Goal: Task Accomplishment & Management: Manage account settings

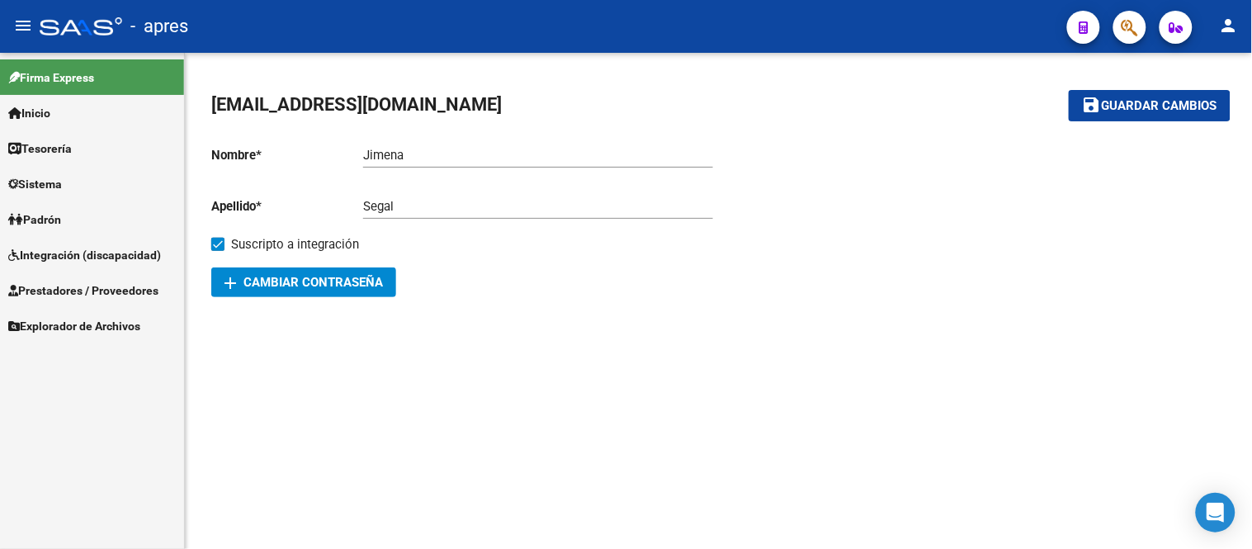
click at [121, 286] on span "Prestadores / Proveedores" at bounding box center [83, 290] width 150 height 18
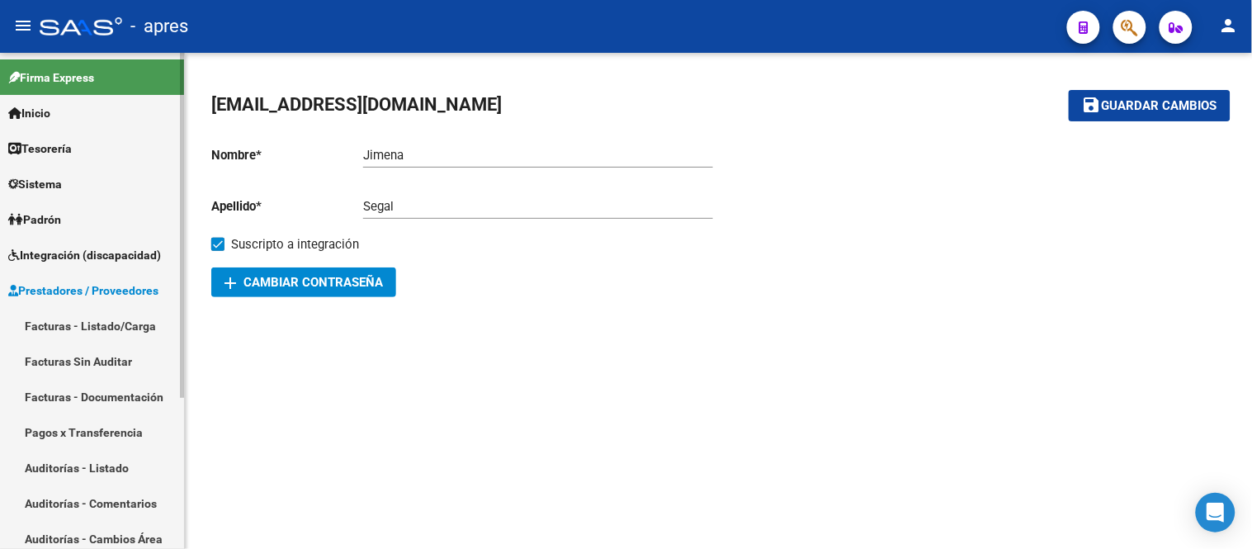
click at [122, 324] on link "Facturas - Listado/Carga" at bounding box center [92, 325] width 184 height 35
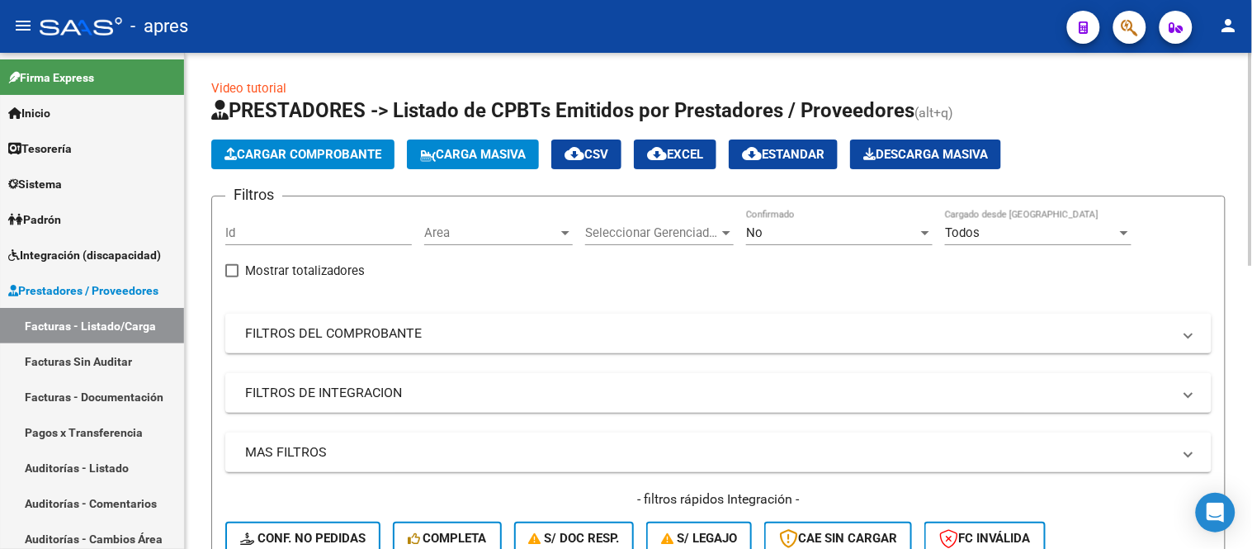
click at [489, 237] on span "Area" at bounding box center [491, 232] width 134 height 15
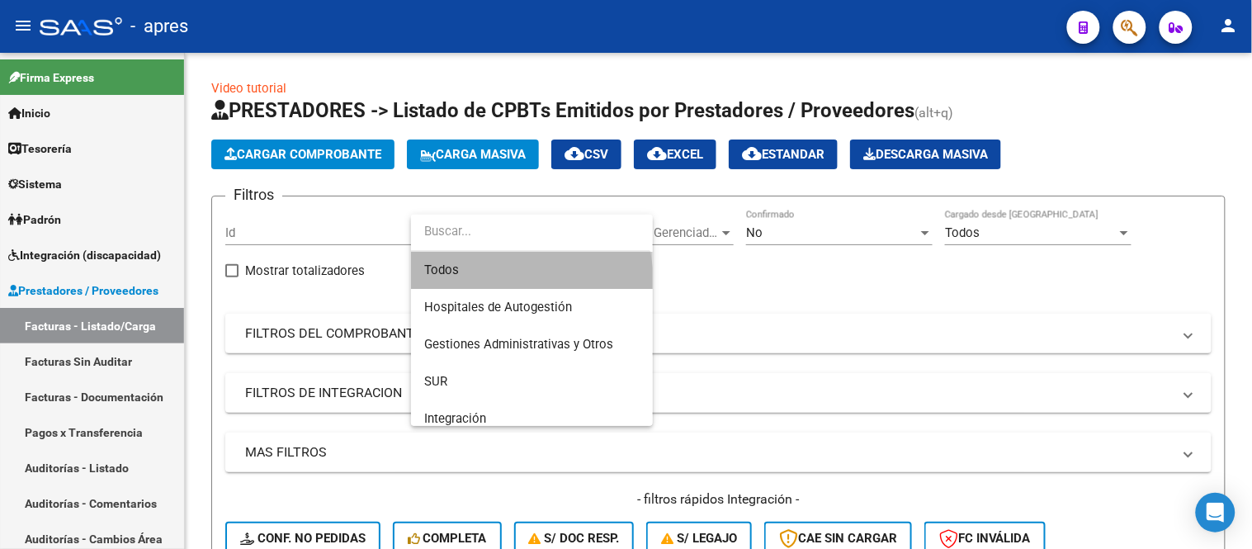
click at [502, 282] on span "Todos" at bounding box center [531, 270] width 215 height 37
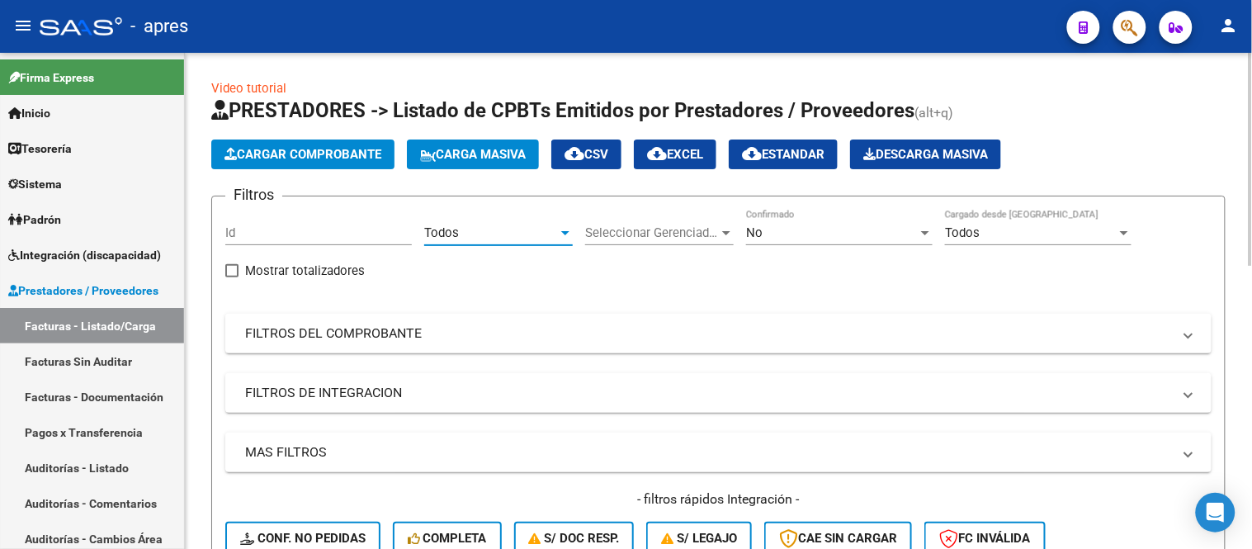
click at [439, 235] on span "Todos" at bounding box center [441, 232] width 35 height 15
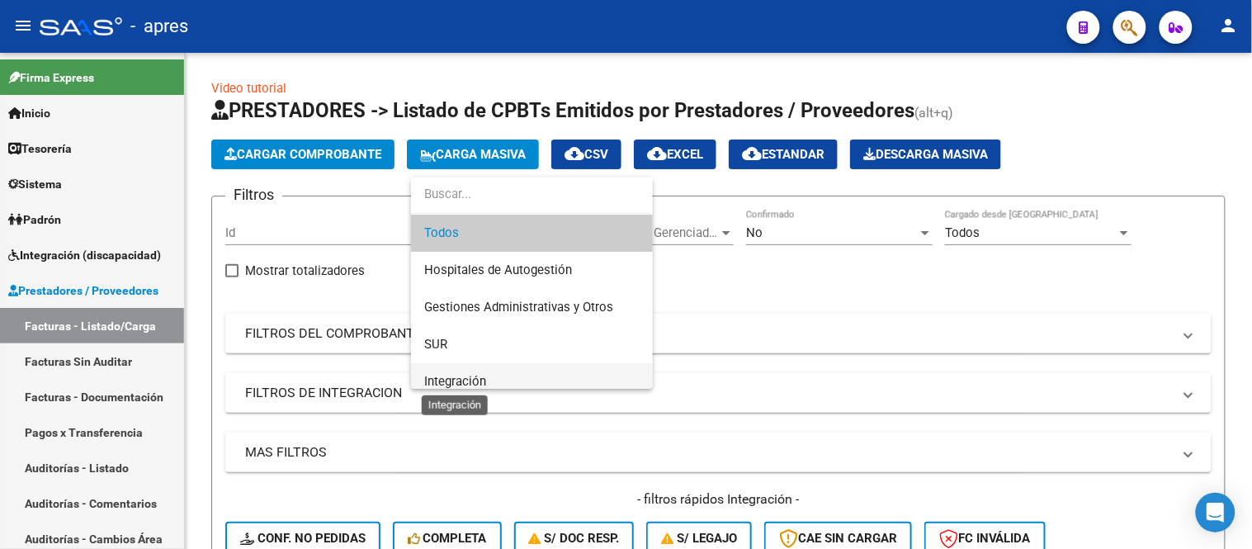
click at [475, 376] on span "Integración" at bounding box center [455, 381] width 62 height 15
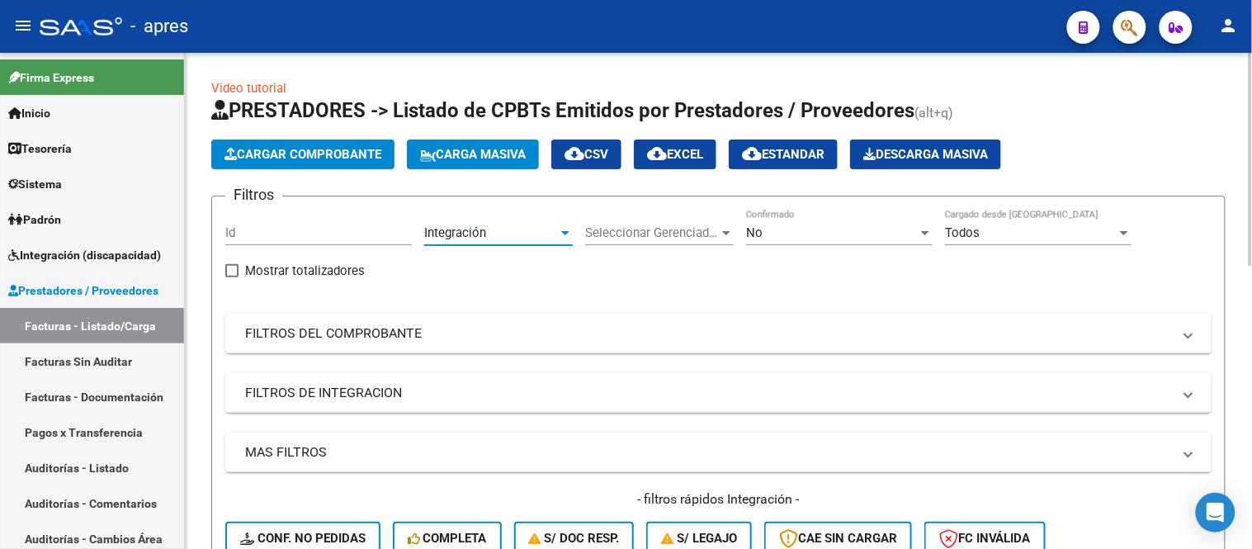
scroll to position [12, 0]
click at [636, 229] on span "Seleccionar Gerenciador" at bounding box center [652, 232] width 134 height 15
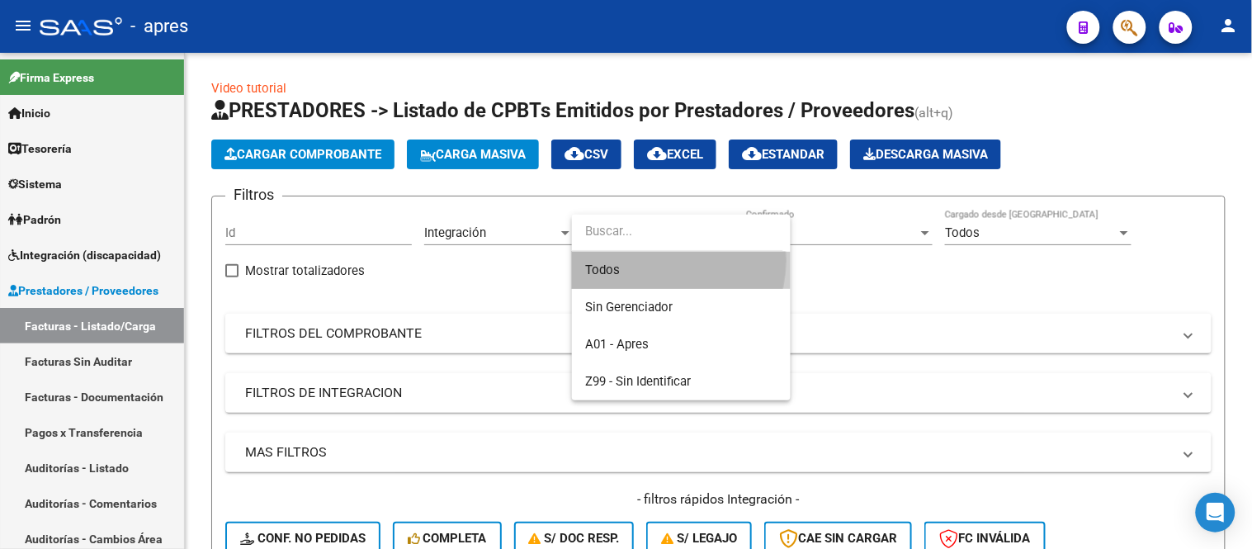
click at [653, 260] on span "Todos" at bounding box center [681, 270] width 192 height 37
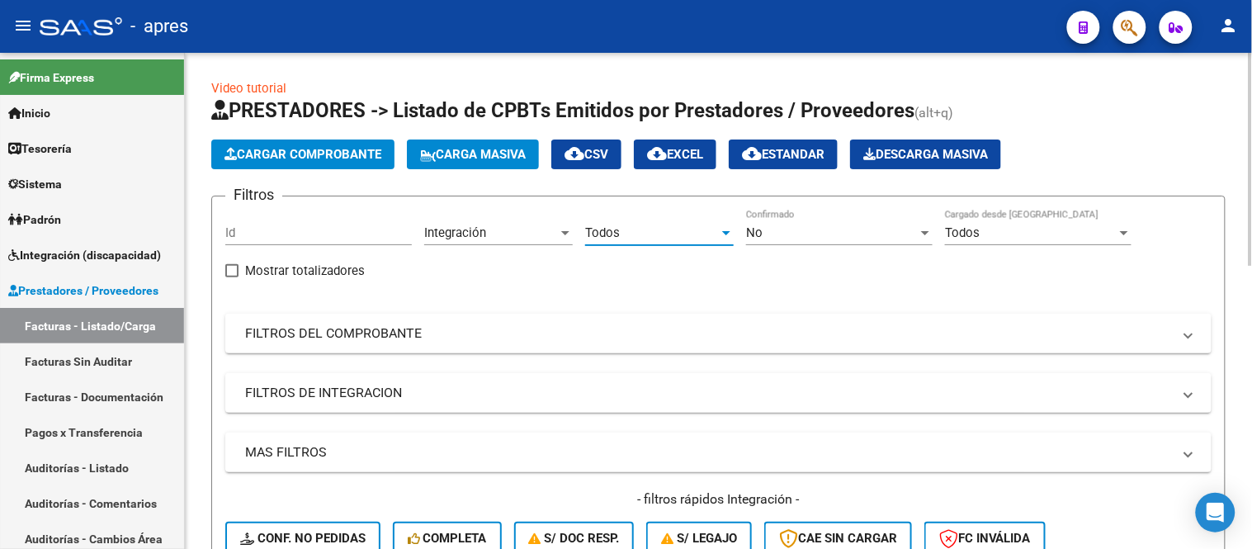
click at [787, 229] on div "No" at bounding box center [832, 232] width 172 height 15
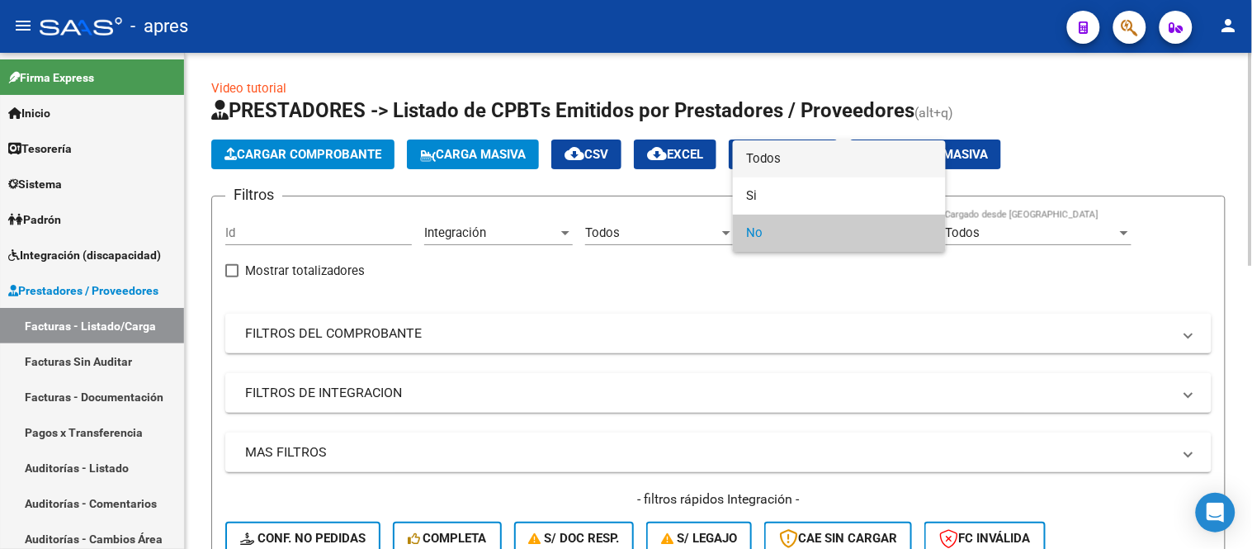
click at [791, 160] on span "Todos" at bounding box center [839, 158] width 187 height 37
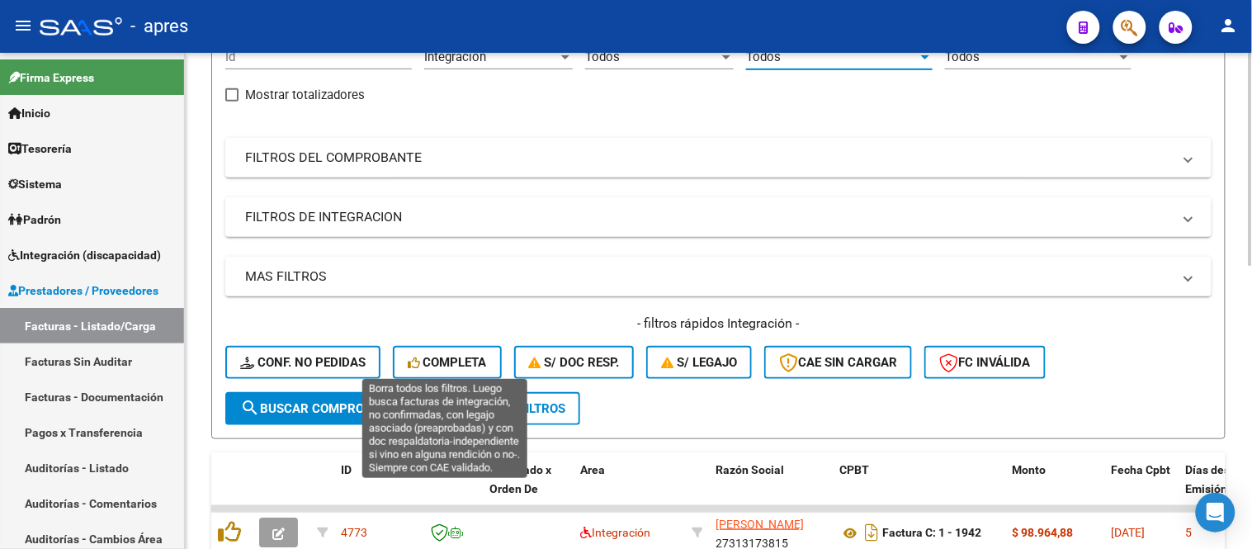
scroll to position [183, 0]
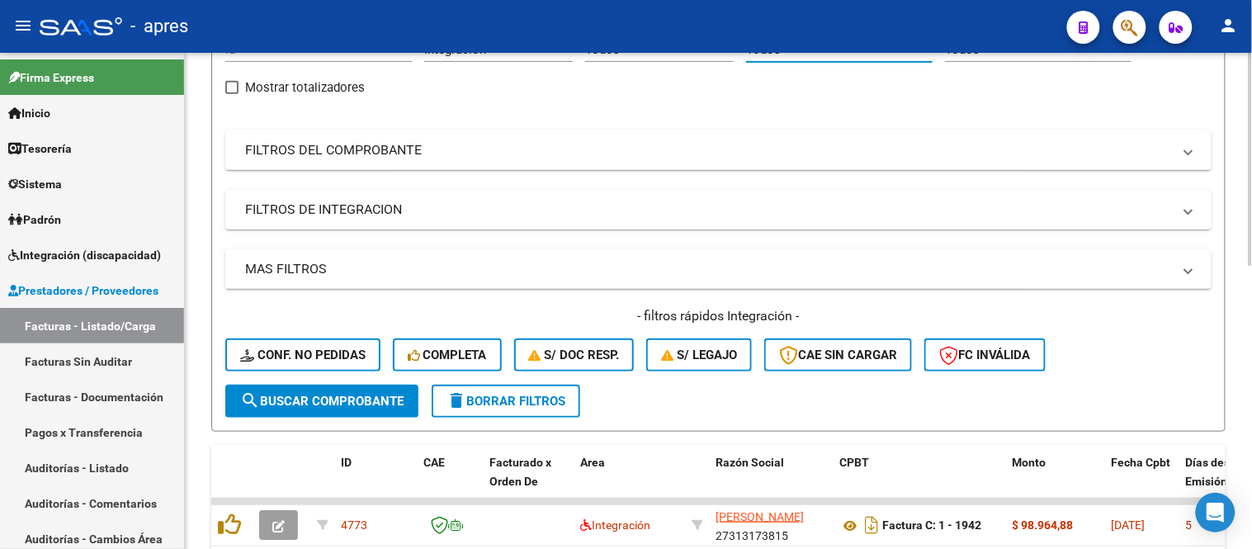
click at [336, 206] on mat-panel-title "FILTROS DE INTEGRACION" at bounding box center [708, 210] width 927 height 18
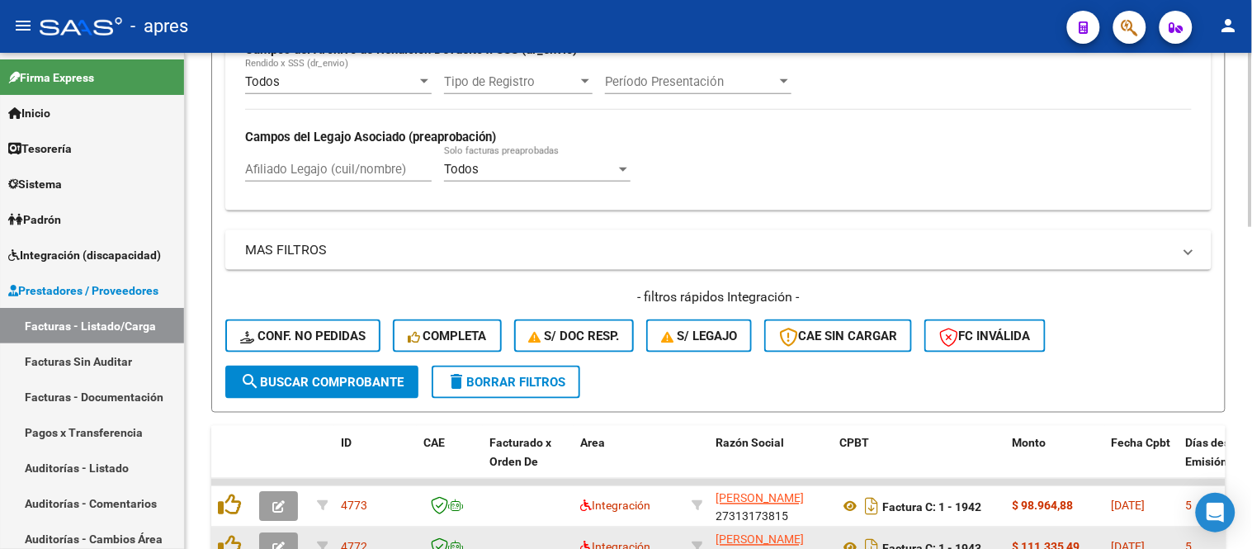
scroll to position [458, 0]
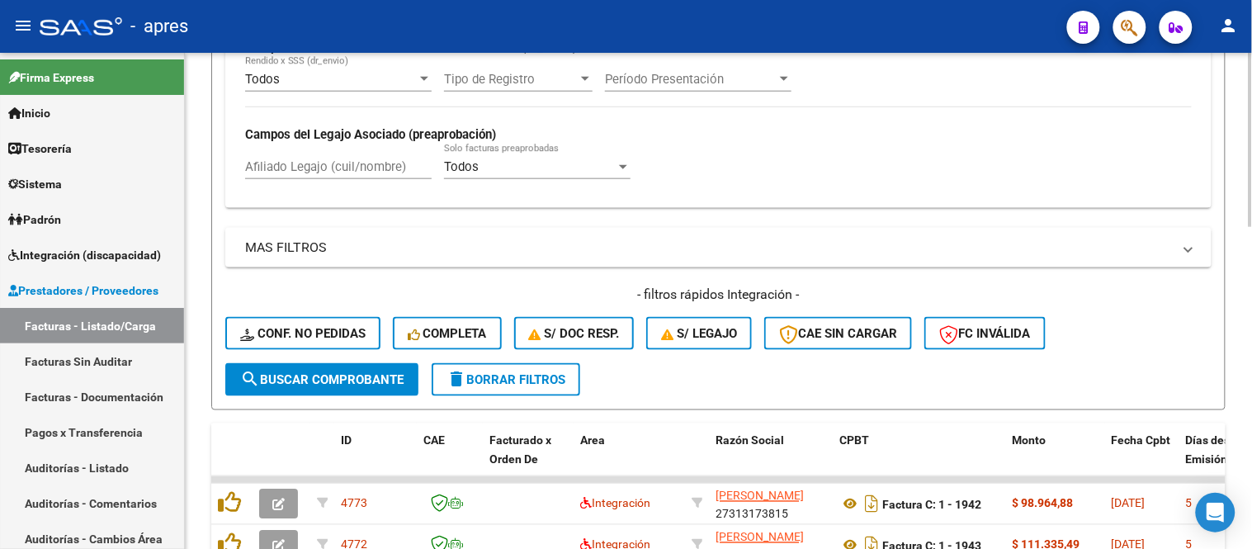
click at [276, 168] on input "Afiliado Legajo (cuil/nombre)" at bounding box center [338, 166] width 187 height 15
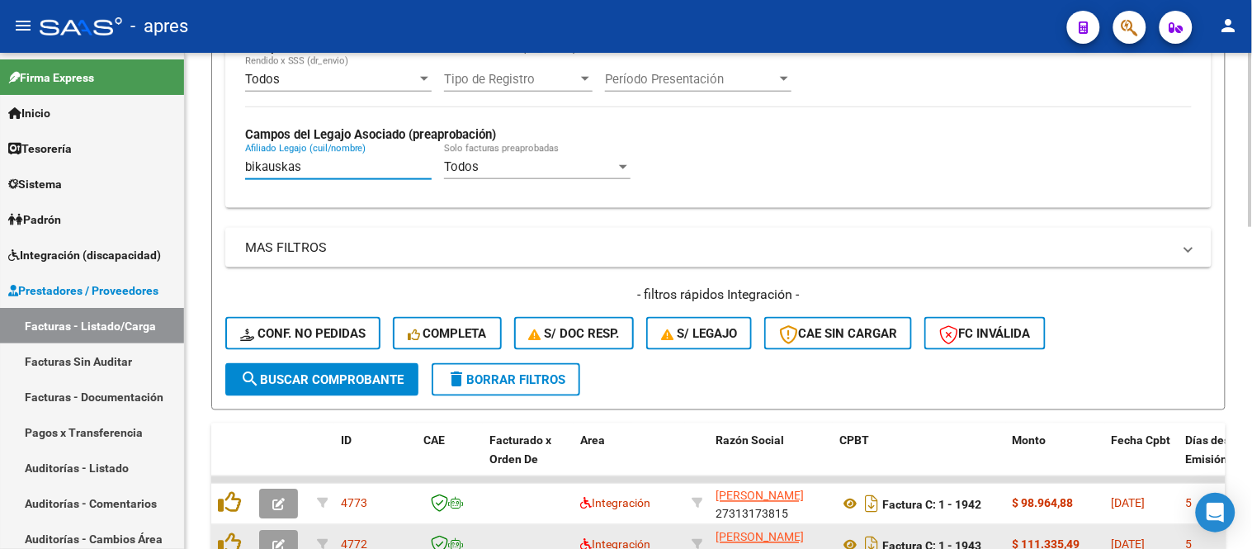
type input "bikauskas"
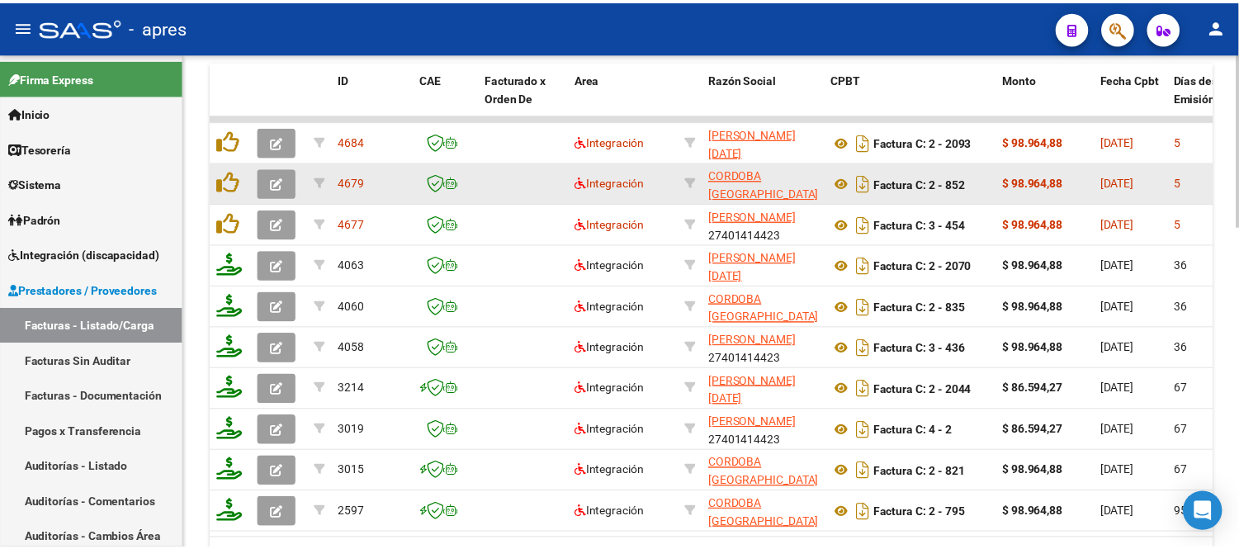
scroll to position [825, 0]
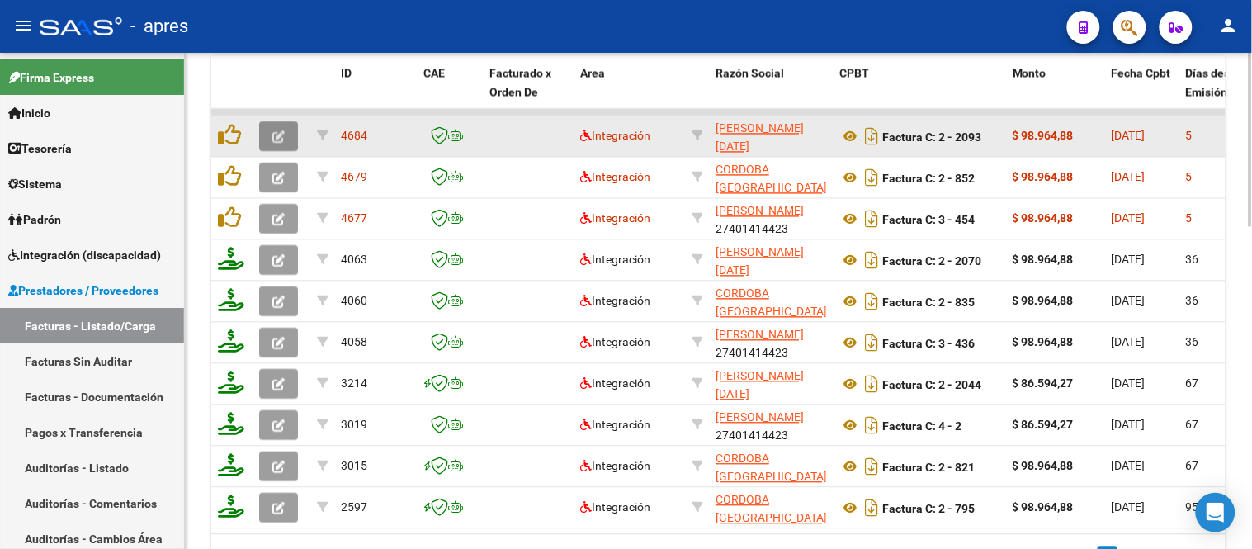
click at [270, 137] on button "button" at bounding box center [278, 137] width 39 height 30
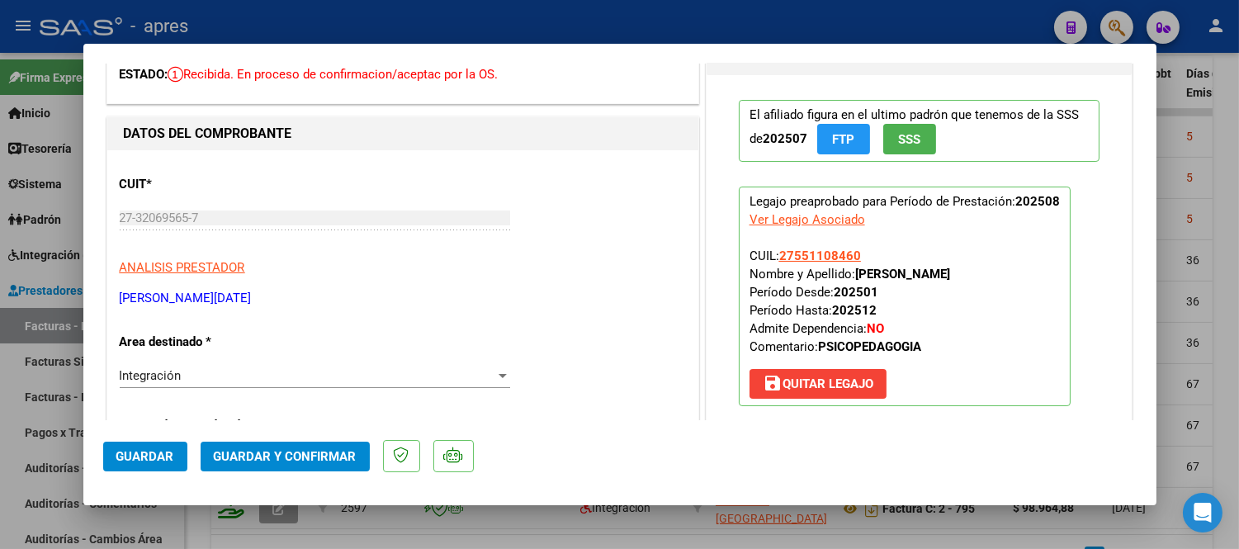
scroll to position [0, 0]
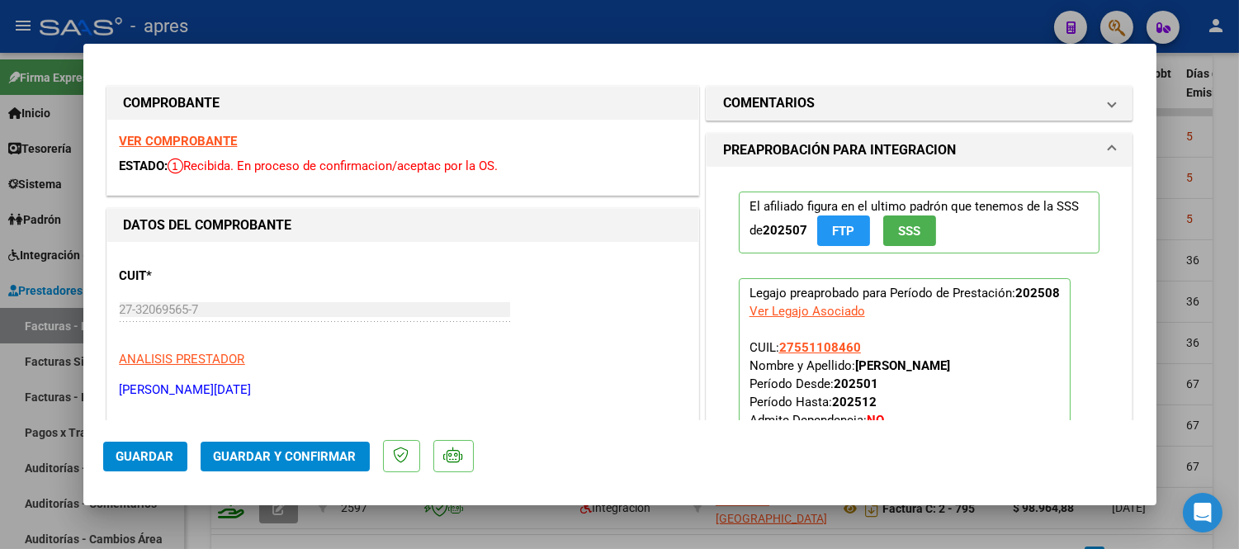
click at [199, 141] on strong "VER COMPROBANTE" at bounding box center [179, 141] width 118 height 15
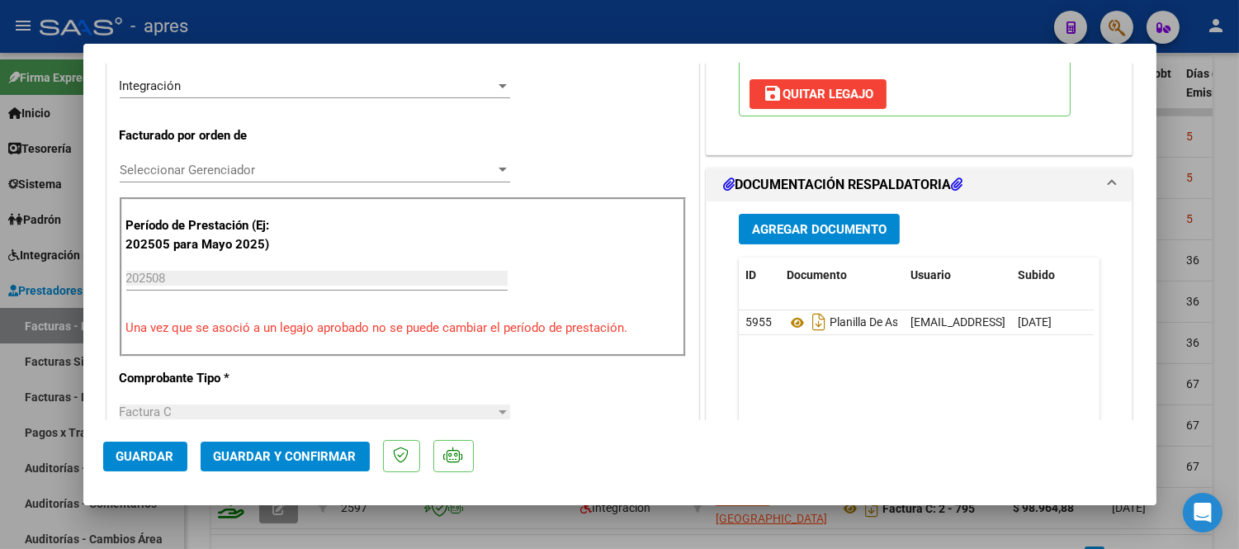
scroll to position [366, 0]
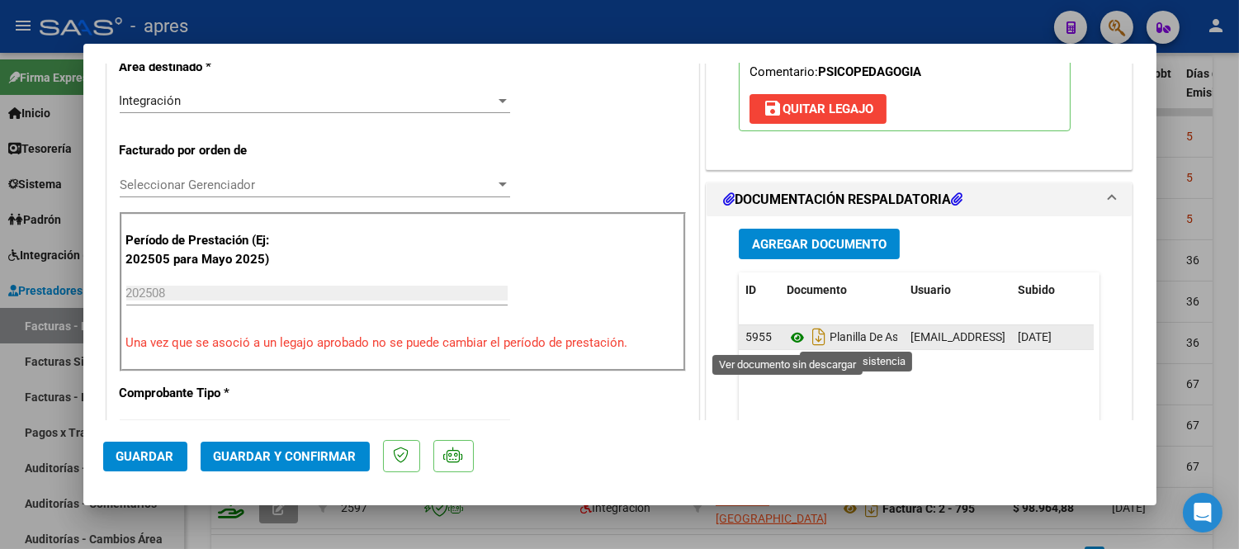
click at [788, 338] on icon at bounding box center [797, 338] width 21 height 20
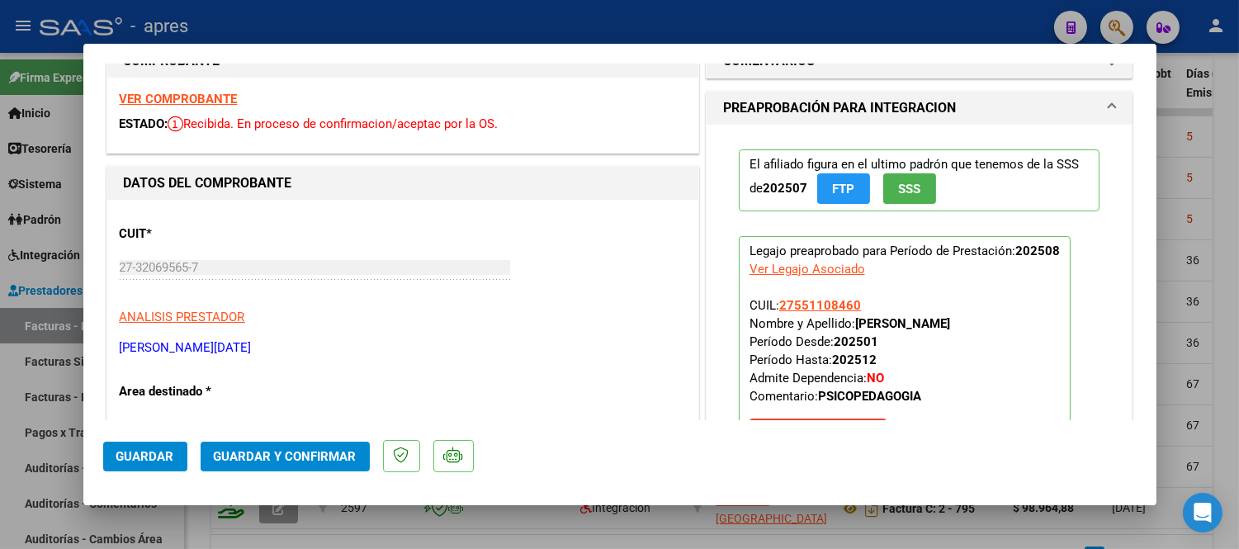
scroll to position [0, 0]
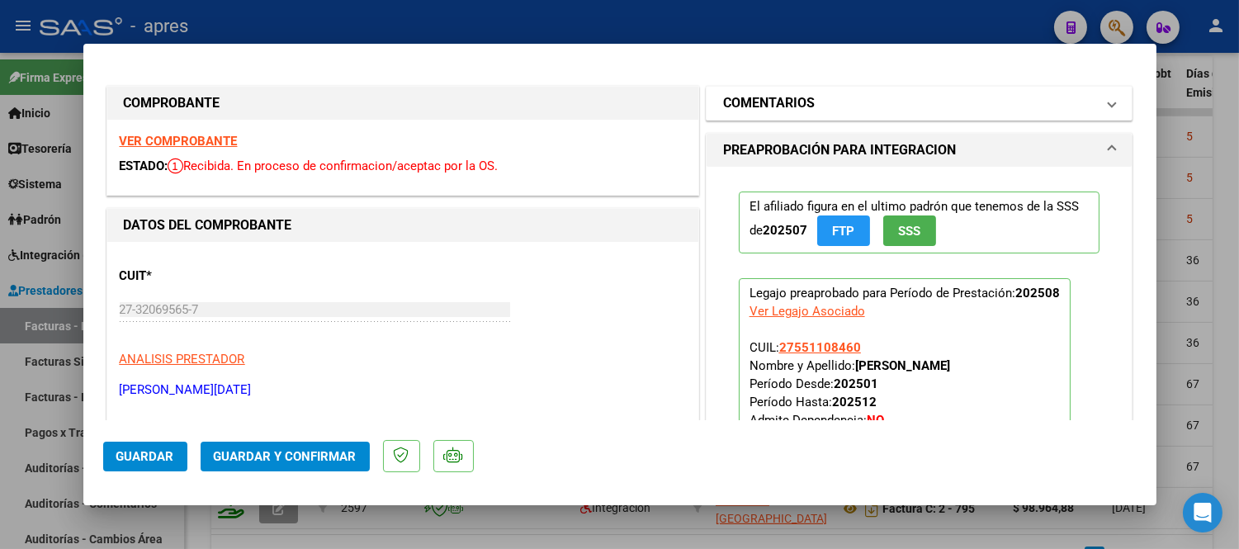
click at [769, 89] on mat-expansion-panel-header "COMENTARIOS" at bounding box center [920, 103] width 426 height 33
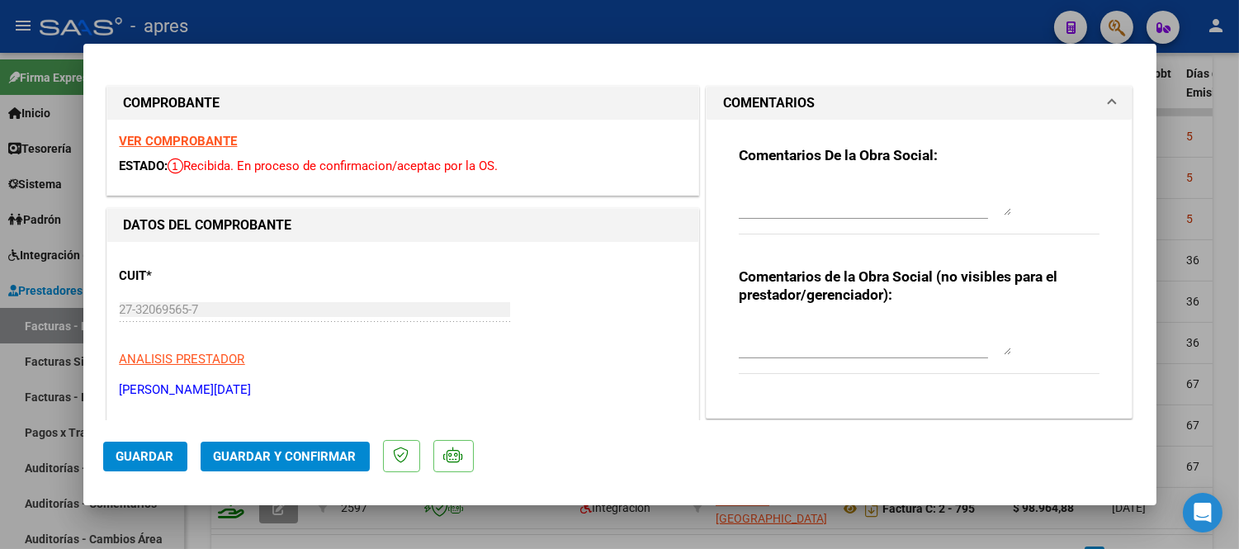
click at [832, 200] on textarea at bounding box center [875, 198] width 272 height 33
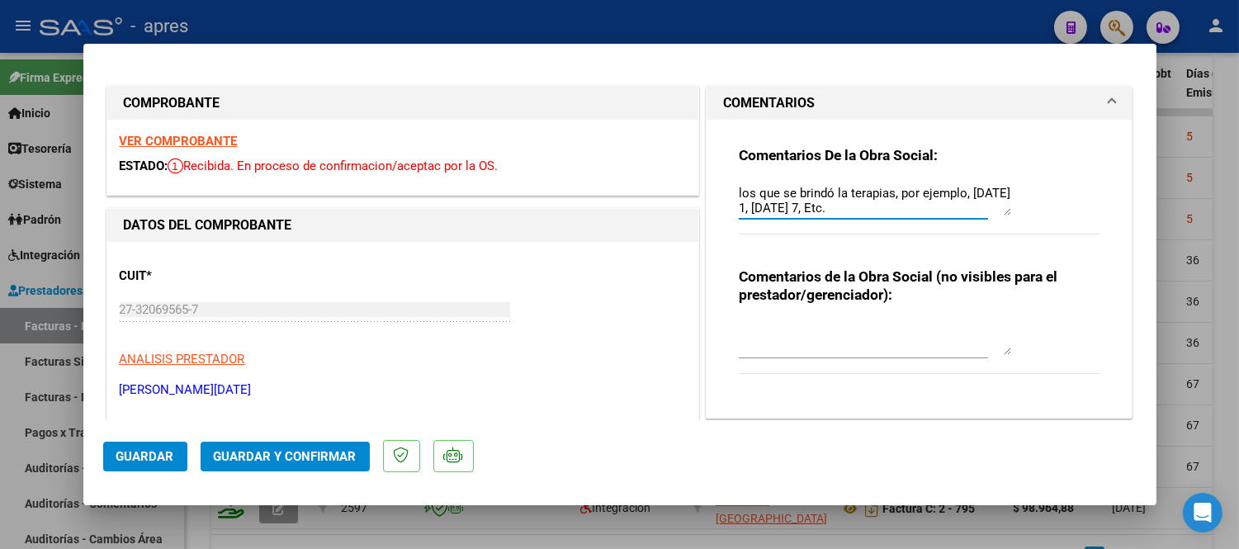
scroll to position [43, 0]
type textarea "06/09 Tener en cuenta que en la planilla de asistencia debe estar las fechas de…"
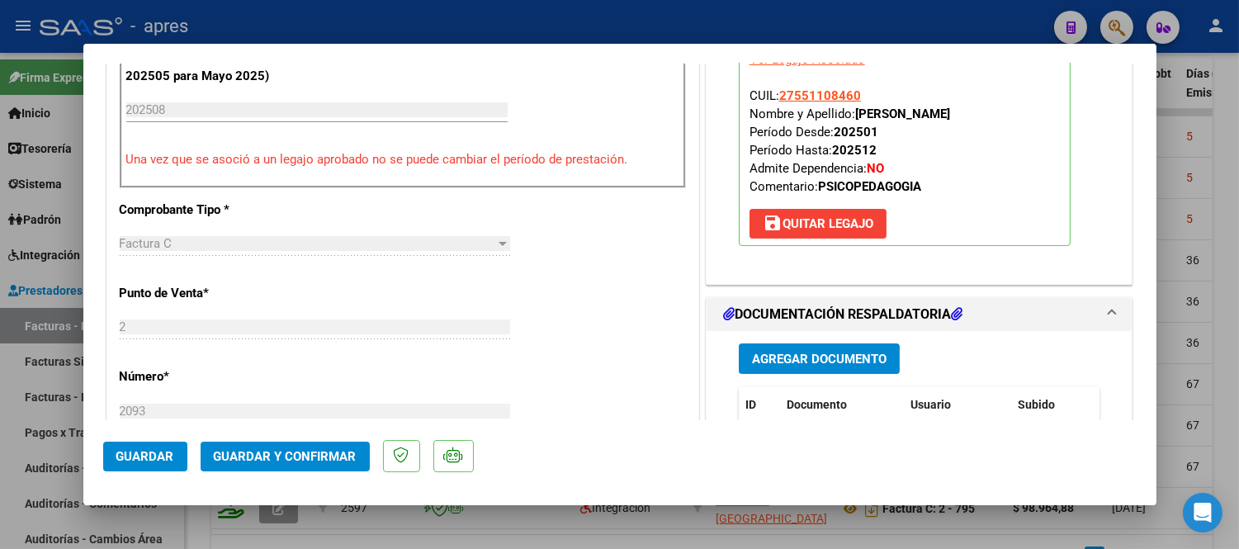
scroll to position [917, 0]
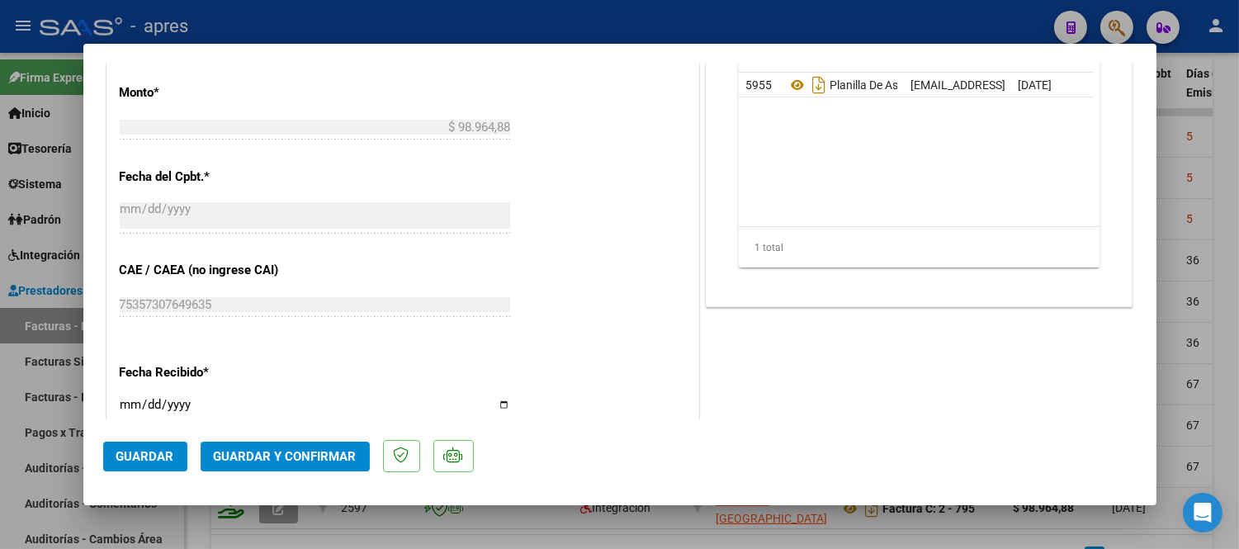
click at [316, 456] on span "Guardar y Confirmar" at bounding box center [285, 456] width 143 height 15
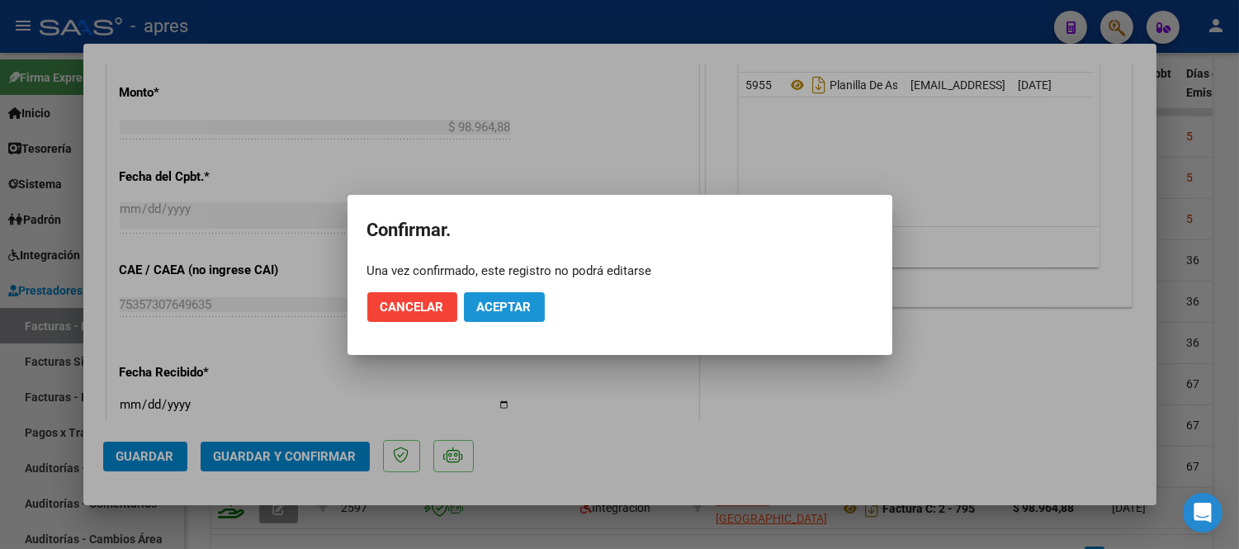
click at [495, 308] on span "Aceptar" at bounding box center [504, 307] width 54 height 15
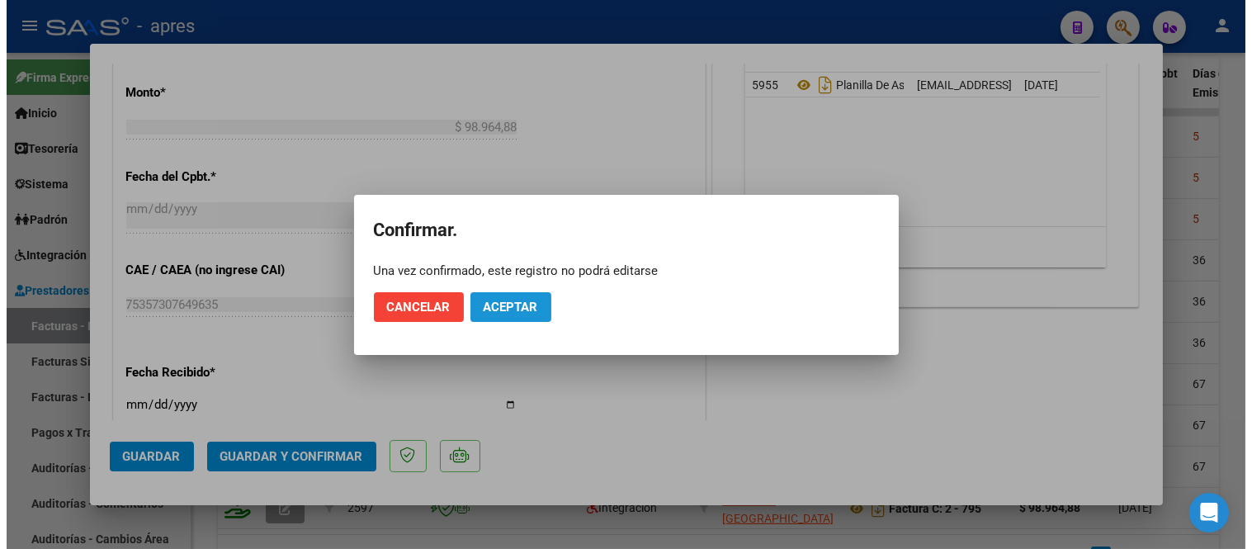
scroll to position [815, 0]
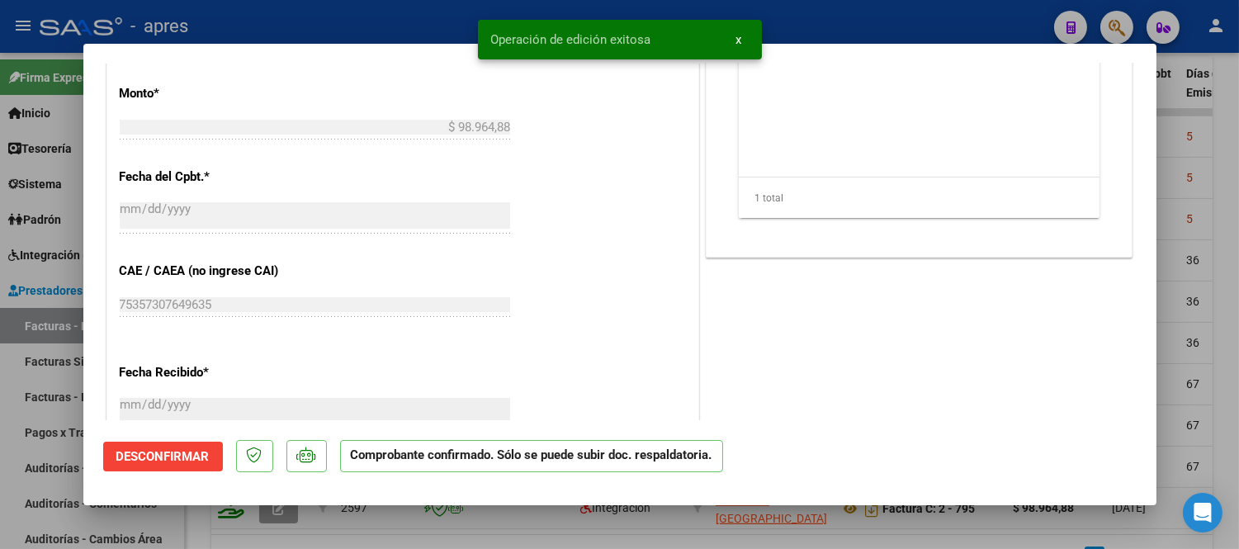
click at [490, 529] on div at bounding box center [619, 274] width 1239 height 549
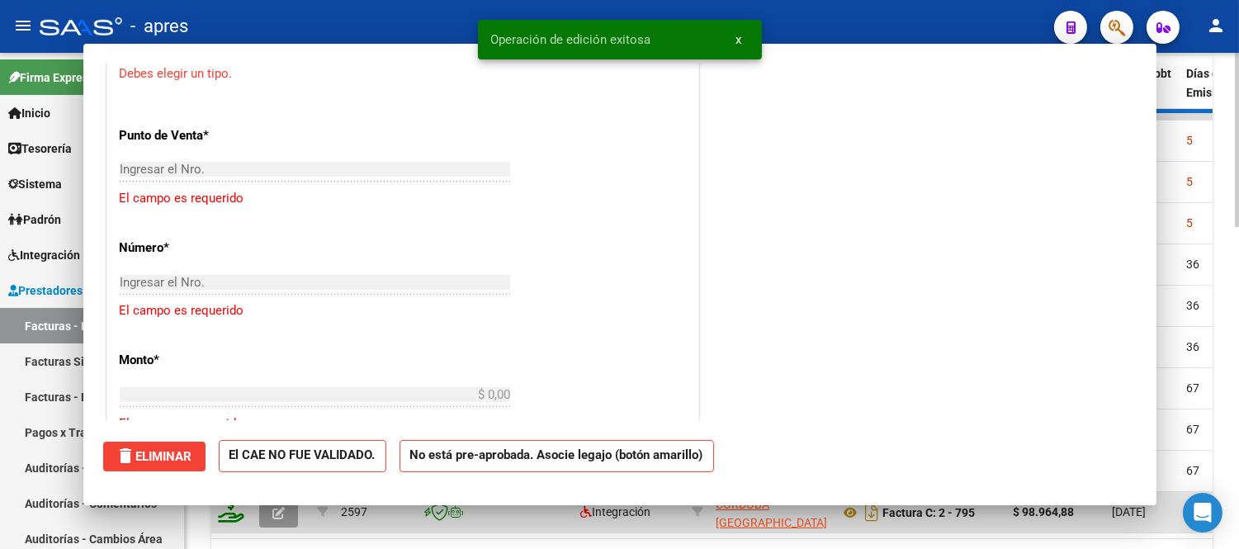
scroll to position [0, 0]
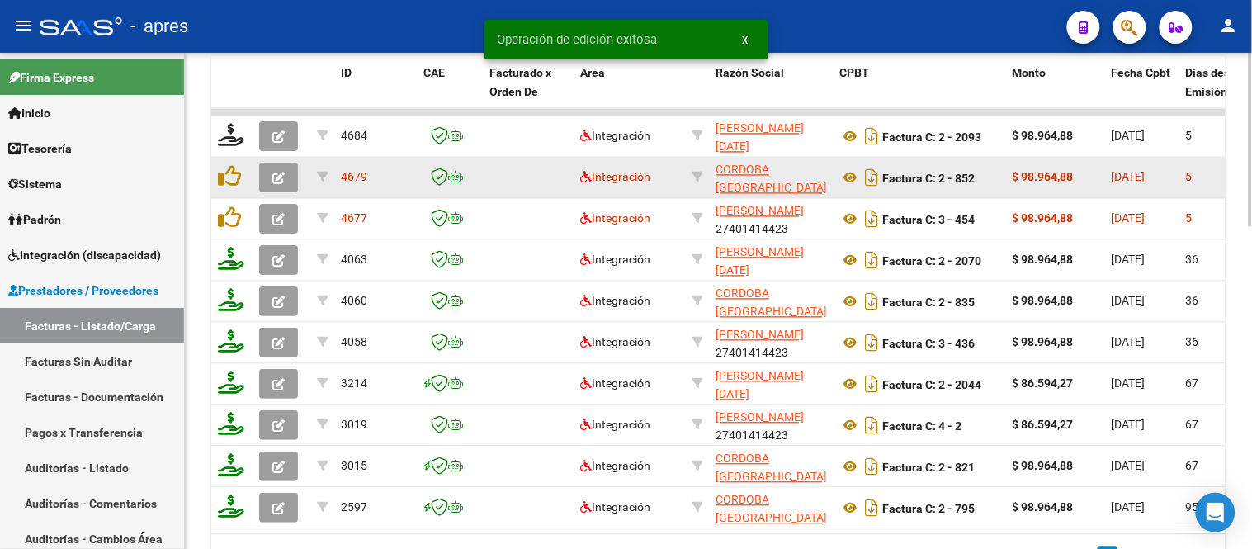
click at [272, 173] on icon "button" at bounding box center [278, 179] width 12 height 12
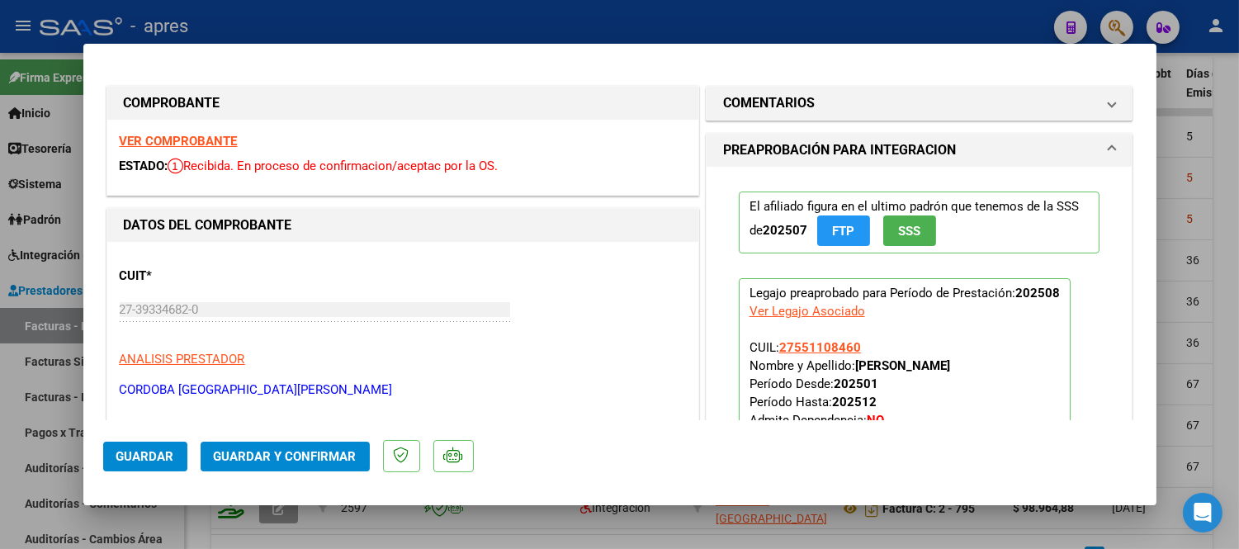
click at [206, 146] on strong "VER COMPROBANTE" at bounding box center [179, 141] width 118 height 15
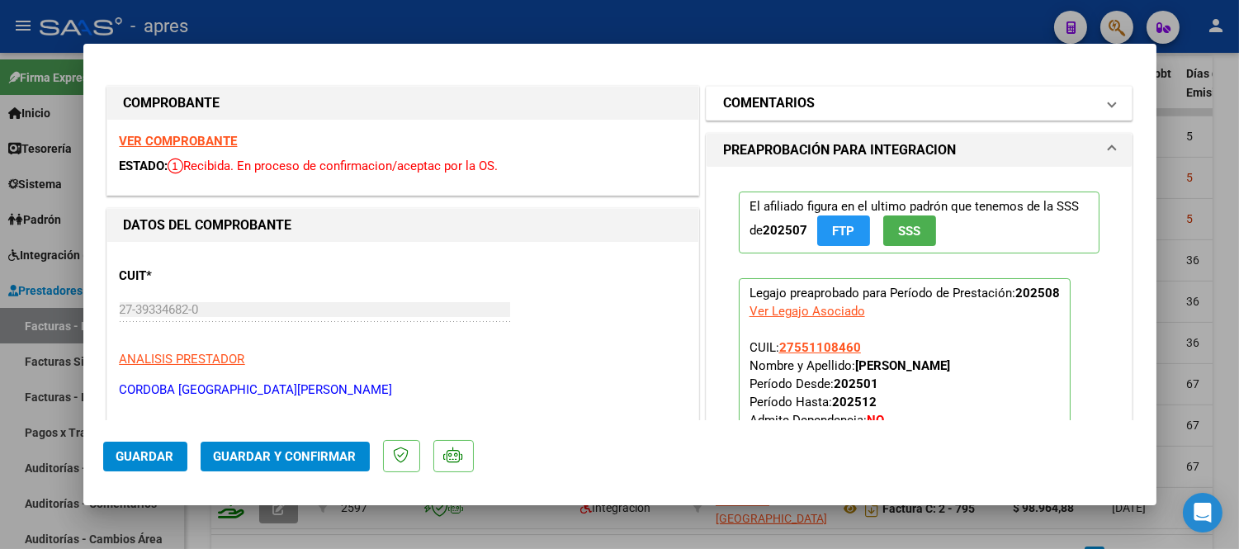
click at [818, 97] on mat-panel-title "COMENTARIOS" at bounding box center [909, 103] width 373 height 20
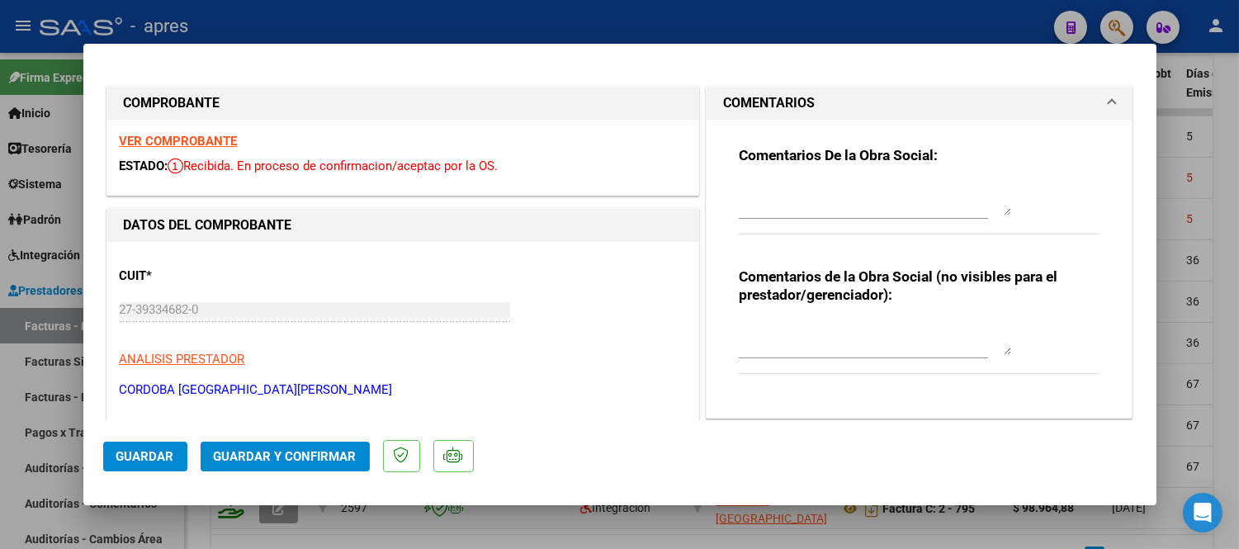
click at [818, 192] on textarea at bounding box center [875, 198] width 272 height 33
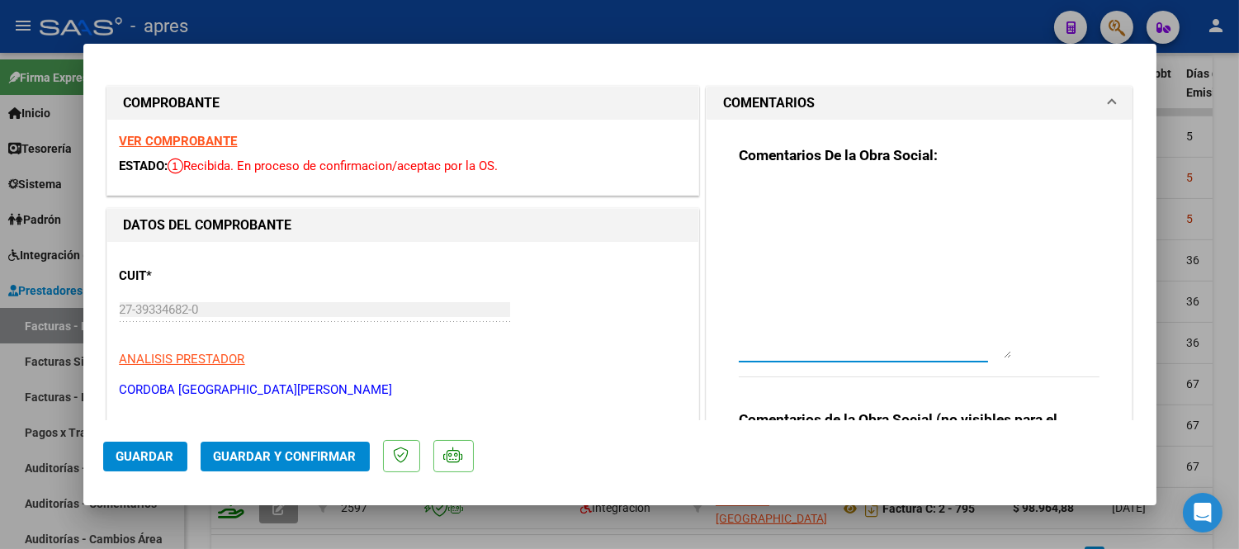
drag, startPoint x: 1000, startPoint y: 206, endPoint x: 1026, endPoint y: 349, distance: 145.1
click at [1026, 349] on div "Comentarios De la Obra Social:" at bounding box center [920, 270] width 362 height 249
type textarea "S"
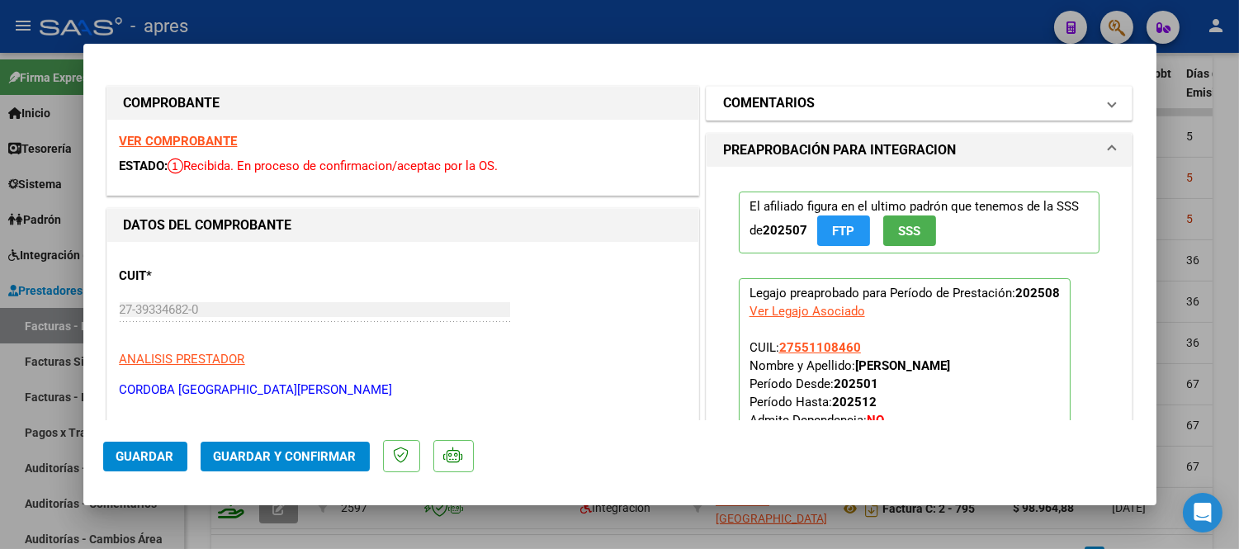
click at [1088, 109] on span "COMENTARIOS" at bounding box center [916, 103] width 386 height 20
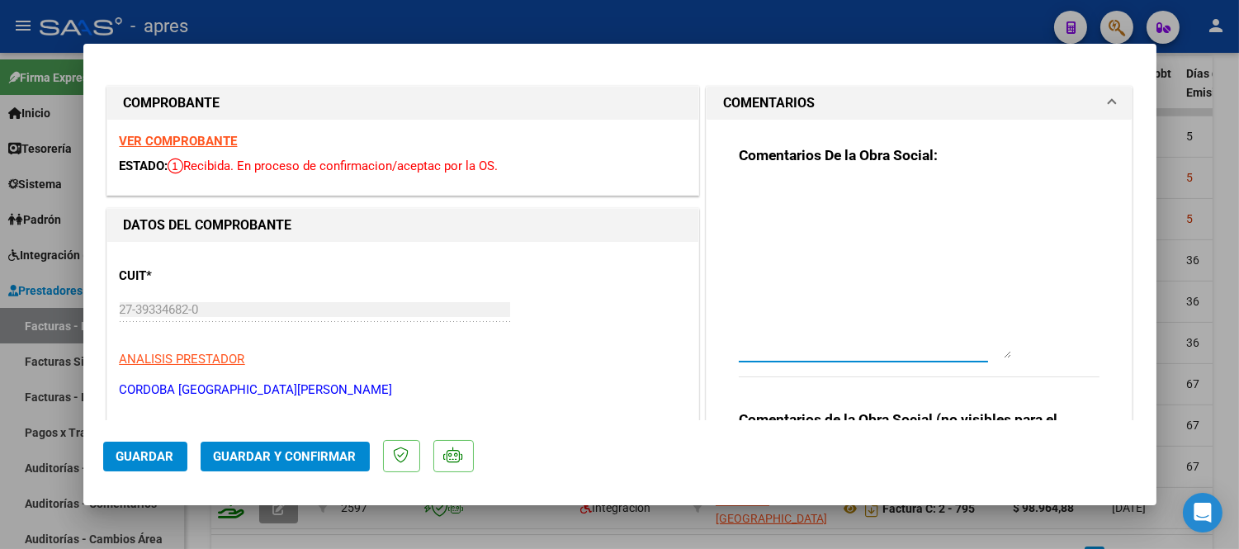
click at [787, 195] on textarea at bounding box center [875, 270] width 272 height 176
paste textarea "Debe hacer dos registros -Uno con la nueva factura y planilla de asistencia -ot…"
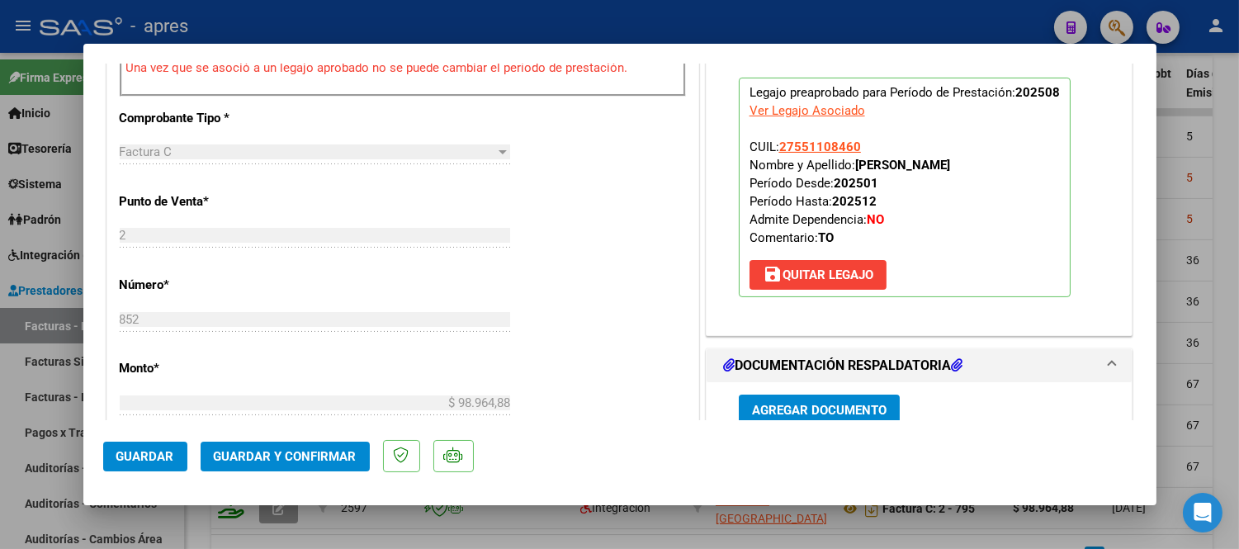
scroll to position [275, 0]
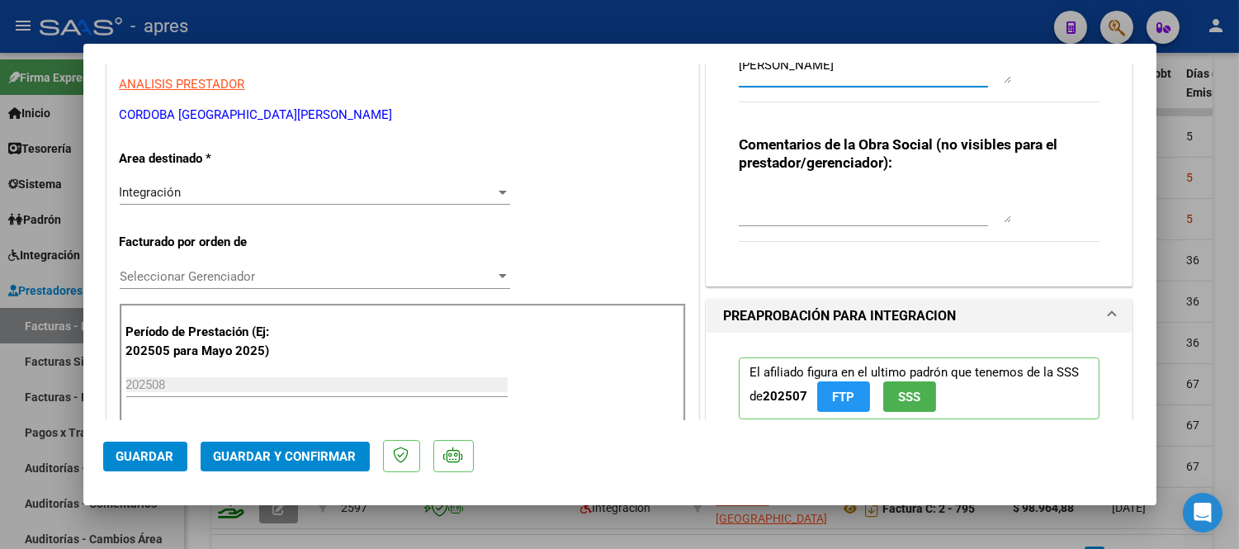
type textarea "06/09 Se rechaza, el periodo facturado debe ser del 1/08/2025 hasta el 30/08/20…"
click at [272, 199] on div "Integración" at bounding box center [308, 192] width 376 height 15
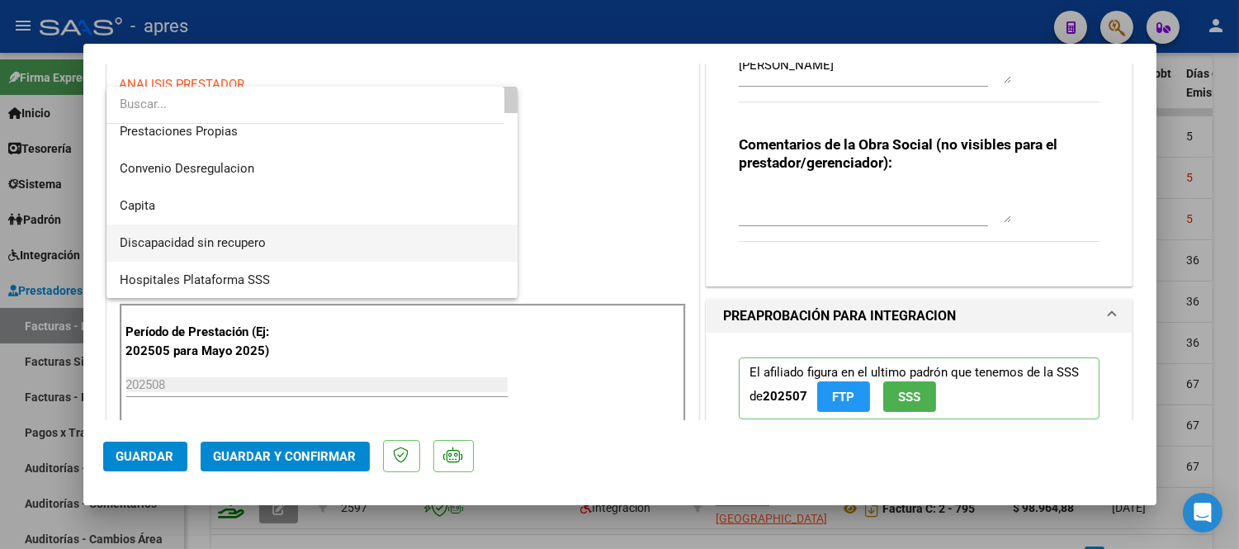
scroll to position [160, 0]
click at [254, 242] on span "Discapacidad sin recupero" at bounding box center [193, 241] width 146 height 15
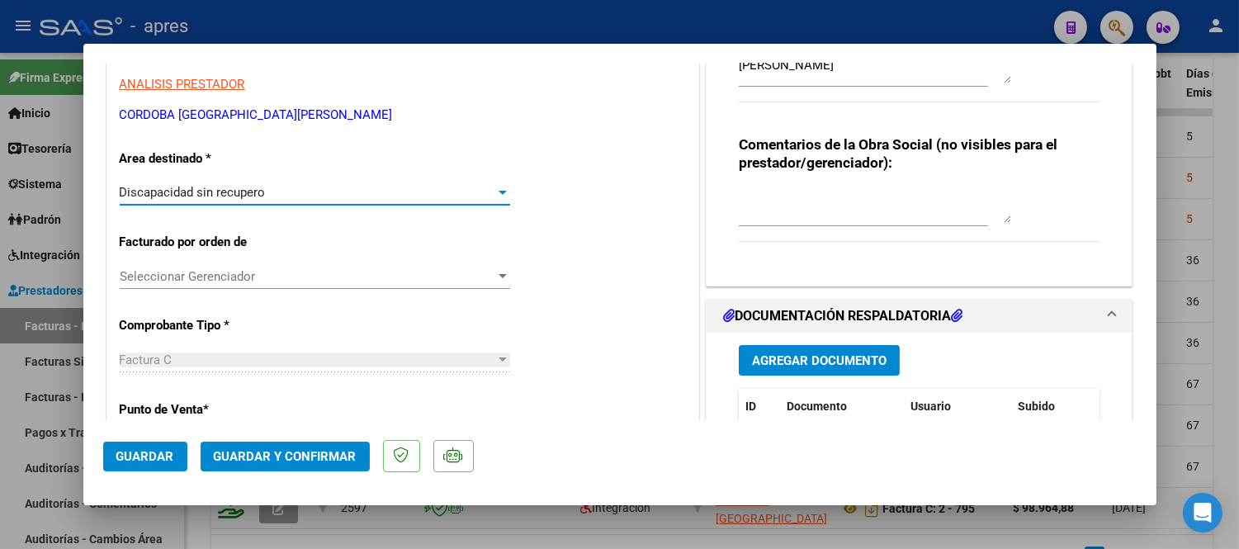
click at [147, 458] on span "Guardar" at bounding box center [145, 456] width 58 height 15
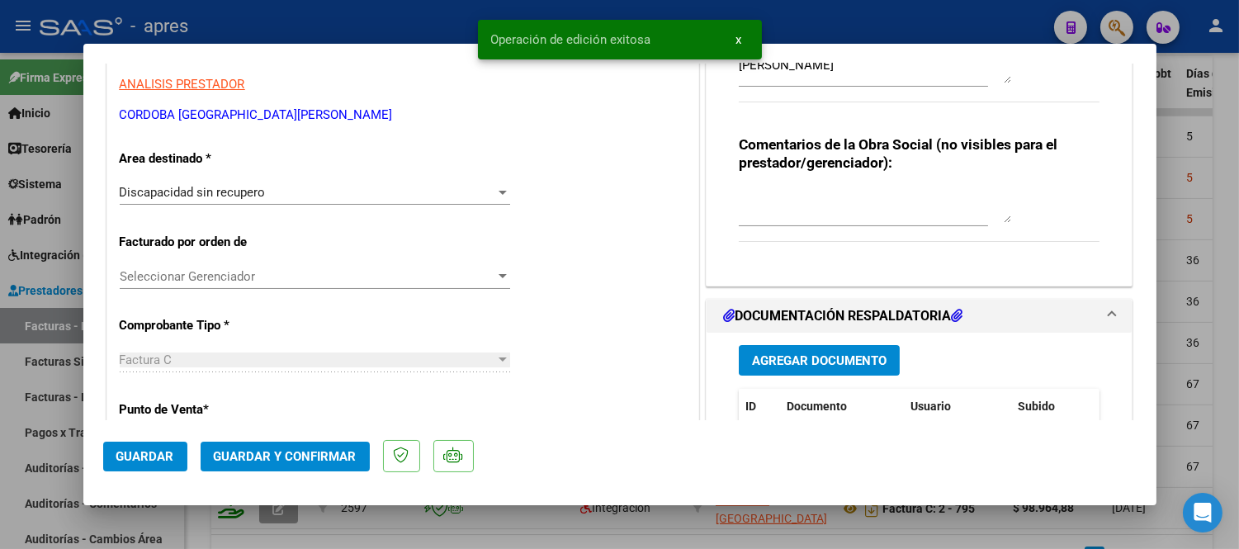
click at [409, 508] on div at bounding box center [619, 274] width 1239 height 549
type input "$ 0,00"
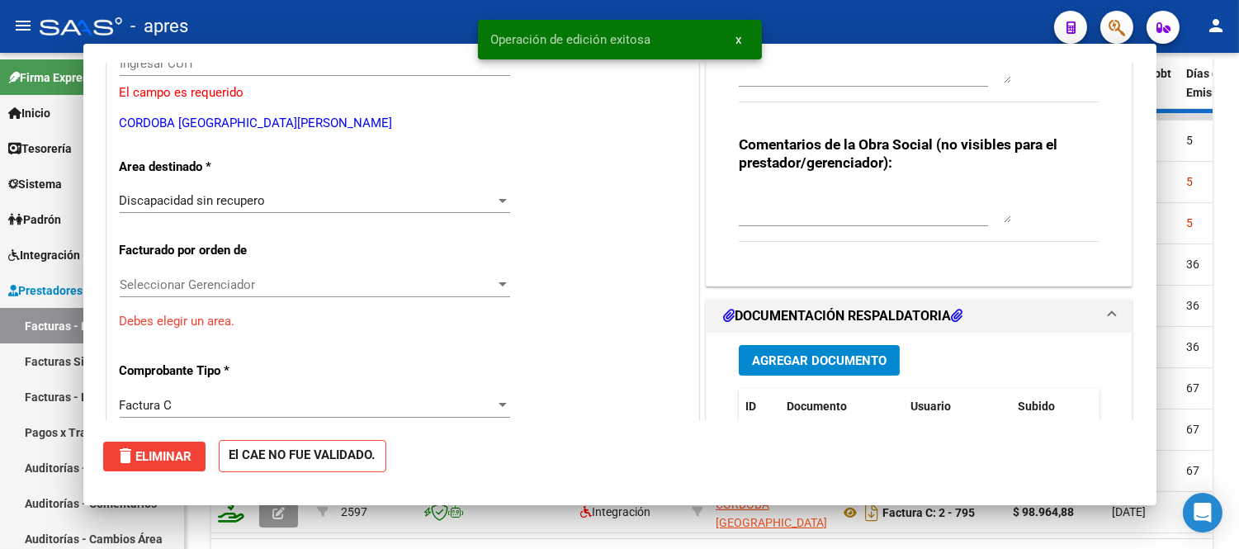
scroll to position [283, 0]
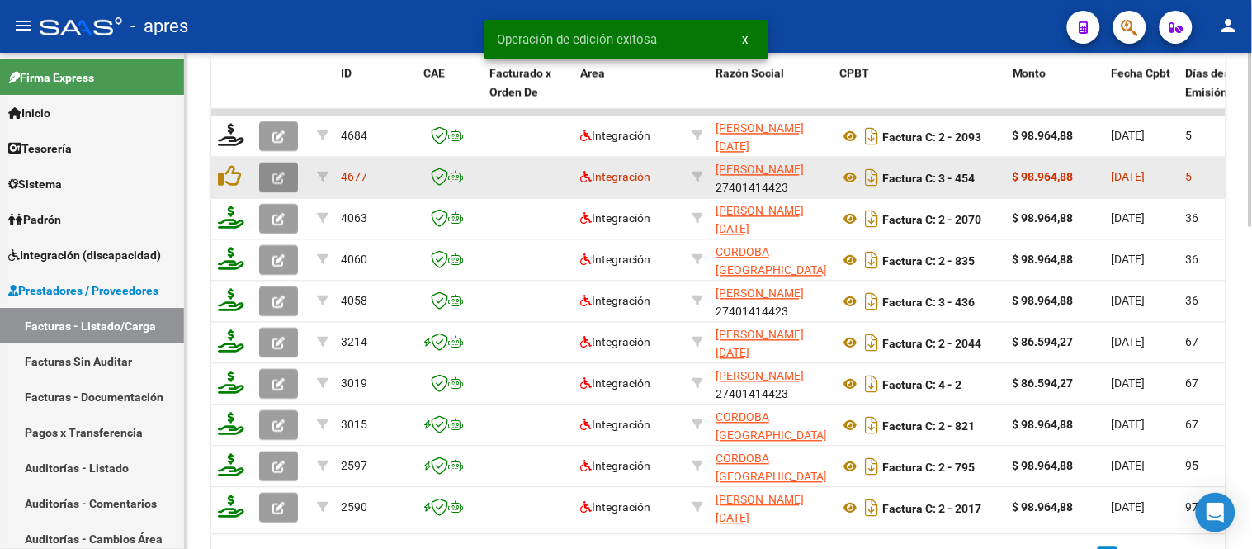
click at [281, 179] on icon "button" at bounding box center [278, 179] width 12 height 12
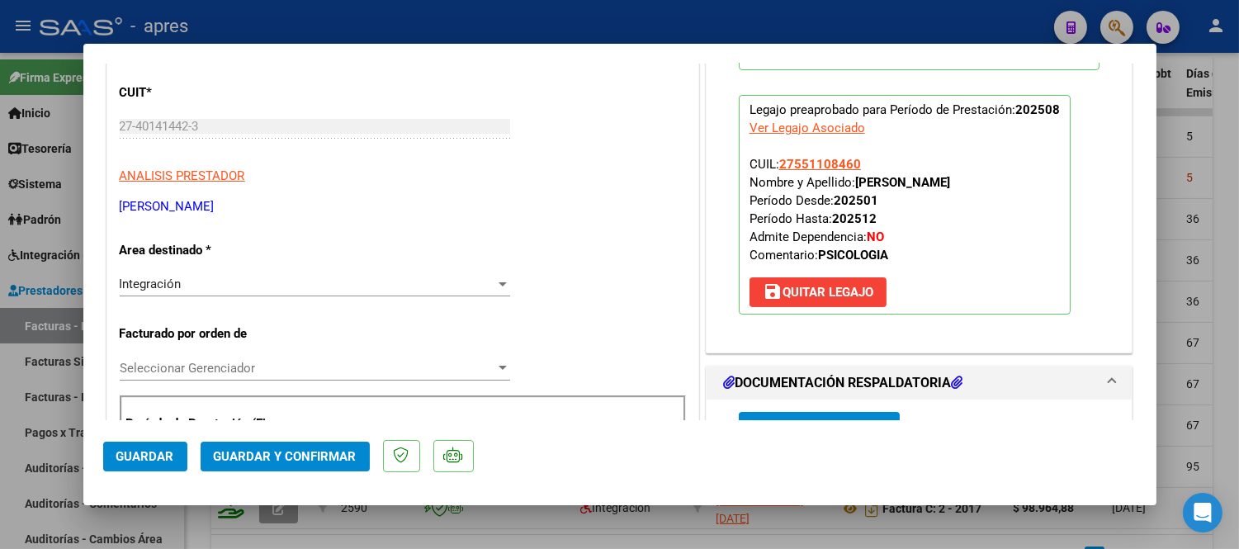
scroll to position [0, 0]
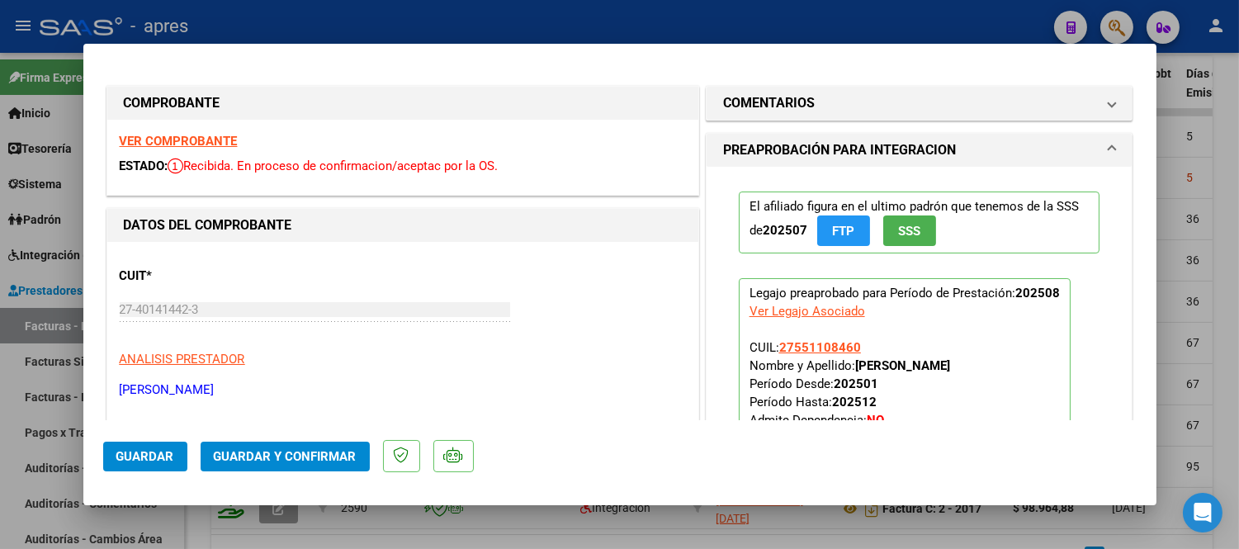
click at [192, 130] on div "VER COMPROBANTE ESTADO: Recibida. En proceso de confirmacion/aceptac por la OS." at bounding box center [402, 157] width 591 height 75
click at [198, 135] on strong "VER COMPROBANTE" at bounding box center [179, 141] width 118 height 15
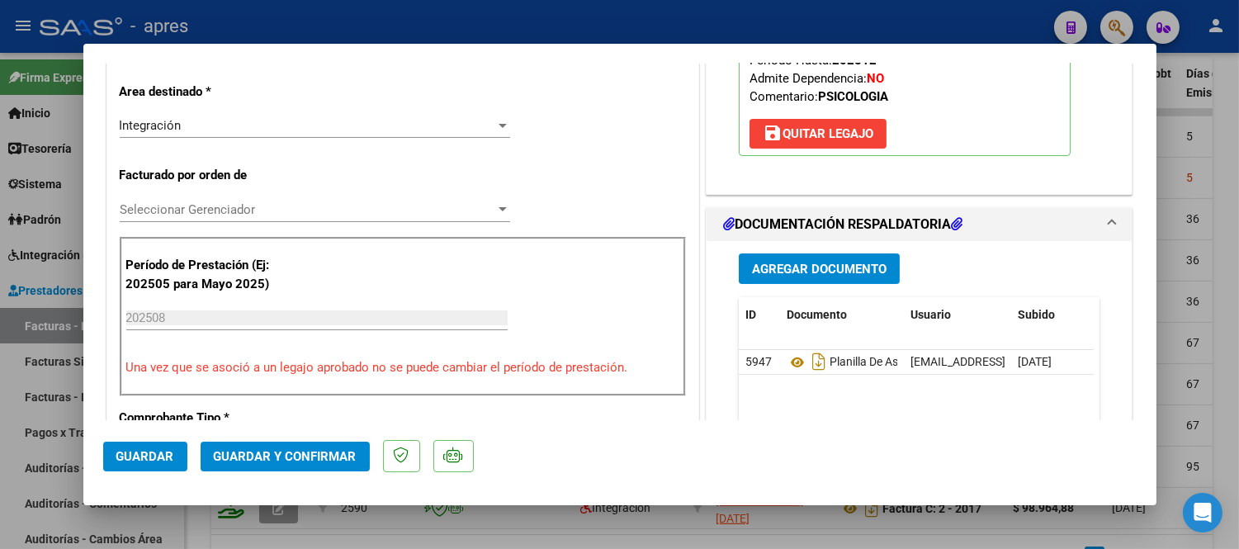
scroll to position [366, 0]
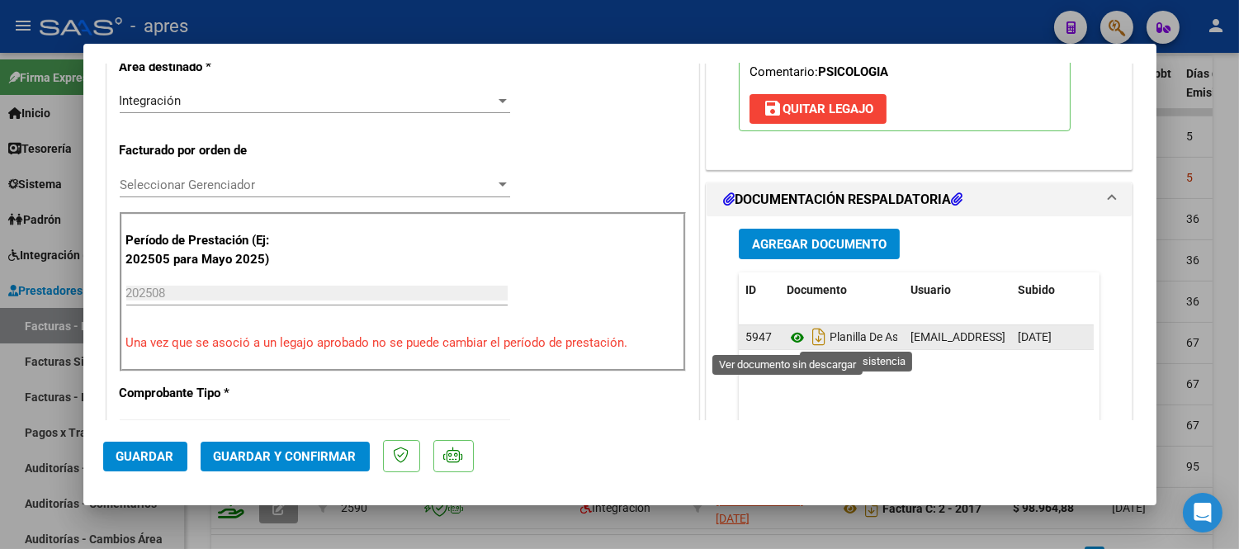
click at [796, 335] on icon at bounding box center [797, 338] width 21 height 20
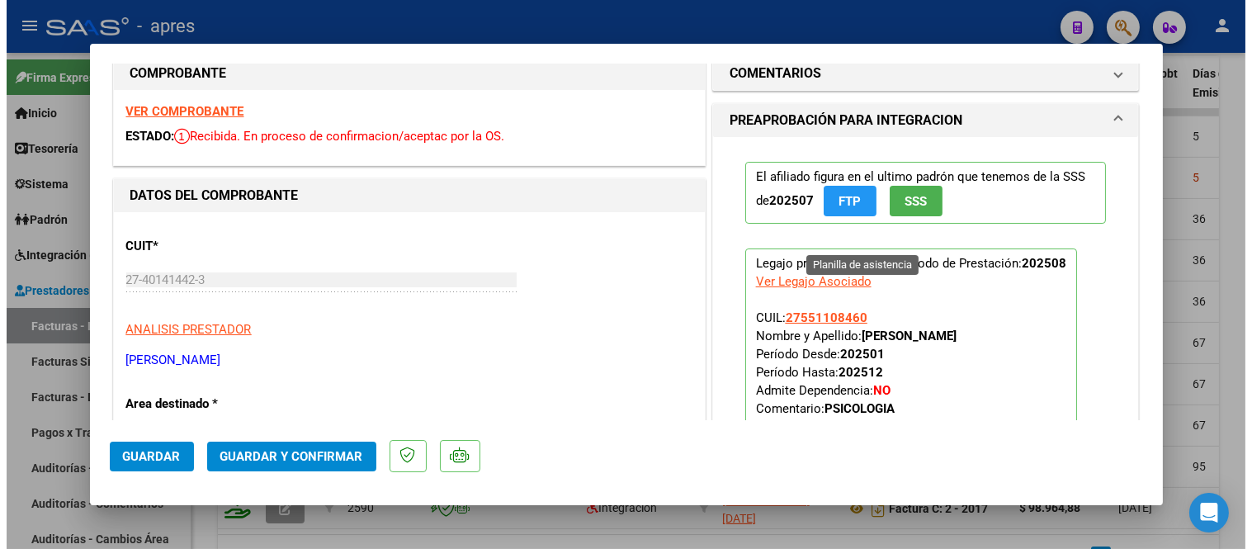
scroll to position [0, 0]
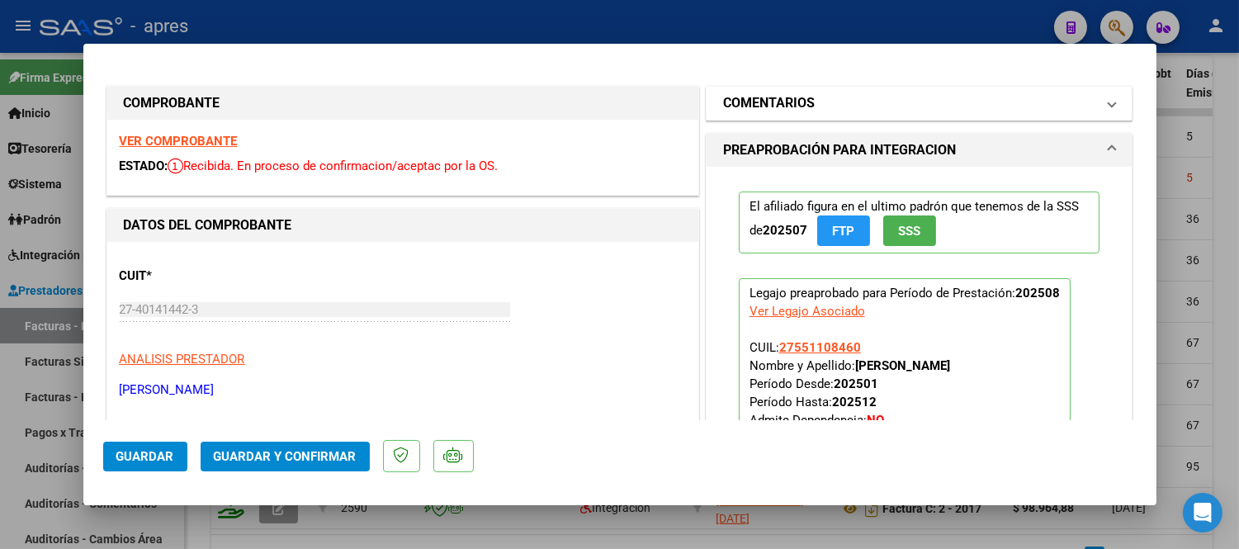
click at [799, 109] on h1 "COMENTARIOS" at bounding box center [769, 103] width 92 height 20
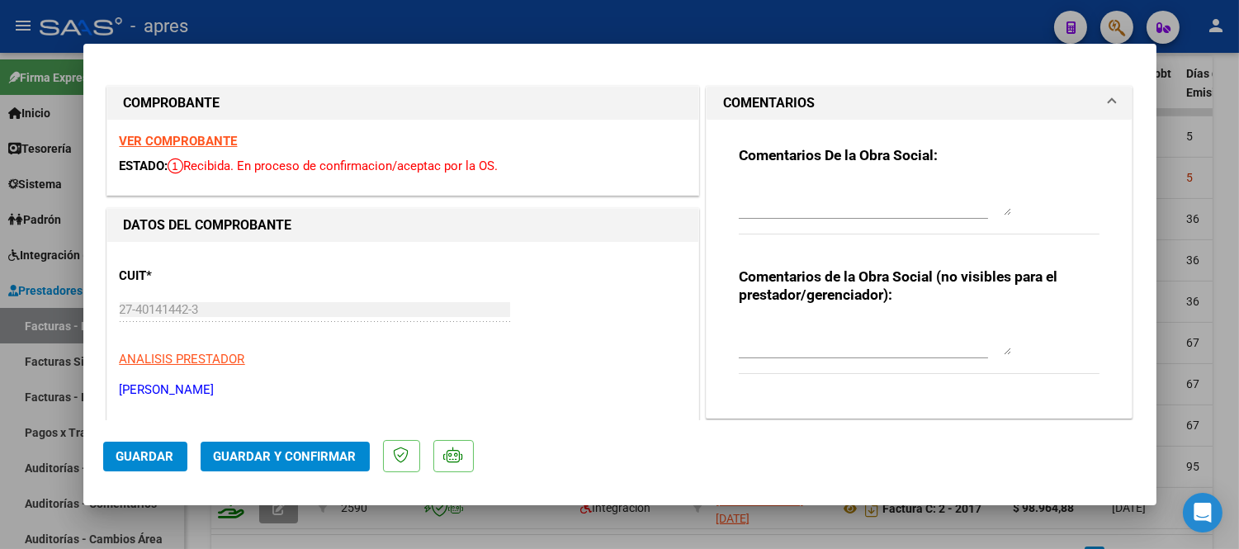
click at [853, 196] on textarea at bounding box center [875, 198] width 272 height 33
type textarea "P"
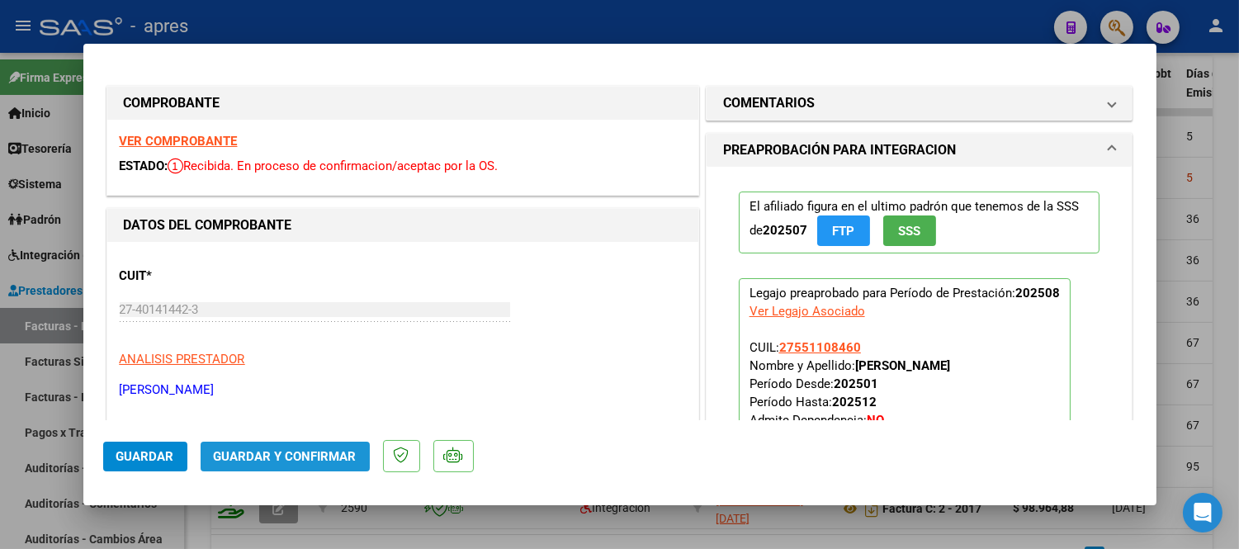
click at [311, 458] on span "Guardar y Confirmar" at bounding box center [285, 456] width 143 height 15
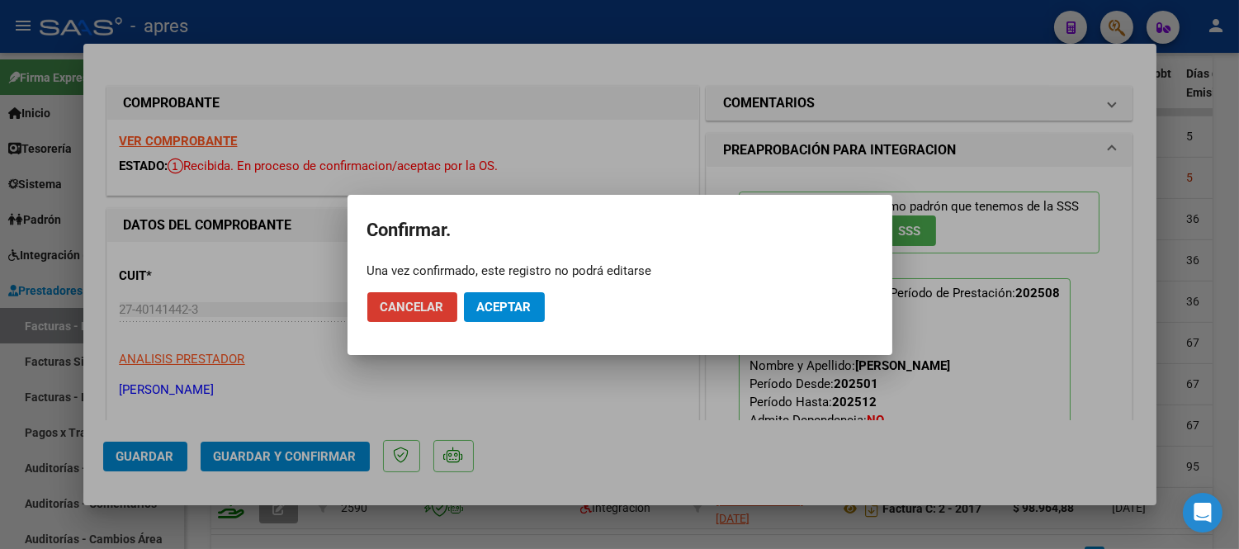
click at [515, 320] on button "Aceptar" at bounding box center [504, 307] width 81 height 30
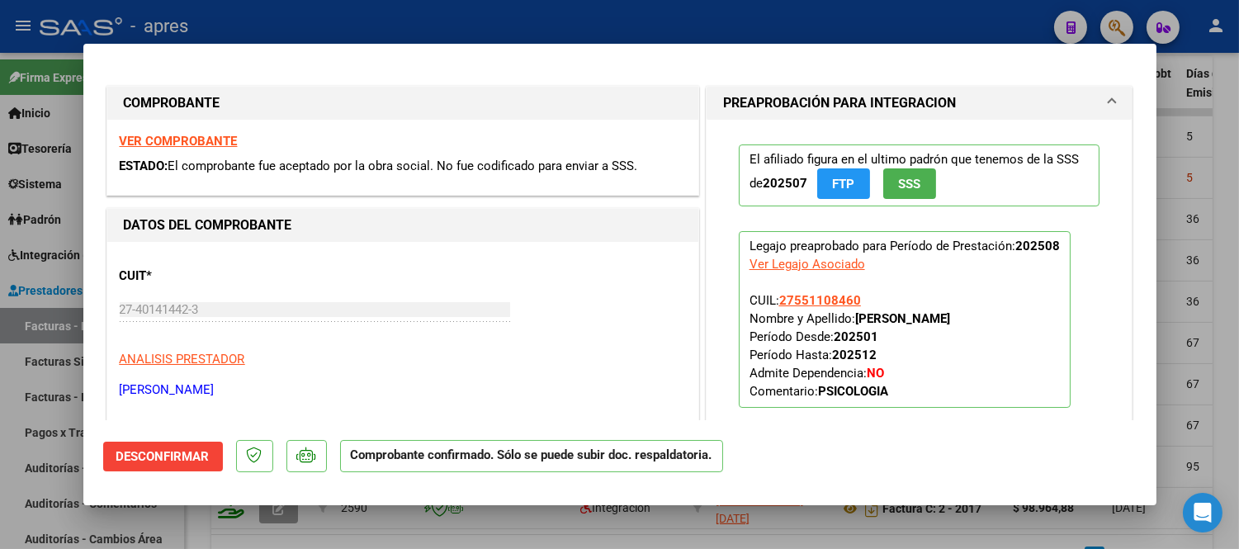
click at [295, 530] on div at bounding box center [619, 274] width 1239 height 549
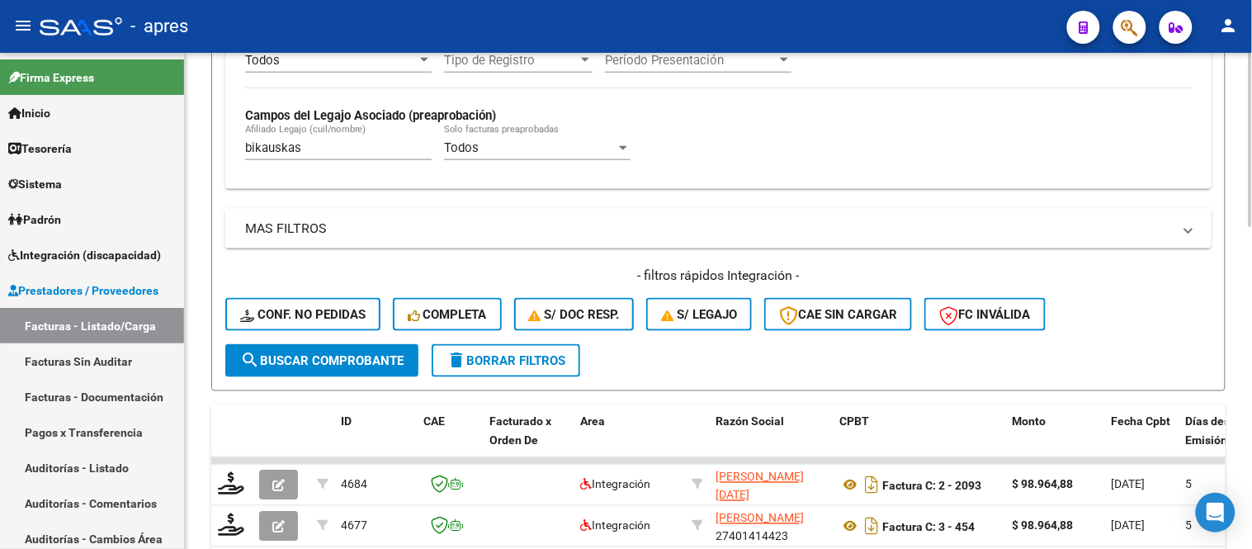
scroll to position [458, 0]
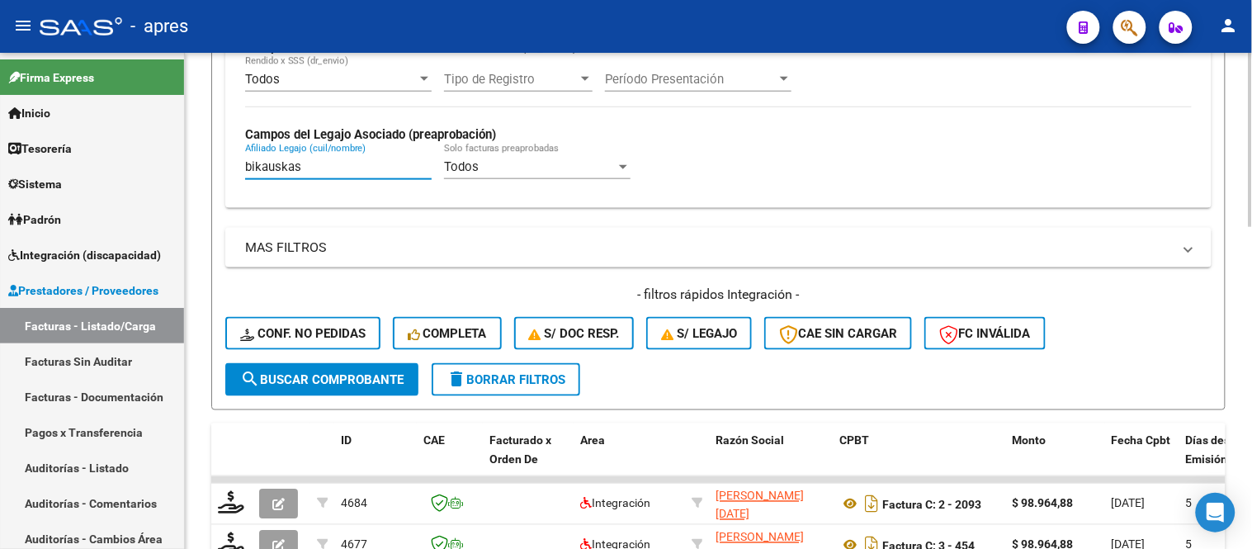
drag, startPoint x: 323, startPoint y: 172, endPoint x: 244, endPoint y: 172, distance: 78.4
click at [248, 172] on input "bikauskas" at bounding box center [338, 166] width 187 height 15
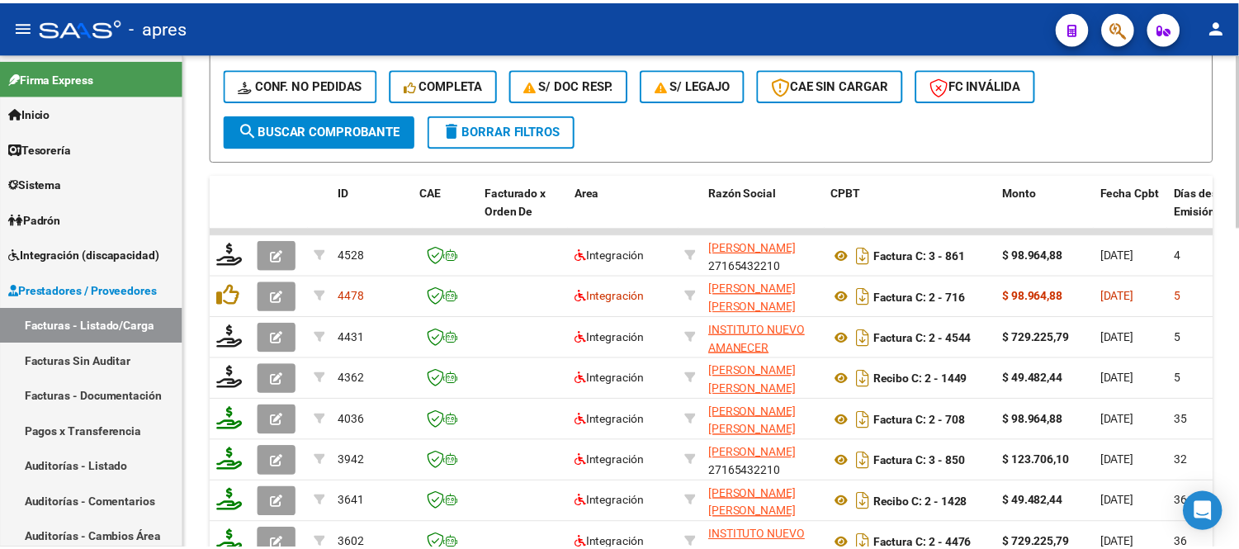
scroll to position [733, 0]
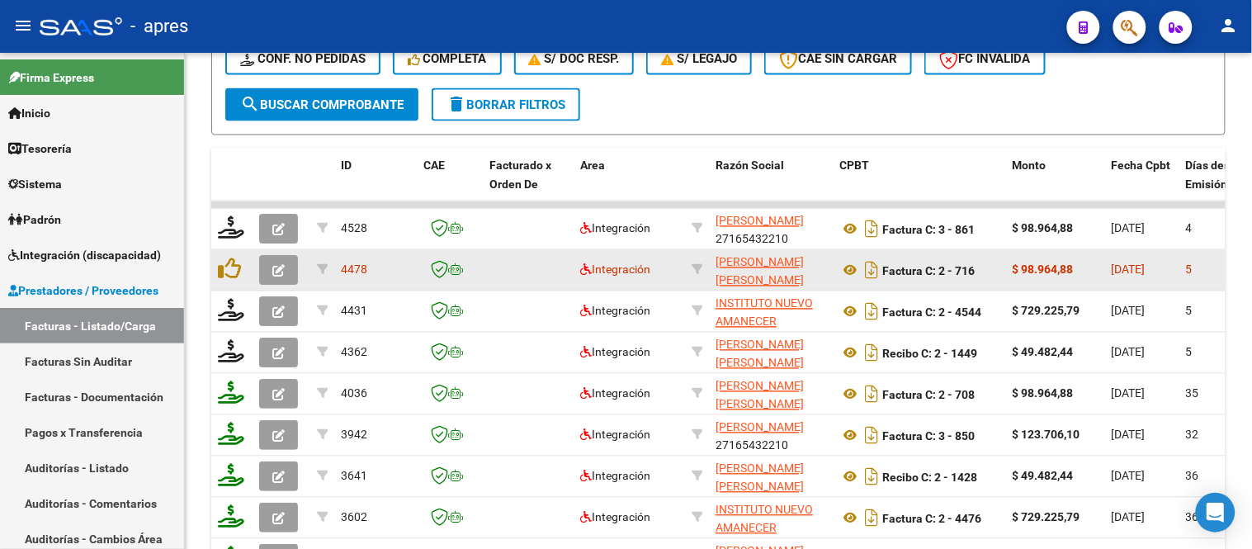
type input "bilbao"
click at [282, 274] on icon "button" at bounding box center [278, 271] width 12 height 12
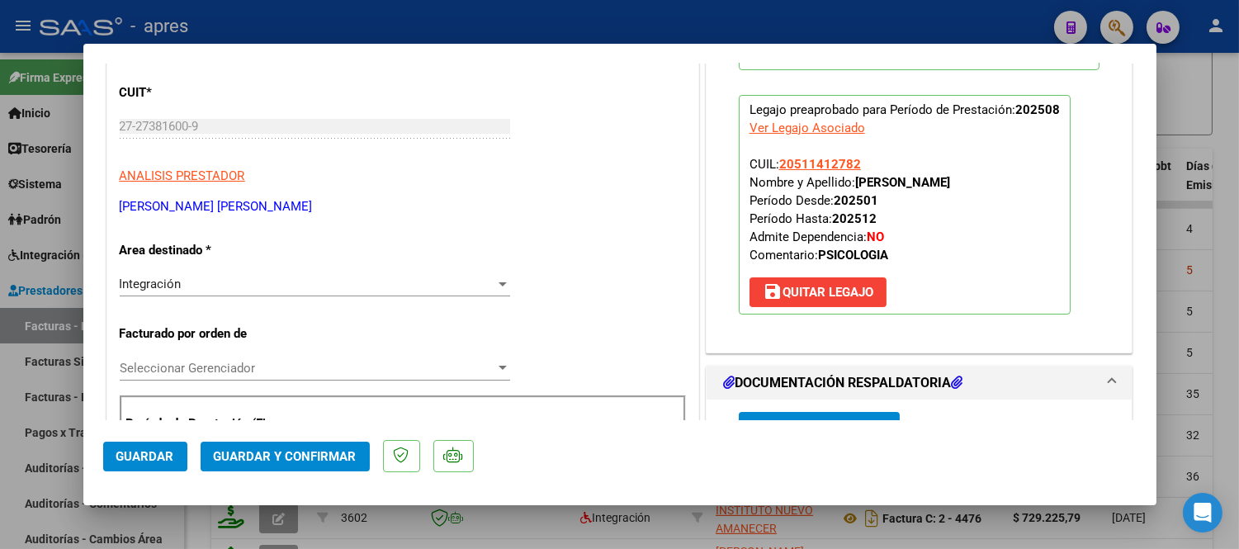
scroll to position [0, 0]
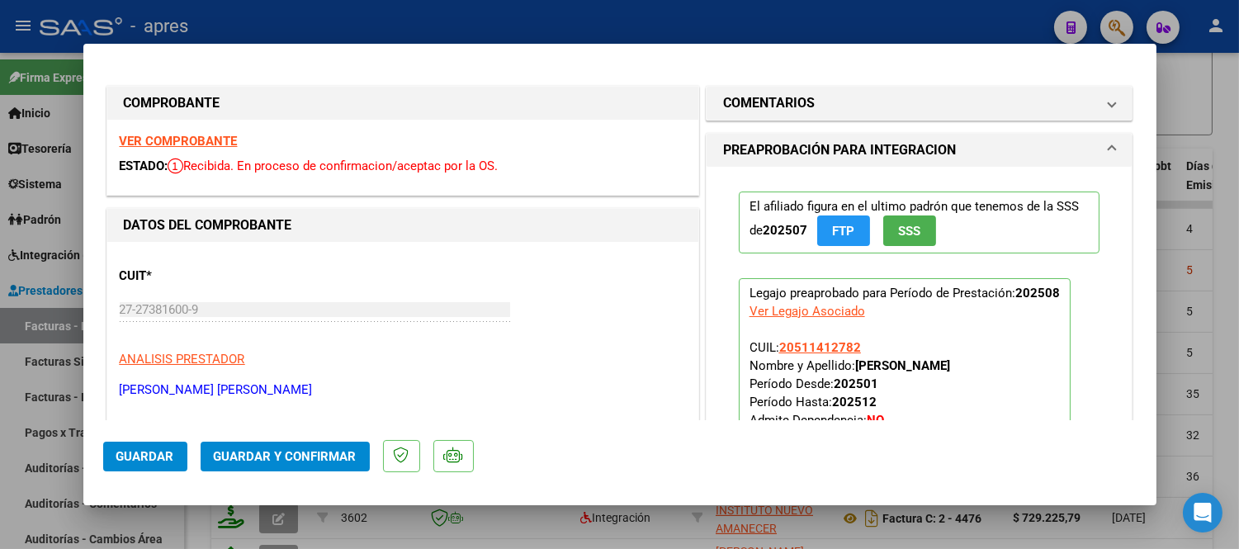
click at [201, 135] on strong "VER COMPROBANTE" at bounding box center [179, 141] width 118 height 15
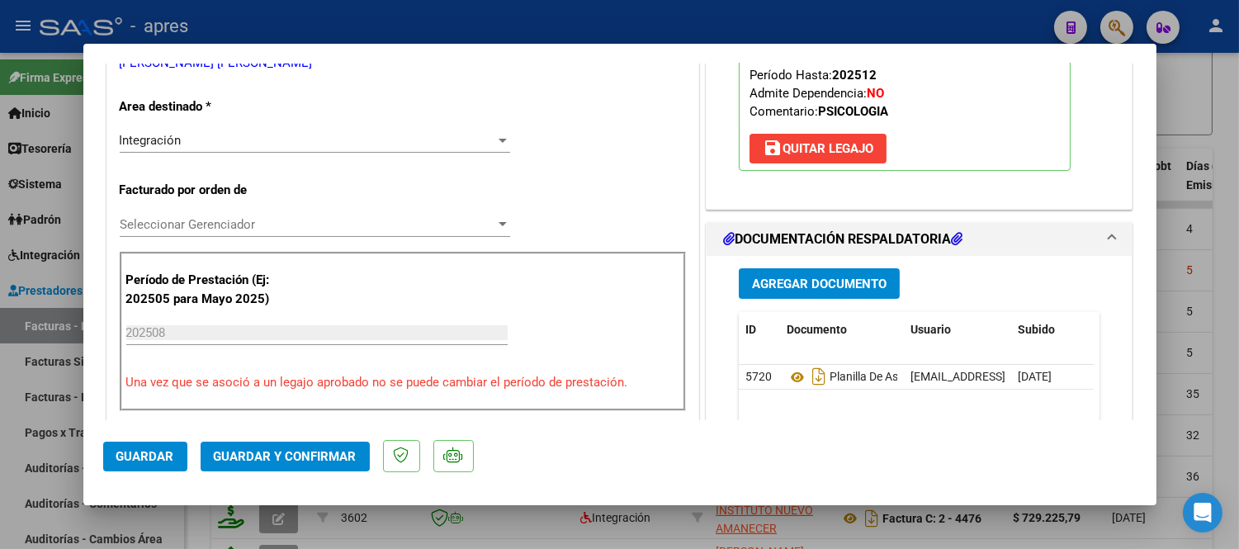
scroll to position [458, 0]
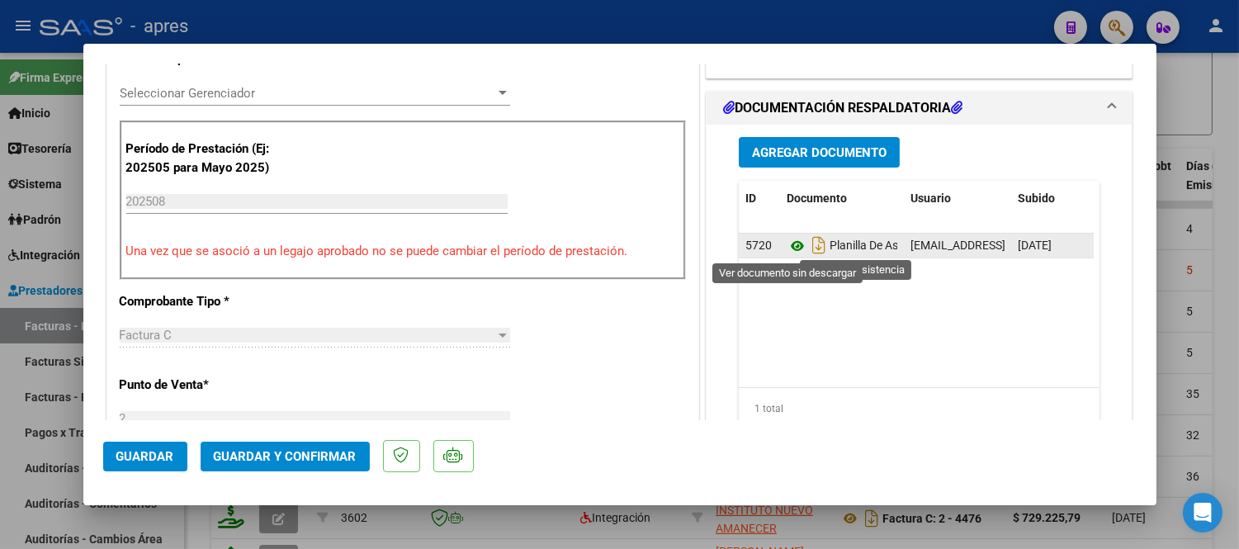
click at [788, 246] on icon at bounding box center [797, 246] width 21 height 20
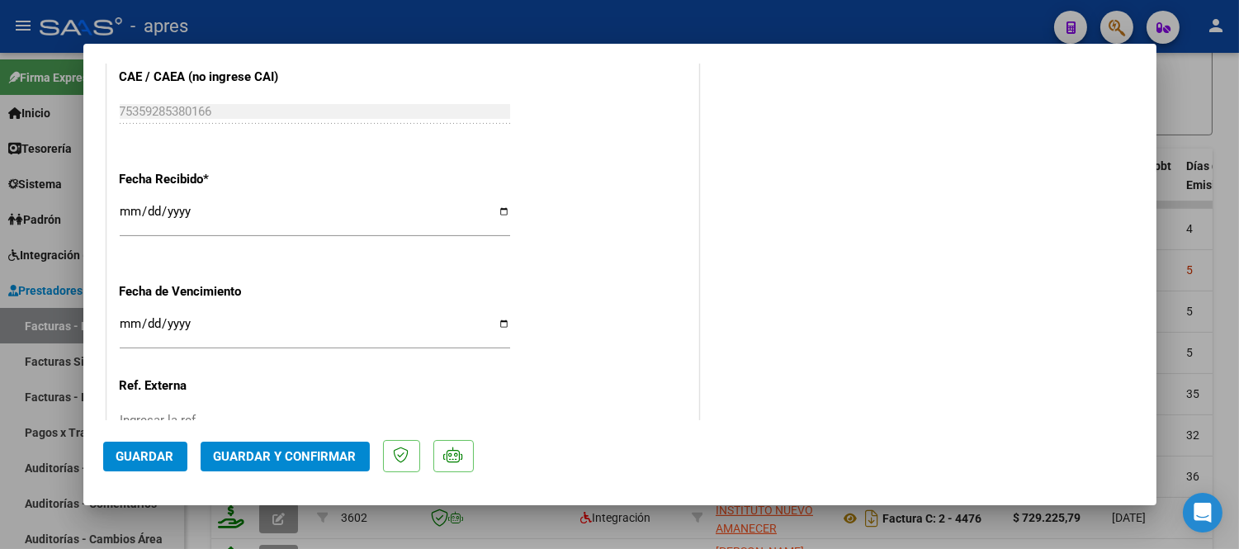
scroll to position [1192, 0]
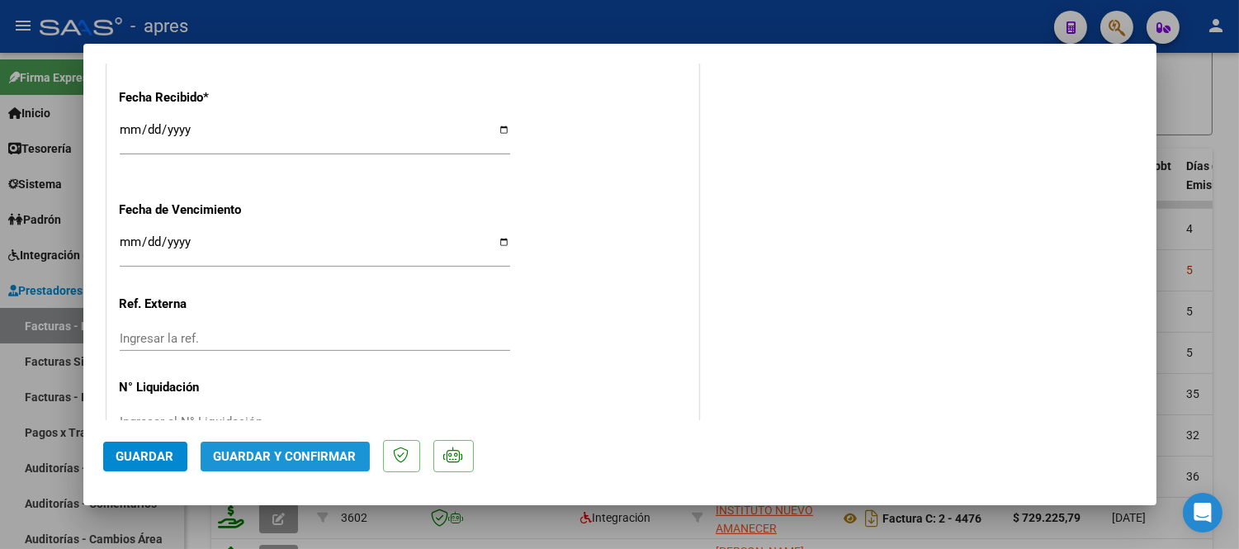
click at [310, 451] on span "Guardar y Confirmar" at bounding box center [285, 456] width 143 height 15
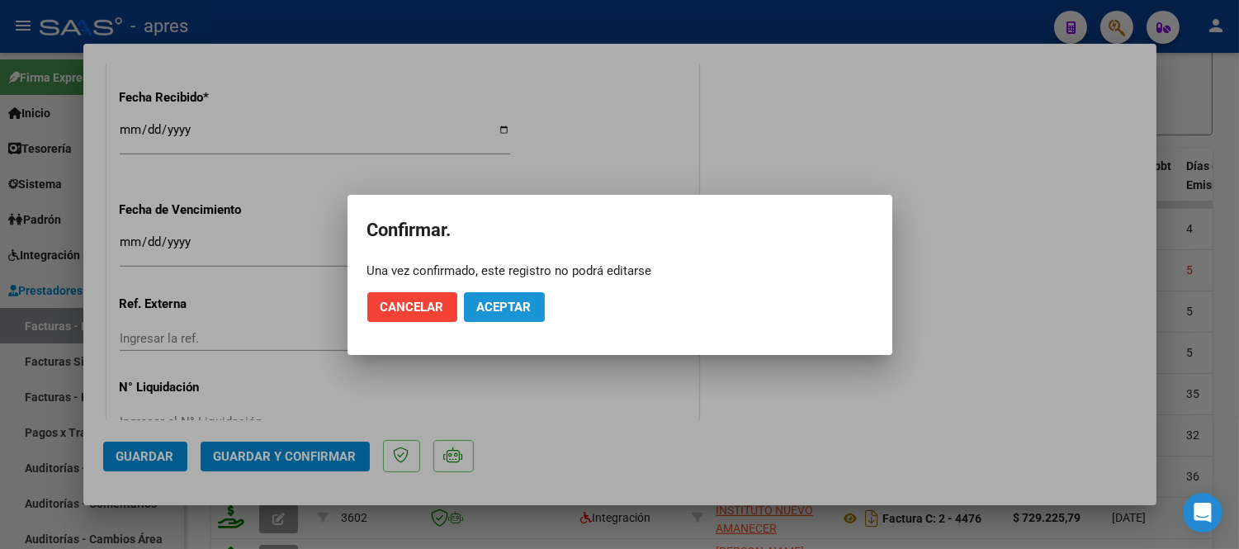
click at [518, 309] on span "Aceptar" at bounding box center [504, 307] width 54 height 15
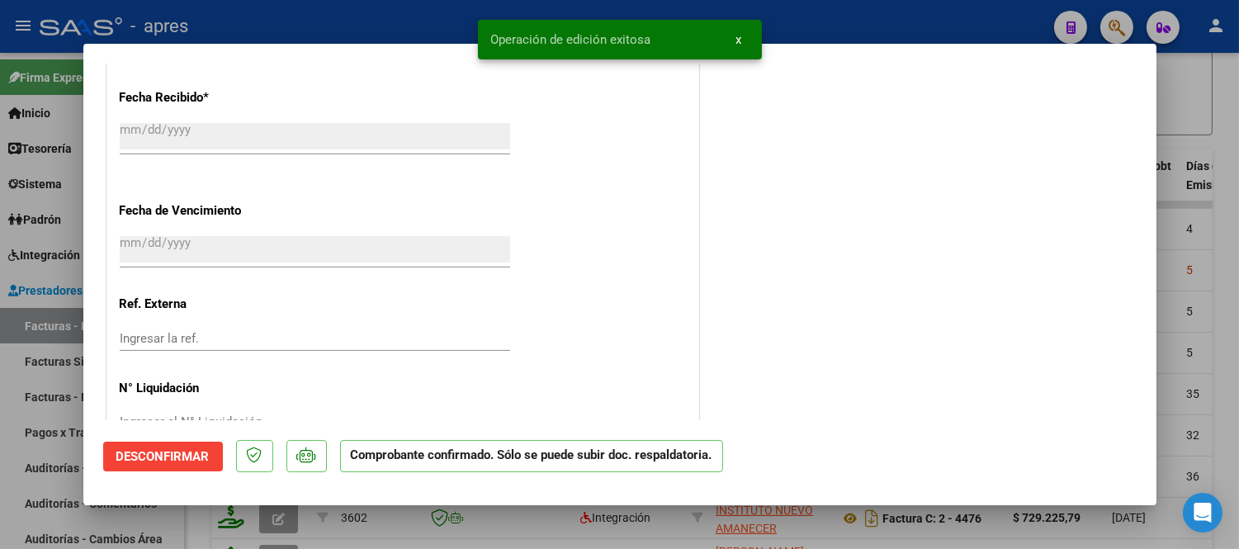
click at [695, 533] on div at bounding box center [619, 274] width 1239 height 549
type input "$ 0,00"
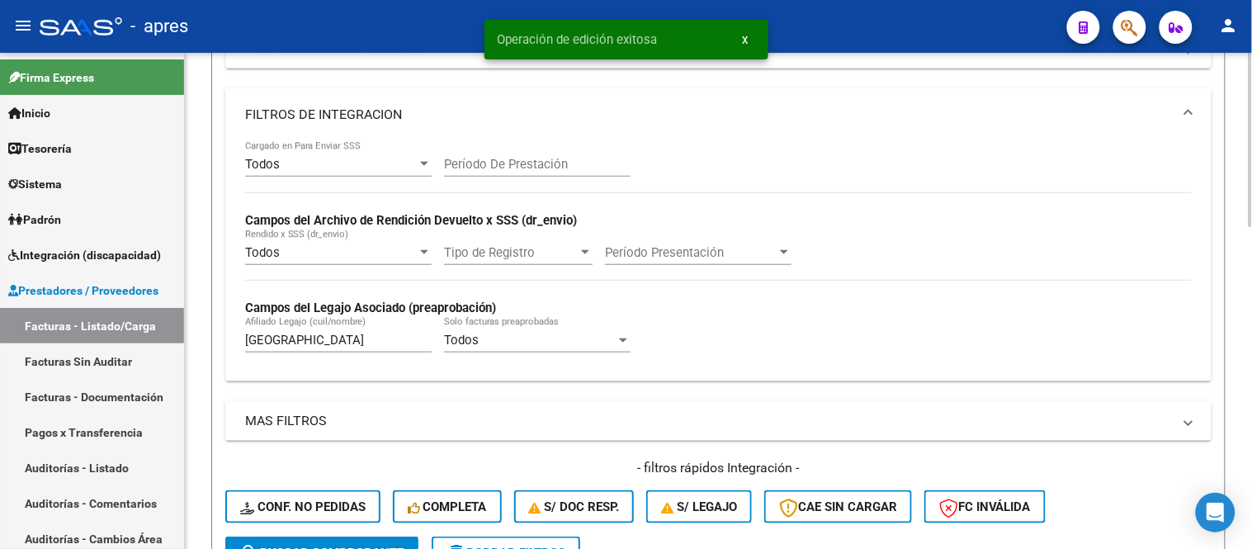
scroll to position [275, 0]
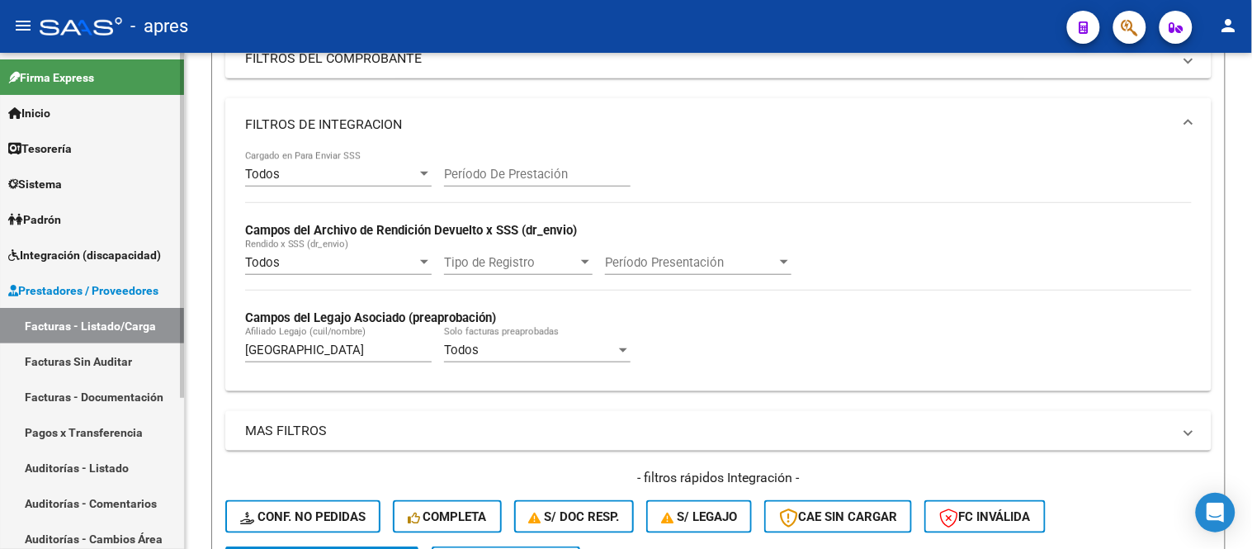
drag, startPoint x: 312, startPoint y: 352, endPoint x: 106, endPoint y: 365, distance: 206.7
click at [110, 365] on mat-sidenav-container "Firma Express Inicio Instructivos Contacto OS Tesorería Extractos Procesados (c…" at bounding box center [626, 301] width 1252 height 496
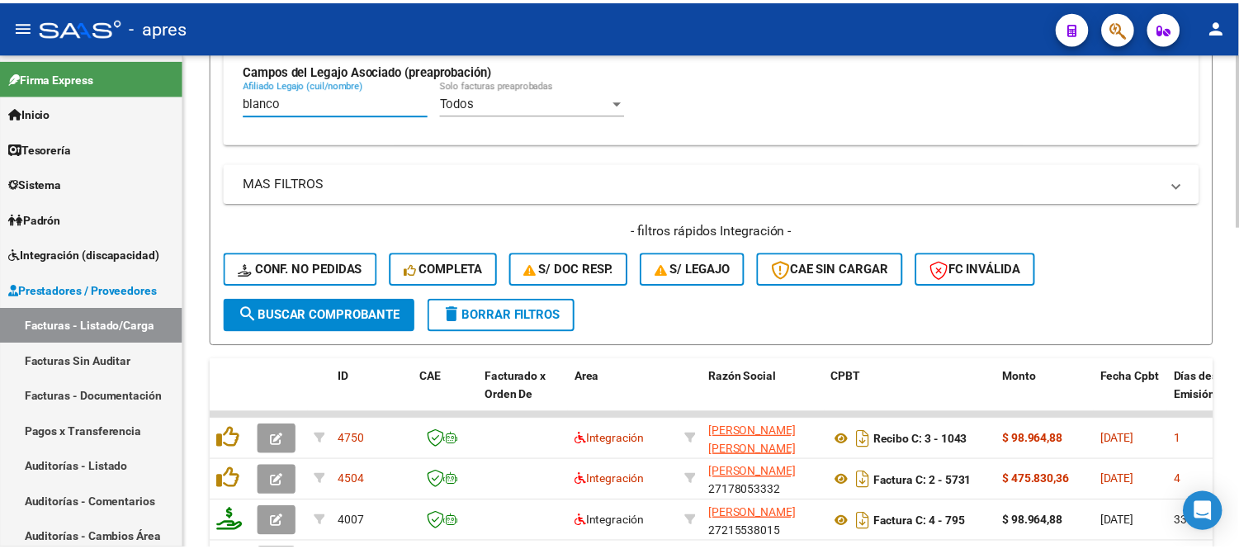
scroll to position [733, 0]
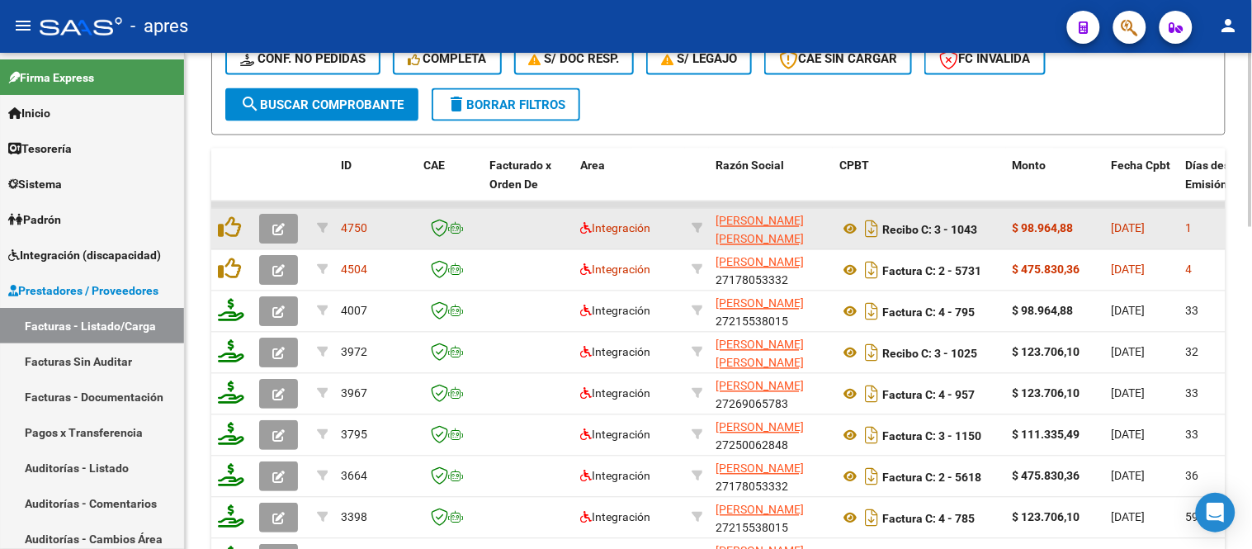
type input "blanco"
click at [277, 227] on icon "button" at bounding box center [278, 230] width 12 height 12
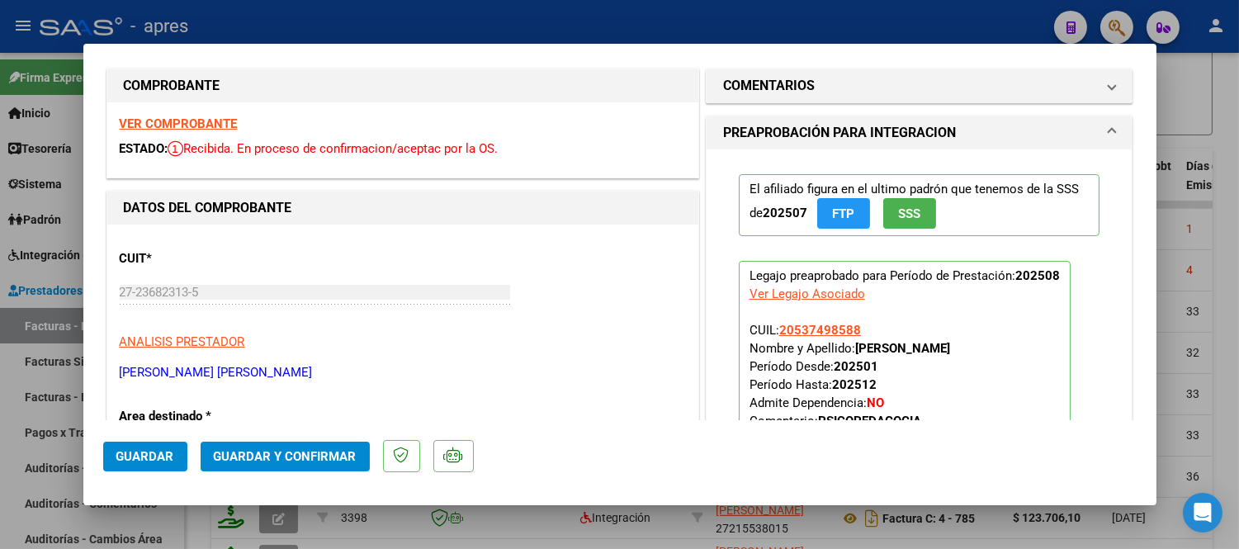
scroll to position [0, 0]
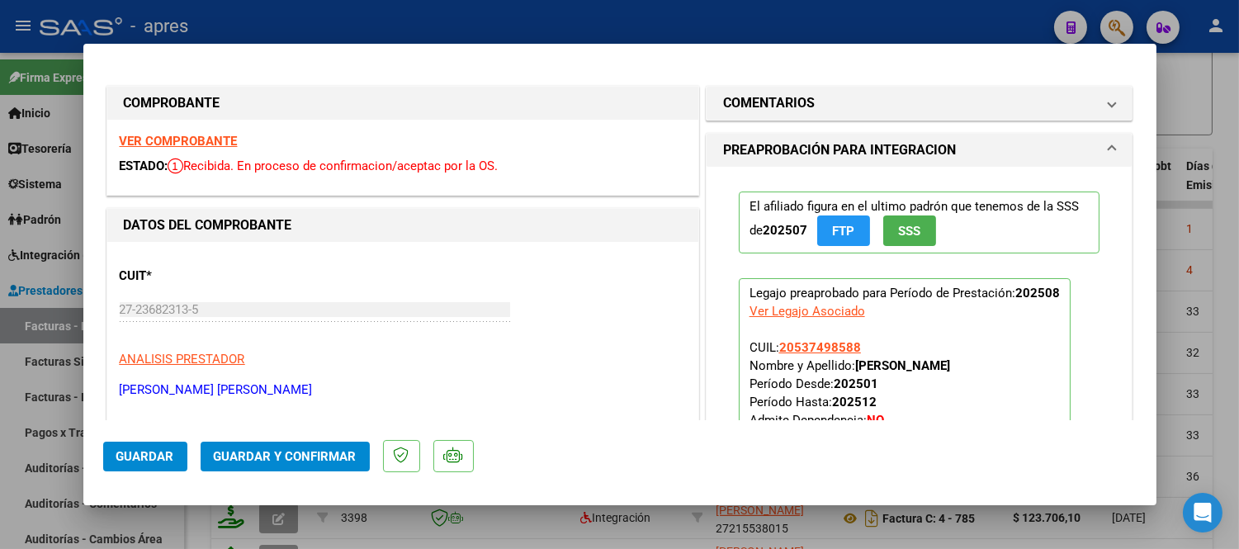
click at [199, 141] on strong "VER COMPROBANTE" at bounding box center [179, 141] width 118 height 15
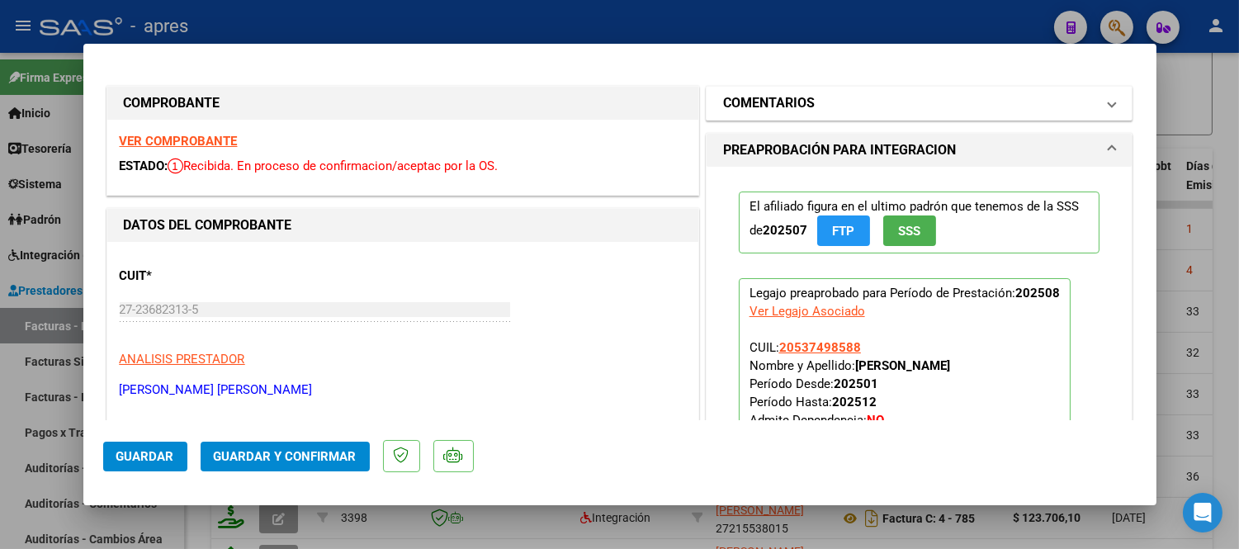
click at [1086, 102] on span "COMENTARIOS" at bounding box center [916, 103] width 386 height 20
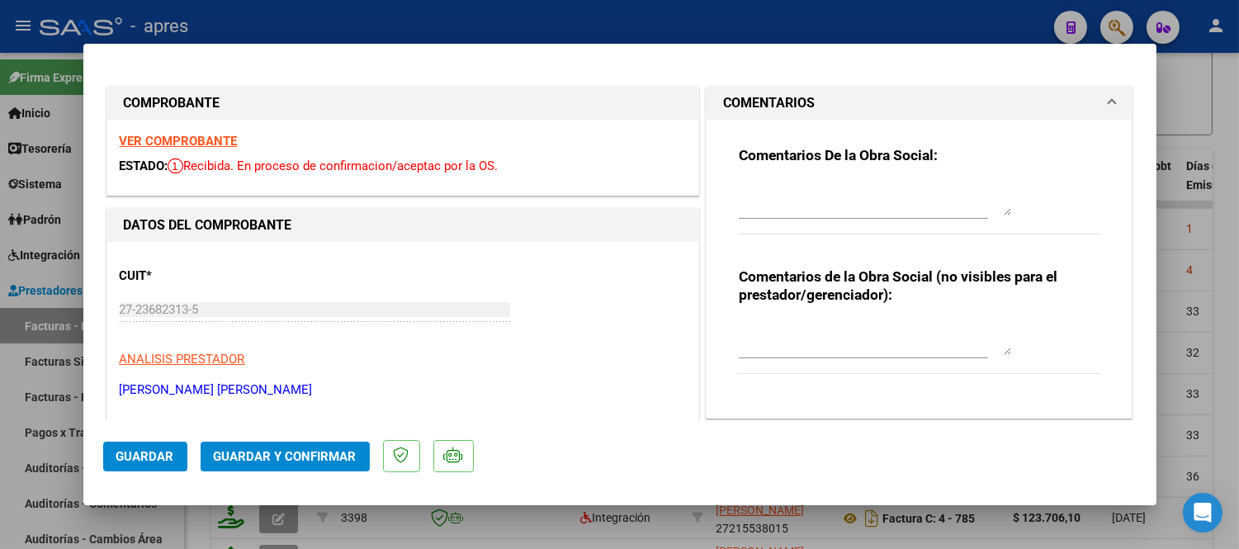
click at [858, 200] on textarea at bounding box center [875, 198] width 272 height 33
drag, startPoint x: 1003, startPoint y: 210, endPoint x: 1005, endPoint y: 253, distance: 43.0
click at [1007, 254] on div "Comentarios De la Obra Social: Comentarios de la Obra Social (no visibles para …" at bounding box center [919, 263] width 386 height 286
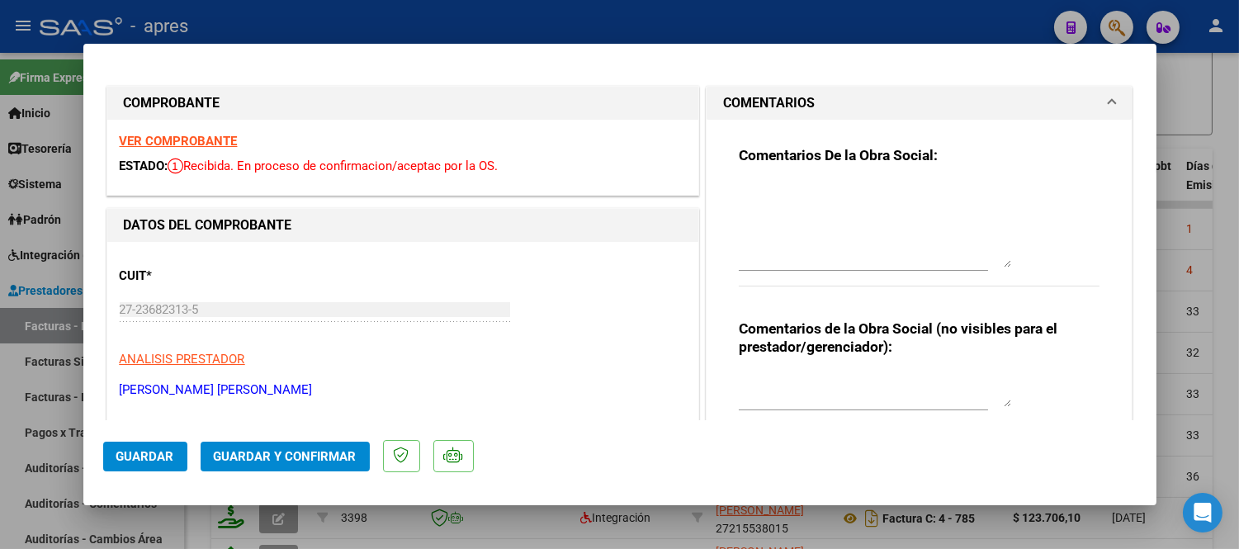
drag, startPoint x: 994, startPoint y: 208, endPoint x: 1004, endPoint y: 311, distance: 103.7
click at [1004, 305] on div "Comentarios De la Obra Social:" at bounding box center [920, 225] width 362 height 158
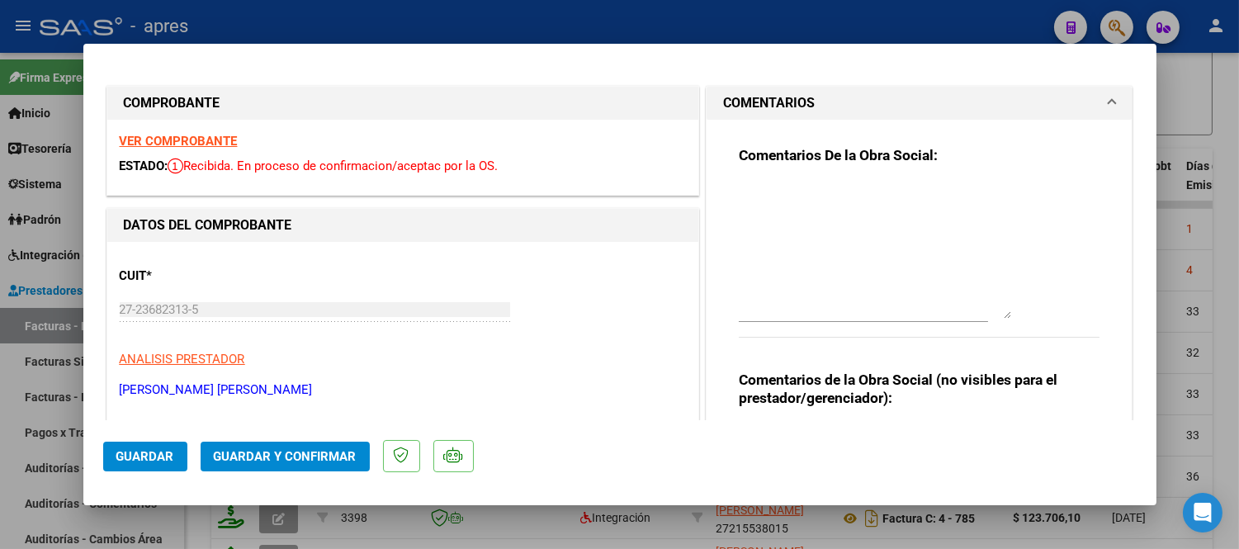
click at [784, 190] on textarea at bounding box center [875, 250] width 272 height 136
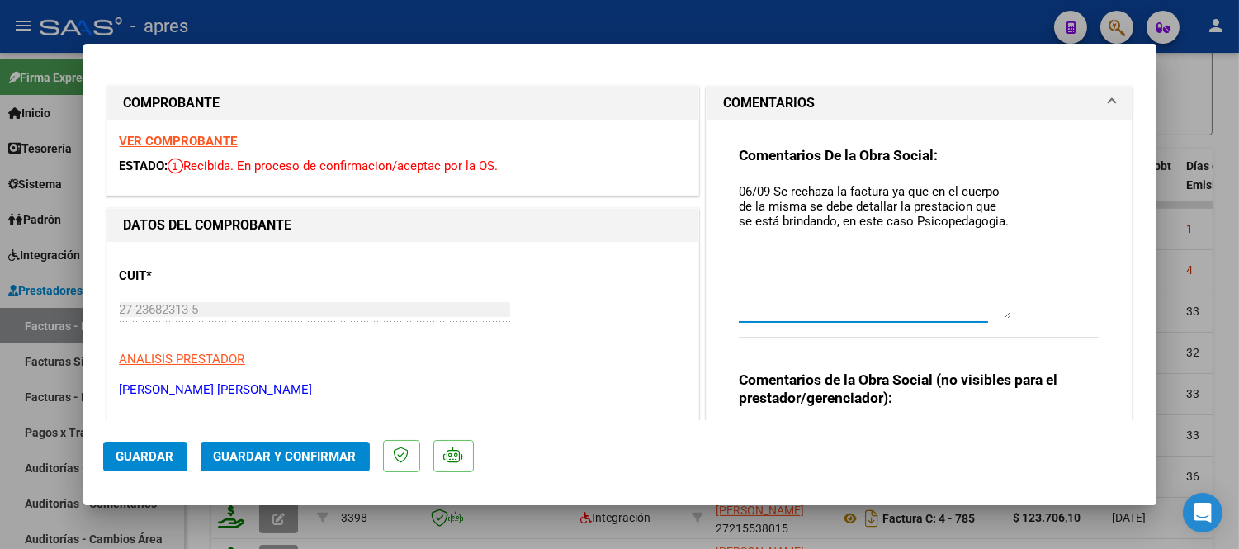
click at [895, 259] on textarea "06/09 Se rechaza la factura ya que en el cuerpo de la misma se debe detallar la…" at bounding box center [875, 250] width 272 height 136
click at [1004, 213] on div "Comentarios De la Obra Social: 06/09 Se rechaza la factura ya que en el cuerpo …" at bounding box center [920, 251] width 362 height 210
click at [994, 220] on textarea "06/09 Se rechaza la factura ya que en el cuerpo de la misma se debe detallar la…" at bounding box center [875, 250] width 272 height 136
paste textarea "Debe hacer dos registros -Uno con la nueva factura y planilla de asistencia -ot…"
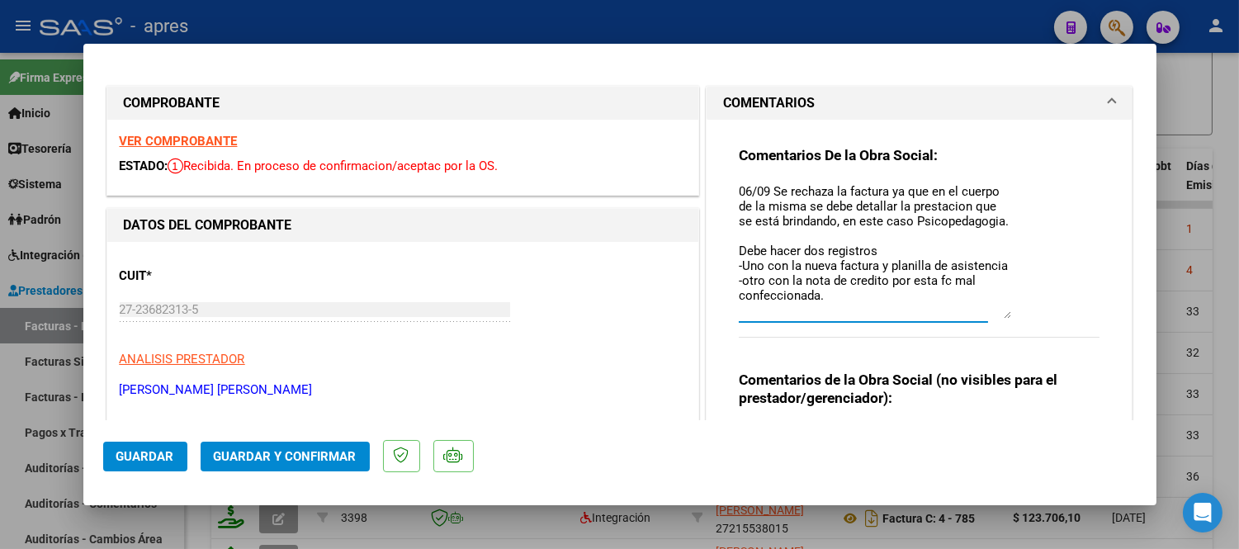
click at [986, 227] on textarea "06/09 Se rechaza la factura ya que en el cuerpo de la misma se debe detallar la…" at bounding box center [875, 250] width 272 height 136
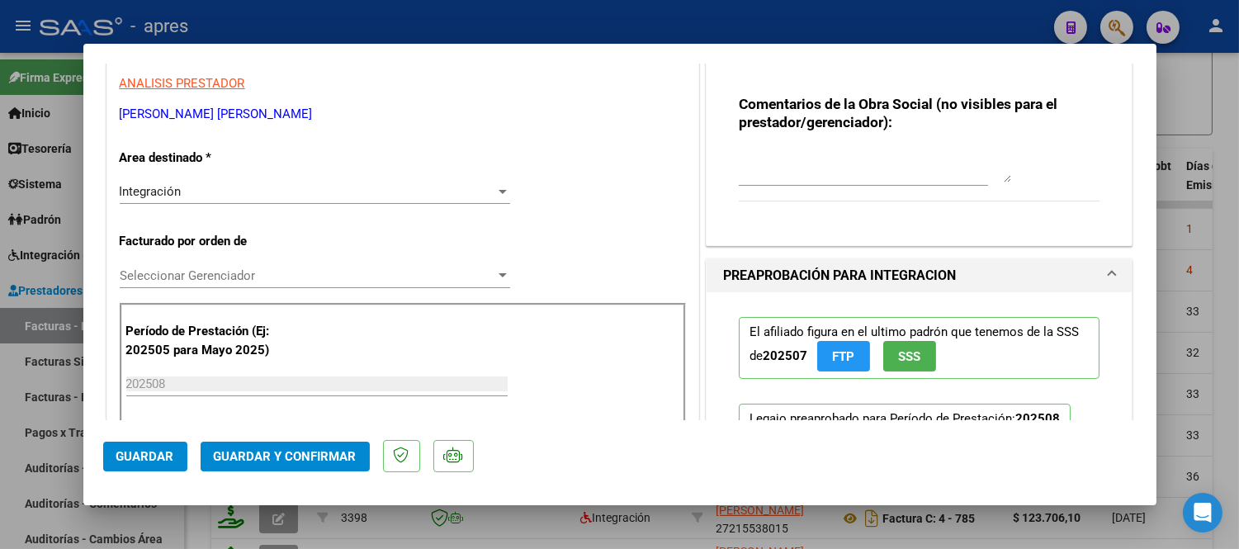
scroll to position [275, 0]
type textarea "06/09 Se rechaza la factura ya que en el cuerpo de la misma se debe detallar la…"
click at [147, 459] on span "Guardar" at bounding box center [145, 456] width 58 height 15
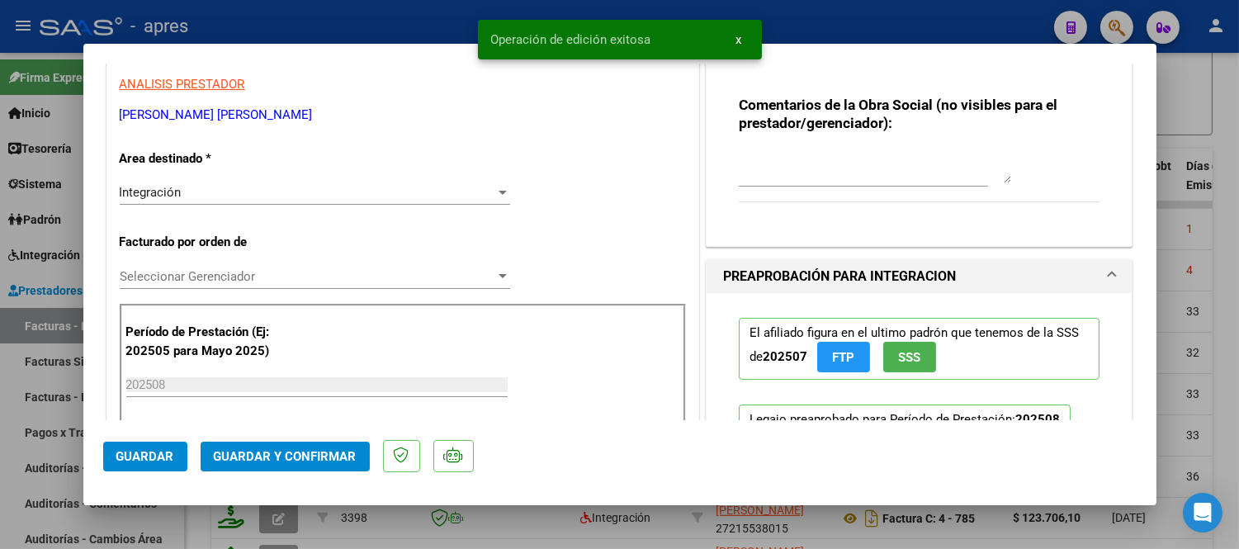
click at [191, 208] on div "Integración Seleccionar Area" at bounding box center [315, 200] width 390 height 40
click at [188, 200] on div "Integración" at bounding box center [308, 192] width 376 height 15
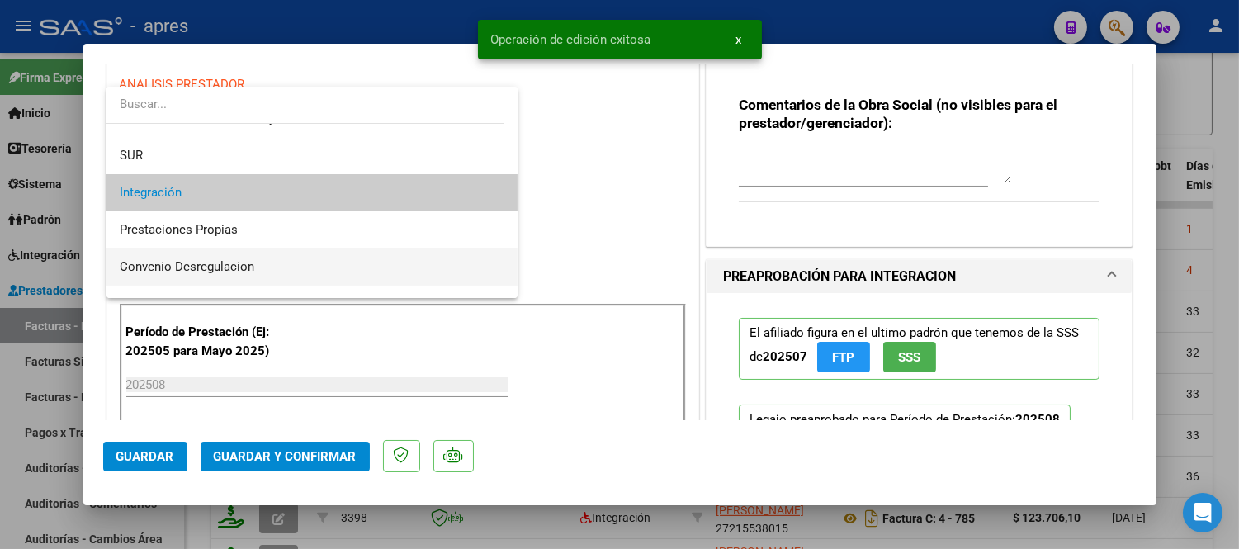
scroll to position [160, 0]
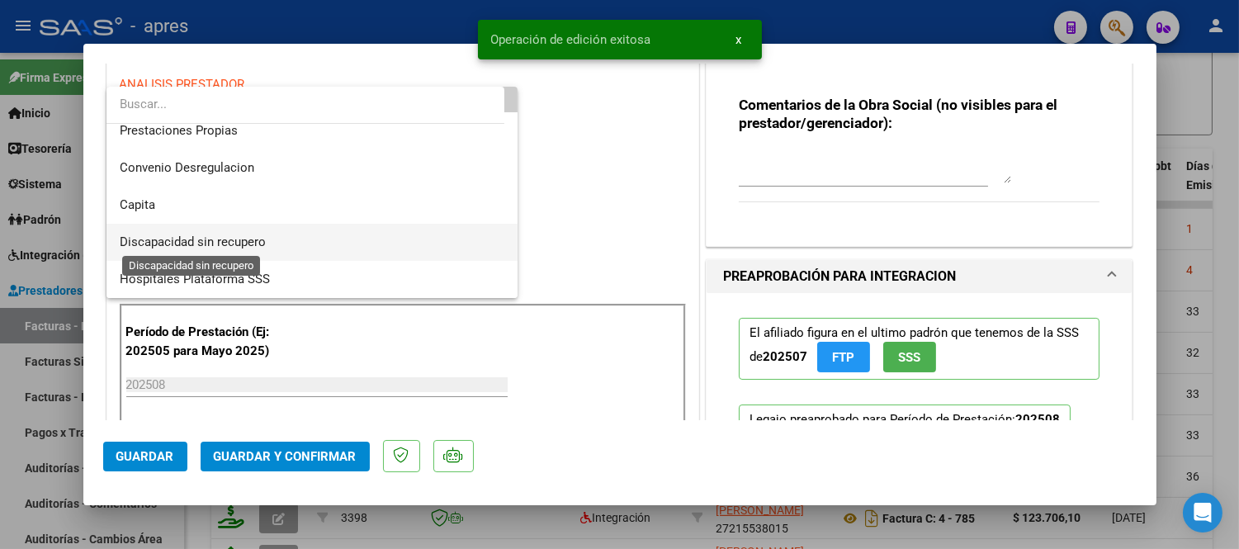
click at [254, 243] on span "Discapacidad sin recupero" at bounding box center [193, 241] width 146 height 15
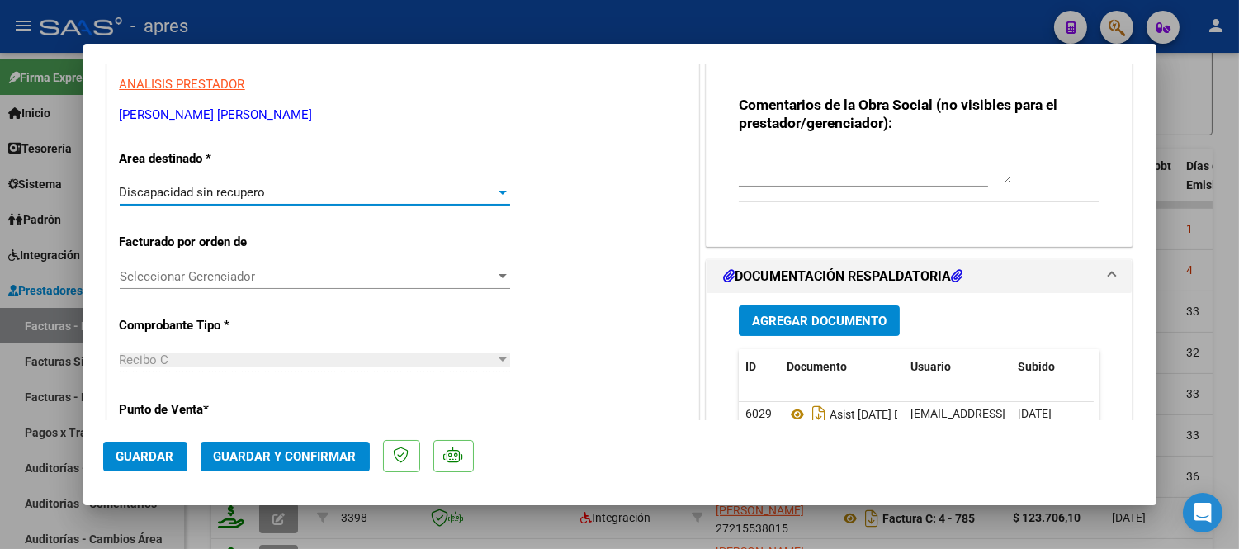
click at [154, 456] on span "Guardar" at bounding box center [145, 456] width 58 height 15
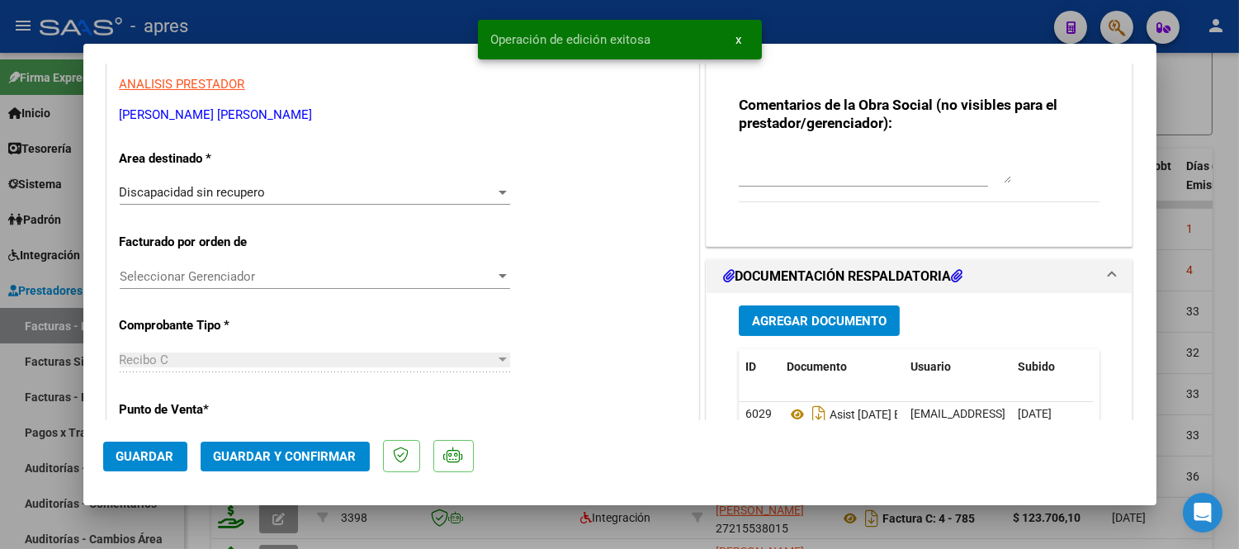
click at [213, 510] on div at bounding box center [619, 274] width 1239 height 549
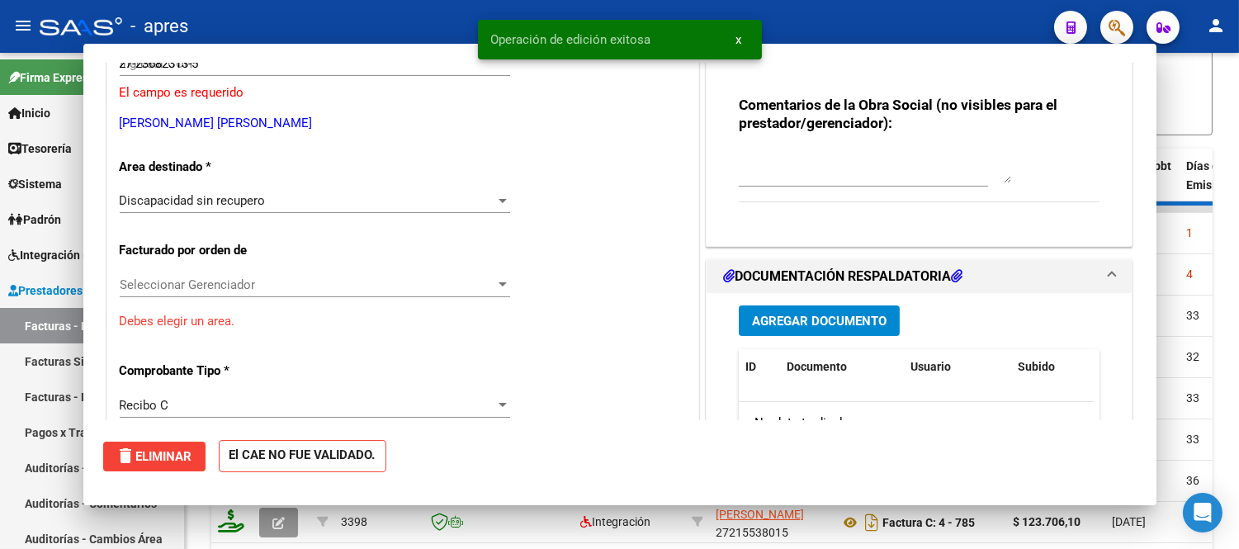
type input "$ 0,00"
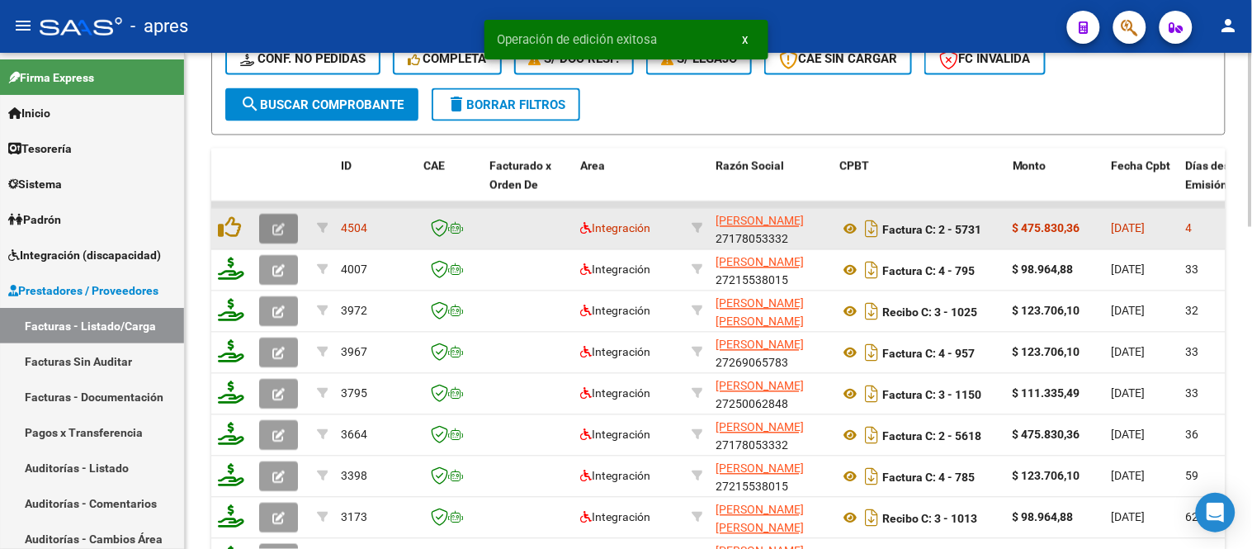
click at [277, 224] on icon "button" at bounding box center [278, 230] width 12 height 12
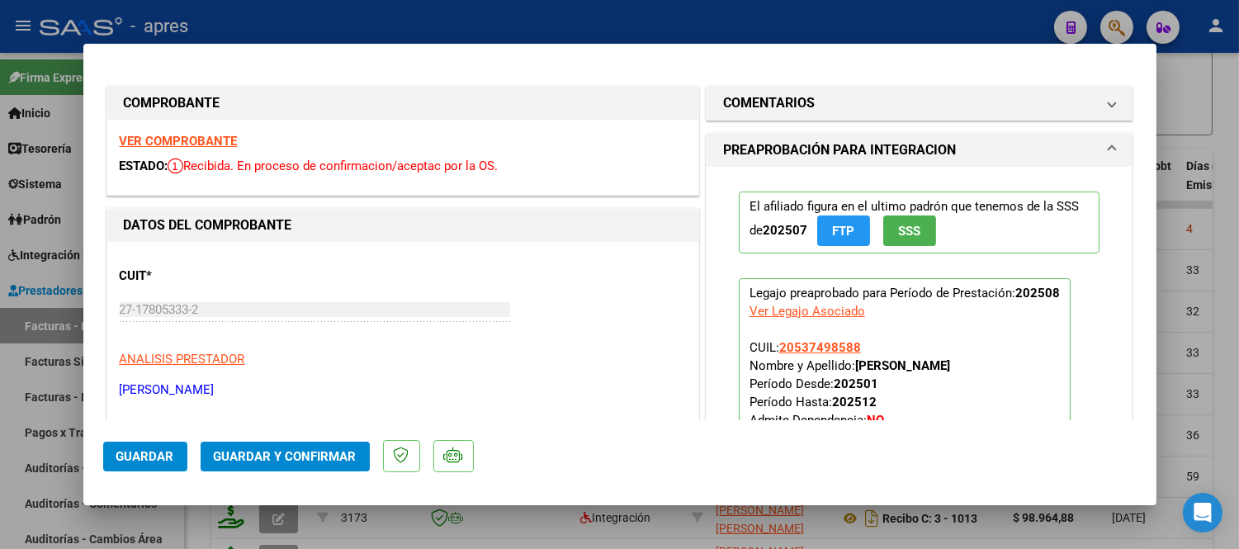
click at [217, 140] on strong "VER COMPROBANTE" at bounding box center [179, 141] width 118 height 15
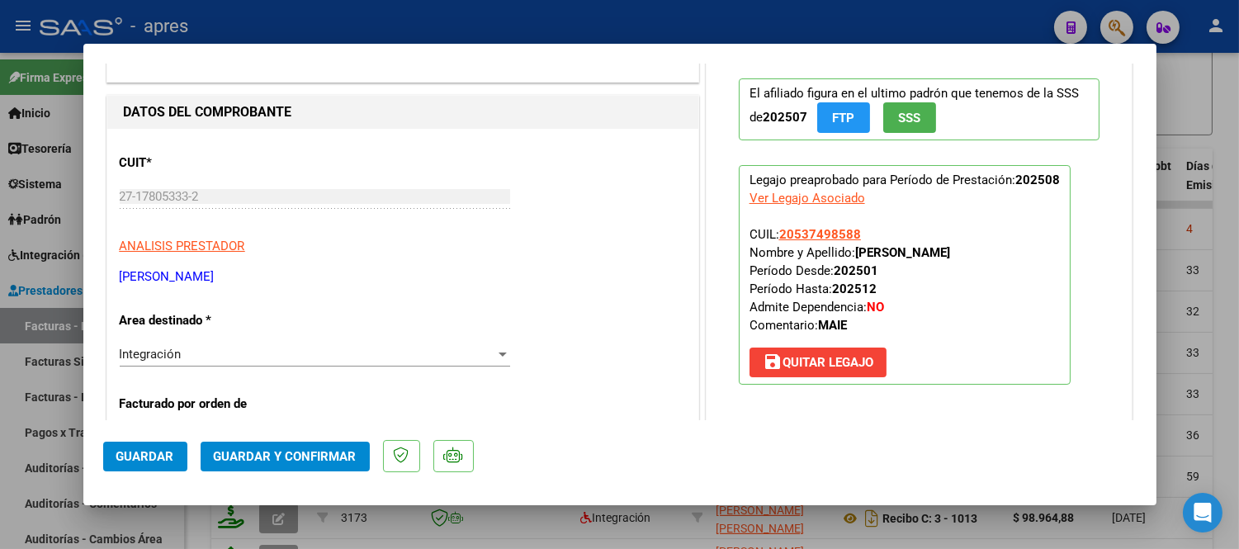
scroll to position [366, 0]
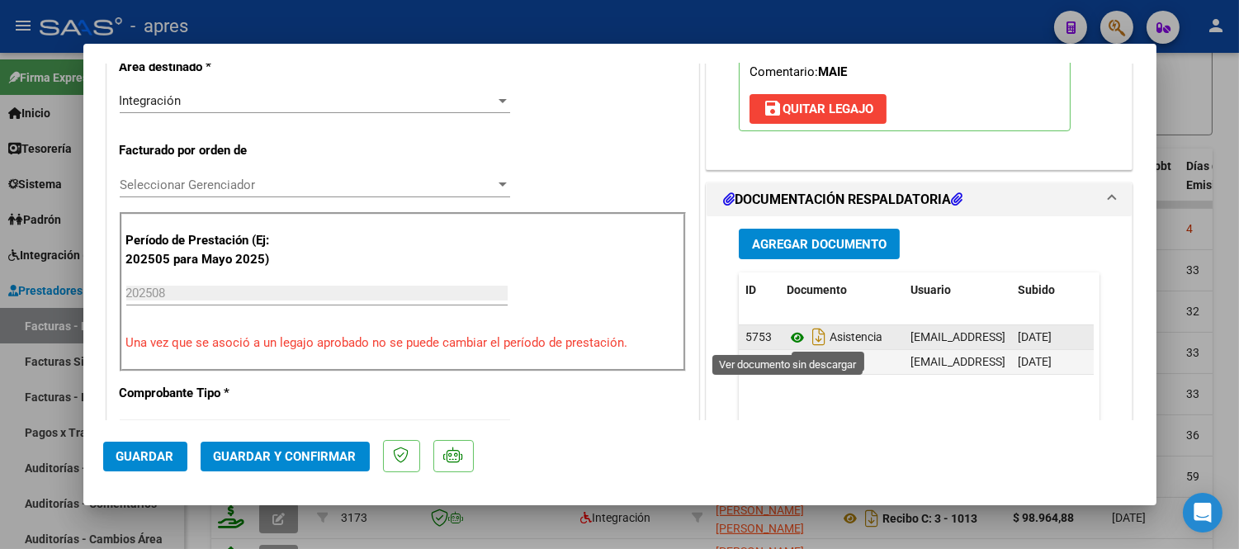
click at [787, 335] on icon at bounding box center [797, 338] width 21 height 20
click at [789, 343] on icon at bounding box center [797, 338] width 21 height 20
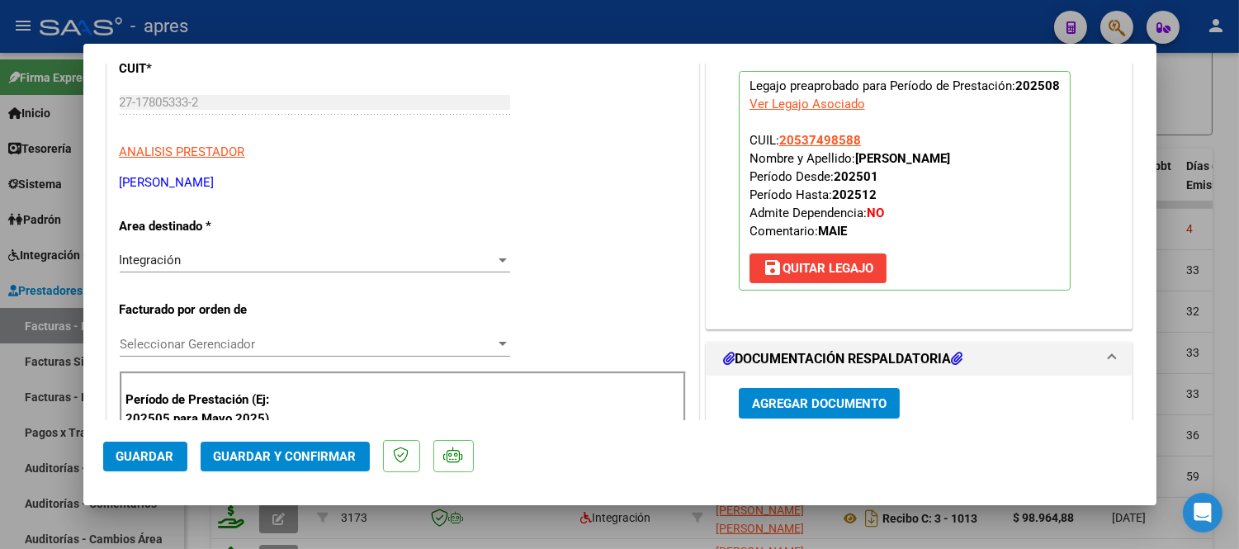
scroll to position [0, 0]
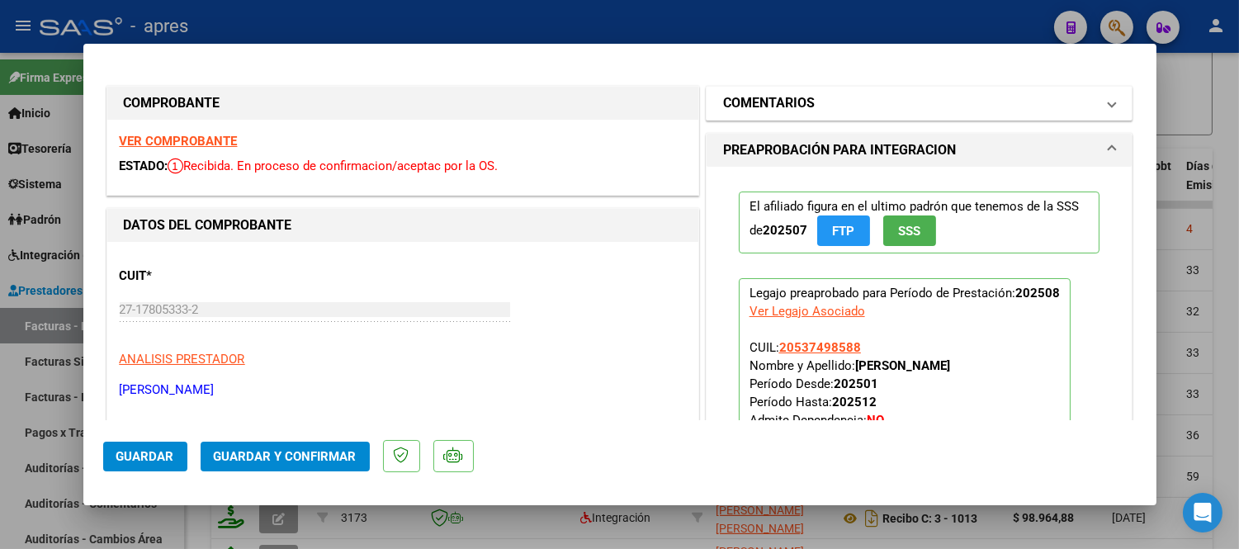
click at [815, 88] on mat-expansion-panel-header "COMENTARIOS" at bounding box center [920, 103] width 426 height 33
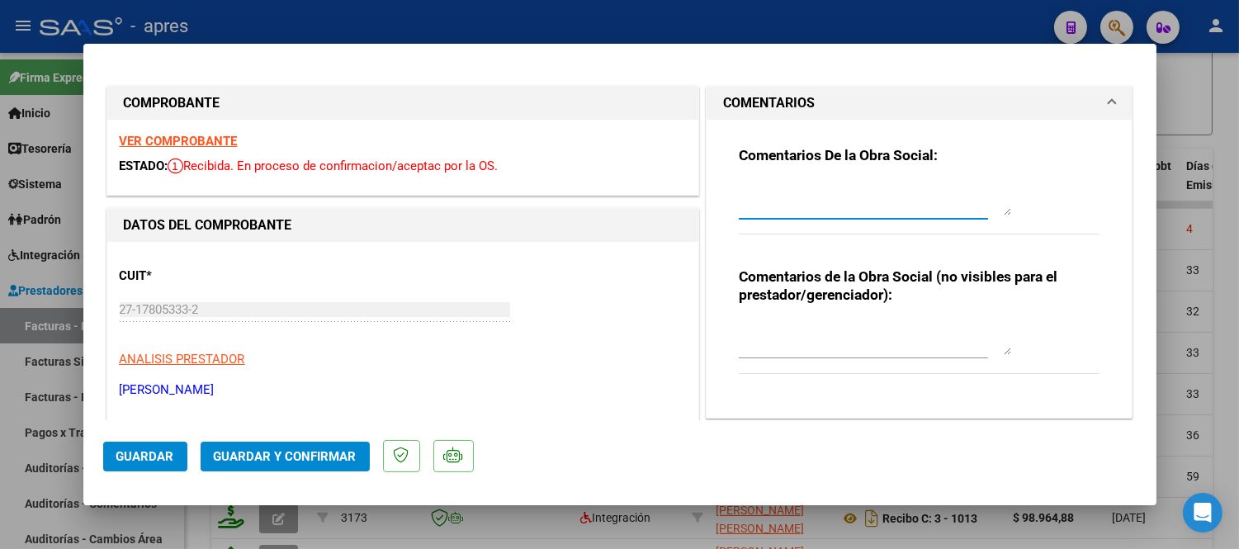
click at [818, 188] on textarea at bounding box center [875, 198] width 272 height 33
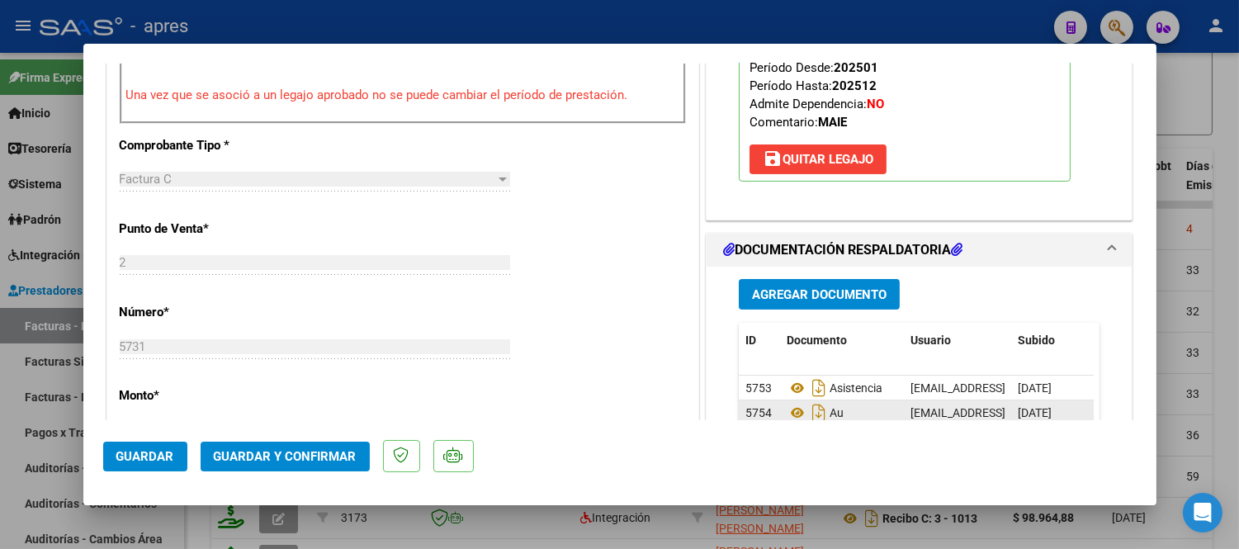
scroll to position [733, 0]
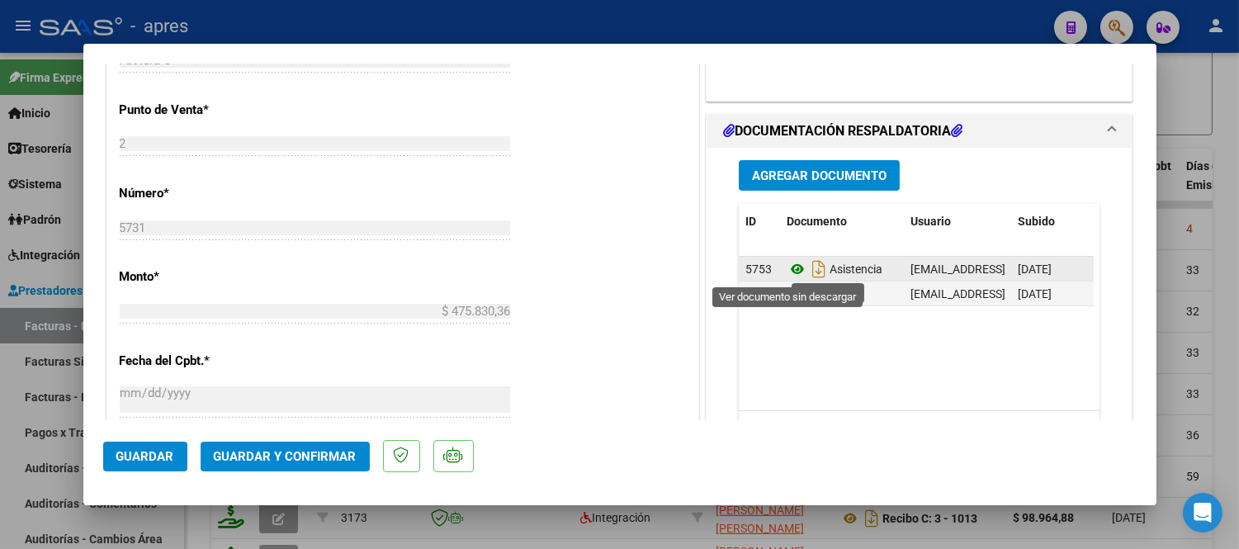
click at [787, 272] on icon at bounding box center [797, 269] width 21 height 20
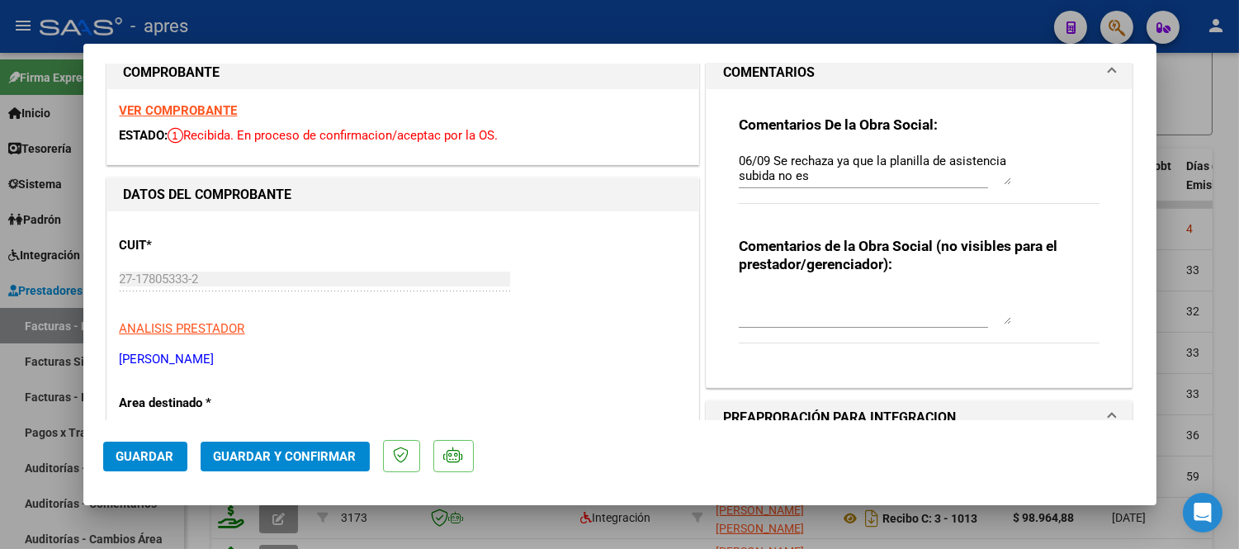
scroll to position [0, 0]
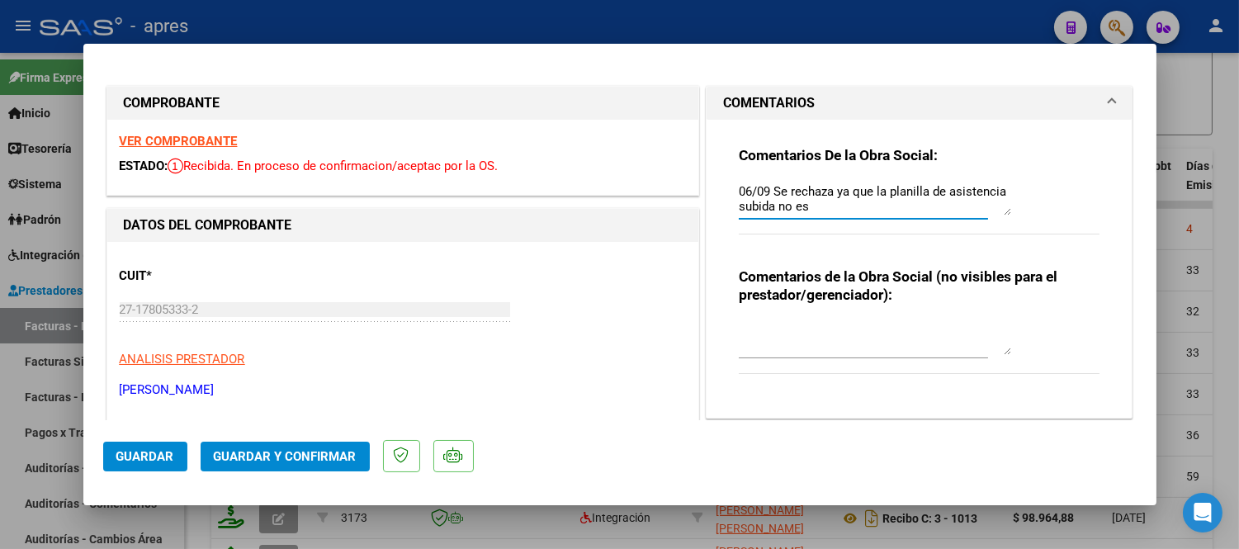
click at [878, 205] on textarea "06/09 Se rechaza ya que la planilla de asistencia subida no es" at bounding box center [875, 198] width 272 height 33
type textarea "06/09 Se rechaza ya que la planilla de asistencia subida no corresponde al afil…"
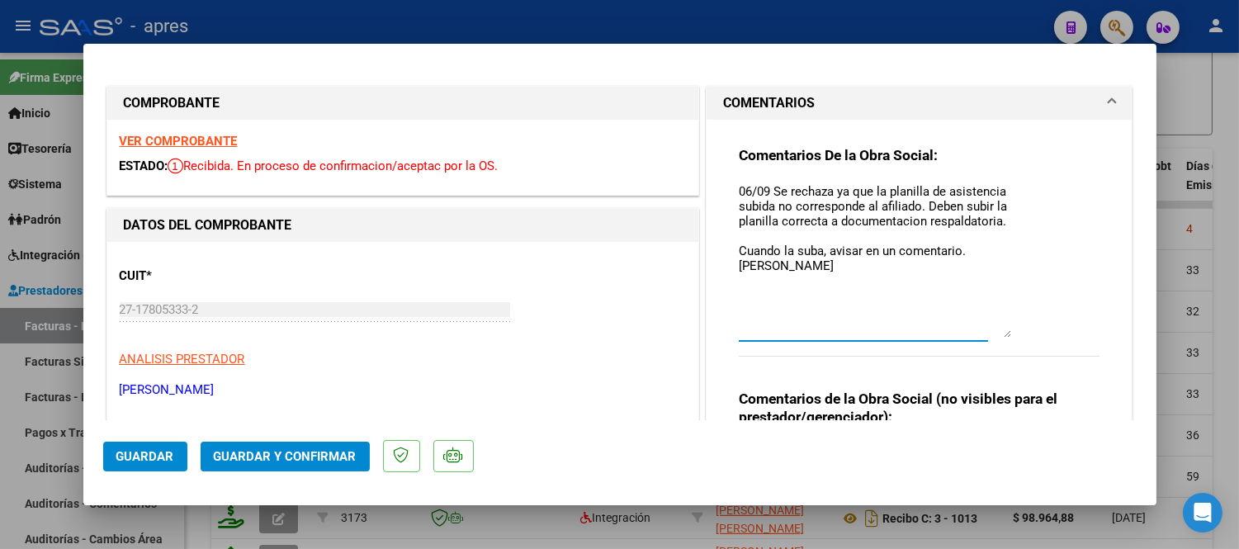
drag, startPoint x: 1000, startPoint y: 208, endPoint x: 1011, endPoint y: 332, distance: 124.3
click at [1011, 332] on div "Comentarios De la Obra Social: 06/09 Se rechaza ya que la planilla de asistenci…" at bounding box center [920, 260] width 362 height 229
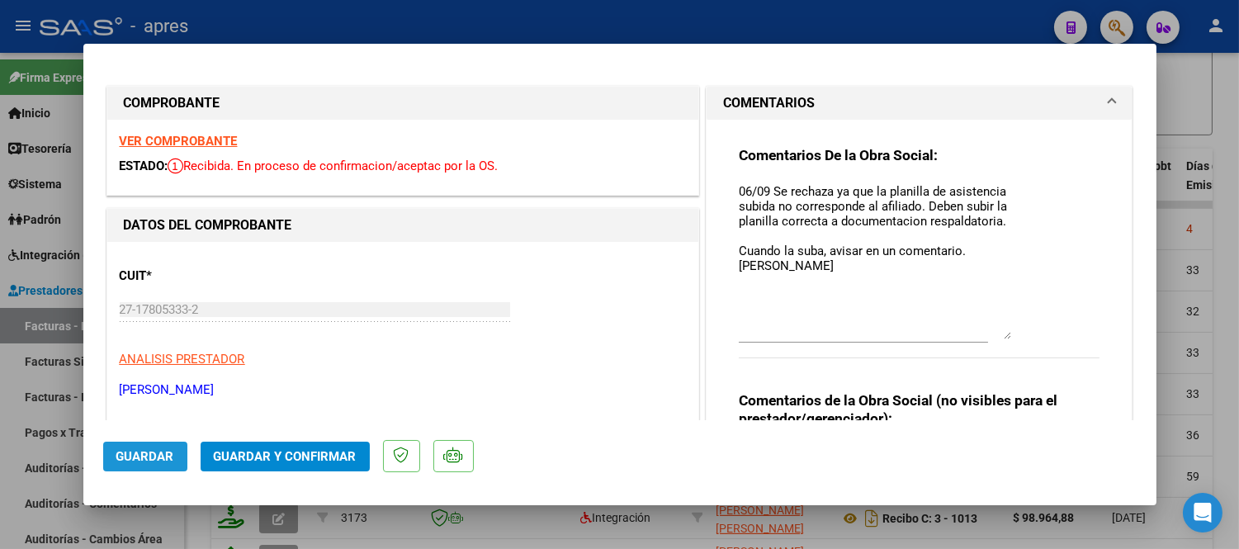
click at [152, 451] on span "Guardar" at bounding box center [145, 456] width 58 height 15
click at [34, 495] on div at bounding box center [619, 274] width 1239 height 549
type input "$ 0,00"
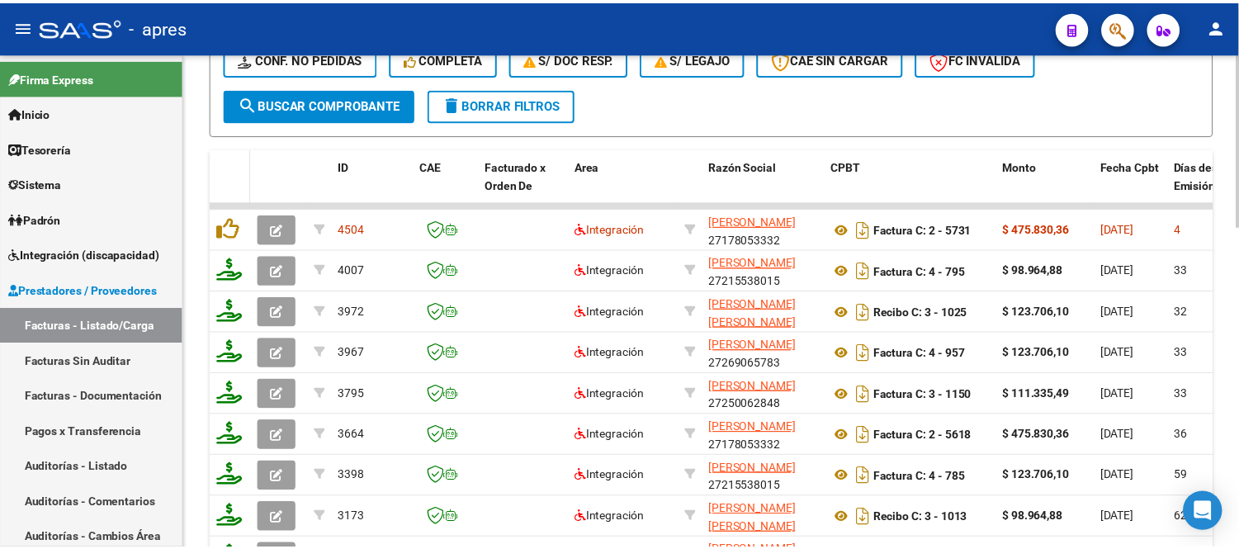
scroll to position [550, 0]
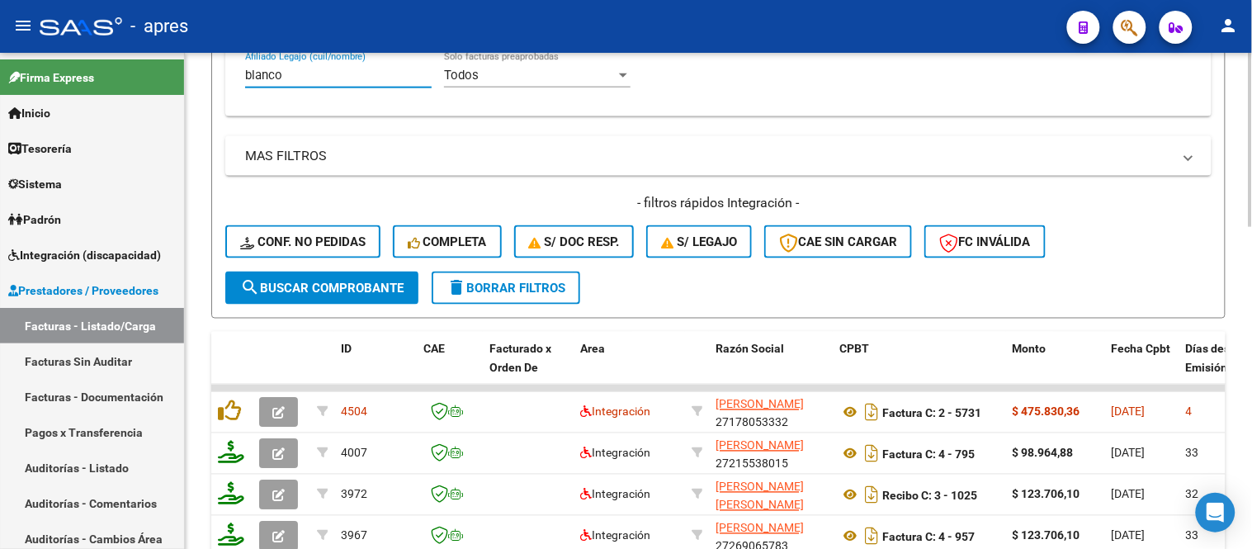
drag, startPoint x: 326, startPoint y: 79, endPoint x: 229, endPoint y: 84, distance: 96.7
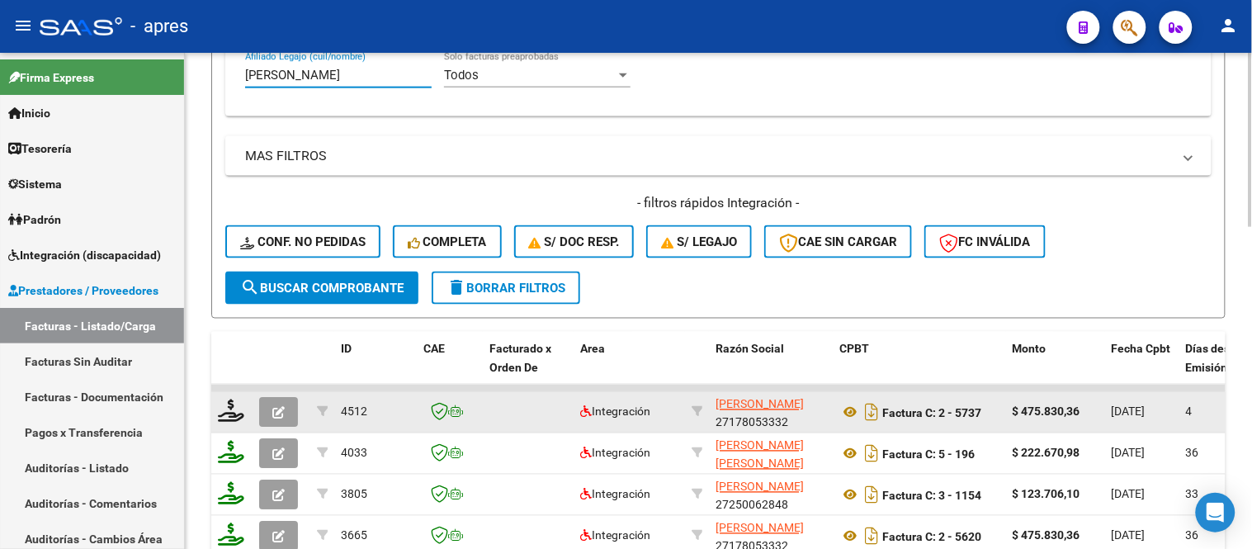
type input "magallanes"
click at [272, 419] on button "button" at bounding box center [278, 413] width 39 height 30
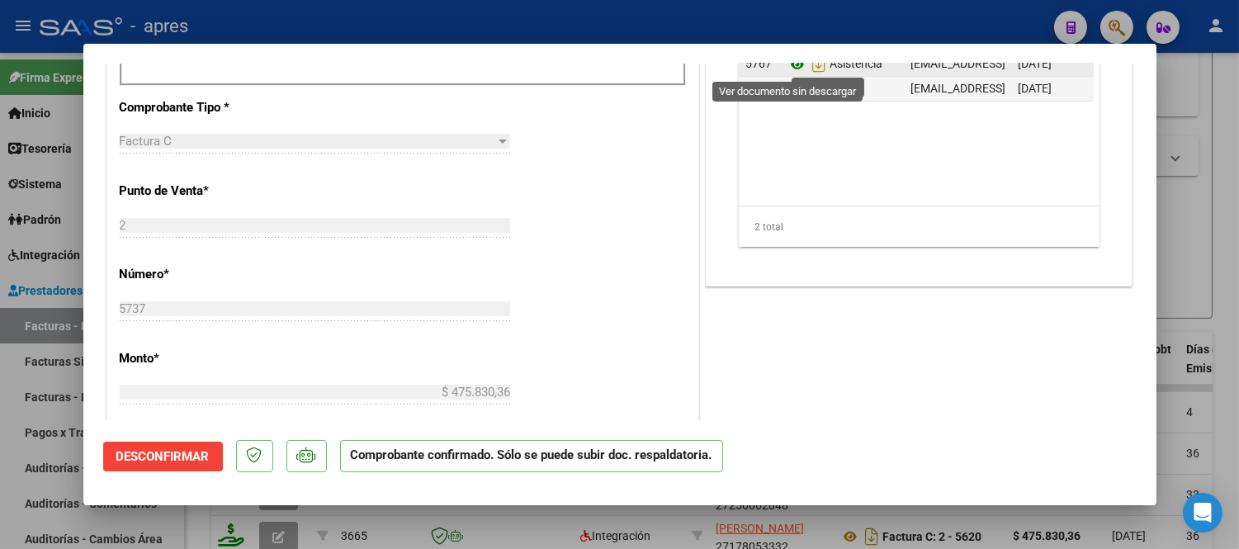
click at [787, 64] on icon at bounding box center [797, 64] width 21 height 20
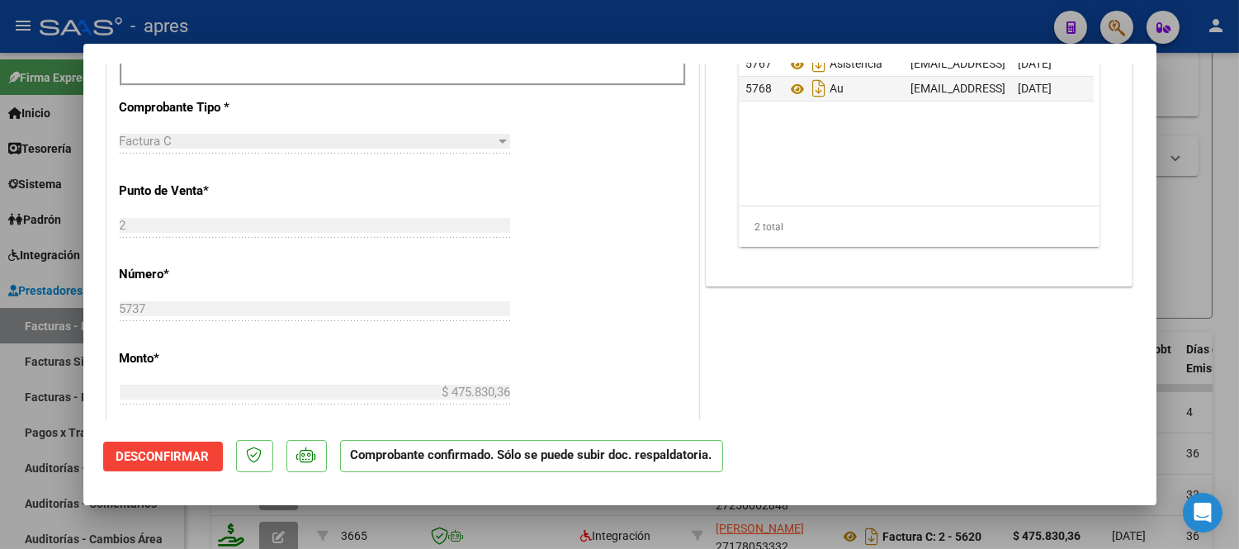
click at [215, 538] on div at bounding box center [619, 274] width 1239 height 549
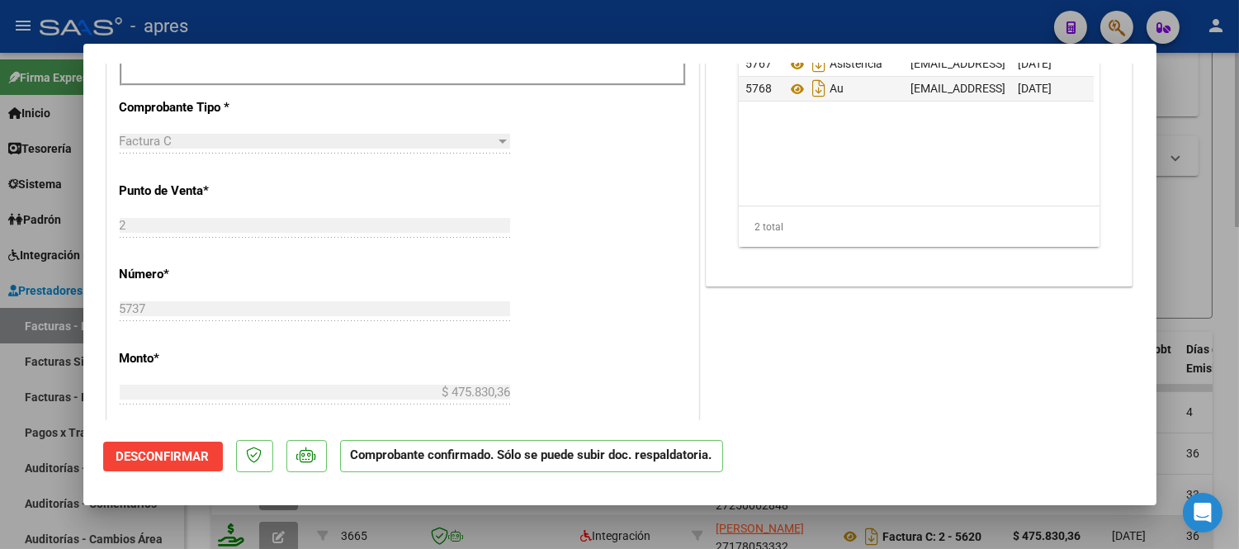
type input "$ 0,00"
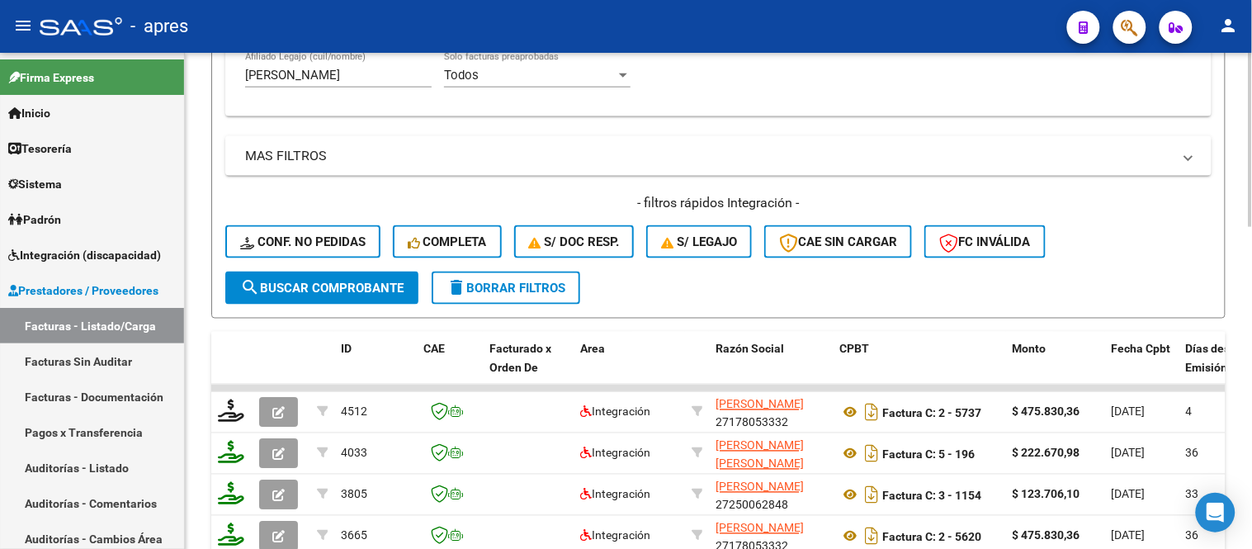
scroll to position [366, 0]
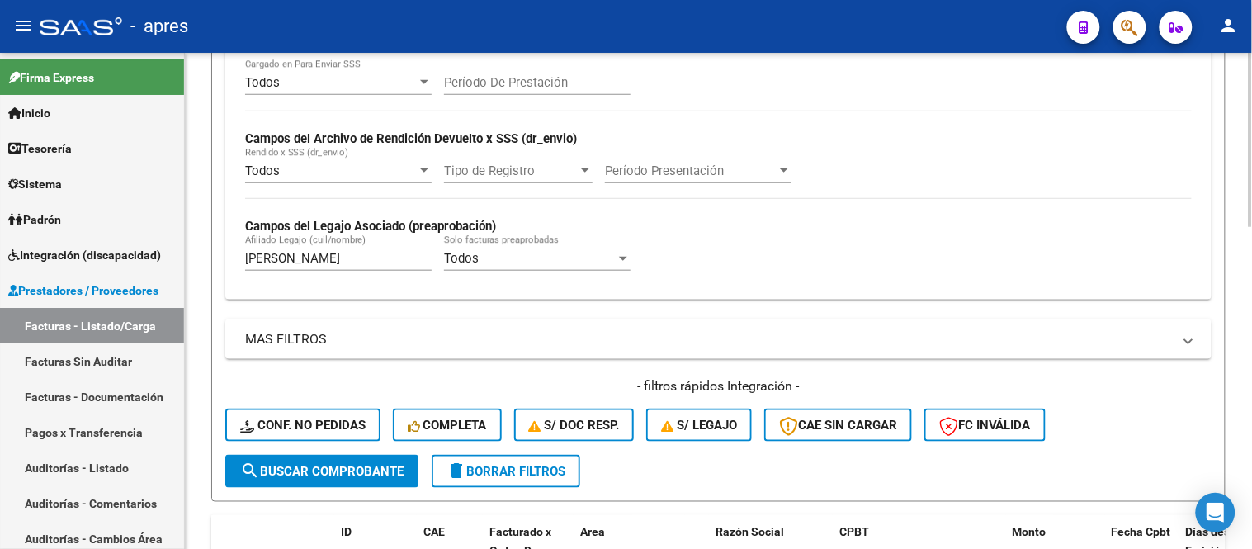
drag, startPoint x: 325, startPoint y: 251, endPoint x: 186, endPoint y: 260, distance: 139.8
click at [186, 260] on div "Video tutorial PRESTADORES -> Listado de CPBTs Emitidos por Prestadores / Prove…" at bounding box center [718, 387] width 1067 height 1402
drag, startPoint x: 320, startPoint y: 258, endPoint x: 206, endPoint y: 253, distance: 114.0
click at [206, 253] on div "Video tutorial PRESTADORES -> Listado de CPBTs Emitidos por Prestadores / Prove…" at bounding box center [718, 387] width 1067 height 1402
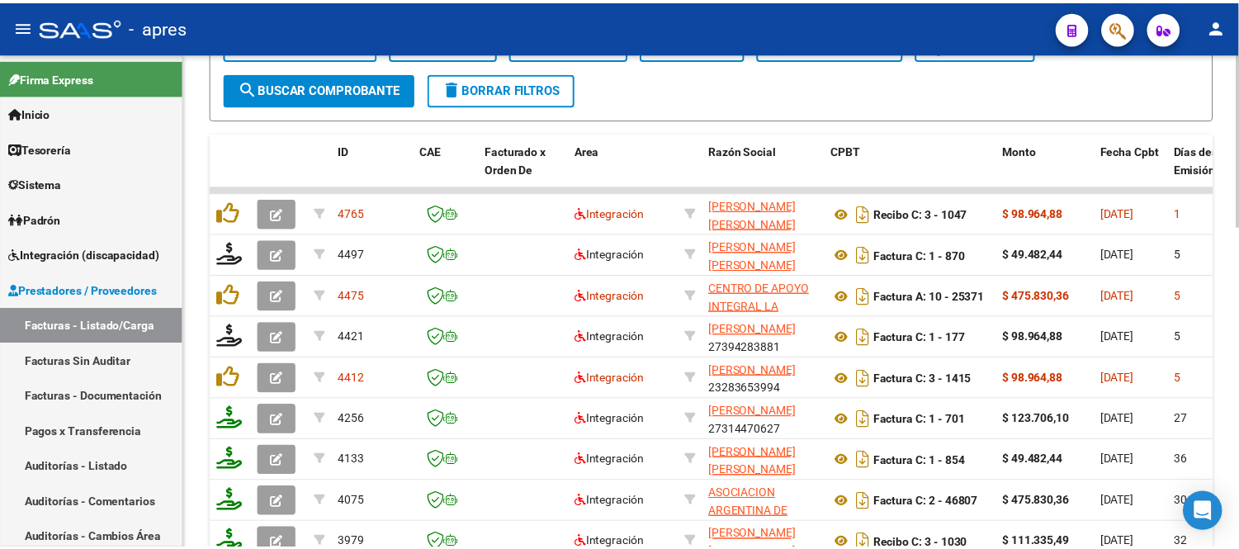
scroll to position [733, 0]
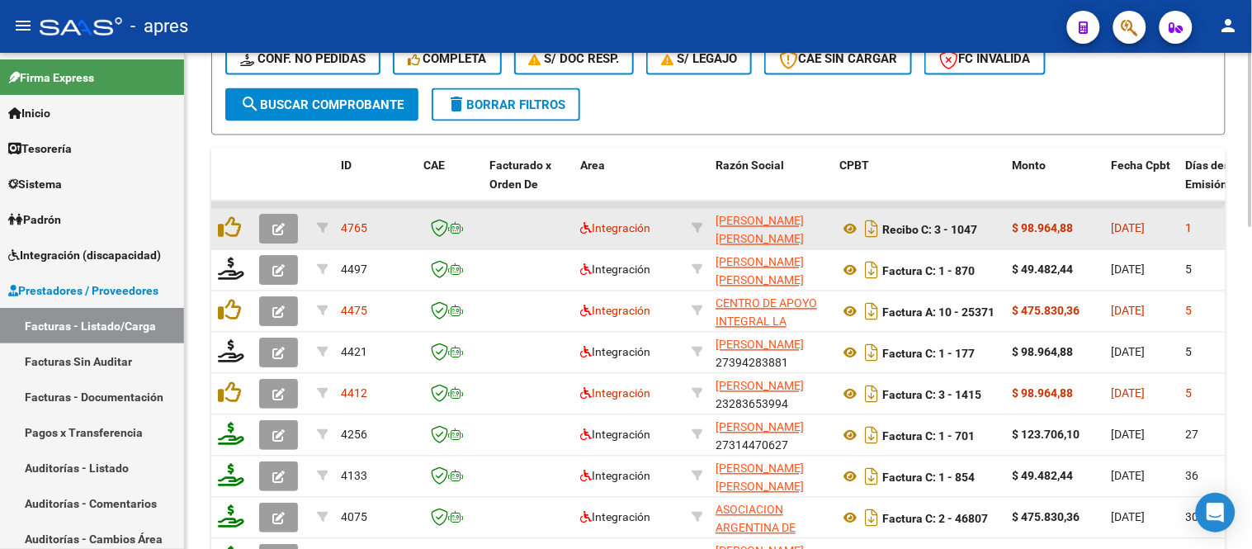
type input "bogado"
click at [283, 224] on icon "button" at bounding box center [278, 230] width 12 height 12
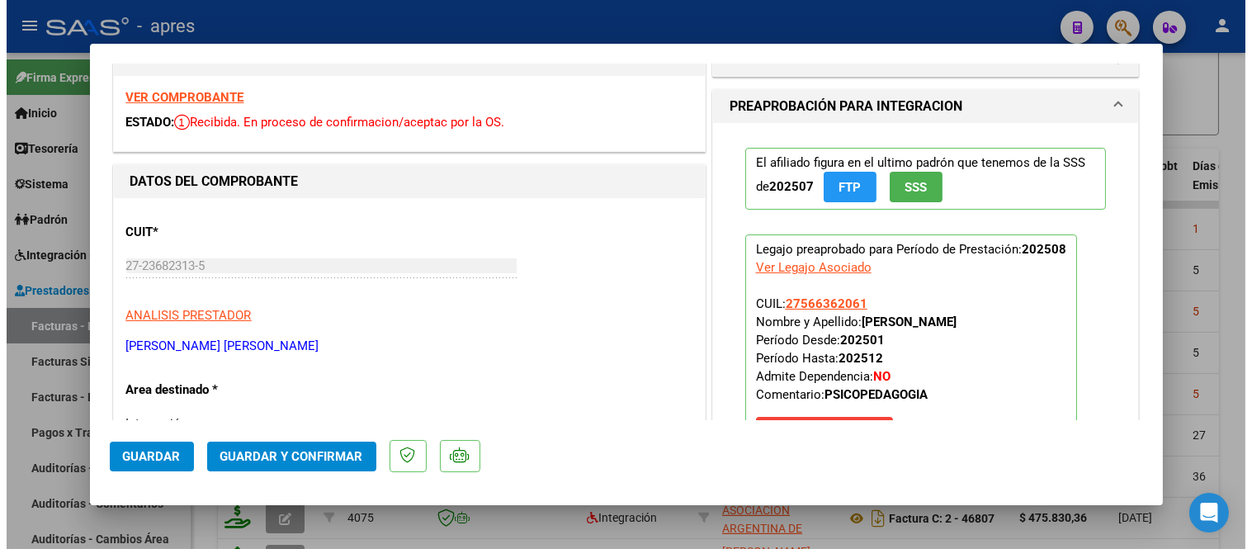
scroll to position [0, 0]
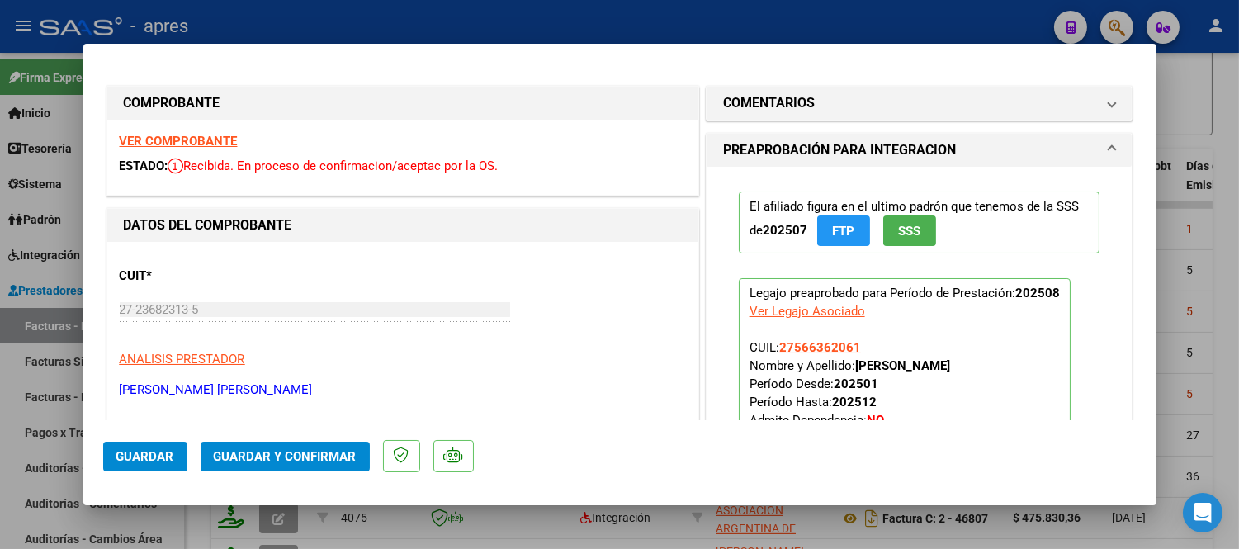
click at [220, 143] on strong "VER COMPROBANTE" at bounding box center [179, 141] width 118 height 15
click at [428, 513] on div at bounding box center [619, 274] width 1239 height 549
type input "$ 0,00"
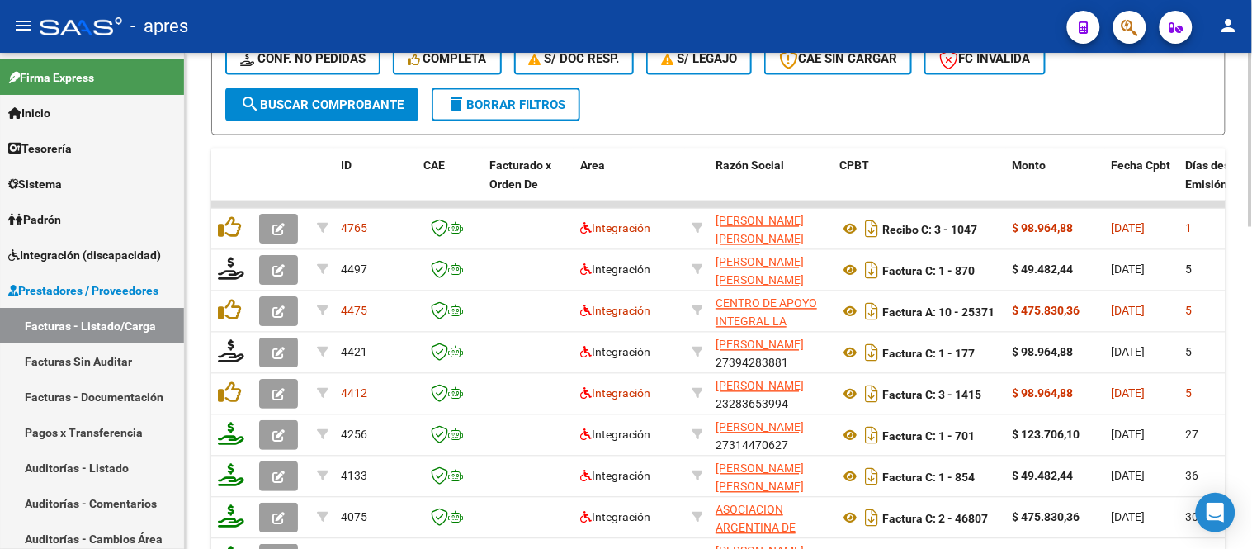
scroll to position [458, 0]
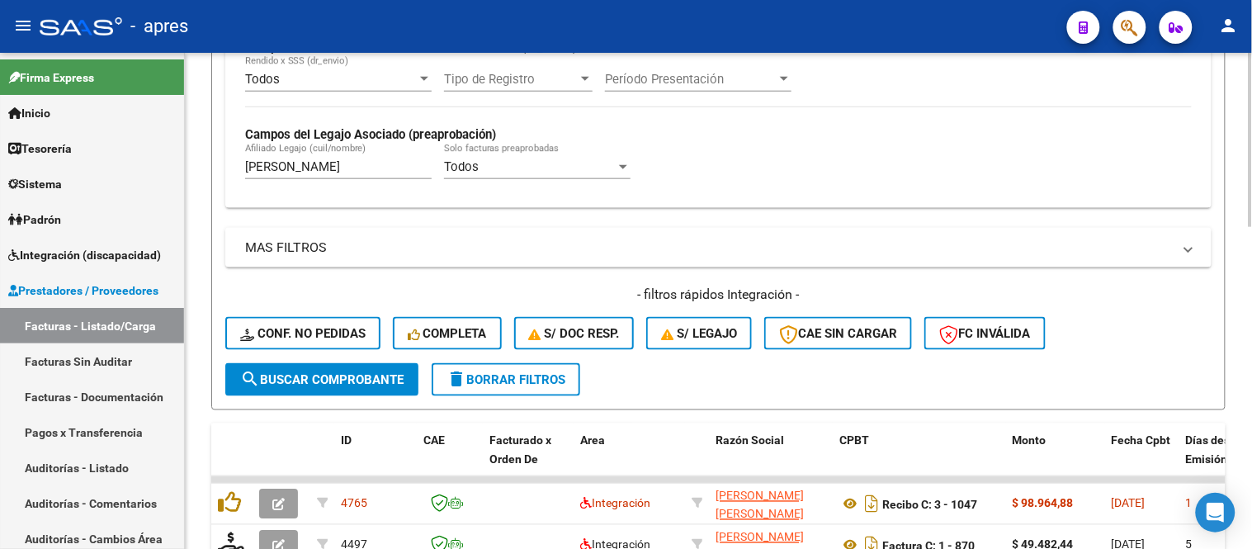
click at [326, 177] on div "bogado Afiliado Legajo (cuil/nombre)" at bounding box center [338, 161] width 187 height 35
click at [326, 174] on input "bogado" at bounding box center [338, 166] width 187 height 15
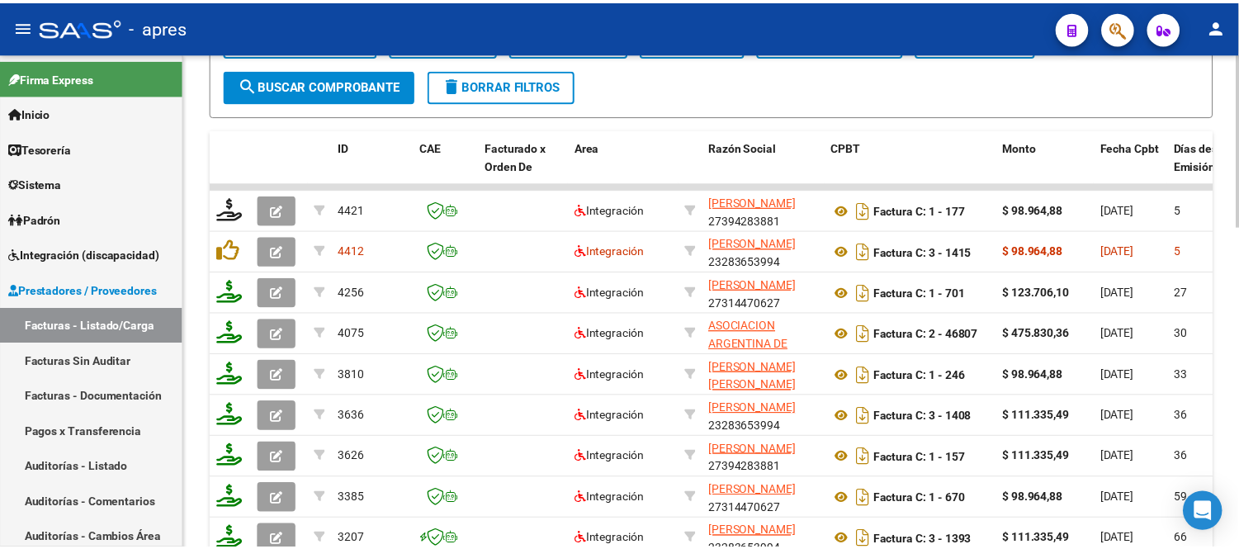
scroll to position [825, 0]
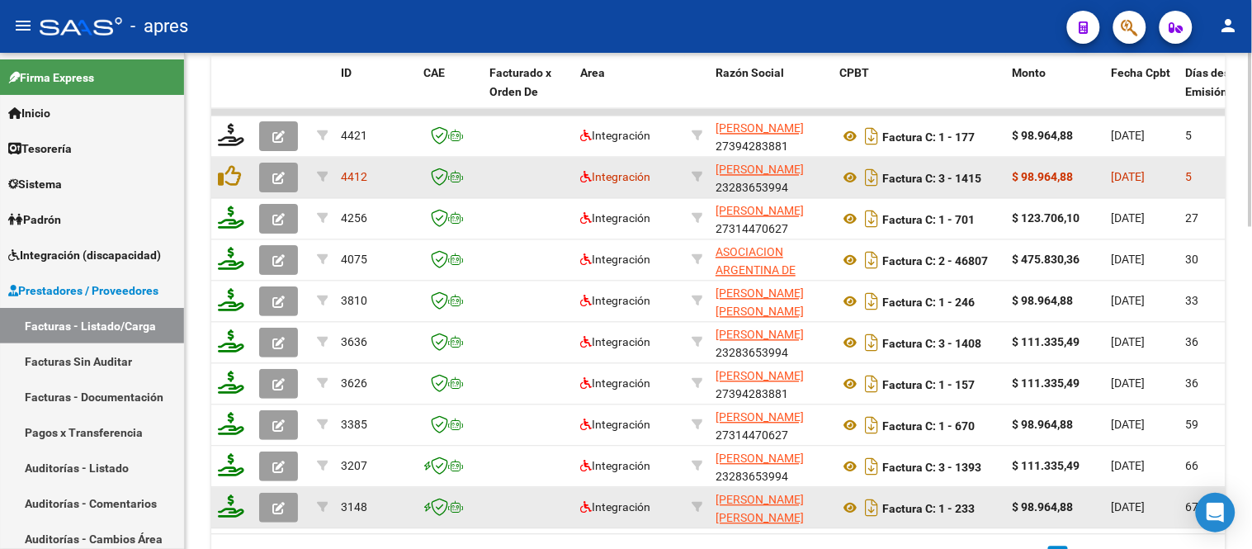
type input "bogado benjamin"
click at [275, 179] on icon "button" at bounding box center [278, 179] width 12 height 12
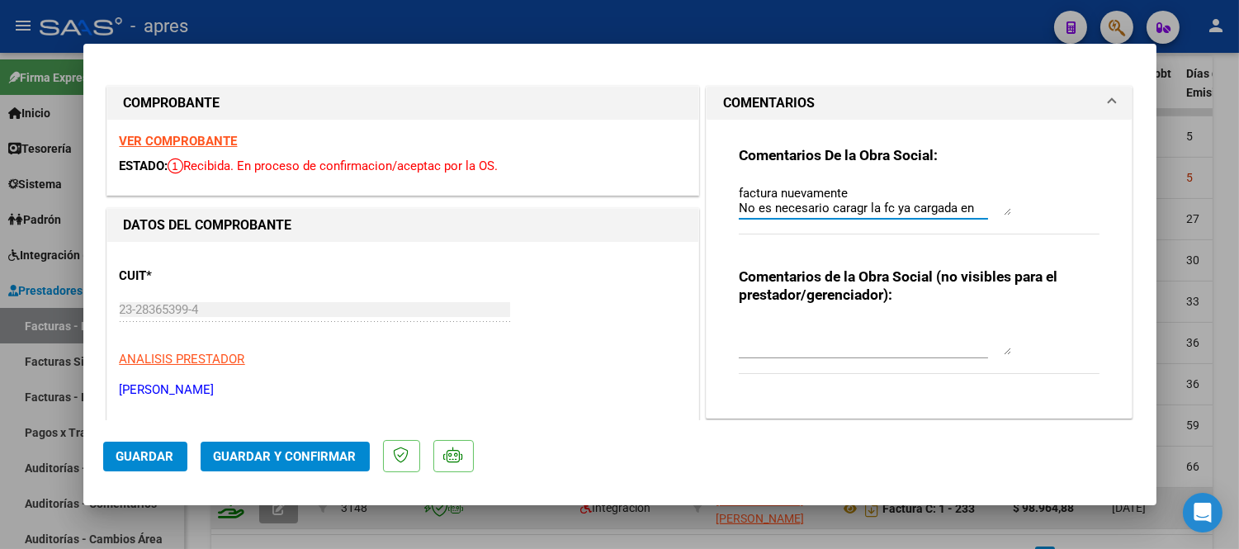
scroll to position [118, 0]
drag, startPoint x: 963, startPoint y: 201, endPoint x: 967, endPoint y: 245, distance: 44.8
click at [967, 245] on div "Comentarios De la Obra Social: 1/9 Se rechaza, falta planilla de asistencia (de…" at bounding box center [920, 199] width 362 height 106
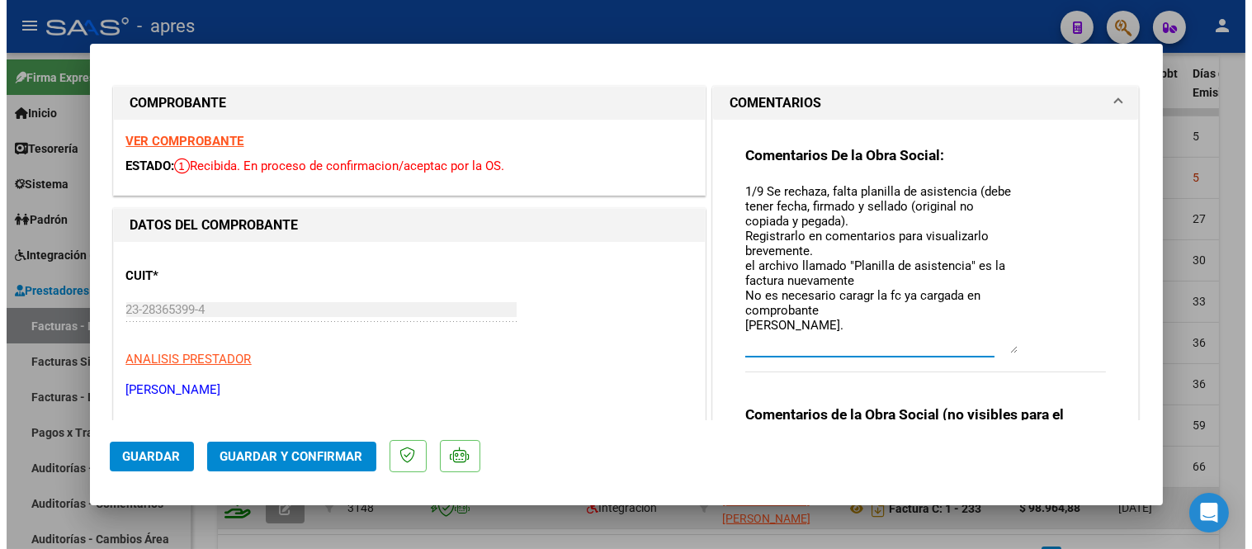
scroll to position [0, 0]
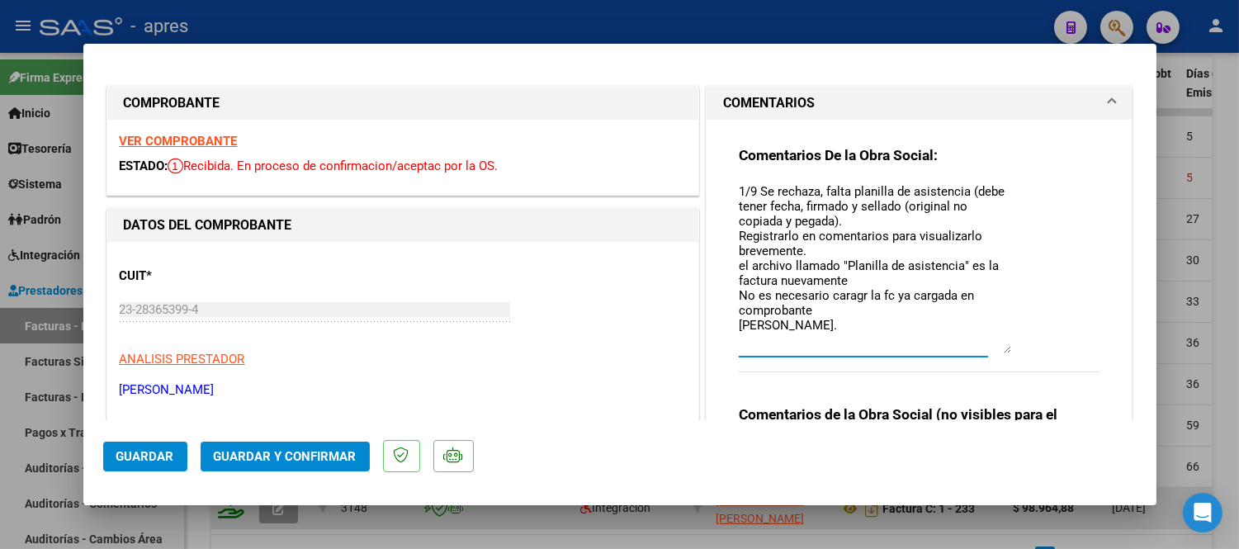
drag, startPoint x: 993, startPoint y: 205, endPoint x: 1000, endPoint y: 343, distance: 138.9
click at [1000, 343] on textarea "1/9 Se rechaza, falta planilla de asistencia (debe tener fecha, firmado y sella…" at bounding box center [875, 267] width 272 height 171
click at [920, 240] on textarea "1/9 Se rechaza, falta planilla de asistencia (debe tener fecha, firmado y sella…" at bounding box center [875, 267] width 272 height 171
click at [1212, 458] on div at bounding box center [619, 274] width 1239 height 549
type input "$ 0,00"
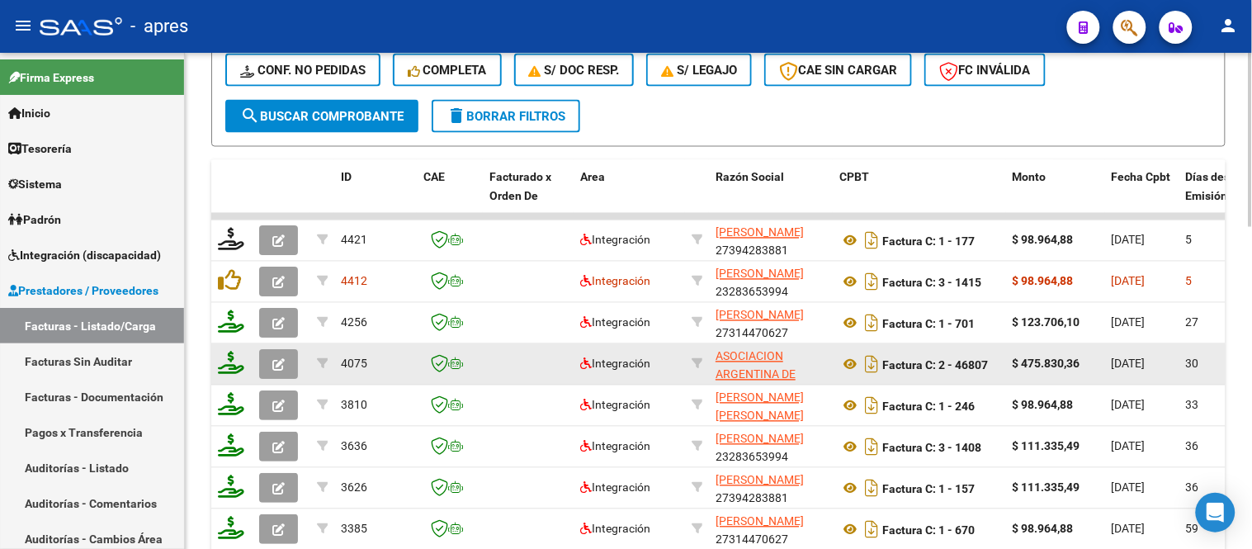
scroll to position [826, 0]
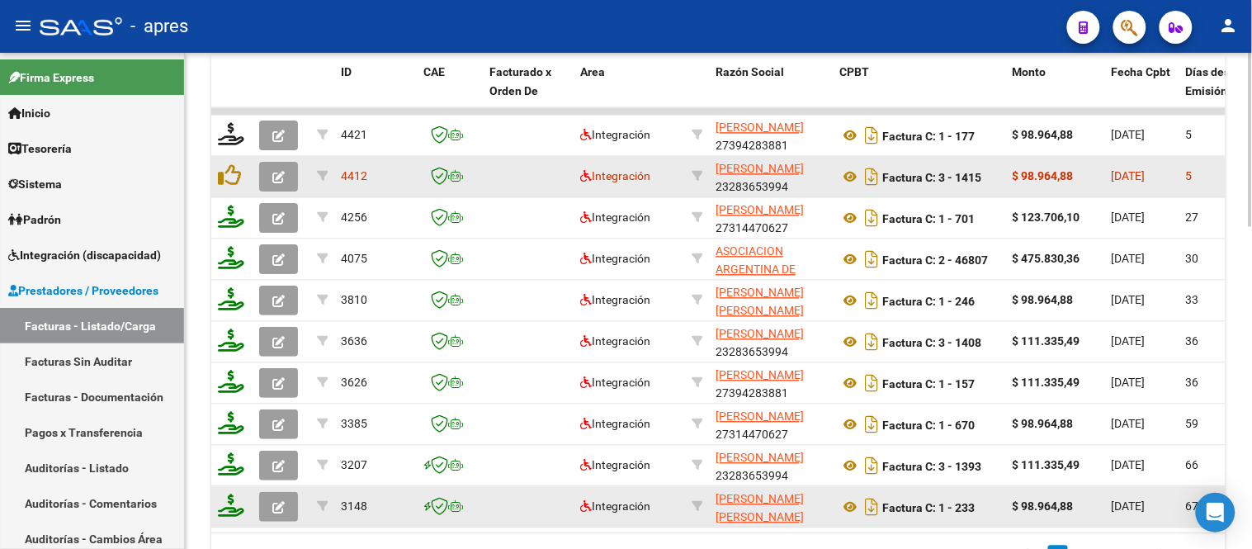
click at [270, 191] on datatable-body-cell at bounding box center [282, 177] width 58 height 40
click at [275, 187] on button "button" at bounding box center [278, 178] width 39 height 30
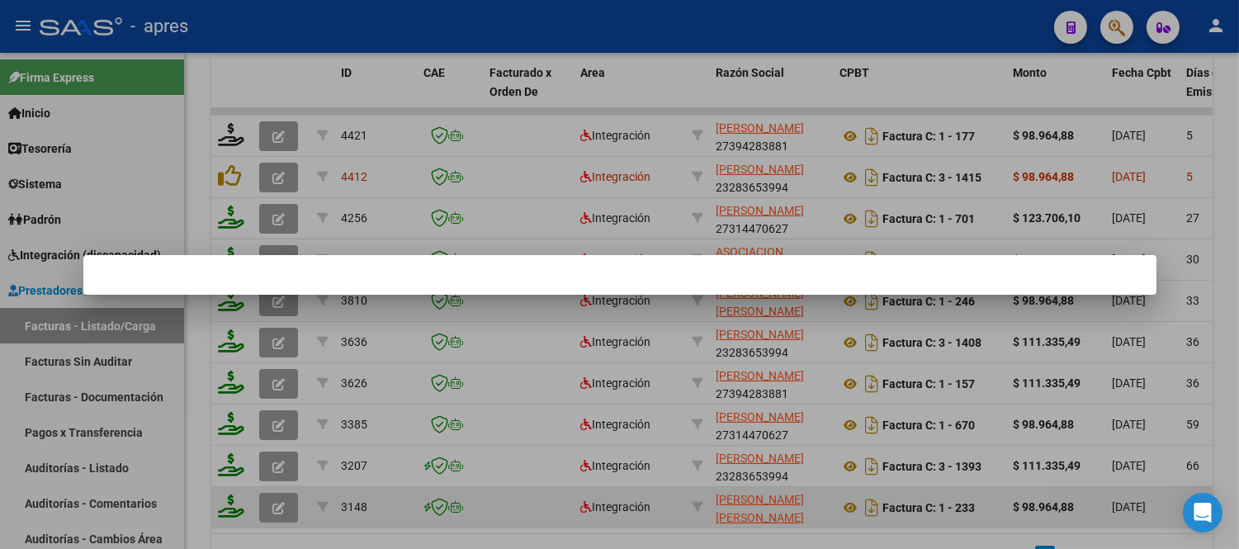
click at [629, 518] on div at bounding box center [619, 274] width 1239 height 549
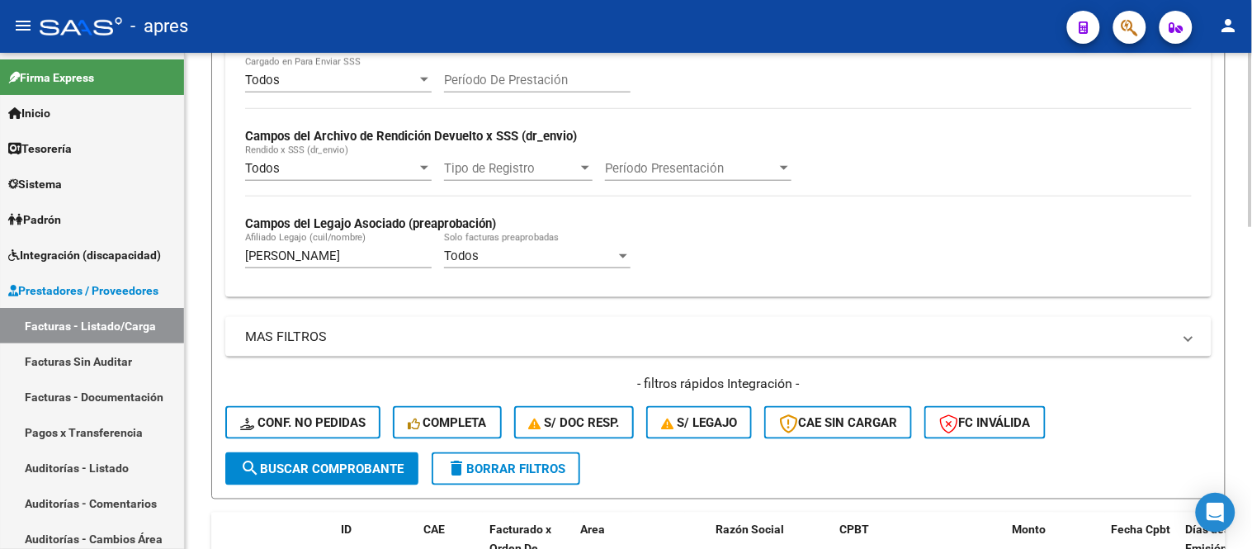
scroll to position [367, 0]
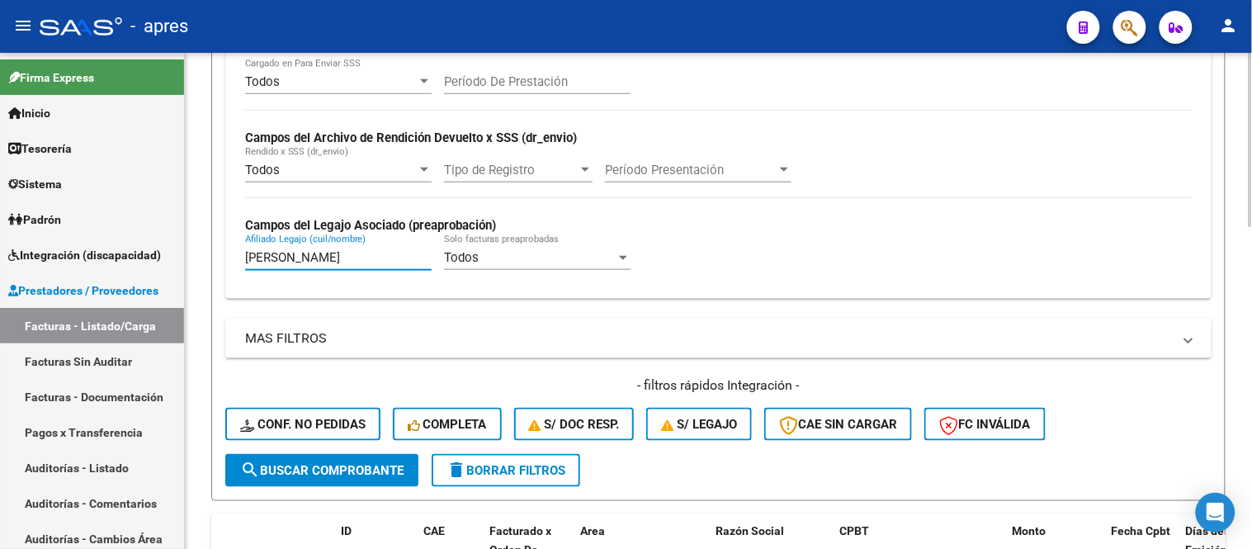
click at [361, 262] on input "bogado benjamin" at bounding box center [338, 257] width 187 height 15
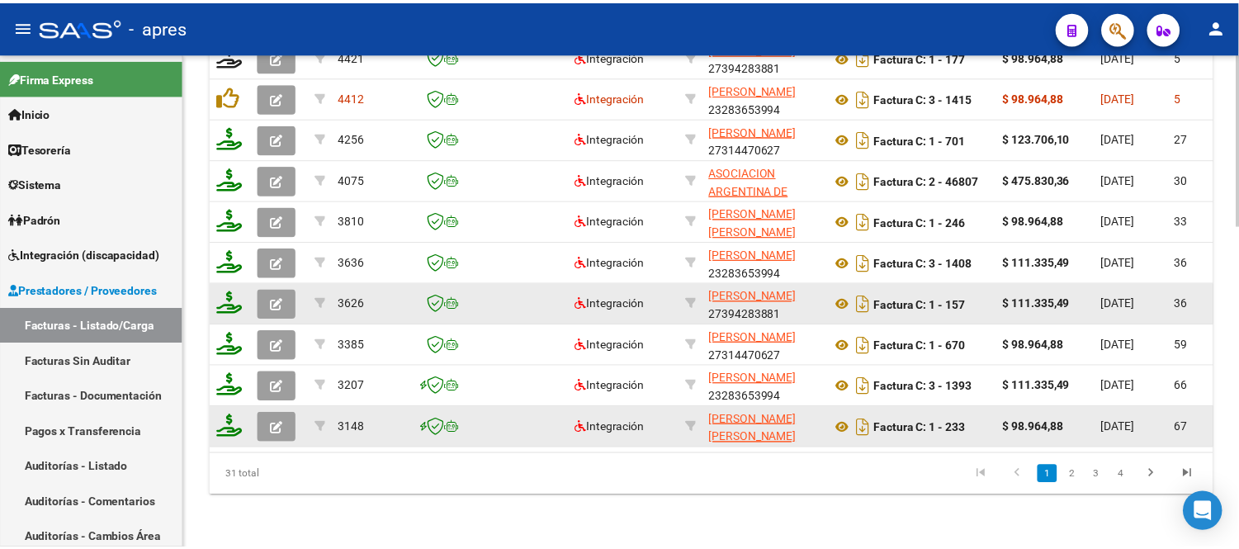
scroll to position [826, 0]
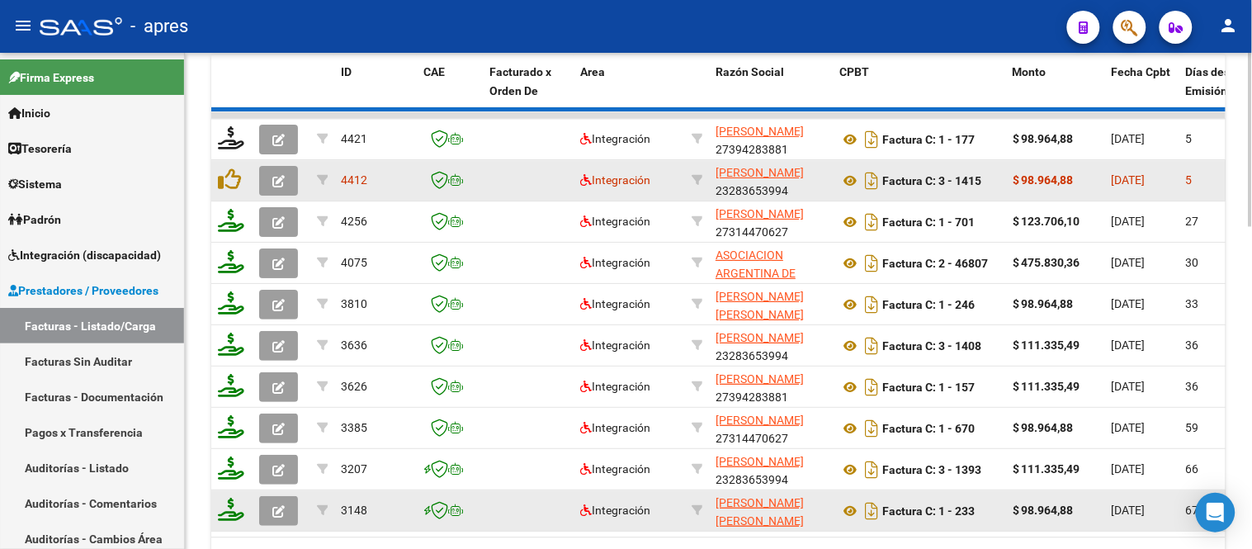
type input "bogado mia"
click at [279, 187] on button "button" at bounding box center [278, 182] width 39 height 30
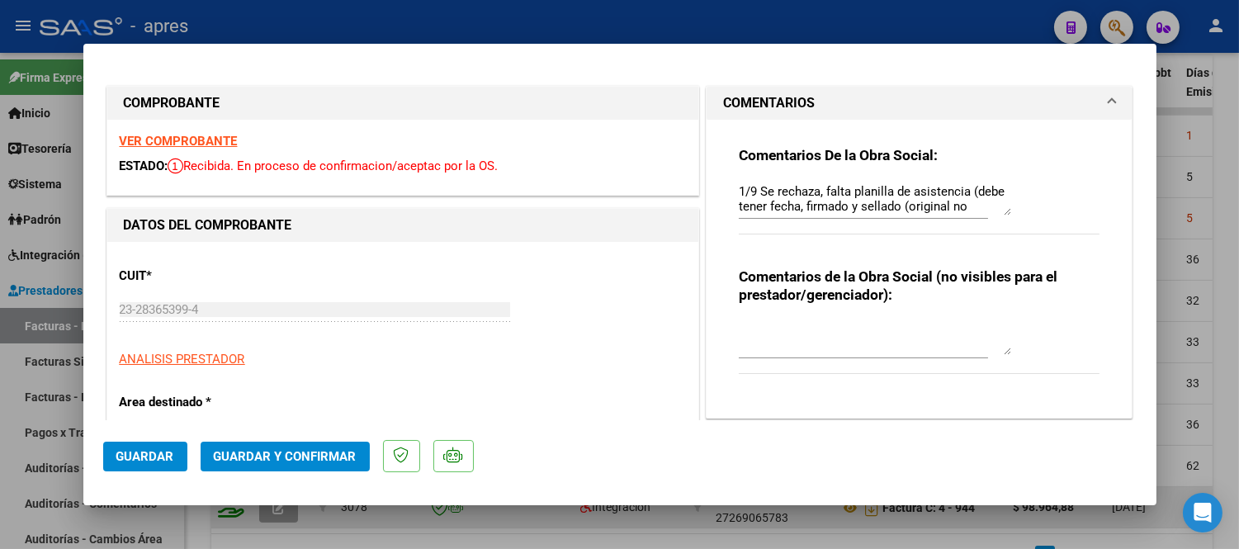
click at [714, 515] on div at bounding box center [619, 274] width 1239 height 549
type input "$ 0,00"
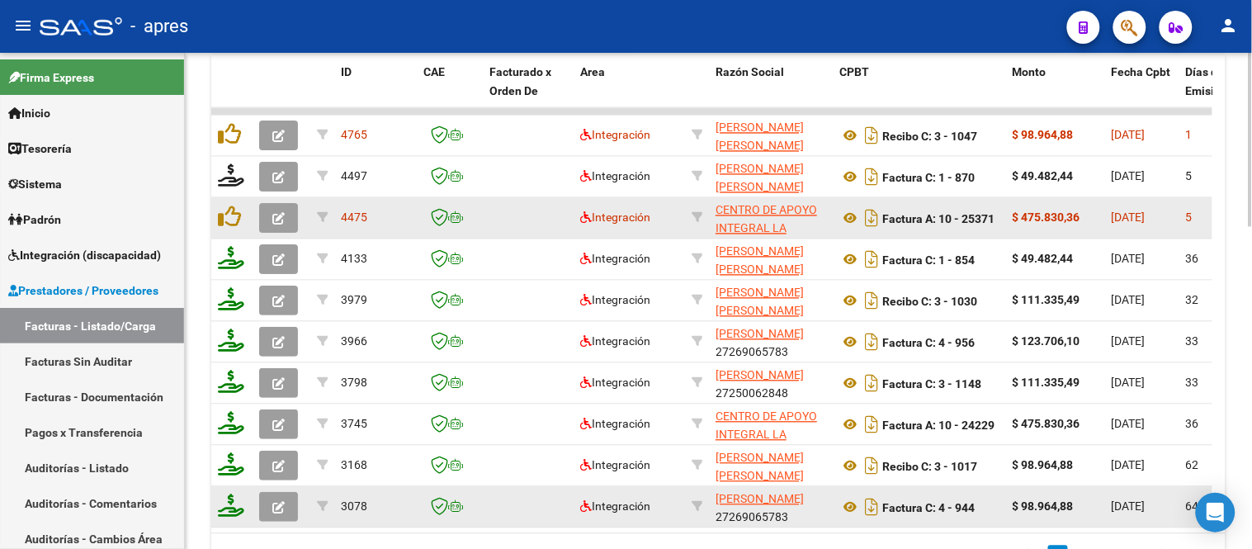
click at [261, 215] on button "button" at bounding box center [278, 219] width 39 height 30
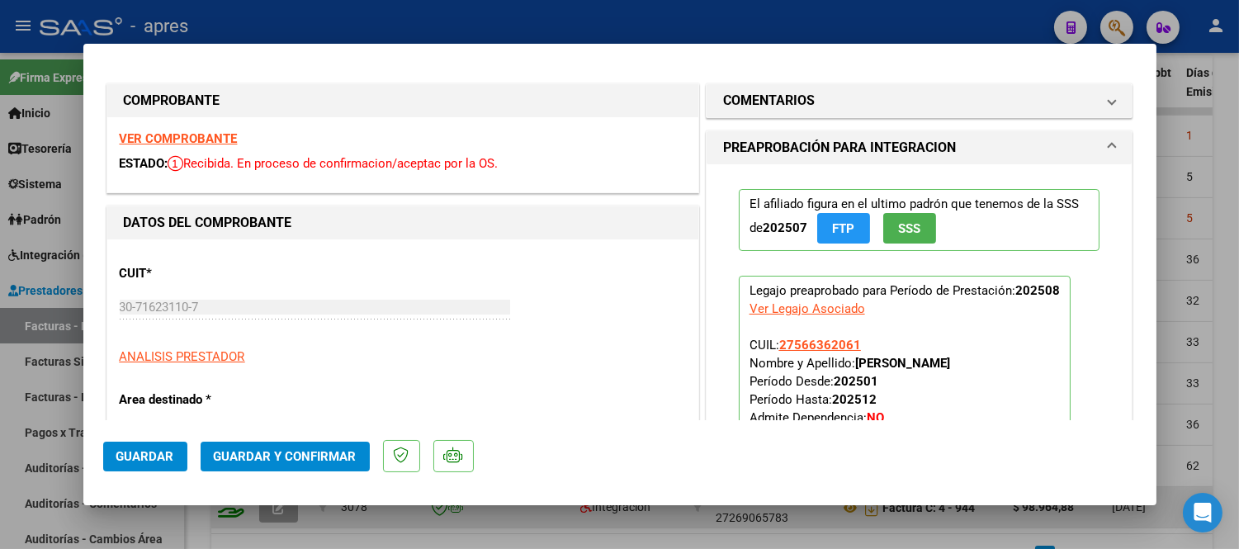
scroll to position [0, 0]
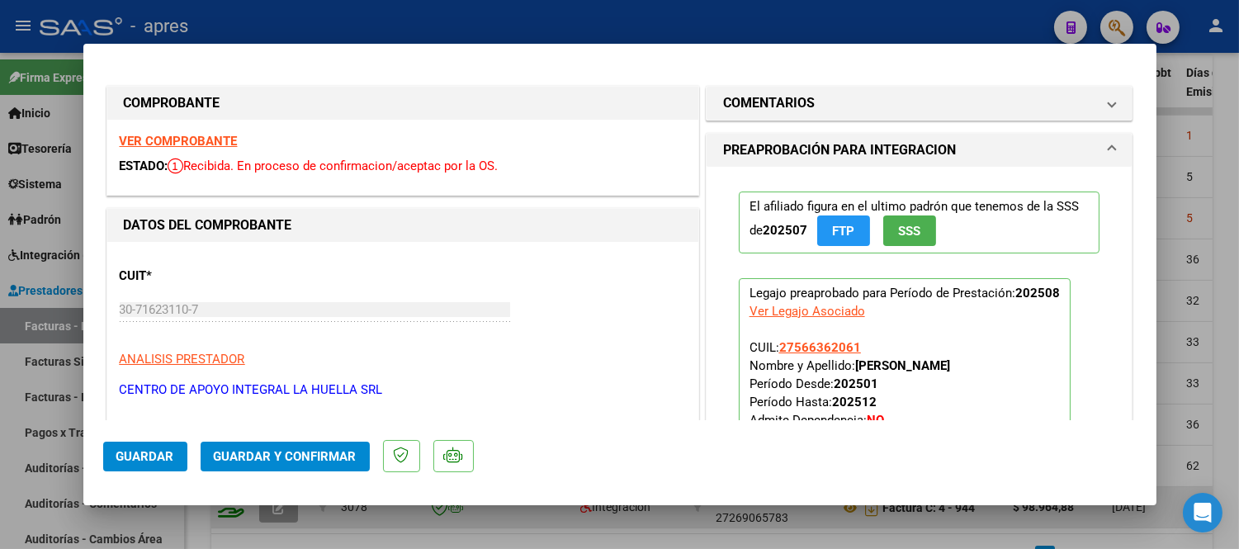
click at [217, 145] on strong "VER COMPROBANTE" at bounding box center [179, 141] width 118 height 15
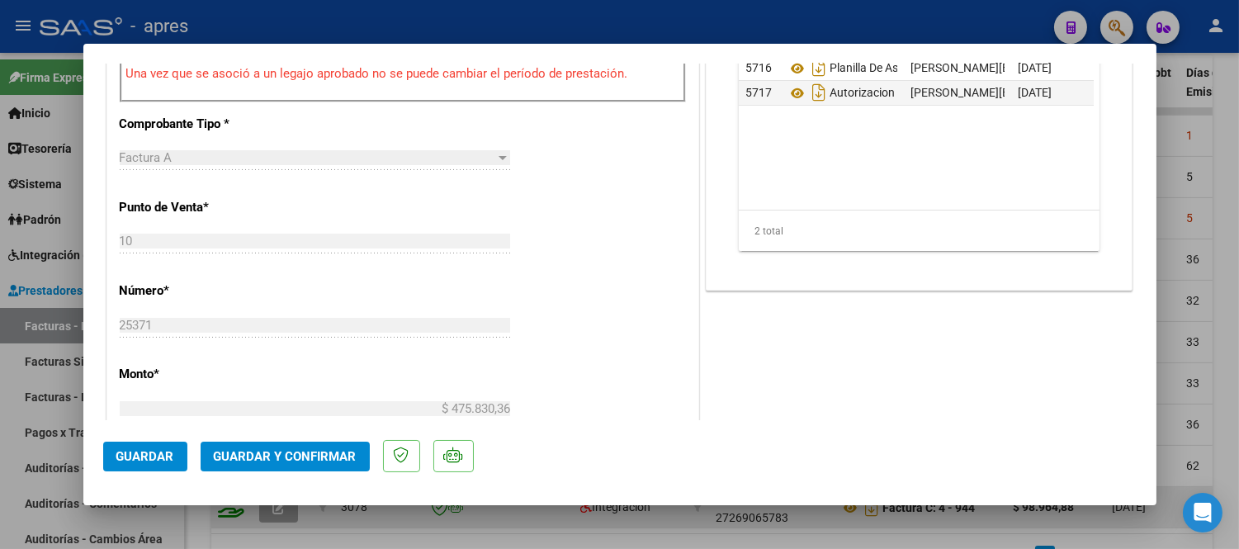
scroll to position [595, 0]
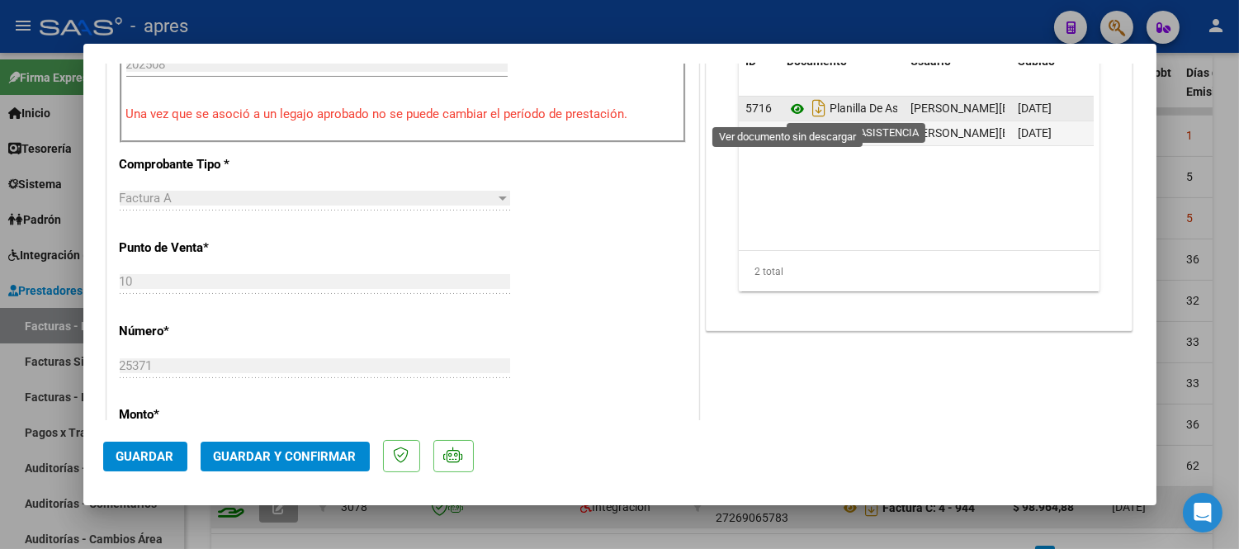
click at [787, 109] on icon at bounding box center [797, 109] width 21 height 20
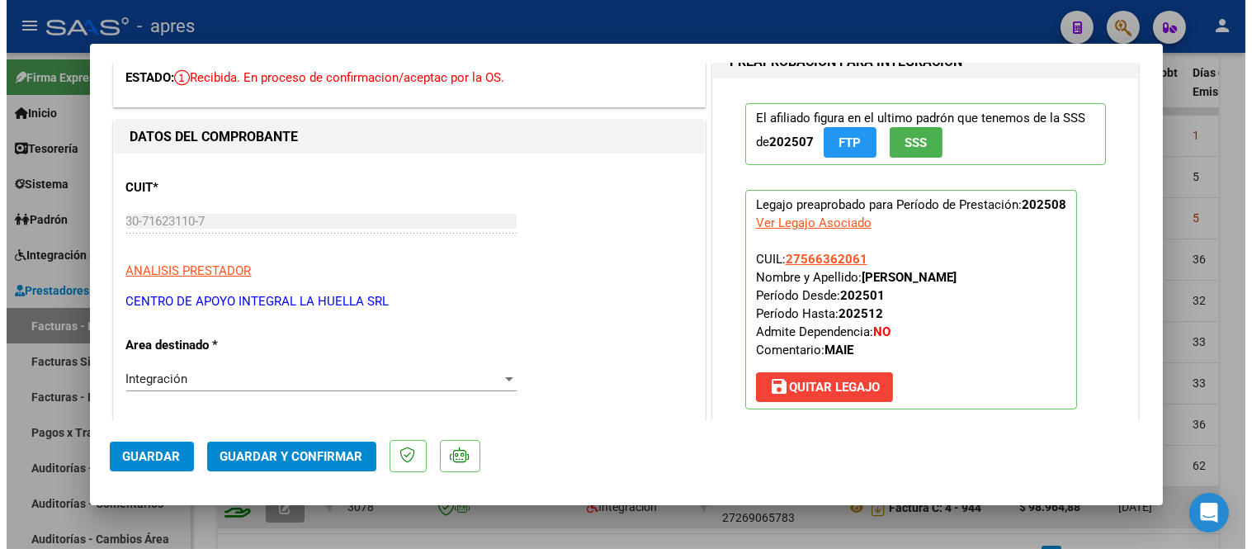
scroll to position [0, 0]
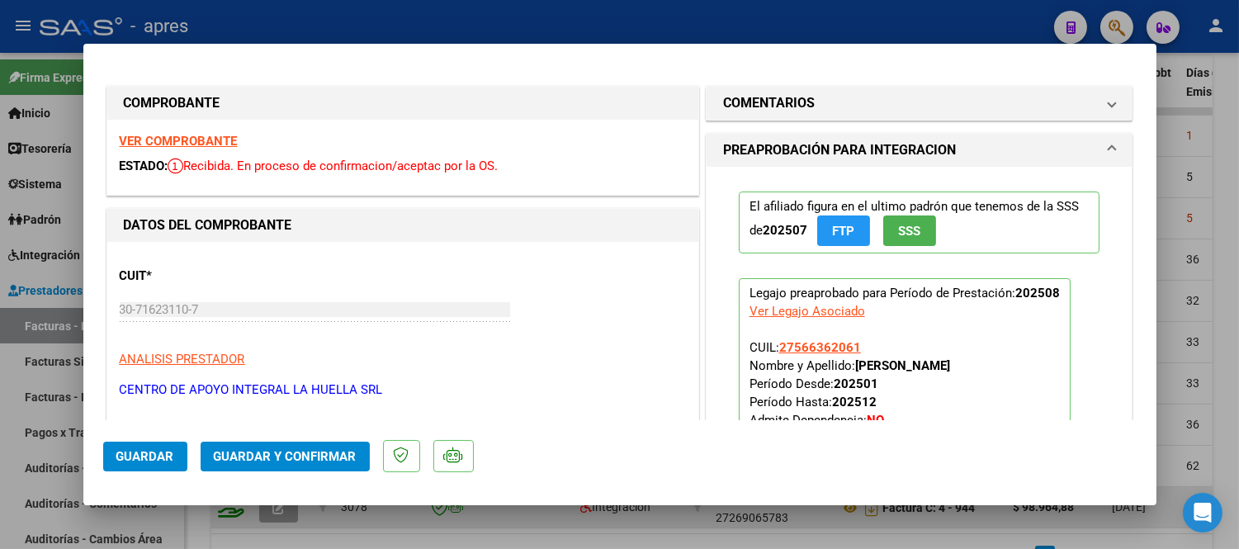
click at [234, 455] on span "Guardar y Confirmar" at bounding box center [285, 456] width 143 height 15
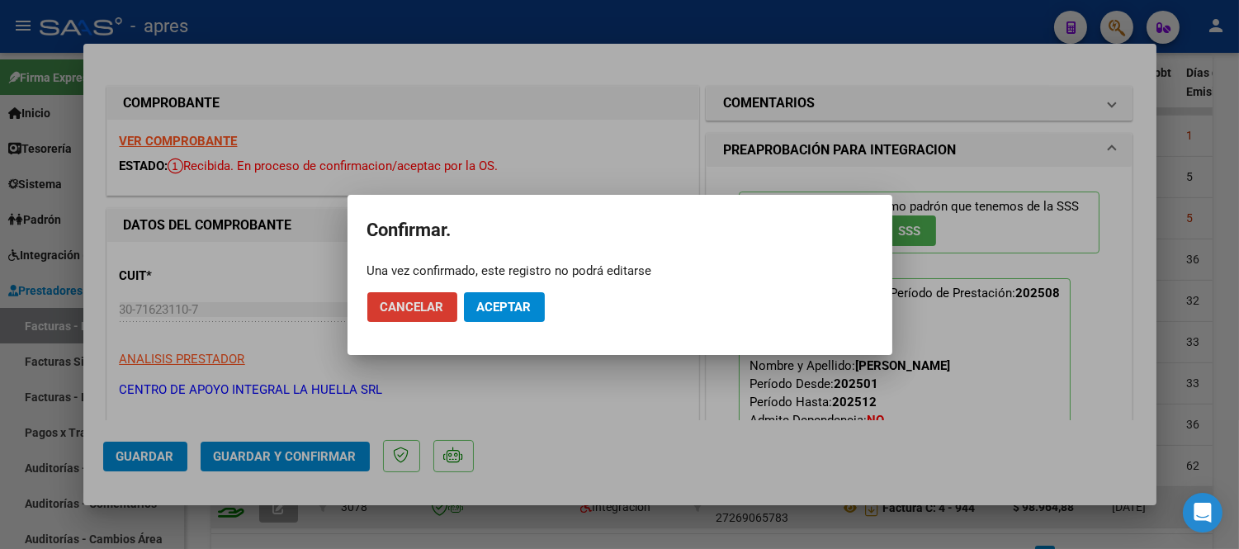
click at [513, 306] on span "Aceptar" at bounding box center [504, 307] width 54 height 15
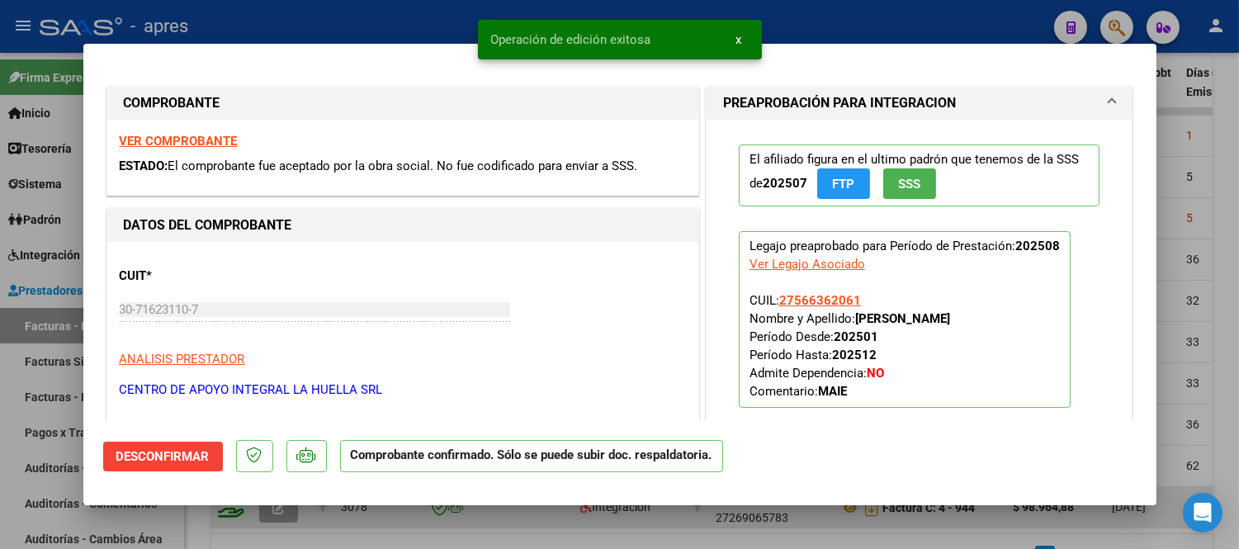
click at [559, 501] on mat-dialog-container "COMPROBANTE VER COMPROBANTE ESTADO: El comprobante fue aceptado por la obra soc…" at bounding box center [619, 274] width 1073 height 461
click at [565, 518] on div at bounding box center [619, 274] width 1239 height 549
type input "$ 0,00"
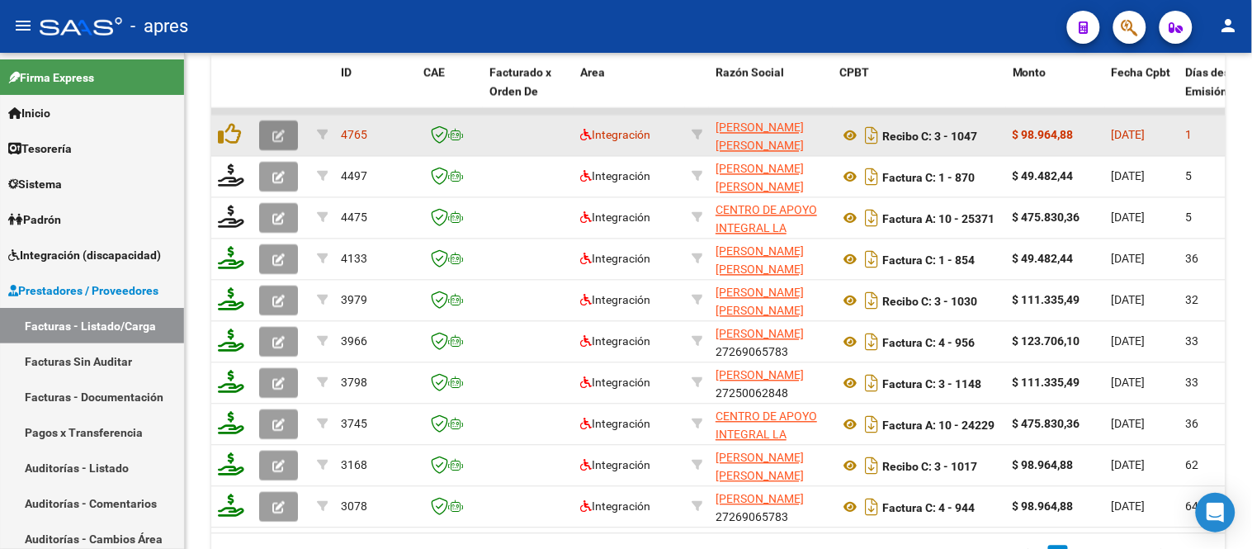
click at [277, 140] on icon "button" at bounding box center [278, 136] width 12 height 12
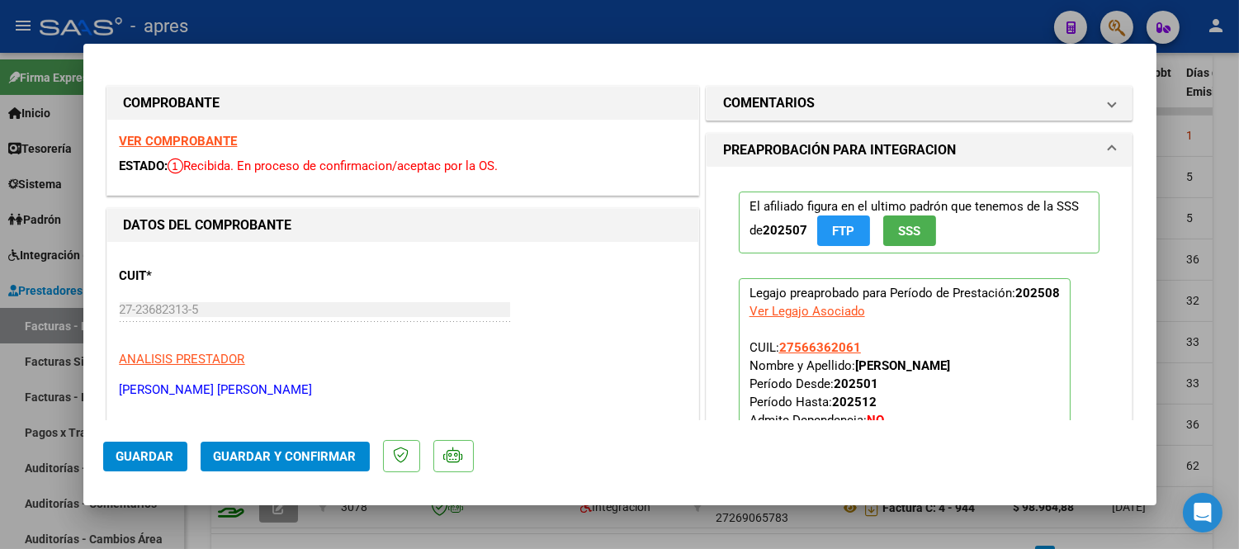
click at [212, 141] on strong "VER COMPROBANTE" at bounding box center [179, 141] width 118 height 15
click at [0, 477] on div at bounding box center [619, 274] width 1239 height 549
type input "$ 0,00"
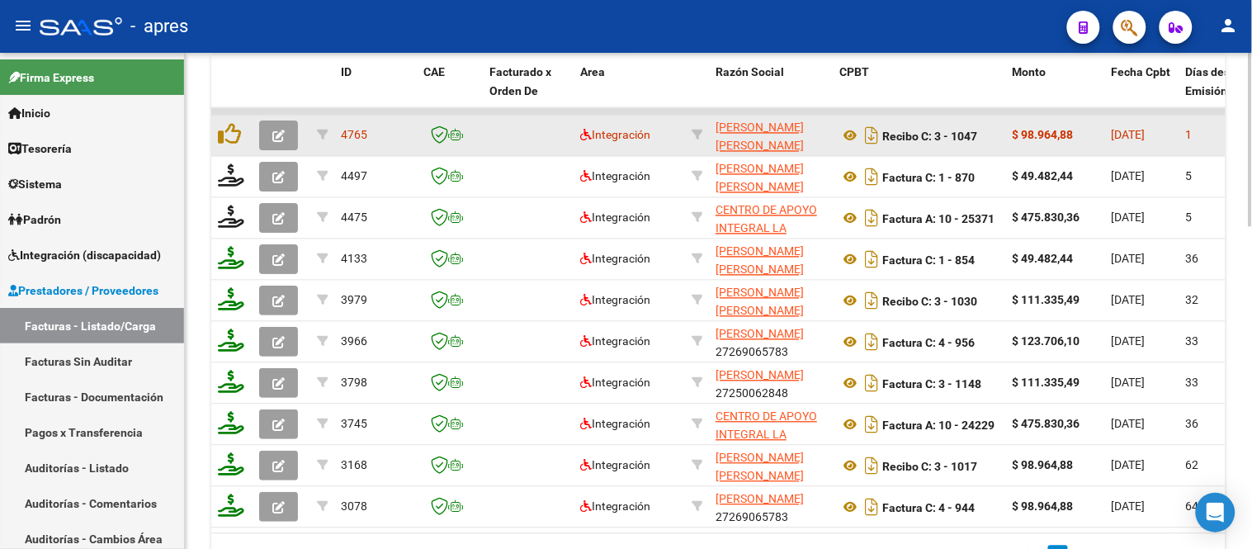
scroll to position [551, 0]
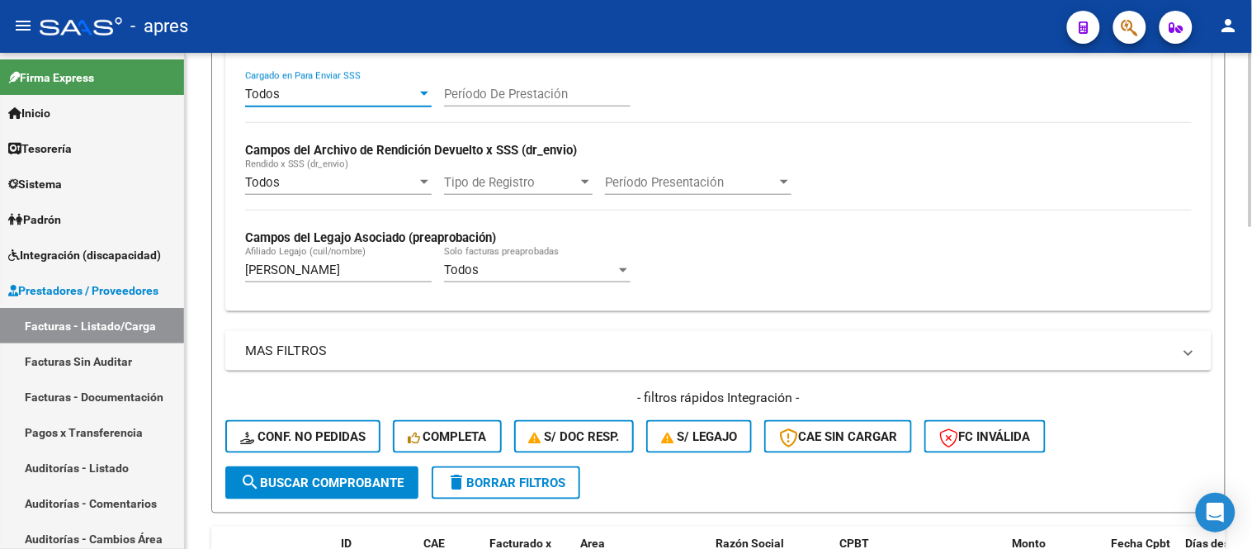
drag, startPoint x: 330, startPoint y: 77, endPoint x: 252, endPoint y: 69, distance: 78.8
click at [252, 69] on mat-expansion-panel "FILTROS DE INTEGRACION Todos Cargado en Para Enviar SSS Período De Prestación C…" at bounding box center [718, 164] width 986 height 293
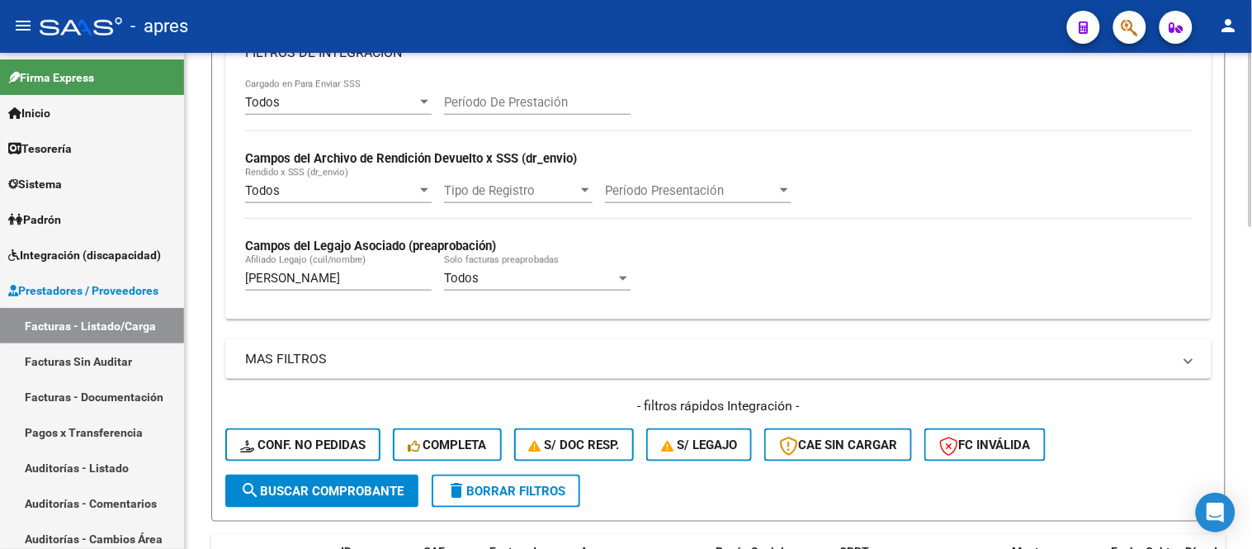
click at [366, 73] on mat-expansion-panel-header "FILTROS DE INTEGRACION" at bounding box center [718, 52] width 986 height 53
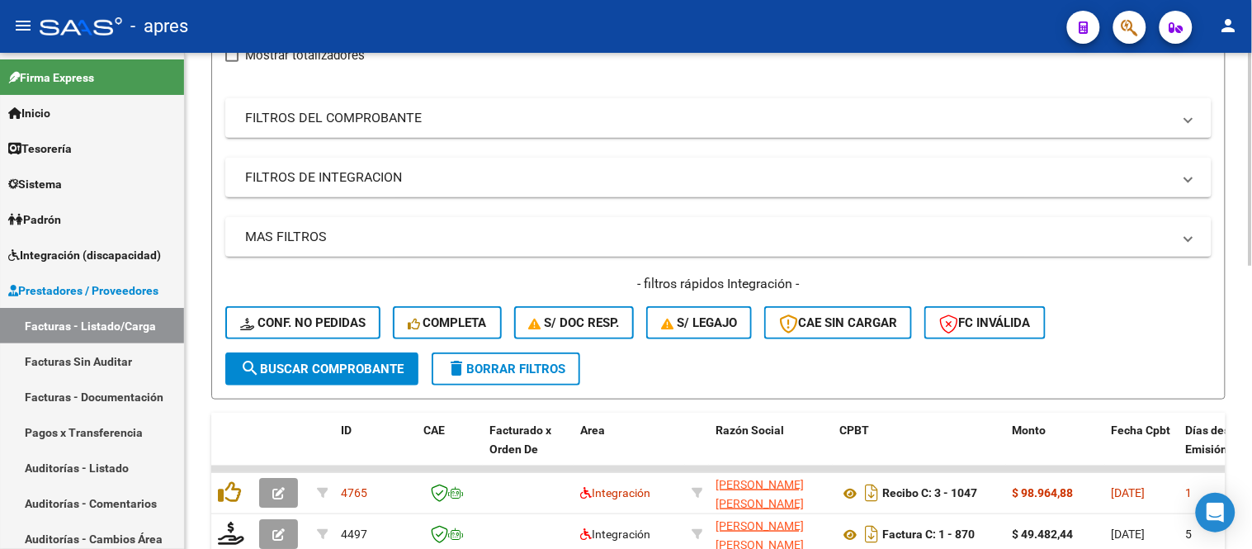
scroll to position [71, 0]
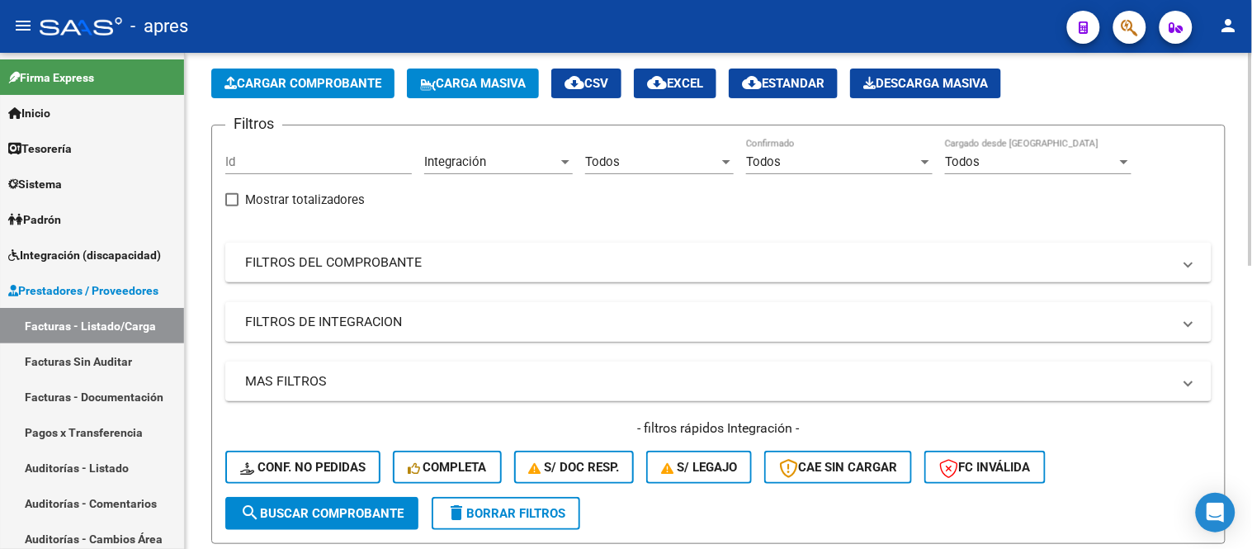
click at [353, 315] on mat-panel-title "FILTROS DE INTEGRACION" at bounding box center [708, 322] width 927 height 18
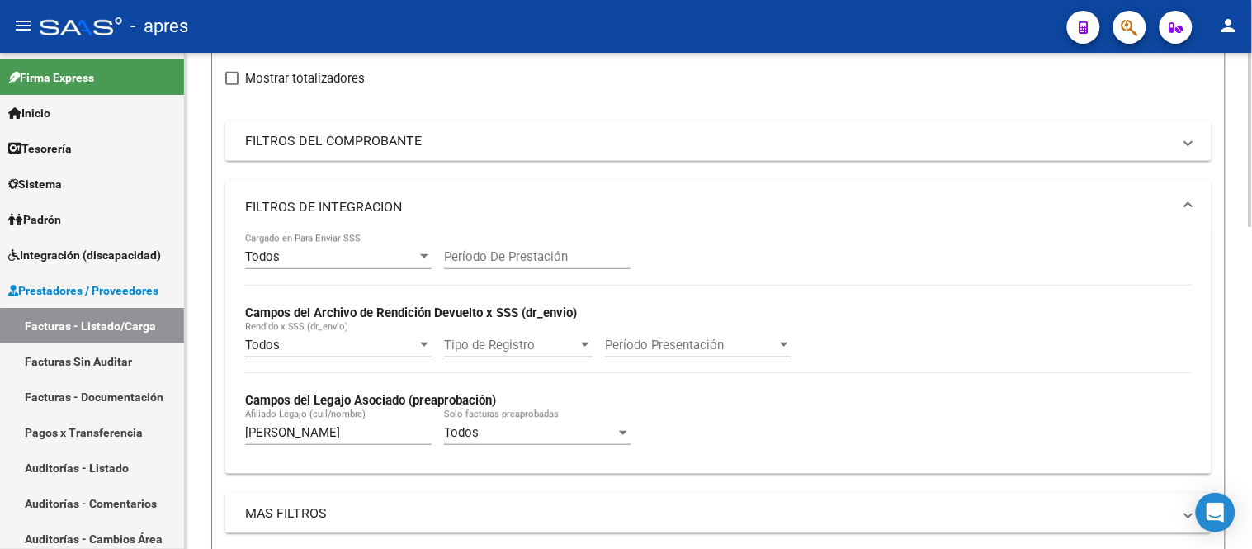
scroll to position [347, 0]
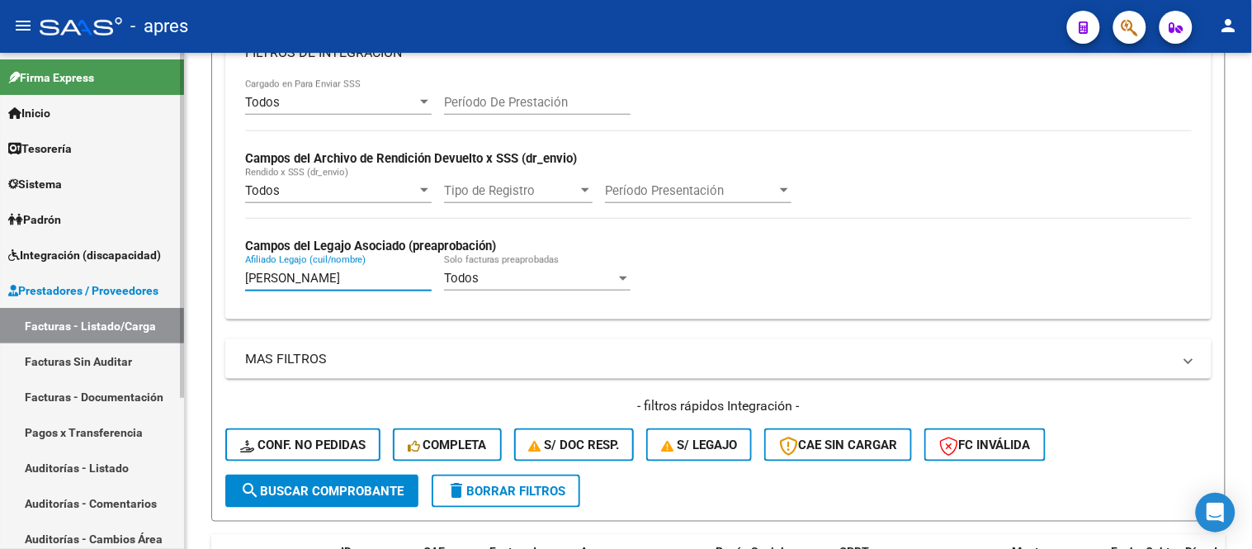
drag, startPoint x: 287, startPoint y: 278, endPoint x: 129, endPoint y: 284, distance: 158.6
click at [168, 290] on mat-sidenav-container "Firma Express Inicio Instructivos Contacto OS Tesorería Extractos Procesados (c…" at bounding box center [626, 301] width 1252 height 496
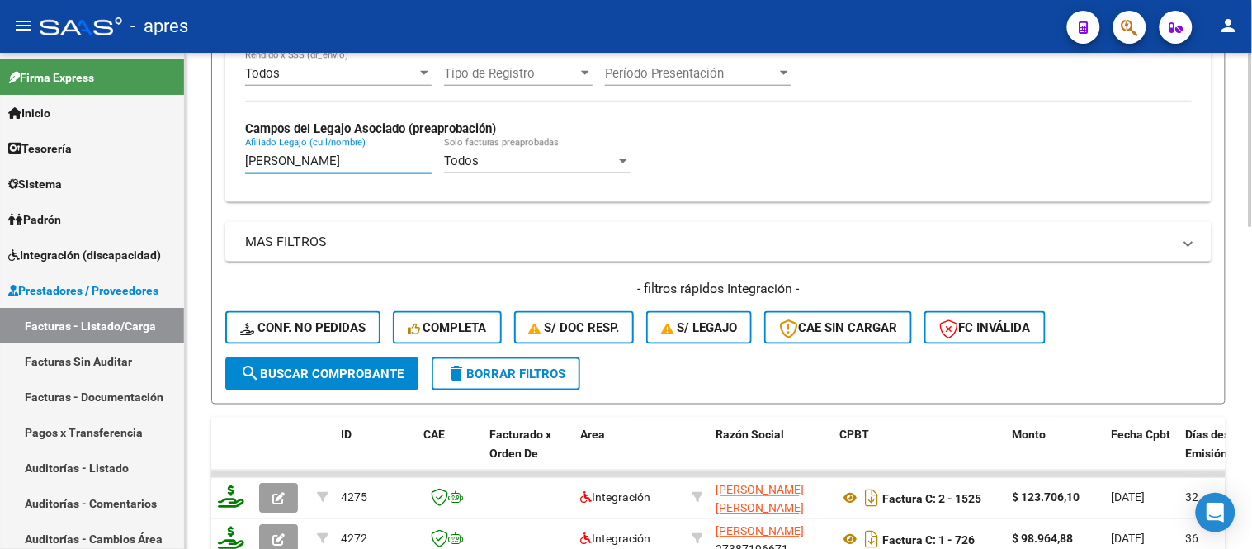
scroll to position [438, 0]
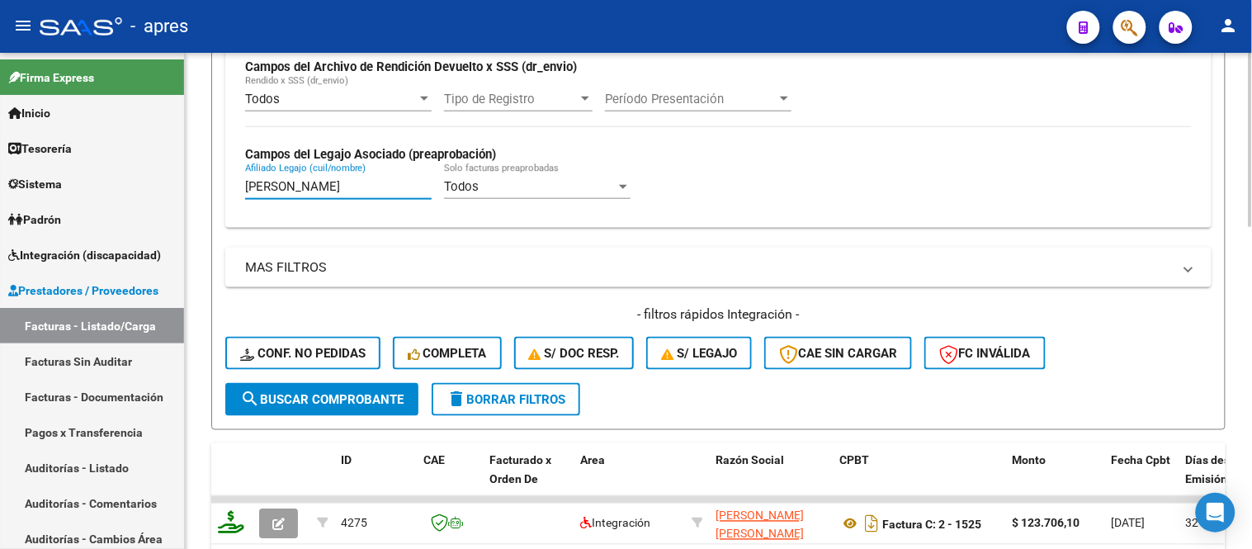
click at [371, 191] on input "bonahora" at bounding box center [338, 186] width 187 height 15
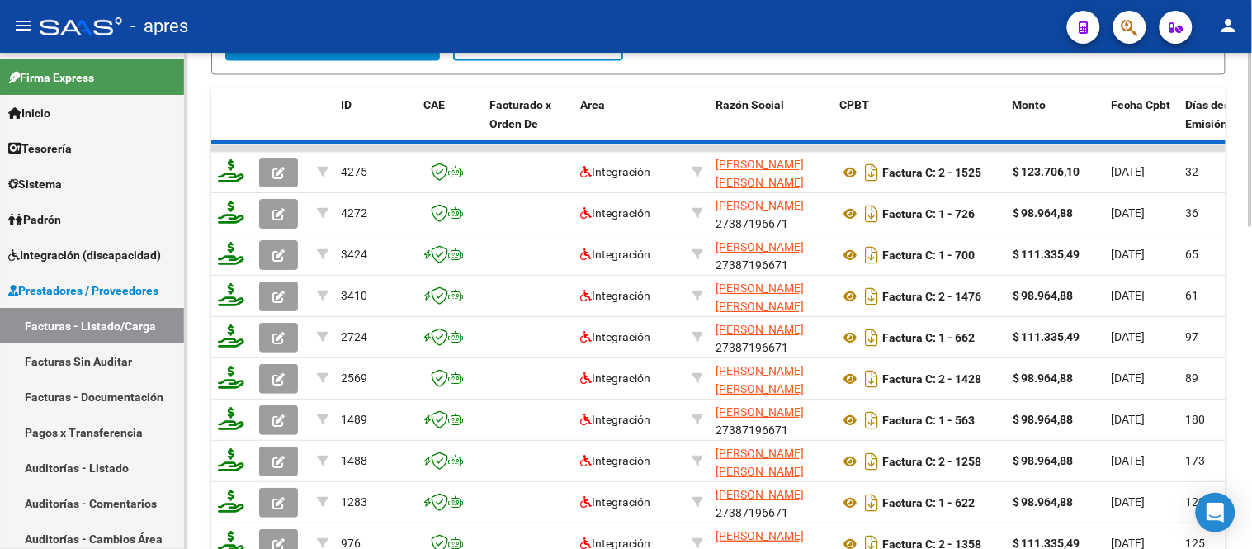
scroll to position [805, 0]
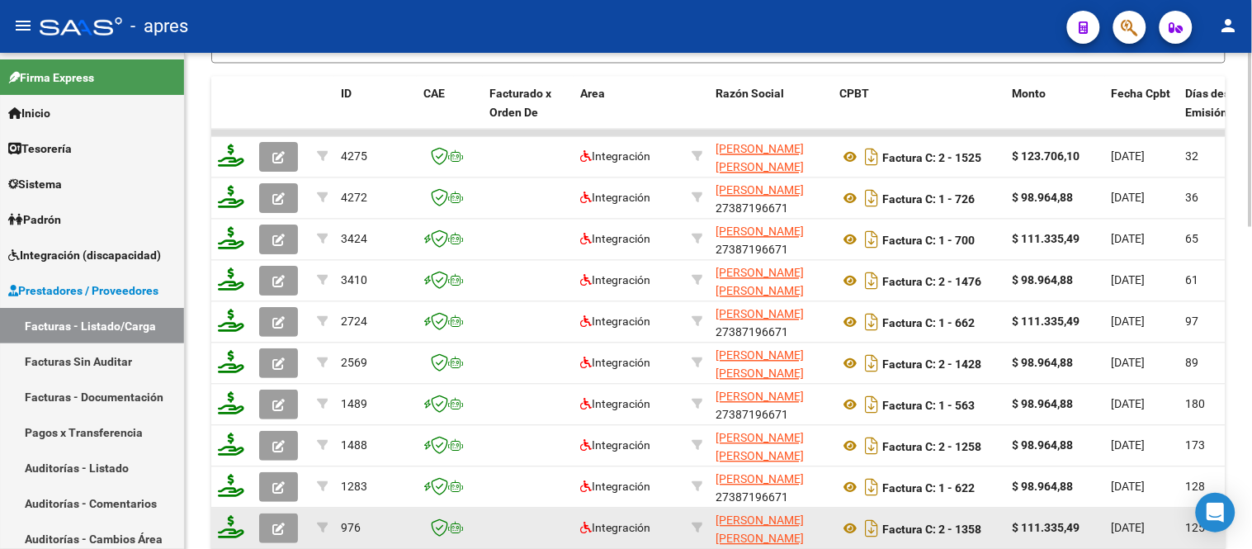
type input "bonahora"
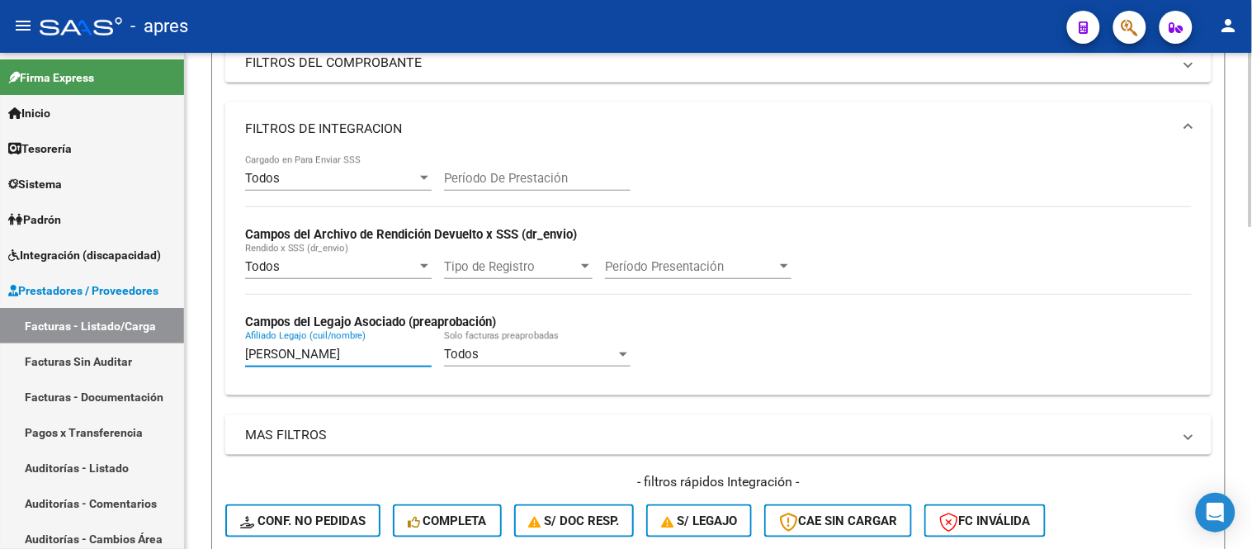
scroll to position [276, 0]
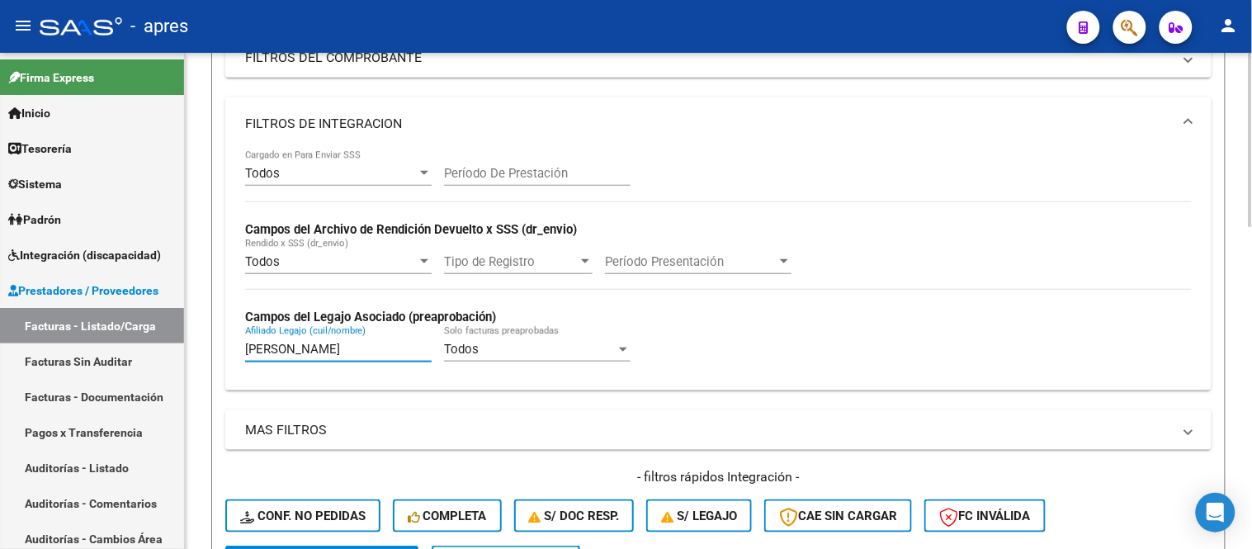
drag, startPoint x: 308, startPoint y: 349, endPoint x: 236, endPoint y: 351, distance: 71.8
click at [236, 351] on div "Todos Cargado en Para Enviar SSS Período De Prestación Campos del Archivo de Re…" at bounding box center [718, 270] width 986 height 240
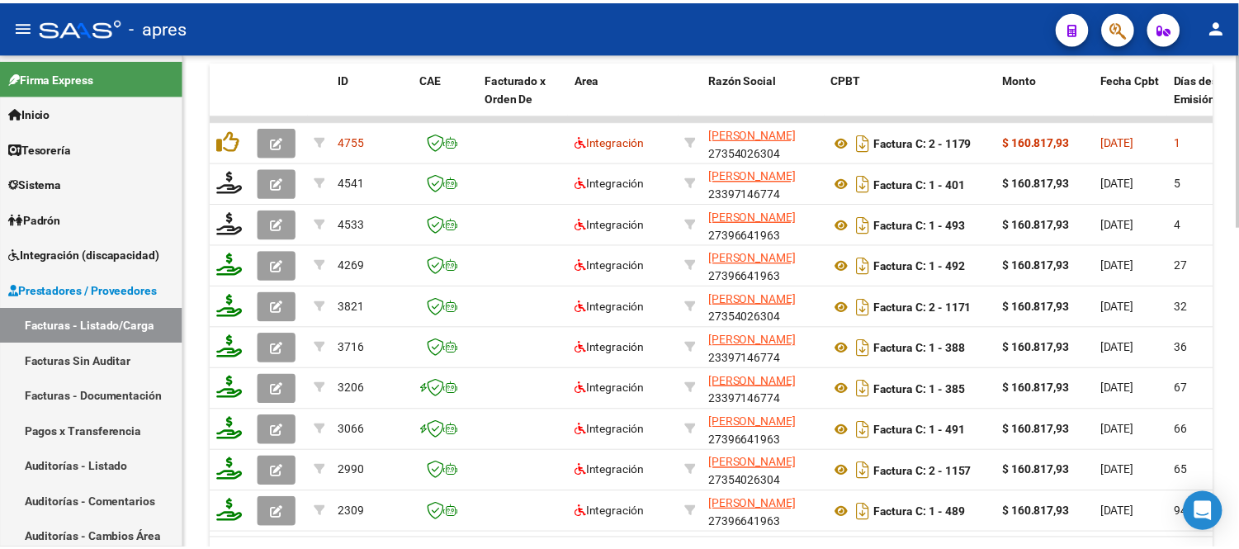
scroll to position [826, 0]
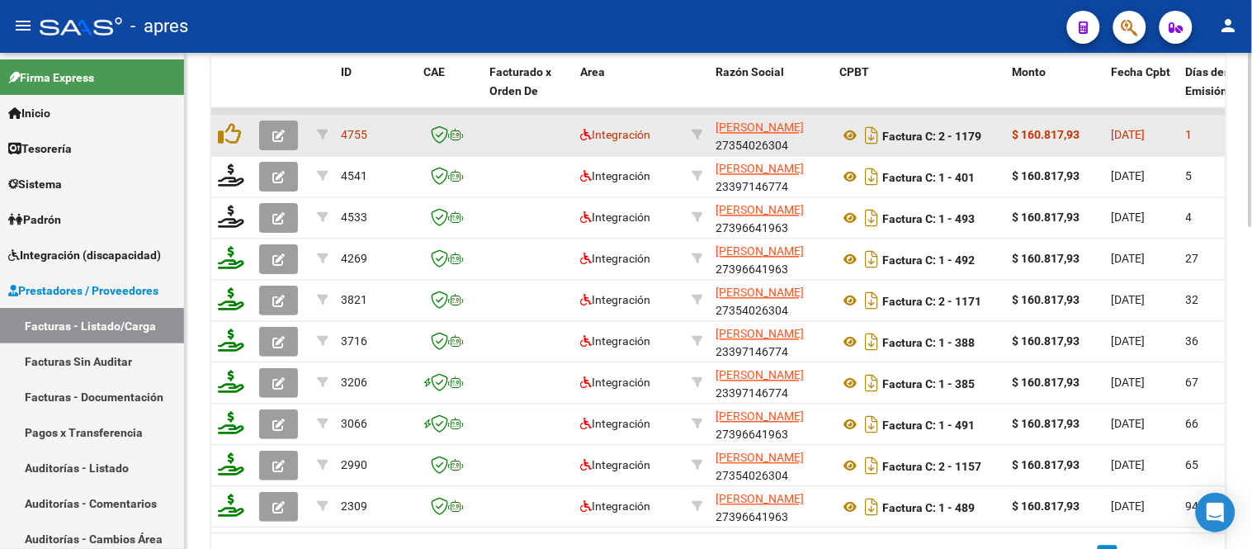
type input "borro"
click at [276, 132] on icon "button" at bounding box center [278, 136] width 12 height 12
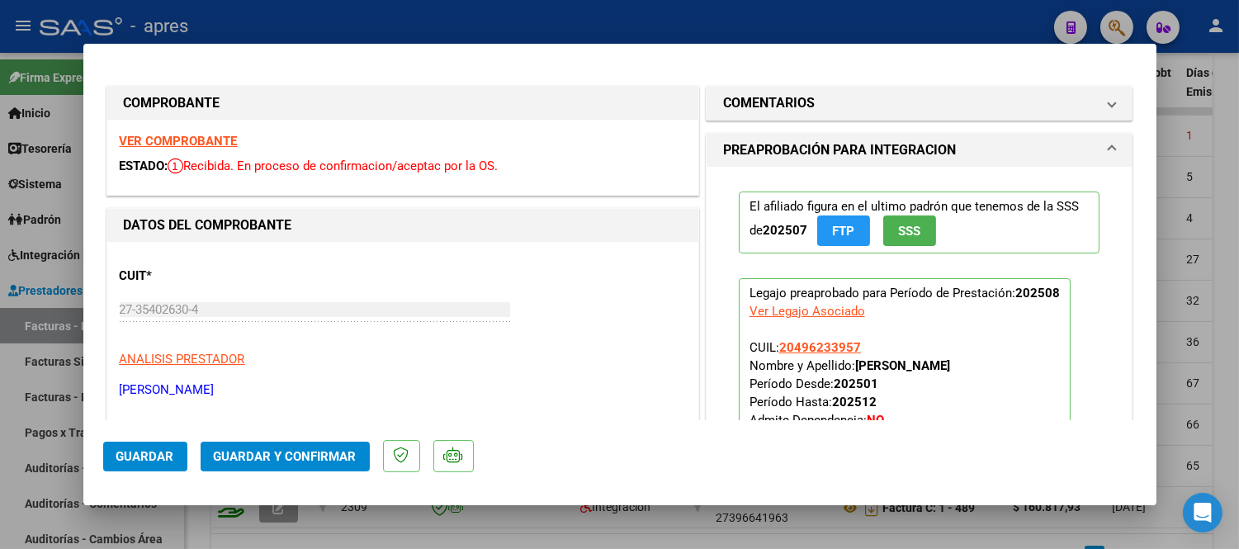
click at [215, 140] on strong "VER COMPROBANTE" at bounding box center [179, 141] width 118 height 15
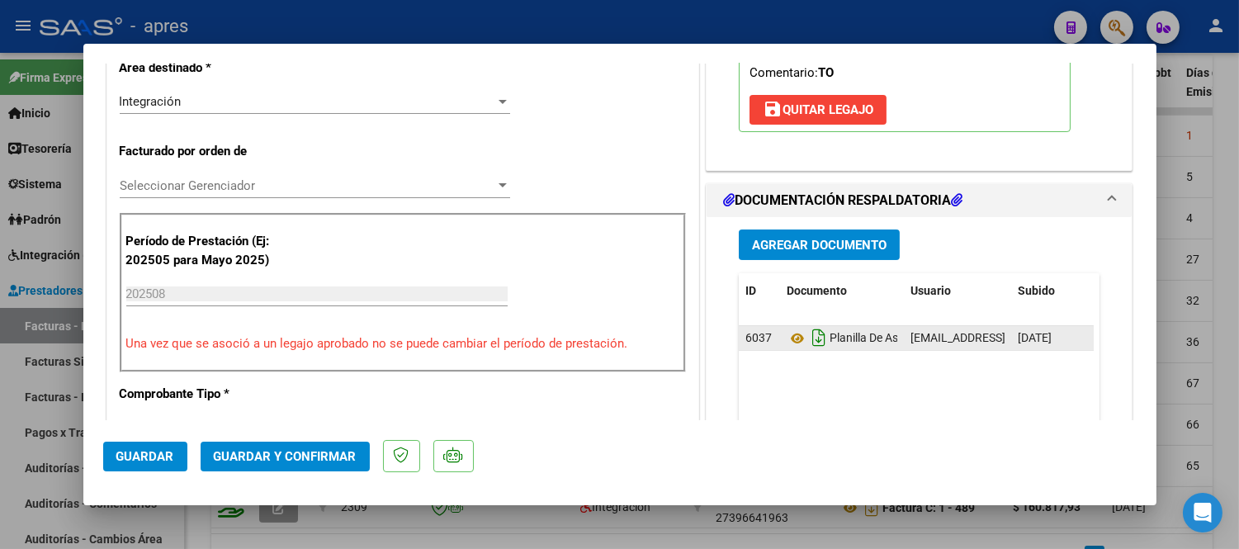
scroll to position [366, 0]
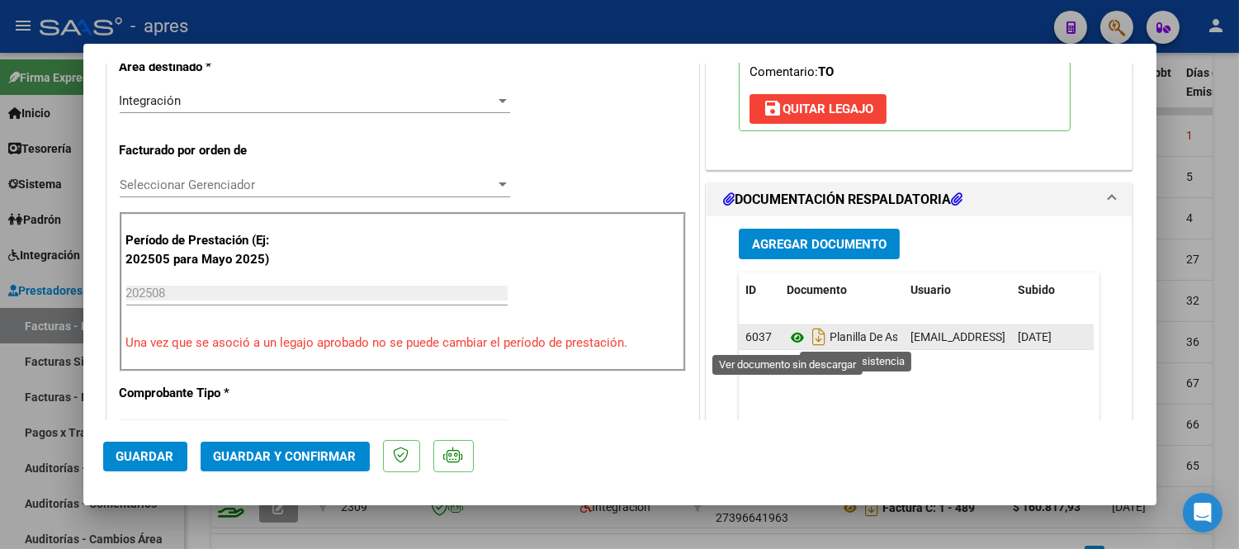
click at [787, 341] on icon at bounding box center [797, 338] width 21 height 20
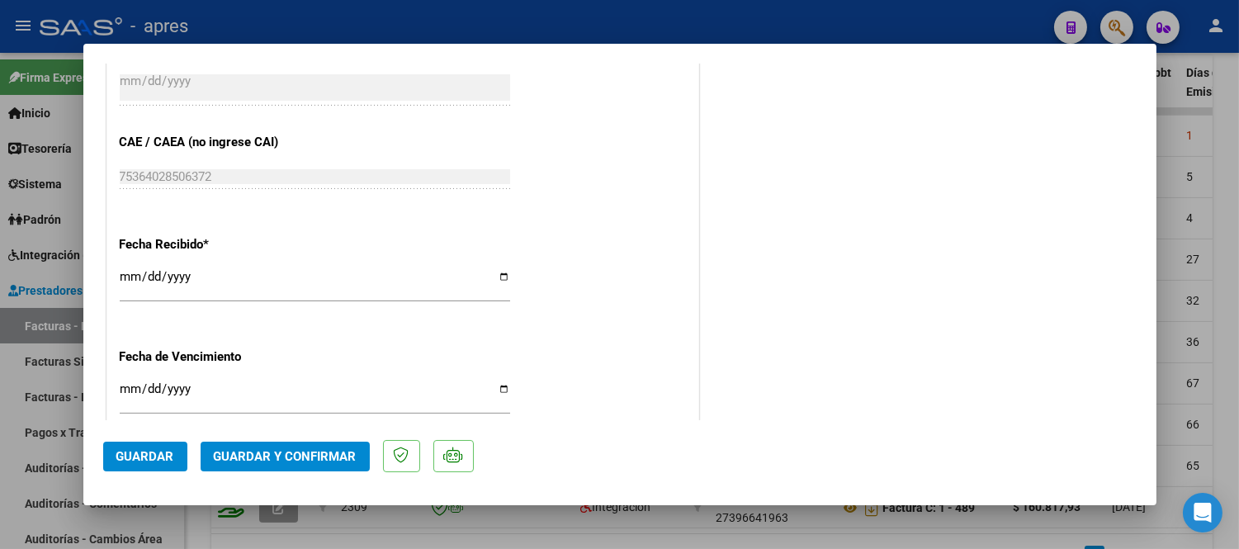
scroll to position [1100, 0]
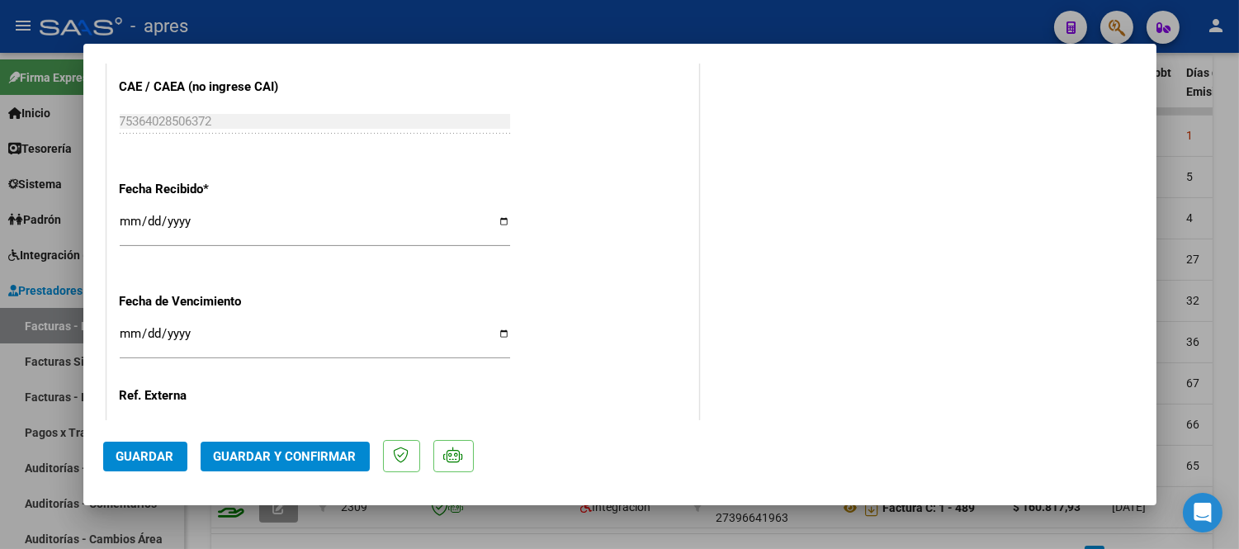
click at [121, 332] on input "Ingresar la fecha" at bounding box center [315, 340] width 390 height 26
click at [147, 335] on input "Ingresar la fecha" at bounding box center [315, 340] width 390 height 26
type input "2025-09-15"
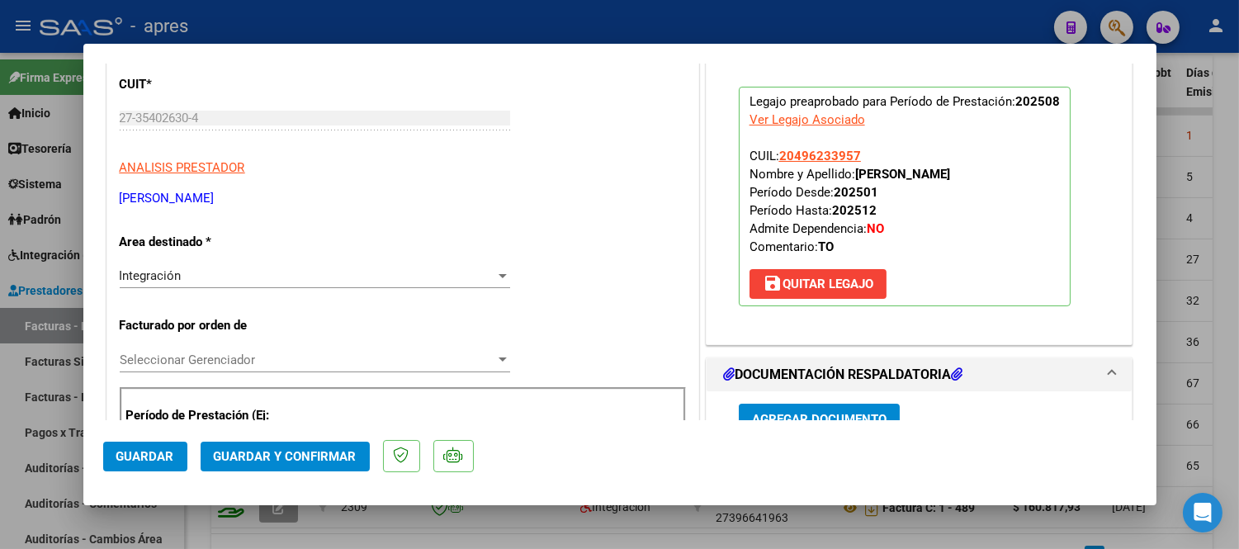
scroll to position [183, 0]
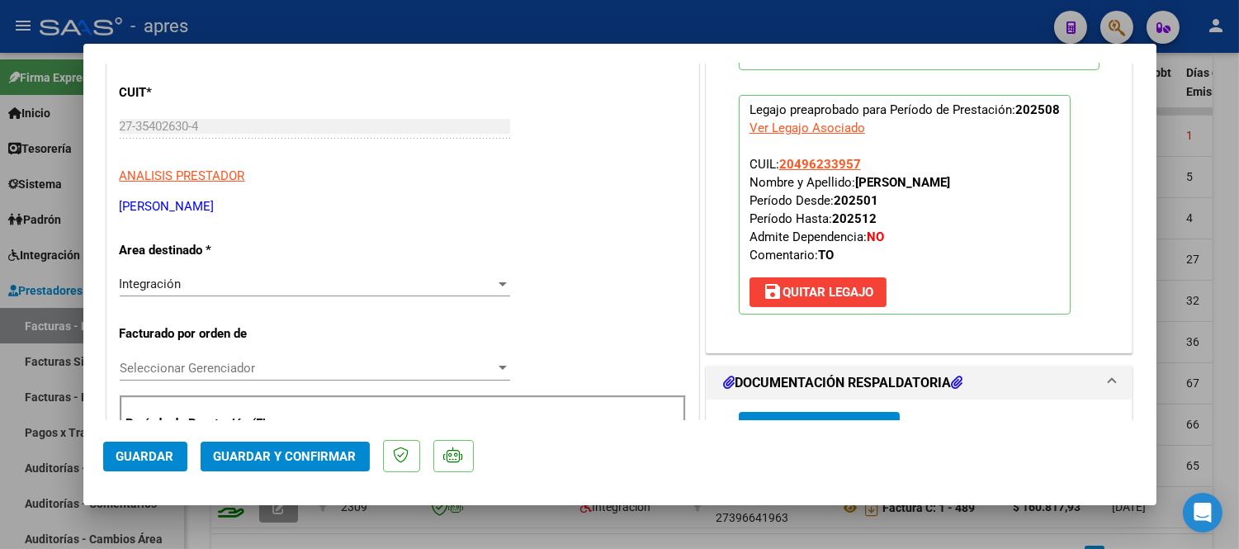
click at [246, 456] on span "Guardar y Confirmar" at bounding box center [285, 456] width 143 height 15
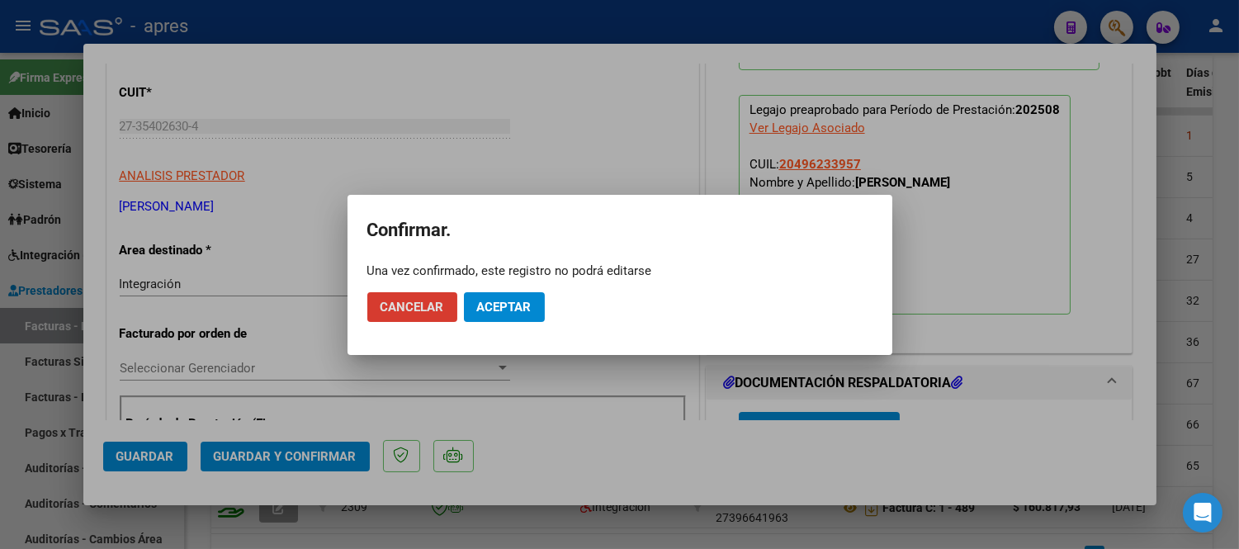
click at [499, 315] on button "Aceptar" at bounding box center [504, 307] width 81 height 30
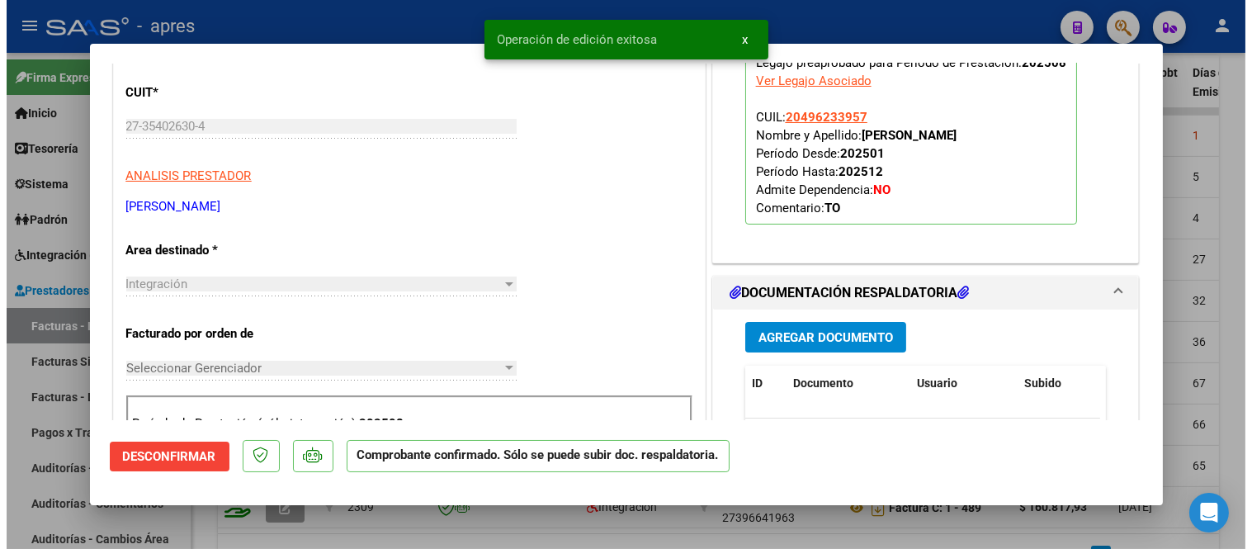
scroll to position [0, 0]
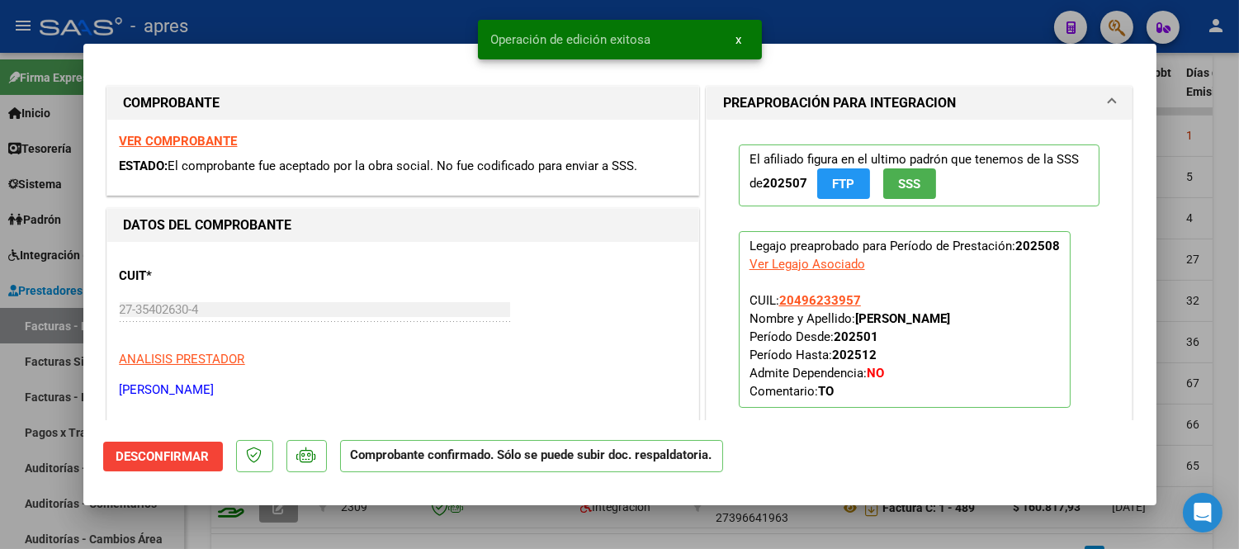
click at [538, 539] on div at bounding box center [619, 274] width 1239 height 549
type input "$ 0,00"
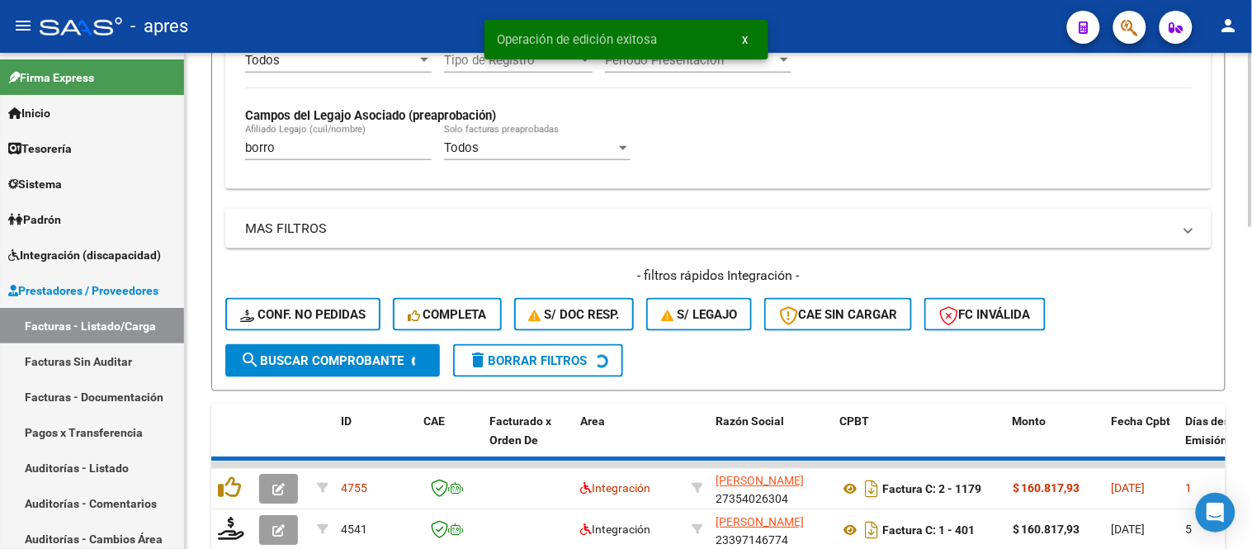
scroll to position [459, 0]
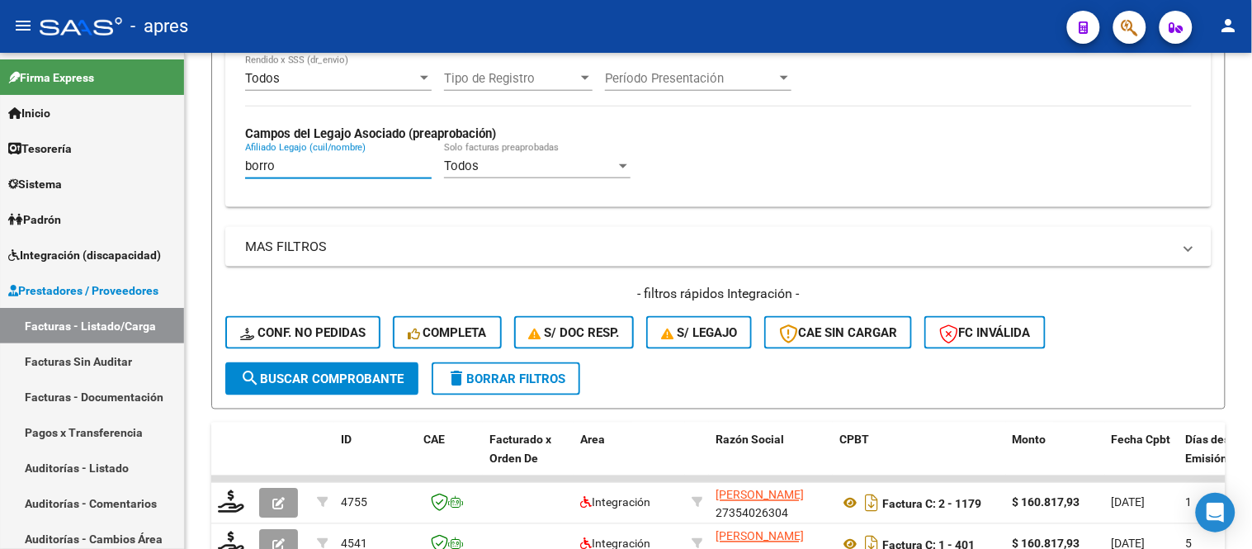
drag, startPoint x: 295, startPoint y: 169, endPoint x: 184, endPoint y: 177, distance: 110.9
click at [184, 177] on mat-sidenav-container "Firma Express Inicio Instructivos Contacto OS Tesorería Extractos Procesados (c…" at bounding box center [626, 301] width 1252 height 496
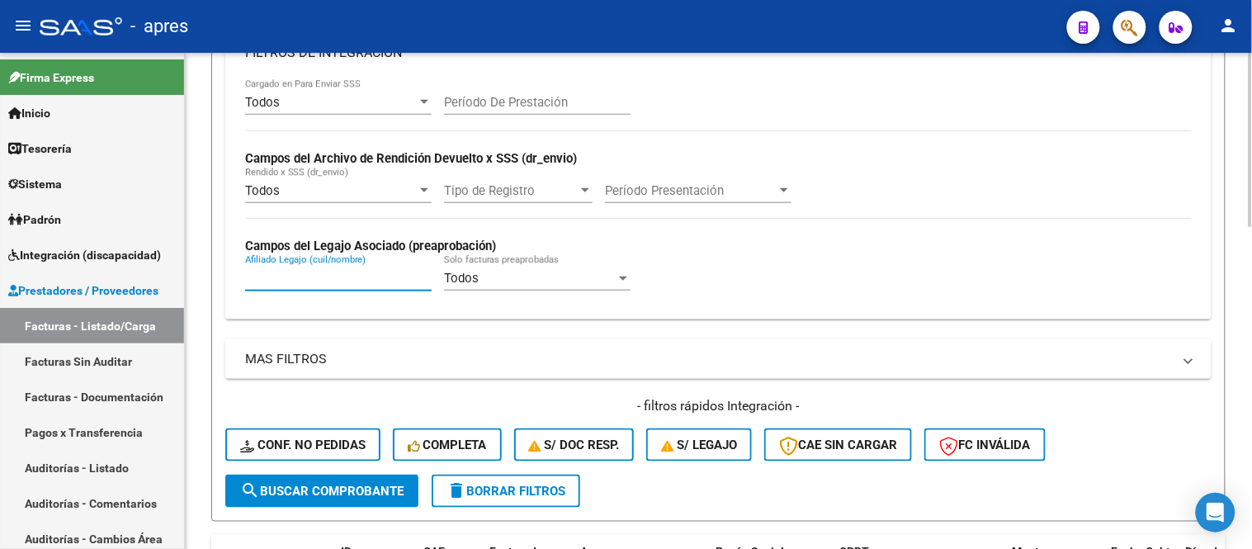
scroll to position [367, 0]
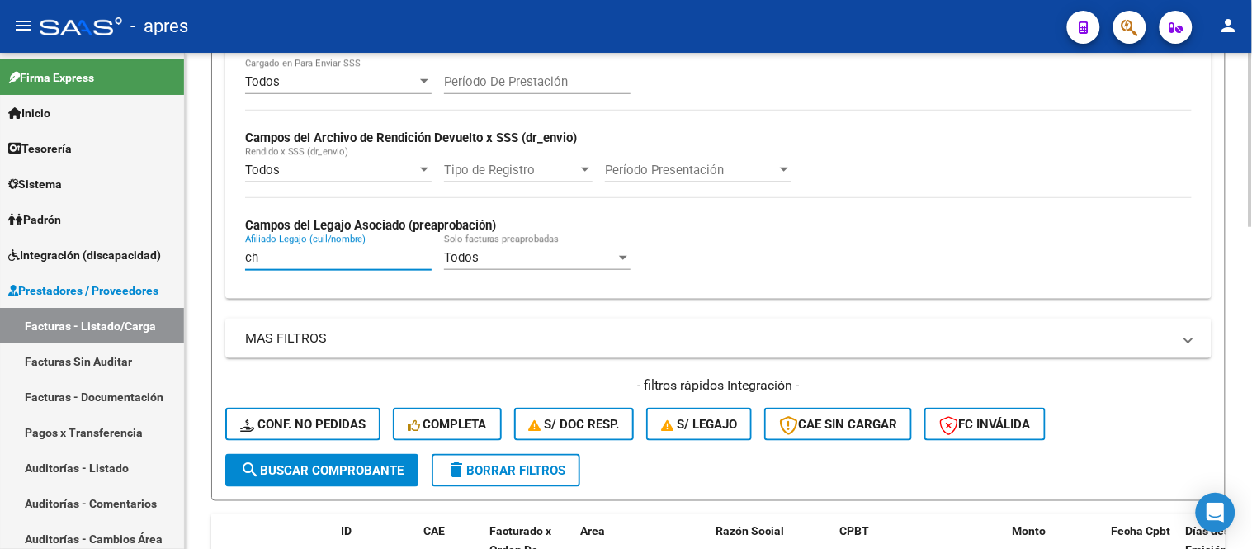
type input "c"
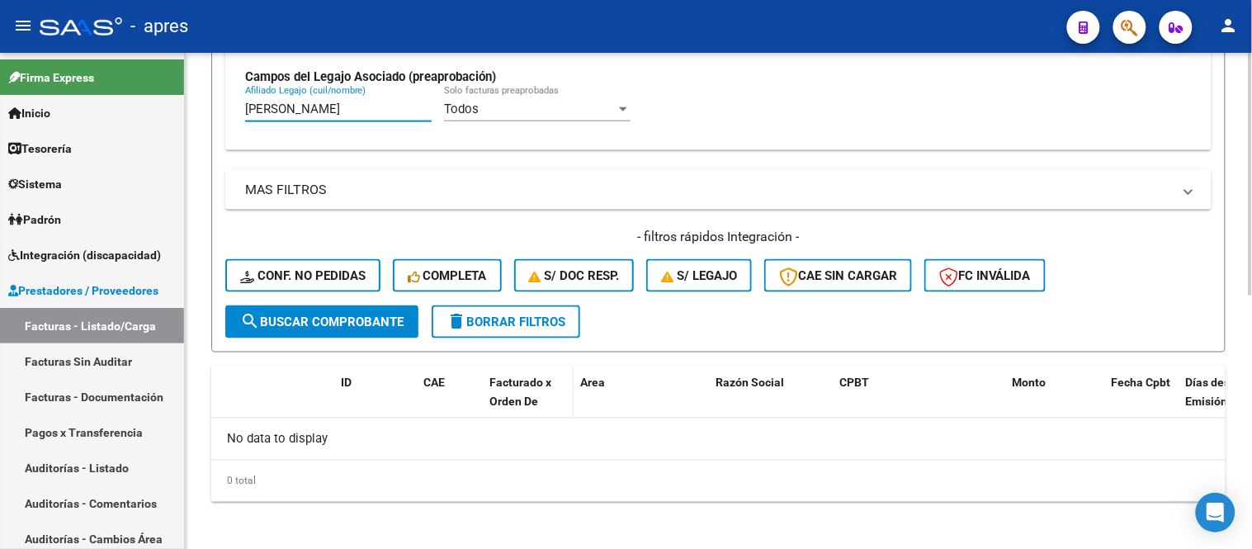
scroll to position [520, 0]
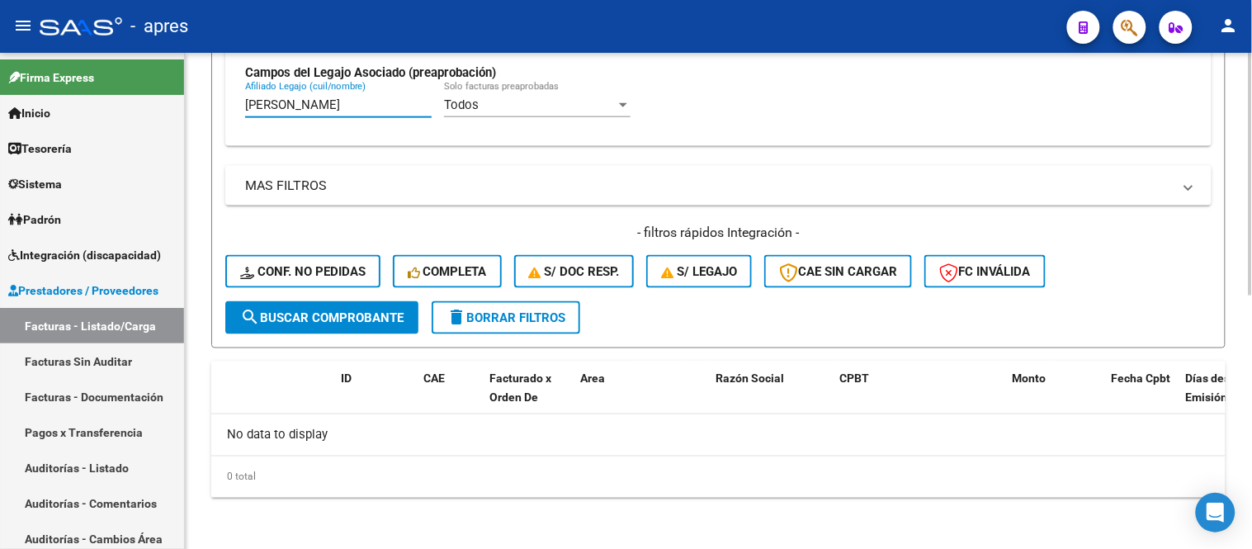
click at [262, 107] on input "brachi" at bounding box center [338, 104] width 187 height 15
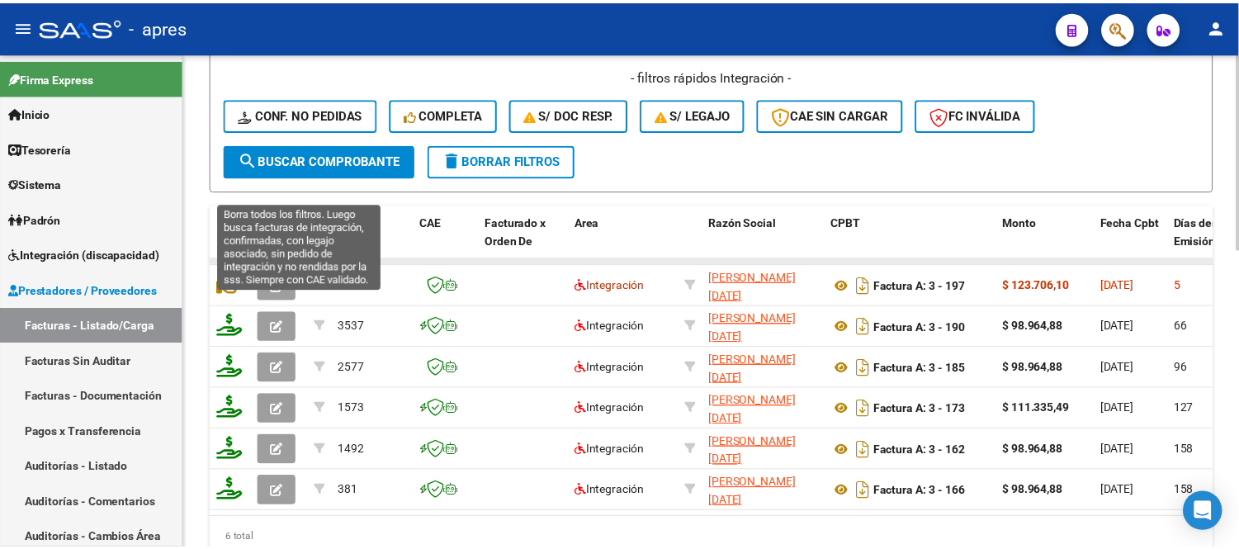
scroll to position [753, 0]
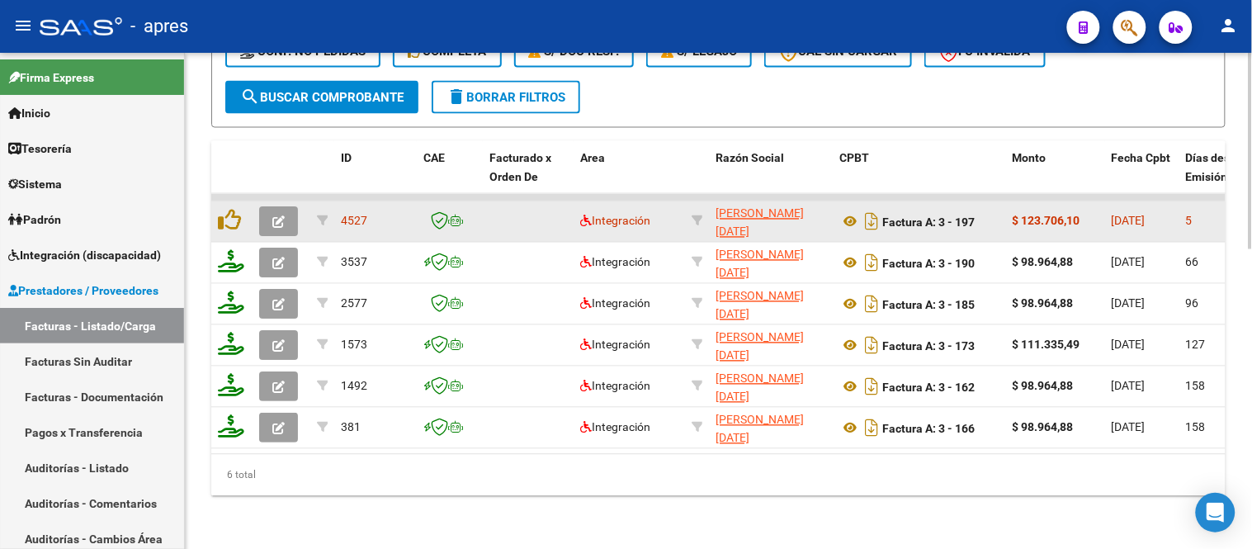
type input "braschi"
click at [276, 216] on icon "button" at bounding box center [278, 222] width 12 height 12
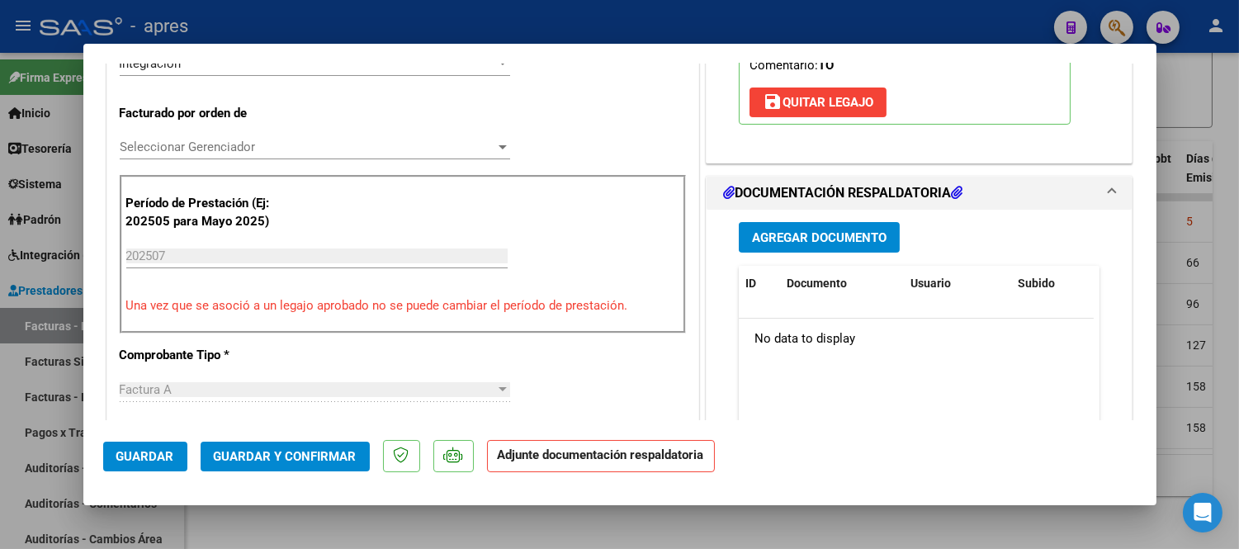
scroll to position [397, 0]
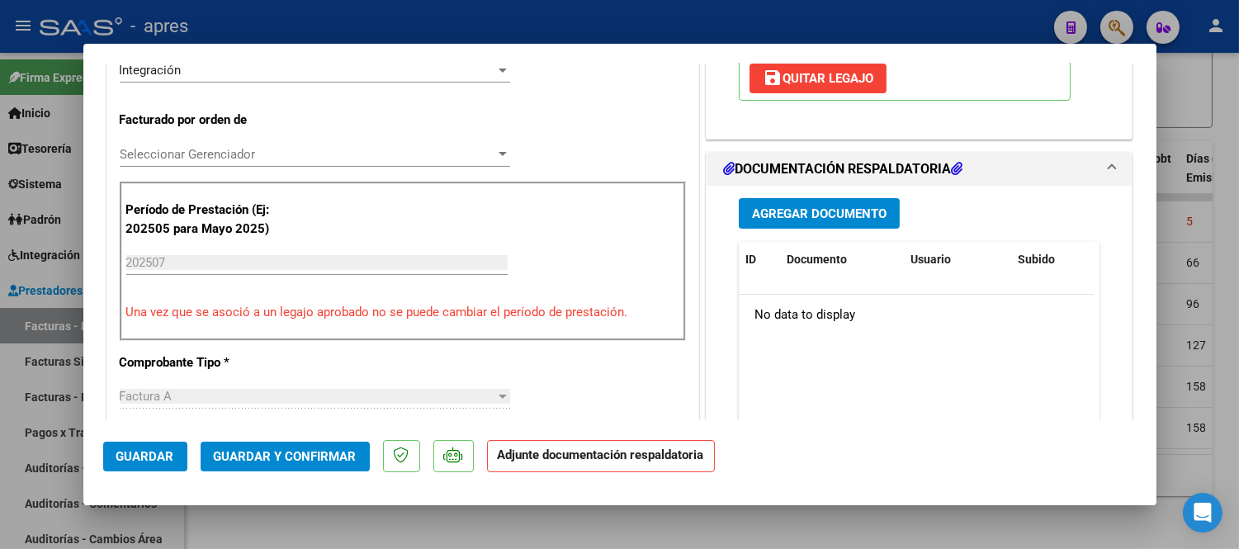
click at [868, 330] on div "No data to display" at bounding box center [916, 315] width 355 height 41
click at [835, 315] on div "No data to display" at bounding box center [916, 315] width 355 height 41
click at [832, 315] on div "No data to display" at bounding box center [916, 315] width 355 height 41
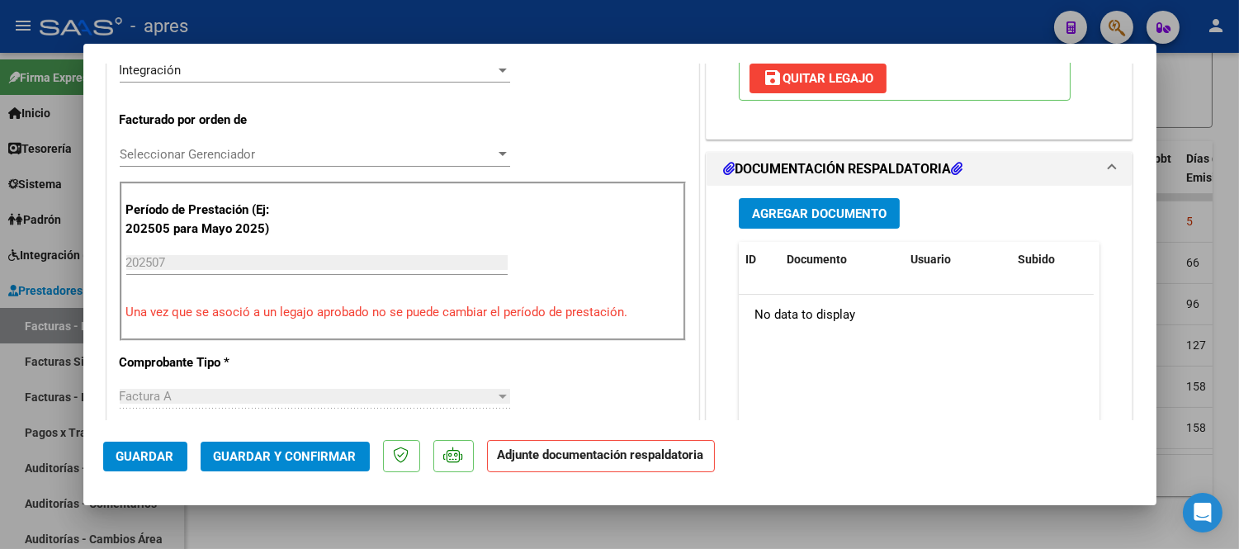
click at [896, 404] on datatable-body "No data to display" at bounding box center [916, 372] width 355 height 154
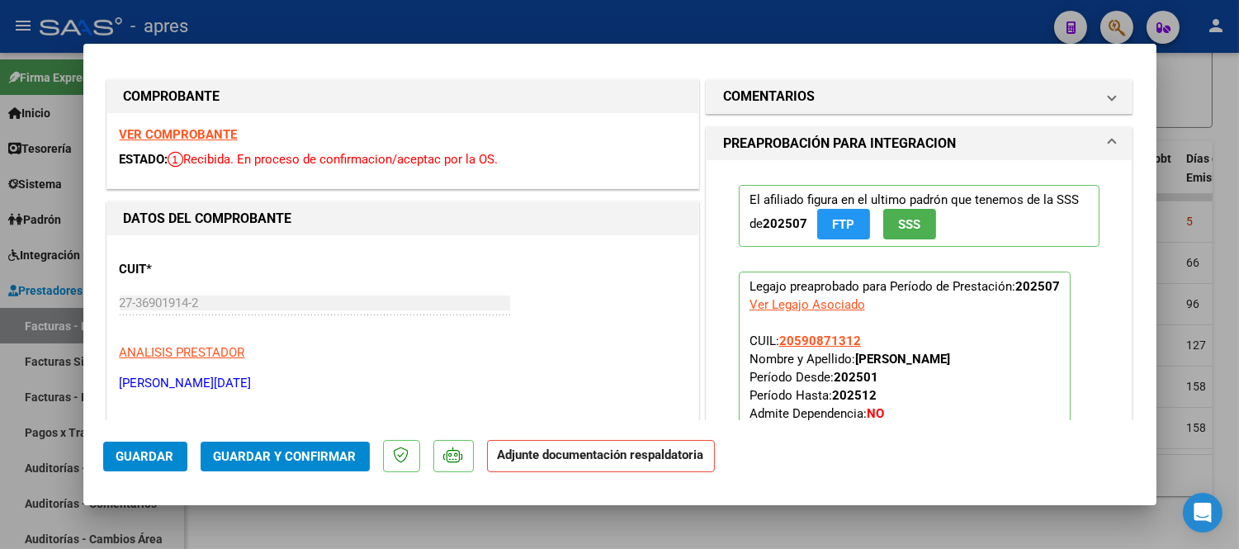
scroll to position [0, 0]
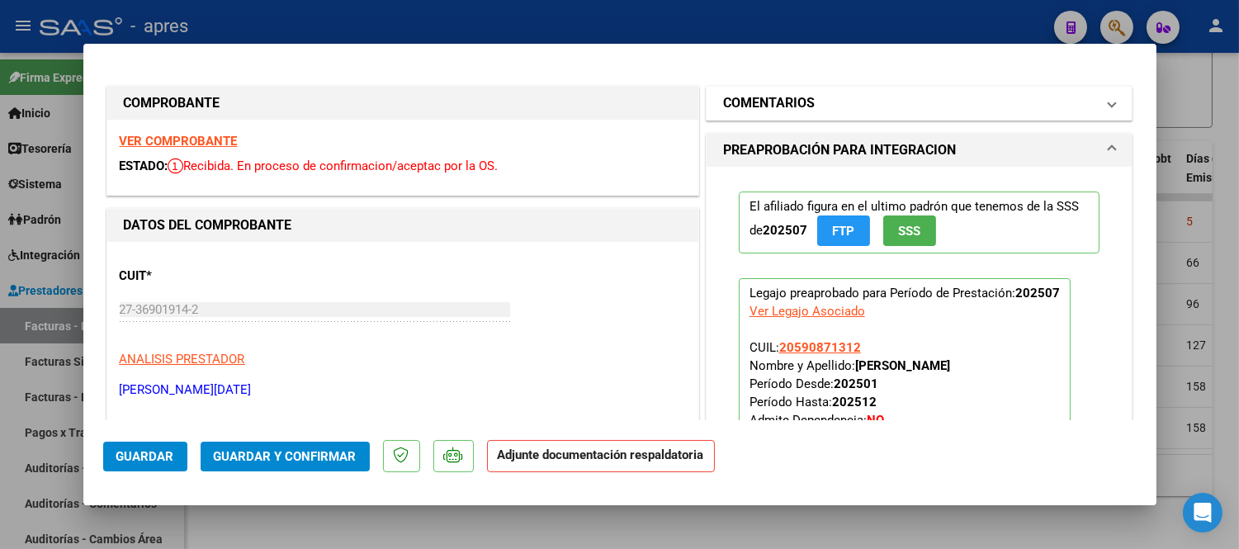
click at [811, 102] on mat-panel-title "COMENTARIOS" at bounding box center [909, 103] width 373 height 20
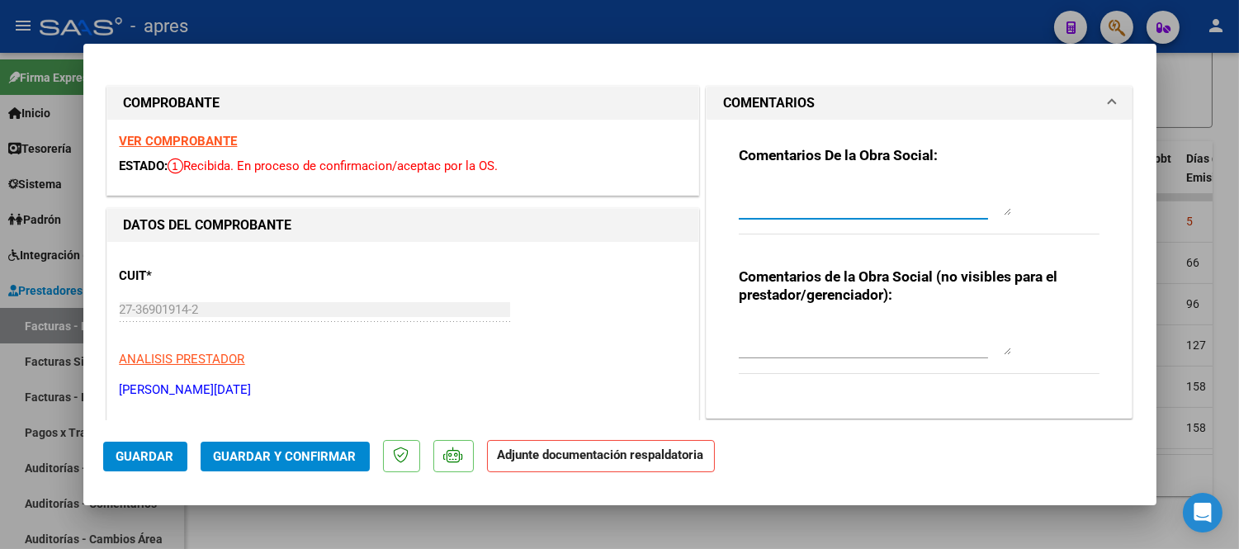
drag, startPoint x: 843, startPoint y: 204, endPoint x: 817, endPoint y: 195, distance: 27.2
click at [839, 204] on textarea at bounding box center [875, 198] width 272 height 33
click at [226, 150] on div "VER COMPROBANTE ESTADO: Recibida. En proceso de confirmacion/aceptac por la OS." at bounding box center [402, 157] width 591 height 75
click at [231, 135] on strong "VER COMPROBANTE" at bounding box center [179, 141] width 118 height 15
click at [878, 191] on textarea "06/09 Se rechaza" at bounding box center [875, 198] width 272 height 33
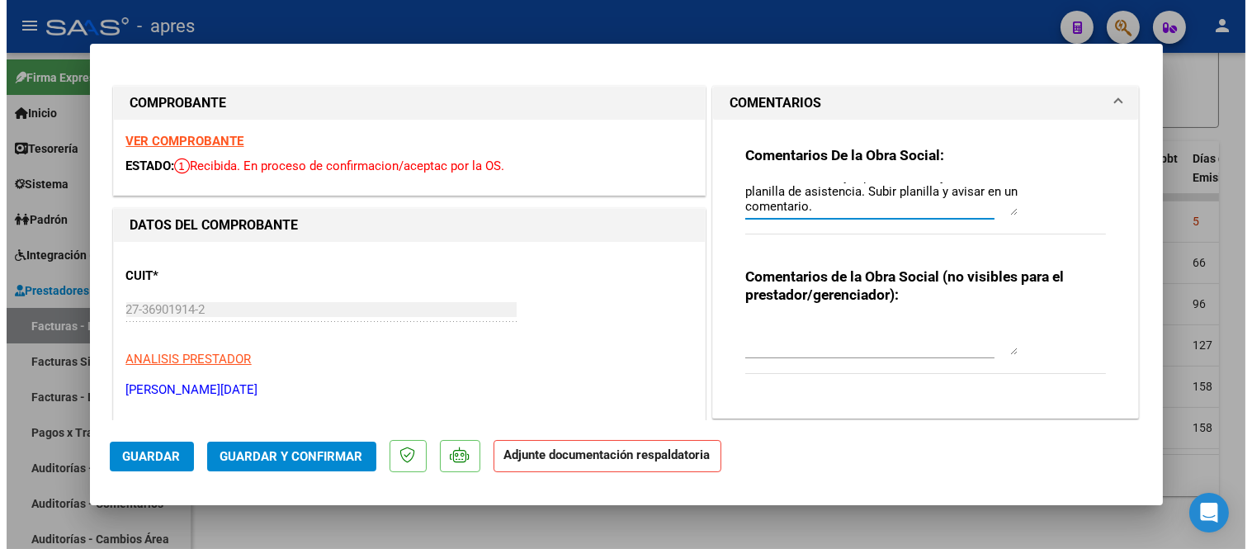
scroll to position [29, 0]
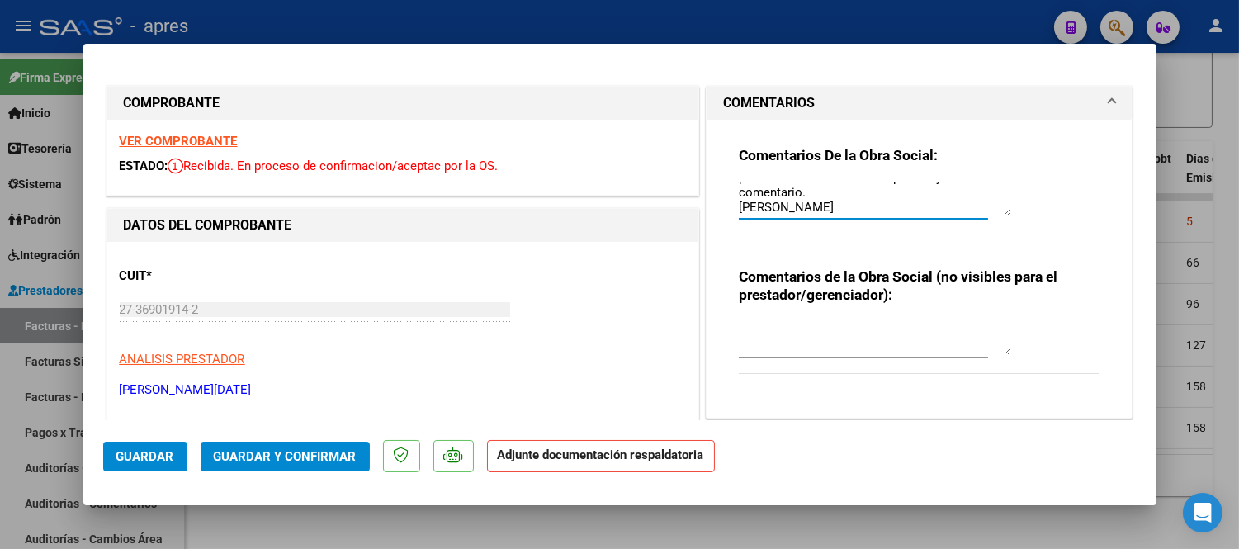
type textarea "06/09 Se rechaza ya que no está adjuntada la planilla de asistencia. Subir plan…"
click at [158, 456] on span "Guardar" at bounding box center [145, 456] width 58 height 15
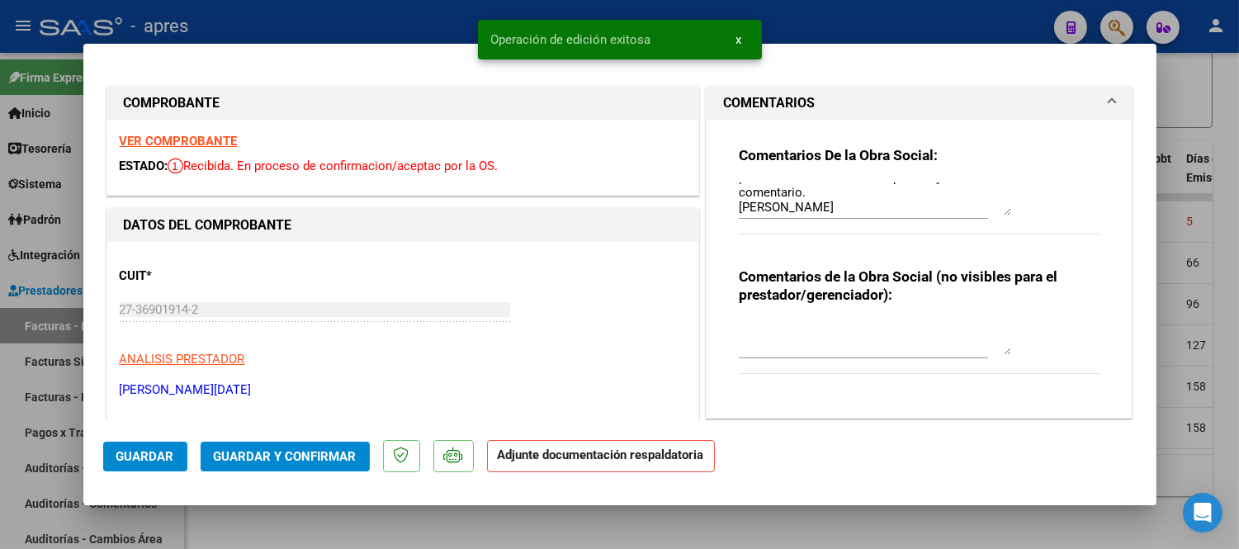
click at [264, 526] on div at bounding box center [619, 274] width 1239 height 549
type input "$ 0,00"
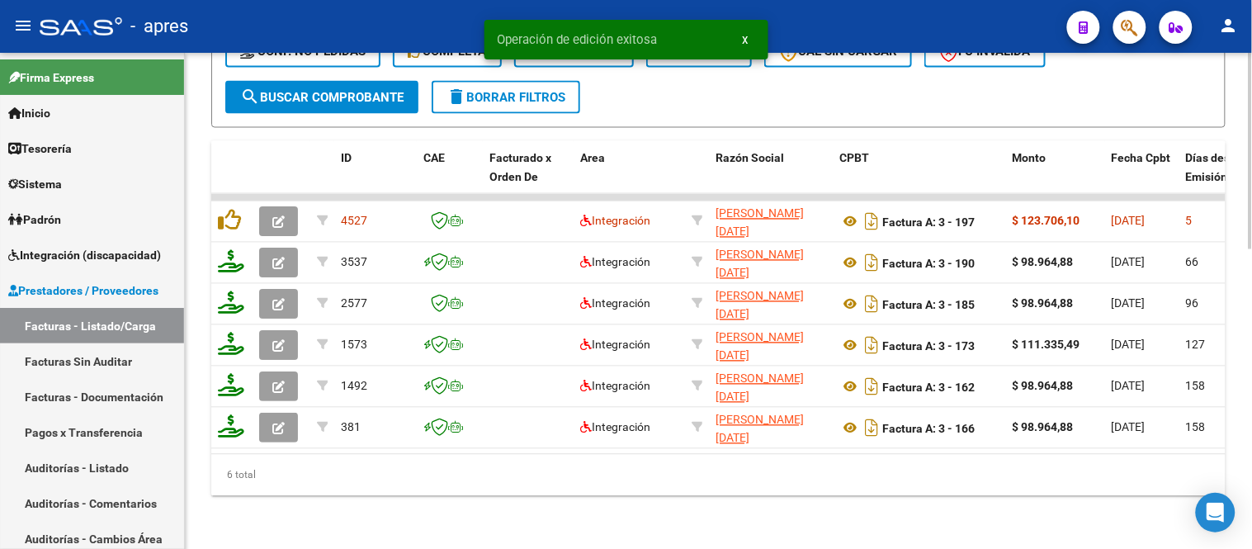
click at [518, 490] on div "6 total" at bounding box center [718, 475] width 1014 height 41
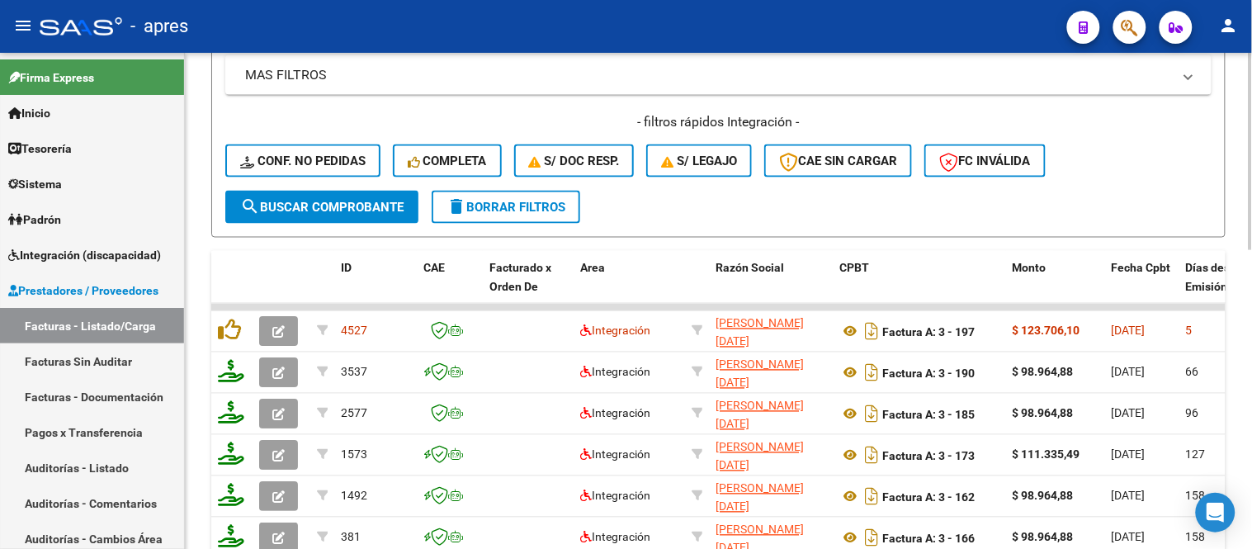
scroll to position [477, 0]
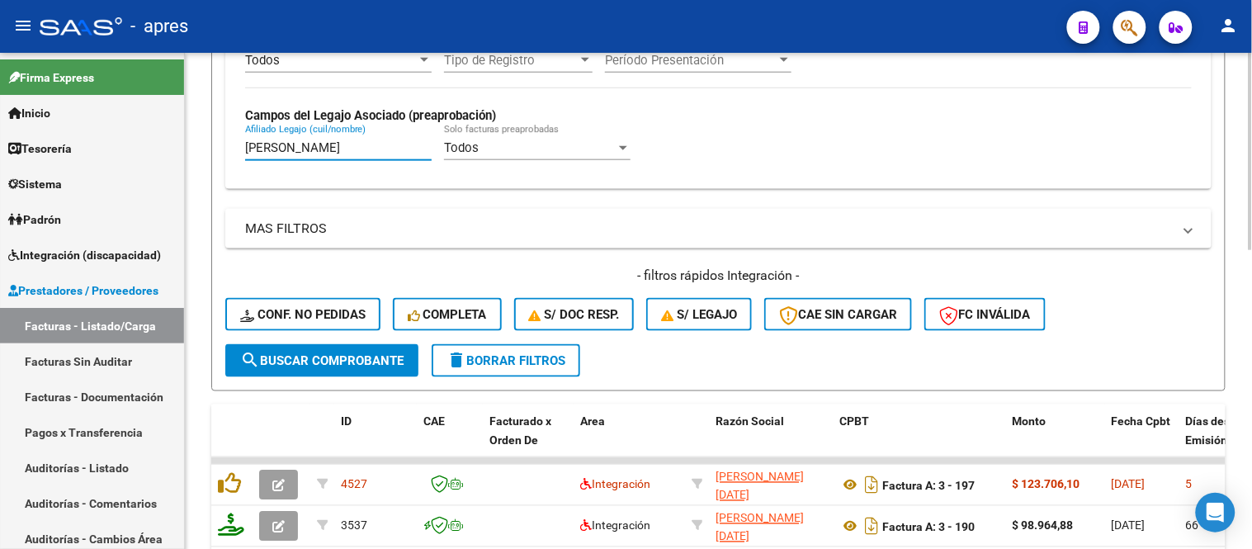
drag, startPoint x: 225, startPoint y: 147, endPoint x: 208, endPoint y: 147, distance: 16.5
click at [201, 147] on div "Video tutorial PRESTADORES -> Listado de CPBTs Emitidos por Prestadores / Prove…" at bounding box center [718, 194] width 1067 height 1236
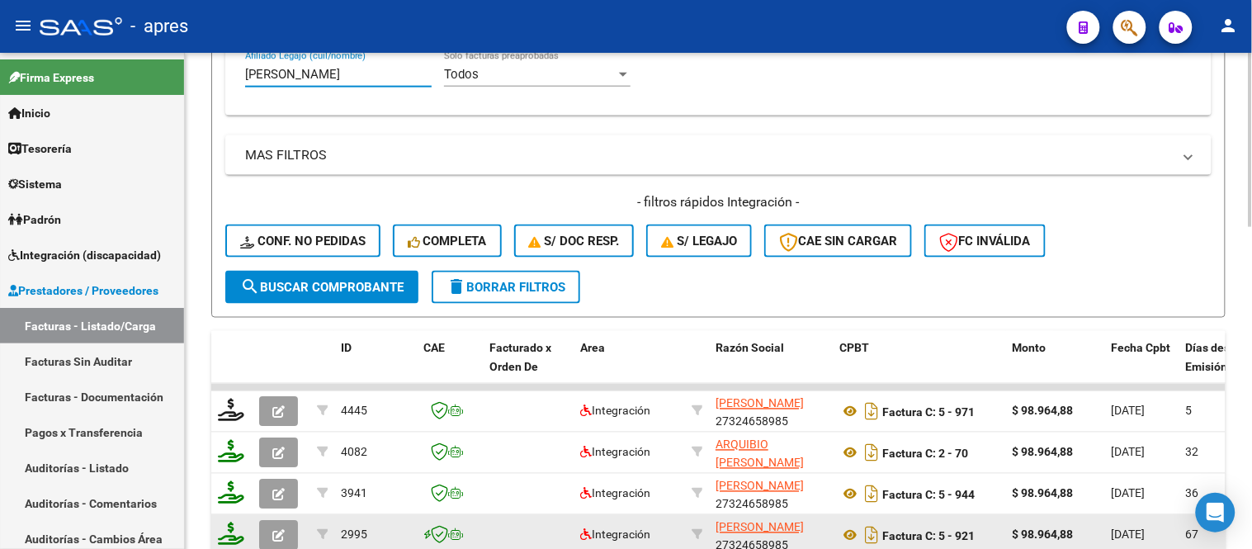
scroll to position [459, 0]
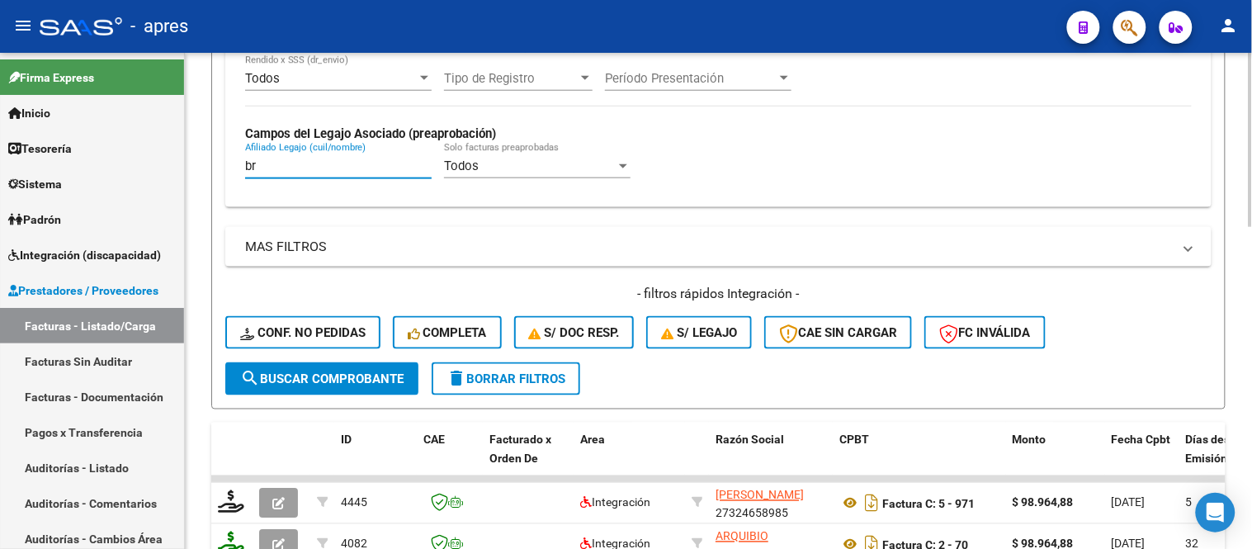
type input "b"
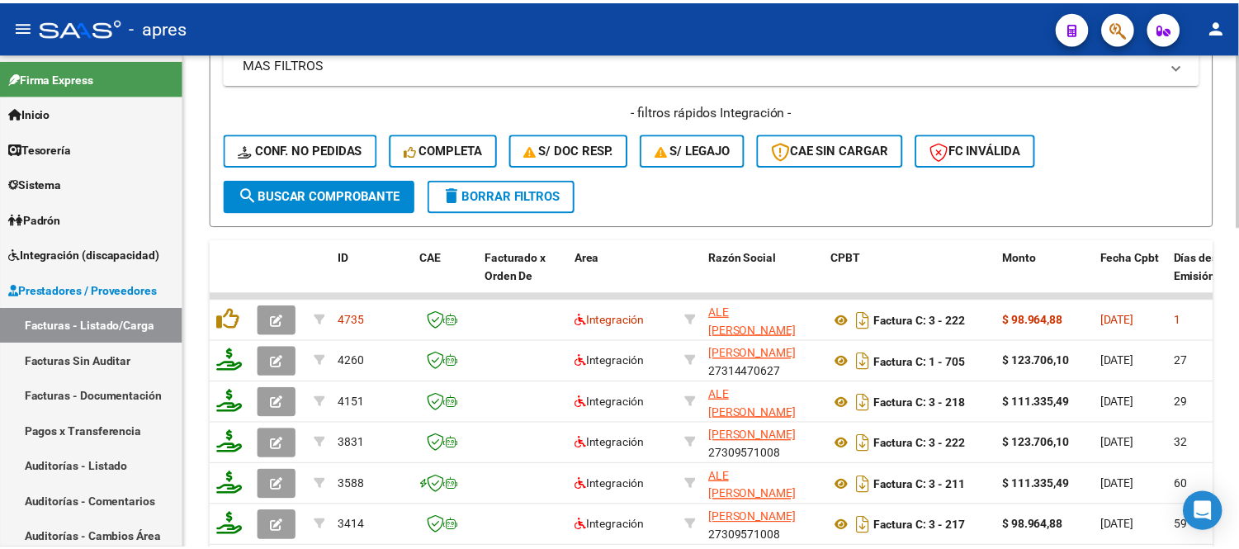
scroll to position [735, 0]
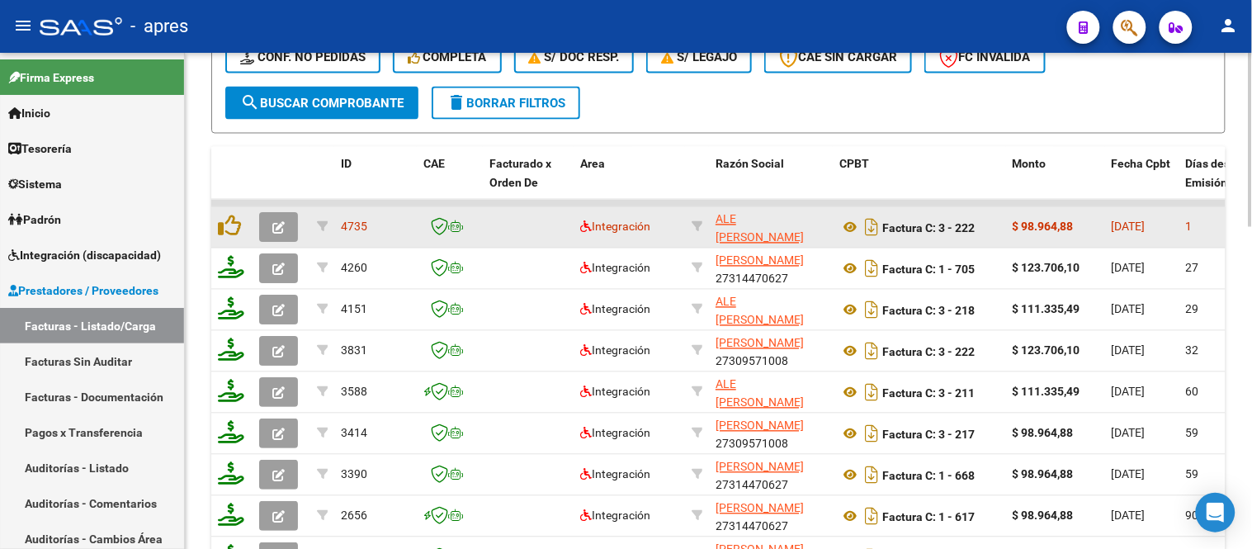
type input "cabrera"
click at [278, 235] on button "button" at bounding box center [278, 228] width 39 height 30
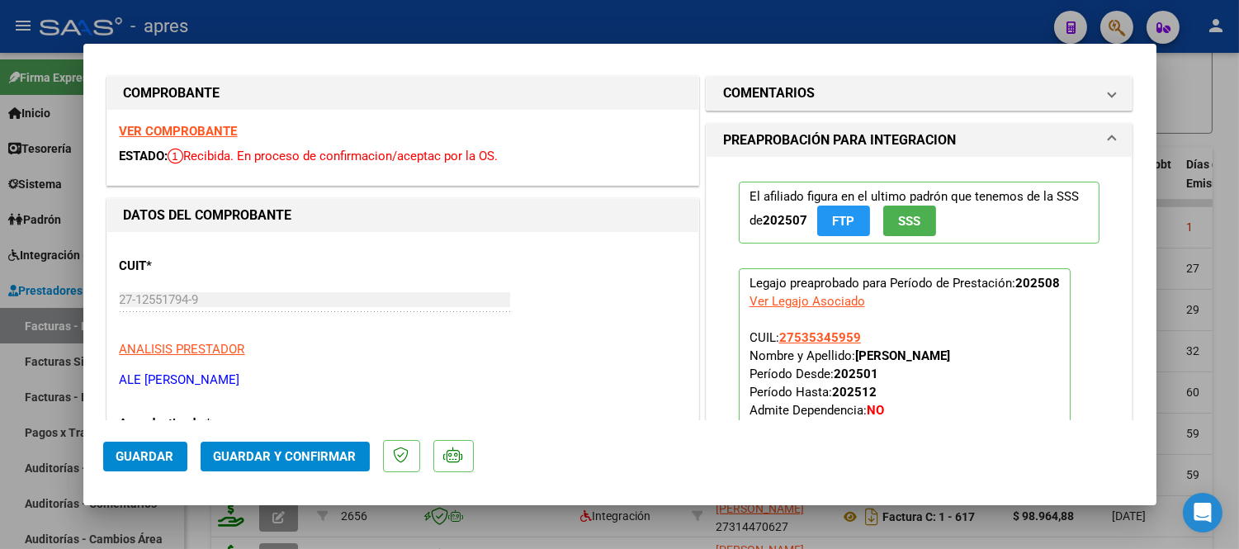
scroll to position [0, 0]
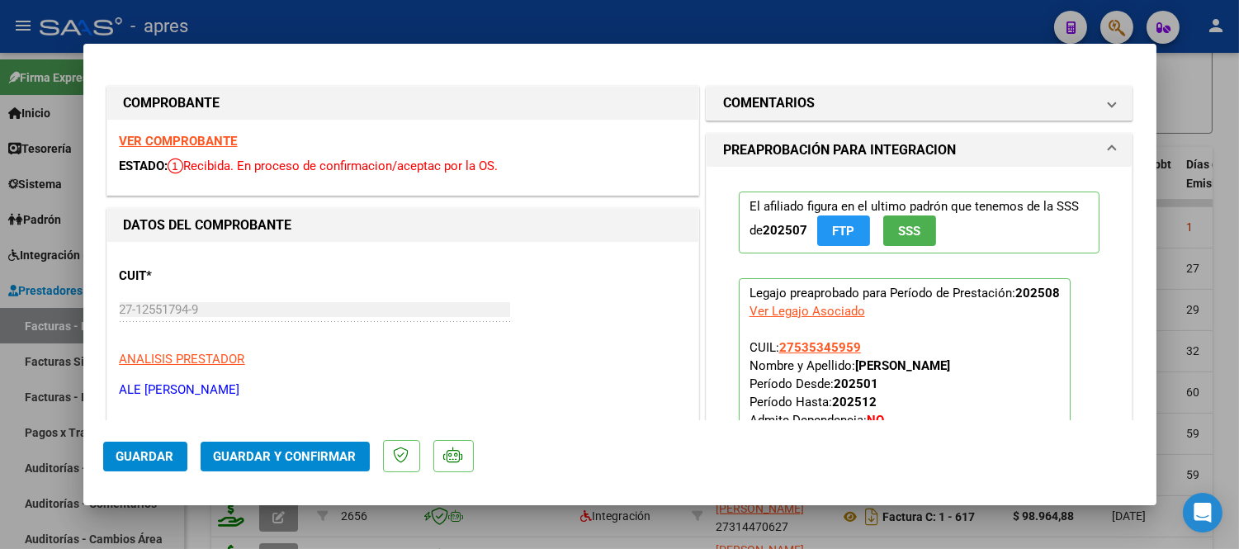
click at [167, 143] on strong "VER COMPROBANTE" at bounding box center [179, 141] width 118 height 15
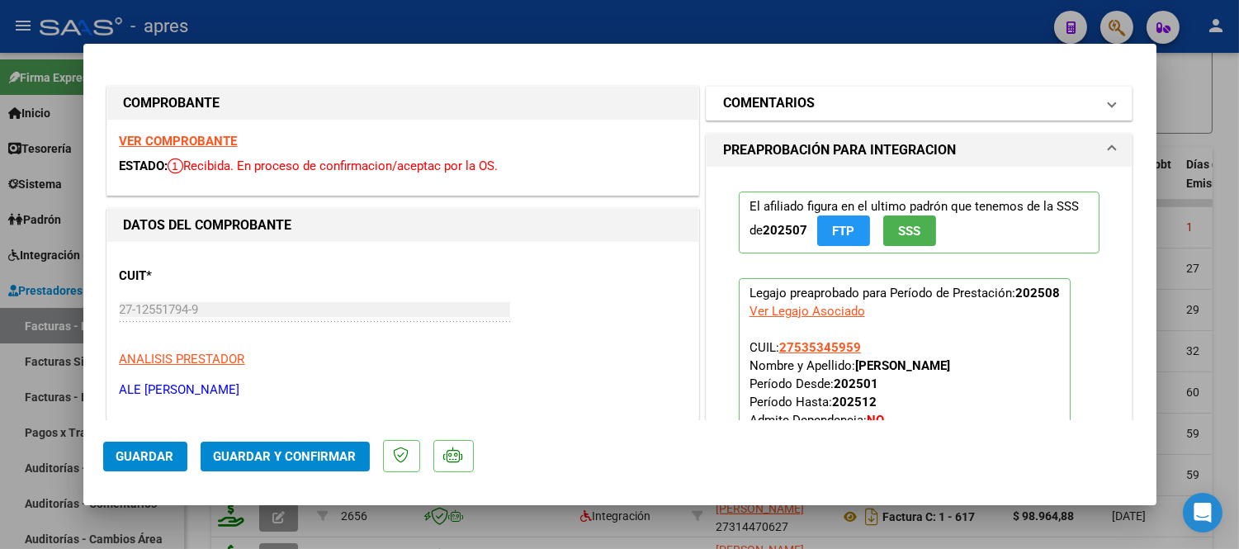
click at [819, 96] on mat-panel-title "COMENTARIOS" at bounding box center [909, 103] width 373 height 20
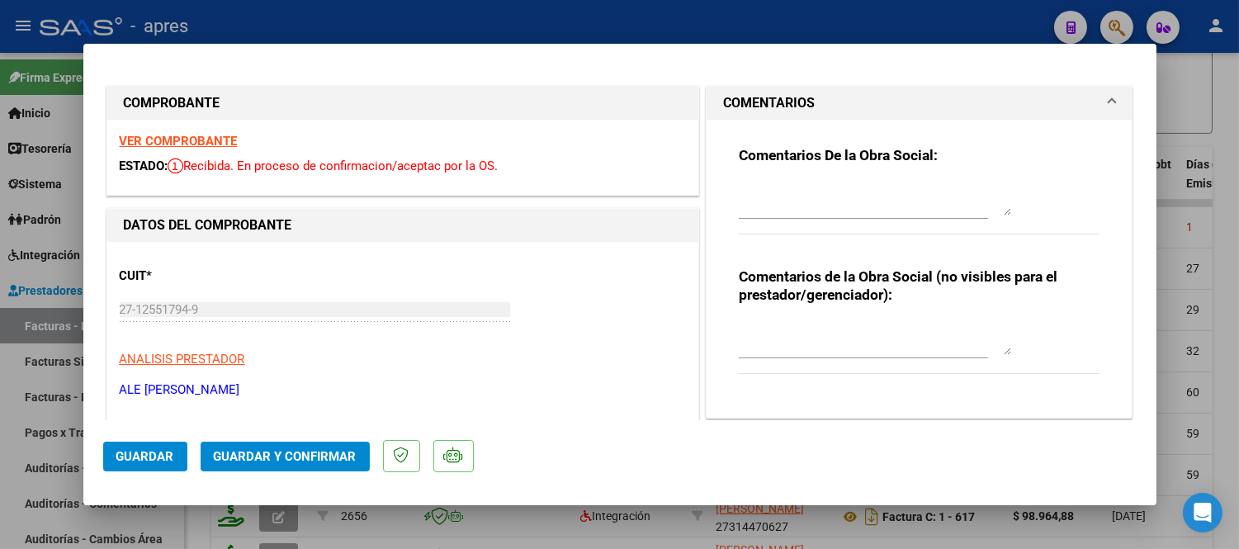
click at [997, 216] on div at bounding box center [875, 199] width 272 height 40
click at [997, 210] on textarea at bounding box center [875, 198] width 272 height 33
click at [810, 194] on textarea at bounding box center [875, 198] width 272 height 33
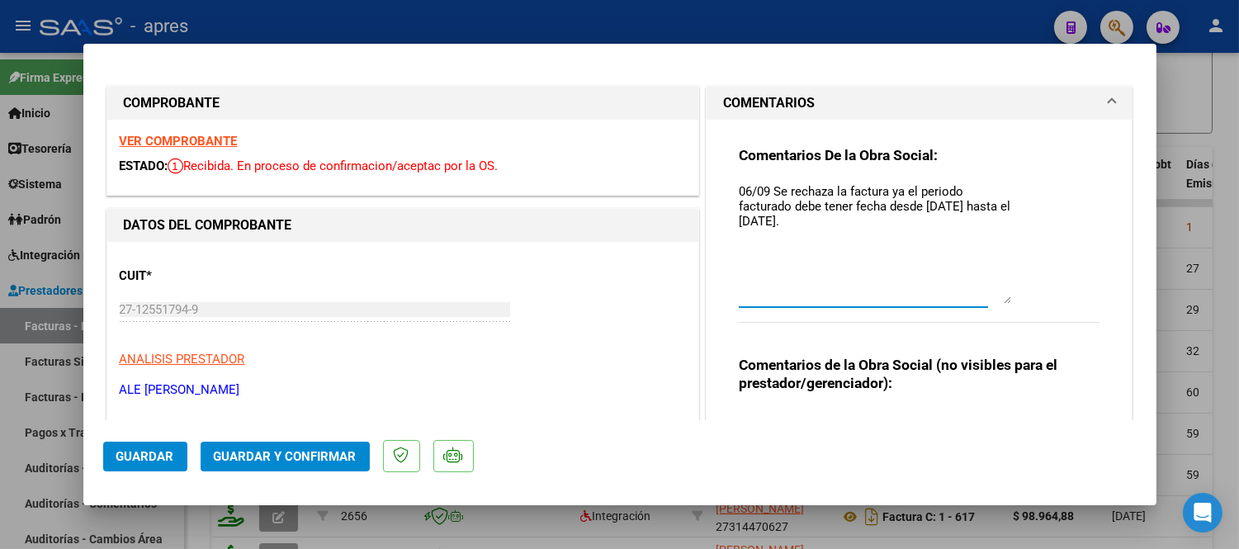
drag, startPoint x: 999, startPoint y: 210, endPoint x: 1010, endPoint y: 311, distance: 101.4
click at [1010, 311] on div "Comentarios De la Obra Social: 06/09 Se rechaza la factura ya el periodo factur…" at bounding box center [920, 243] width 362 height 195
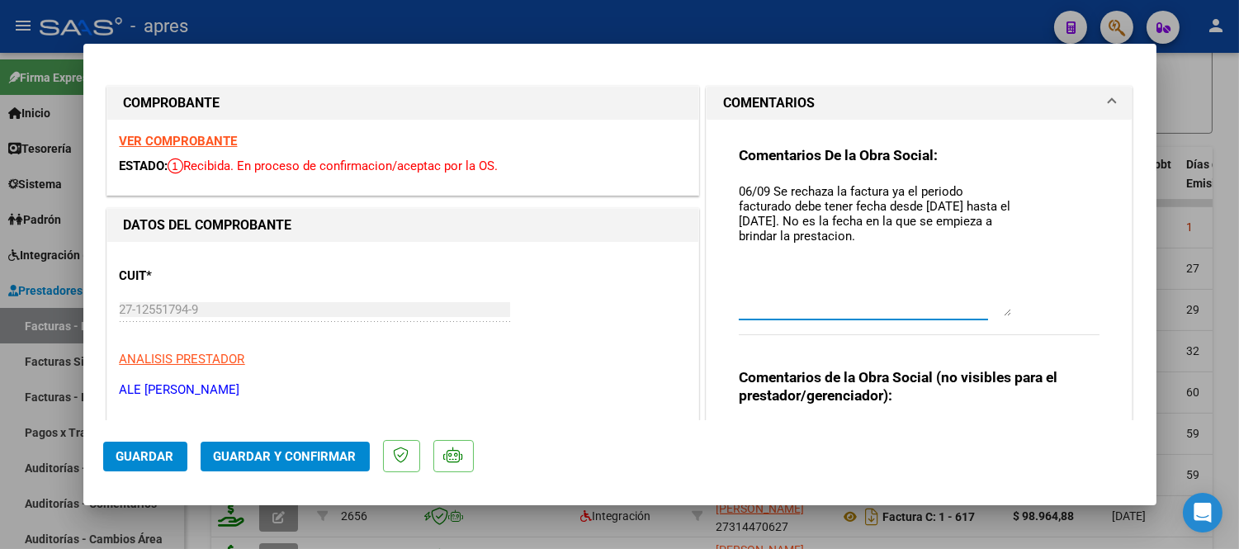
click at [843, 270] on textarea "06/09 Se rechaza la factura ya el periodo facturado debe tener fecha desde 1/08…" at bounding box center [875, 249] width 272 height 134
click at [834, 257] on textarea "06/09 Se rechaza la factura ya el periodo facturado debe tener fecha desde 1/08…" at bounding box center [875, 249] width 272 height 134
paste textarea "Debe hacer dos registros -Uno con la nueva factura y planilla de asistencia -ot…"
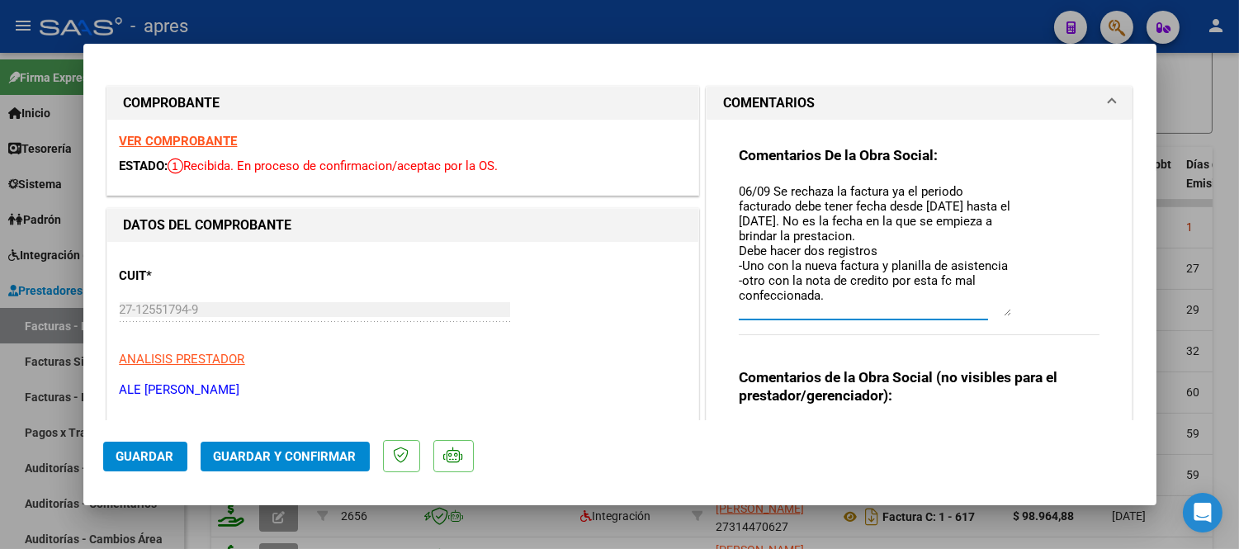
scroll to position [17, 0]
click at [739, 229] on textarea "06/09 Se rechaza la factura ya el periodo facturado debe tener fecha desde 1/08…" at bounding box center [875, 249] width 272 height 134
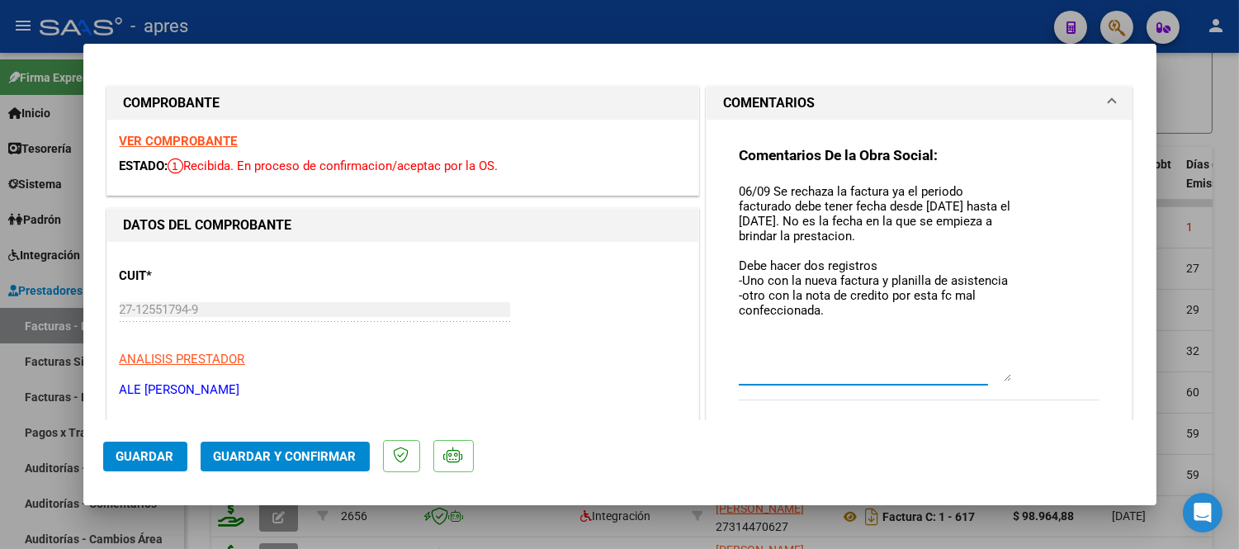
scroll to position [0, 0]
drag, startPoint x: 1000, startPoint y: 308, endPoint x: 1016, endPoint y: 384, distance: 77.5
click at [1016, 383] on div "Comentarios De la Obra Social: 06/09 Se rechaza la factura ya el periodo factur…" at bounding box center [920, 282] width 362 height 272
click at [845, 310] on textarea "06/09 Se rechaza la factura ya el periodo facturado debe tener fecha desde 1/08…" at bounding box center [875, 286] width 272 height 209
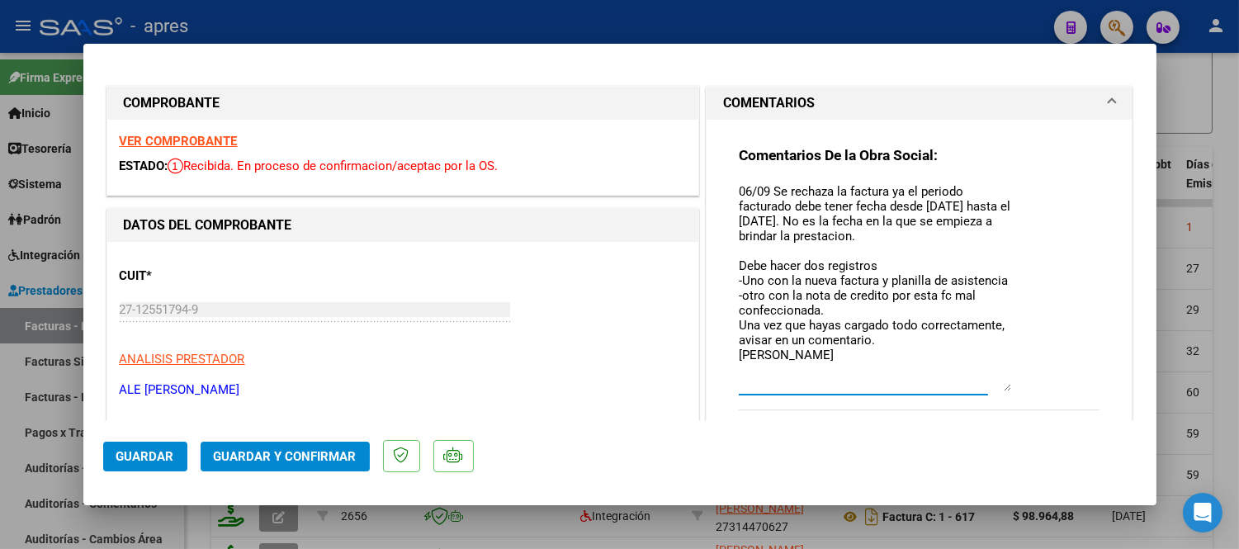
click at [726, 343] on div "Comentarios De la Obra Social: 06/09 Se rechaza la factura ya el periodo factur…" at bounding box center [919, 350] width 386 height 461
click at [739, 343] on textarea "06/09 Se rechaza la factura ya el periodo facturado debe tener fecha desde 1/08…" at bounding box center [875, 286] width 272 height 209
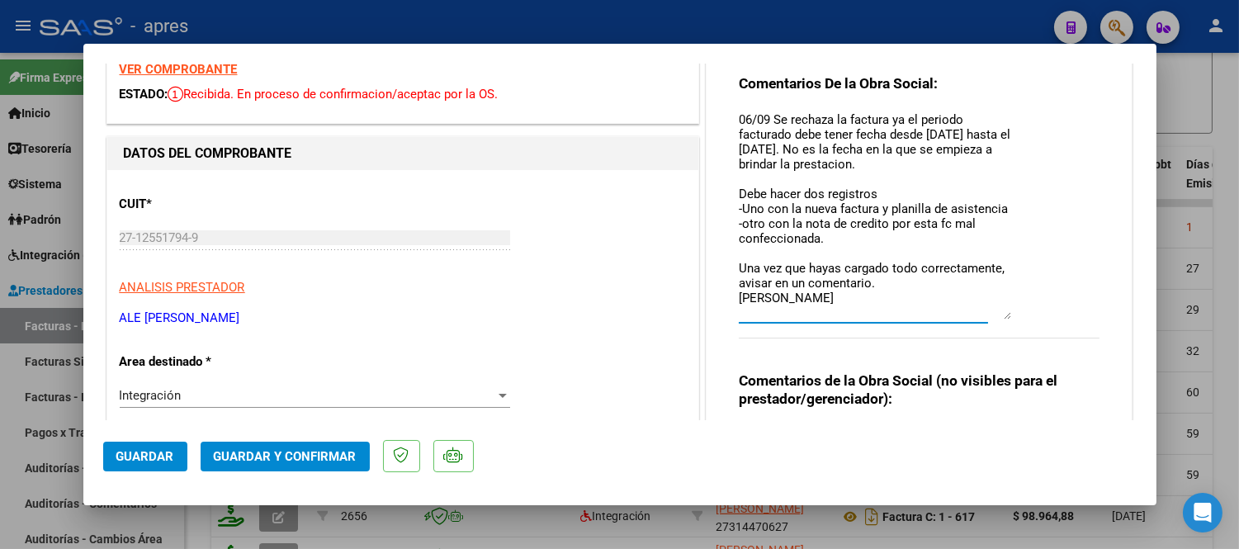
scroll to position [92, 0]
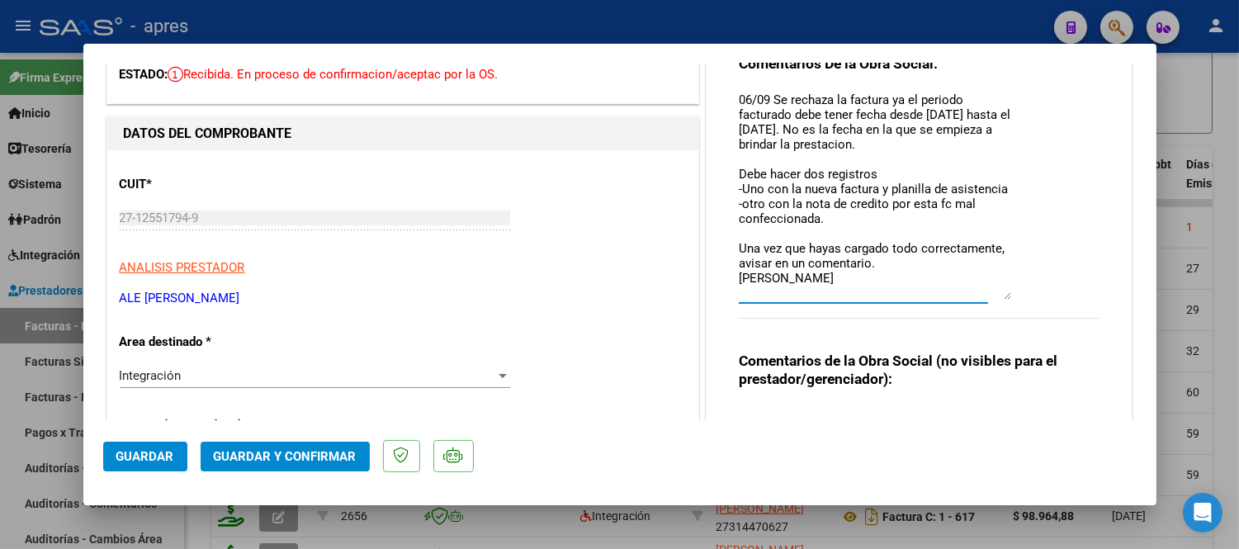
type textarea "06/09 Se rechaza la factura ya el periodo facturado debe tener fecha desde 1/08…"
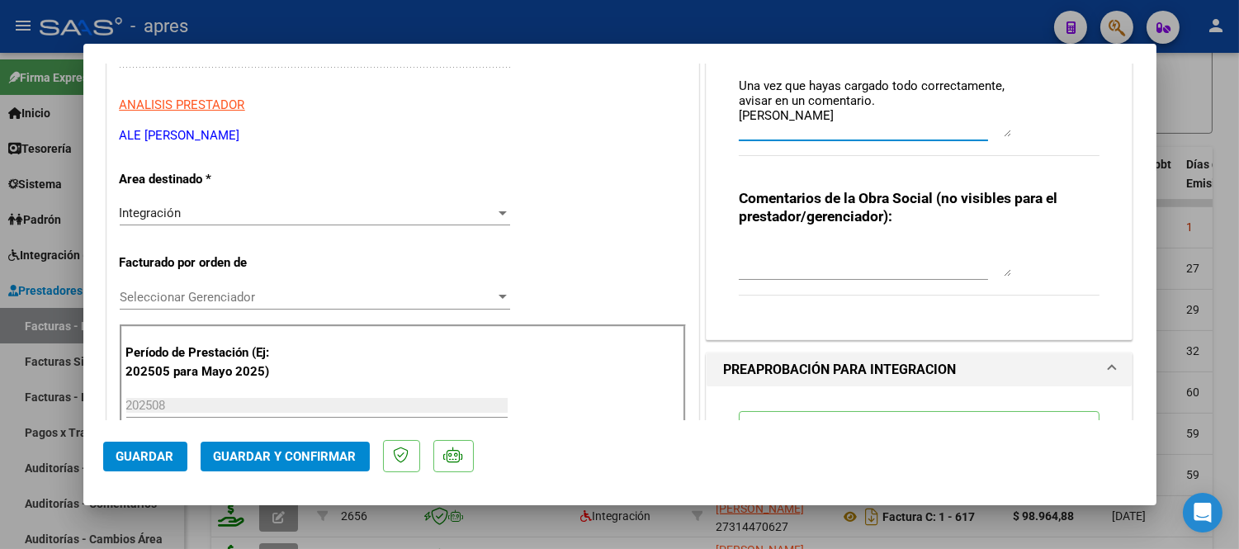
scroll to position [275, 0]
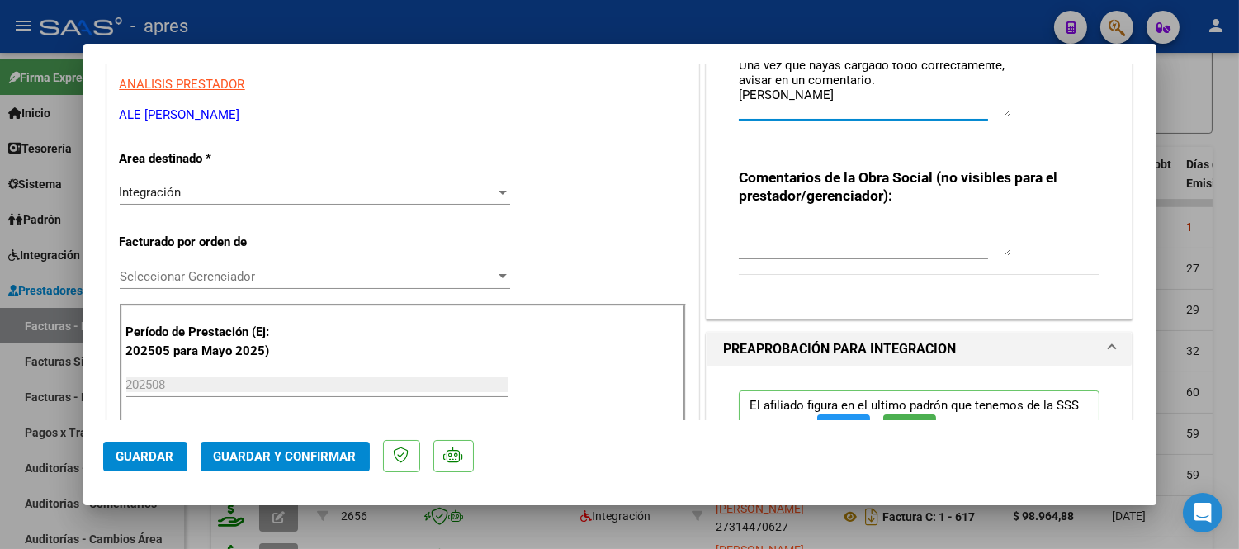
click at [225, 191] on div "Integración" at bounding box center [308, 192] width 376 height 15
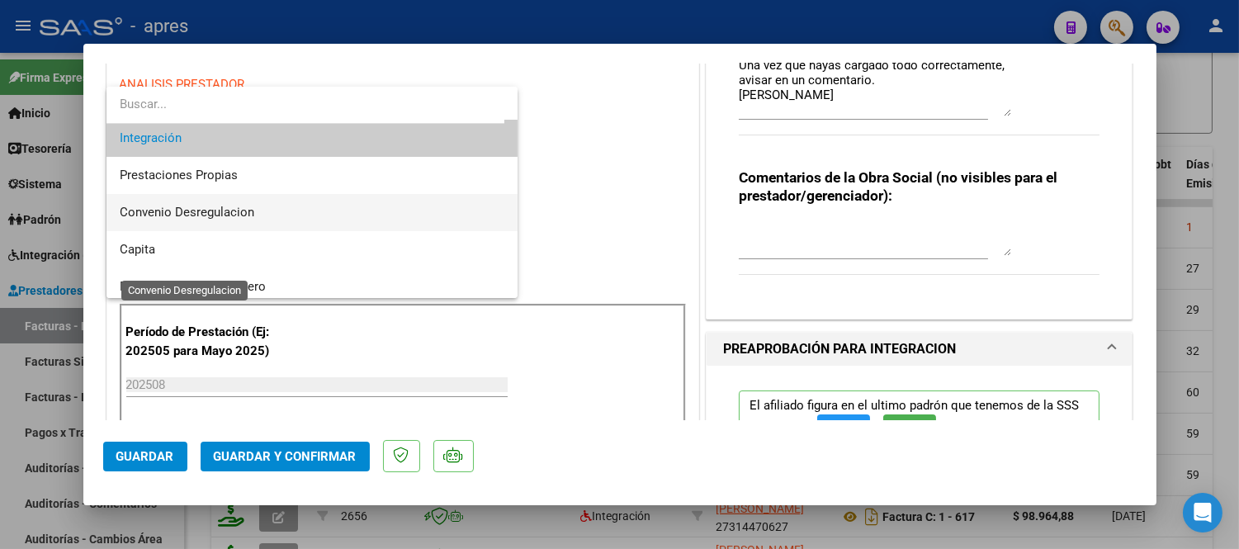
scroll to position [153, 0]
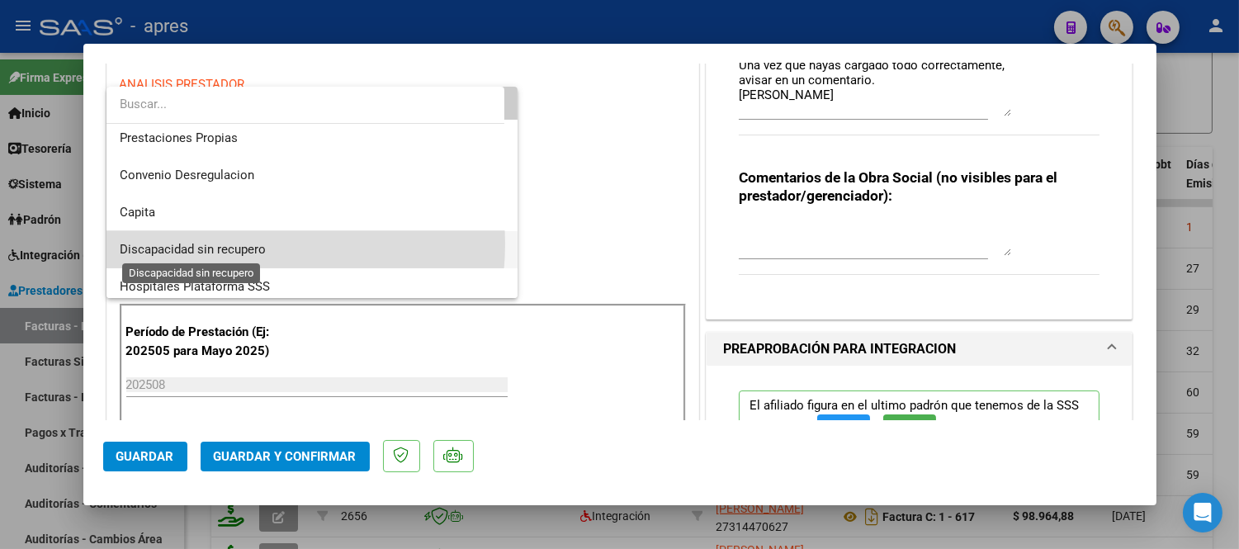
click at [221, 243] on span "Discapacidad sin recupero" at bounding box center [193, 249] width 146 height 15
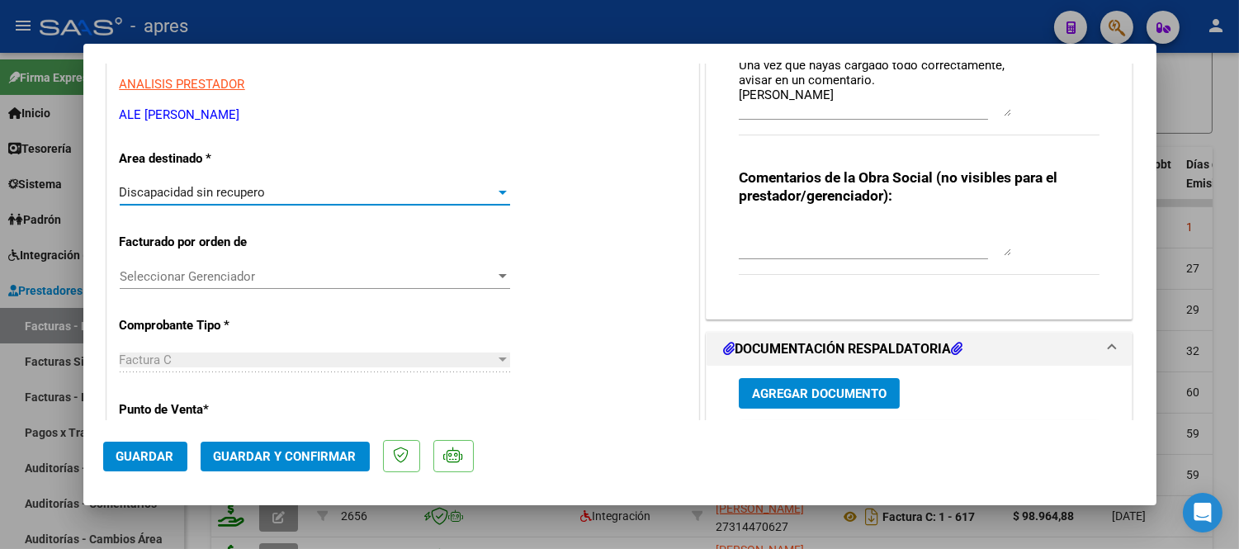
click at [147, 465] on button "Guardar" at bounding box center [145, 457] width 84 height 30
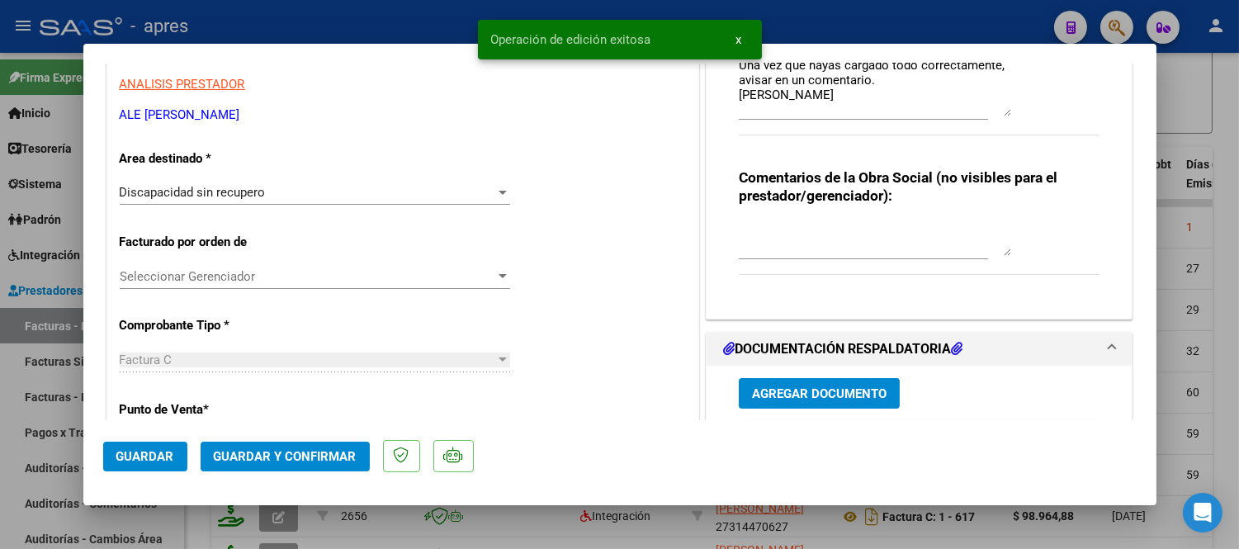
click at [177, 528] on div at bounding box center [619, 274] width 1239 height 549
type input "$ 0,00"
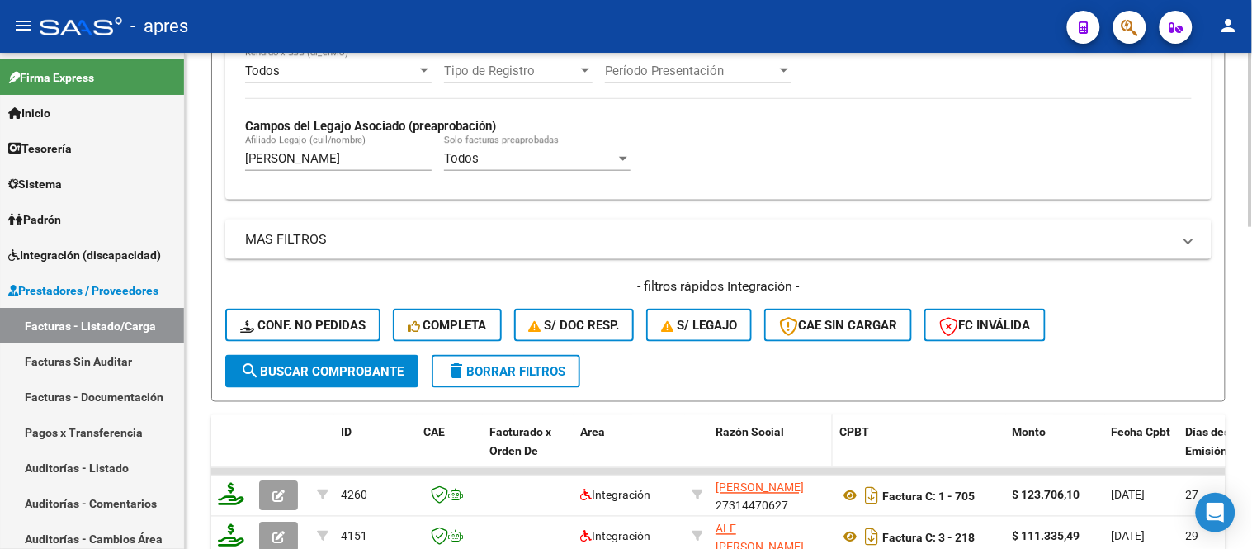
scroll to position [459, 0]
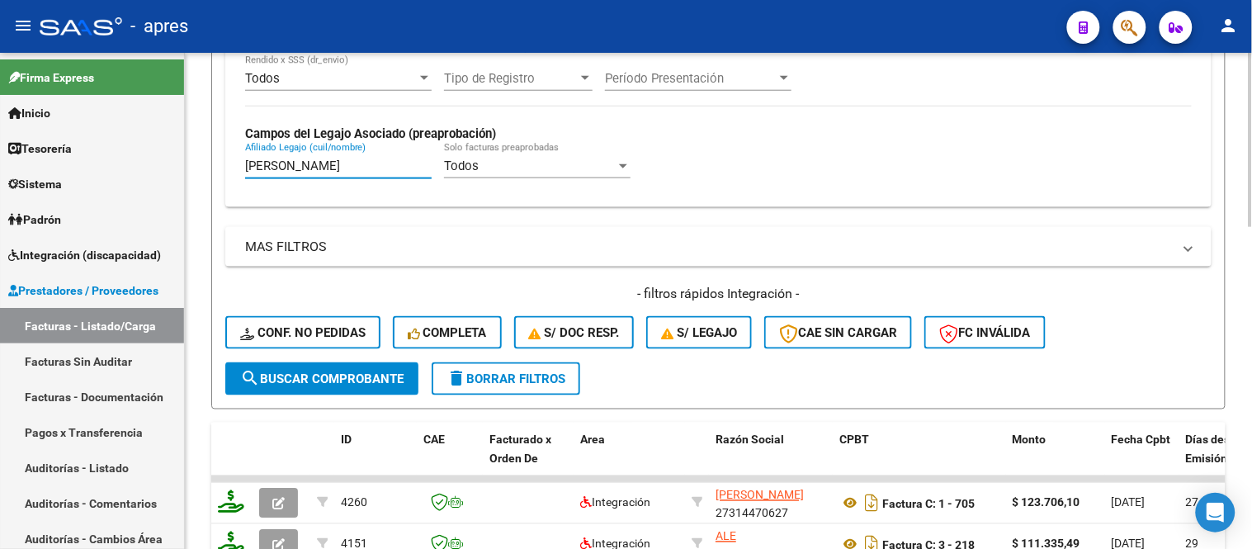
click at [352, 162] on input "cabrera" at bounding box center [338, 165] width 187 height 15
drag, startPoint x: 347, startPoint y: 163, endPoint x: 152, endPoint y: 177, distance: 195.3
click at [152, 177] on mat-sidenav-container "Firma Express Inicio Instructivos Contacto OS Tesorería Extractos Procesados (c…" at bounding box center [626, 301] width 1252 height 496
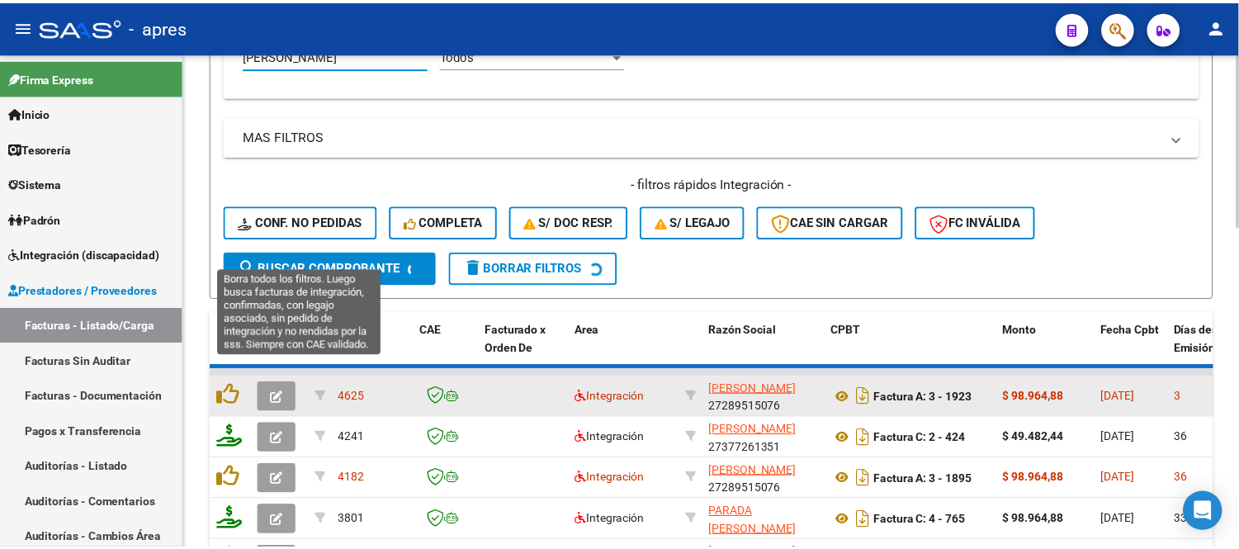
scroll to position [735, 0]
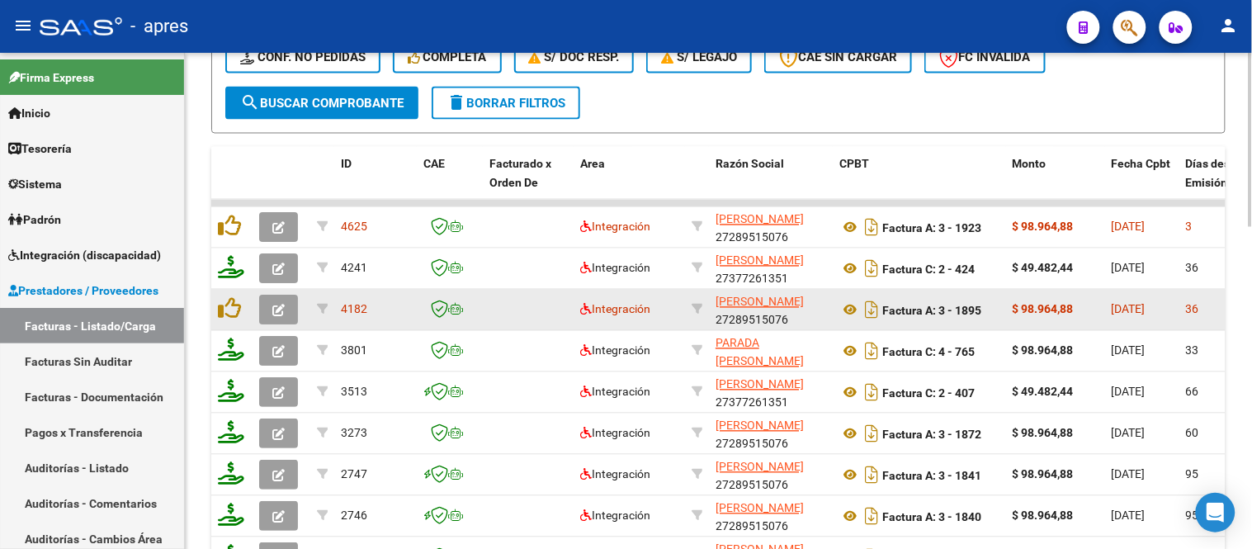
type input "caceres adrian"
click at [275, 306] on icon "button" at bounding box center [278, 311] width 12 height 12
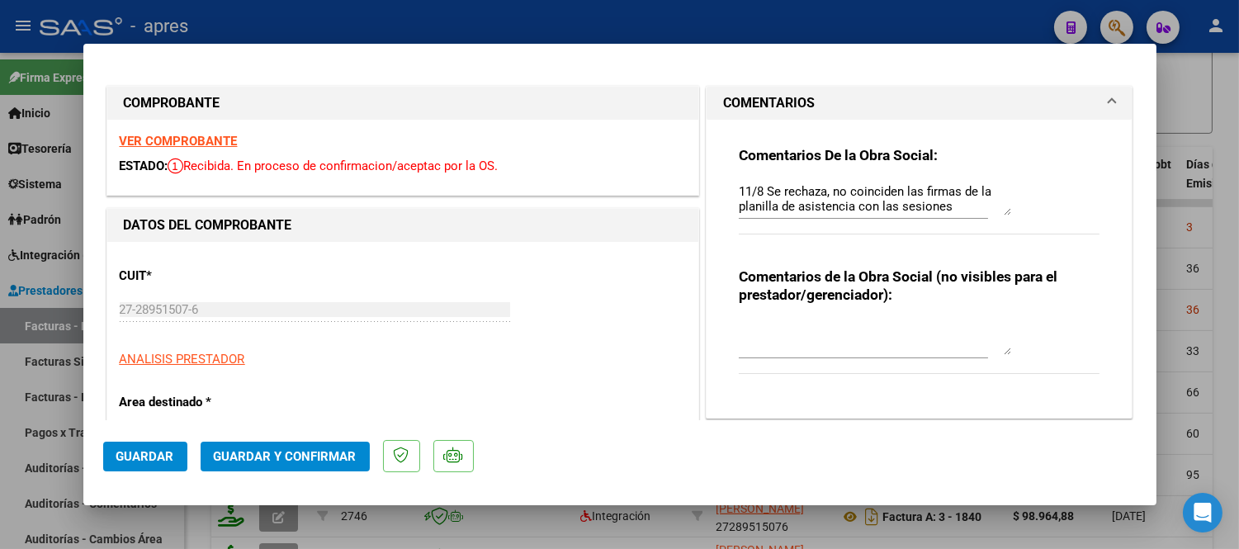
click at [726, 530] on div at bounding box center [619, 274] width 1239 height 549
type input "$ 0,00"
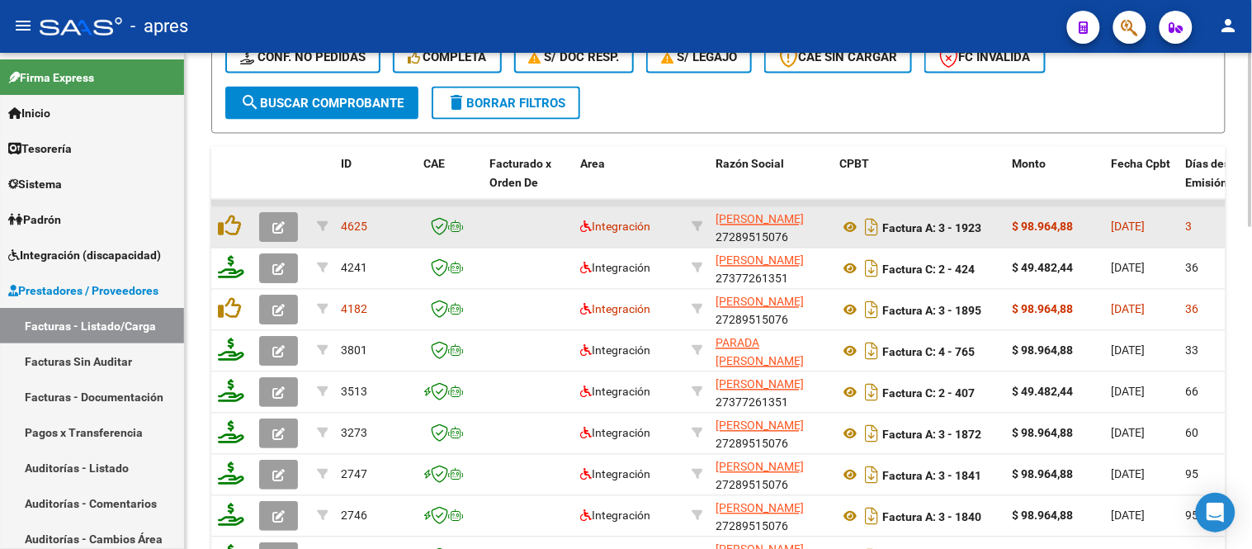
click at [275, 215] on button "button" at bounding box center [278, 228] width 39 height 30
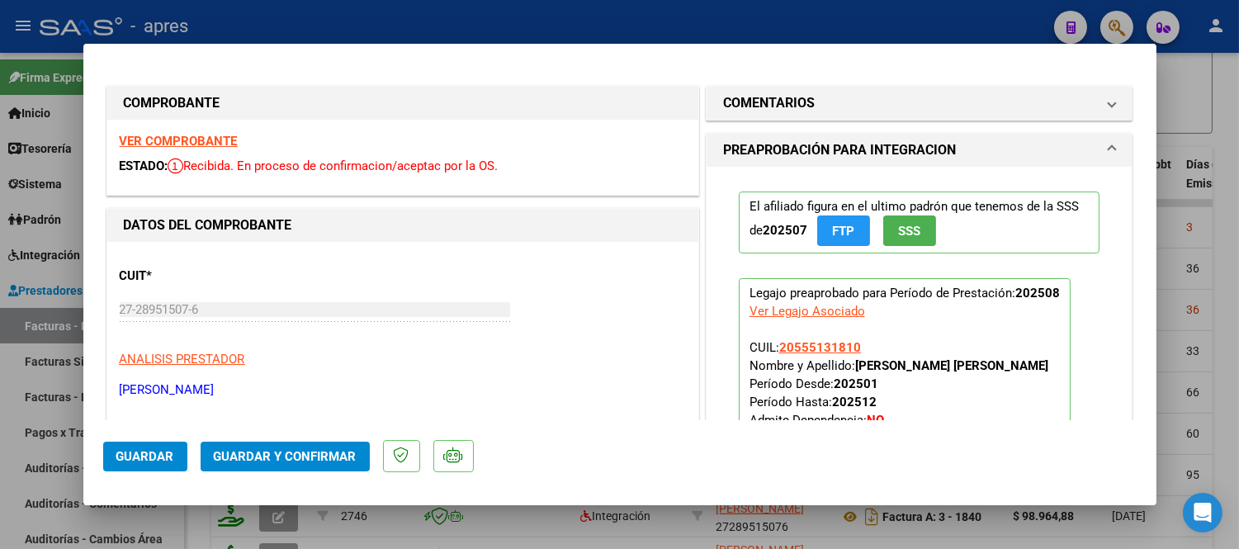
click at [630, 530] on div at bounding box center [619, 274] width 1239 height 549
type input "$ 0,00"
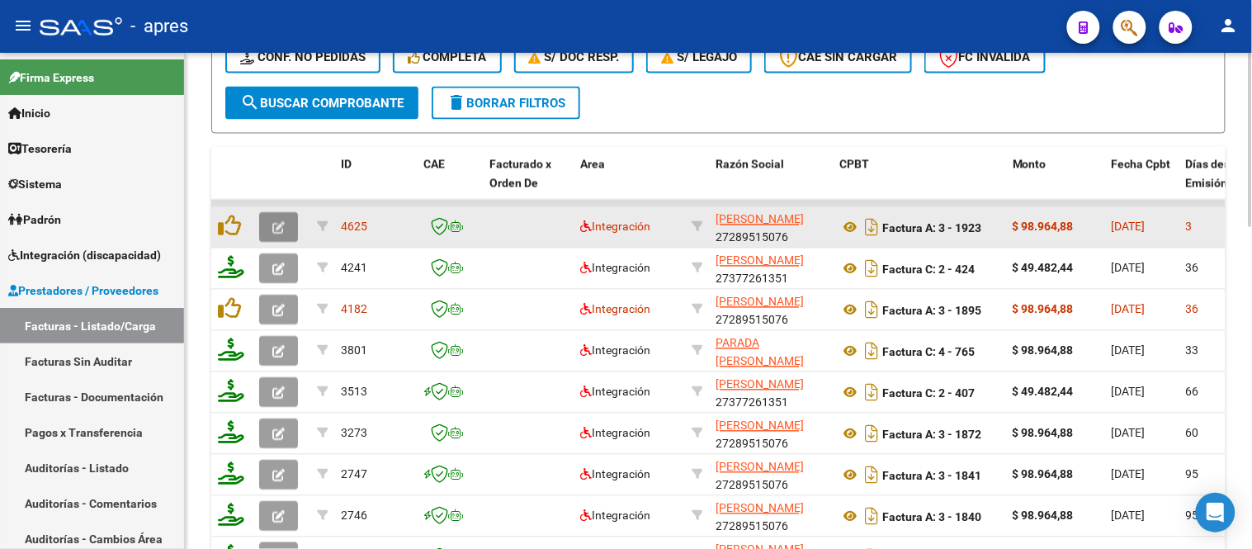
click at [277, 222] on icon "button" at bounding box center [278, 228] width 12 height 12
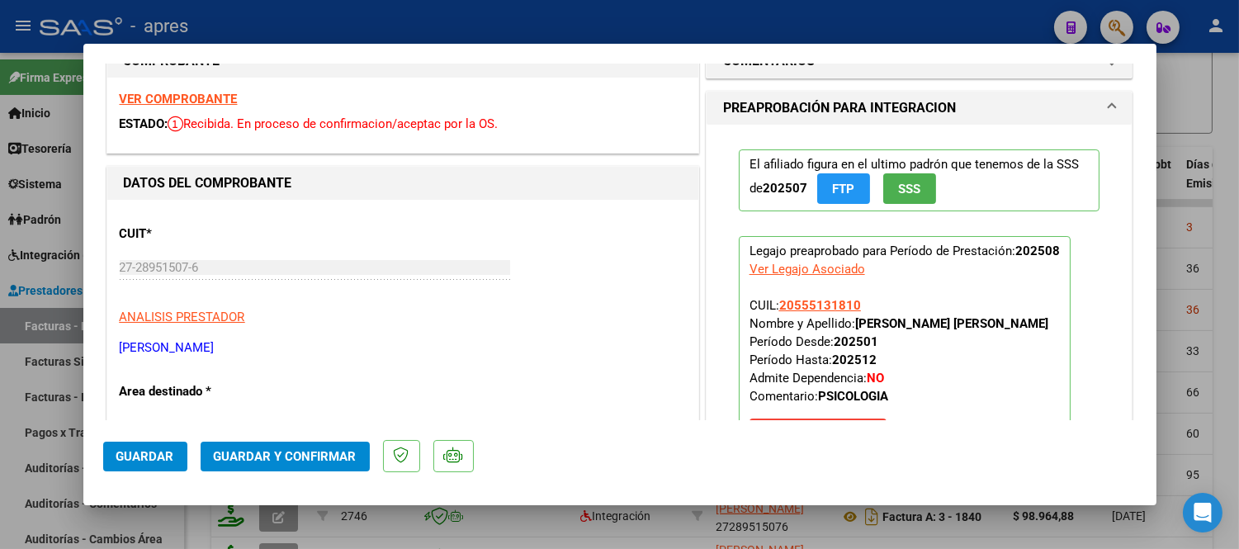
scroll to position [0, 0]
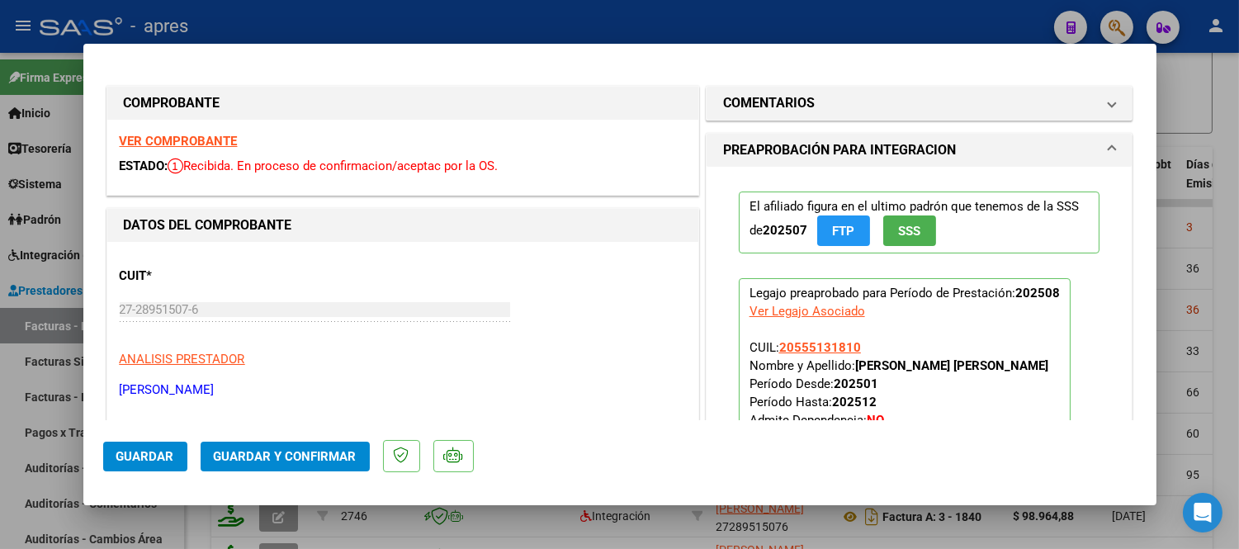
click at [550, 530] on div at bounding box center [619, 274] width 1239 height 549
type input "$ 0,00"
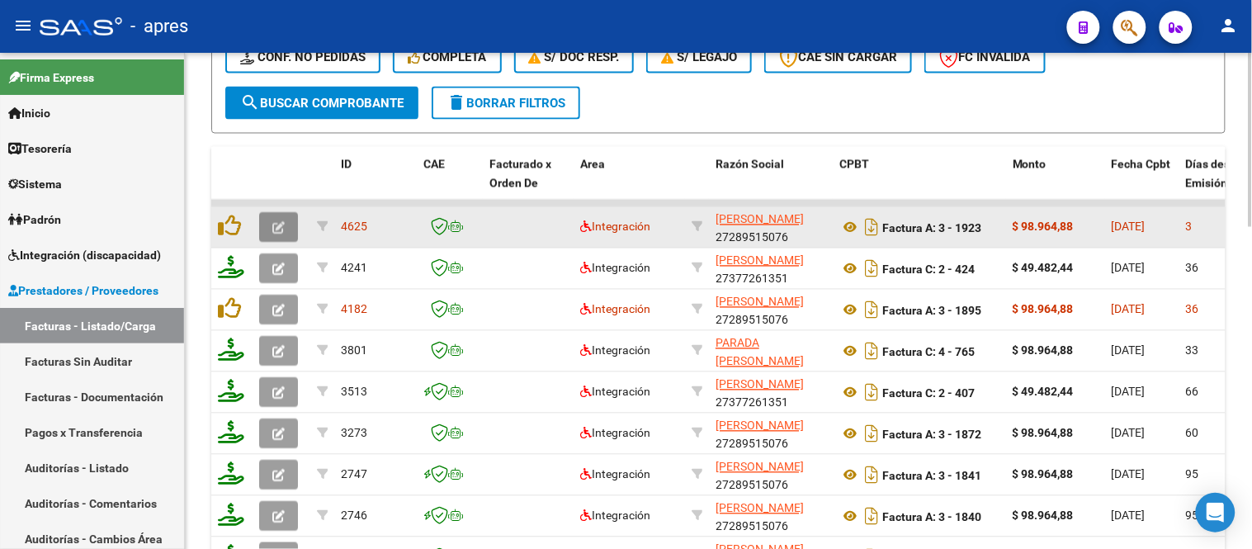
click at [278, 222] on icon "button" at bounding box center [278, 228] width 12 height 12
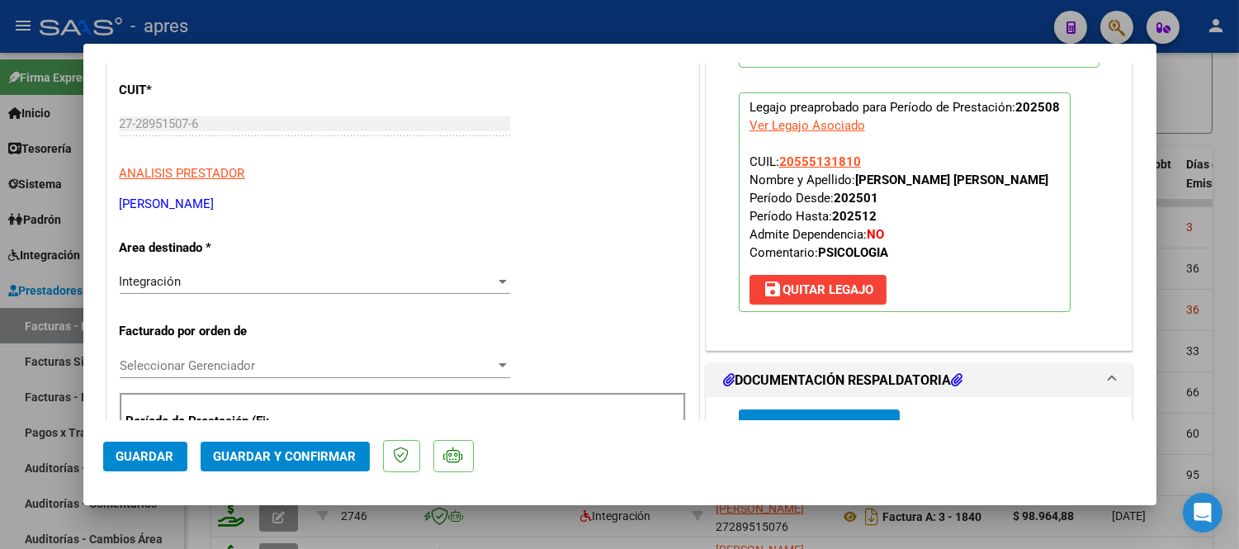
scroll to position [92, 0]
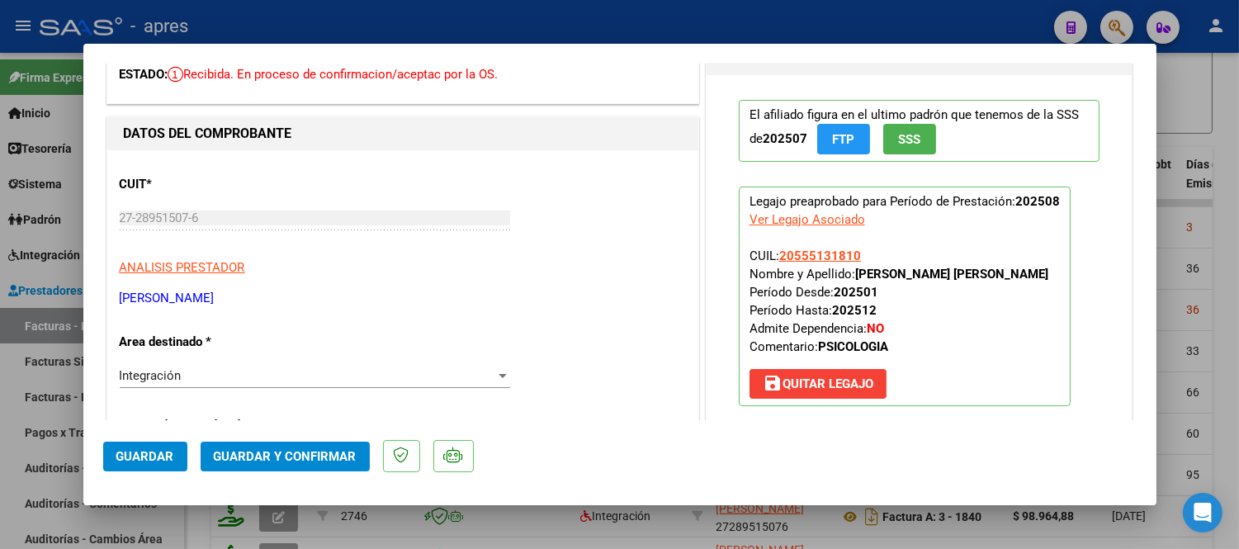
click at [584, 520] on div at bounding box center [619, 274] width 1239 height 549
type input "$ 0,00"
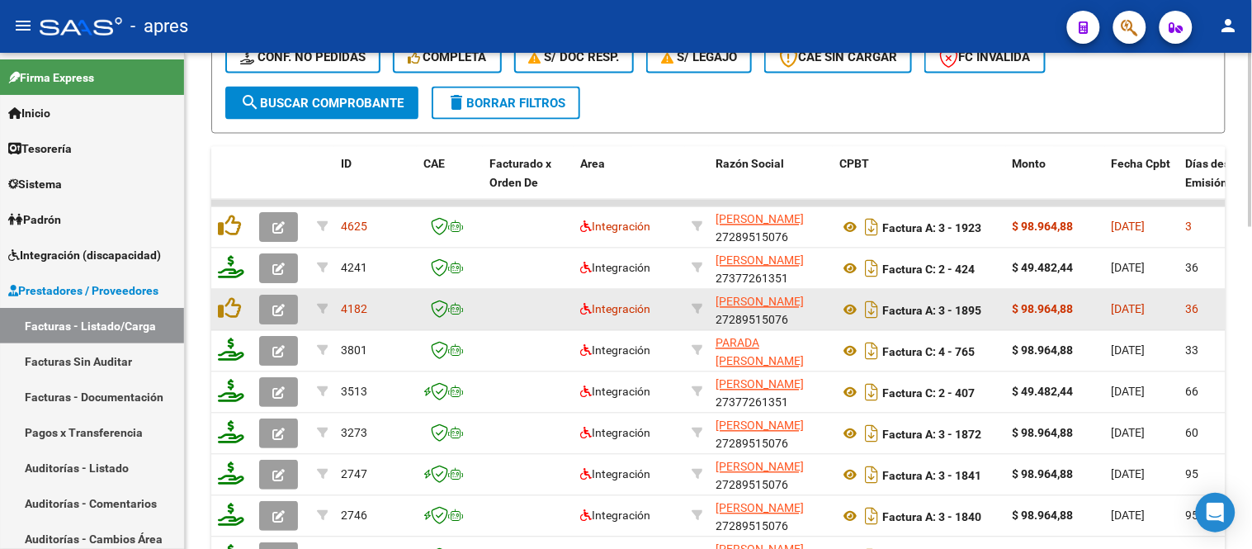
click at [272, 303] on span "button" at bounding box center [278, 310] width 12 height 15
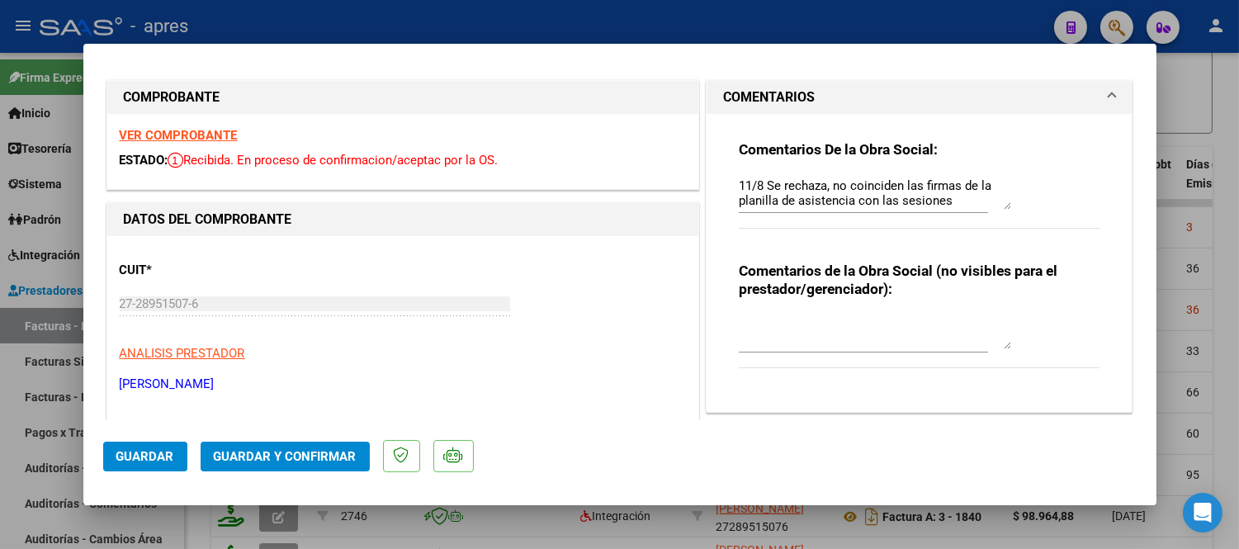
scroll to position [0, 0]
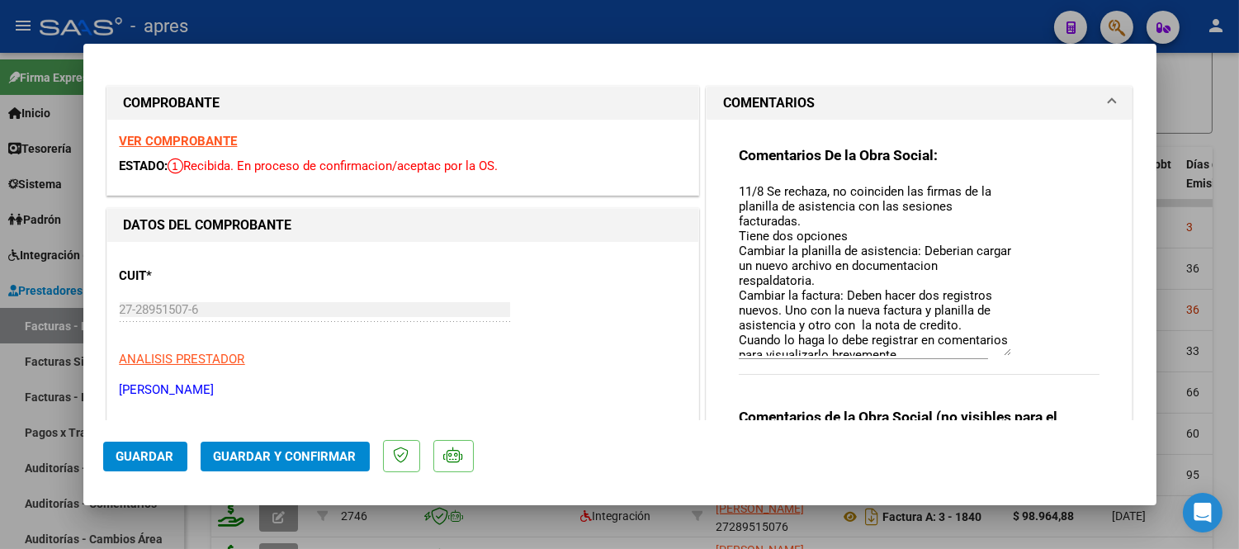
drag, startPoint x: 990, startPoint y: 210, endPoint x: 1000, endPoint y: 350, distance: 140.6
click at [1000, 350] on textarea "11/8 Se rechaza, no coinciden las firmas de la planilla de asistencia con las s…" at bounding box center [875, 268] width 272 height 173
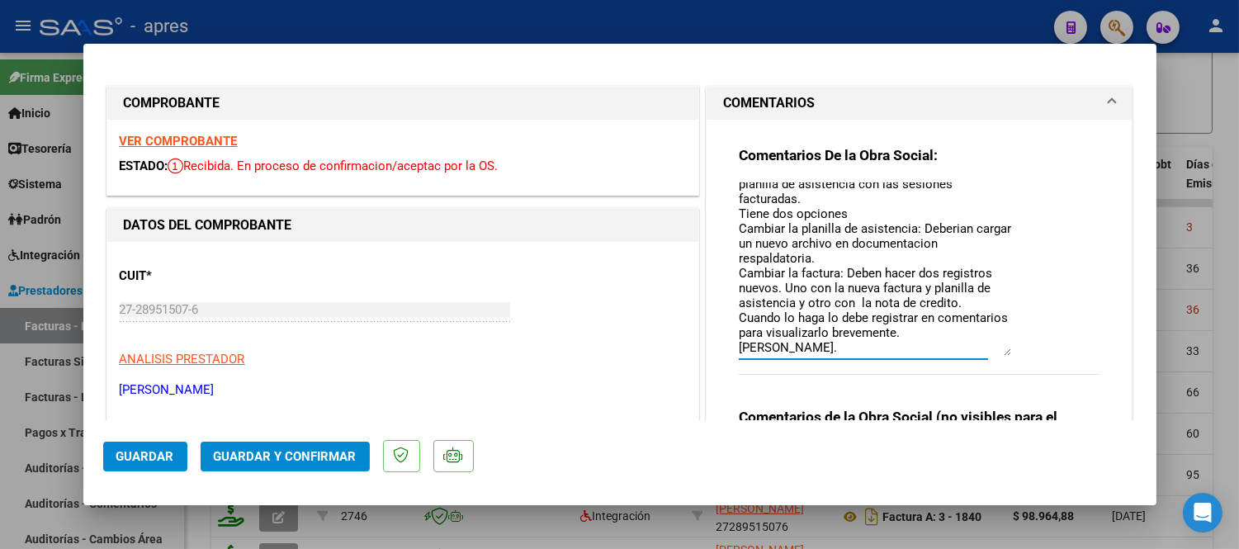
click at [151, 467] on button "Guardar" at bounding box center [145, 457] width 84 height 30
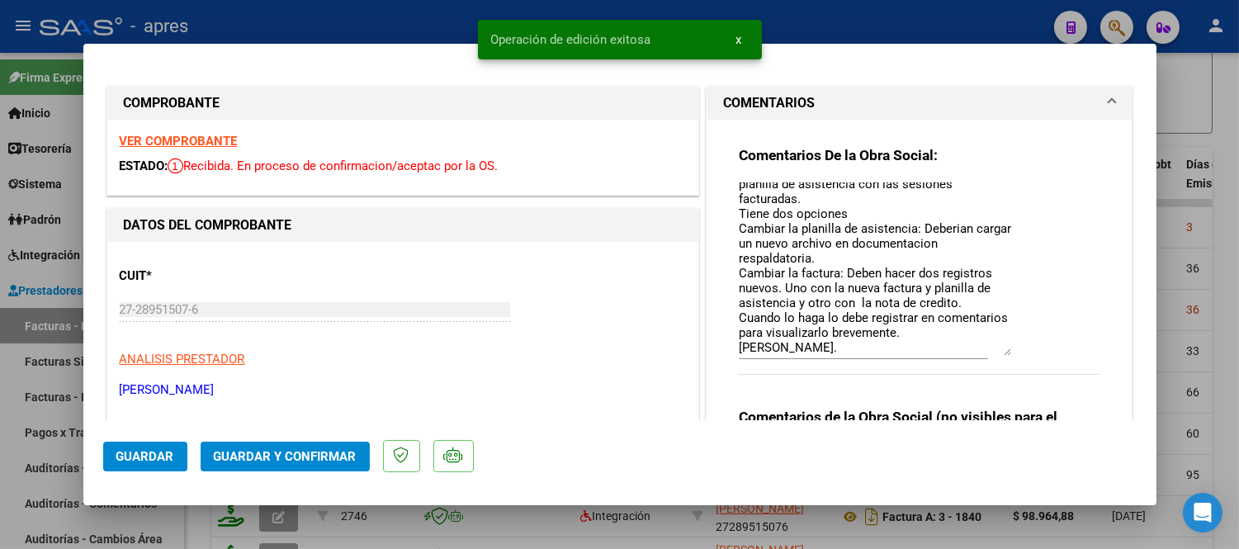
click at [210, 520] on div at bounding box center [619, 274] width 1239 height 549
type input "$ 0,00"
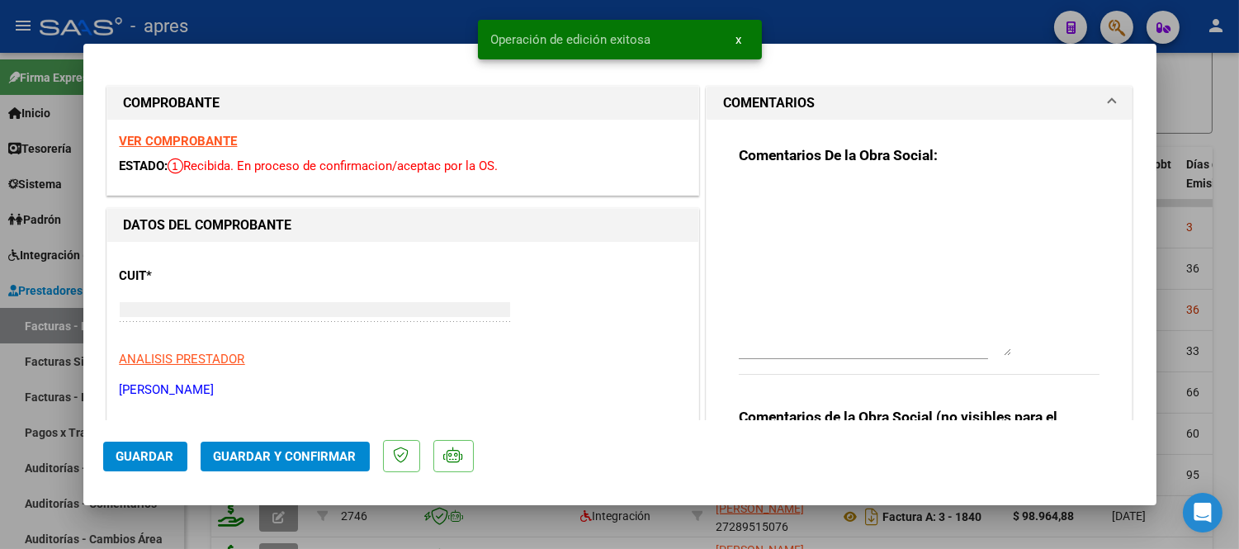
scroll to position [0, 0]
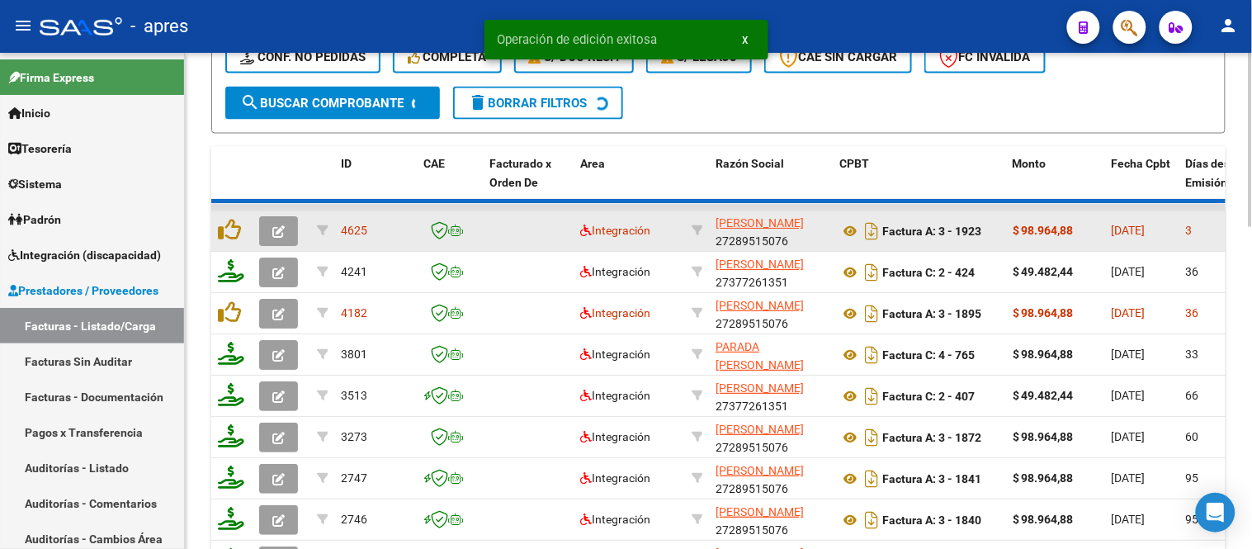
click at [272, 234] on icon "button" at bounding box center [278, 232] width 12 height 12
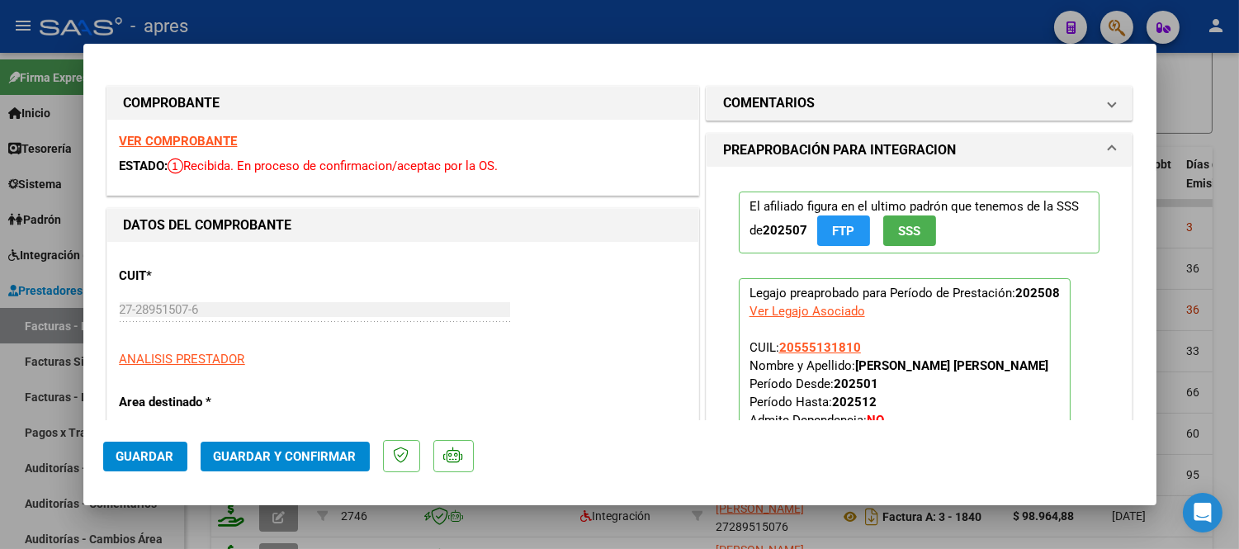
click at [201, 137] on strong "VER COMPROBANTE" at bounding box center [179, 141] width 118 height 15
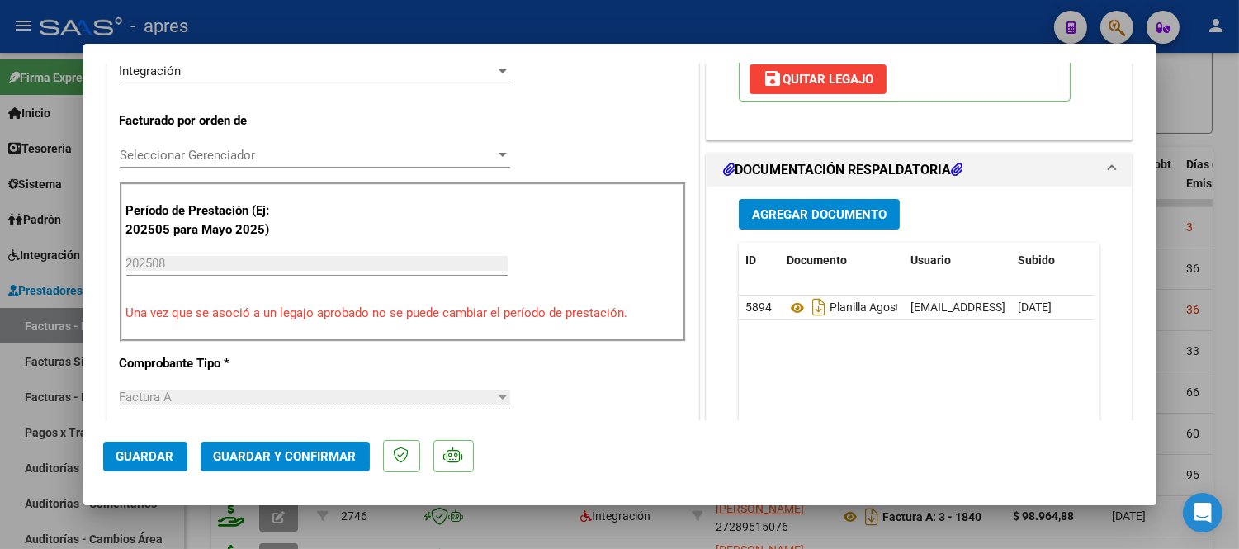
scroll to position [458, 0]
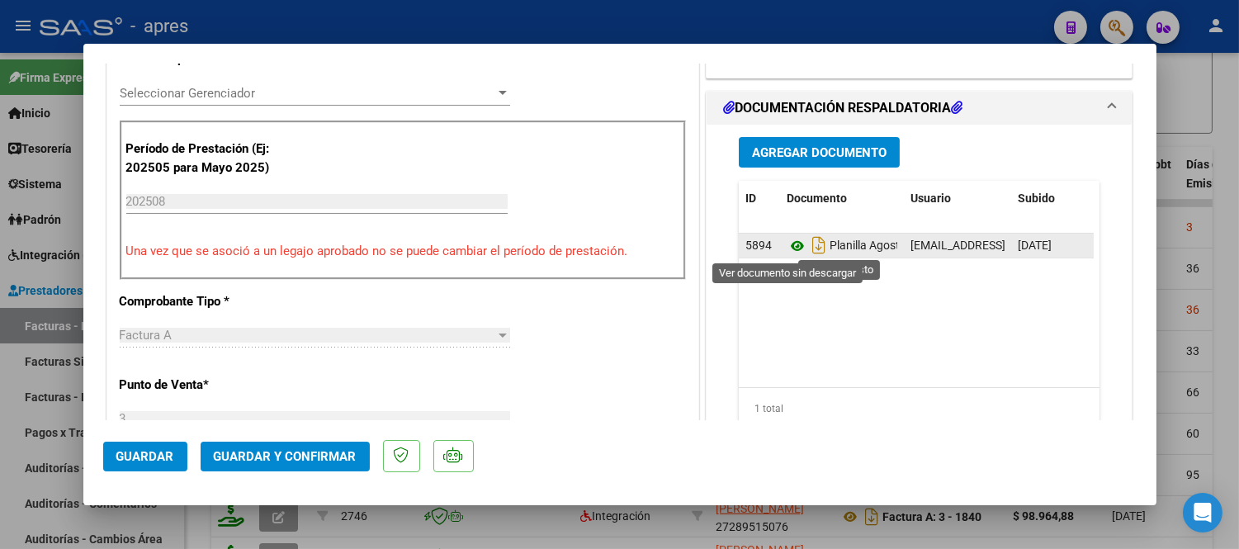
click at [790, 240] on icon at bounding box center [797, 246] width 21 height 20
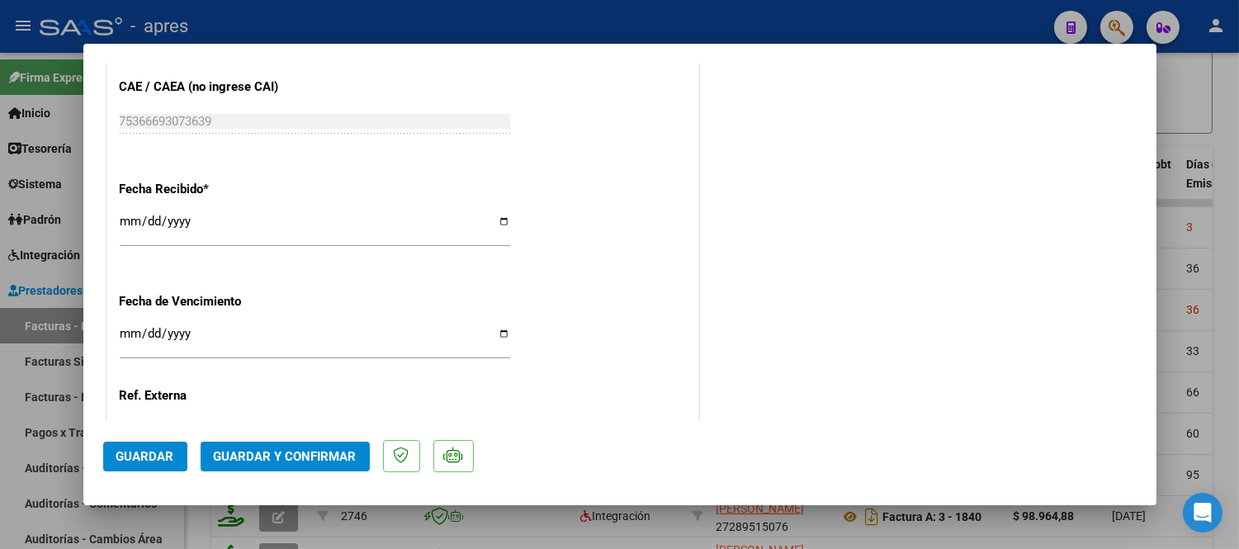
scroll to position [1236, 0]
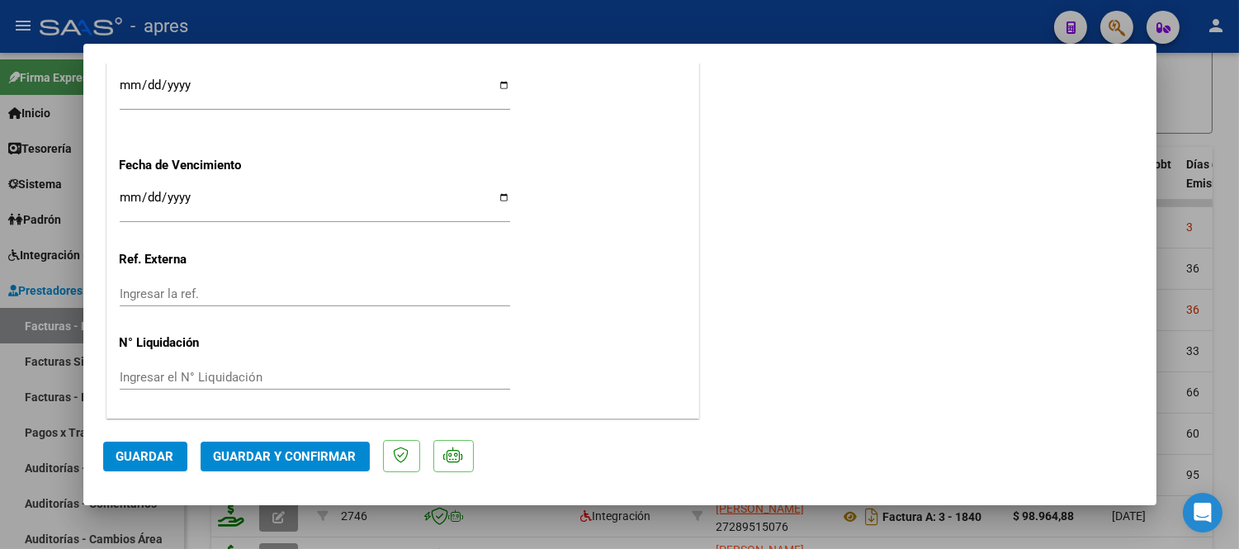
click at [135, 195] on input "Ingresar la fecha" at bounding box center [315, 204] width 390 height 26
type input "2025-09-13"
click at [286, 455] on span "Guardar y Confirmar" at bounding box center [285, 456] width 143 height 15
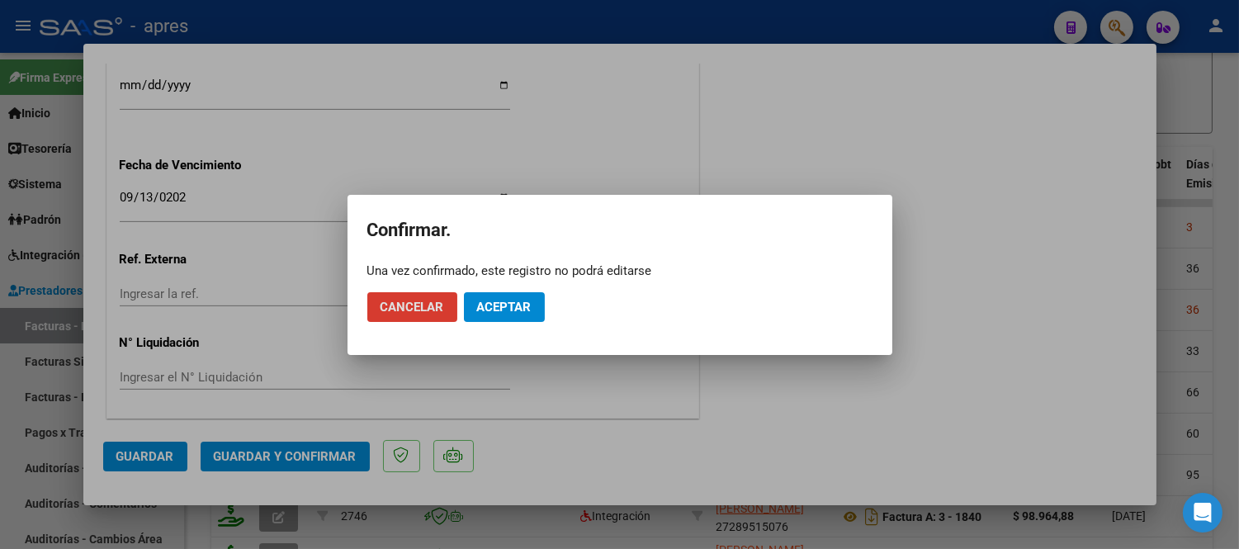
click at [520, 310] on span "Aceptar" at bounding box center [504, 307] width 54 height 15
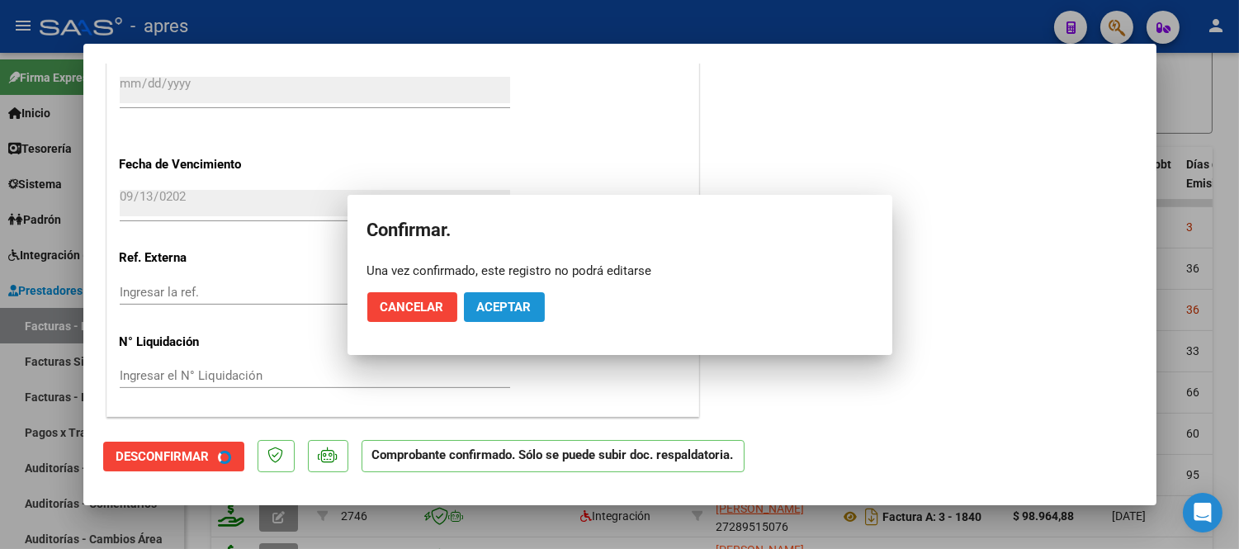
scroll to position [1135, 0]
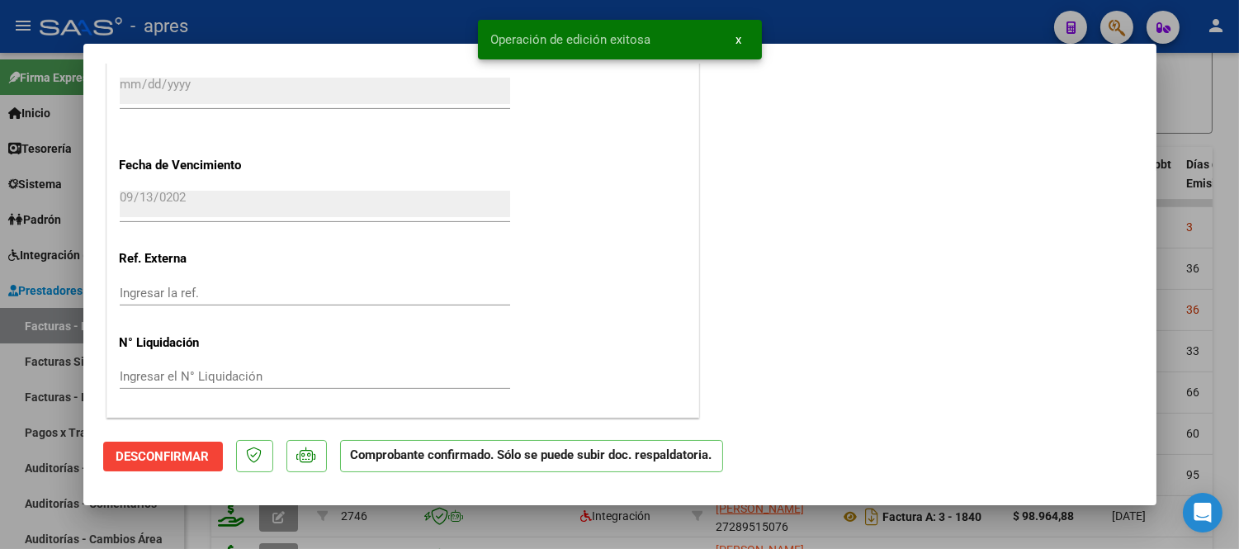
click at [386, 530] on div at bounding box center [619, 274] width 1239 height 549
type input "$ 0,00"
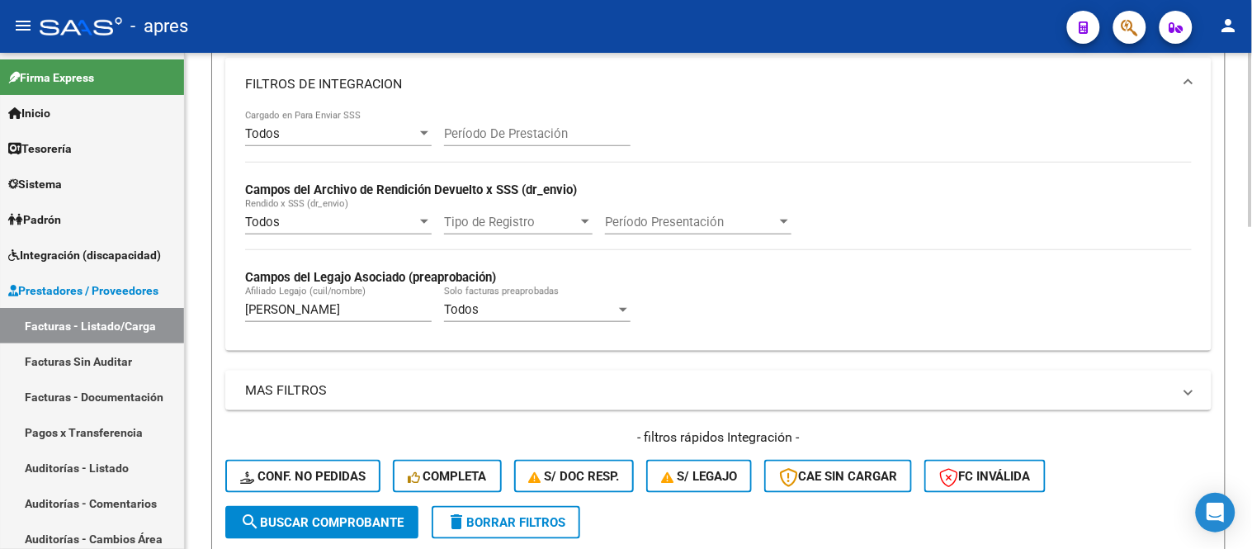
scroll to position [367, 0]
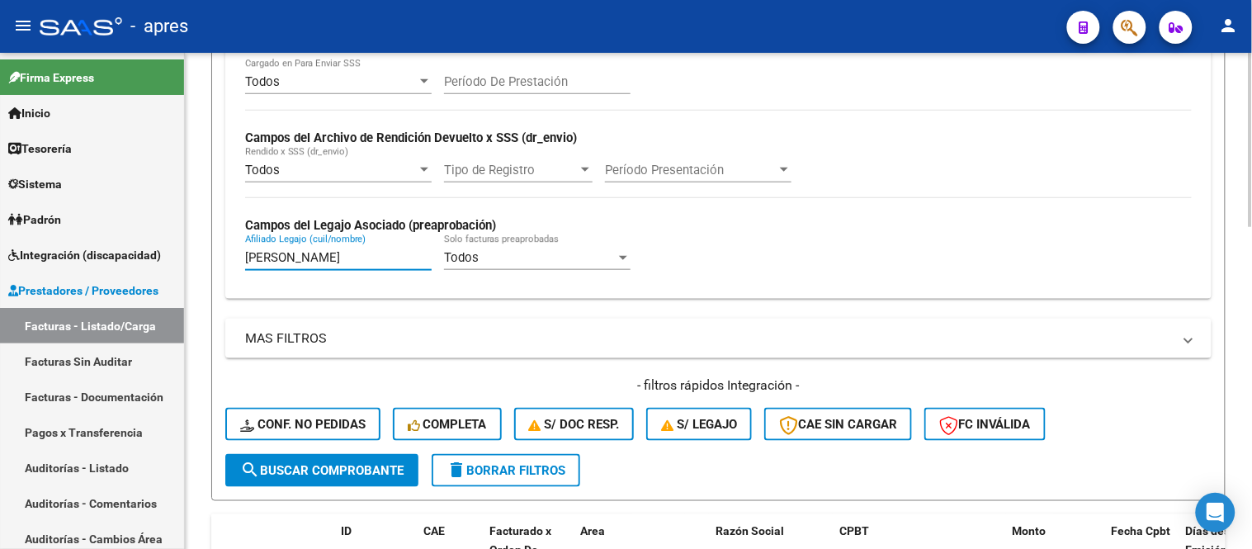
drag, startPoint x: 290, startPoint y: 254, endPoint x: 207, endPoint y: 295, distance: 91.9
click at [192, 262] on div "Video tutorial PRESTADORES -> Listado de CPBTs Emitidos por Prestadores / Prove…" at bounding box center [718, 387] width 1067 height 1402
click at [312, 262] on input "caceres sancruz" at bounding box center [338, 257] width 187 height 15
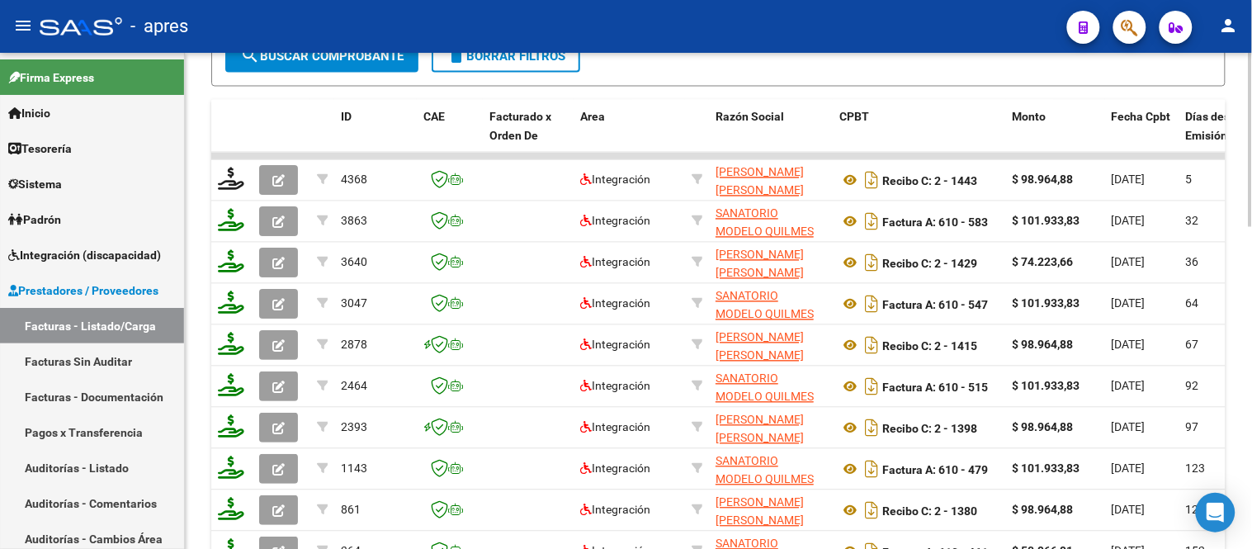
scroll to position [551, 0]
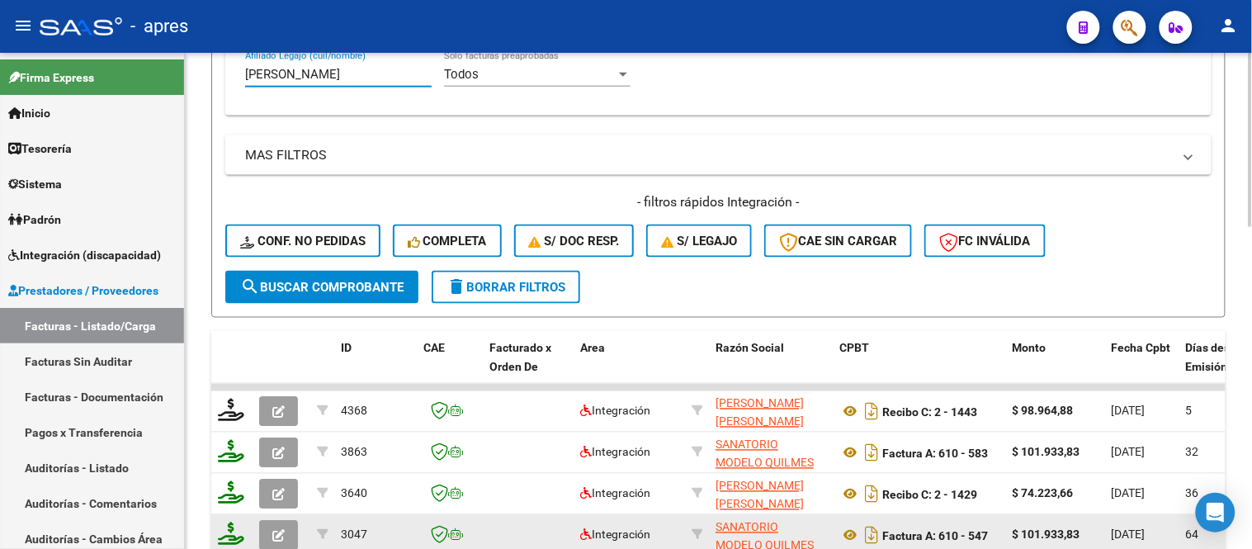
type input "caceres santacruz"
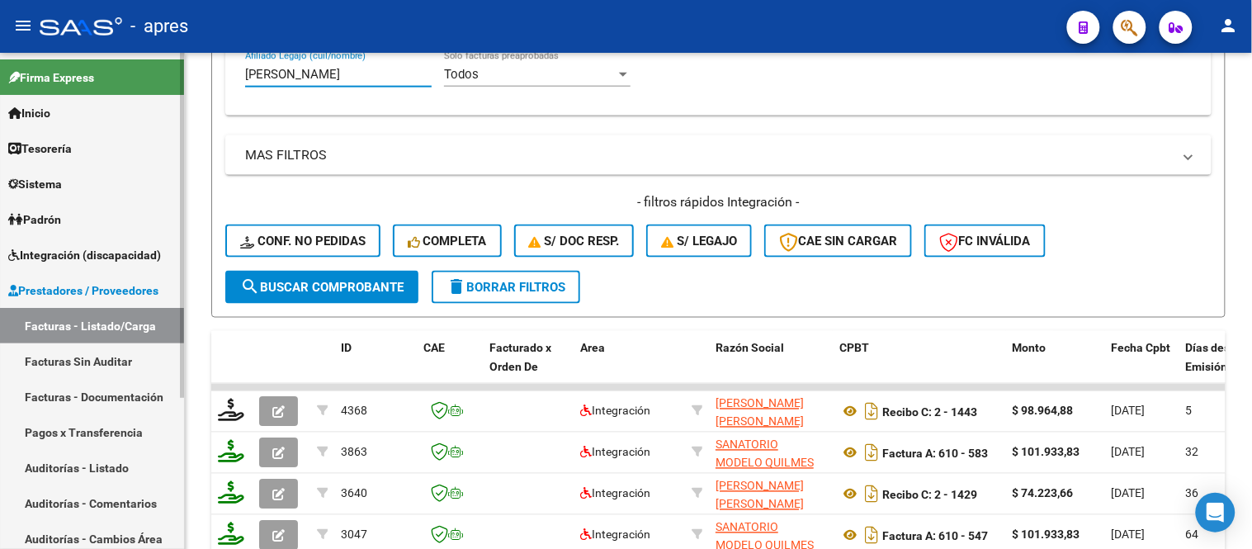
drag, startPoint x: 362, startPoint y: 74, endPoint x: 140, endPoint y: 72, distance: 221.2
click at [141, 72] on mat-sidenav-container "Firma Express Inicio Instructivos Contacto OS Tesorería Extractos Procesados (c…" at bounding box center [626, 301] width 1252 height 496
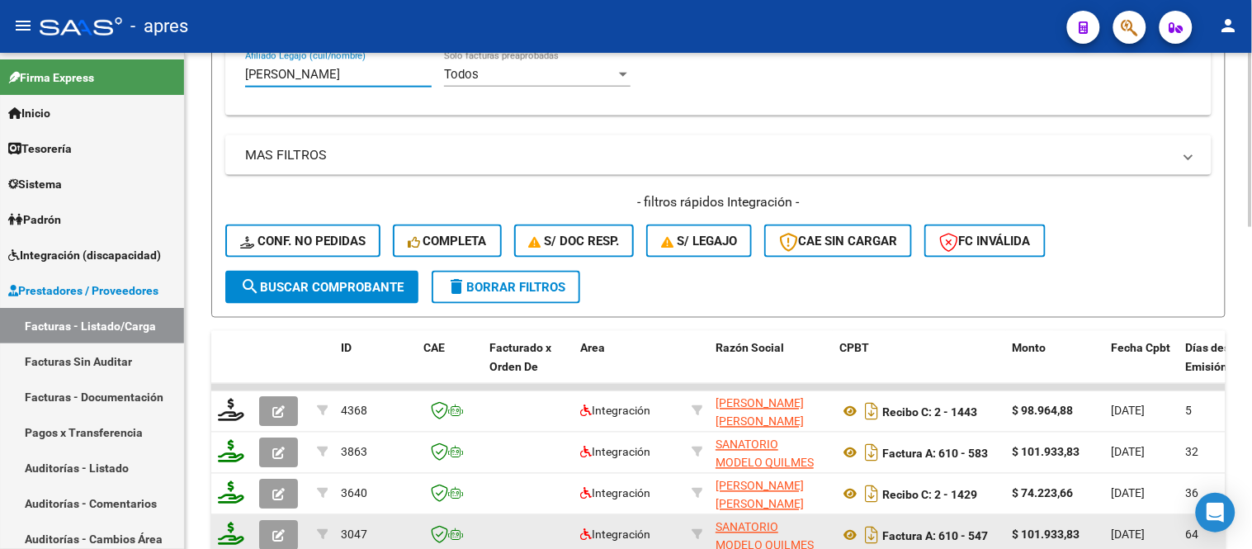
type input "camacho jhoan"
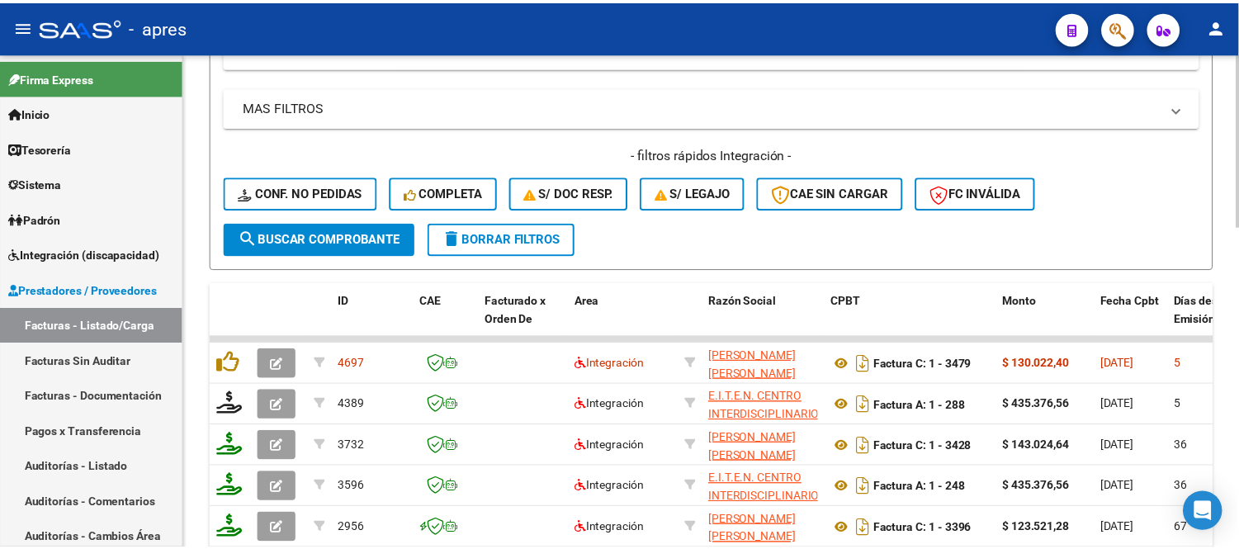
scroll to position [735, 0]
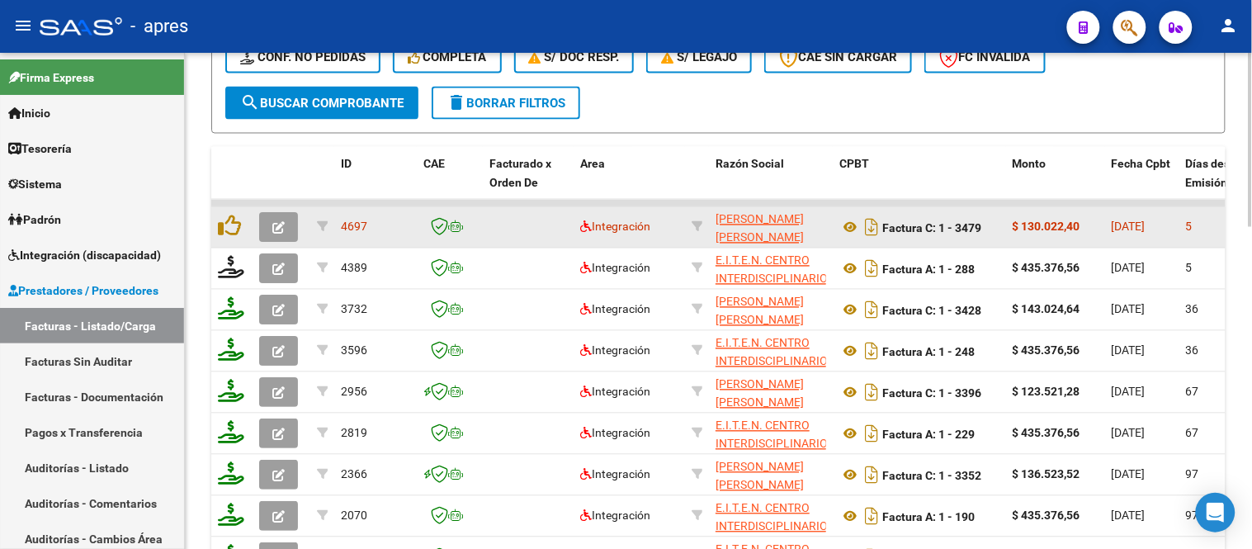
click at [275, 225] on icon "button" at bounding box center [278, 228] width 12 height 12
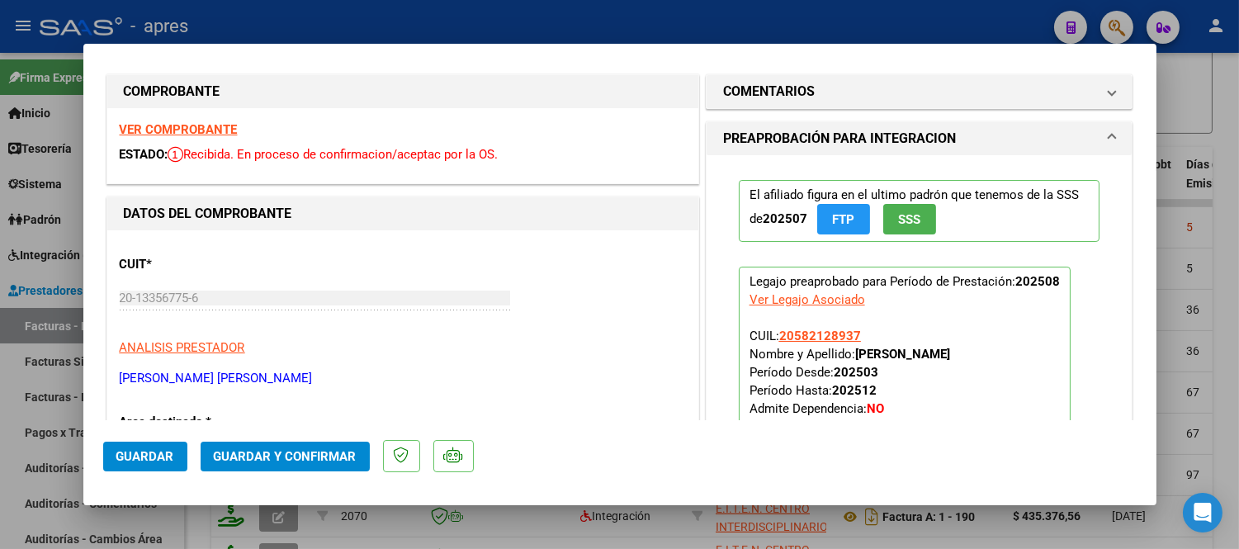
scroll to position [0, 0]
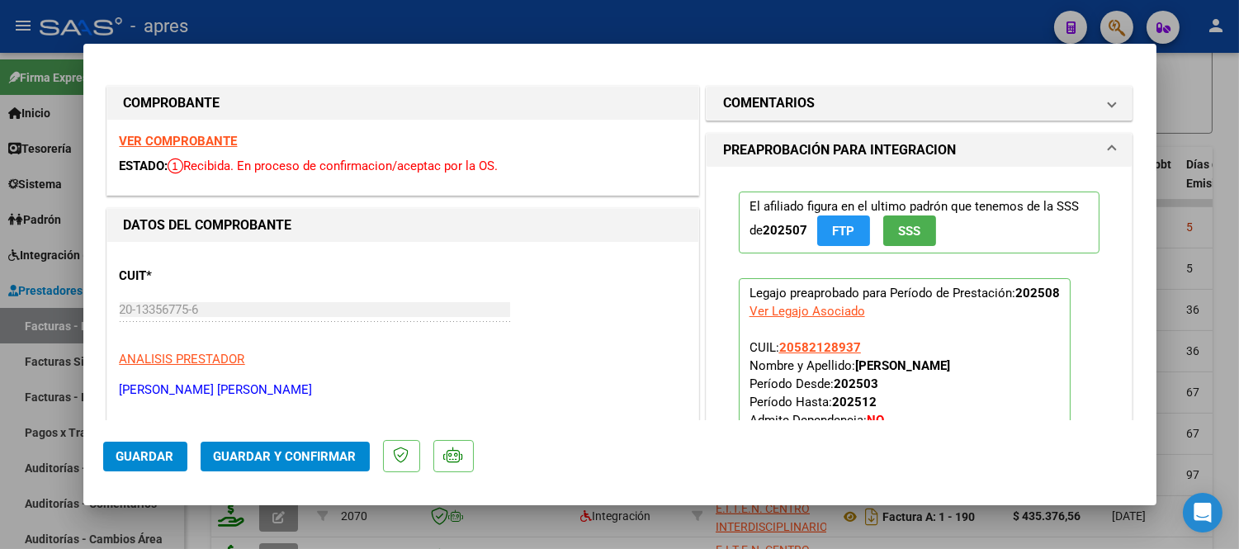
click at [210, 139] on strong "VER COMPROBANTE" at bounding box center [179, 141] width 118 height 15
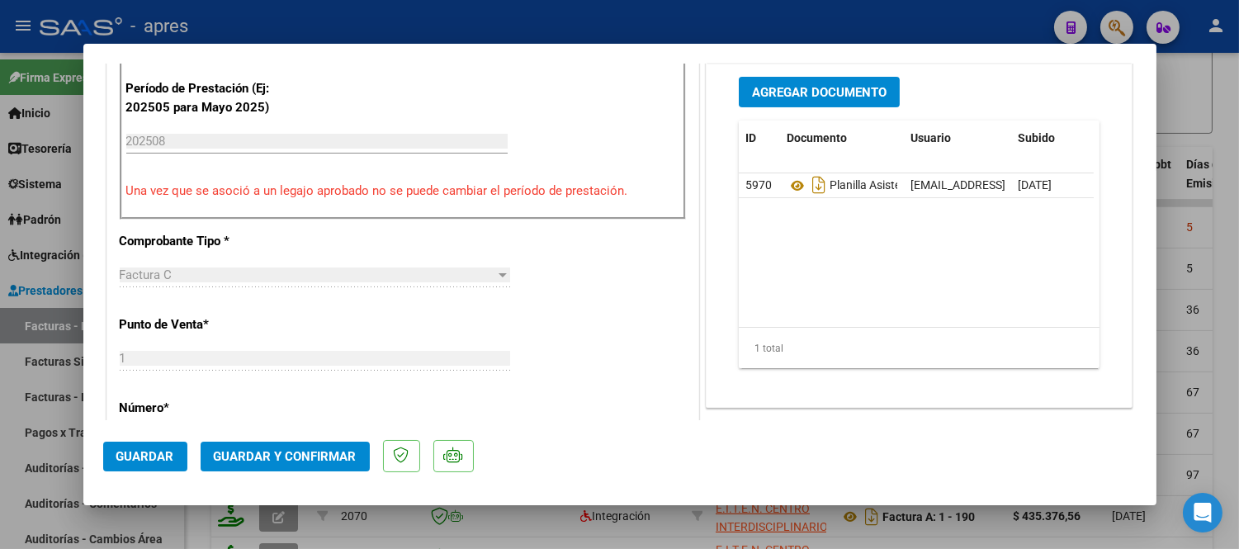
scroll to position [550, 0]
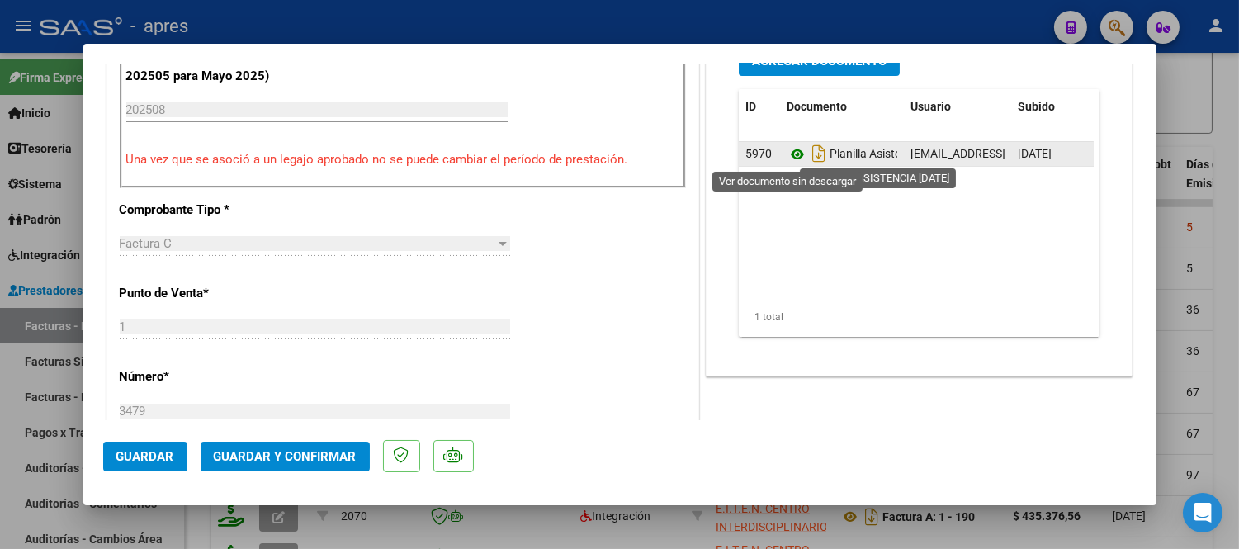
click at [787, 158] on icon at bounding box center [797, 154] width 21 height 20
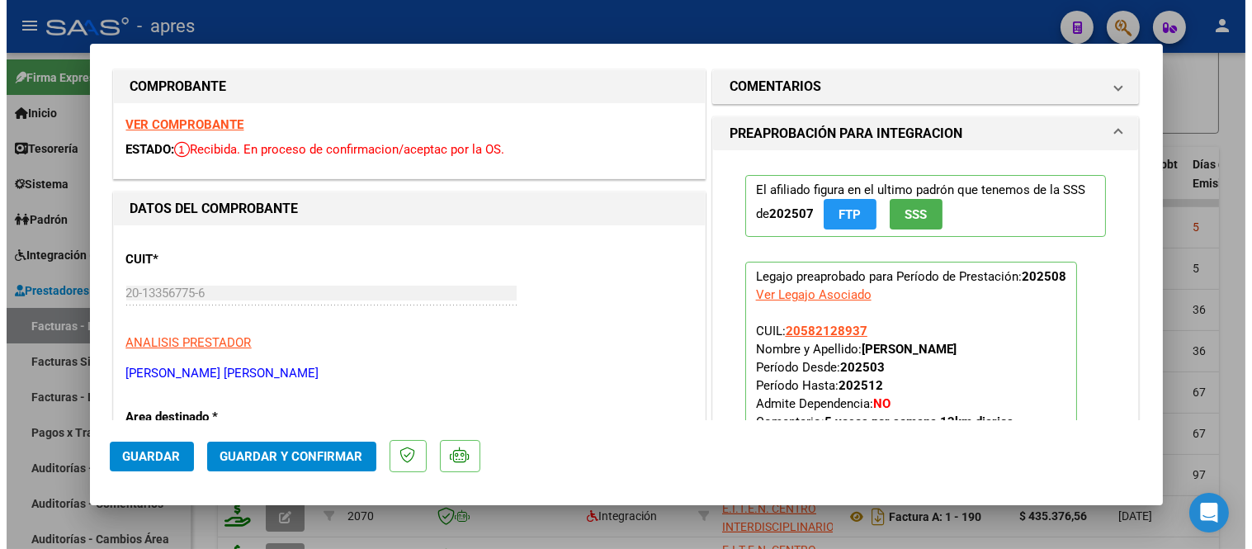
scroll to position [0, 0]
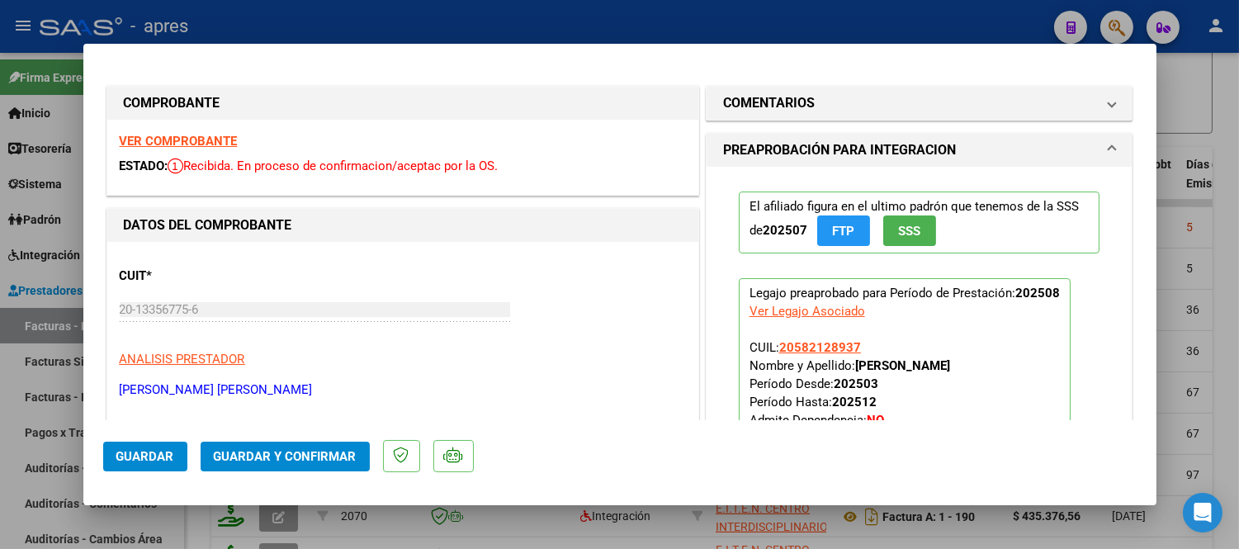
click at [315, 450] on span "Guardar y Confirmar" at bounding box center [285, 456] width 143 height 15
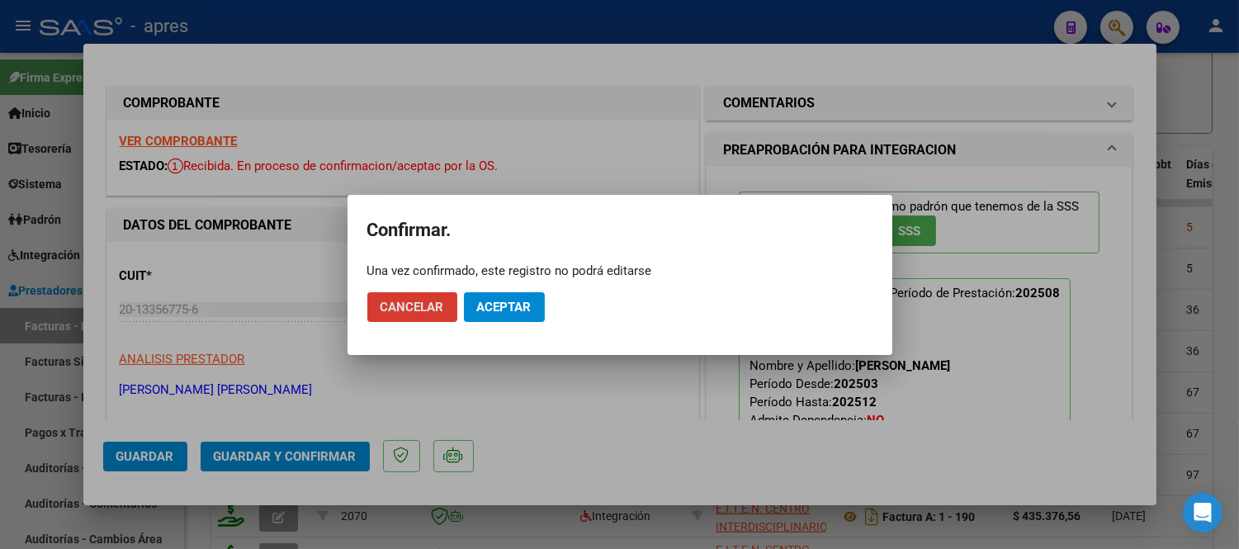
click at [487, 310] on span "Aceptar" at bounding box center [504, 307] width 54 height 15
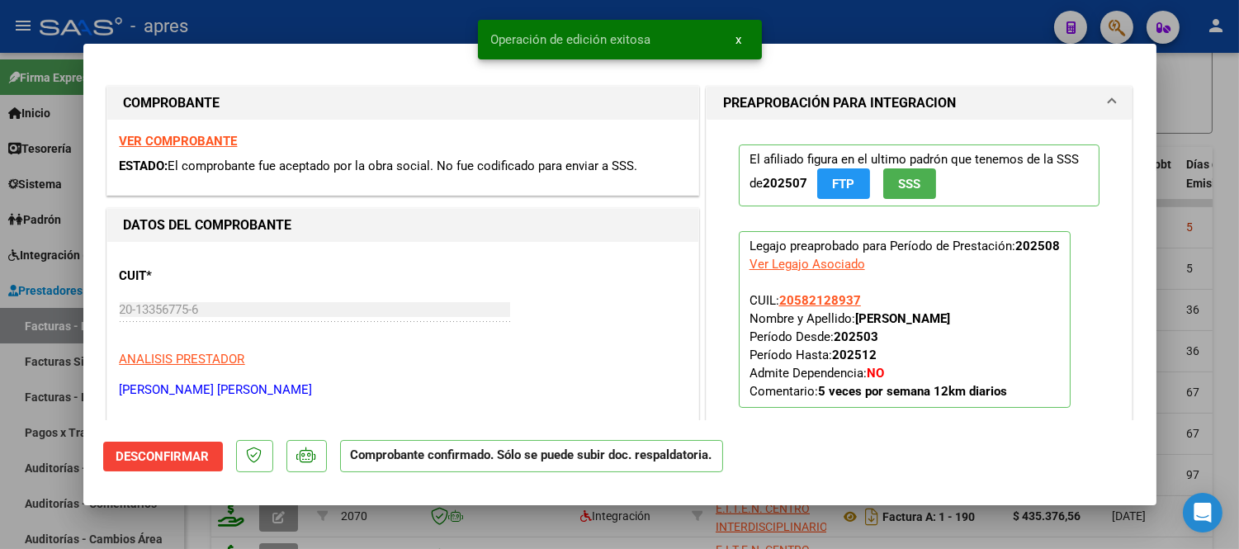
click at [357, 529] on div at bounding box center [619, 274] width 1239 height 549
type input "$ 0,00"
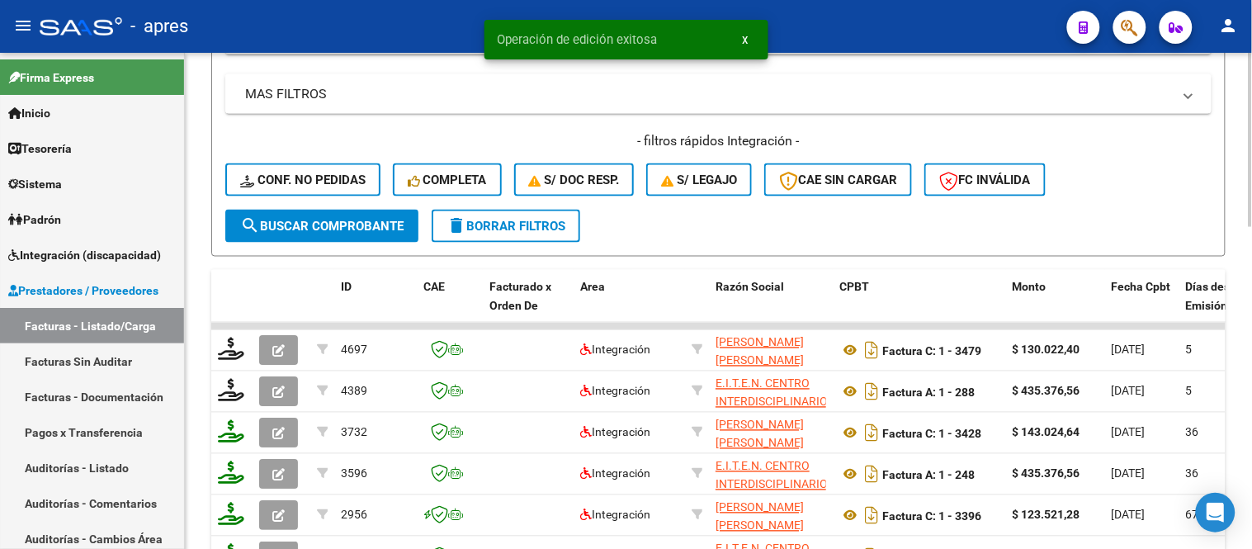
scroll to position [459, 0]
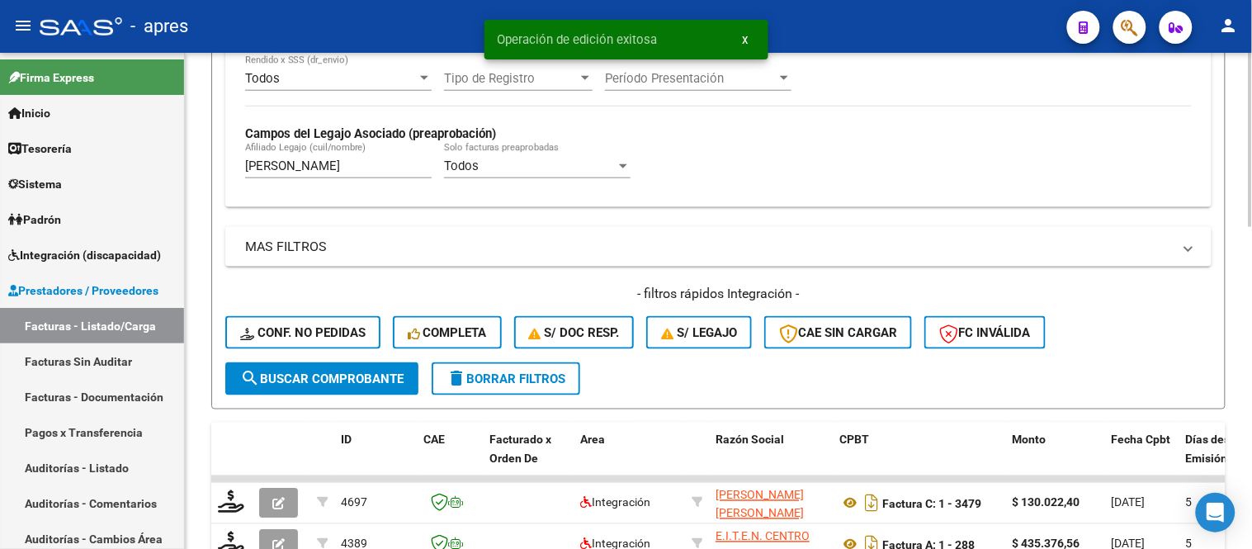
click at [358, 166] on input "camacho jhoan" at bounding box center [338, 165] width 187 height 15
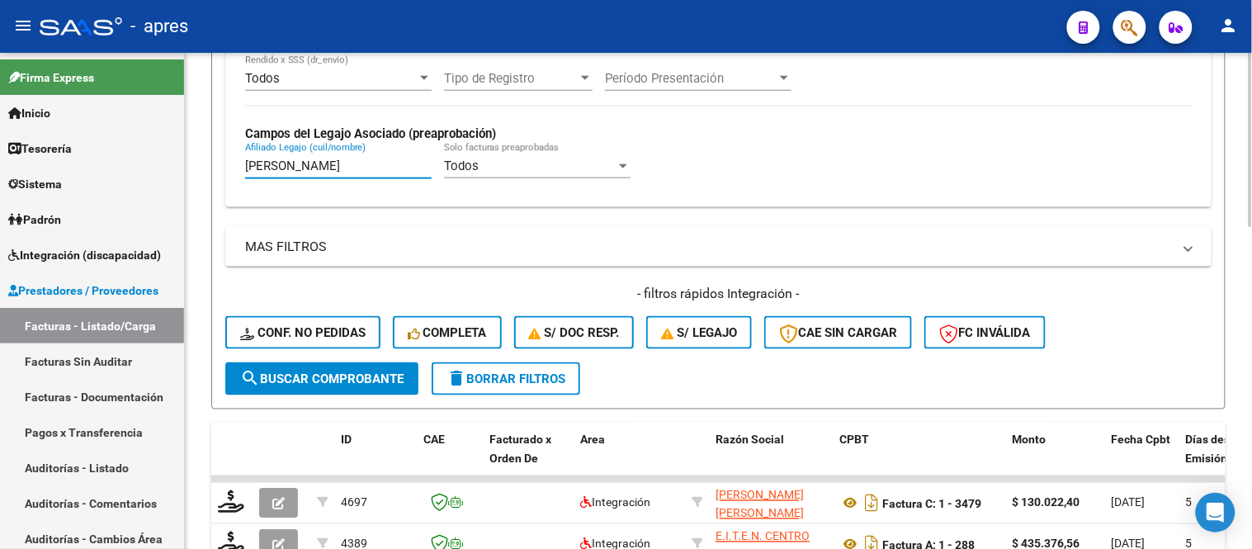
click at [311, 169] on input "camacho" at bounding box center [338, 165] width 187 height 15
click at [327, 168] on input "camacho" at bounding box center [338, 165] width 187 height 15
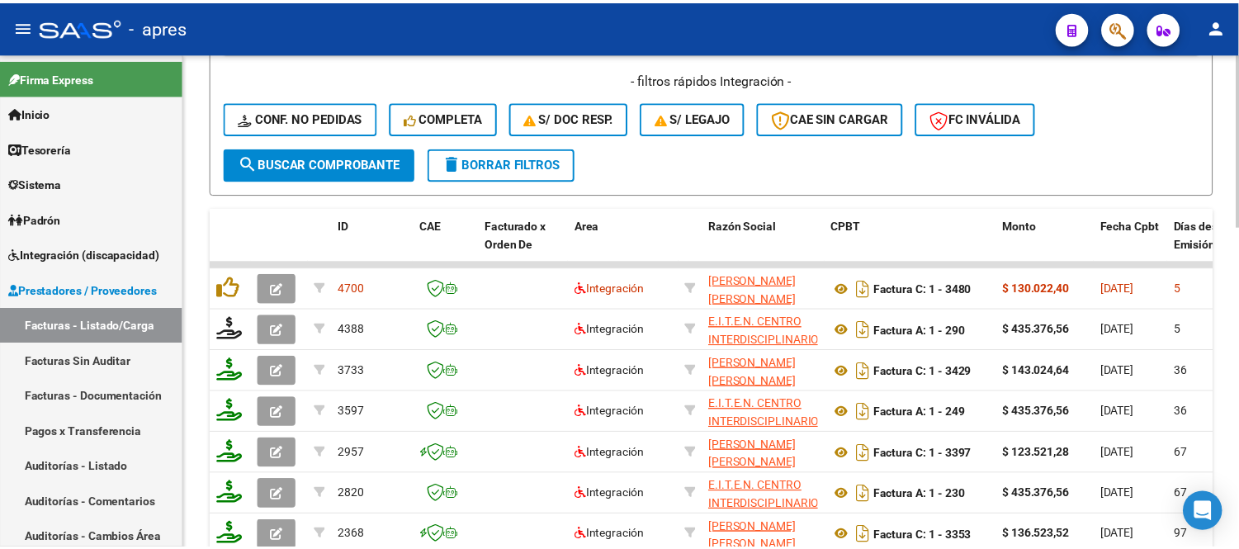
scroll to position [735, 0]
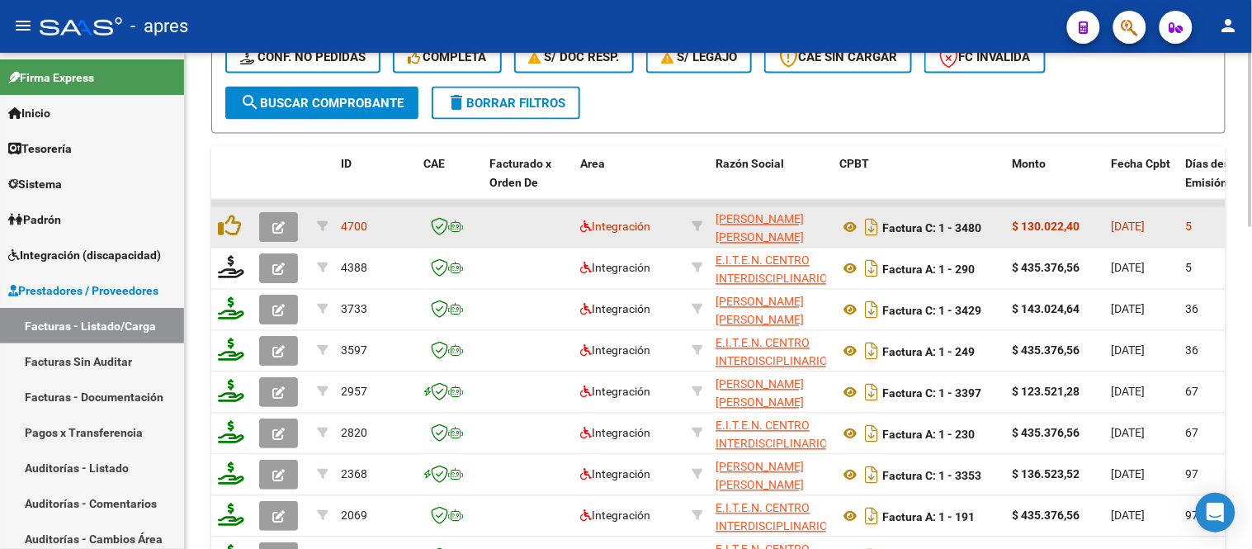
click at [289, 229] on button "button" at bounding box center [278, 228] width 39 height 30
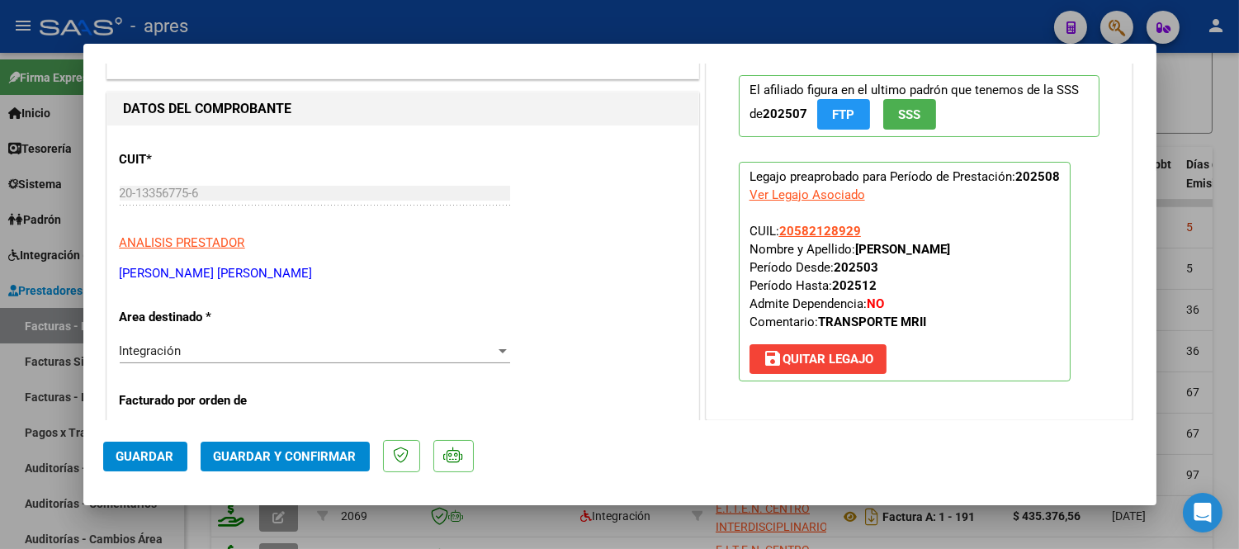
scroll to position [0, 0]
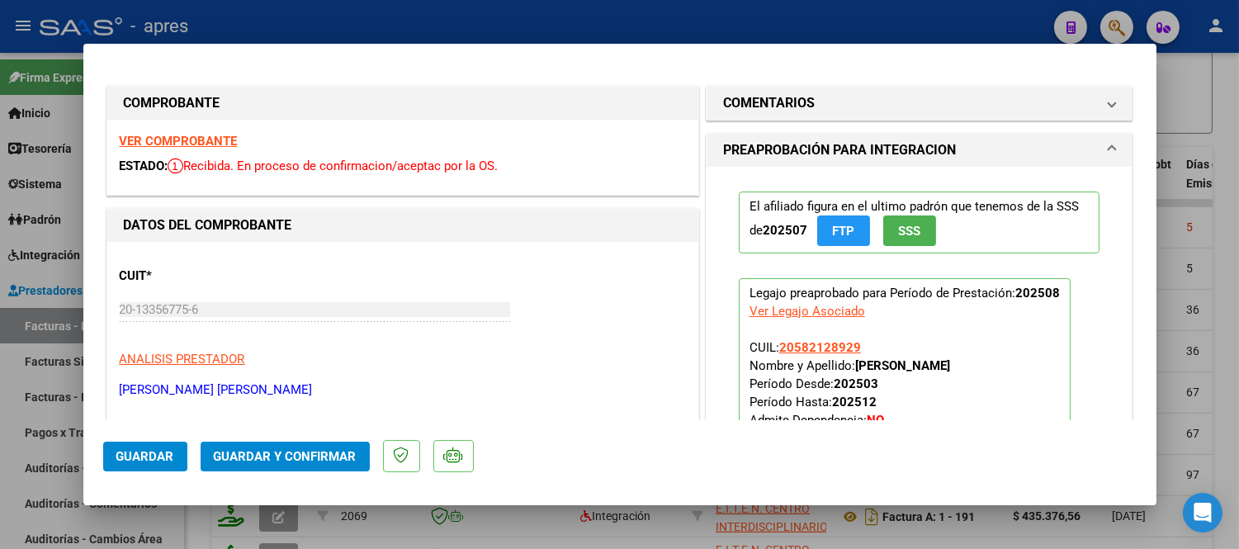
click at [227, 144] on strong "VER COMPROBANTE" at bounding box center [179, 141] width 118 height 15
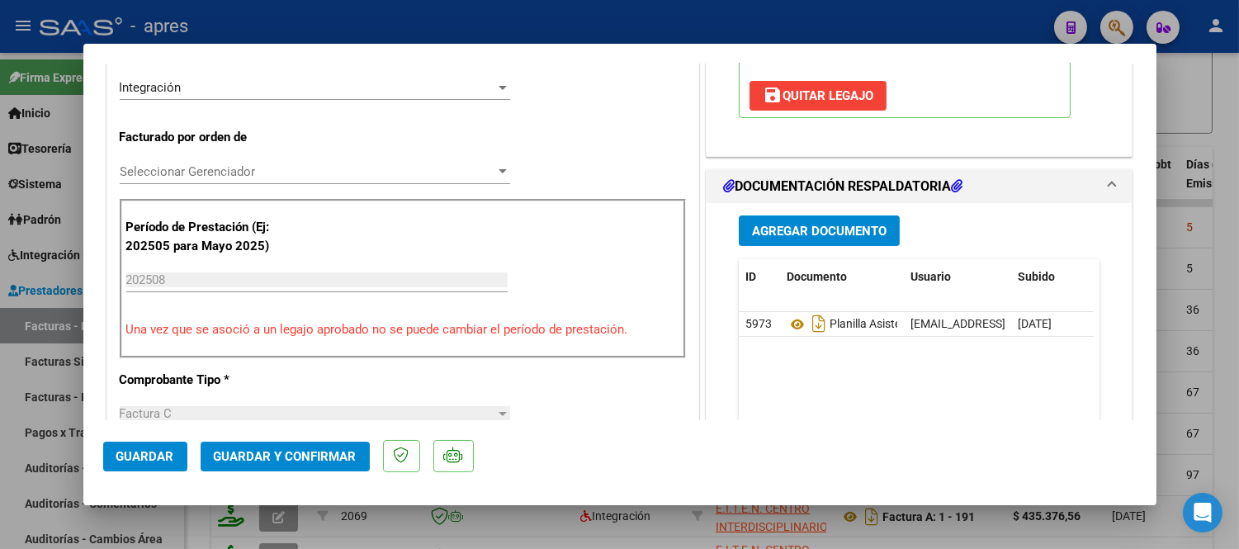
scroll to position [458, 0]
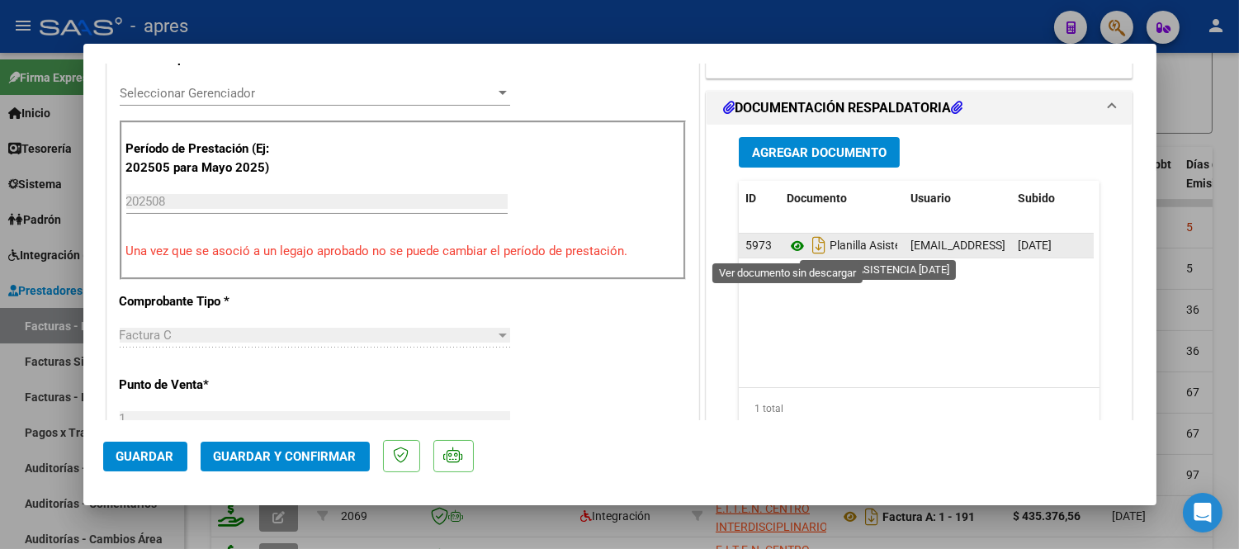
click at [787, 244] on icon at bounding box center [797, 246] width 21 height 20
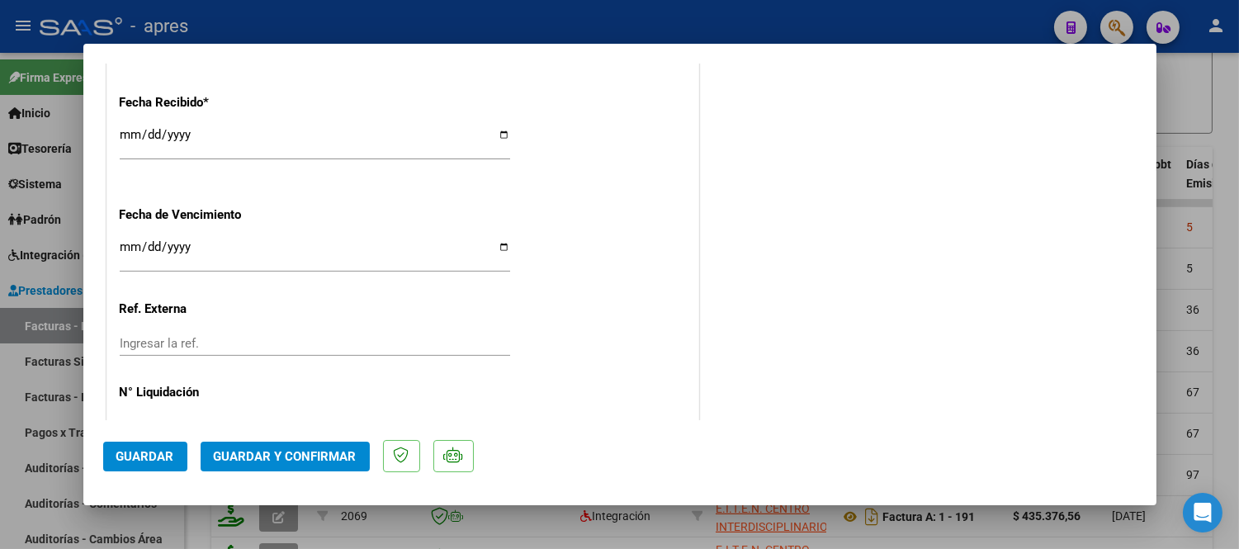
scroll to position [1236, 0]
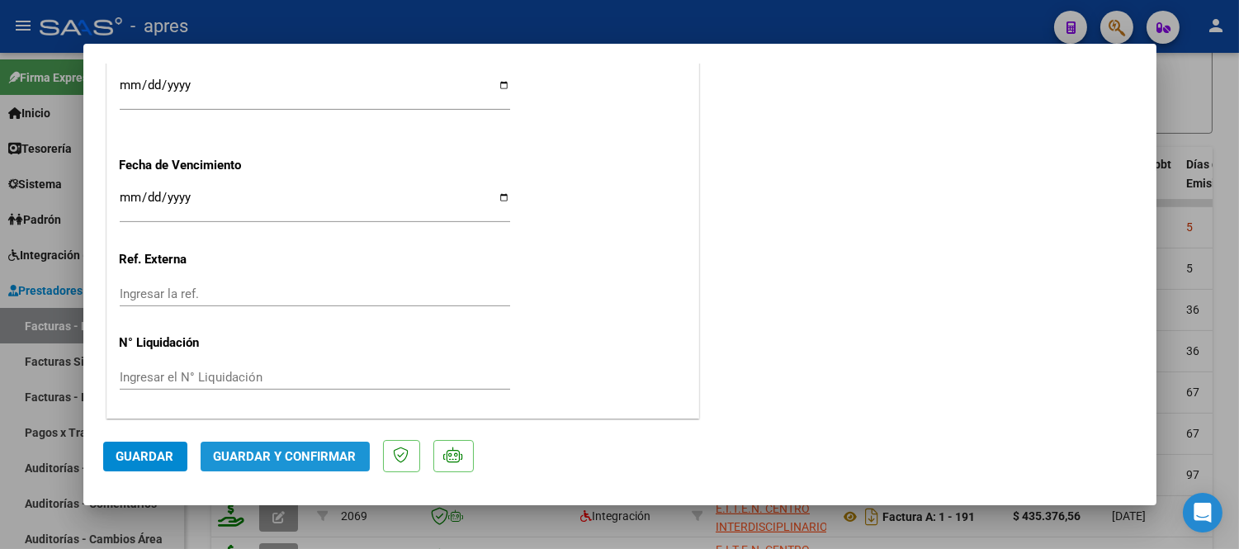
click at [308, 470] on button "Guardar y Confirmar" at bounding box center [285, 457] width 169 height 30
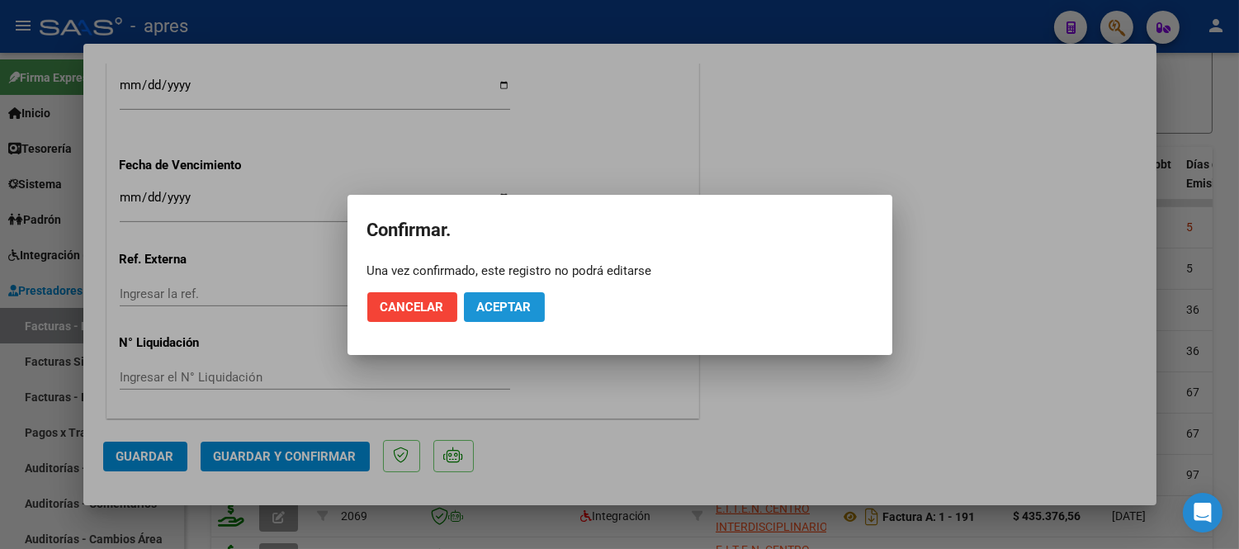
click at [512, 309] on span "Aceptar" at bounding box center [504, 307] width 54 height 15
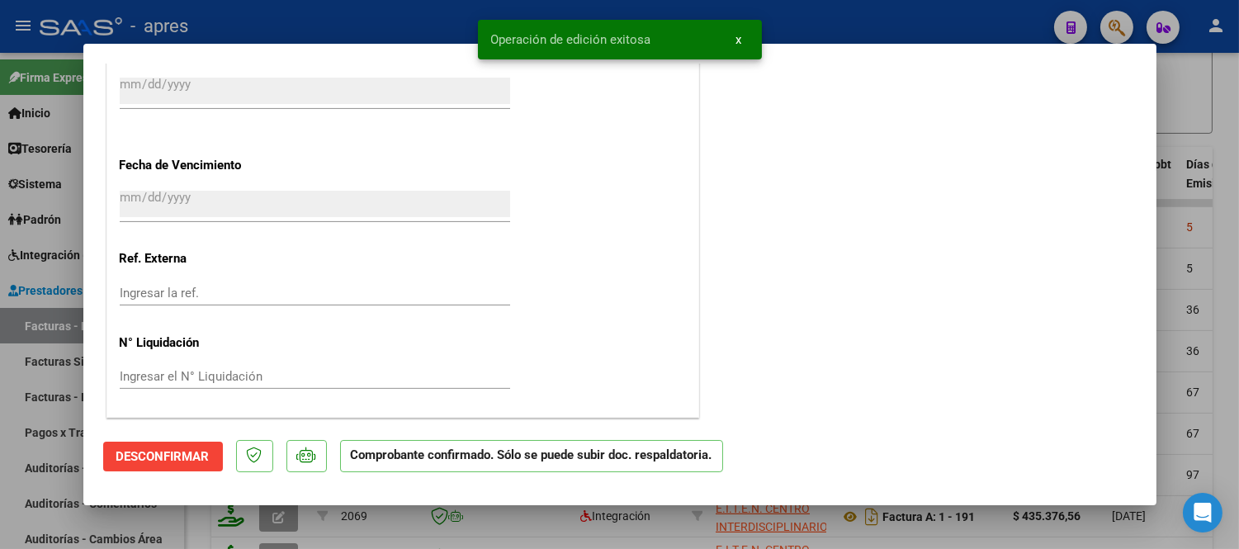
click at [196, 522] on div at bounding box center [619, 274] width 1239 height 549
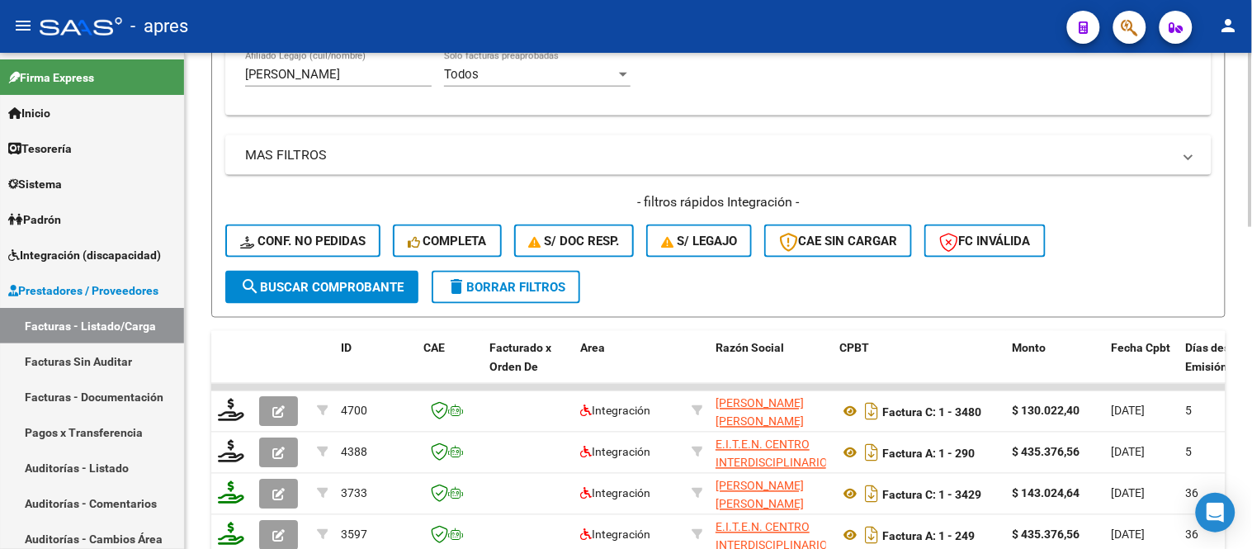
scroll to position [459, 0]
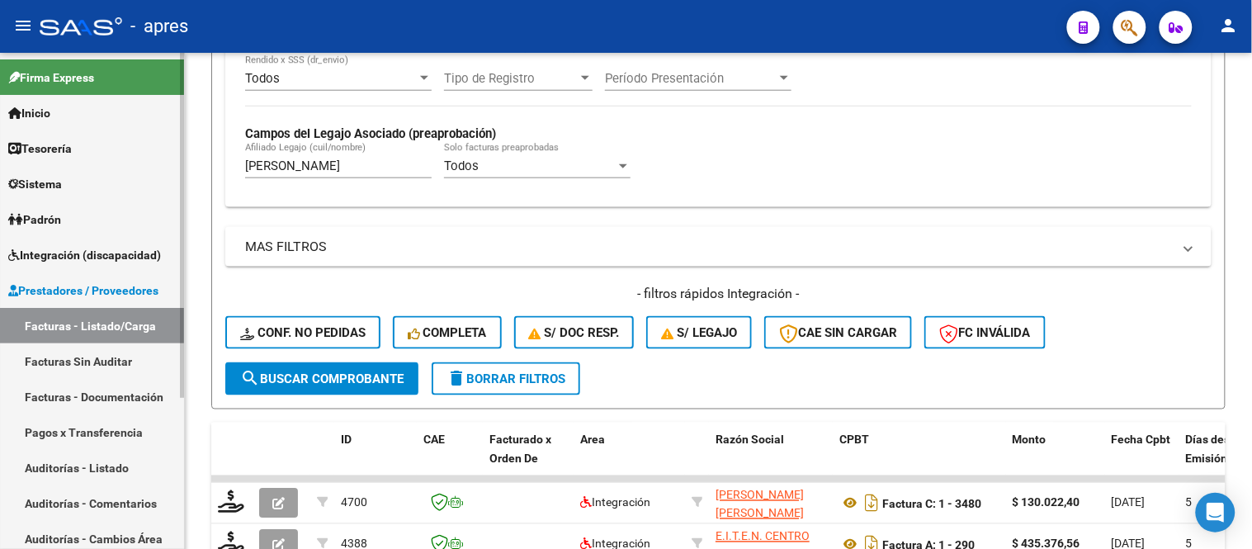
click at [140, 165] on mat-sidenav-container "Firma Express Inicio Instructivos Contacto OS Tesorería Extractos Procesados (c…" at bounding box center [626, 301] width 1252 height 496
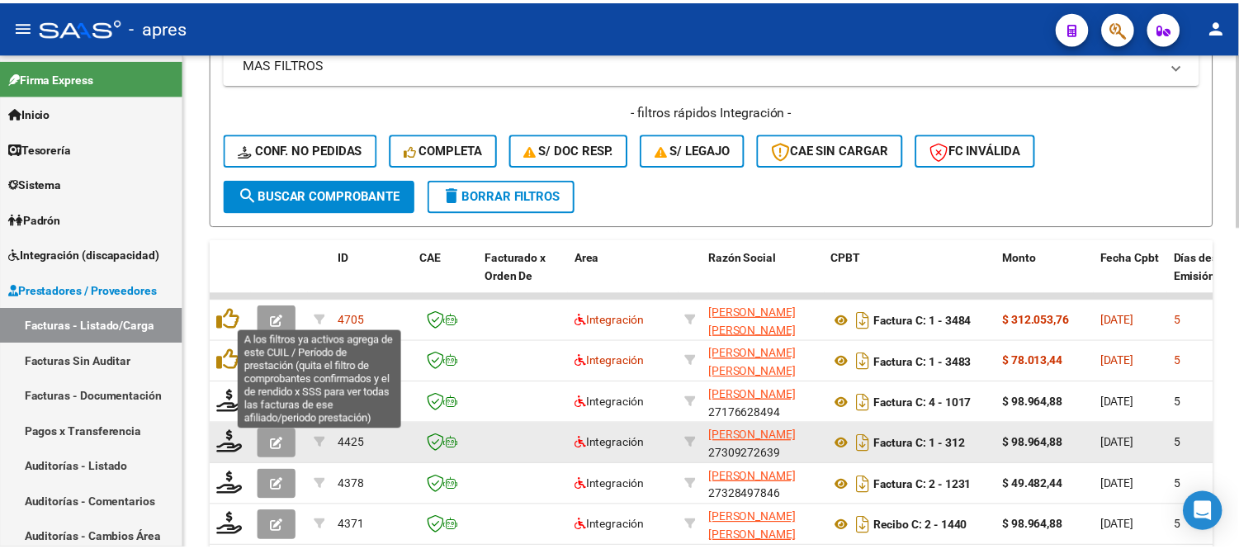
scroll to position [735, 0]
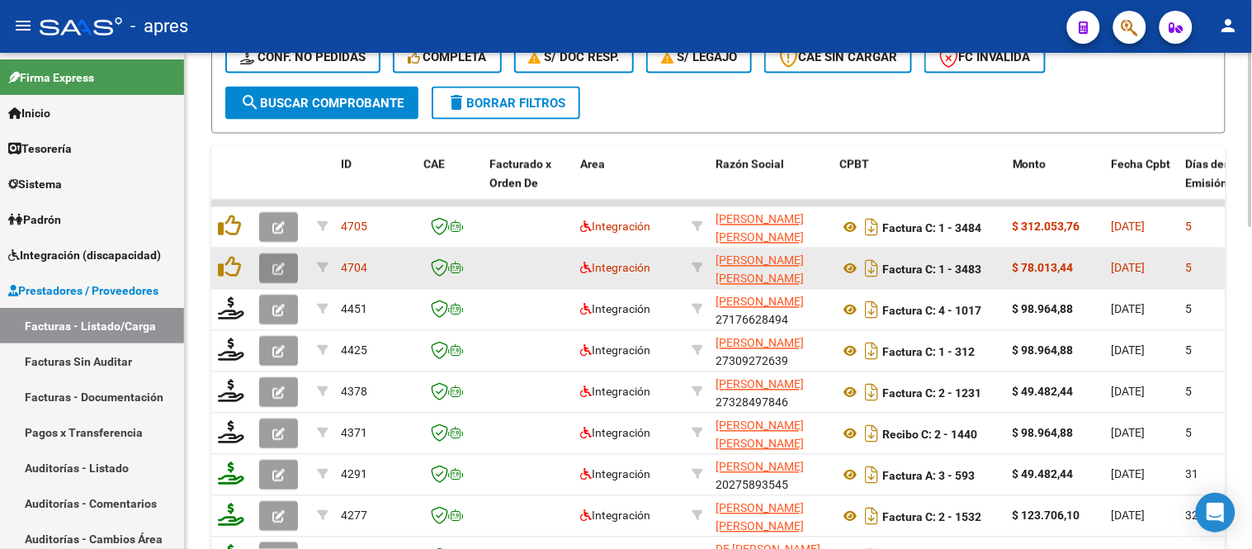
click at [286, 259] on button "button" at bounding box center [278, 269] width 39 height 30
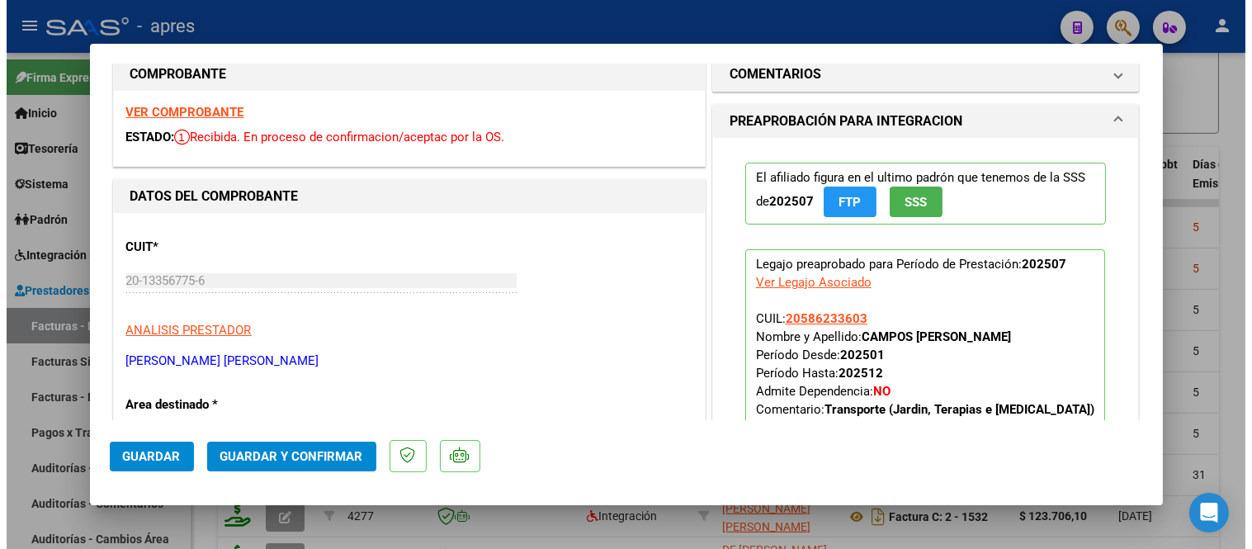
scroll to position [0, 0]
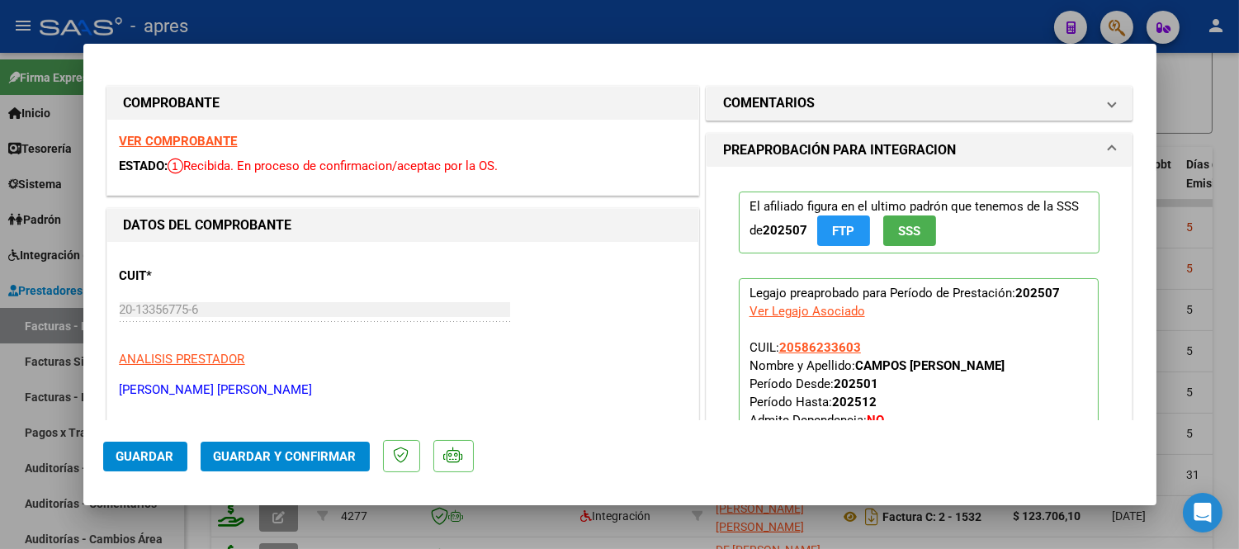
click at [556, 520] on div at bounding box center [619, 274] width 1239 height 549
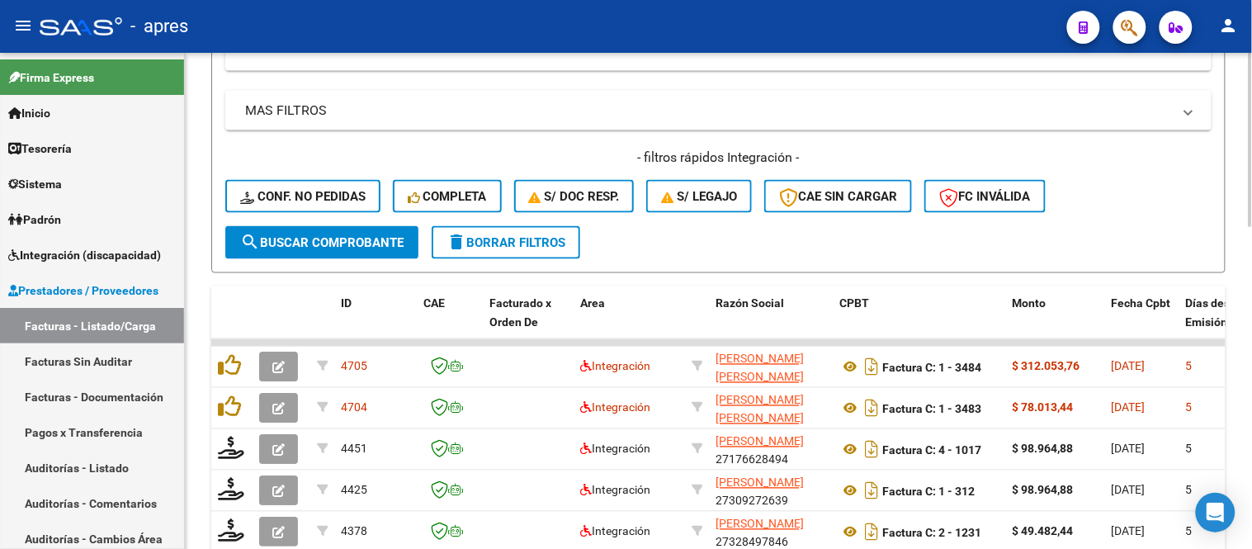
scroll to position [551, 0]
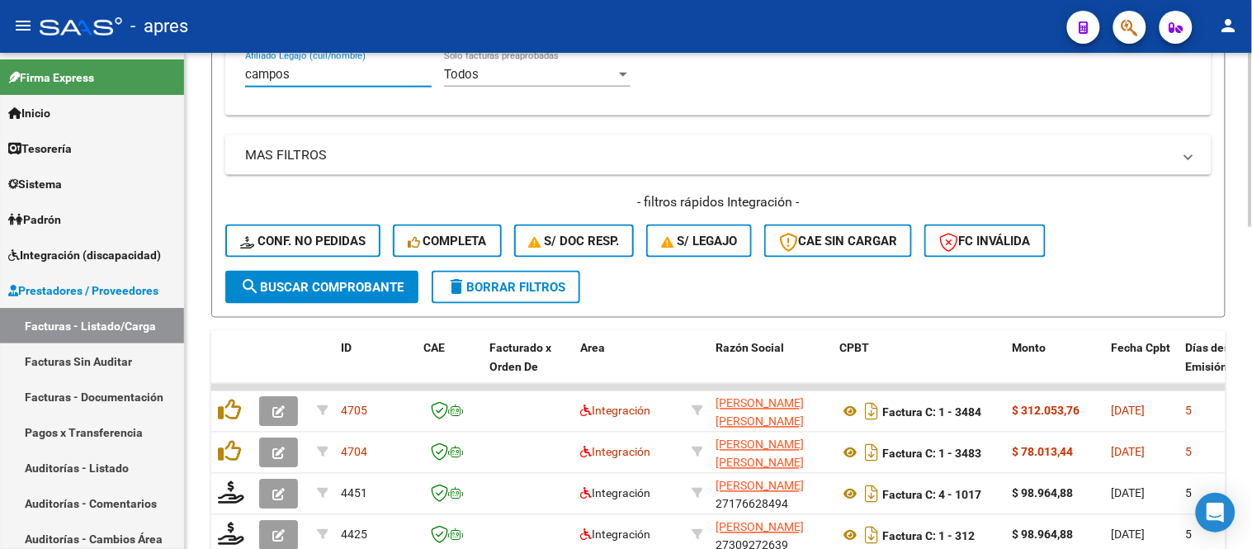
click at [318, 77] on input "campos" at bounding box center [338, 74] width 187 height 15
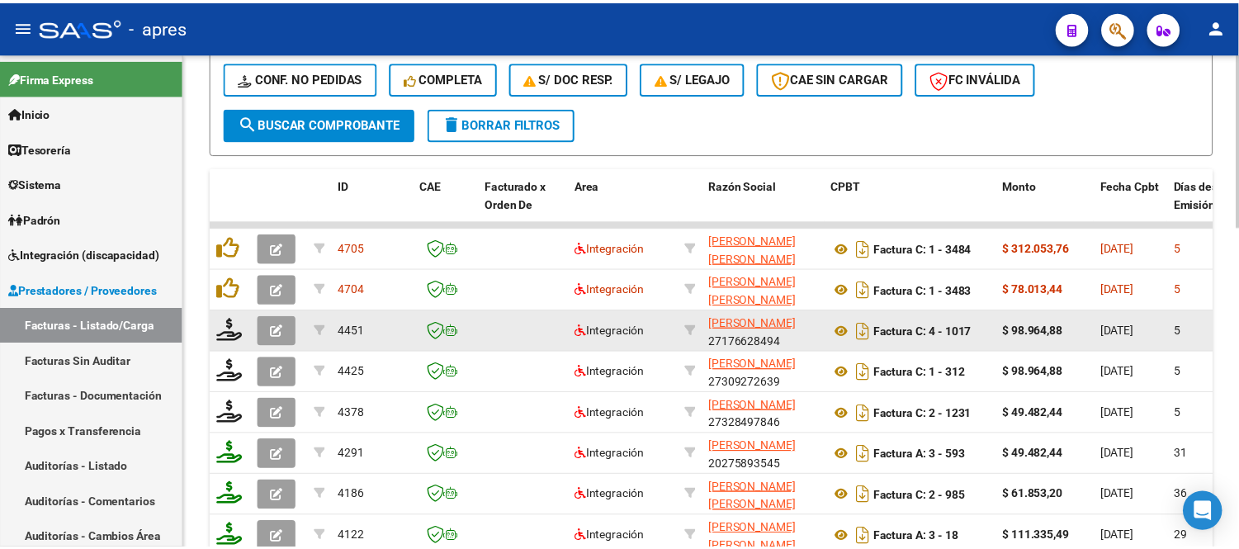
scroll to position [826, 0]
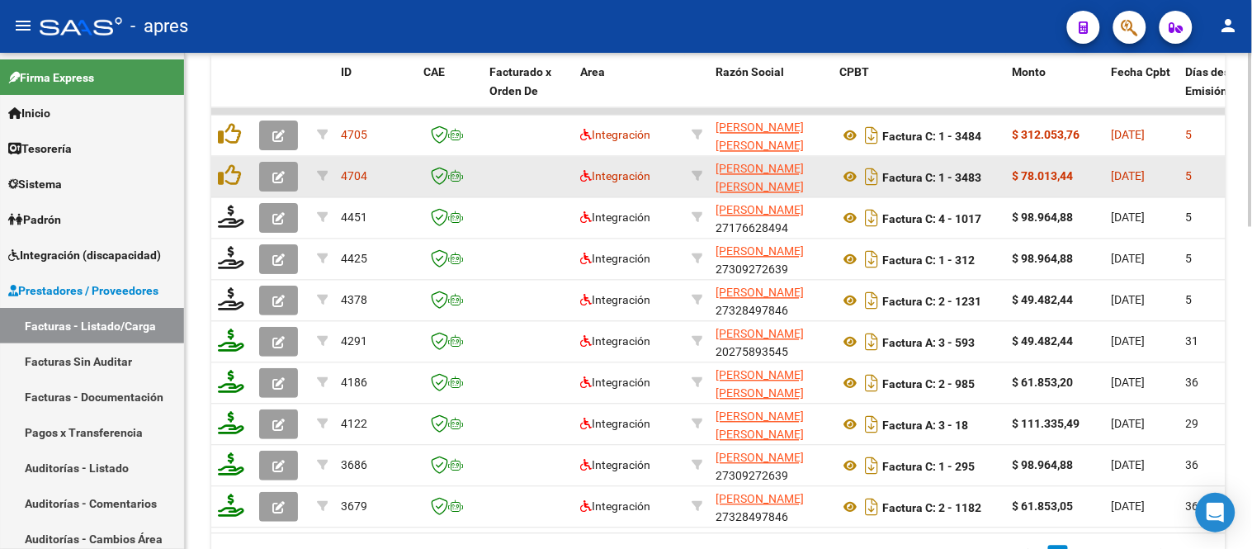
click at [287, 174] on button "button" at bounding box center [278, 178] width 39 height 30
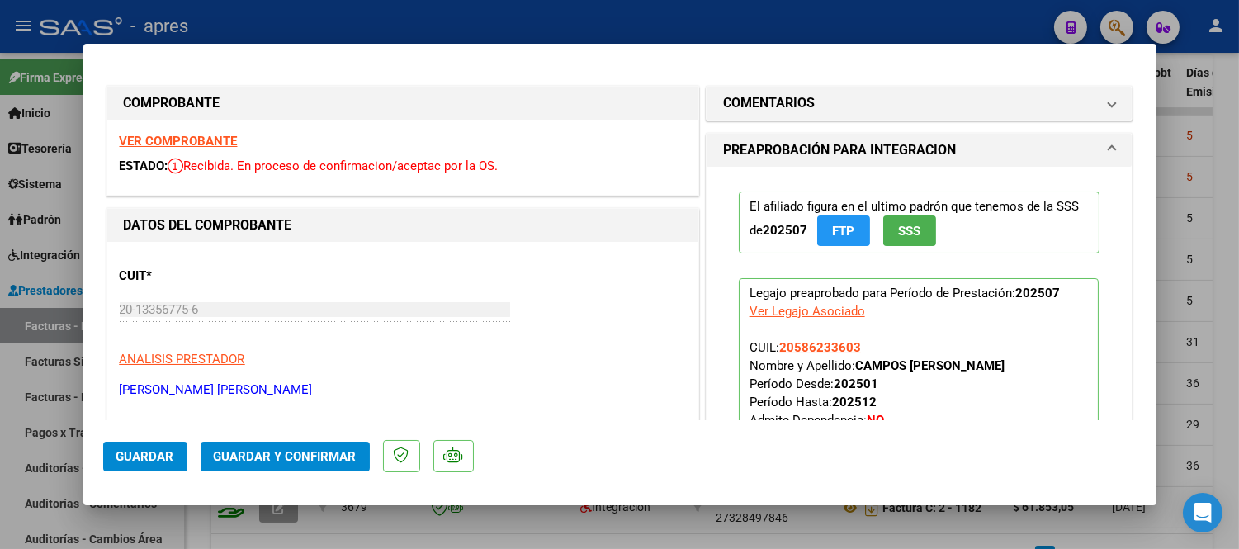
click at [204, 139] on strong "VER COMPROBANTE" at bounding box center [179, 141] width 118 height 15
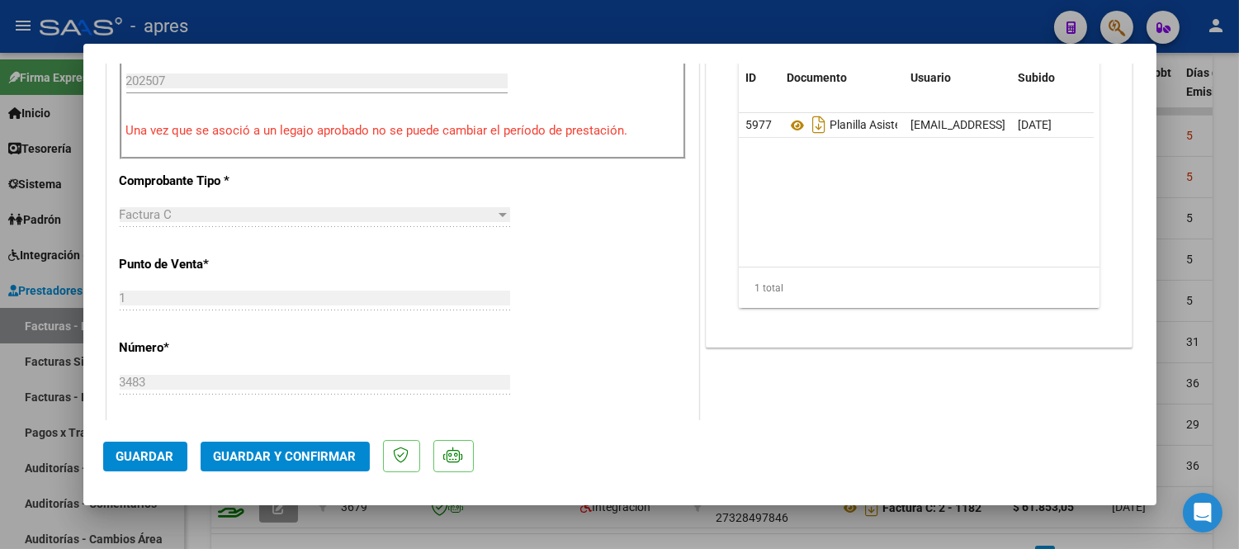
scroll to position [550, 0]
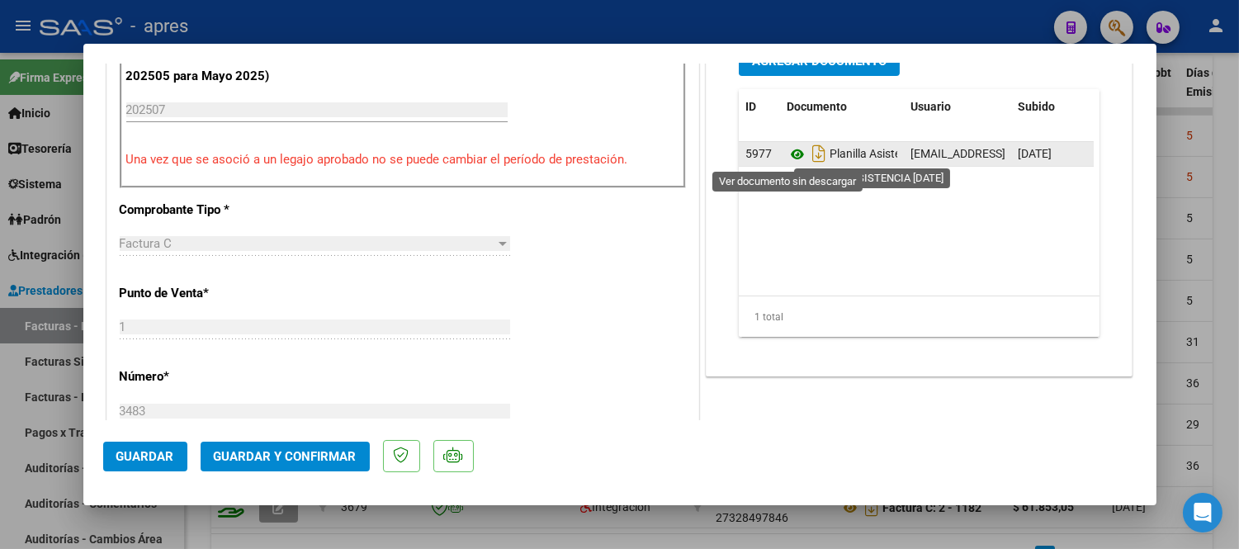
click at [787, 157] on icon at bounding box center [797, 154] width 21 height 20
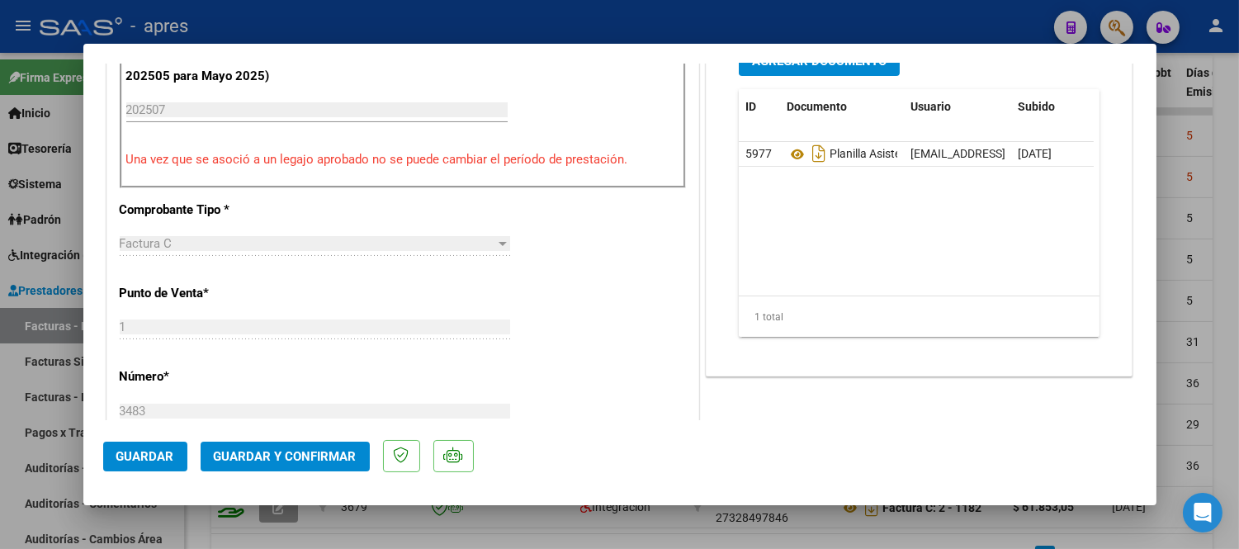
click at [699, 525] on div at bounding box center [619, 274] width 1239 height 549
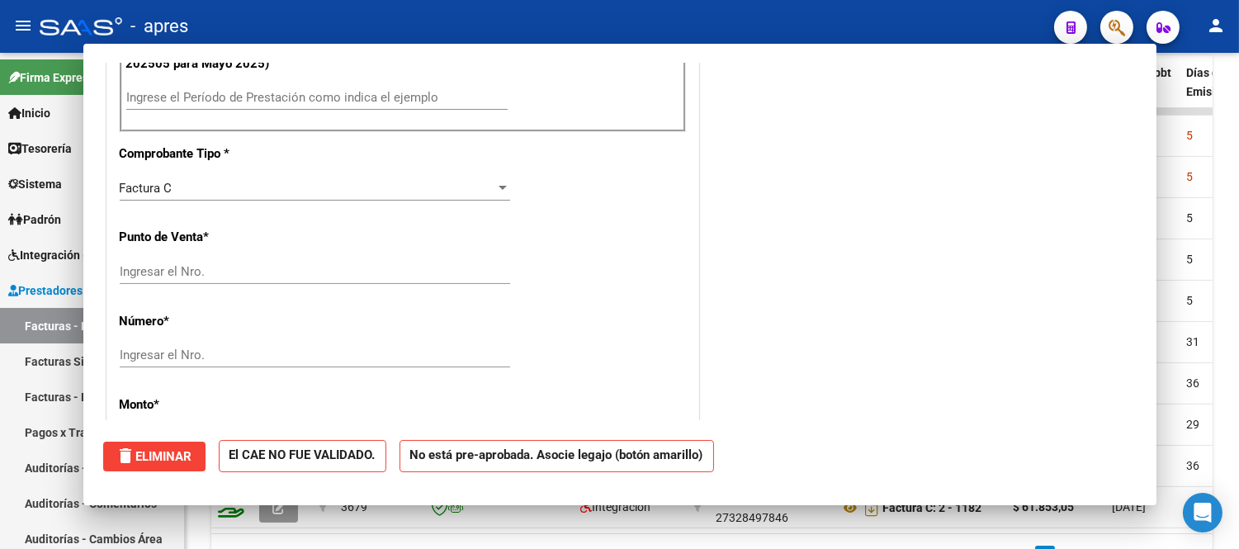
scroll to position [0, 0]
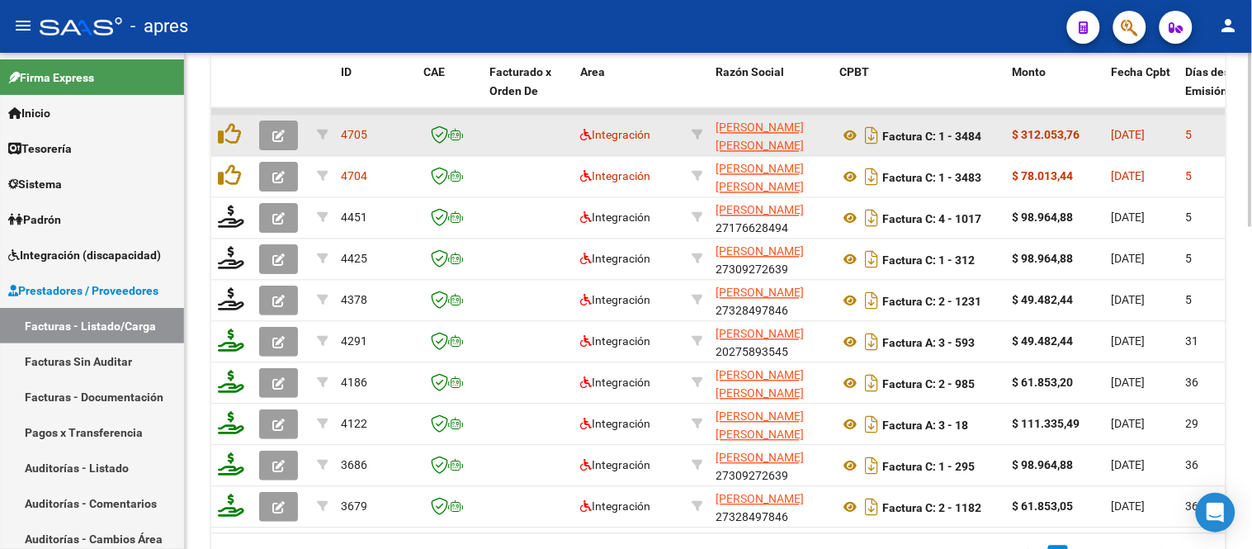
click at [281, 135] on icon "button" at bounding box center [278, 136] width 12 height 12
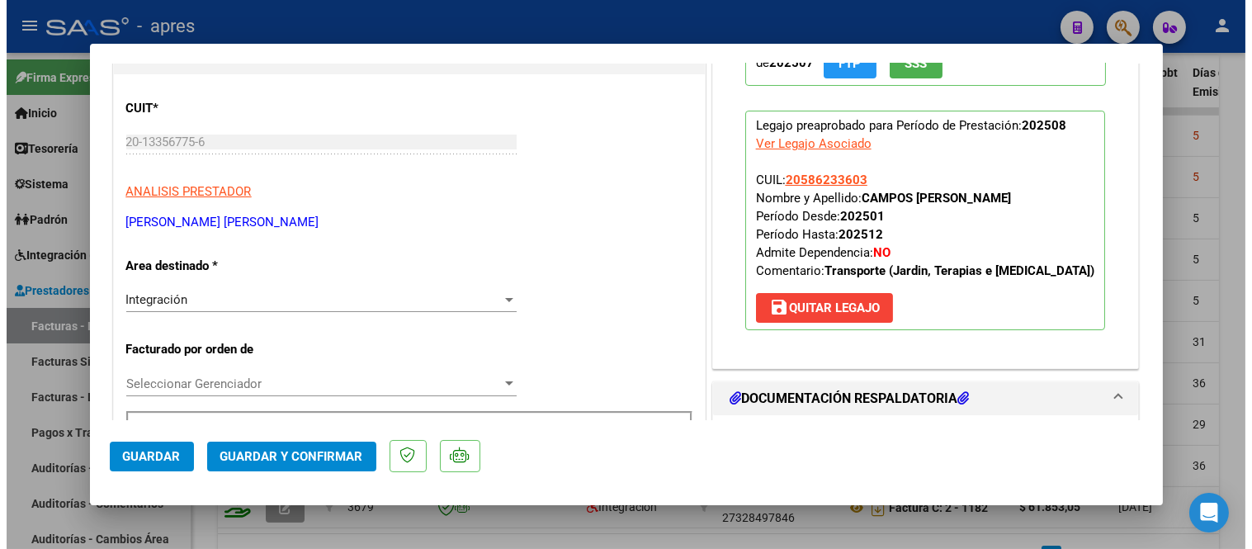
scroll to position [183, 0]
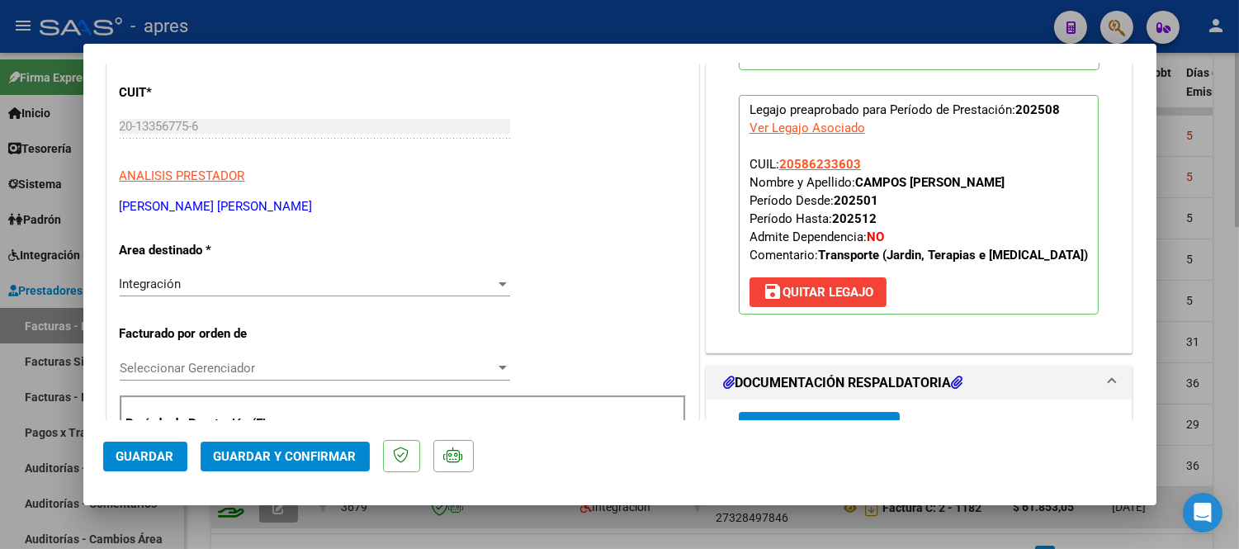
click at [745, 524] on div at bounding box center [619, 274] width 1239 height 549
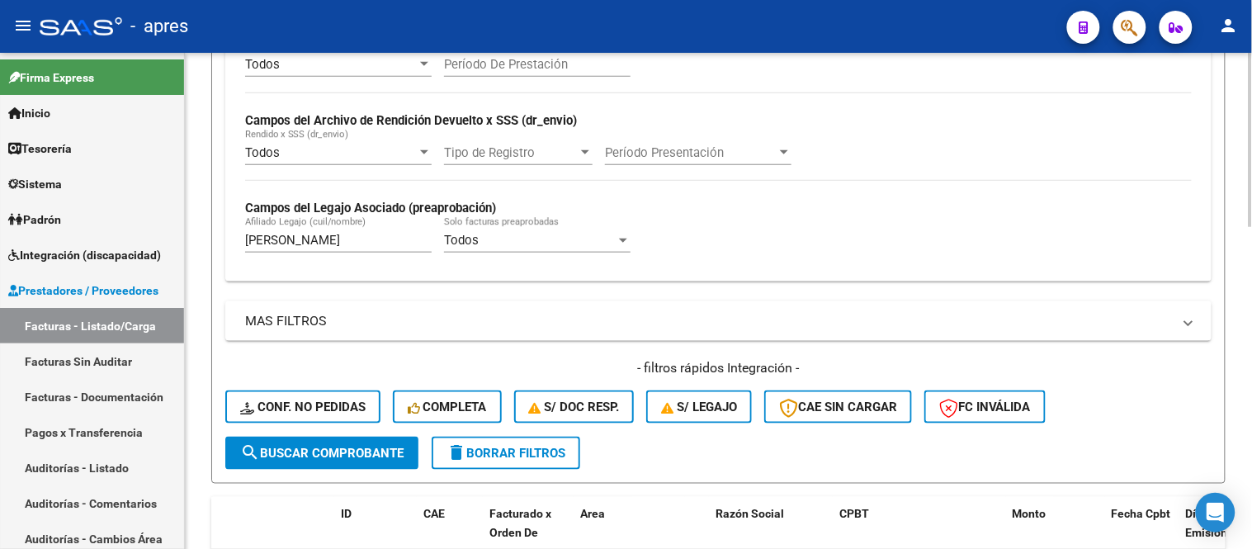
scroll to position [367, 0]
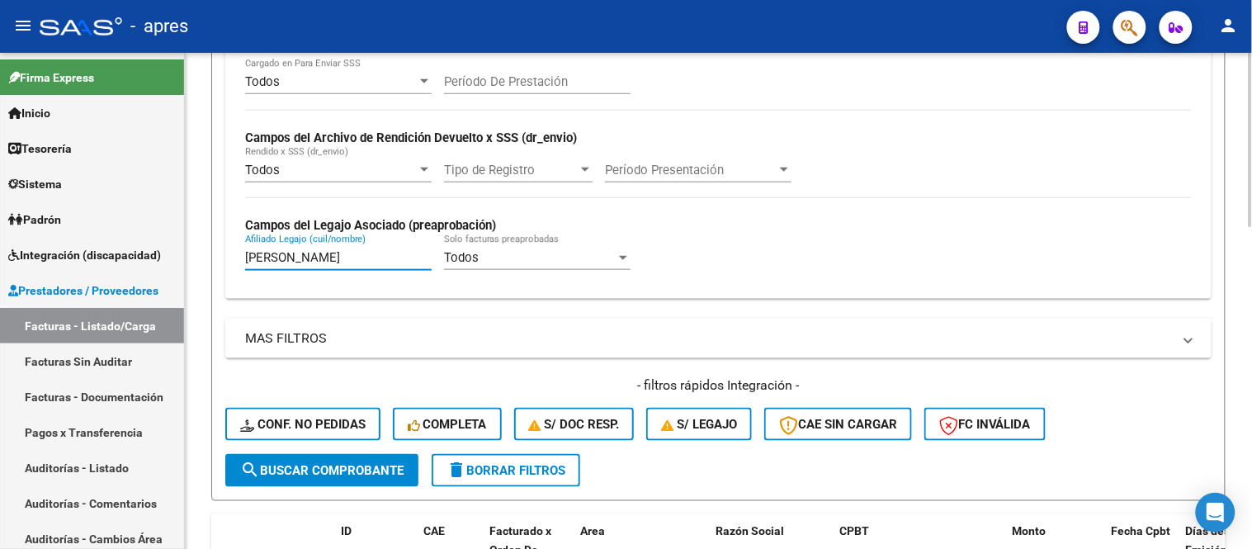
drag, startPoint x: 360, startPoint y: 253, endPoint x: 240, endPoint y: 233, distance: 121.4
click at [243, 250] on div "Todos Cargado en Para Enviar SSS Período De Prestación Campos del Archivo de Re…" at bounding box center [718, 179] width 986 height 240
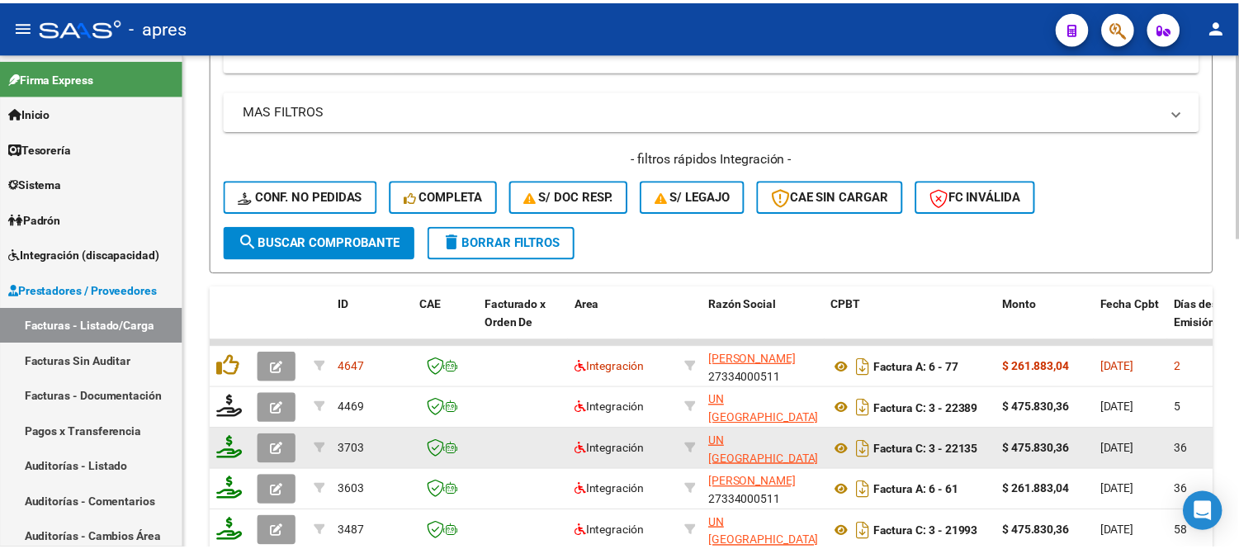
scroll to position [551, 0]
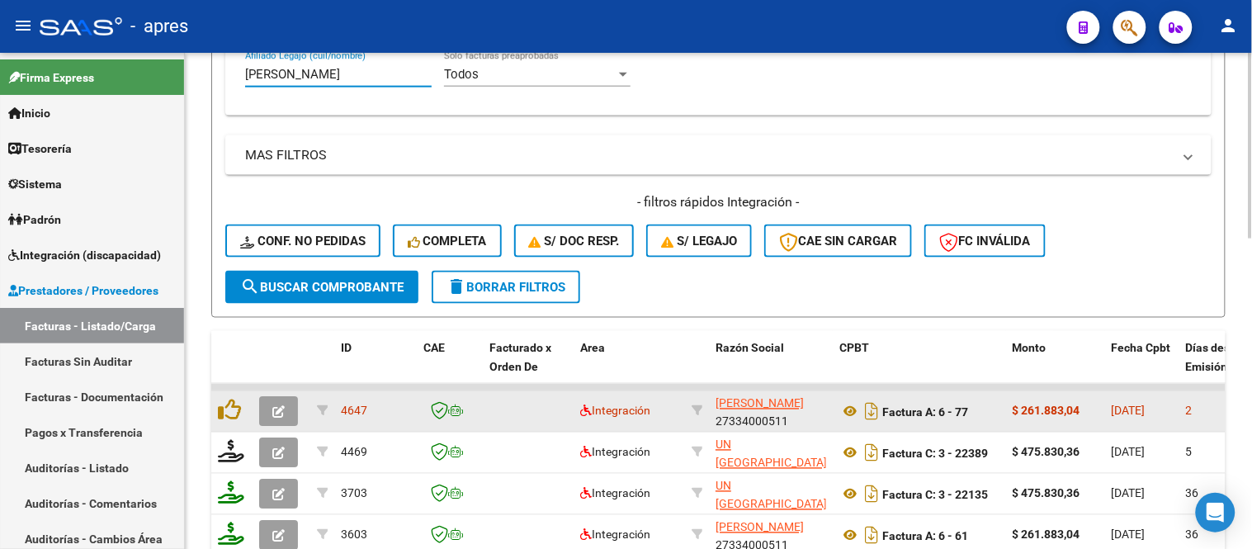
click at [283, 414] on icon "button" at bounding box center [278, 412] width 12 height 12
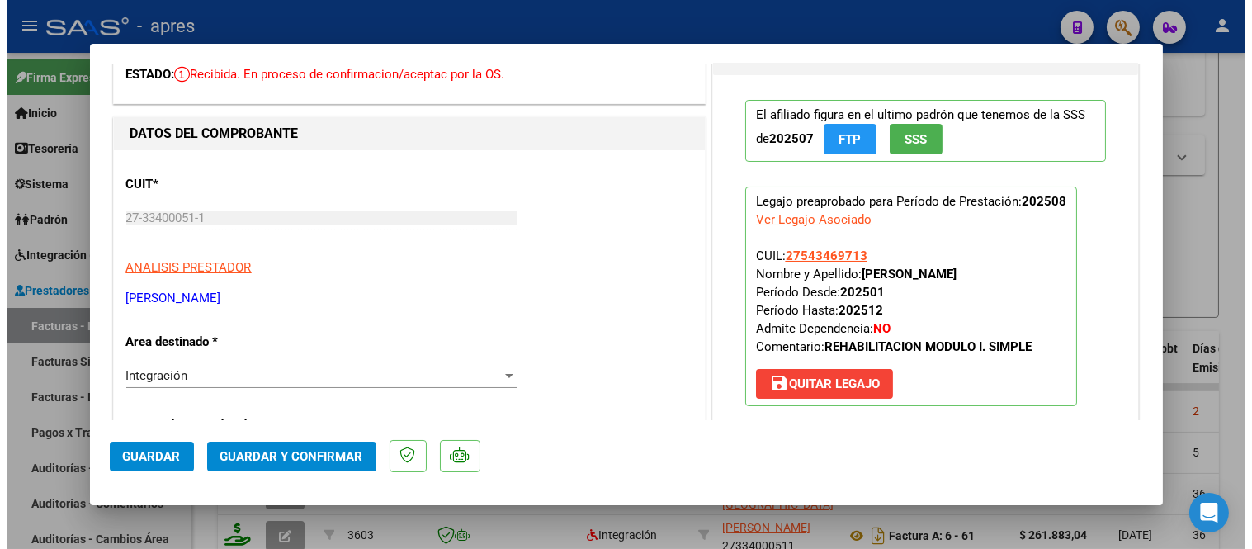
scroll to position [0, 0]
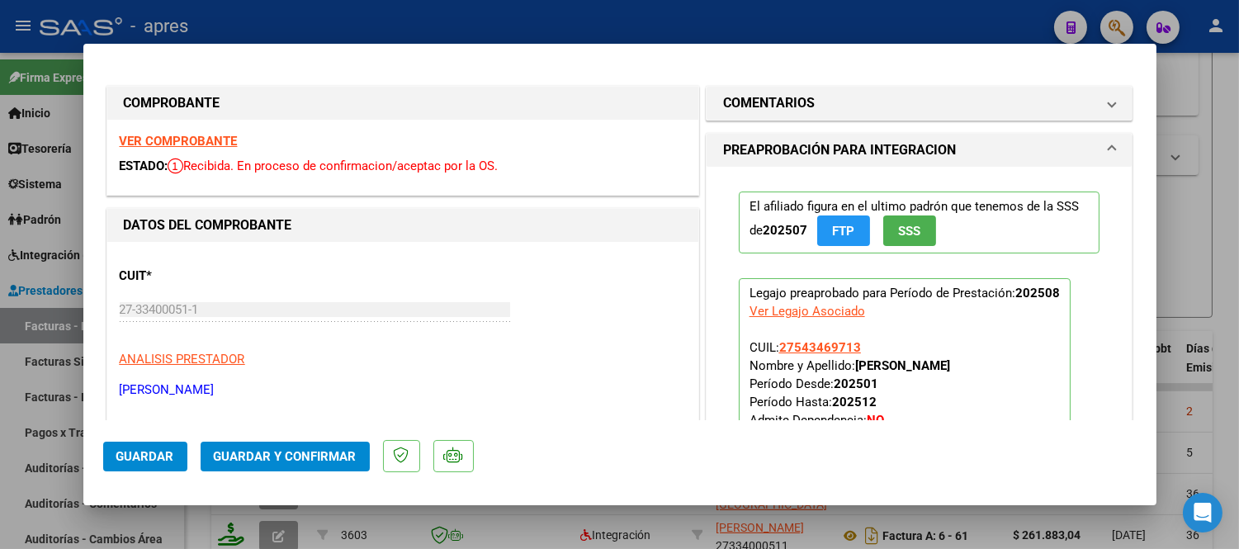
click at [171, 140] on strong "VER COMPROBANTE" at bounding box center [179, 141] width 118 height 15
click at [732, 514] on div at bounding box center [619, 274] width 1239 height 549
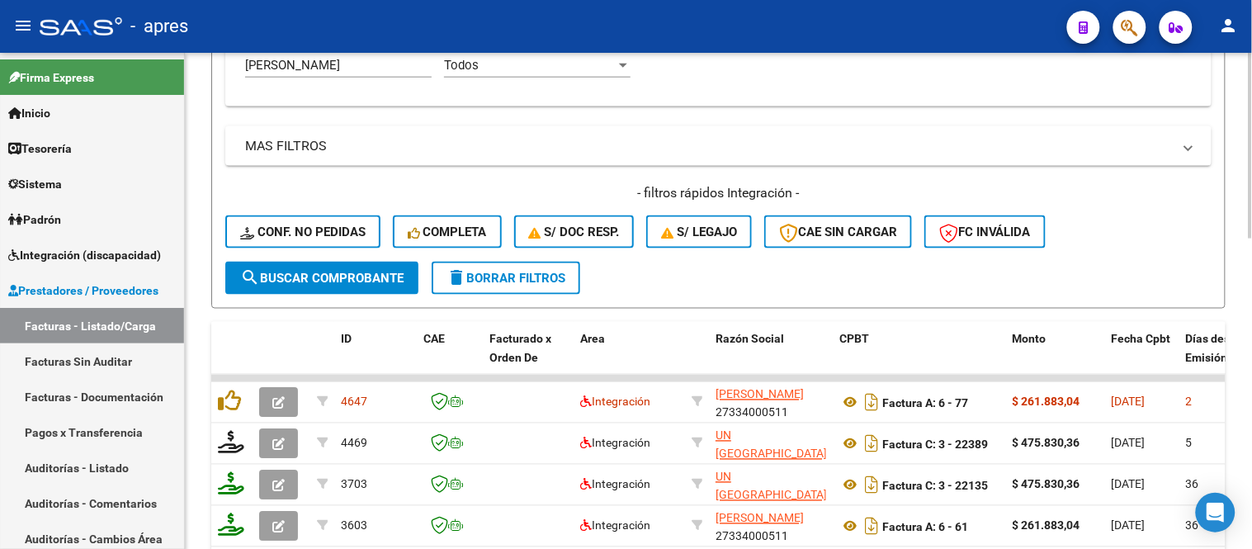
scroll to position [376, 0]
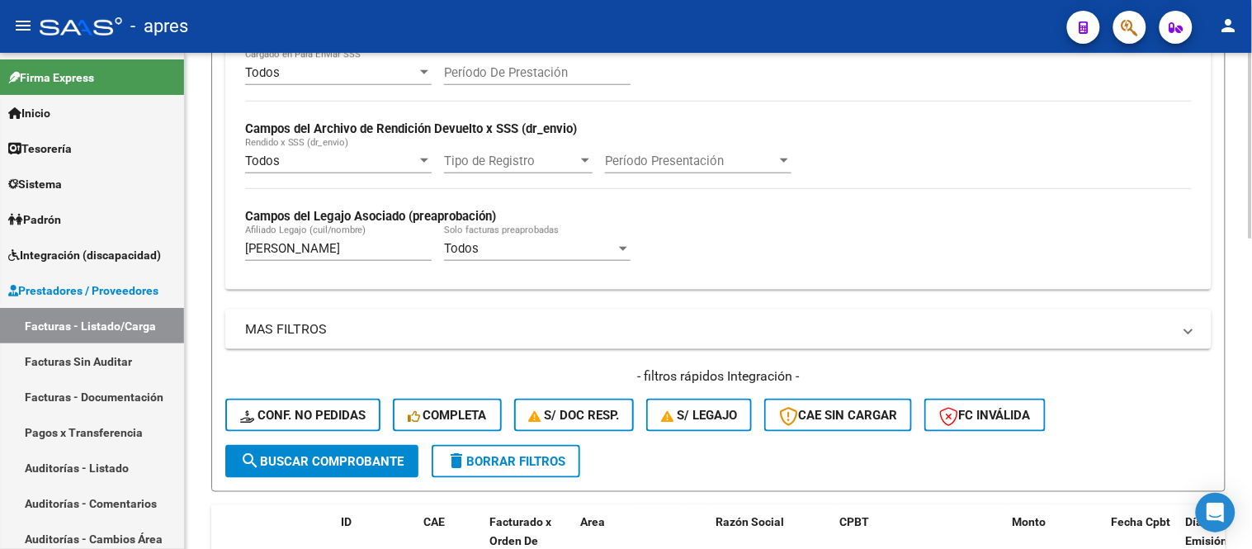
click at [217, 248] on form "Filtros Id Integración Area Todos Seleccionar Gerenciador Todos Confirmado Todo…" at bounding box center [718, 155] width 1014 height 673
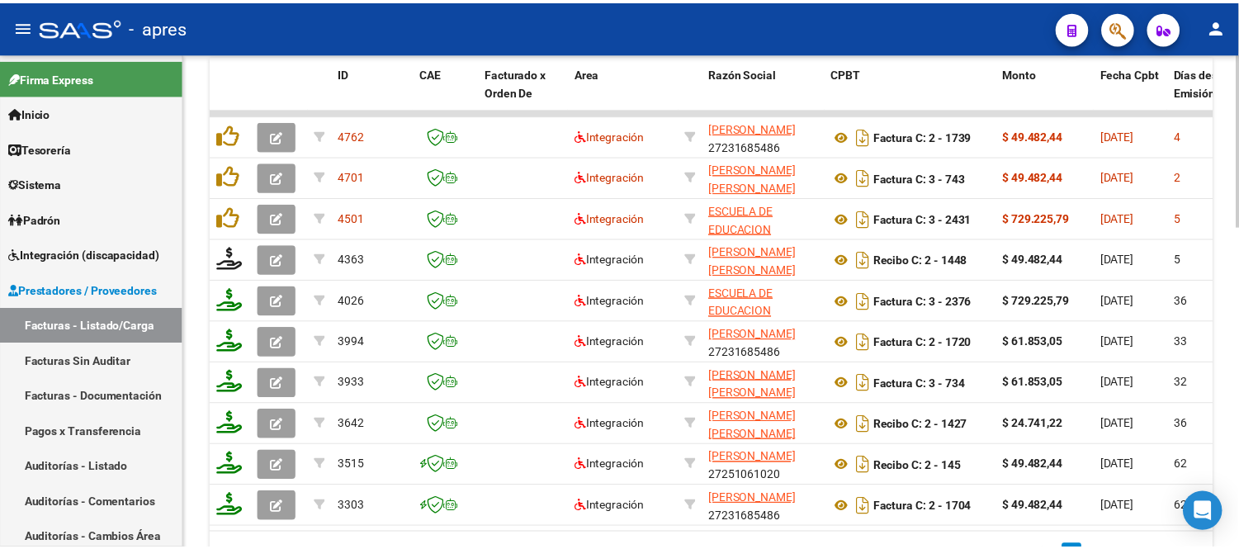
scroll to position [835, 0]
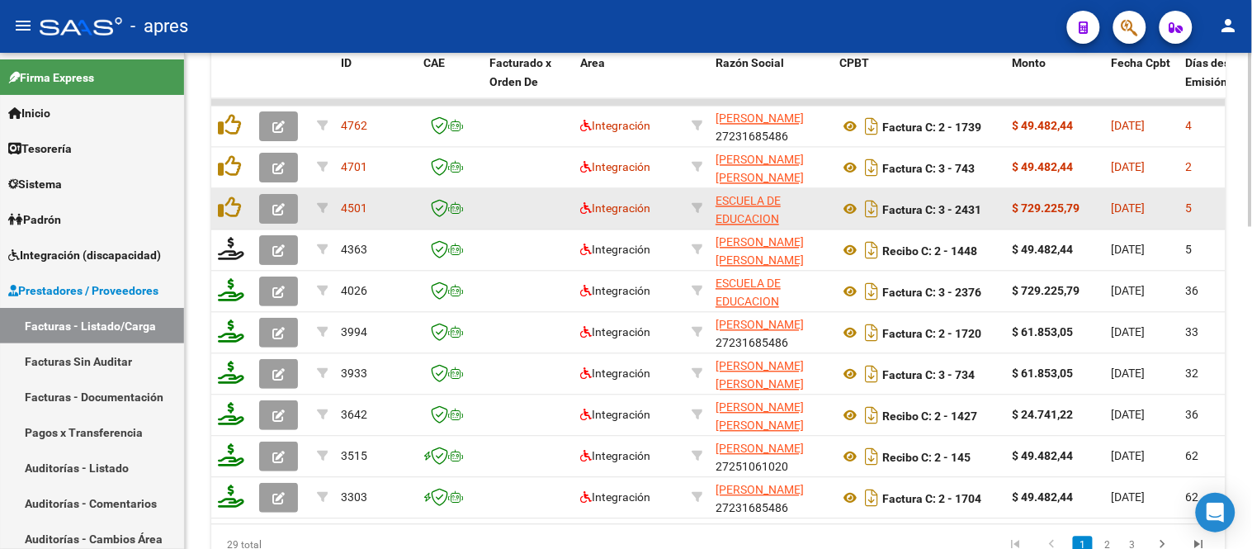
click at [286, 206] on button "button" at bounding box center [278, 210] width 39 height 30
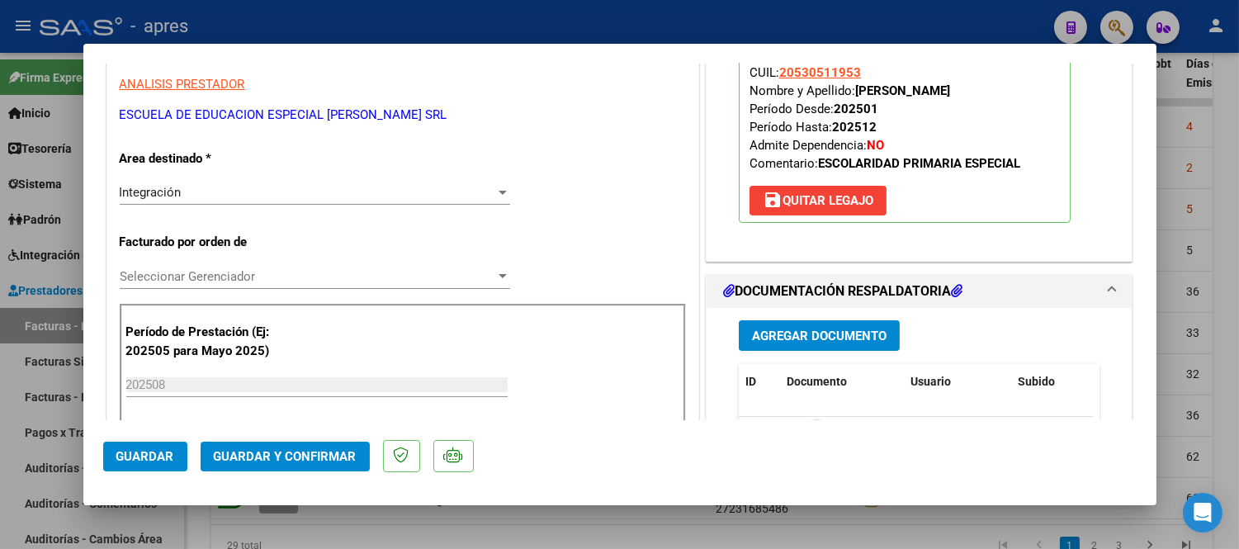
scroll to position [0, 0]
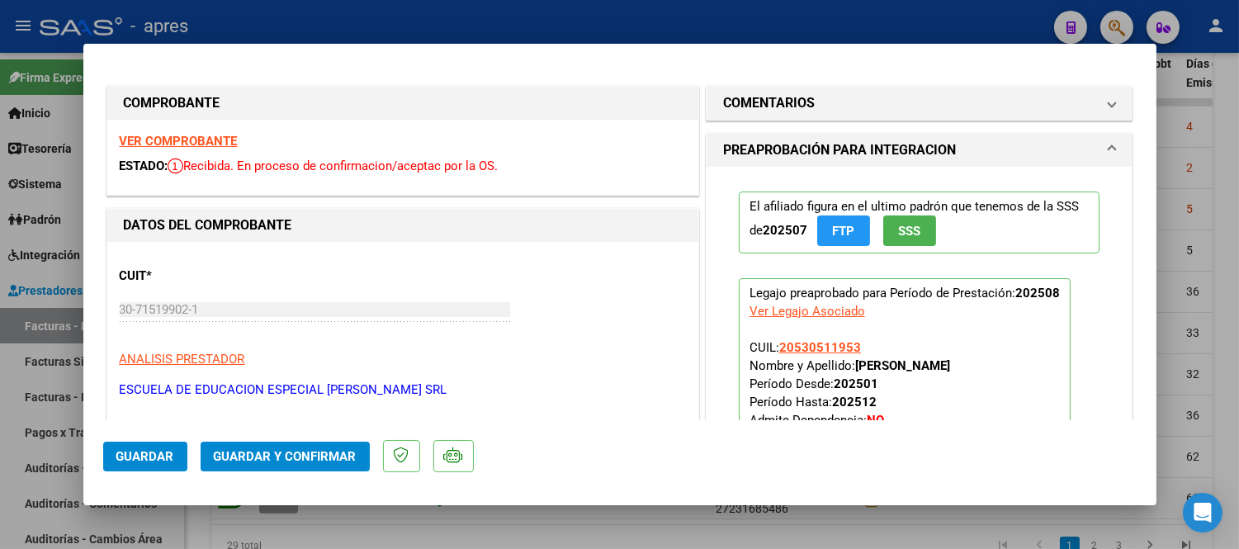
click at [202, 137] on strong "VER COMPROBANTE" at bounding box center [179, 141] width 118 height 15
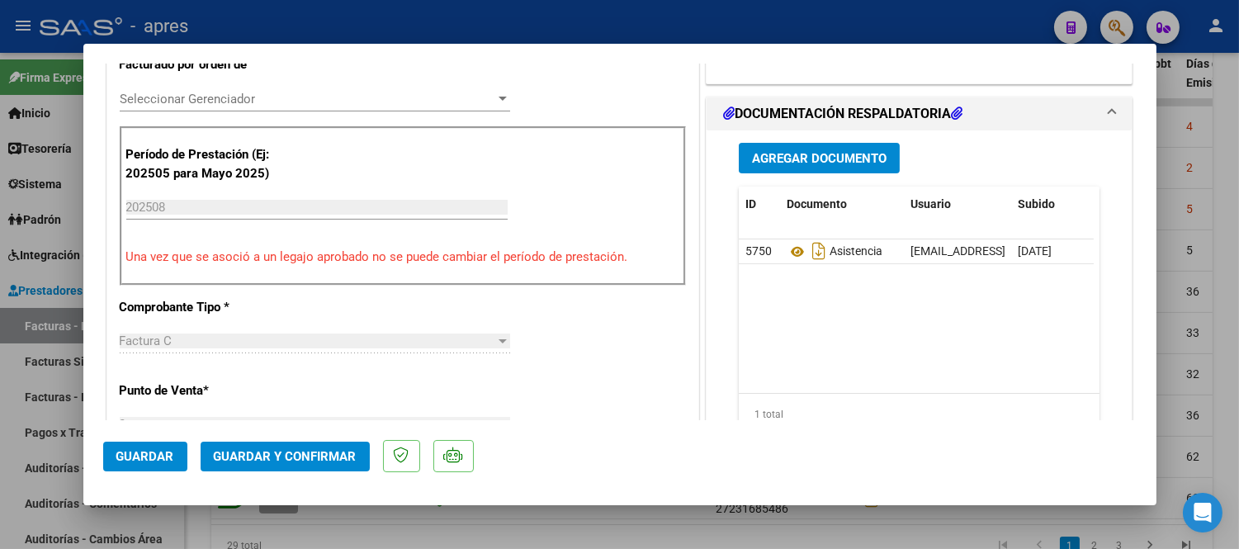
scroll to position [458, 0]
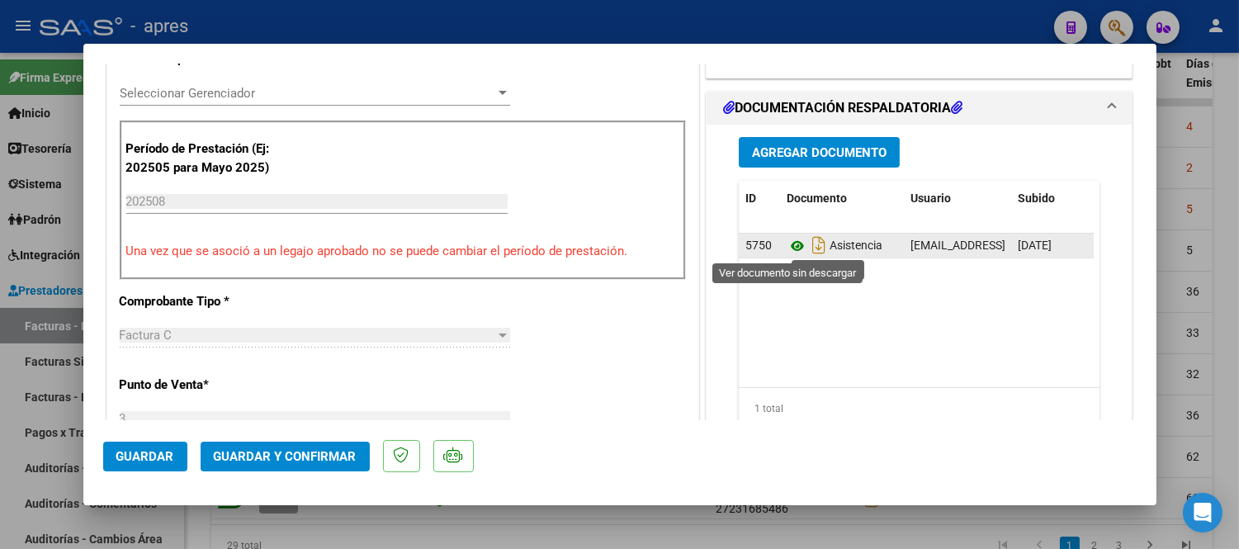
click at [787, 245] on icon at bounding box center [797, 246] width 21 height 20
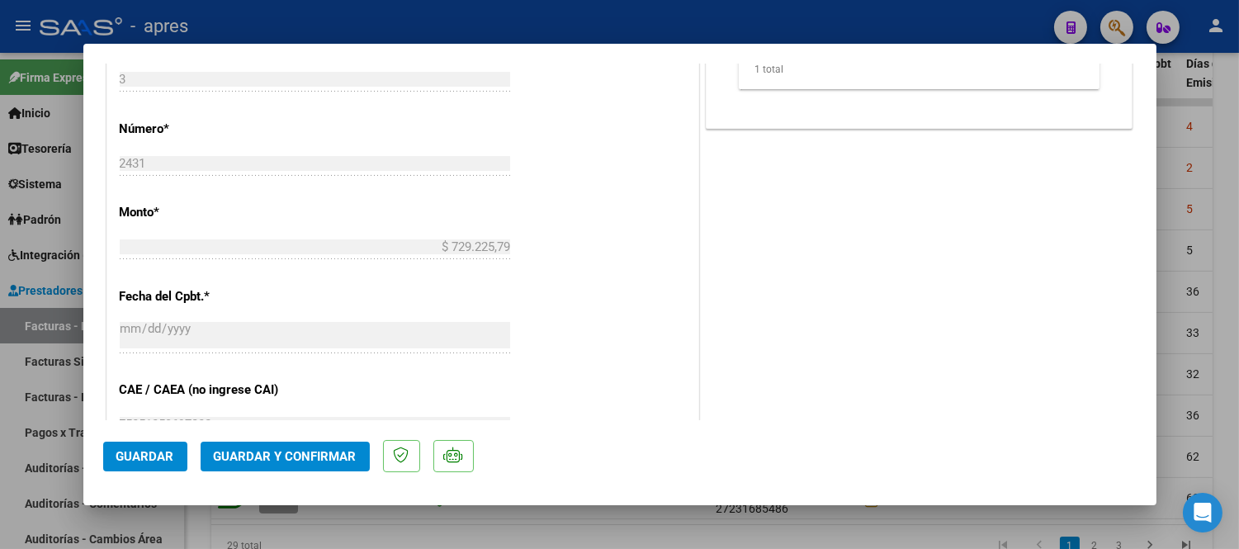
scroll to position [917, 0]
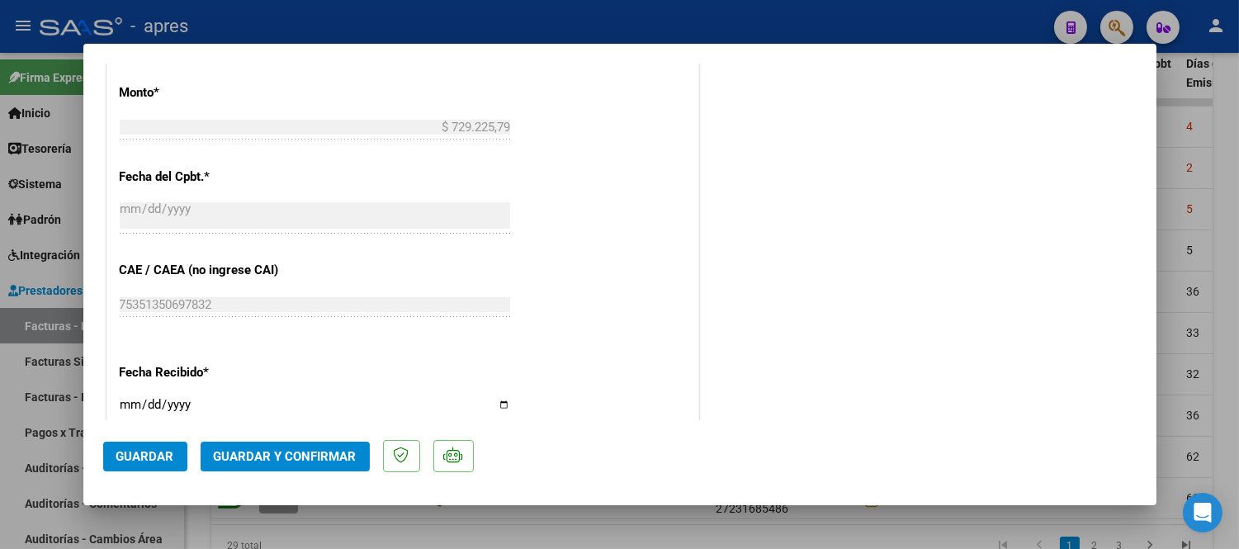
click at [303, 440] on mat-dialog-actions "Guardar Guardar y Confirmar" at bounding box center [619, 452] width 1033 height 65
click at [309, 451] on span "Guardar y Confirmar" at bounding box center [285, 456] width 143 height 15
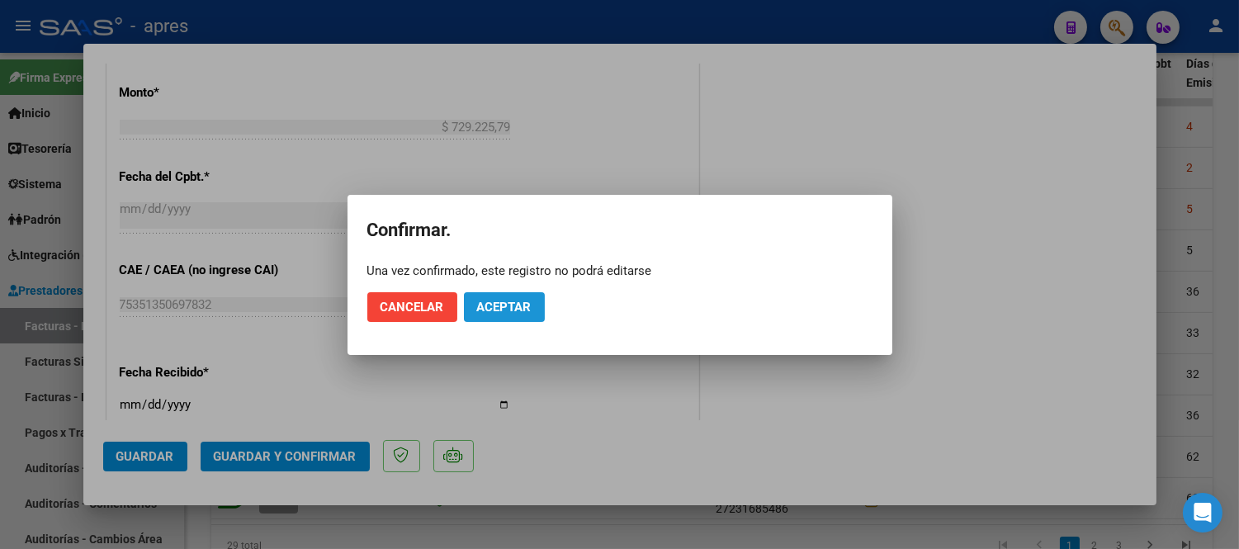
click at [520, 311] on span "Aceptar" at bounding box center [504, 307] width 54 height 15
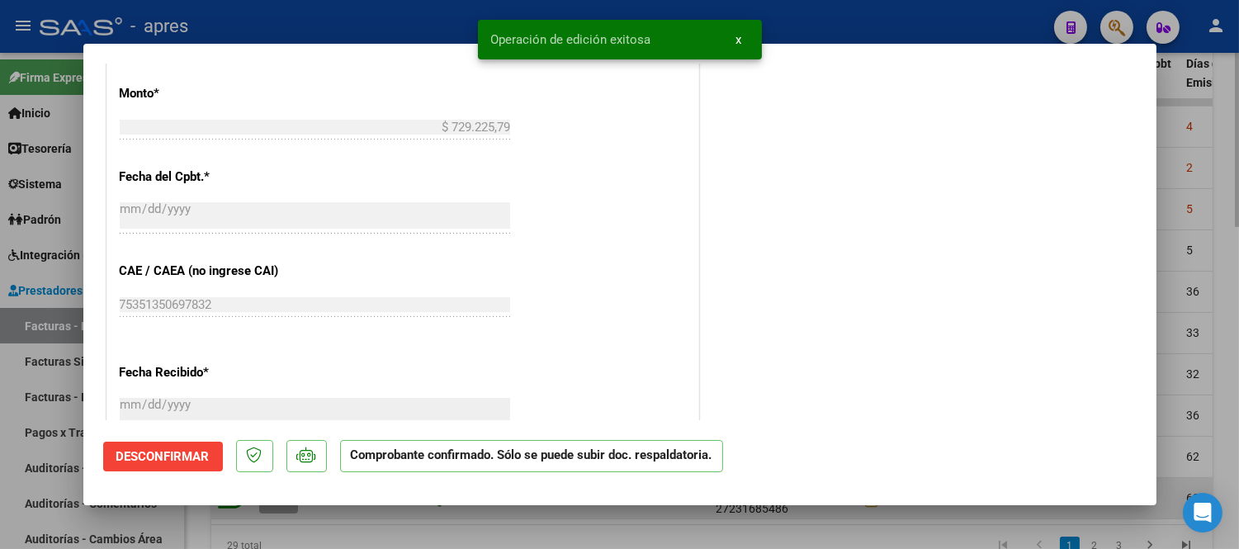
click at [386, 521] on div at bounding box center [619, 274] width 1239 height 549
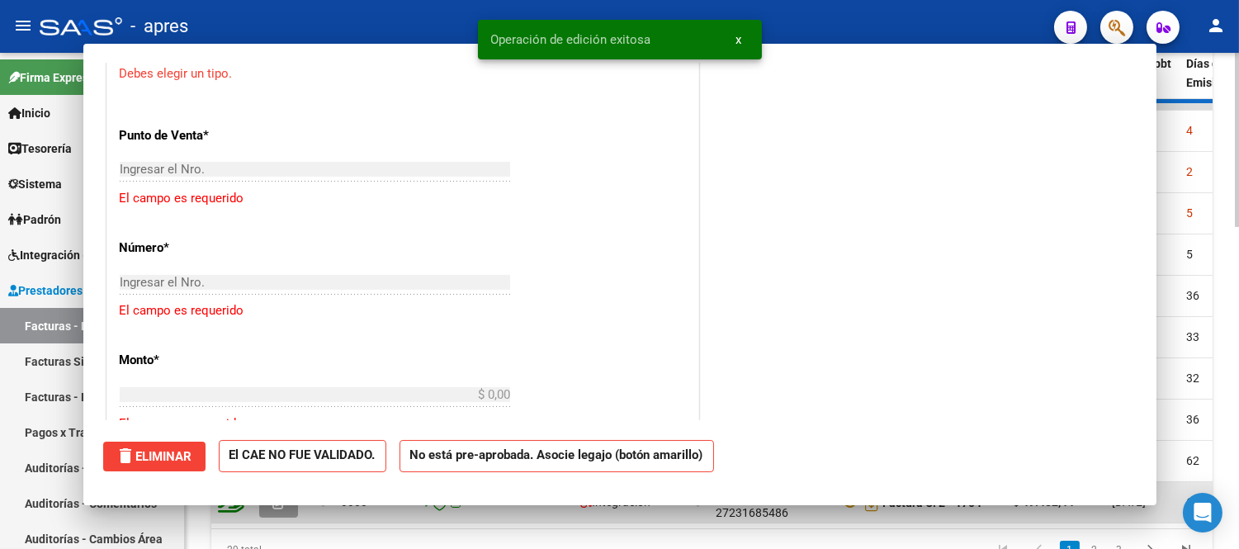
scroll to position [1121, 0]
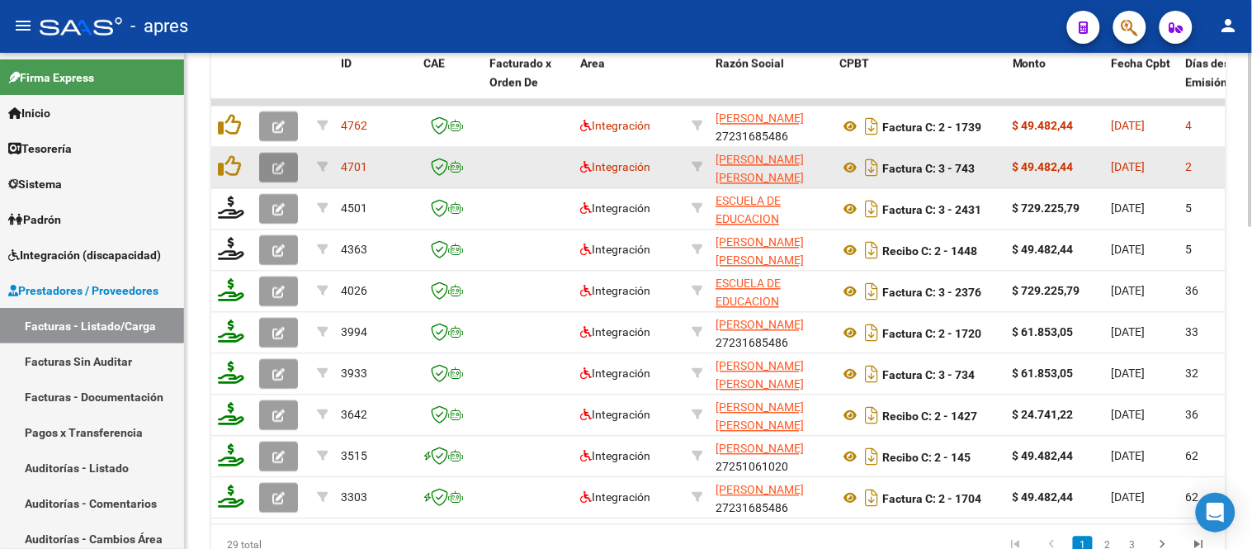
click at [267, 165] on button "button" at bounding box center [278, 169] width 39 height 30
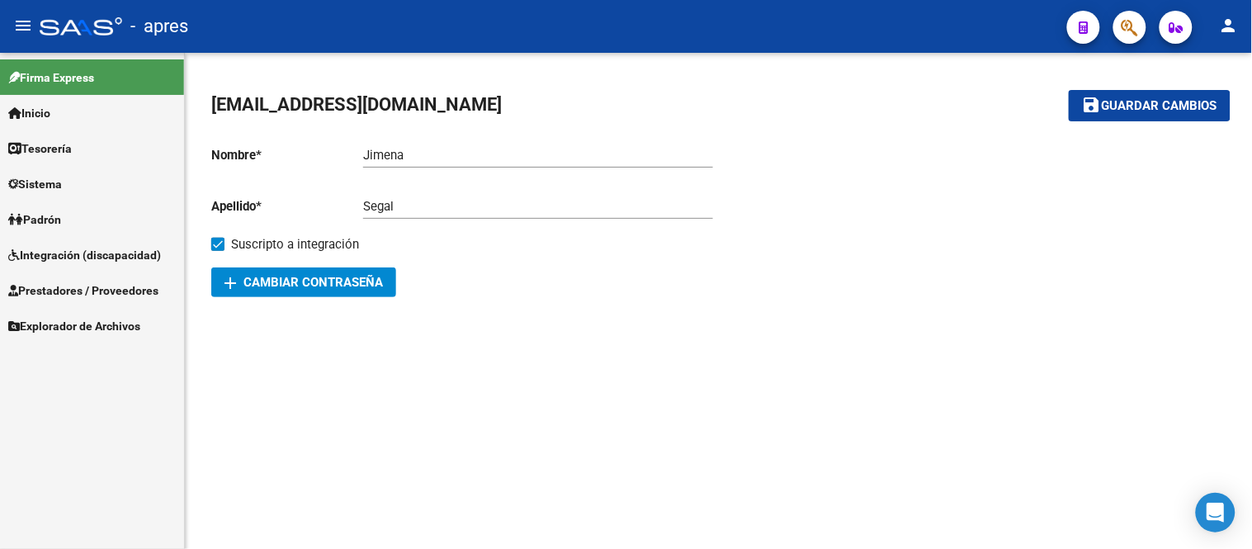
click at [101, 190] on link "Sistema" at bounding box center [92, 183] width 184 height 35
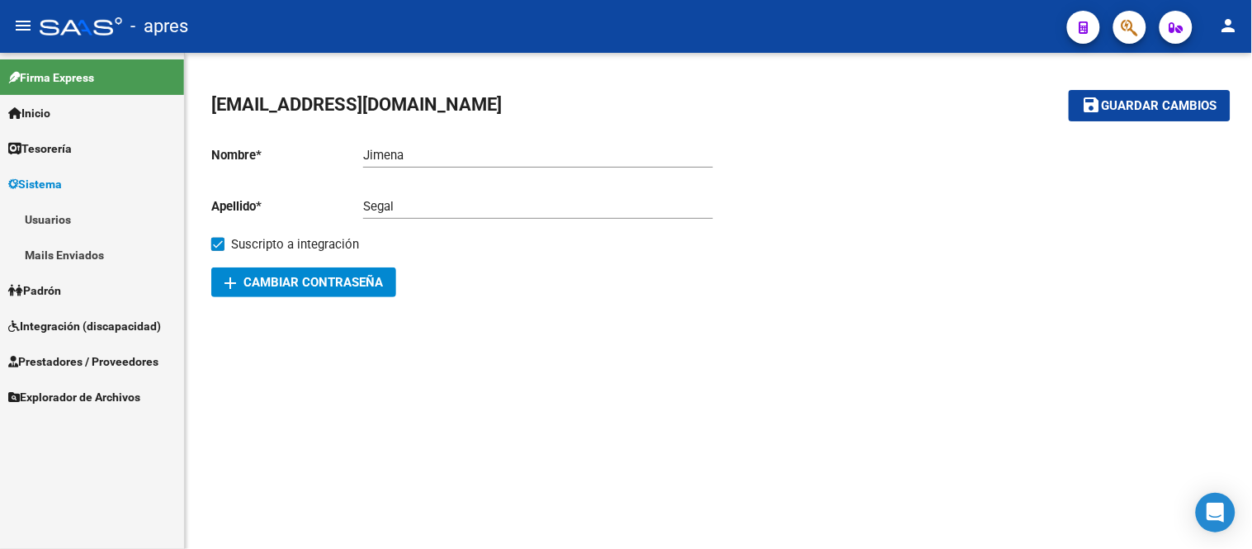
click at [110, 219] on link "Usuarios" at bounding box center [92, 218] width 184 height 35
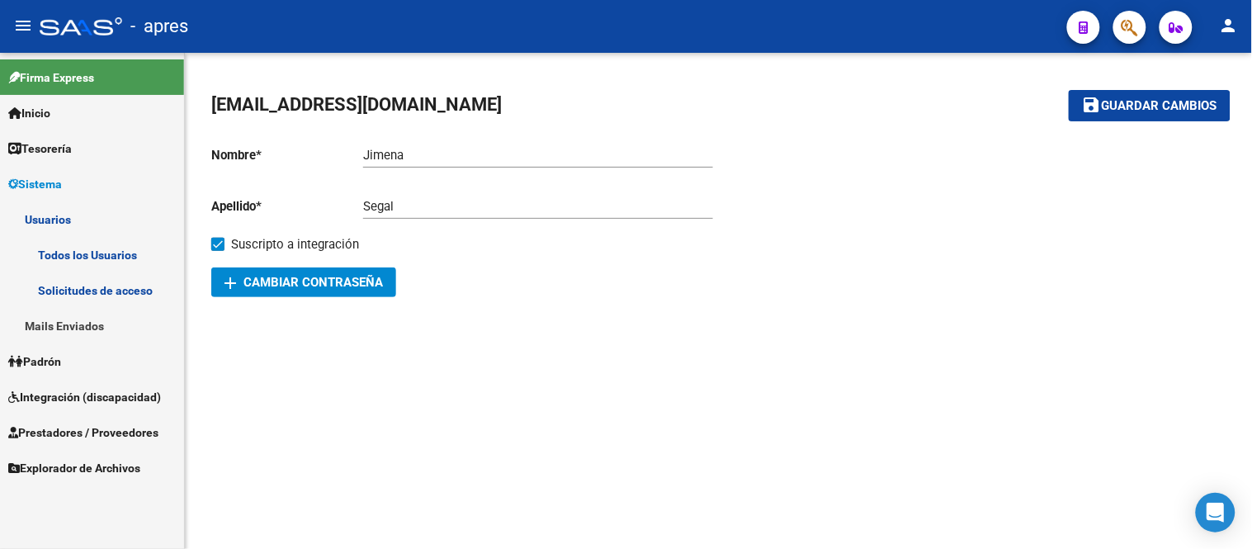
click at [125, 256] on link "Todos los Usuarios" at bounding box center [92, 254] width 184 height 35
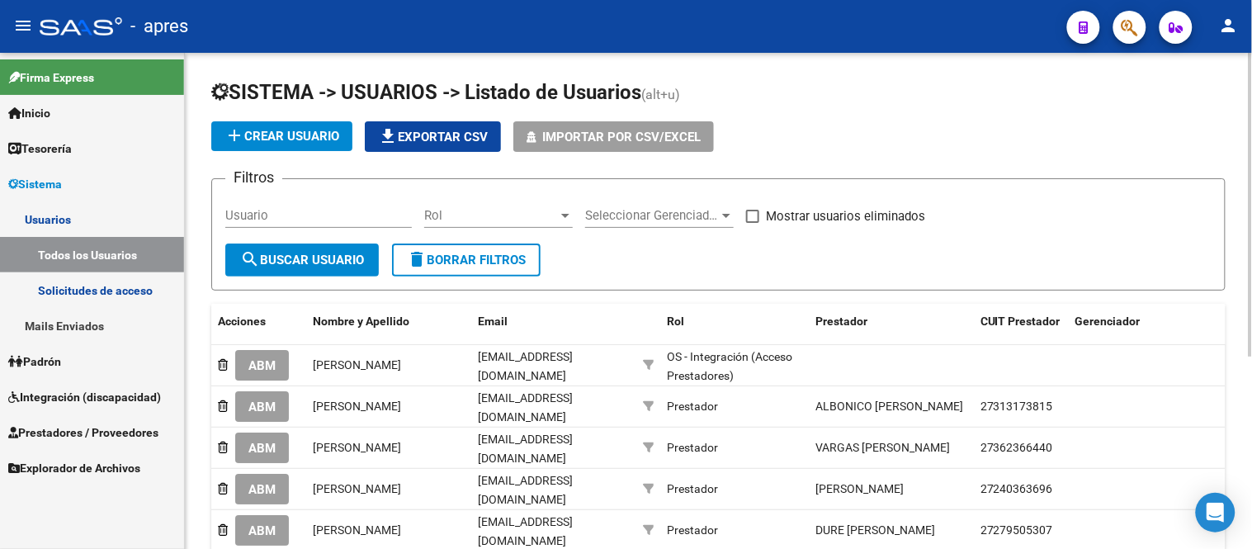
click at [308, 211] on input "Usuario" at bounding box center [318, 215] width 187 height 15
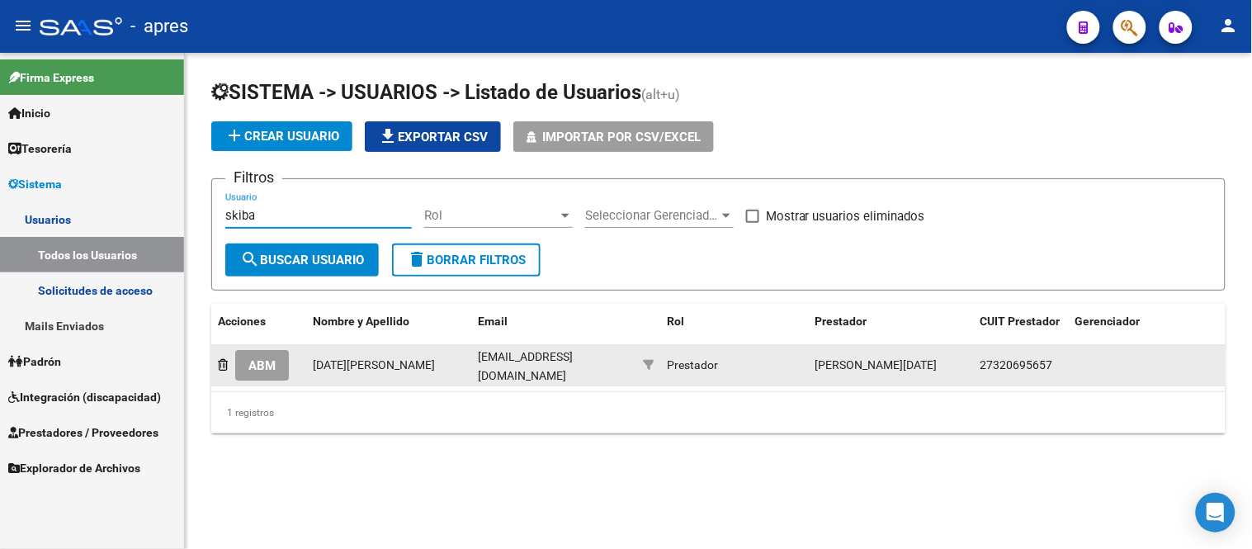
type input "skiba"
click at [276, 368] on span "ABM" at bounding box center [261, 365] width 27 height 15
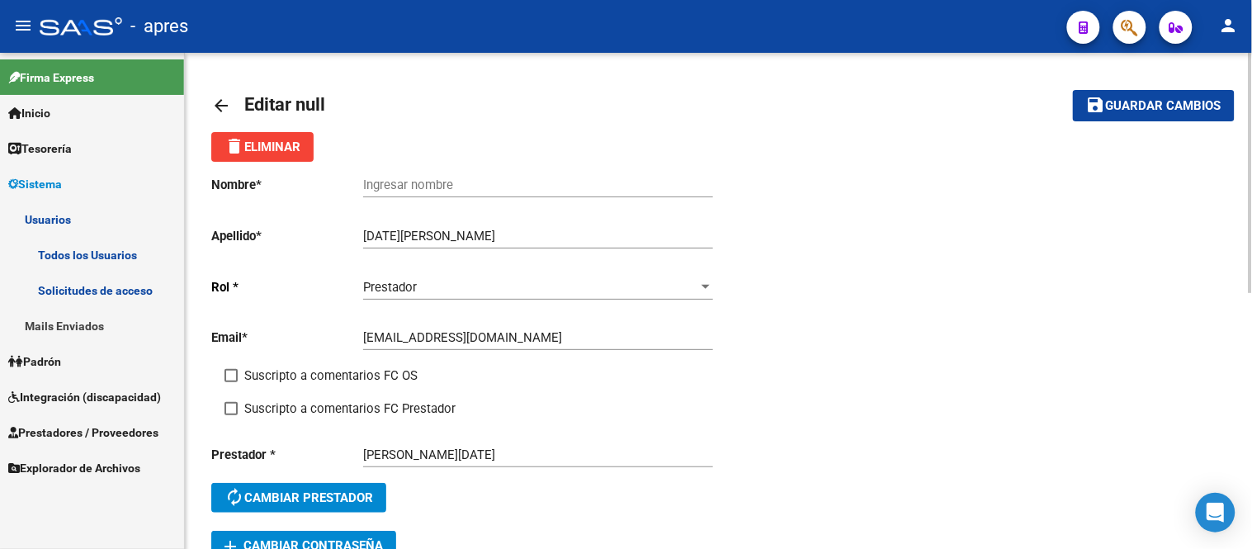
click at [232, 372] on span at bounding box center [231, 375] width 13 height 13
click at [231, 382] on input "Suscripto a comentarios FC OS" at bounding box center [230, 382] width 1 height 1
checkbox input "true"
click at [228, 406] on span at bounding box center [231, 408] width 13 height 13
click at [230, 415] on input "Suscripto a comentarios FC Prestador" at bounding box center [230, 415] width 1 height 1
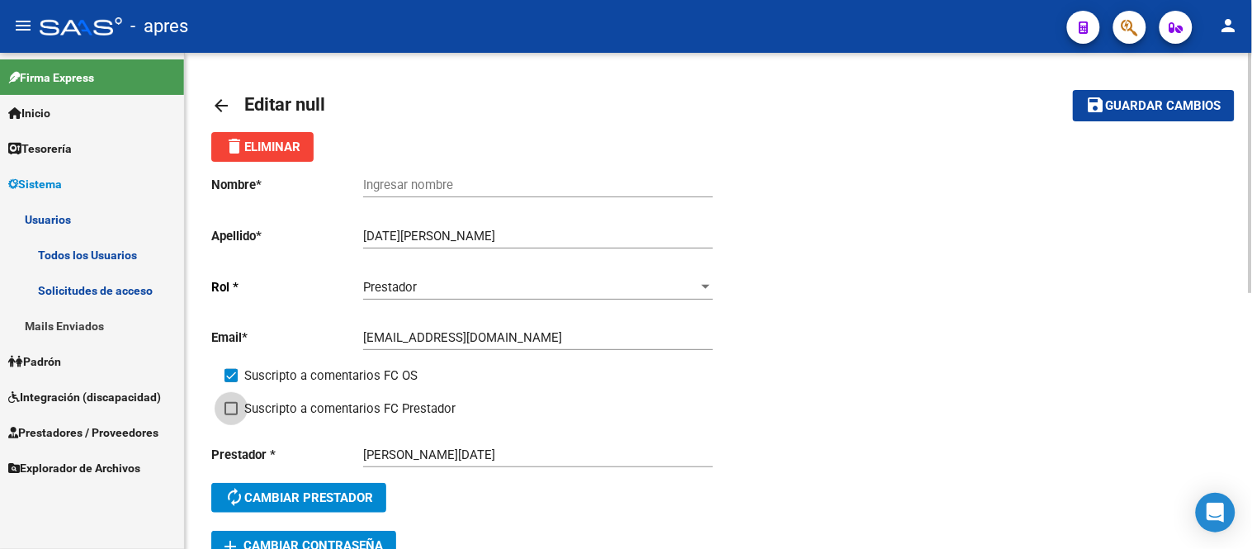
checkbox input "true"
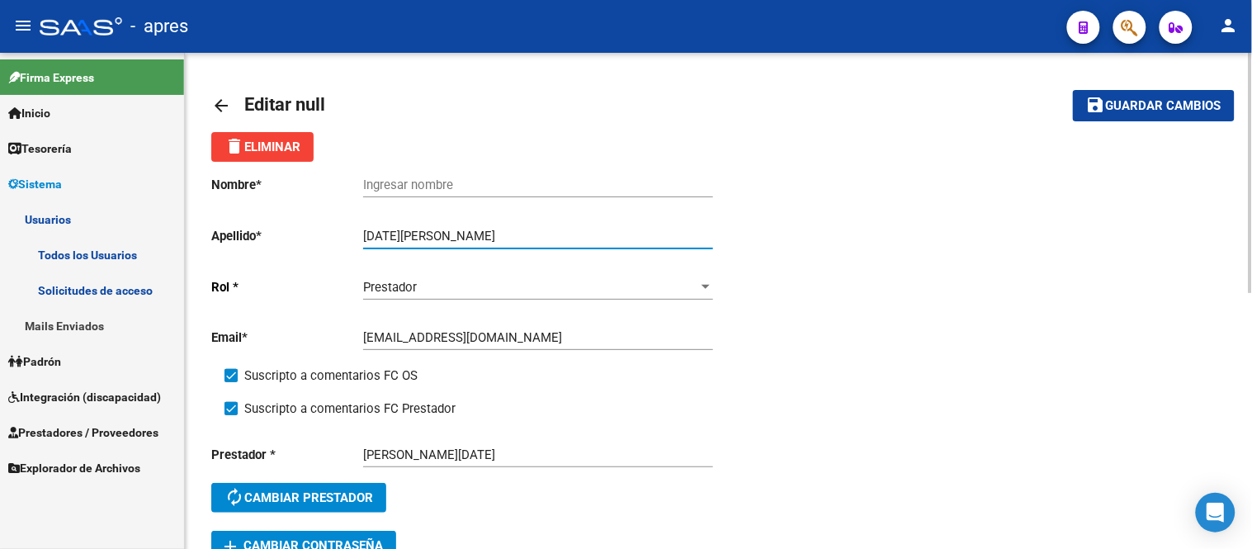
drag, startPoint x: 469, startPoint y: 234, endPoint x: 435, endPoint y: 233, distance: 33.9
click at [436, 234] on input "Lucia Anahi Skiba" at bounding box center [538, 236] width 350 height 15
click at [428, 231] on input "Lucia Anahi Skiba" at bounding box center [538, 236] width 350 height 15
click at [421, 231] on input "Lucia Anahi Skiba" at bounding box center [538, 236] width 350 height 15
click at [383, 235] on input "Lucia Anahi Skiba" at bounding box center [538, 236] width 350 height 15
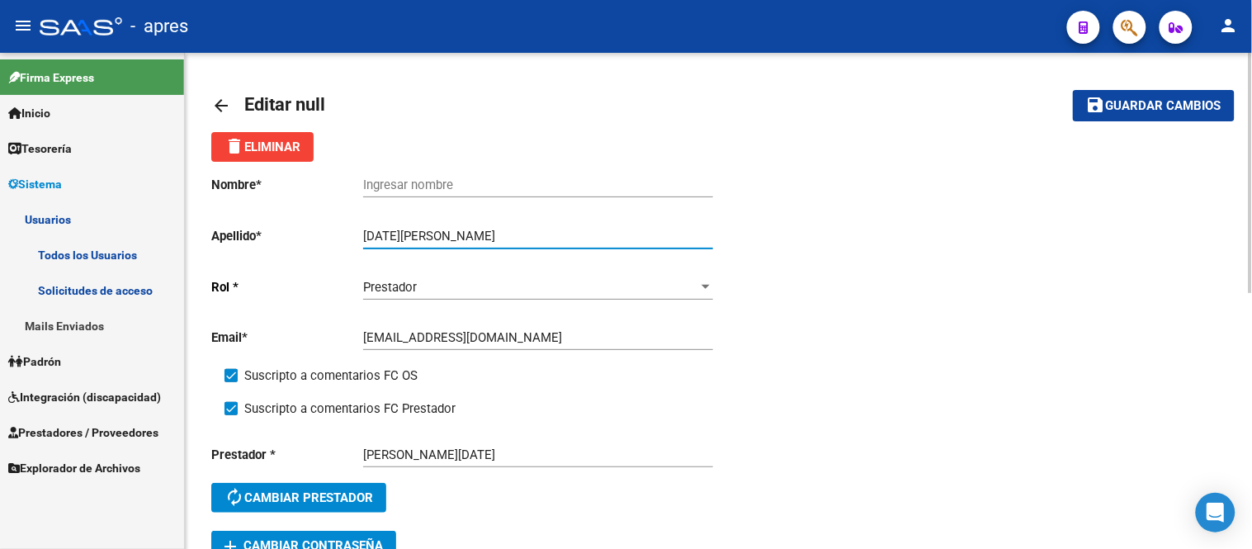
drag, startPoint x: 427, startPoint y: 242, endPoint x: 353, endPoint y: 231, distance: 74.2
click at [353, 231] on app-form-text-field "Apellido * Lucia Anahi Skiba Ingresar apellido" at bounding box center [462, 236] width 502 height 15
click at [415, 175] on div "Ingresar nombre" at bounding box center [538, 179] width 350 height 35
drag, startPoint x: 428, startPoint y: 239, endPoint x: 355, endPoint y: 235, distance: 72.8
click at [355, 235] on app-form-text-field "Apellido * Lucia Anahi Skiba Ingresar apellido" at bounding box center [462, 236] width 502 height 15
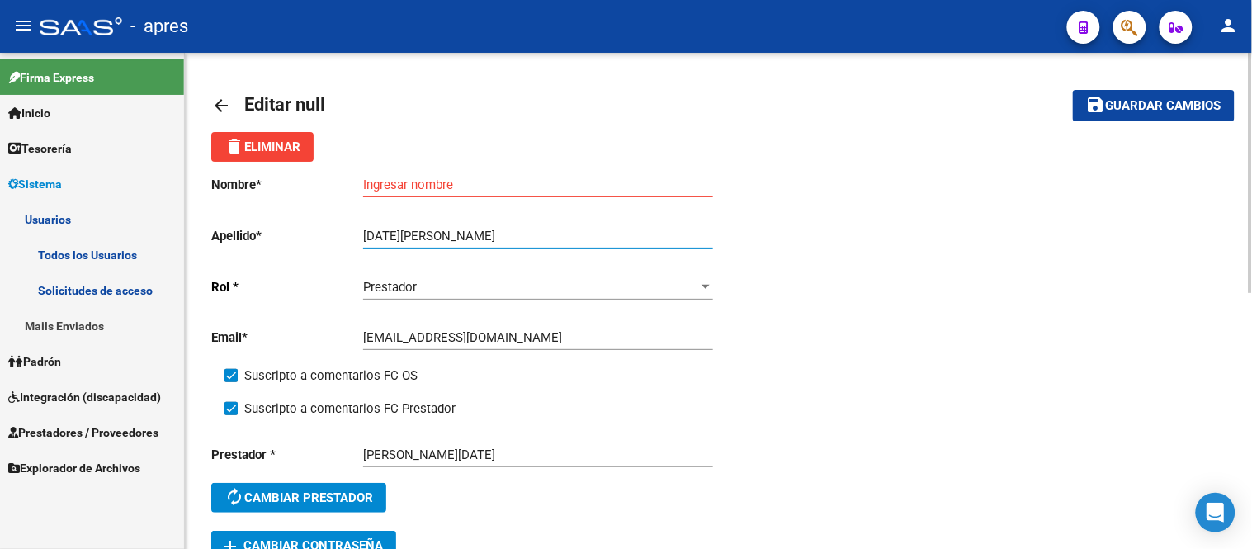
click at [414, 190] on input "Ingresar nombre" at bounding box center [538, 184] width 350 height 15
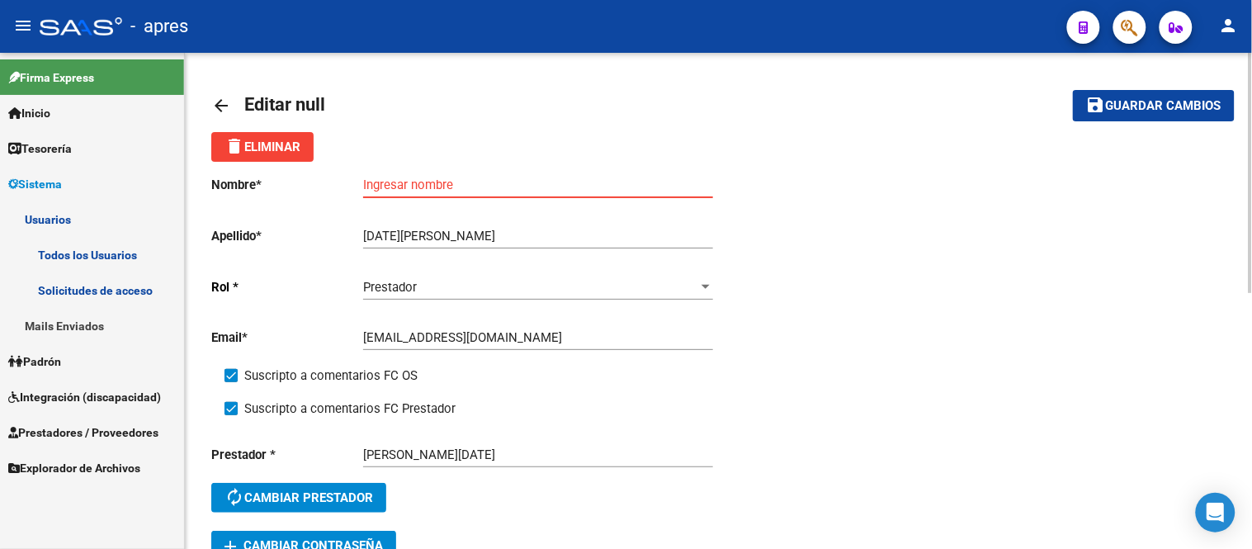
paste input "Lucia Anahi"
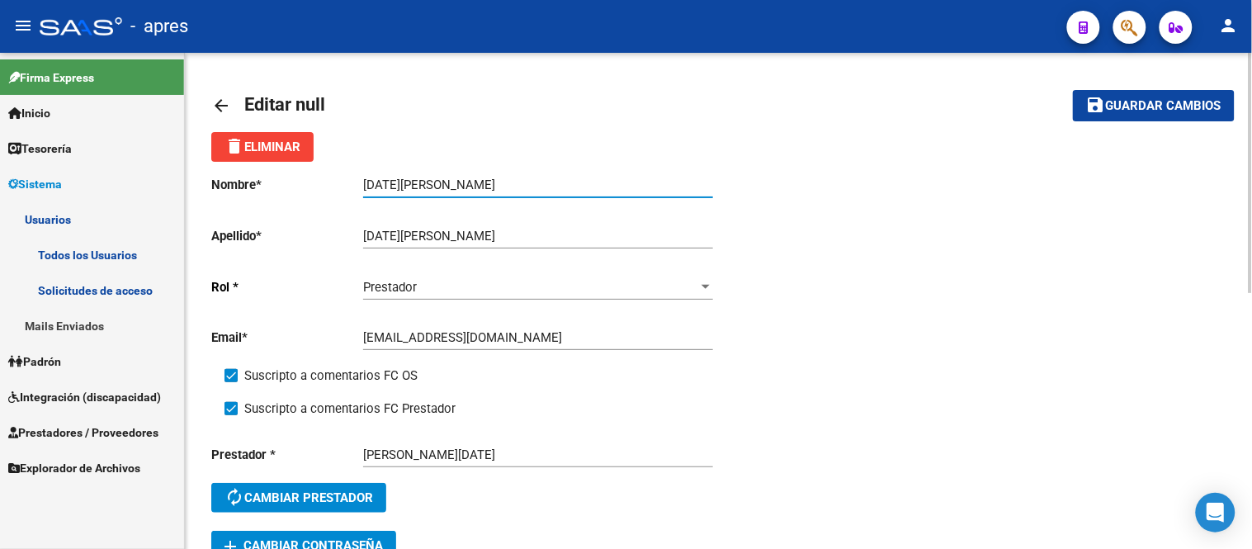
type input "Lucia Anahi"
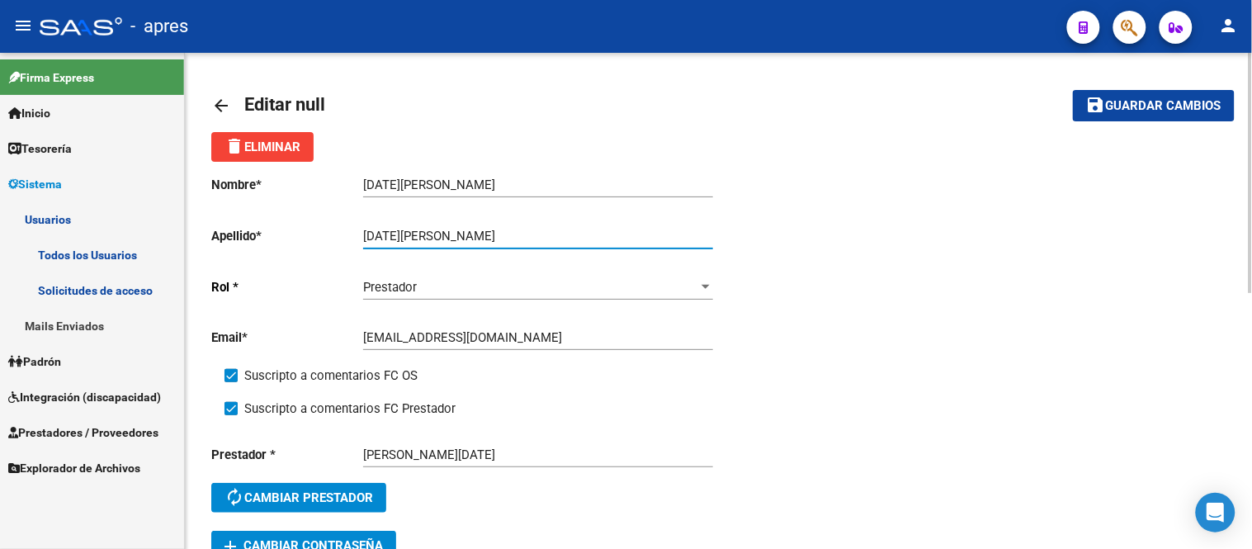
click at [431, 236] on input "Lucia Anahi Skiba" at bounding box center [538, 236] width 350 height 15
type input "Skiba"
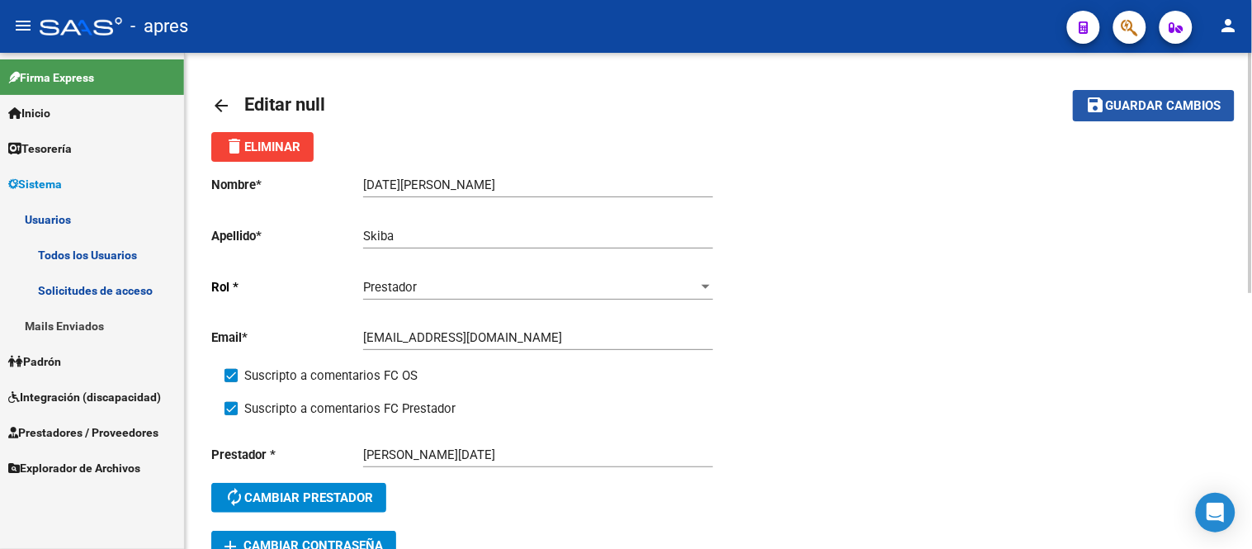
click at [1146, 107] on span "Guardar cambios" at bounding box center [1164, 106] width 116 height 15
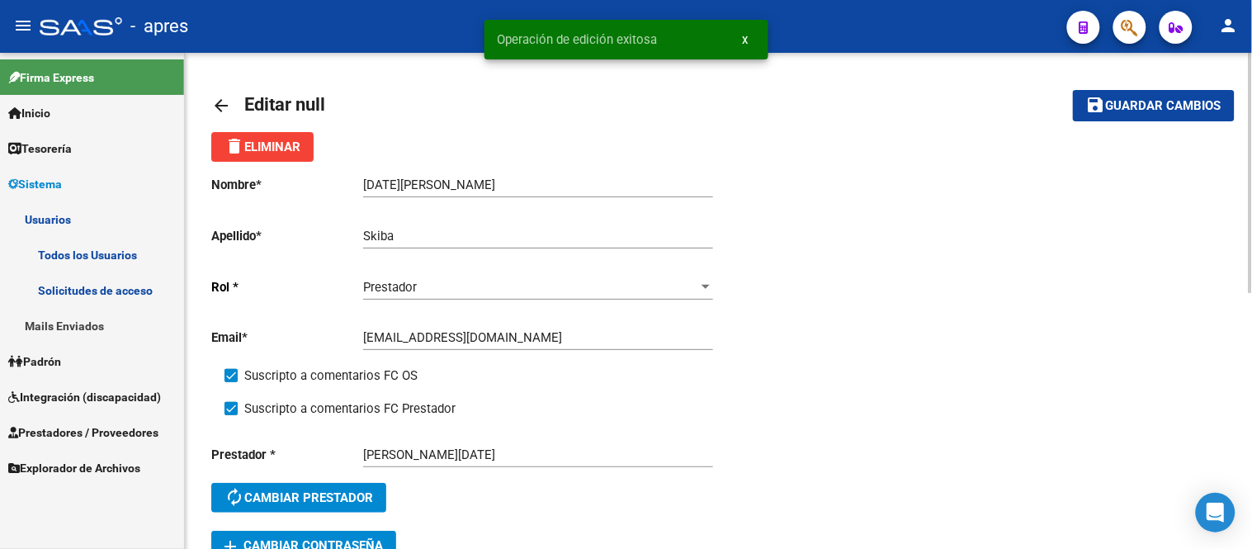
click at [229, 116] on mat-icon "arrow_back" at bounding box center [221, 106] width 20 height 20
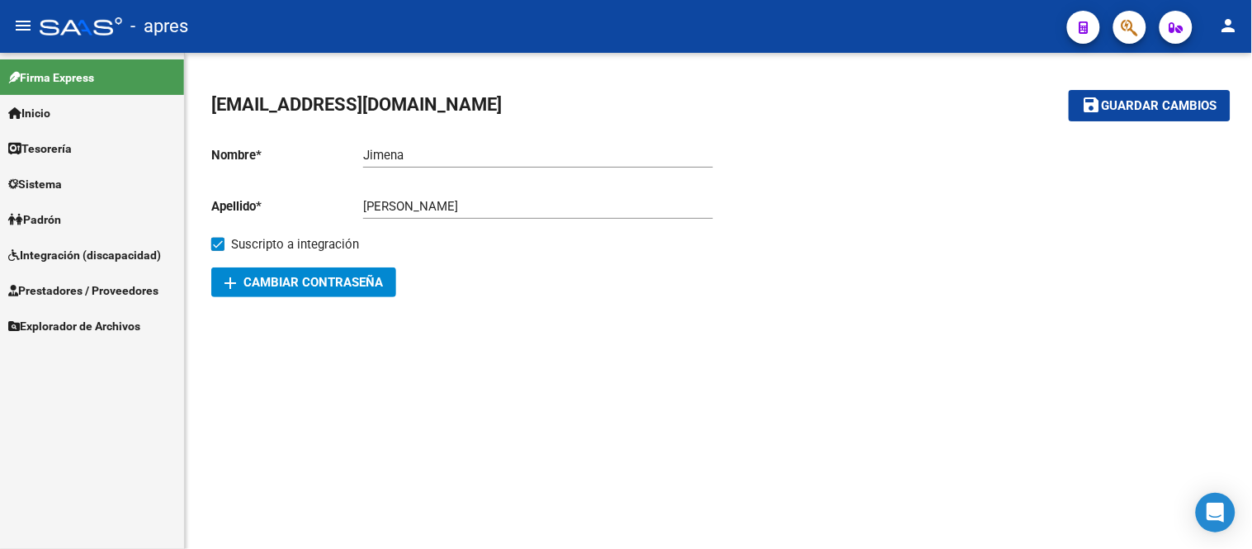
click at [111, 261] on span "Integración (discapacidad)" at bounding box center [84, 255] width 153 height 18
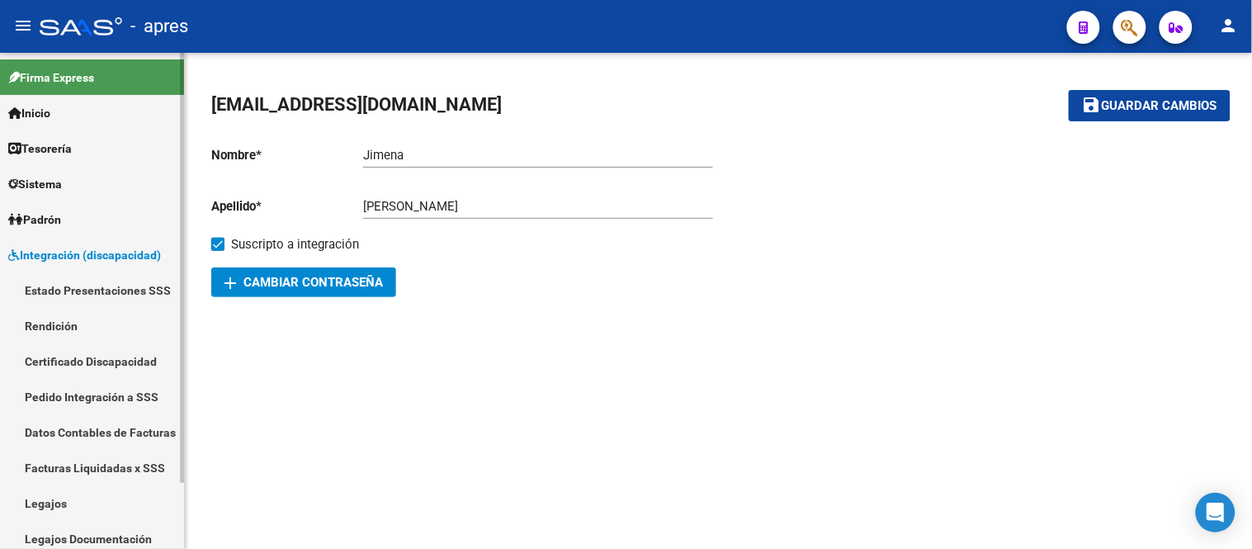
click at [120, 248] on span "Integración (discapacidad)" at bounding box center [84, 255] width 153 height 18
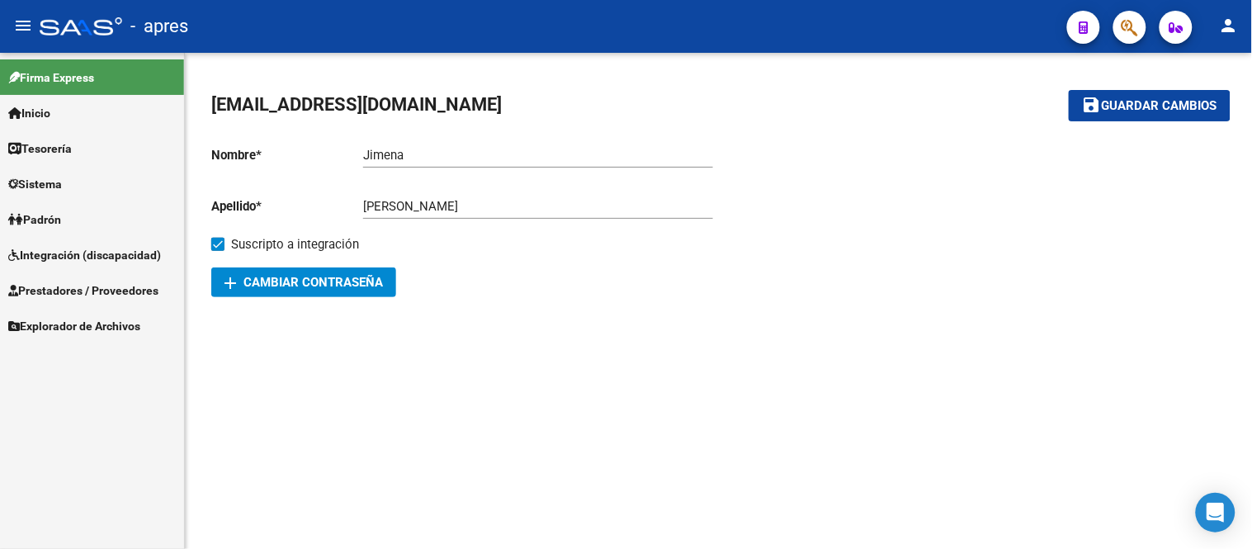
click at [75, 174] on link "Sistema" at bounding box center [92, 183] width 184 height 35
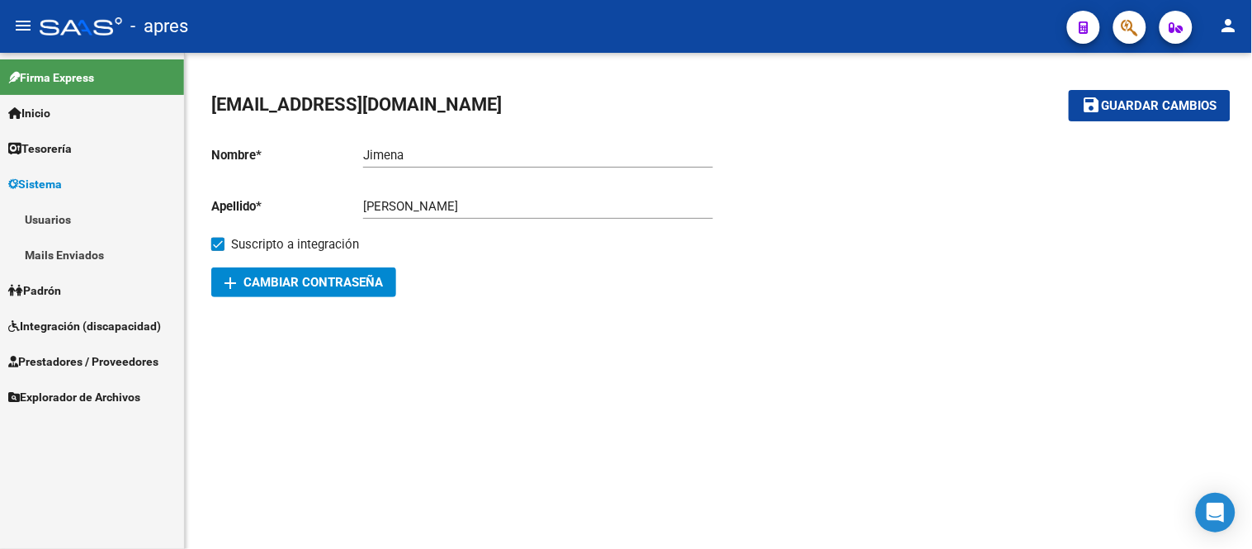
click at [113, 206] on link "Usuarios" at bounding box center [92, 218] width 184 height 35
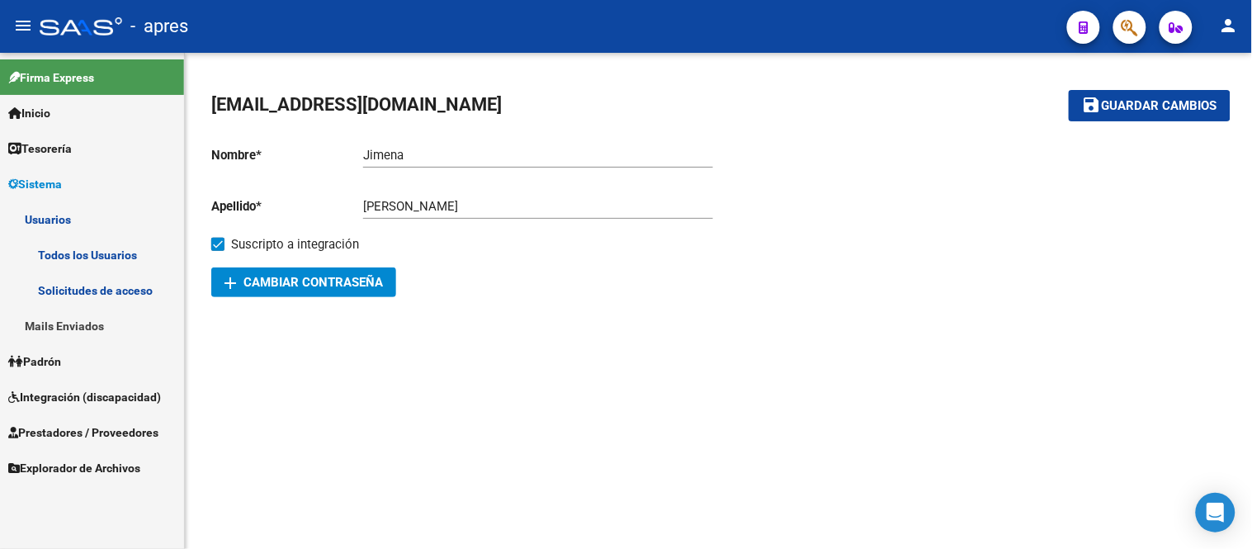
click at [129, 252] on link "Todos los Usuarios" at bounding box center [92, 254] width 184 height 35
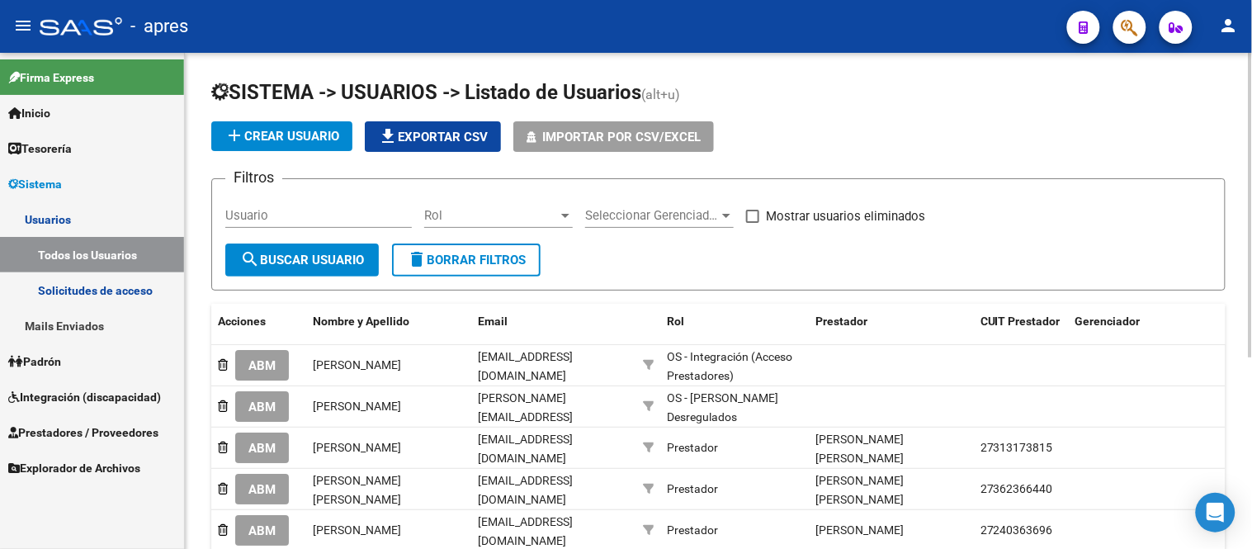
click at [304, 210] on input "Usuario" at bounding box center [318, 215] width 187 height 15
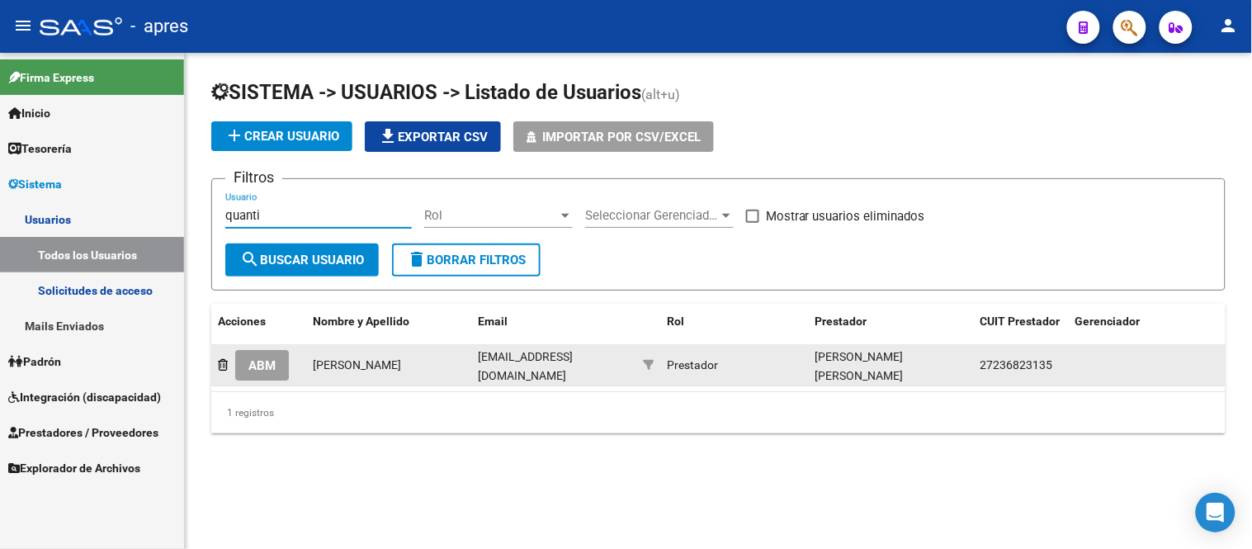
type input "quanti"
click at [266, 370] on span "ABM" at bounding box center [261, 365] width 27 height 15
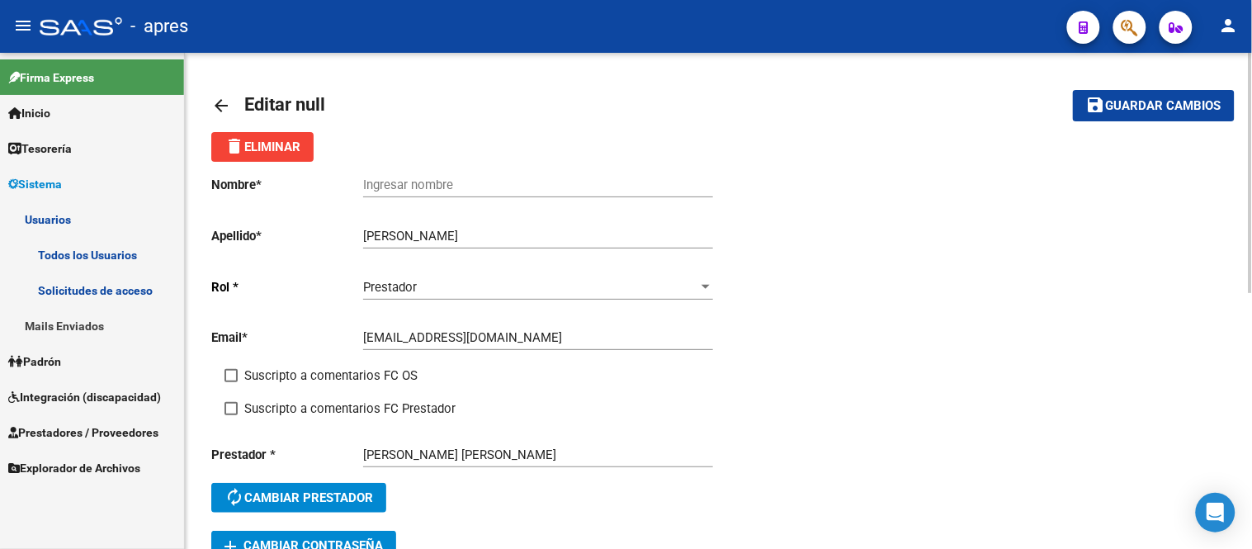
click at [227, 384] on label "Suscripto a comentarios FC OS" at bounding box center [321, 376] width 193 height 20
click at [230, 383] on input "Suscripto a comentarios FC OS" at bounding box center [230, 382] width 1 height 1
checkbox input "true"
click at [216, 409] on div "Nombre * Ingresar nombre Apellido * Alma Viviana Quantin Ingresar apellido Rol …" at bounding box center [465, 346] width 508 height 369
click at [228, 409] on span at bounding box center [231, 408] width 13 height 13
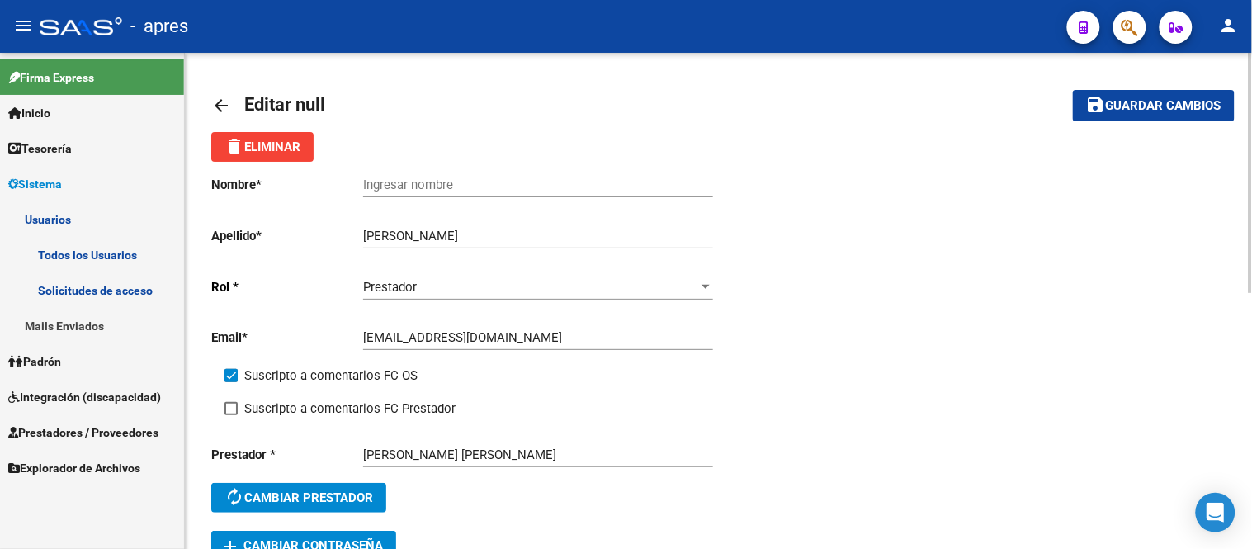
click at [230, 415] on input "Suscripto a comentarios FC Prestador" at bounding box center [230, 415] width 1 height 1
checkbox input "true"
click at [1137, 102] on span "Guardar cambios" at bounding box center [1164, 106] width 116 height 15
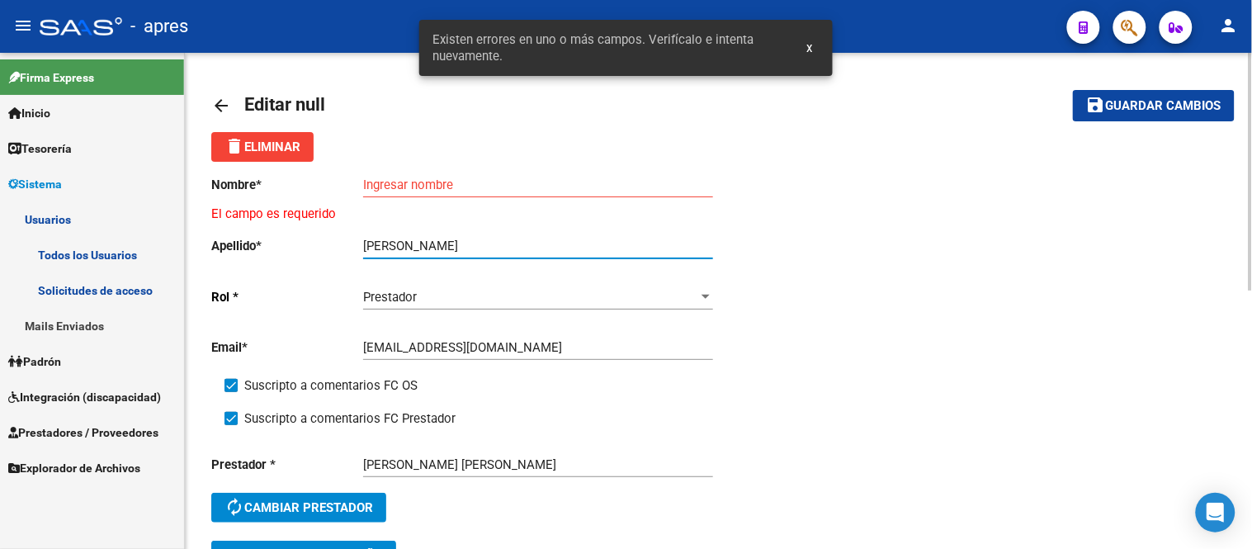
drag, startPoint x: 439, startPoint y: 244, endPoint x: 357, endPoint y: 243, distance: 82.6
click at [357, 243] on app-form-text-field "Apellido * Alma Viviana Quantin Ingresar apellido" at bounding box center [462, 246] width 502 height 15
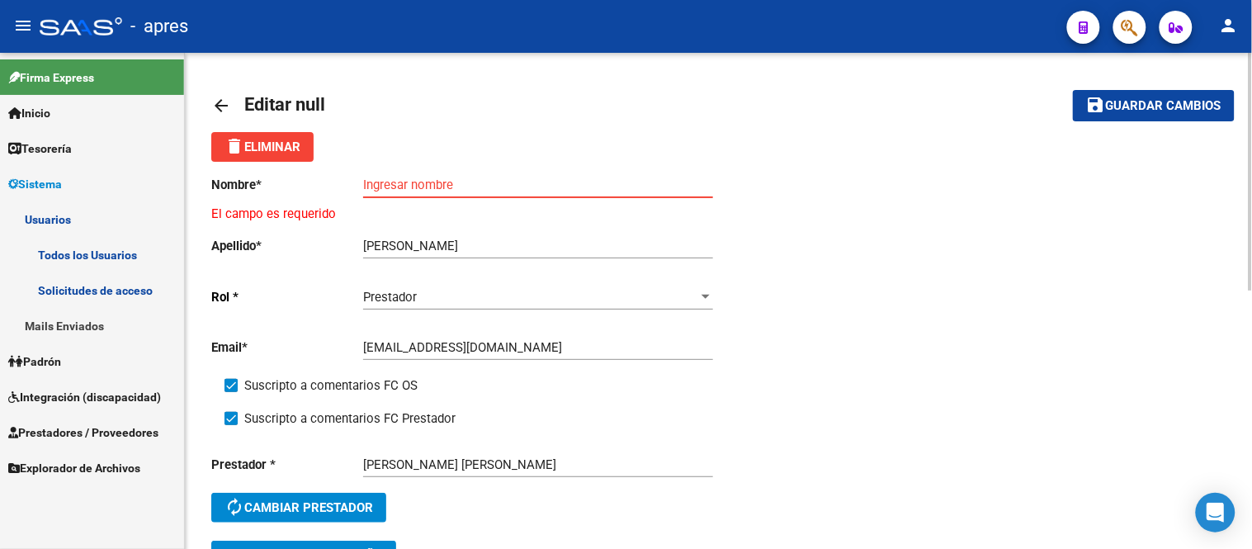
click at [405, 179] on input "Ingresar nombre" at bounding box center [538, 184] width 350 height 15
paste input "Alma Viviana"
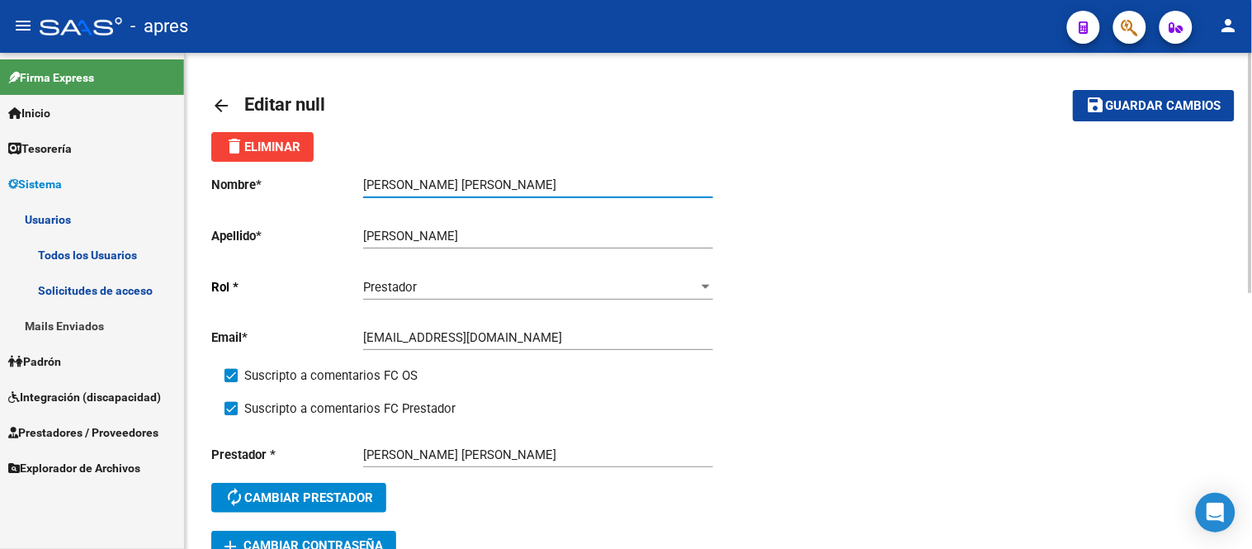
type input "Alma Viviana"
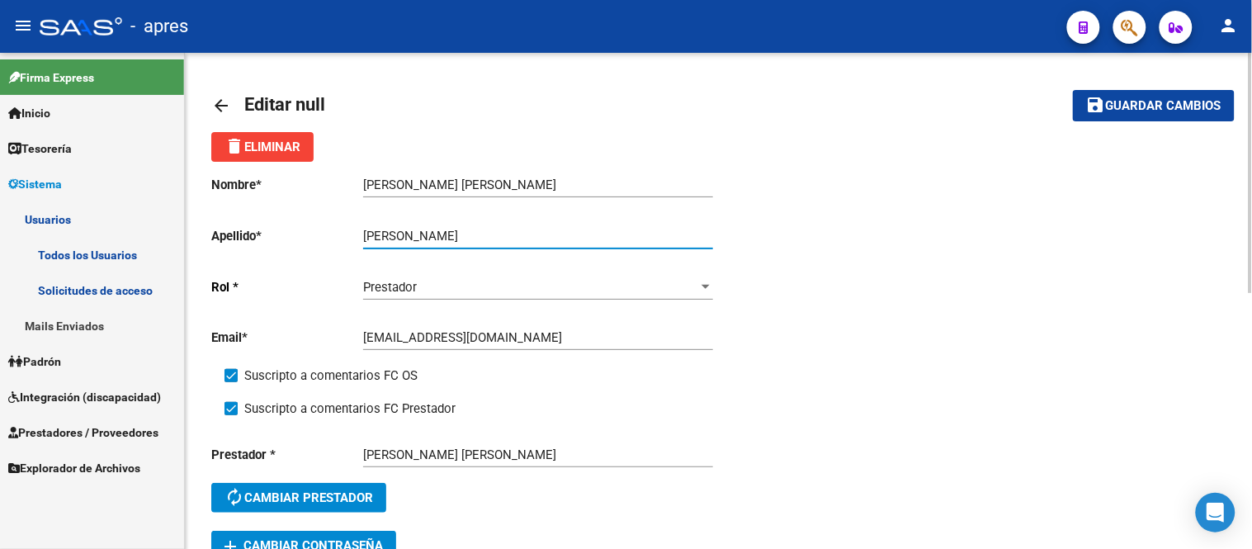
click at [438, 240] on input "[PERSON_NAME]" at bounding box center [538, 236] width 350 height 15
type input "Quantin"
click at [1119, 113] on button "save Guardar cambios" at bounding box center [1154, 105] width 162 height 31
click at [218, 102] on mat-icon "arrow_back" at bounding box center [221, 106] width 20 height 20
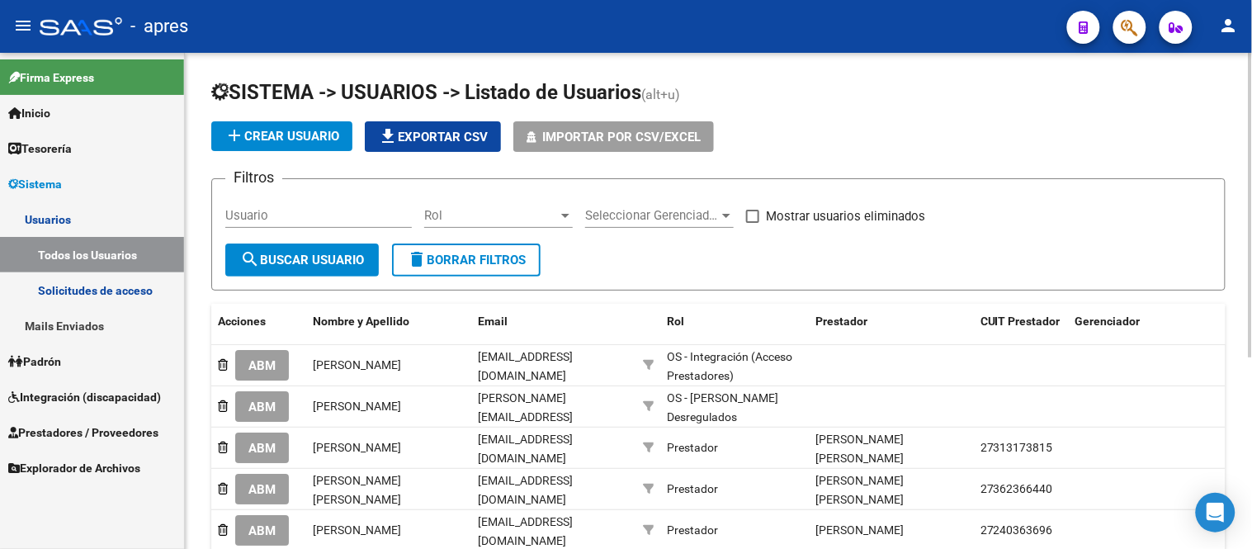
click at [282, 209] on input "Usuario" at bounding box center [318, 215] width 187 height 15
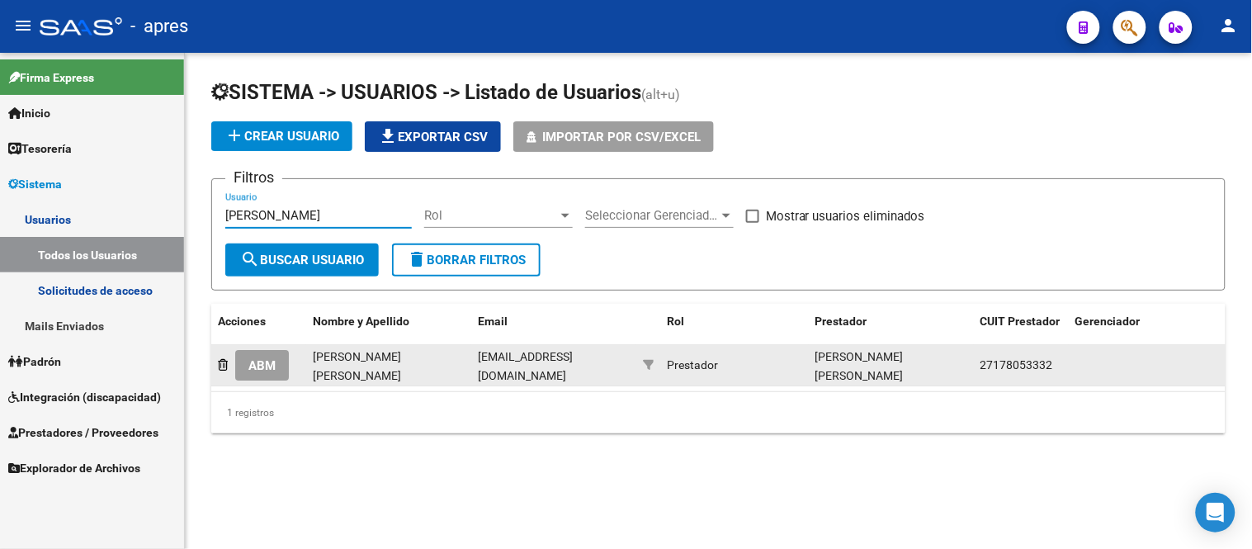
type input "santillan"
click at [273, 359] on span "ABM" at bounding box center [261, 365] width 27 height 15
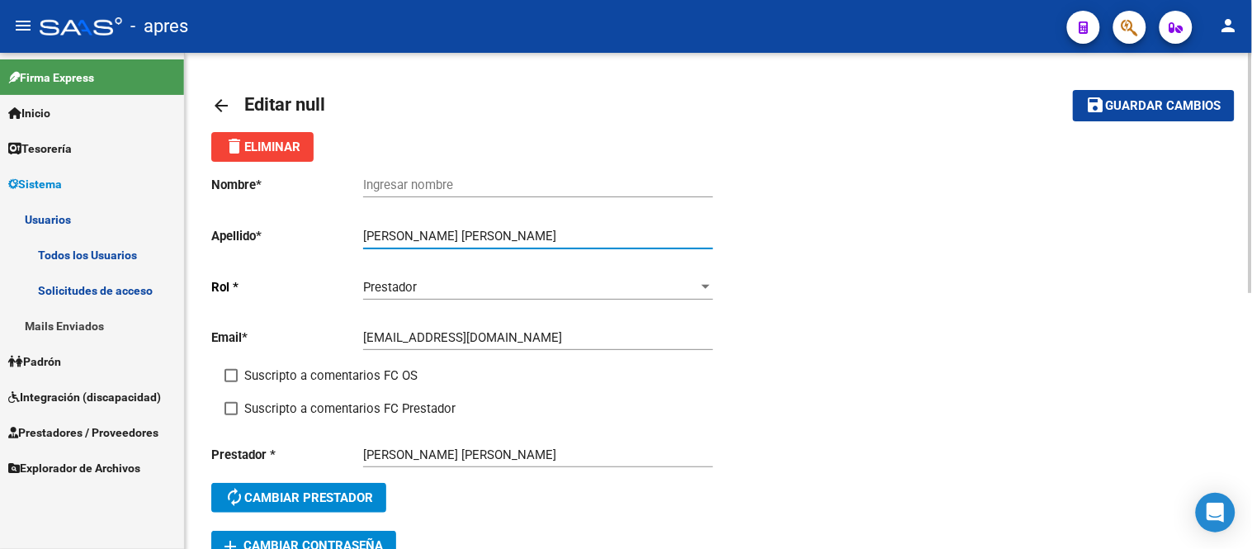
drag, startPoint x: 467, startPoint y: 236, endPoint x: 365, endPoint y: 220, distance: 103.5
click at [365, 220] on div "Santillan Fernanda Mariel Ingresar apellido" at bounding box center [538, 230] width 350 height 35
click at [512, 211] on div "Ingresar nombre" at bounding box center [538, 187] width 350 height 51
drag, startPoint x: 527, startPoint y: 232, endPoint x: 471, endPoint y: 235, distance: 55.4
click at [471, 235] on input "Santillan Fernanda Mariel" at bounding box center [538, 236] width 350 height 15
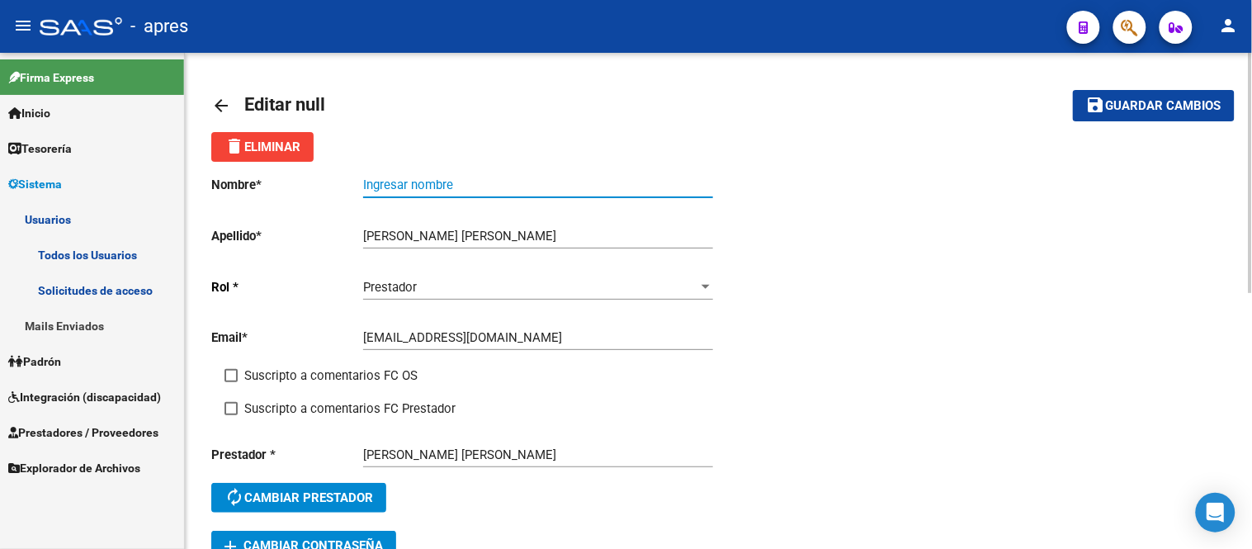
click at [440, 179] on input "Ingresar nombre" at bounding box center [538, 184] width 350 height 15
paste input "Mariel"
type input "Mariel"
click at [522, 223] on div "Santillan Fernanda Mariel Ingresar apellido" at bounding box center [538, 230] width 350 height 35
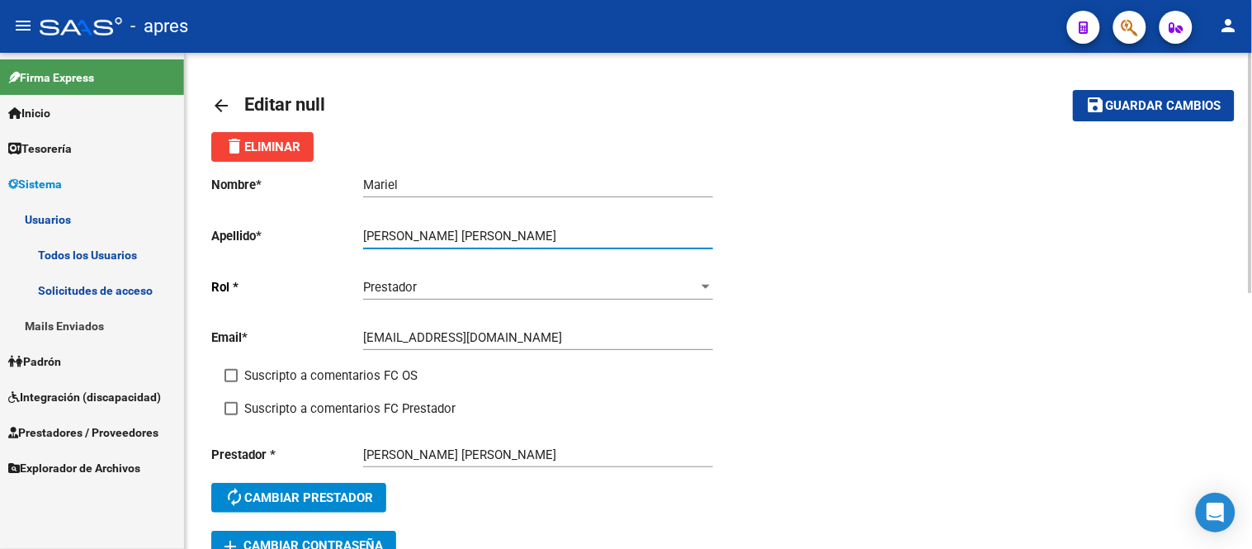
click at [526, 229] on input "Santillan Fernanda Mariel" at bounding box center [538, 236] width 350 height 15
type input "Santillan Fernanda"
drag, startPoint x: 233, startPoint y: 381, endPoint x: 234, endPoint y: 394, distance: 13.2
click at [233, 381] on span at bounding box center [231, 375] width 13 height 13
click at [231, 382] on input "Suscripto a comentarios FC OS" at bounding box center [230, 382] width 1 height 1
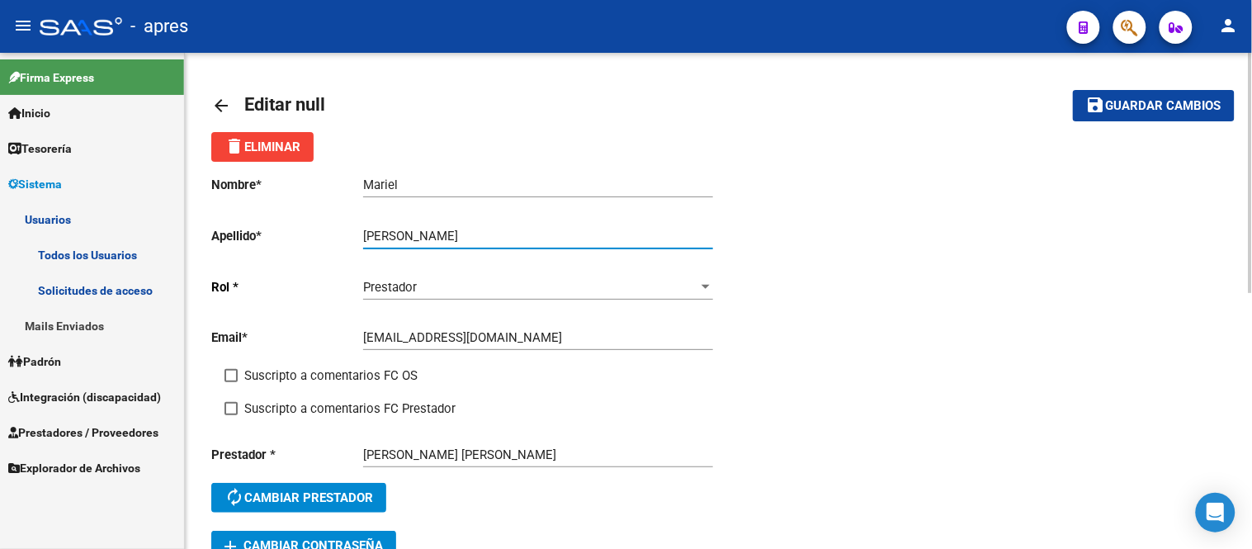
checkbox input "true"
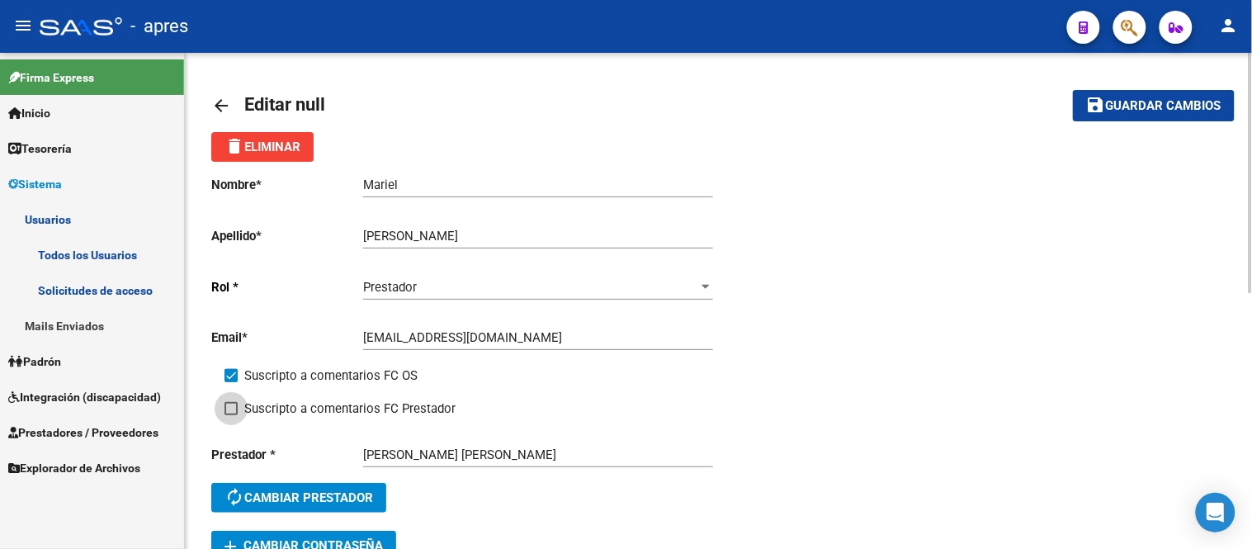
click at [238, 399] on label "Suscripto a comentarios FC Prestador" at bounding box center [340, 409] width 231 height 20
click at [231, 415] on input "Suscripto a comentarios FC Prestador" at bounding box center [230, 415] width 1 height 1
checkbox input "true"
drag, startPoint x: 1165, startPoint y: 113, endPoint x: 1157, endPoint y: 104, distance: 11.7
click at [1164, 113] on button "save Guardar cambios" at bounding box center [1154, 105] width 162 height 31
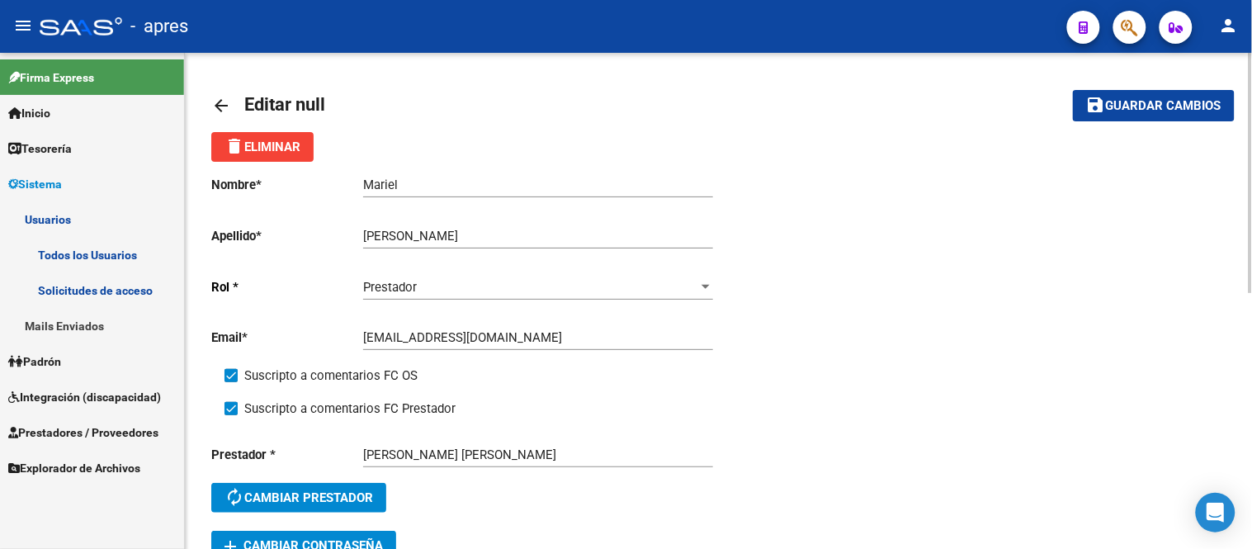
click at [220, 103] on mat-icon "arrow_back" at bounding box center [221, 106] width 20 height 20
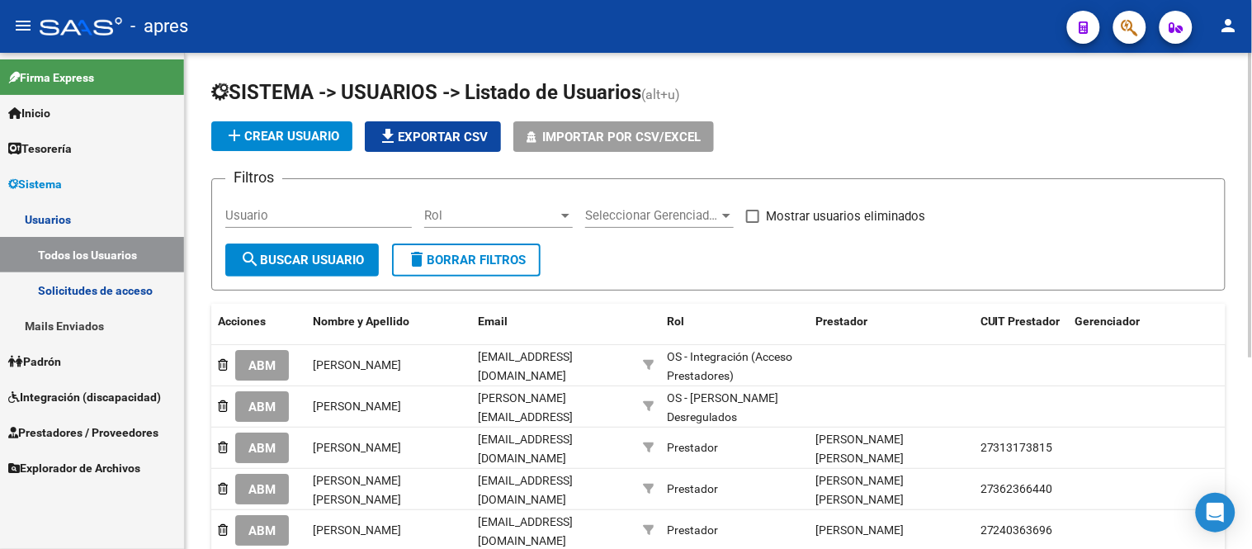
click at [297, 211] on input "Usuario" at bounding box center [318, 215] width 187 height 15
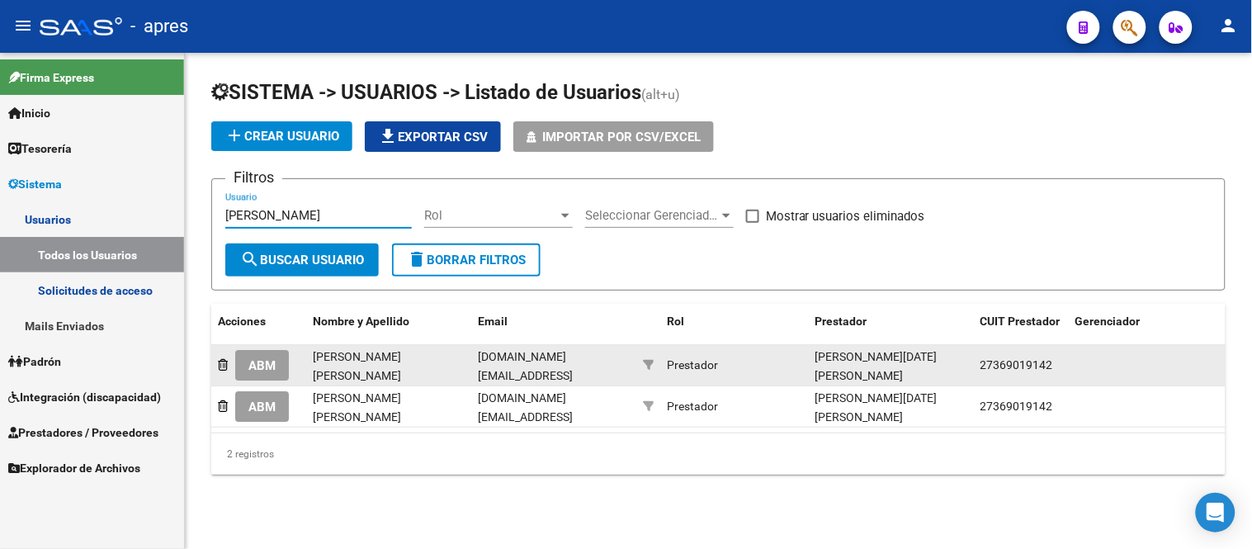
type input "franco"
click at [262, 366] on span "ABM" at bounding box center [261, 365] width 27 height 15
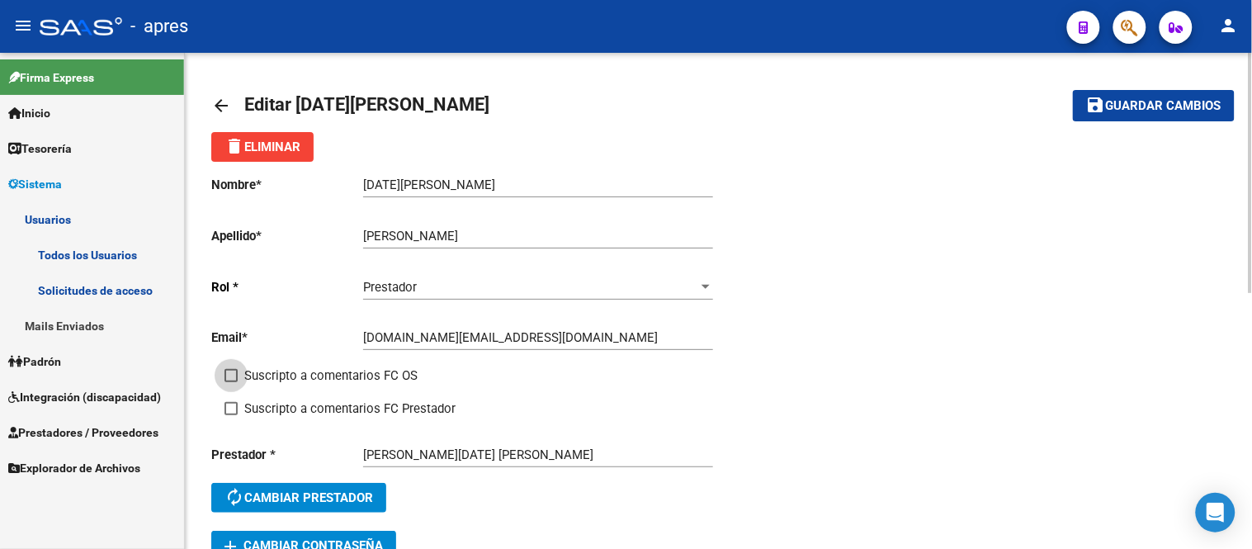
click at [235, 369] on span at bounding box center [231, 375] width 13 height 13
click at [231, 382] on input "Suscripto a comentarios FC OS" at bounding box center [230, 382] width 1 height 1
checkbox input "true"
click at [234, 398] on div "Suscripto a comentarios FC OS" at bounding box center [479, 382] width 508 height 33
click at [241, 407] on label "Suscripto a comentarios FC Prestador" at bounding box center [340, 409] width 231 height 20
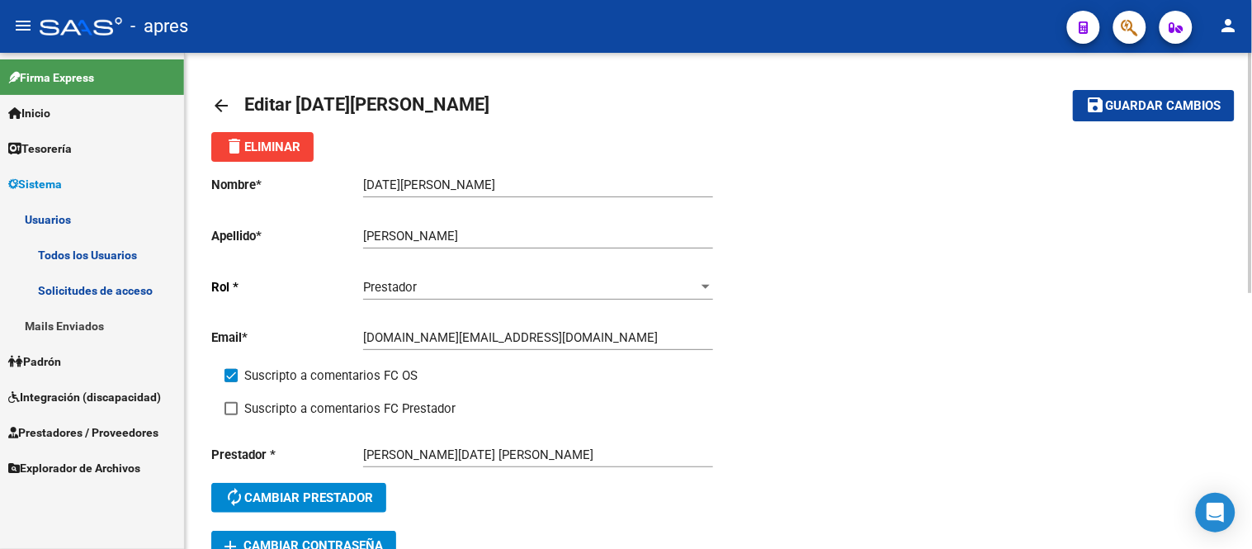
click at [231, 415] on input "Suscripto a comentarios FC Prestador" at bounding box center [230, 415] width 1 height 1
checkbox input "true"
click at [1148, 101] on span "Guardar cambios" at bounding box center [1164, 106] width 116 height 15
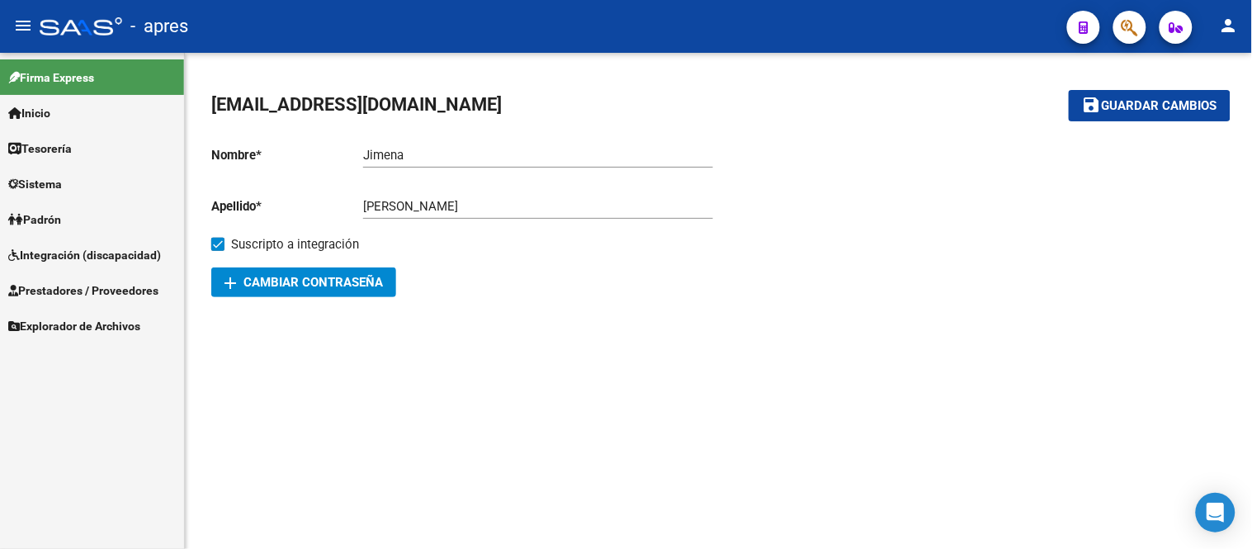
click at [135, 194] on link "Sistema" at bounding box center [92, 183] width 184 height 35
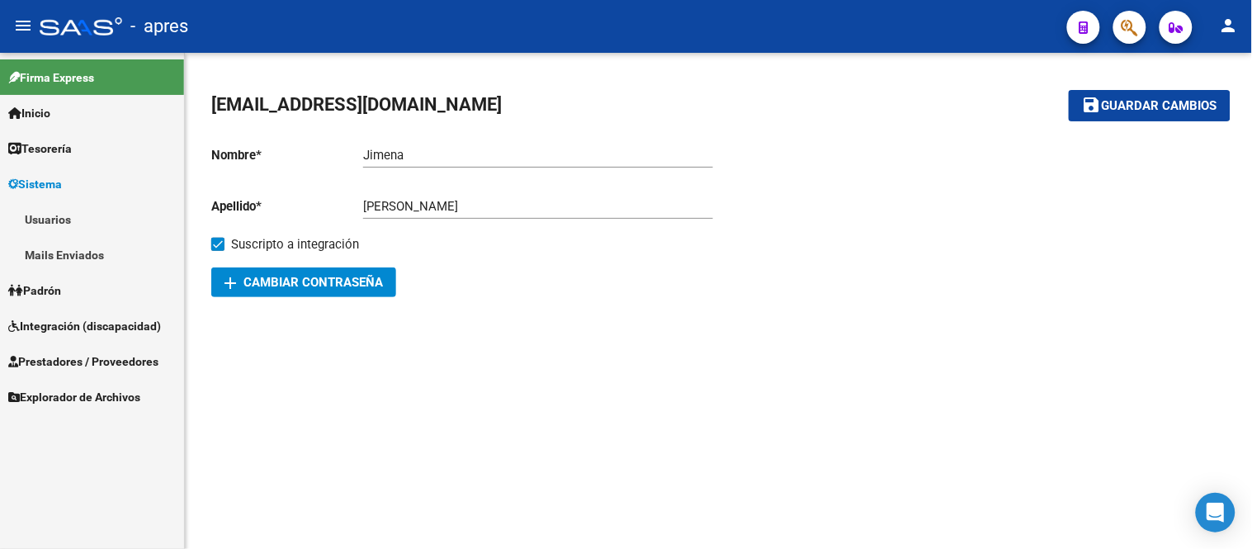
click at [433, 162] on input "Jimena" at bounding box center [538, 155] width 350 height 15
click at [69, 220] on link "Usuarios" at bounding box center [92, 218] width 184 height 35
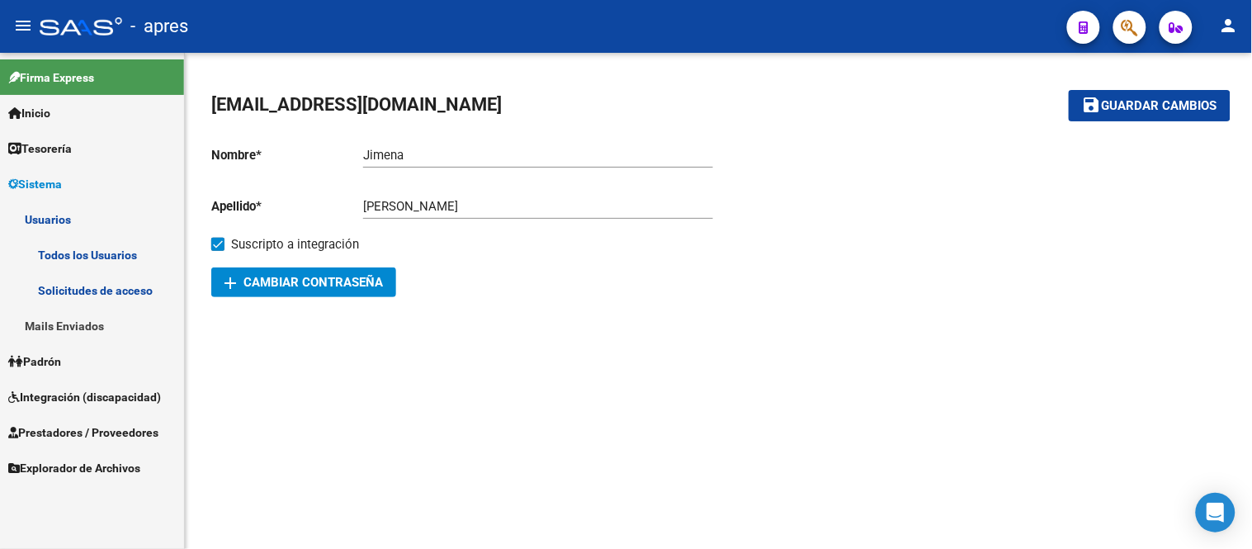
click at [93, 252] on link "Todos los Usuarios" at bounding box center [92, 254] width 184 height 35
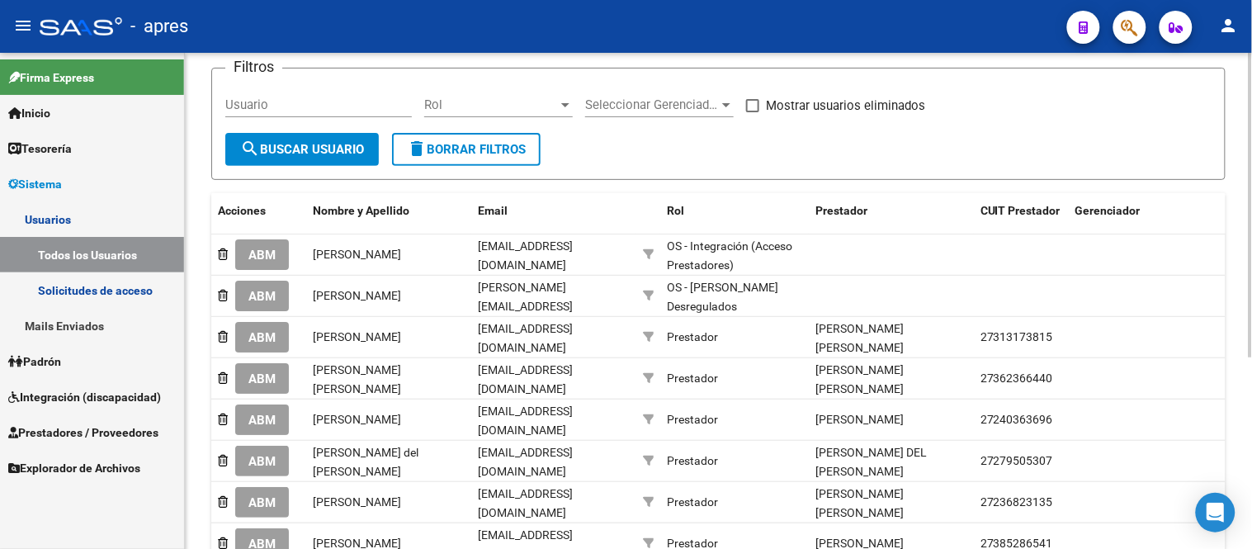
scroll to position [92, 0]
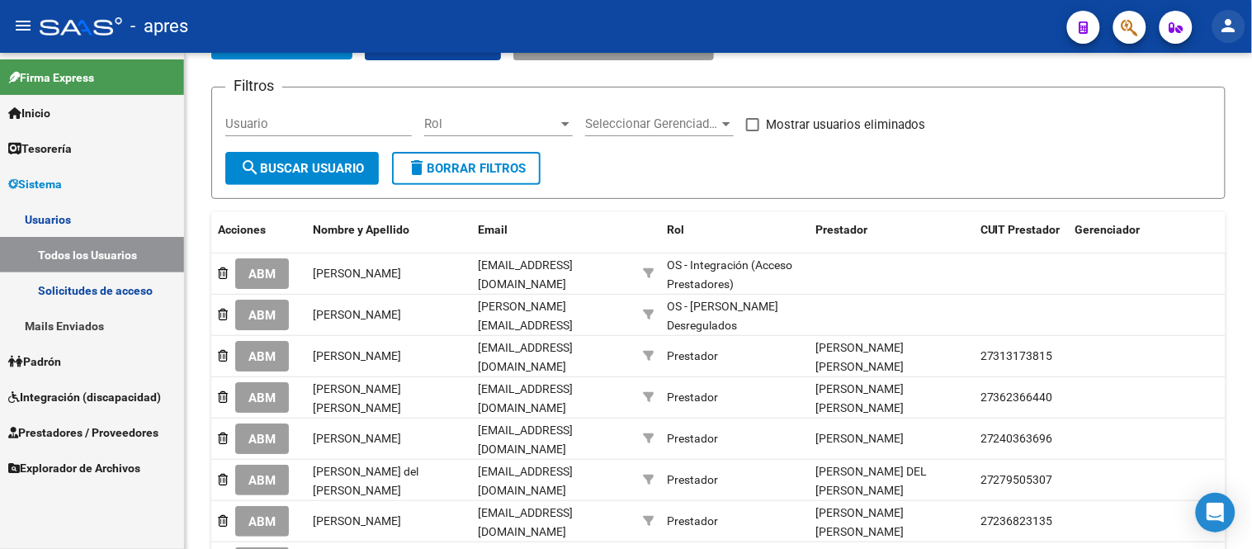
click at [1244, 34] on button "person" at bounding box center [1228, 26] width 33 height 33
click at [1230, 72] on button "person Mi Perfil" at bounding box center [1196, 70] width 101 height 40
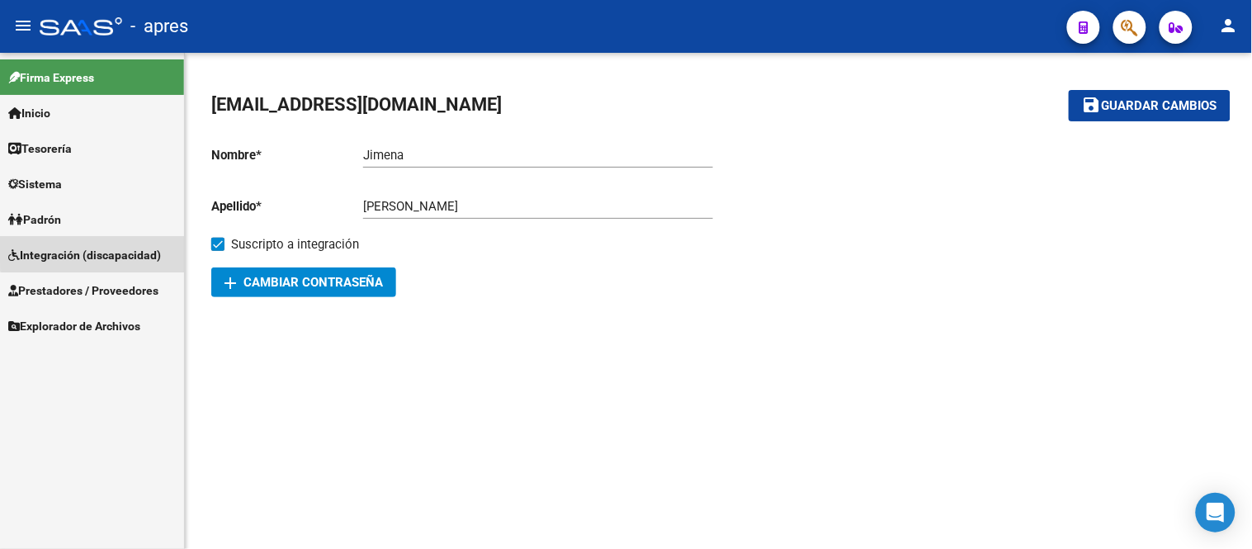
click at [125, 251] on span "Integración (discapacidad)" at bounding box center [84, 255] width 153 height 18
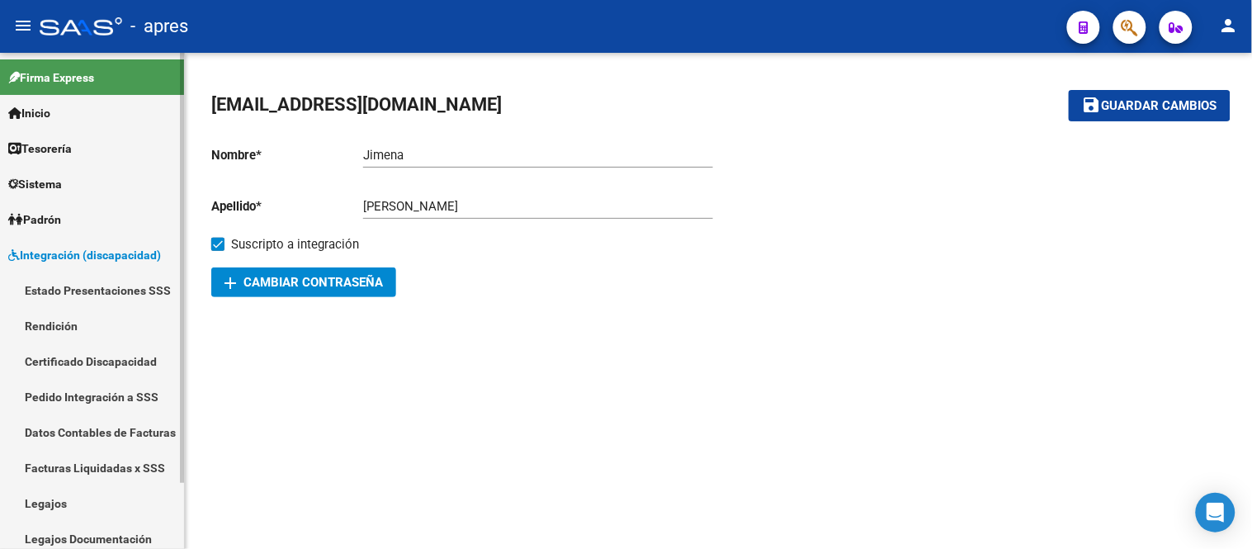
click at [121, 180] on link "Sistema" at bounding box center [92, 183] width 184 height 35
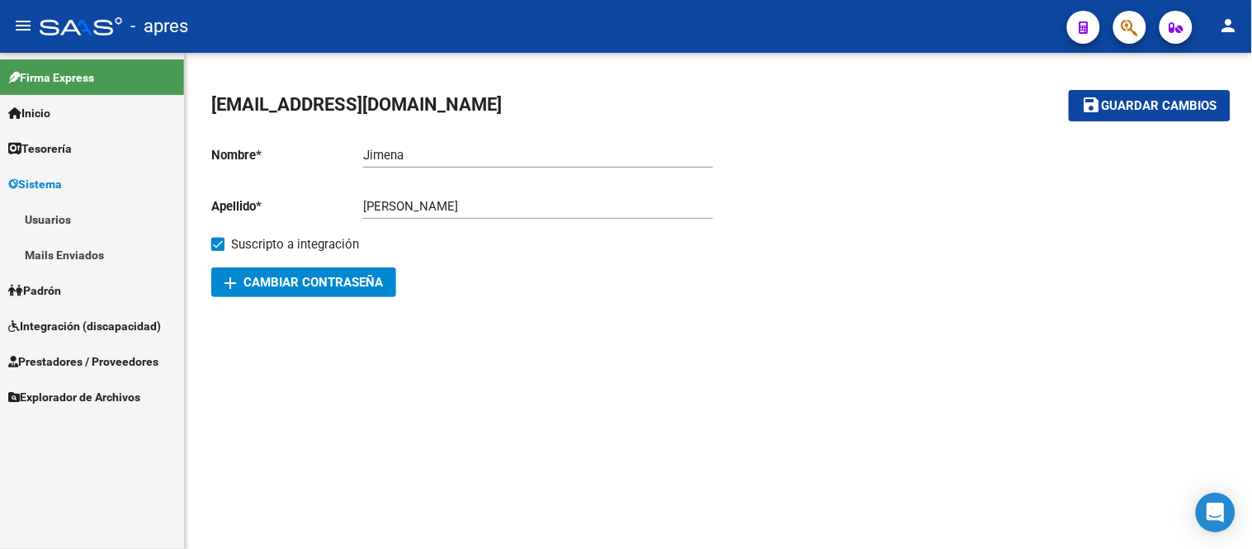
click at [87, 218] on link "Usuarios" at bounding box center [92, 218] width 184 height 35
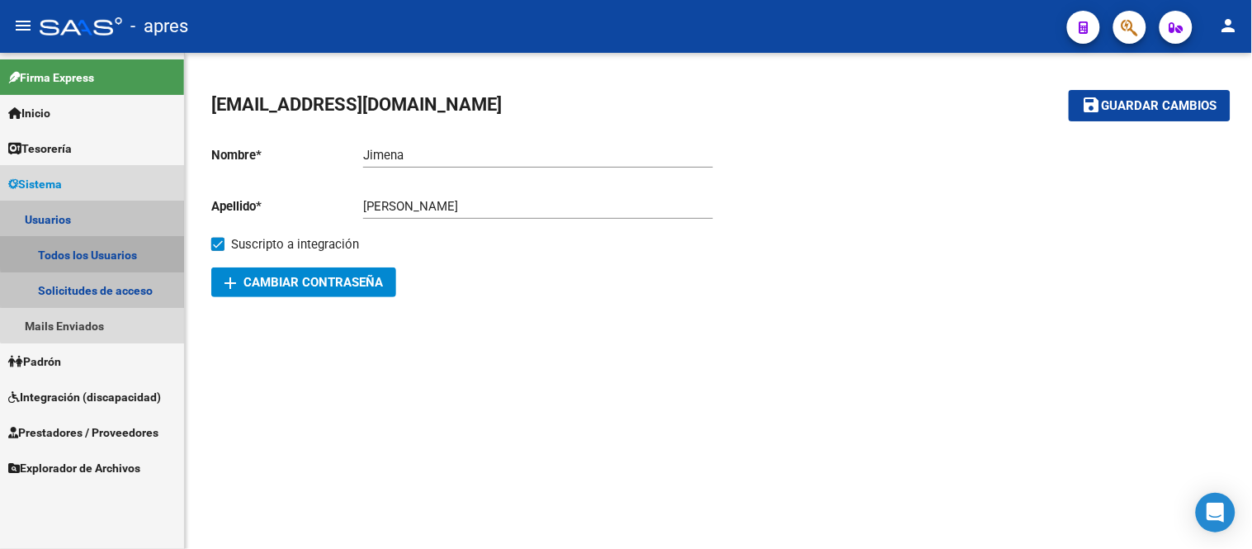
click at [97, 246] on link "Todos los Usuarios" at bounding box center [92, 254] width 184 height 35
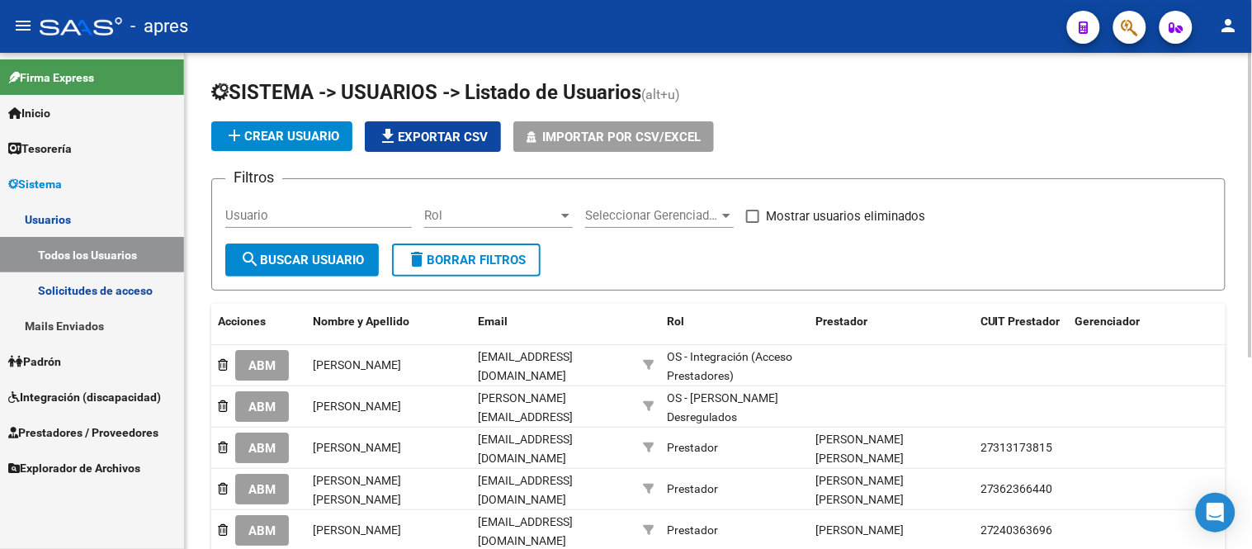
click at [337, 202] on div "Usuario" at bounding box center [318, 209] width 187 height 35
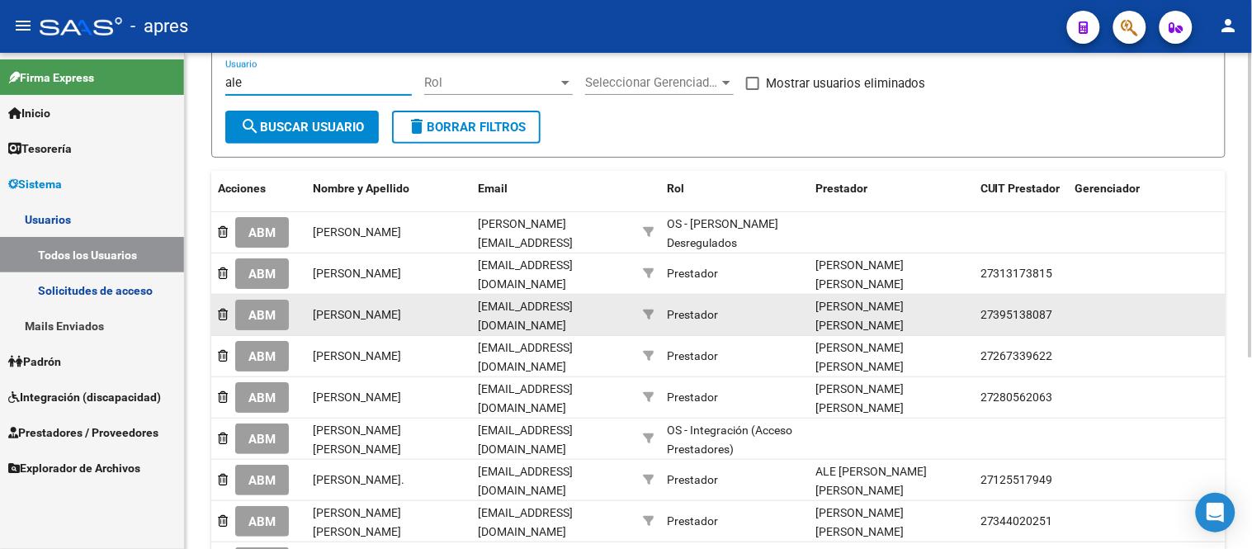
scroll to position [127, 0]
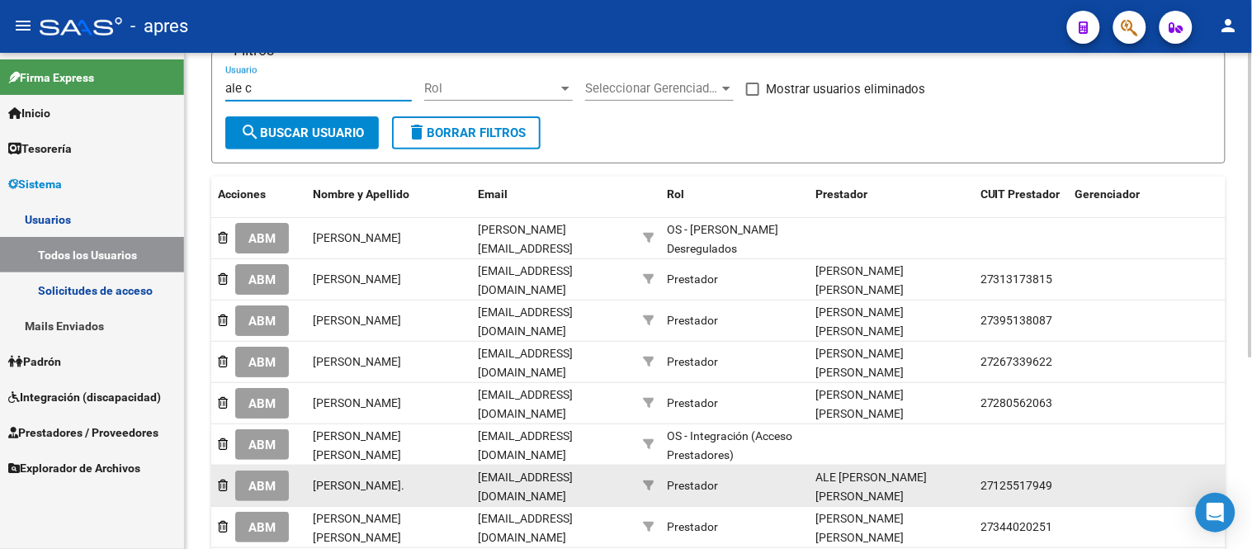
type input "ale c"
click at [275, 485] on span "ABM" at bounding box center [261, 486] width 27 height 15
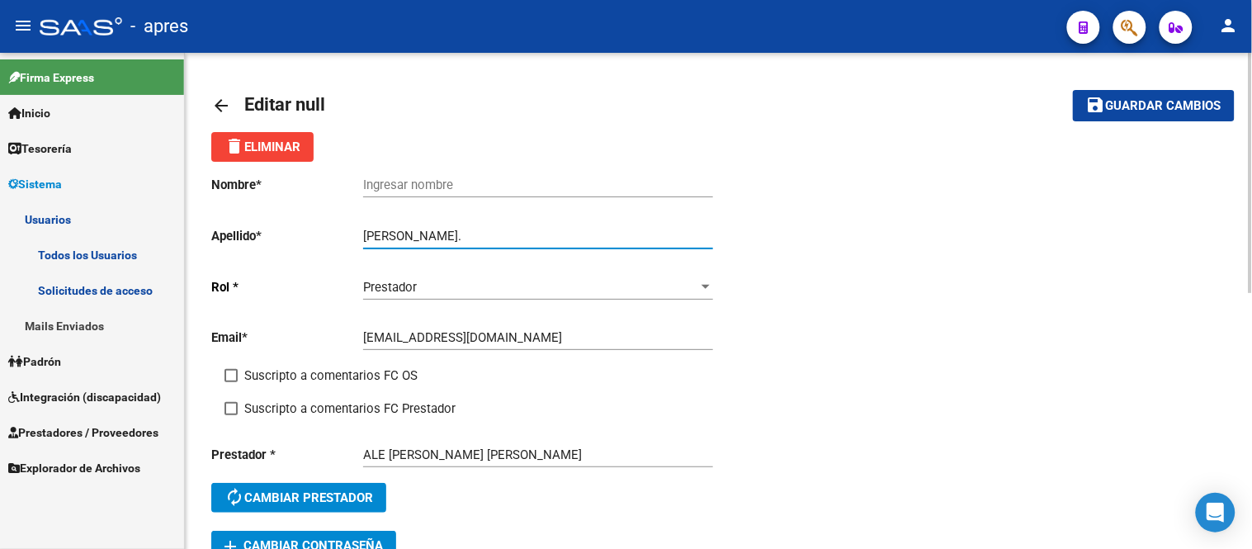
drag, startPoint x: 406, startPoint y: 238, endPoint x: 358, endPoint y: 229, distance: 48.6
click at [358, 229] on app-form-text-field "Apellido * cristina Ale. Ingresar apellido" at bounding box center [462, 236] width 502 height 15
click at [419, 177] on div "Ingresar nombre" at bounding box center [538, 179] width 350 height 35
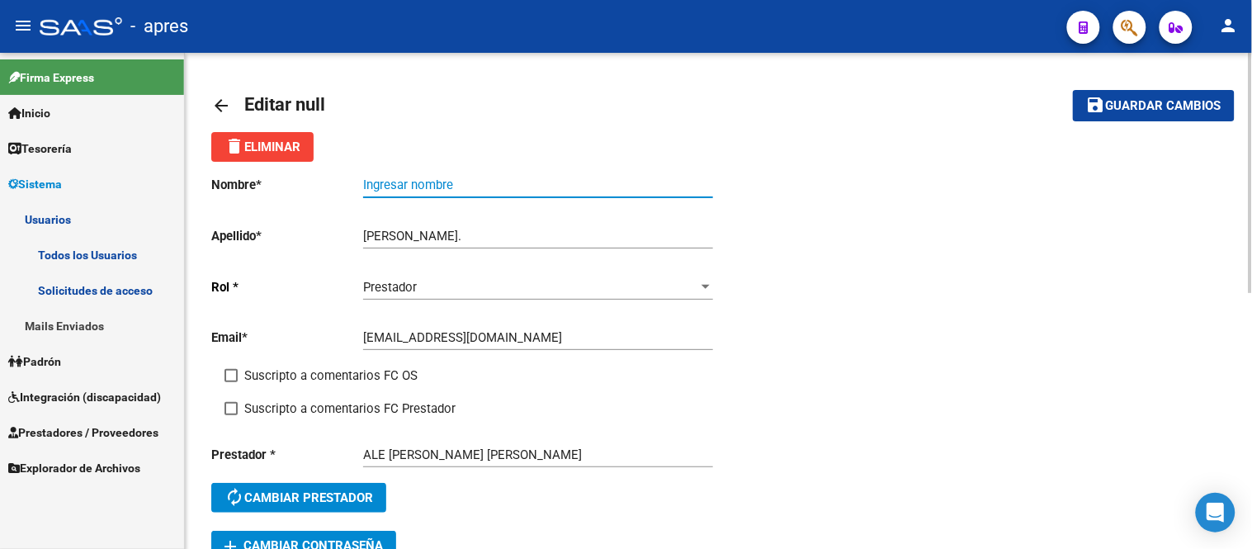
paste input "cristina"
click at [369, 185] on input "cristina" at bounding box center [538, 184] width 350 height 15
type input "Cristina"
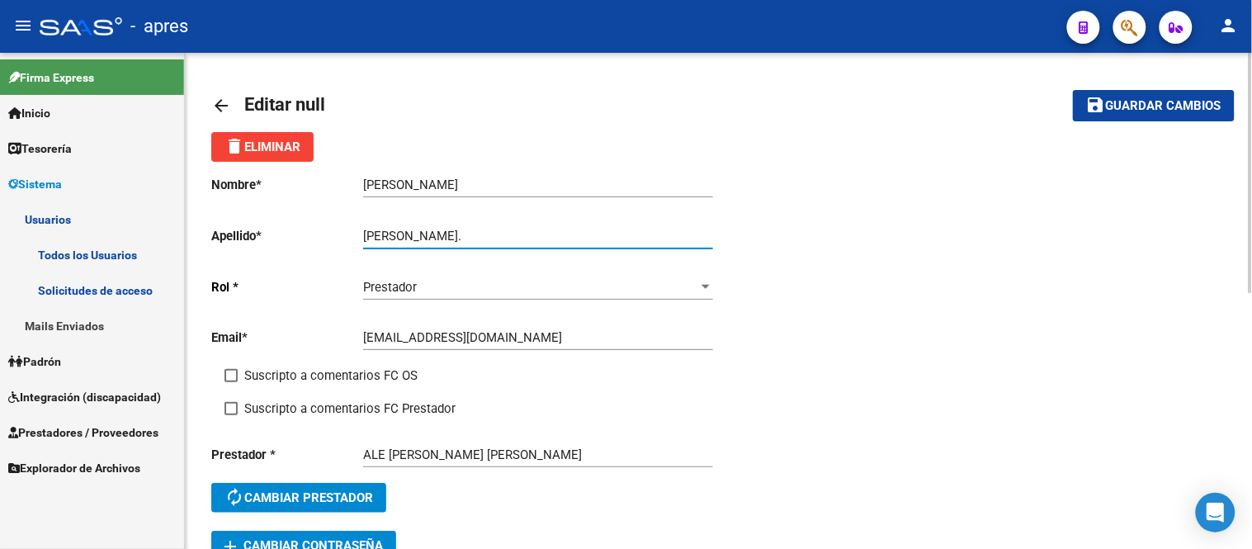
click at [409, 234] on input "[PERSON_NAME]." at bounding box center [538, 236] width 350 height 15
type input "Ale."
click at [232, 378] on span at bounding box center [231, 375] width 13 height 13
click at [231, 382] on input "Suscripto a comentarios FC OS" at bounding box center [230, 382] width 1 height 1
checkbox input "true"
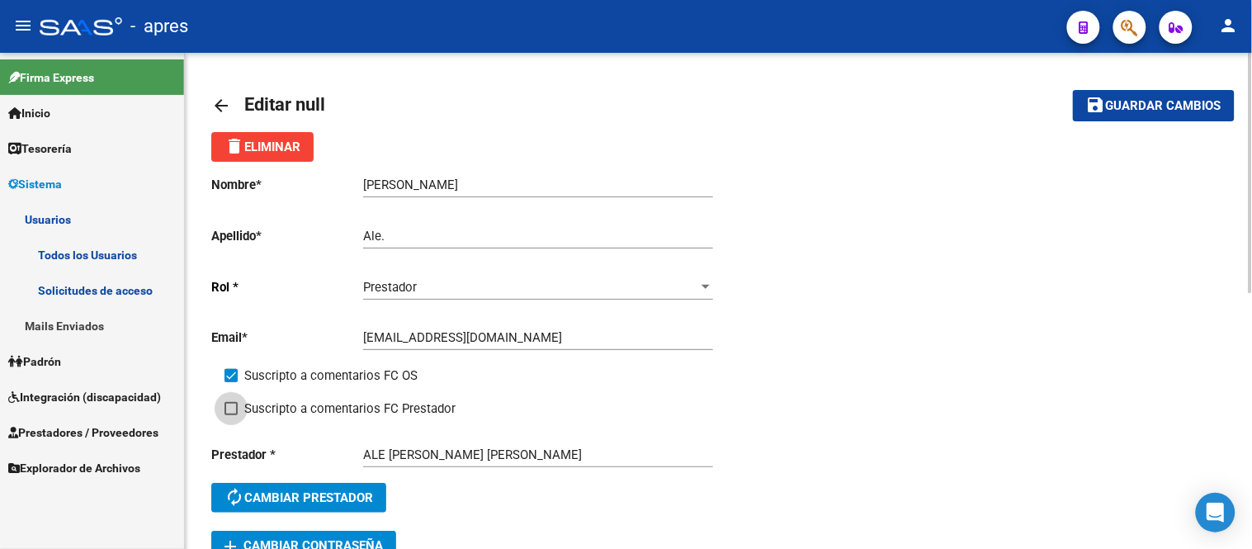
click at [240, 403] on label "Suscripto a comentarios FC Prestador" at bounding box center [340, 409] width 231 height 20
click at [231, 415] on input "Suscripto a comentarios FC Prestador" at bounding box center [230, 415] width 1 height 1
checkbox input "true"
click at [1198, 105] on span "Guardar cambios" at bounding box center [1164, 106] width 116 height 15
click at [215, 105] on mat-icon "arrow_back" at bounding box center [221, 106] width 20 height 20
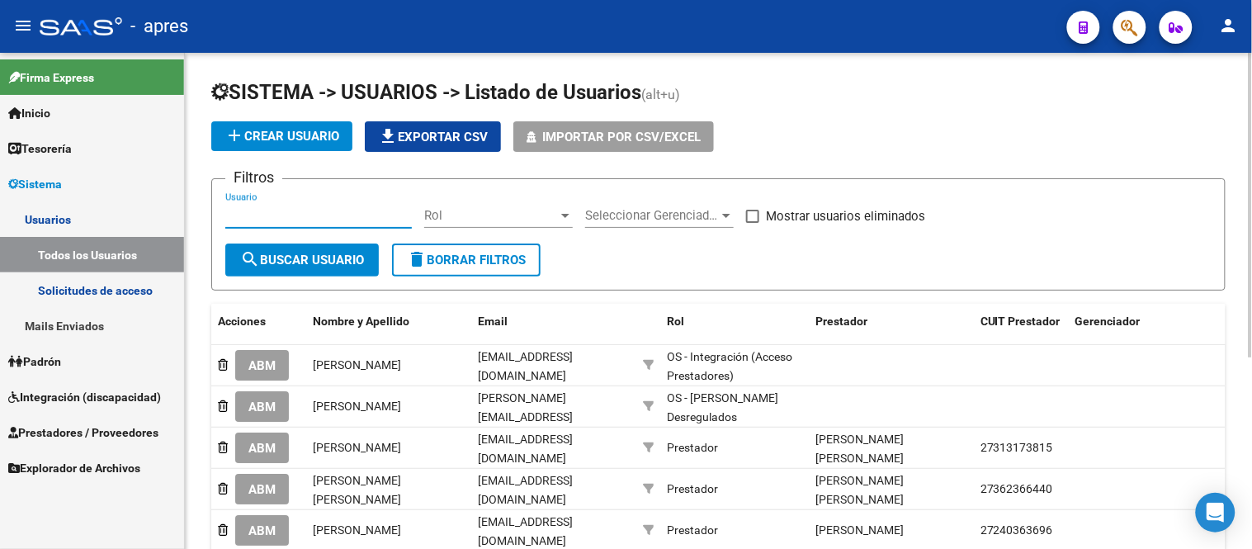
click at [303, 210] on input "Usuario" at bounding box center [318, 215] width 187 height 15
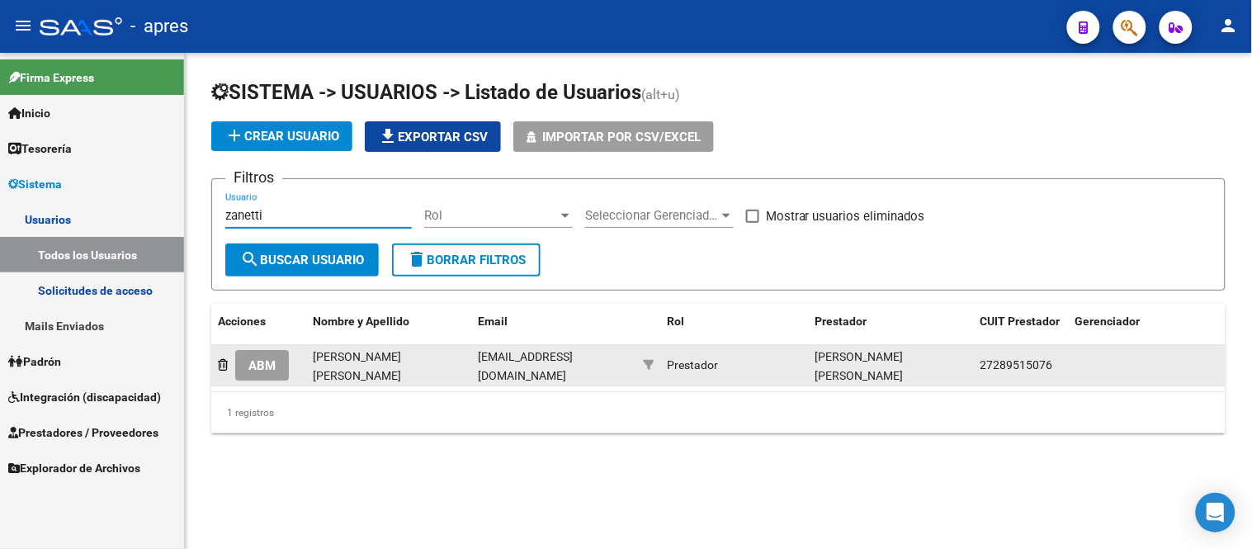
type input "zanetti"
click at [267, 358] on span "ABM" at bounding box center [261, 365] width 27 height 15
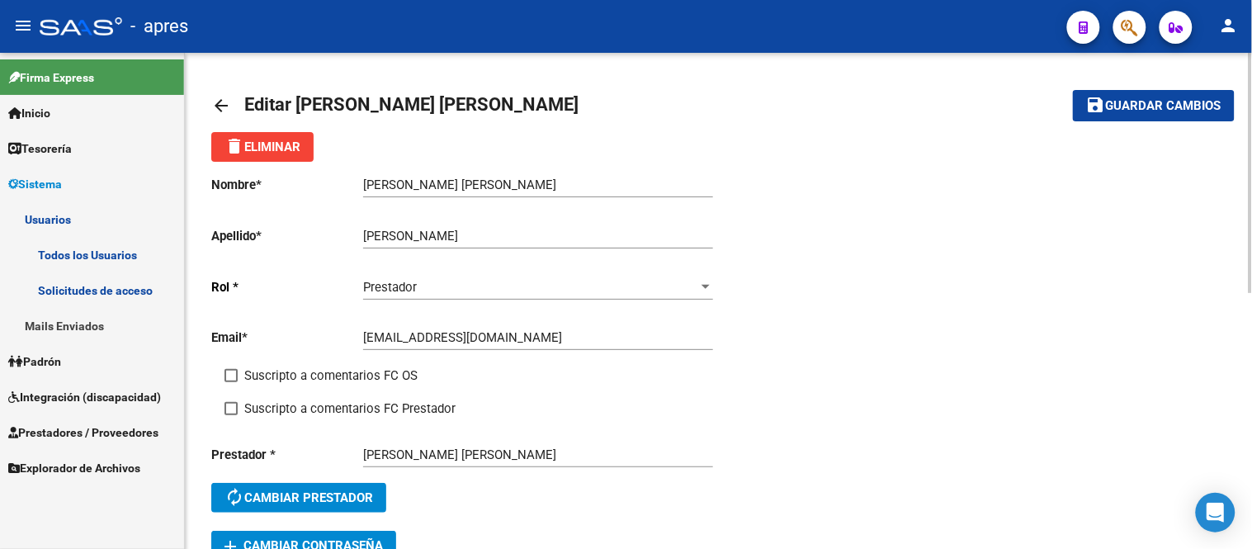
click at [227, 373] on span at bounding box center [231, 375] width 13 height 13
click at [230, 382] on input "Suscripto a comentarios FC OS" at bounding box center [230, 382] width 1 height 1
checkbox input "true"
click at [235, 411] on span at bounding box center [231, 408] width 13 height 13
click at [231, 415] on input "Suscripto a comentarios FC Prestador" at bounding box center [230, 415] width 1 height 1
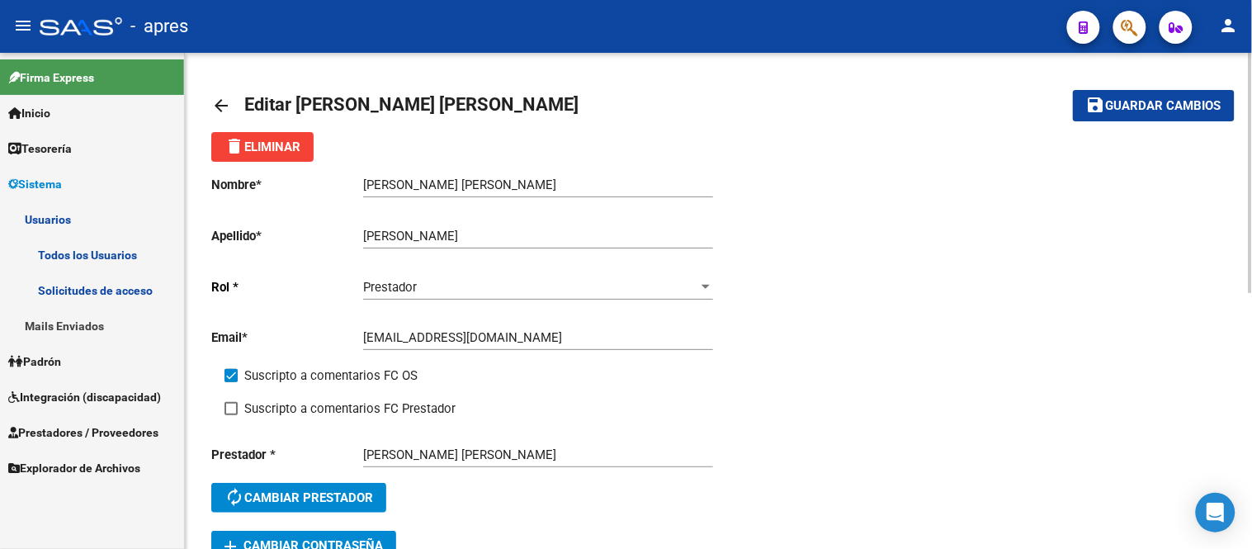
checkbox input "true"
click at [1180, 116] on button "save Guardar cambios" at bounding box center [1154, 105] width 162 height 31
click at [215, 110] on mat-icon "arrow_back" at bounding box center [221, 106] width 20 height 20
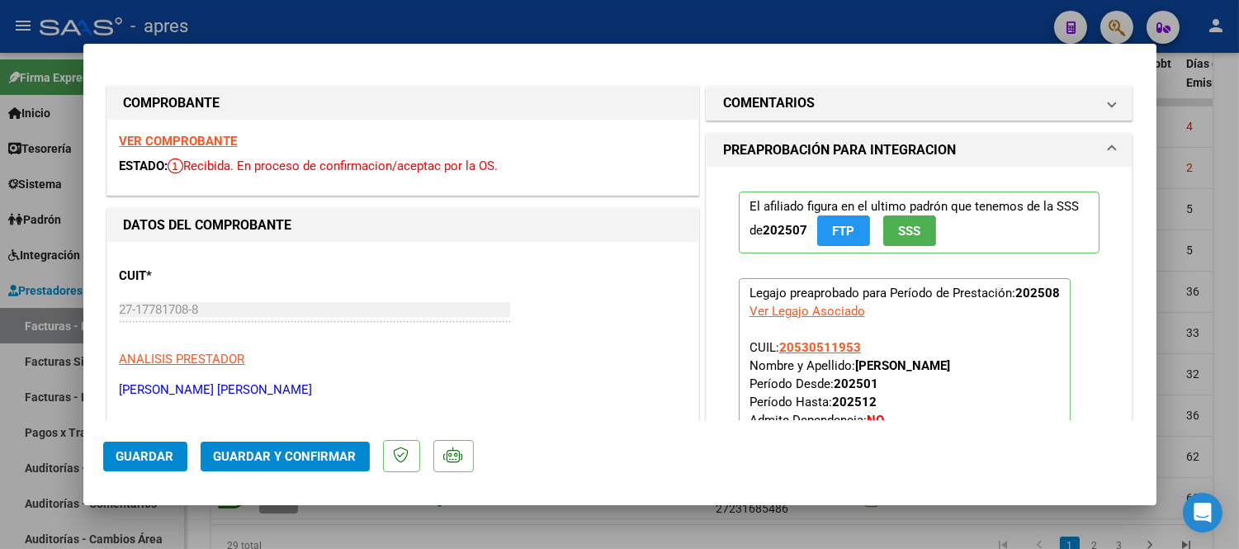
click at [187, 142] on strong "VER COMPROBANTE" at bounding box center [179, 141] width 118 height 15
click at [385, 532] on div at bounding box center [619, 274] width 1239 height 549
type input "$ 0,00"
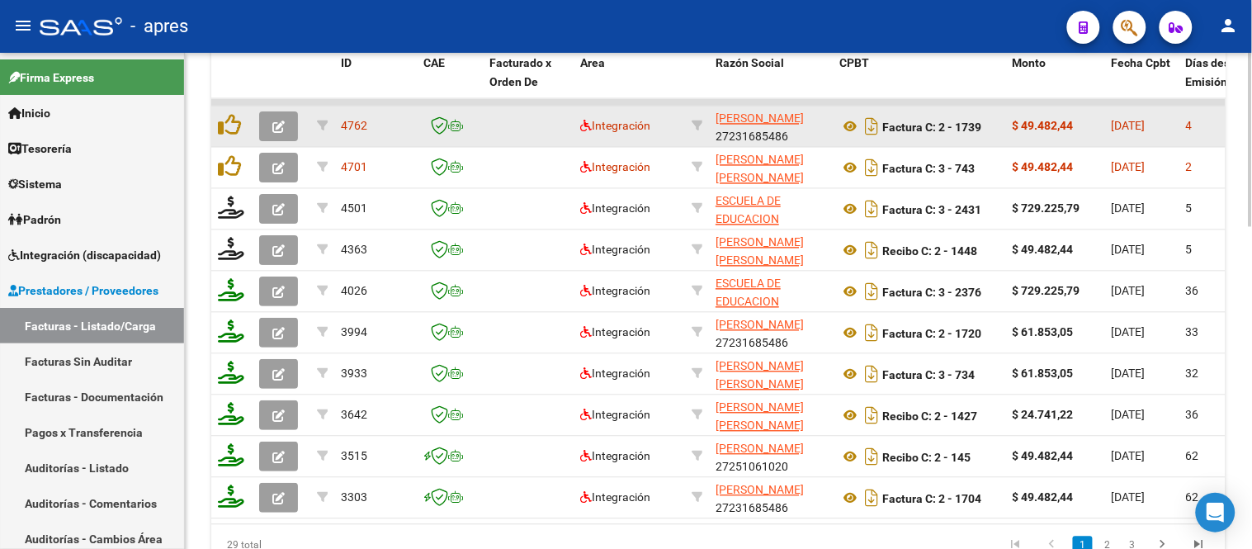
click at [273, 124] on icon "button" at bounding box center [278, 127] width 12 height 12
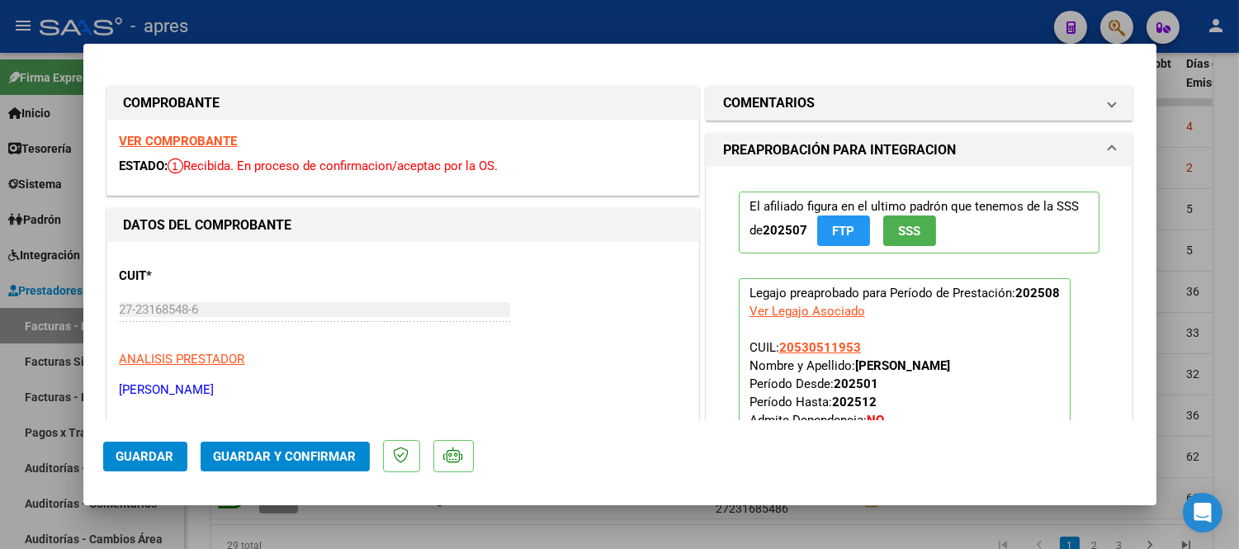
click at [199, 125] on div "VER COMPROBANTE ESTADO: Recibida. En proceso de confirmacion/aceptac por la OS." at bounding box center [402, 157] width 591 height 75
click at [204, 132] on div "VER COMPROBANTE ESTADO: Recibida. En proceso de confirmacion/aceptac por la OS." at bounding box center [402, 157] width 591 height 75
click at [211, 139] on strong "VER COMPROBANTE" at bounding box center [179, 141] width 118 height 15
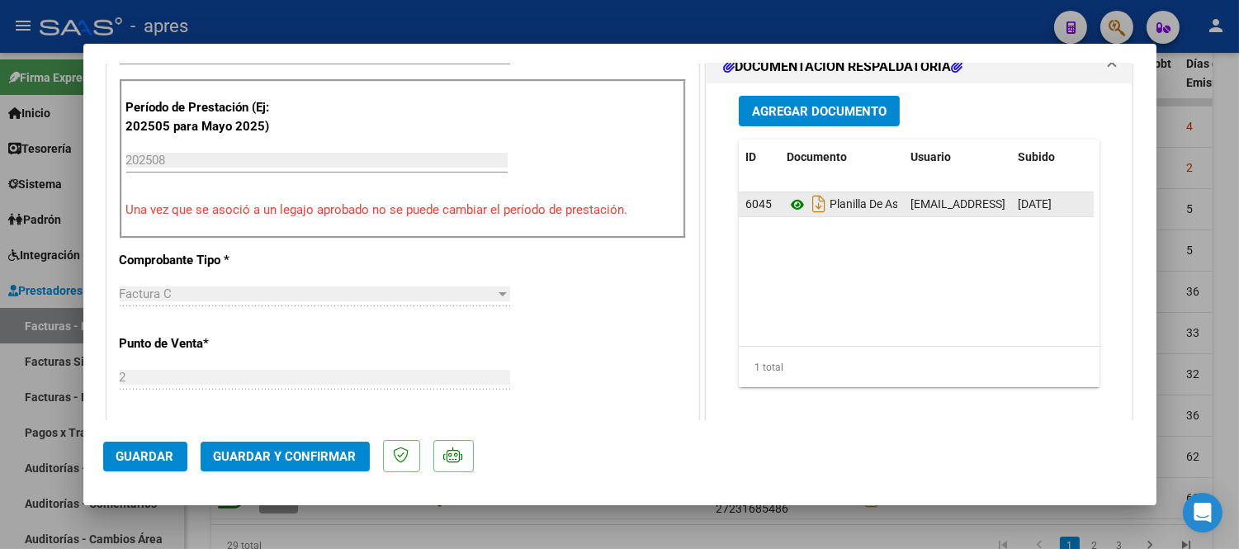
scroll to position [458, 0]
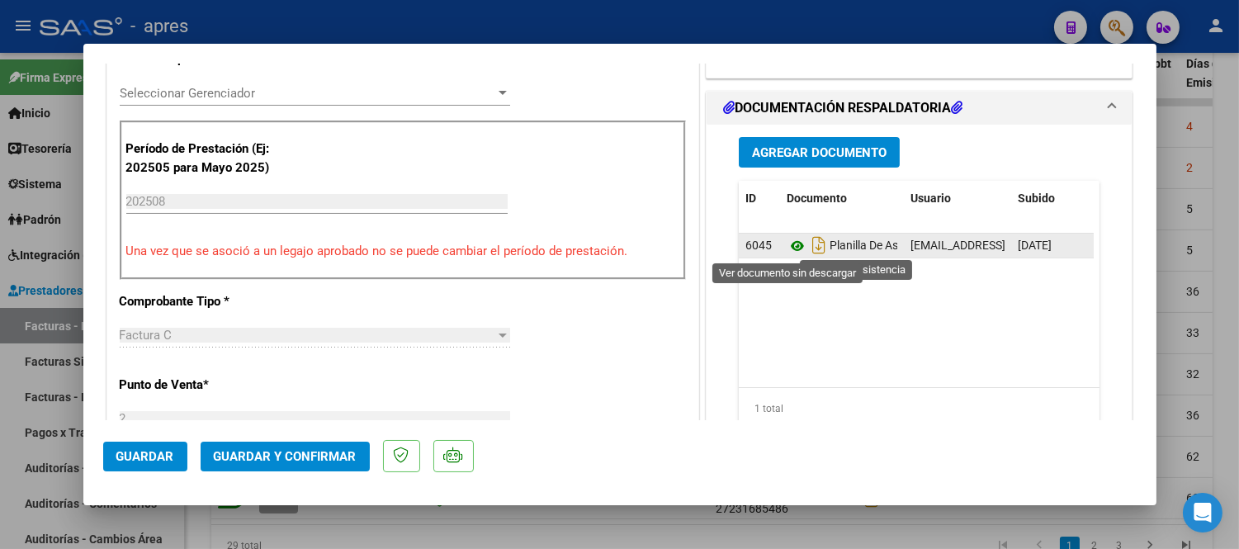
click at [787, 248] on icon at bounding box center [797, 246] width 21 height 20
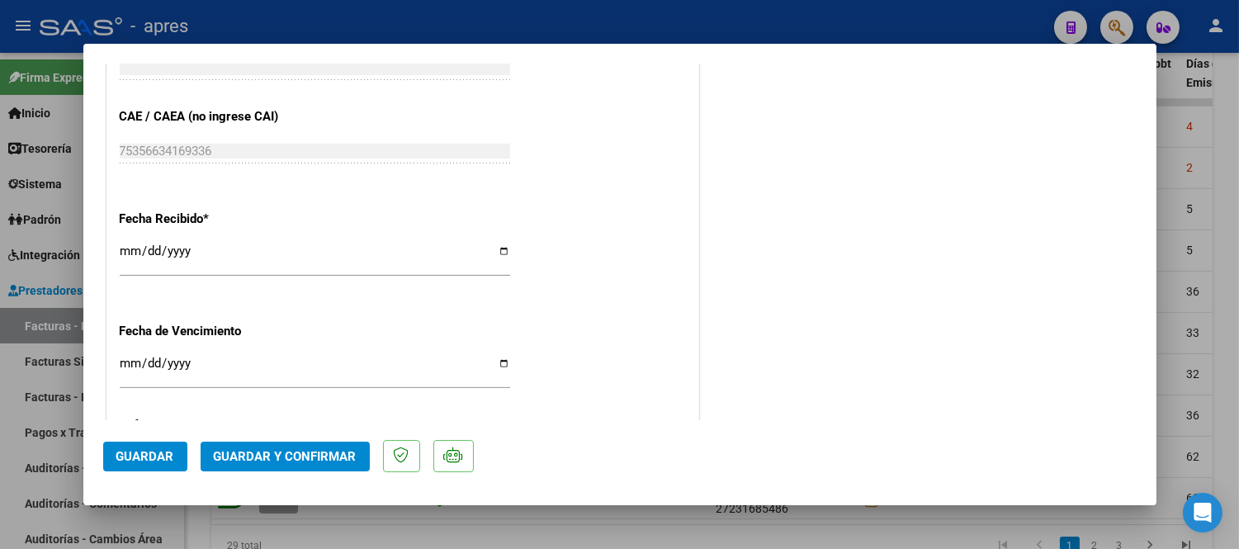
scroll to position [1192, 0]
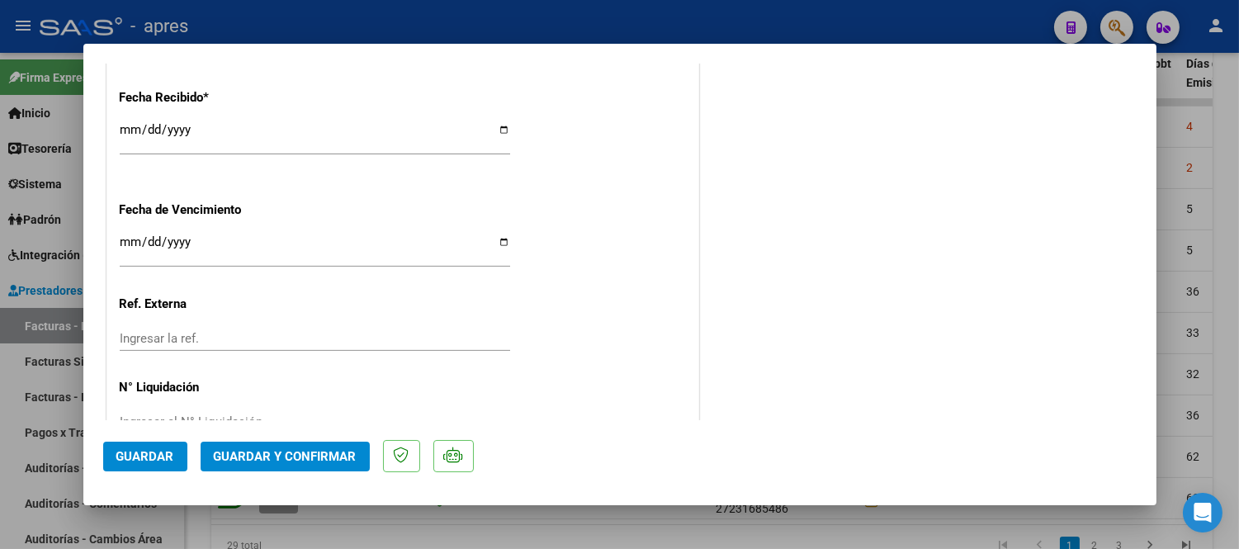
click at [130, 234] on div "Ingresar la fecha" at bounding box center [315, 249] width 390 height 35
type input "2025-09-12"
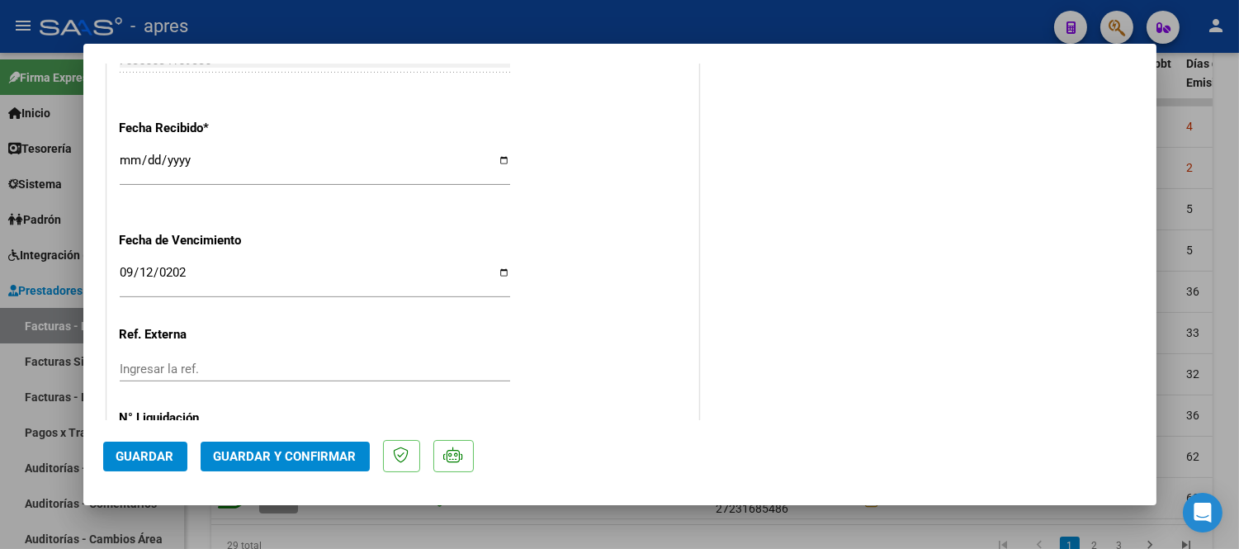
scroll to position [1145, 0]
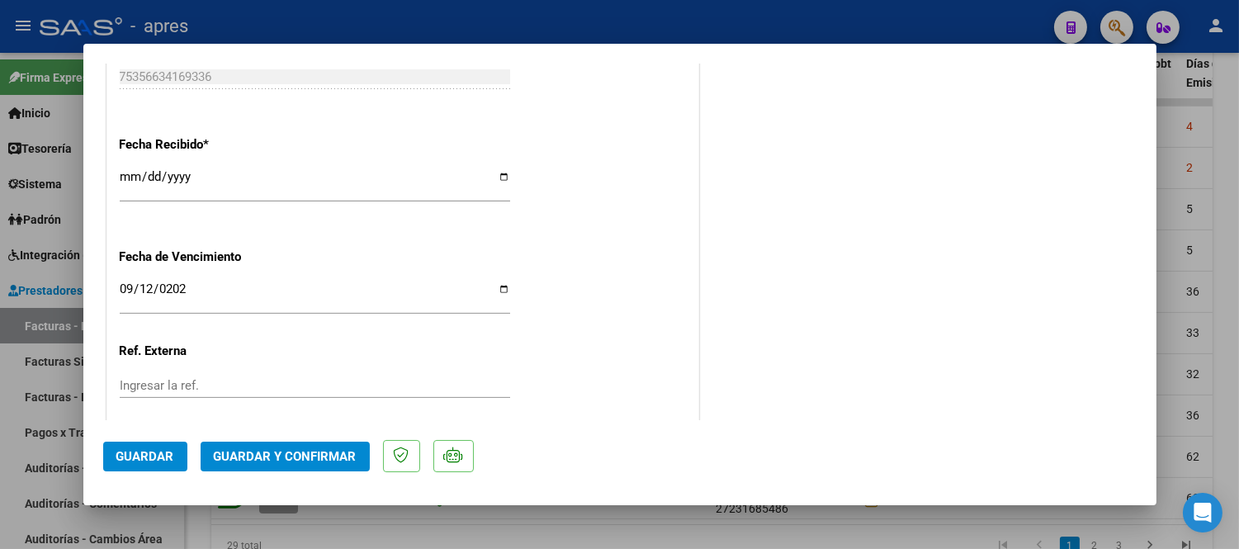
click at [291, 463] on span "Guardar y Confirmar" at bounding box center [285, 456] width 143 height 15
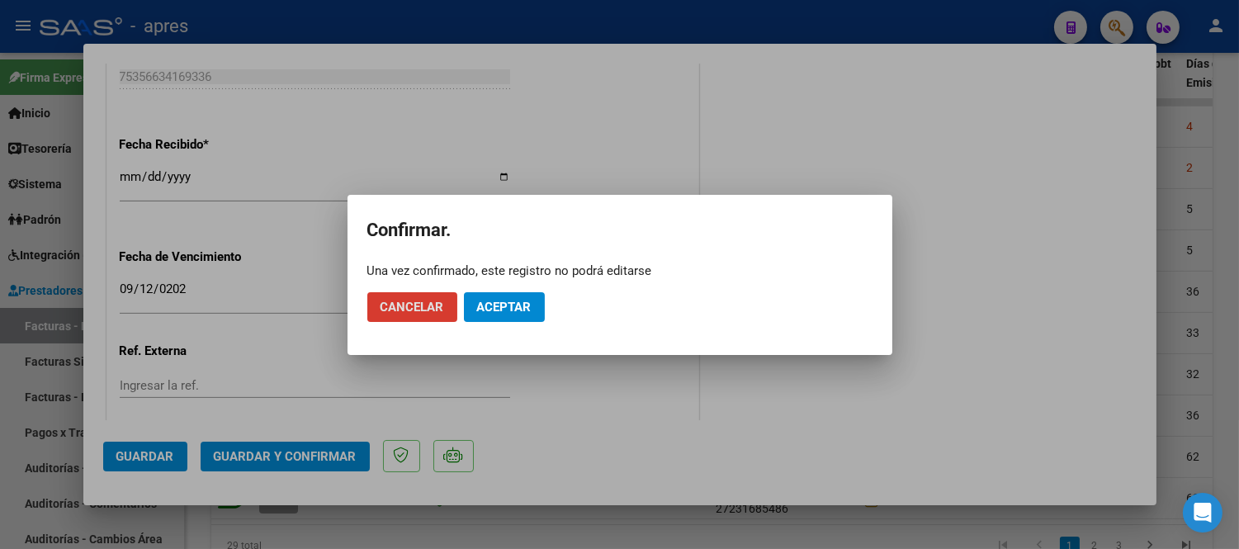
click at [530, 295] on button "Aceptar" at bounding box center [504, 307] width 81 height 30
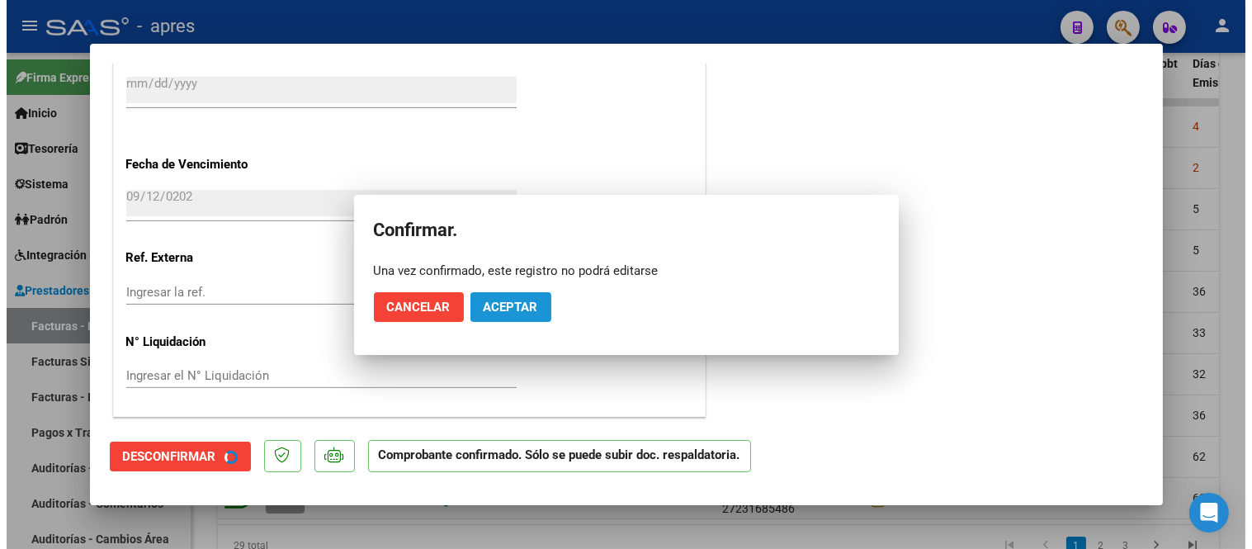
scroll to position [1042, 0]
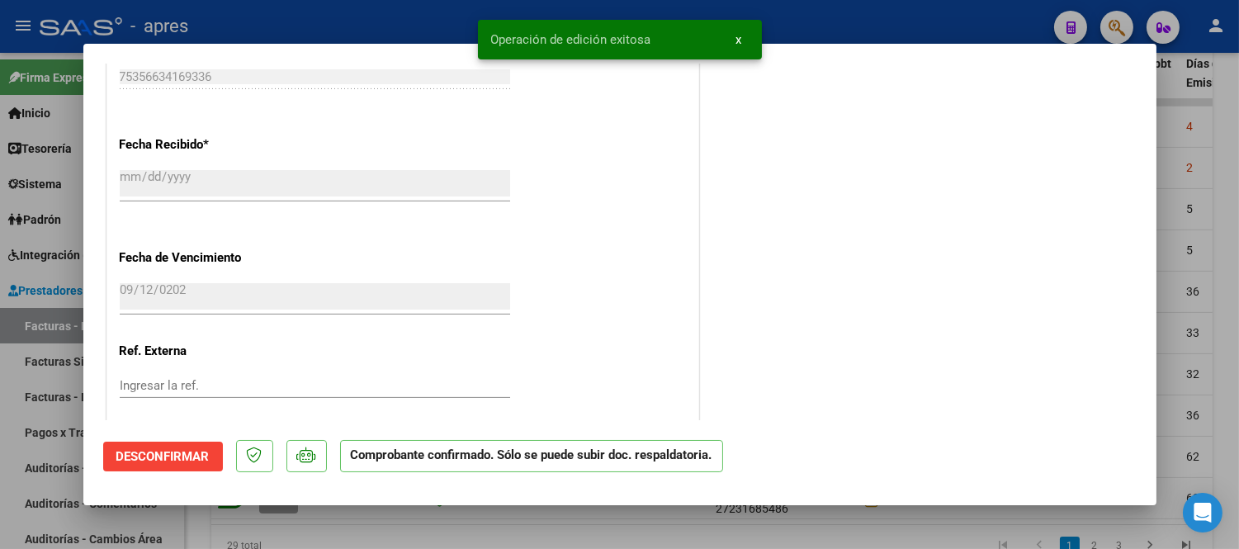
click at [547, 509] on div at bounding box center [619, 274] width 1239 height 549
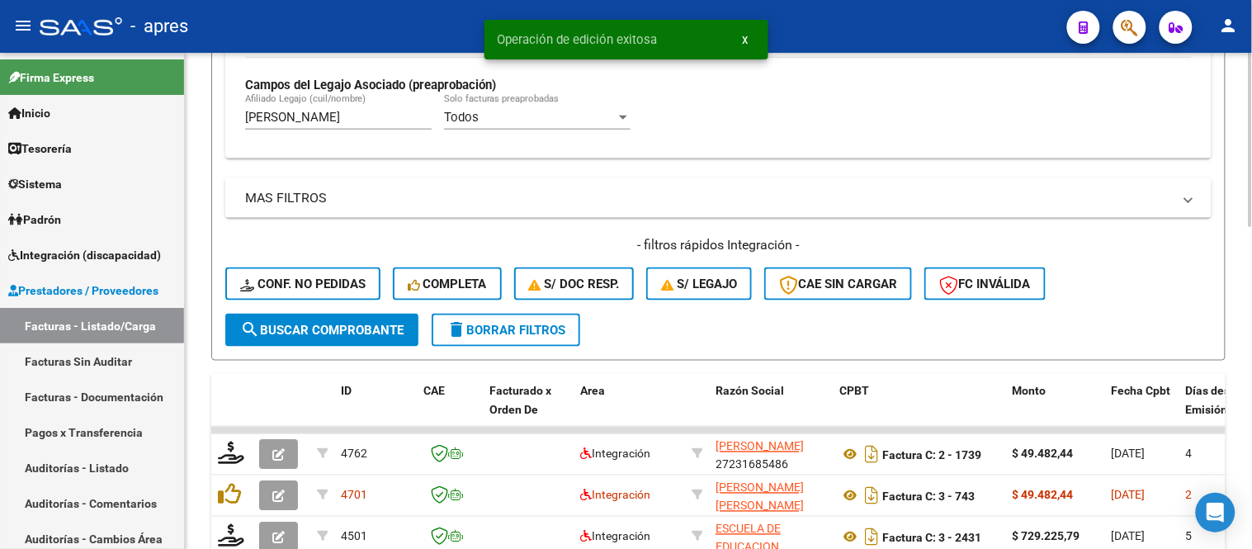
scroll to position [468, 0]
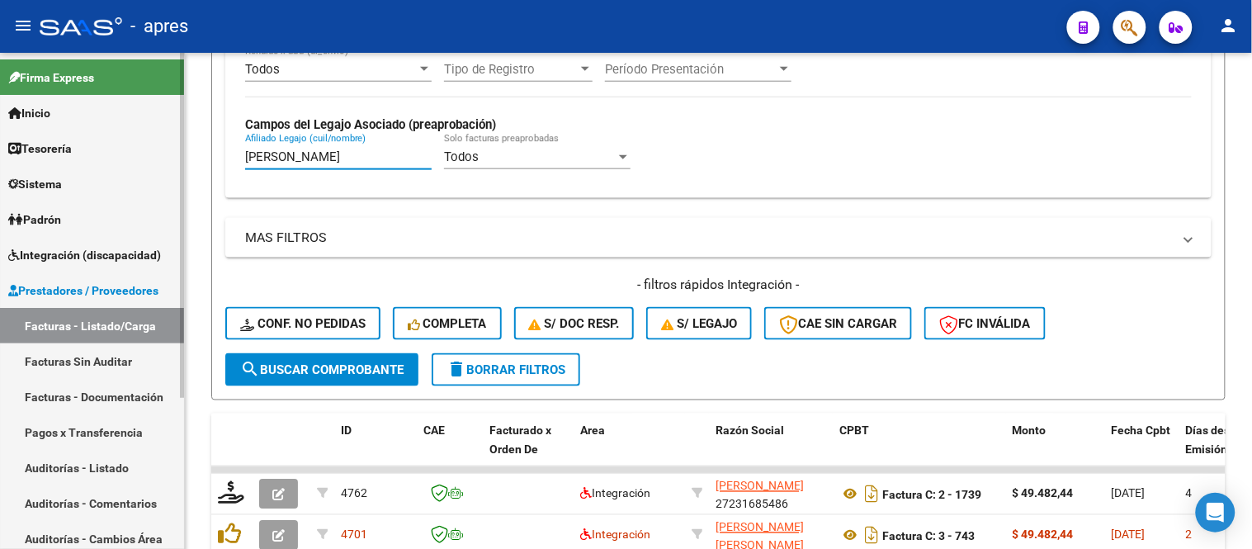
drag, startPoint x: 316, startPoint y: 159, endPoint x: 120, endPoint y: 163, distance: 196.5
click at [153, 166] on mat-sidenav-container "Firma Express Inicio Instructivos Contacto OS Tesorería Extractos Procesados (c…" at bounding box center [626, 301] width 1252 height 496
type input "x"
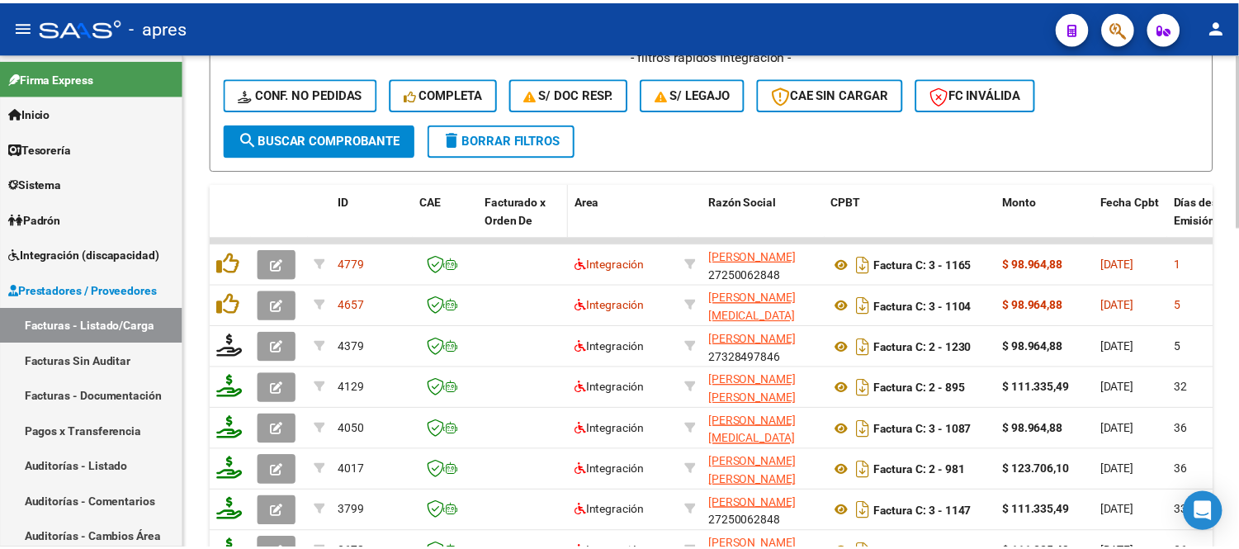
scroll to position [744, 0]
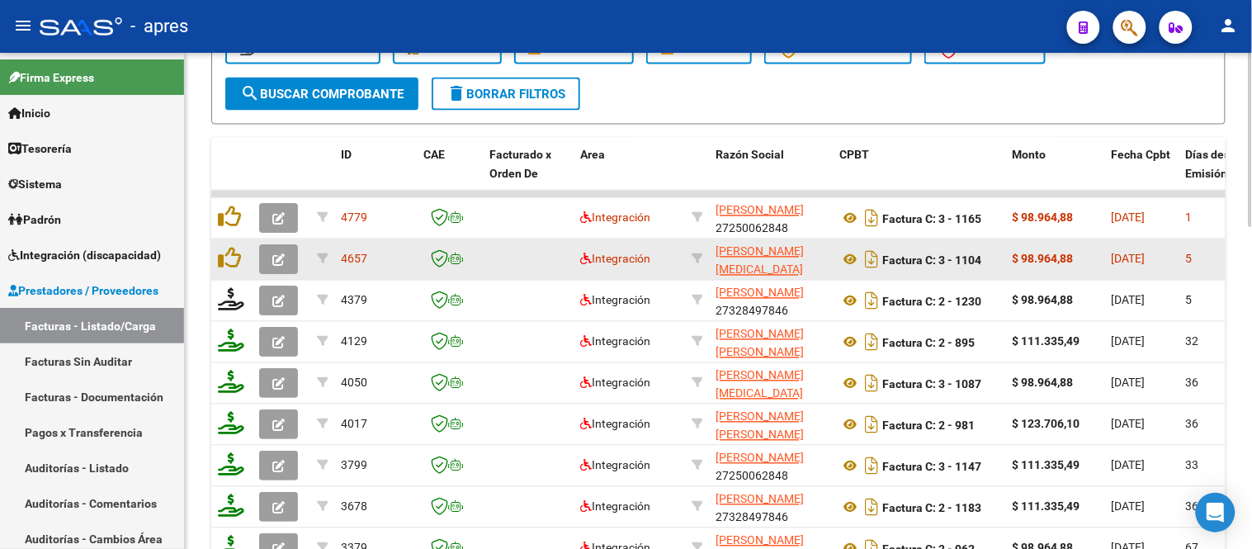
type input "cardozo"
click at [281, 258] on icon "button" at bounding box center [278, 260] width 12 height 12
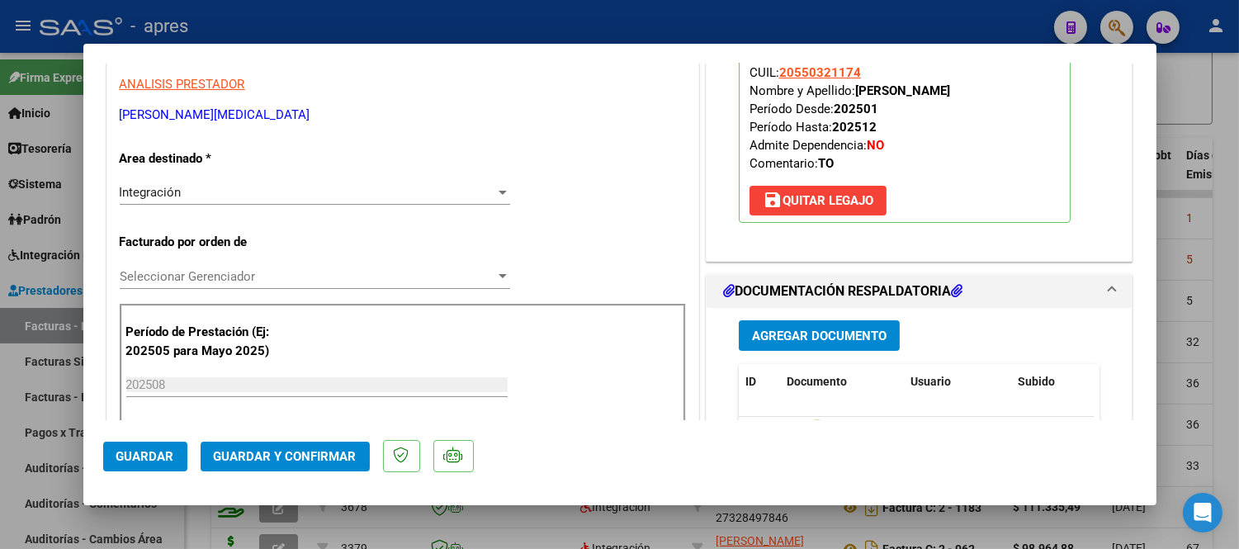
scroll to position [0, 0]
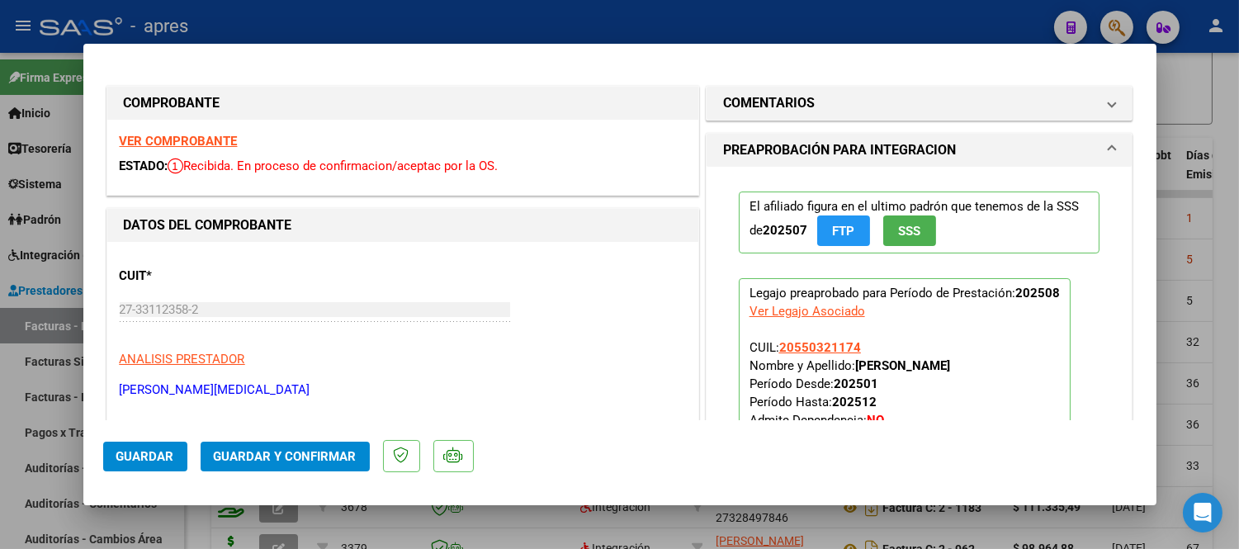
click at [231, 130] on div "VER COMPROBANTE ESTADO: Recibida. En proceso de confirmacion/aceptac por la OS." at bounding box center [402, 157] width 591 height 75
click at [231, 135] on strong "VER COMPROBANTE" at bounding box center [179, 141] width 118 height 15
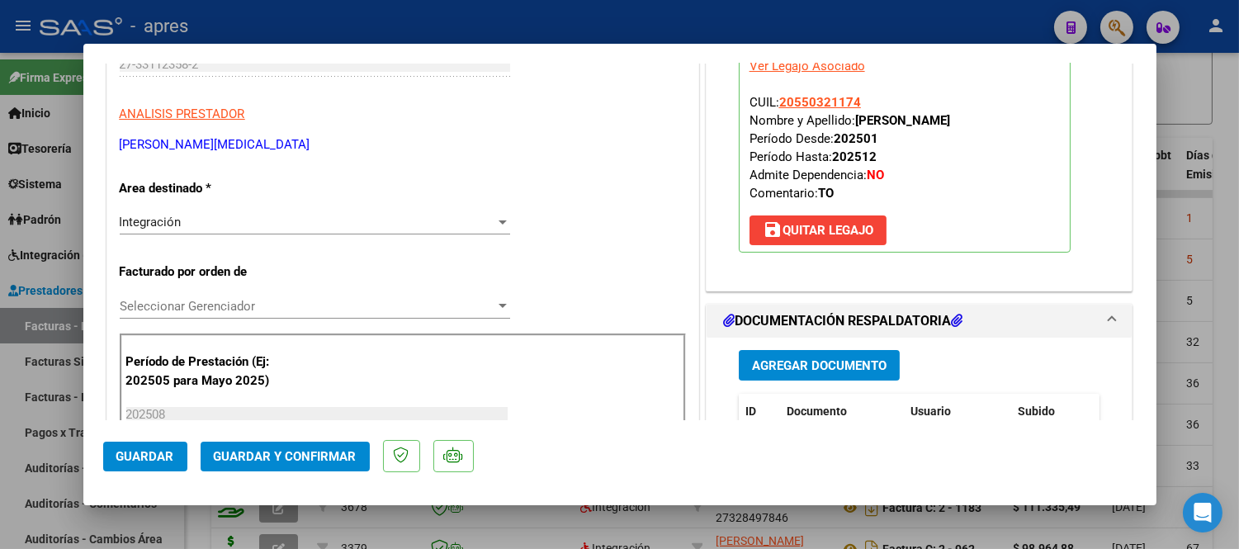
scroll to position [366, 0]
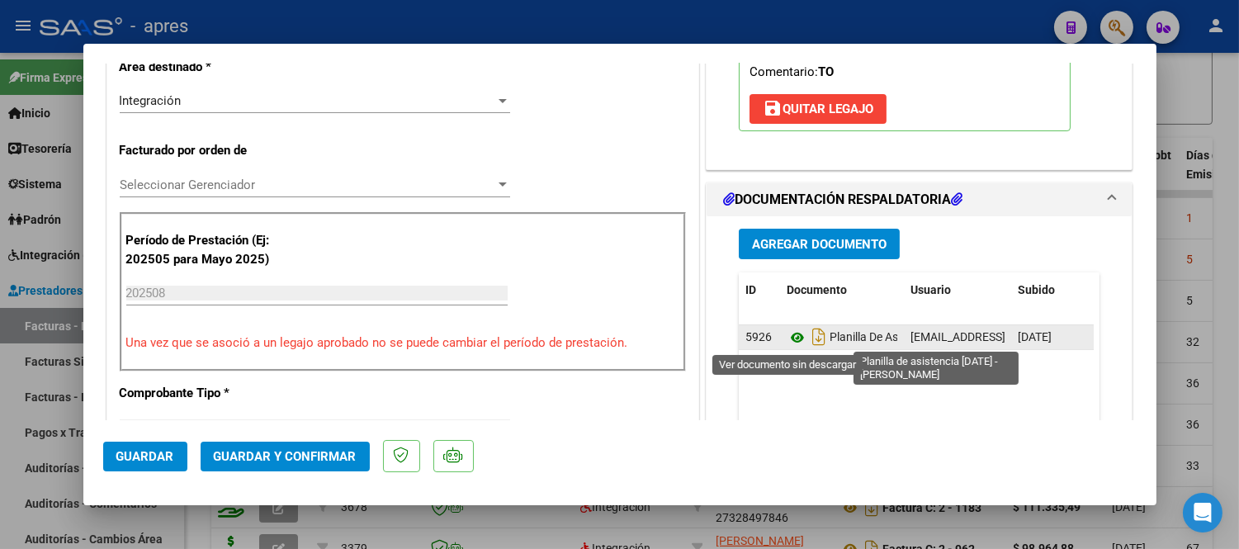
click at [787, 339] on icon at bounding box center [797, 338] width 21 height 20
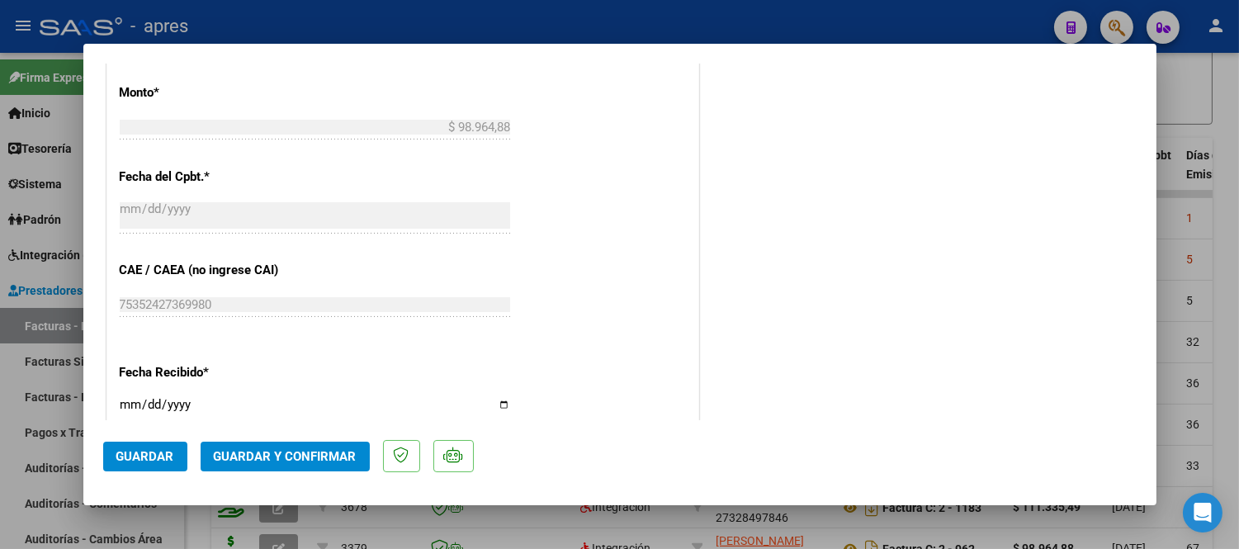
scroll to position [1100, 0]
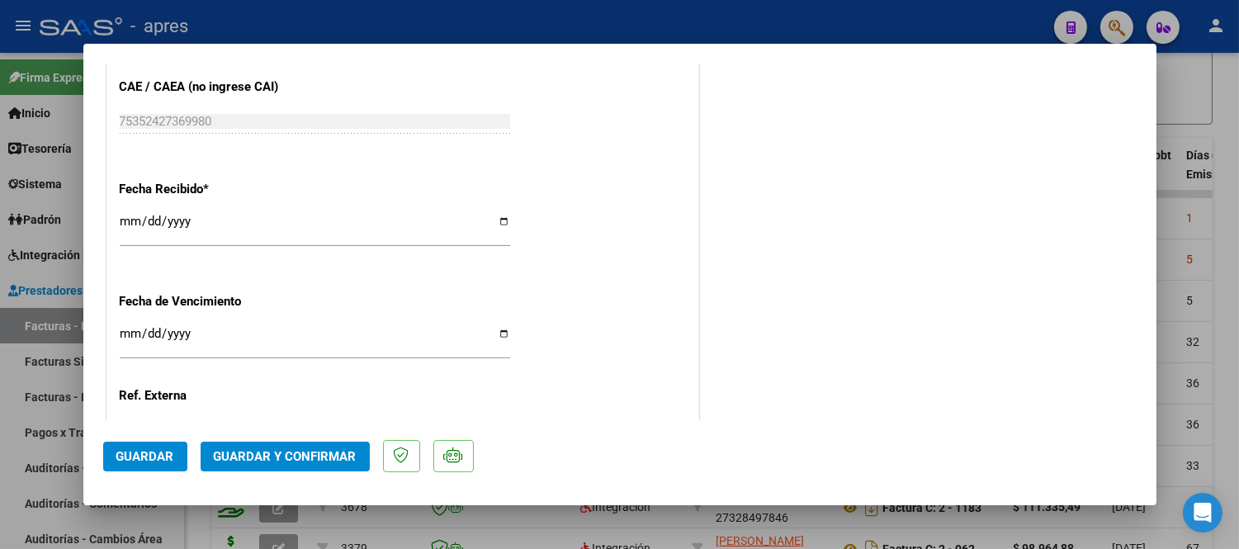
click at [129, 332] on input "Ingresar la fecha" at bounding box center [315, 340] width 390 height 26
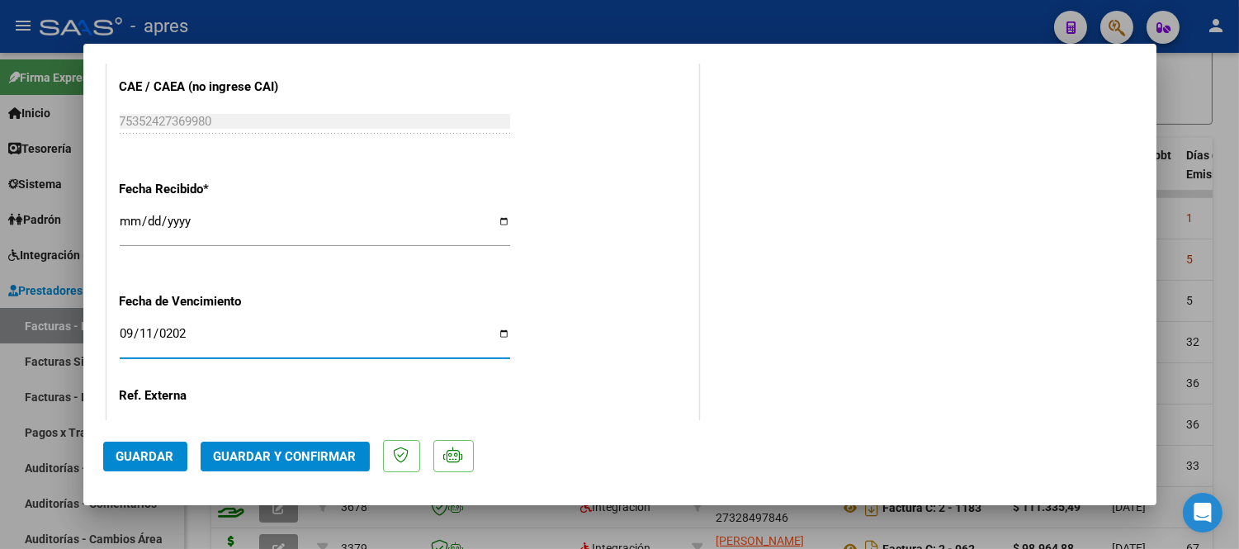
type input "2025-09-11"
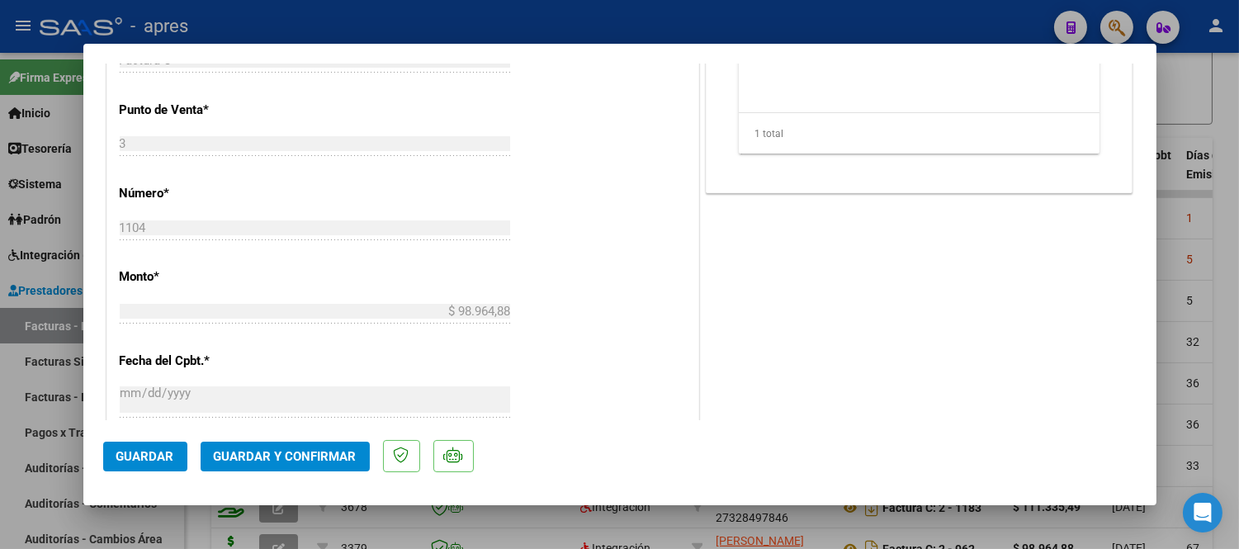
click at [264, 473] on mat-dialog-actions "Guardar Guardar y Confirmar" at bounding box center [619, 452] width 1033 height 65
click at [267, 467] on button "Guardar y Confirmar" at bounding box center [285, 457] width 169 height 30
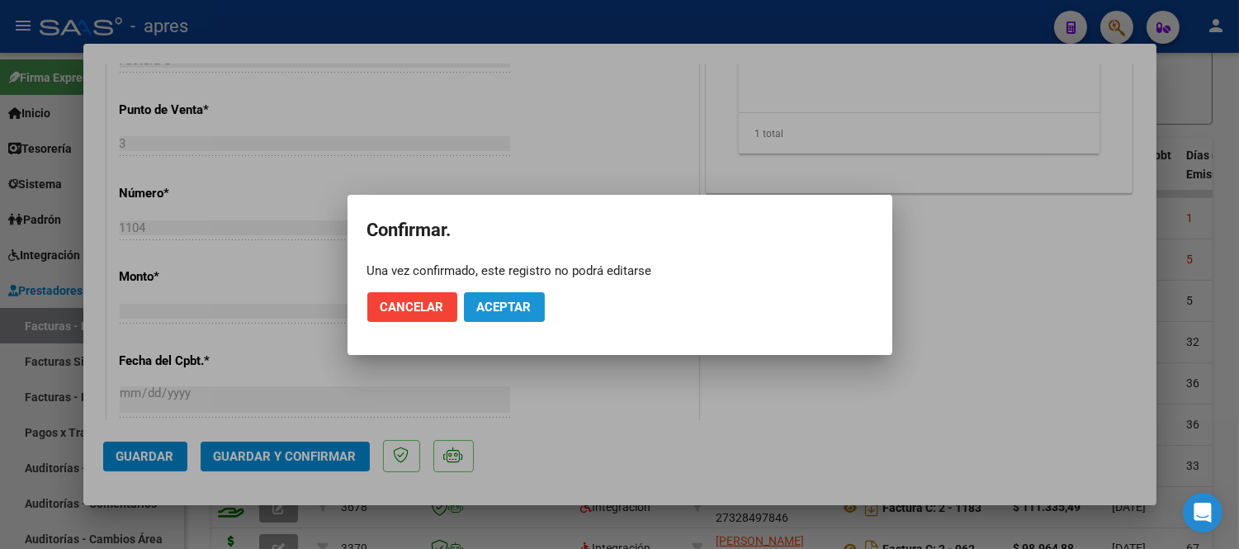
click at [494, 305] on span "Aceptar" at bounding box center [504, 307] width 54 height 15
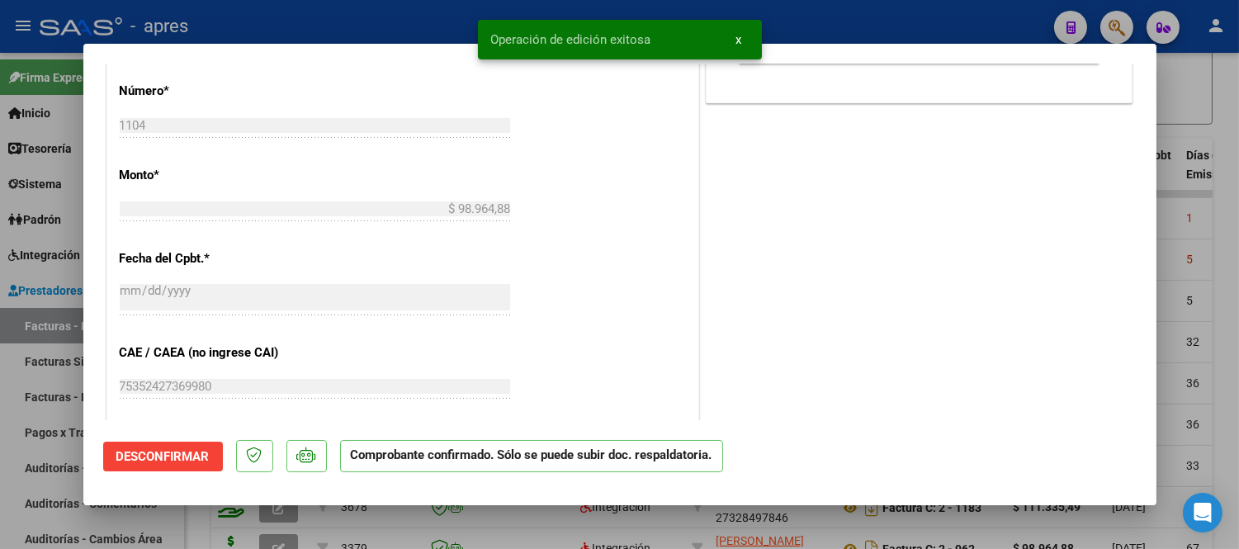
click at [229, 512] on div at bounding box center [619, 274] width 1239 height 549
type input "$ 0,00"
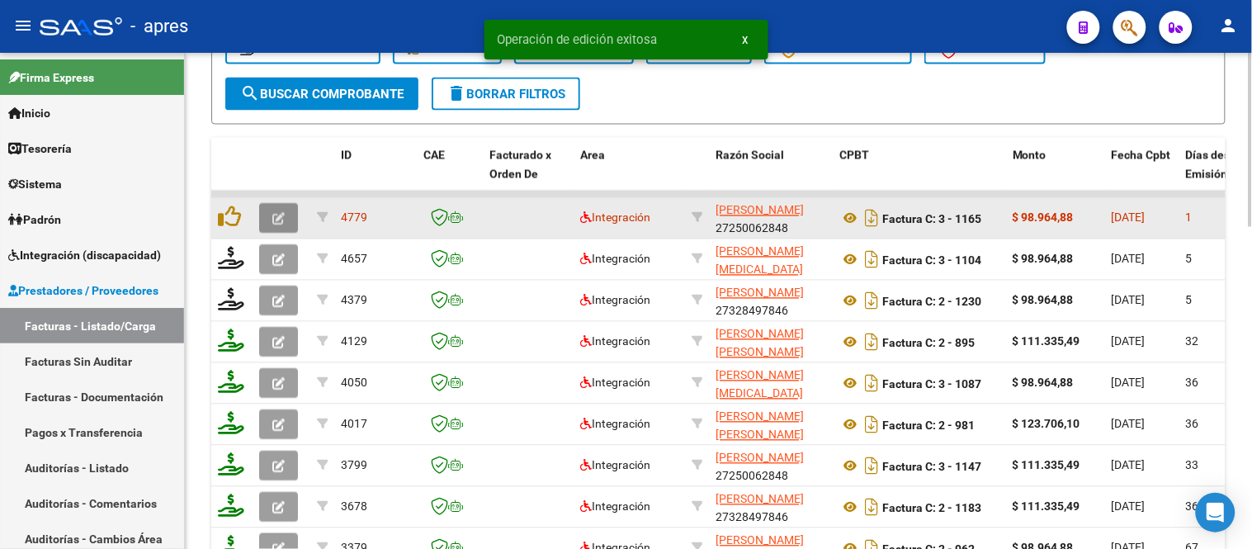
click at [274, 215] on icon "button" at bounding box center [278, 219] width 12 height 12
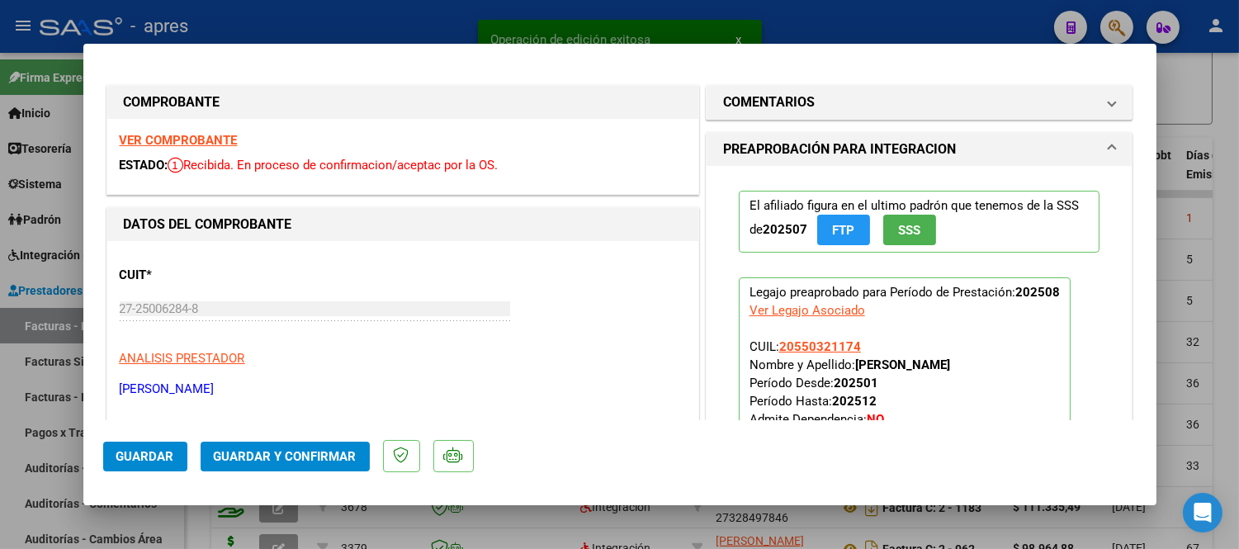
scroll to position [0, 0]
click at [192, 127] on div "VER COMPROBANTE ESTADO: Recibida. En proceso de confirmacion/aceptac por la OS." at bounding box center [402, 157] width 591 height 75
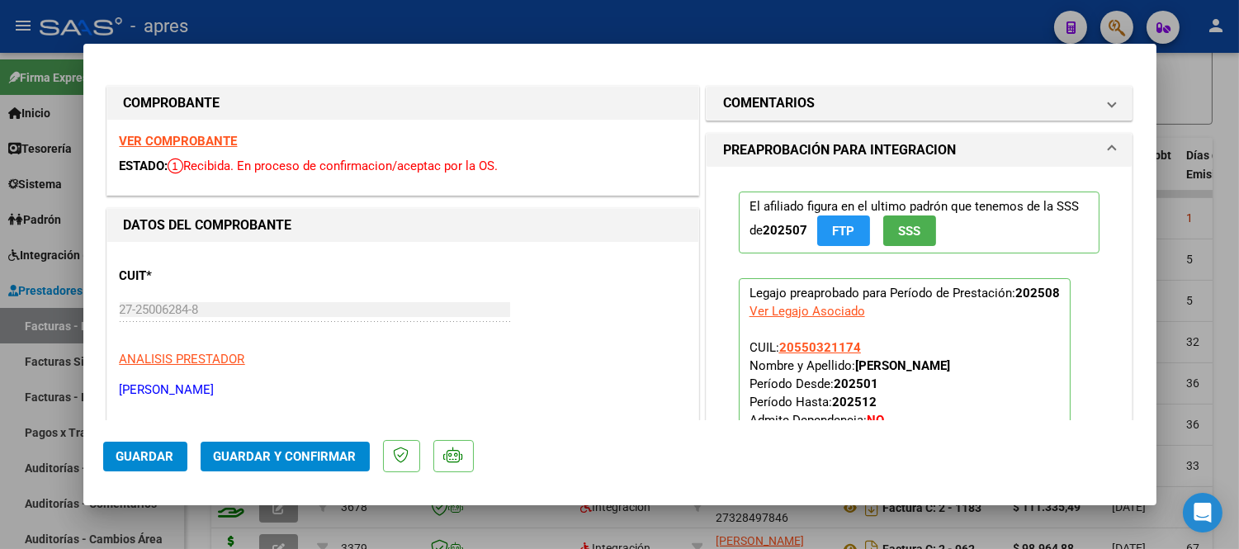
click at [201, 139] on strong "VER COMPROBANTE" at bounding box center [179, 141] width 118 height 15
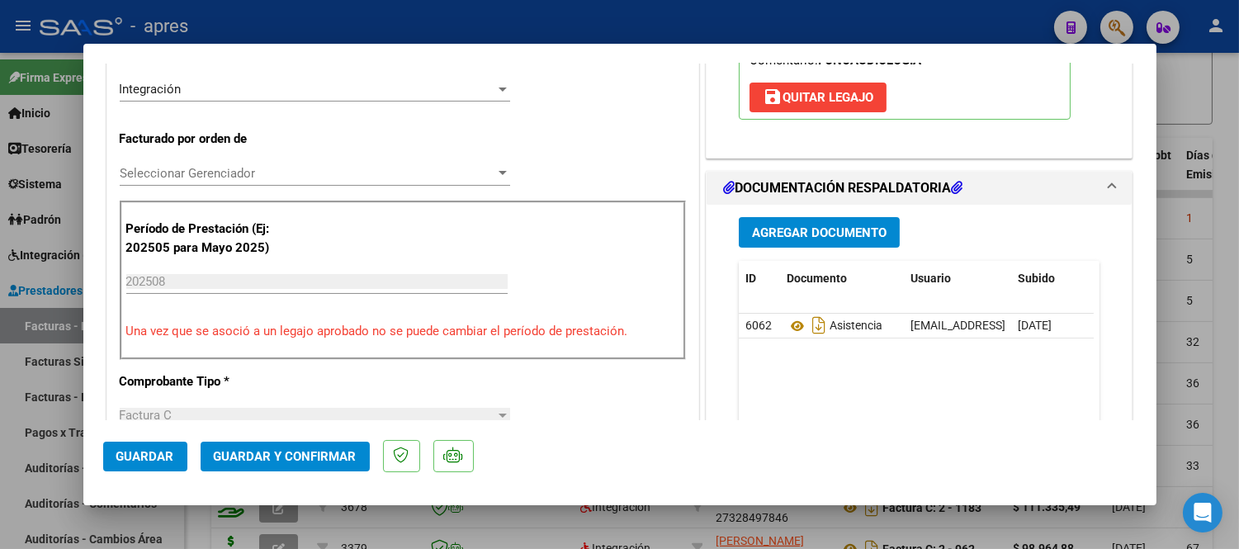
scroll to position [550, 0]
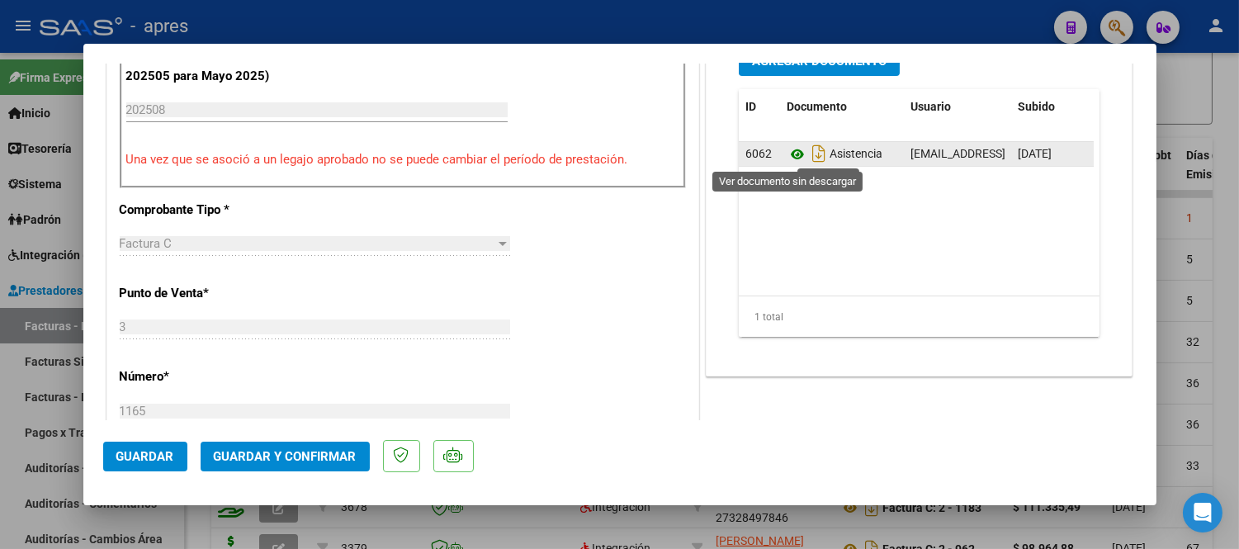
click at [787, 158] on icon at bounding box center [797, 154] width 21 height 20
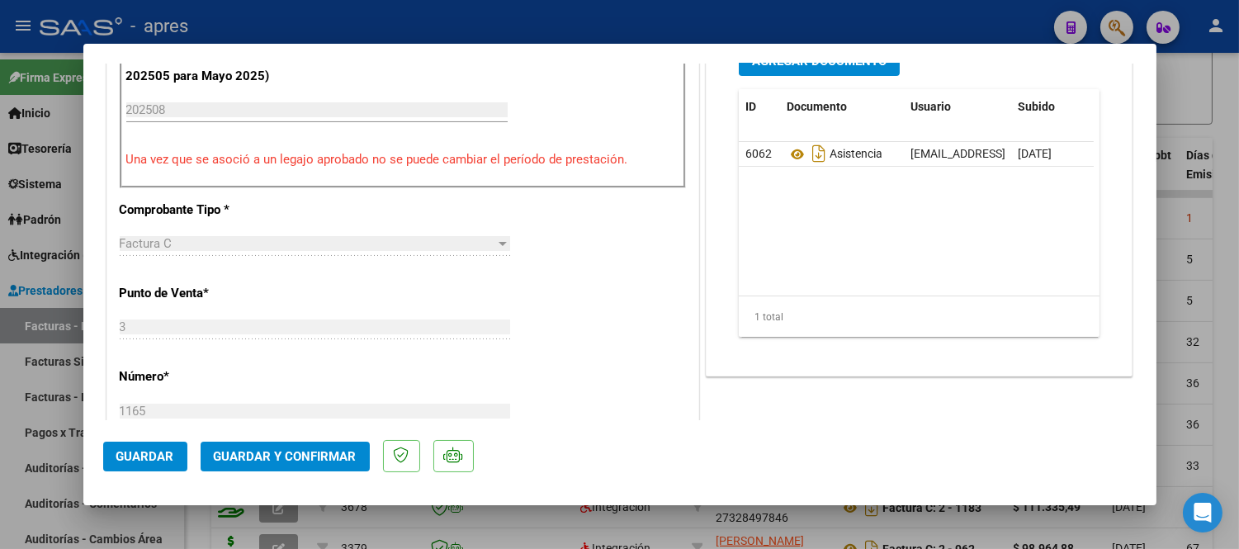
click at [297, 452] on span "Guardar y Confirmar" at bounding box center [285, 456] width 143 height 15
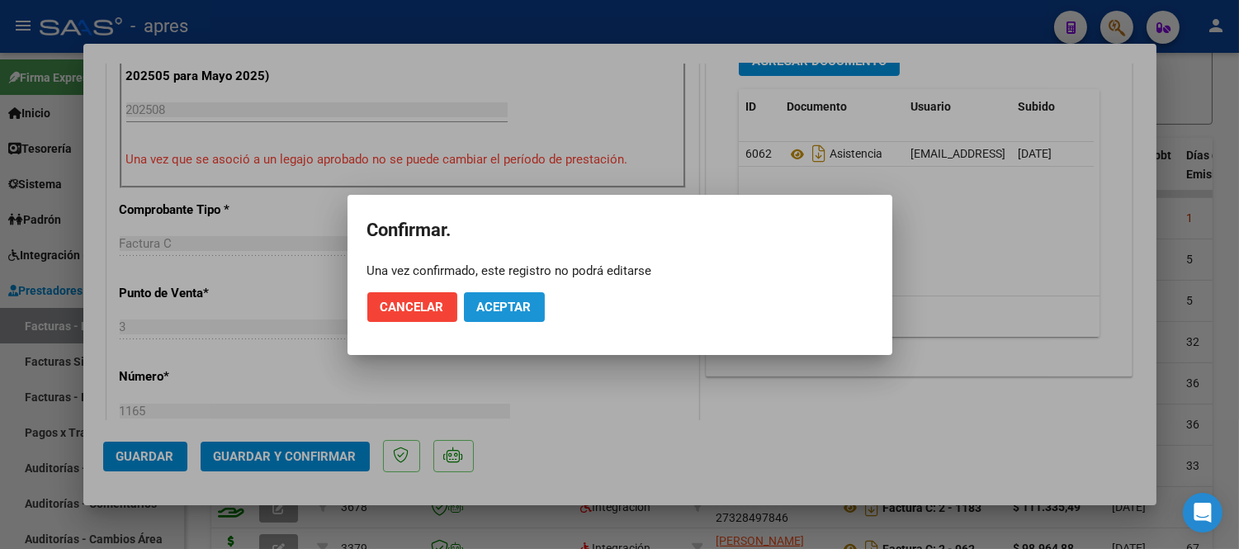
click at [510, 300] on span "Aceptar" at bounding box center [504, 307] width 54 height 15
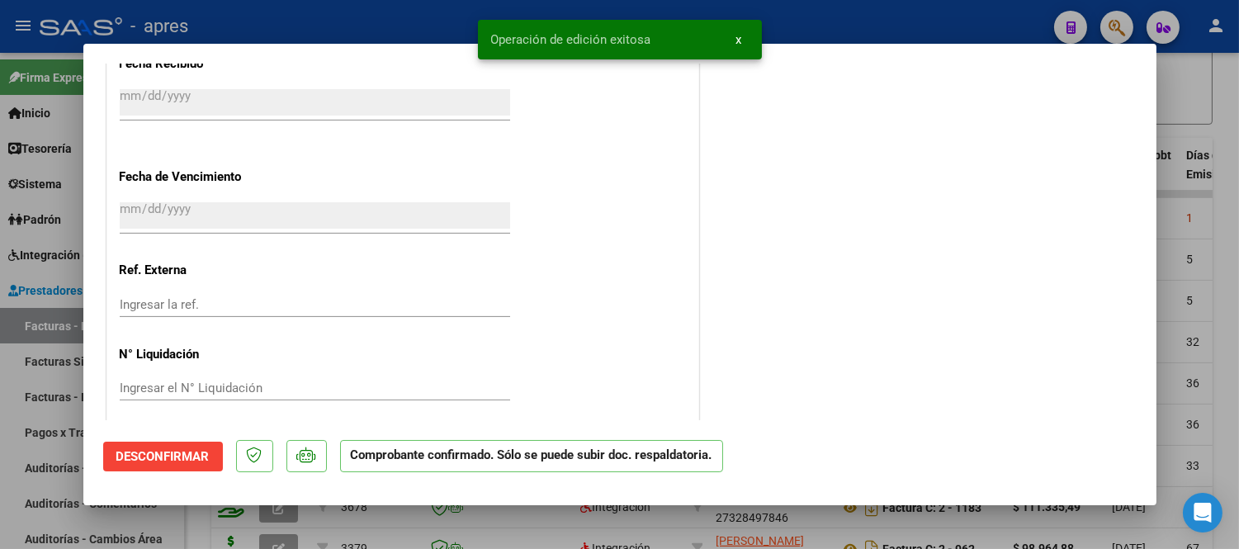
scroll to position [1135, 0]
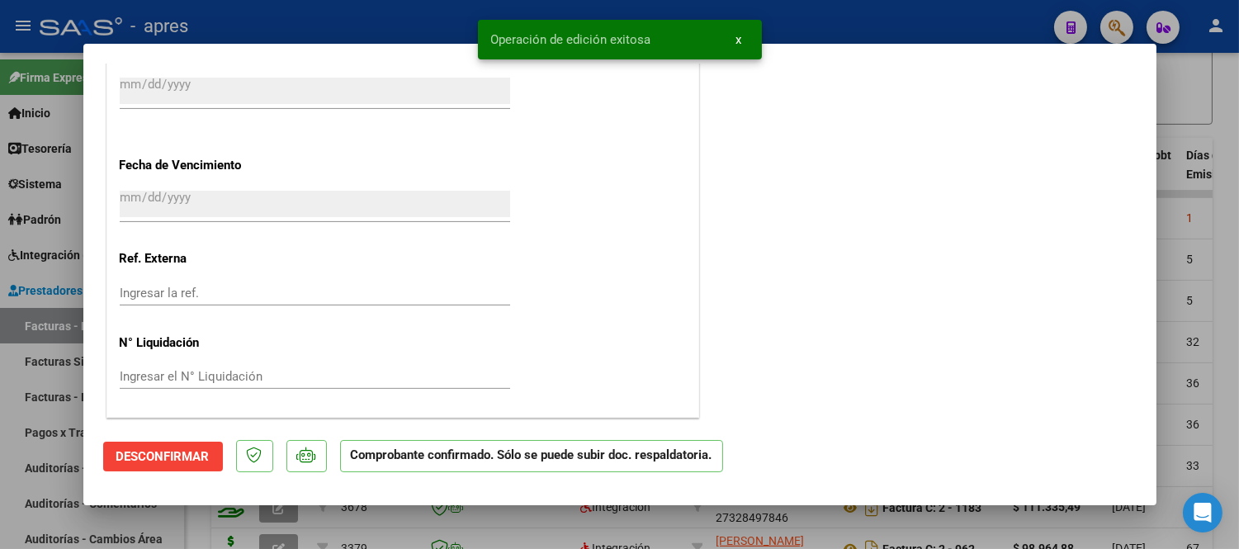
click at [135, 460] on span "Desconfirmar" at bounding box center [162, 456] width 93 height 15
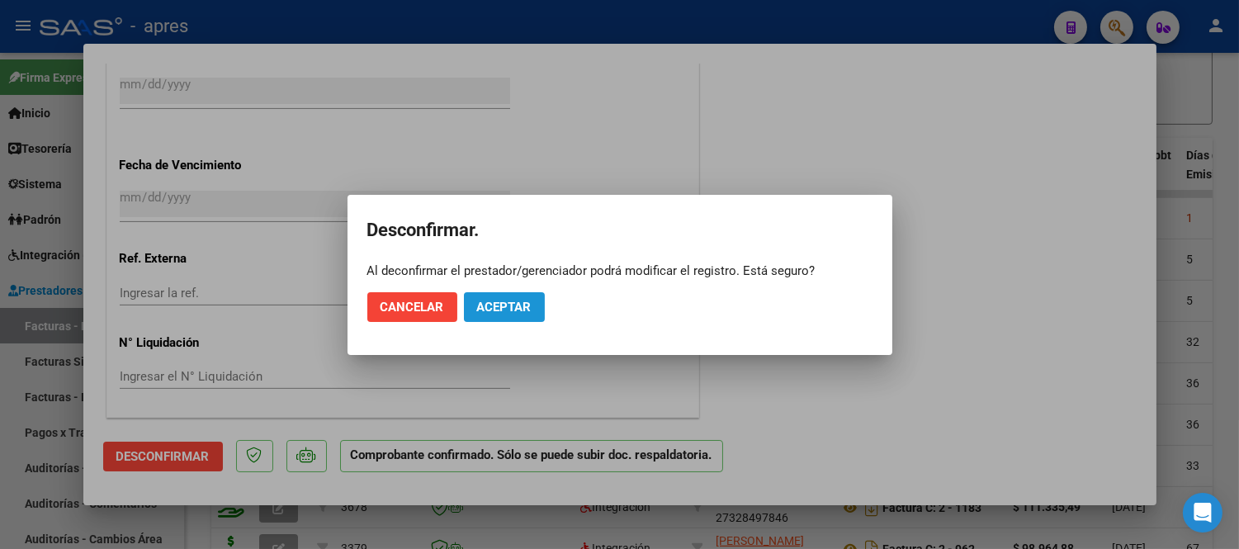
click at [533, 303] on button "Aceptar" at bounding box center [504, 307] width 81 height 30
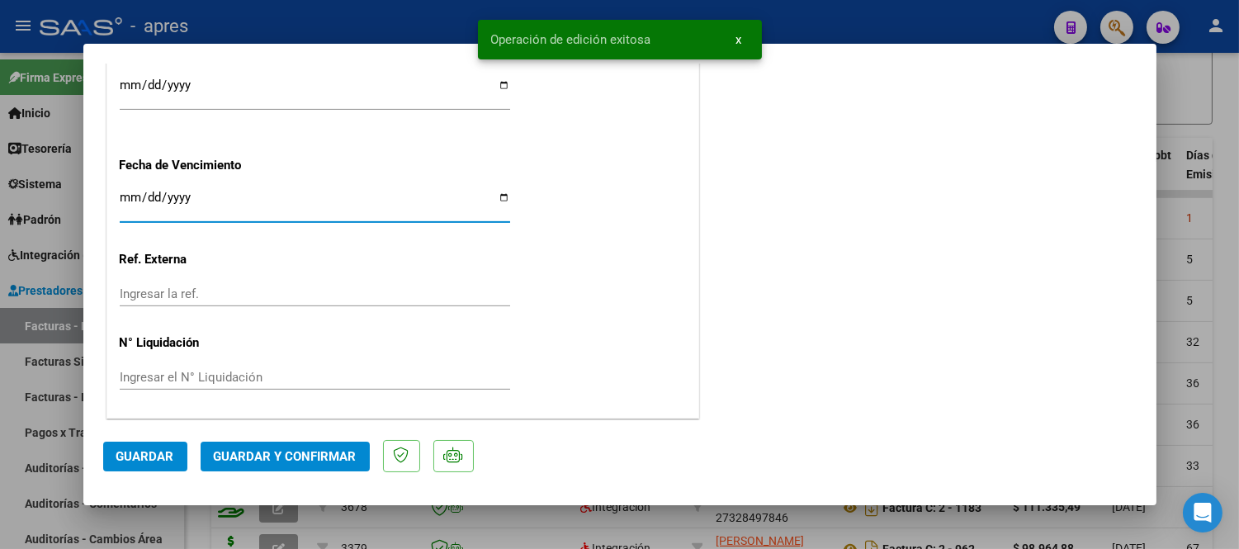
click at [129, 194] on input "Ingresar la fecha" at bounding box center [315, 204] width 390 height 26
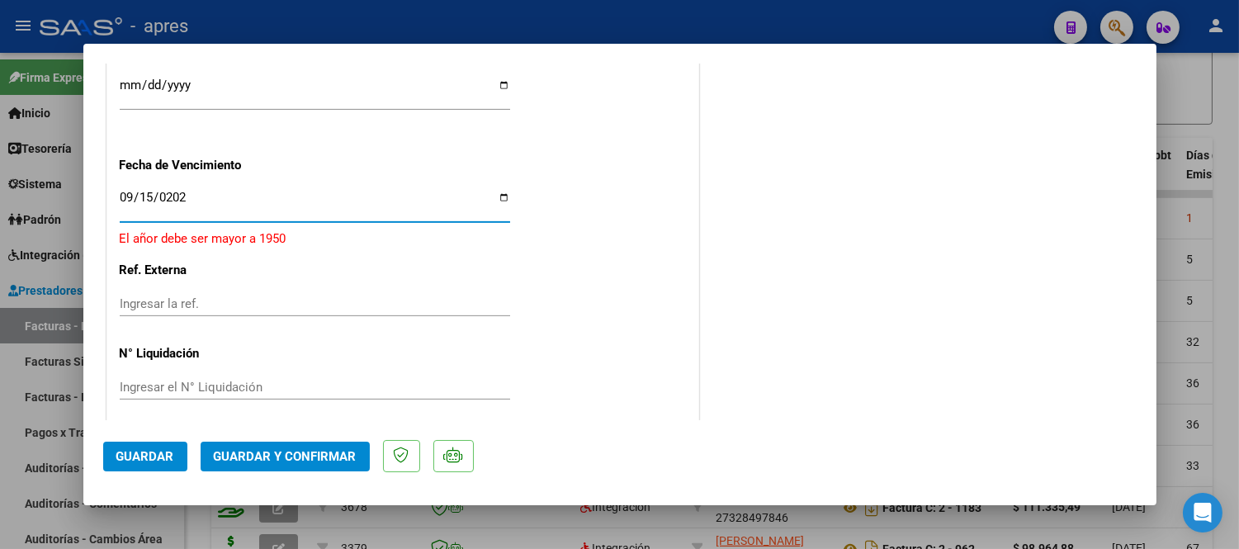
type input "2025-09-15"
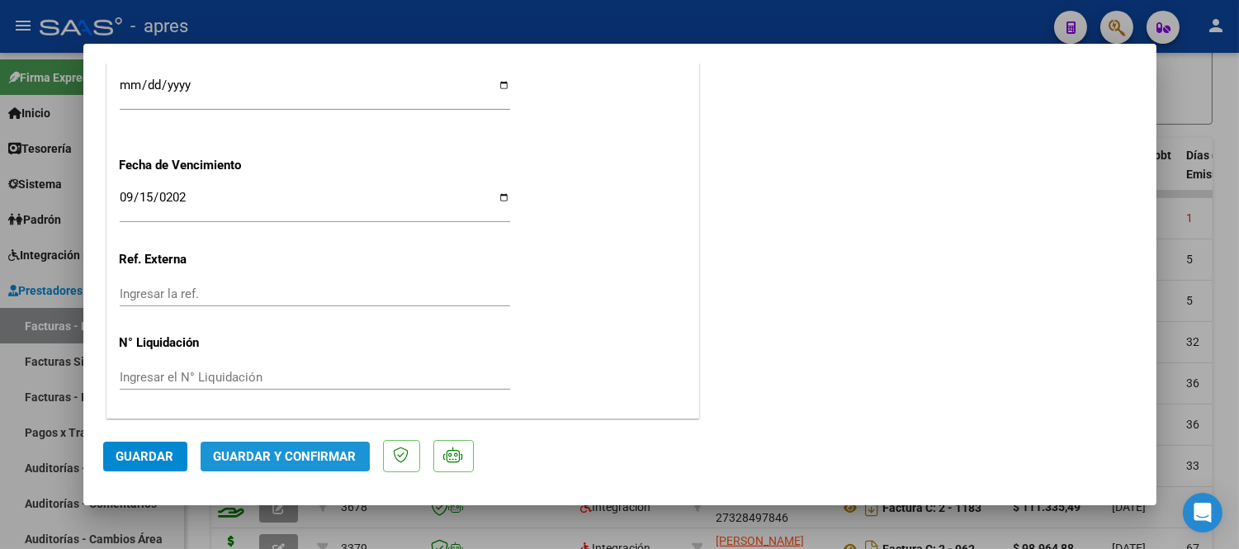
click at [267, 450] on span "Guardar y Confirmar" at bounding box center [285, 456] width 143 height 15
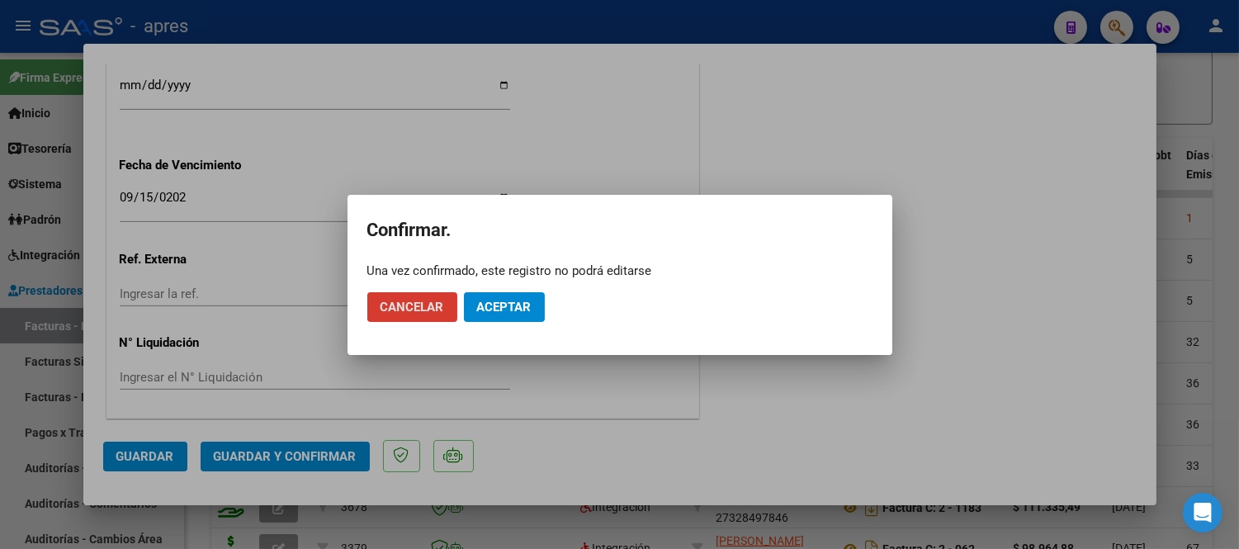
click at [506, 307] on span "Aceptar" at bounding box center [504, 307] width 54 height 15
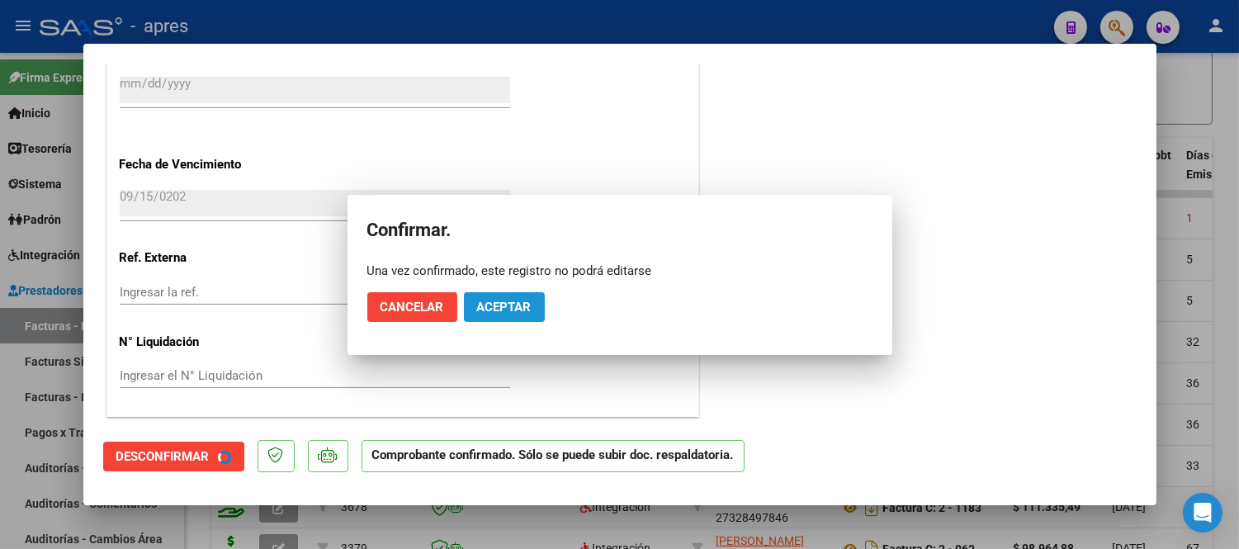
scroll to position [1135, 0]
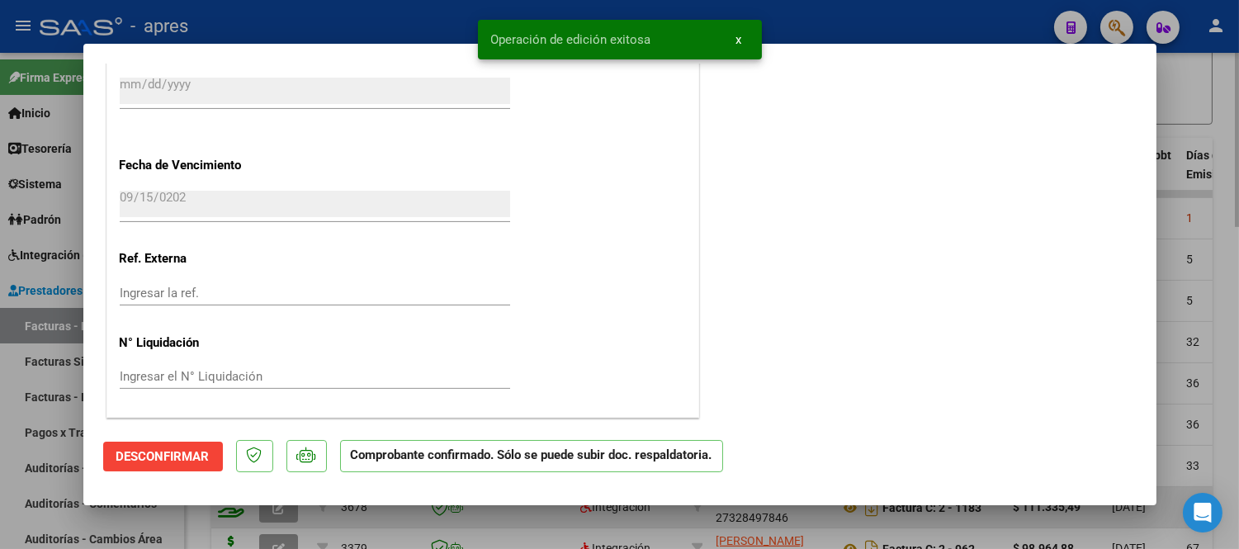
click at [484, 524] on div at bounding box center [619, 274] width 1239 height 549
type input "$ 0,00"
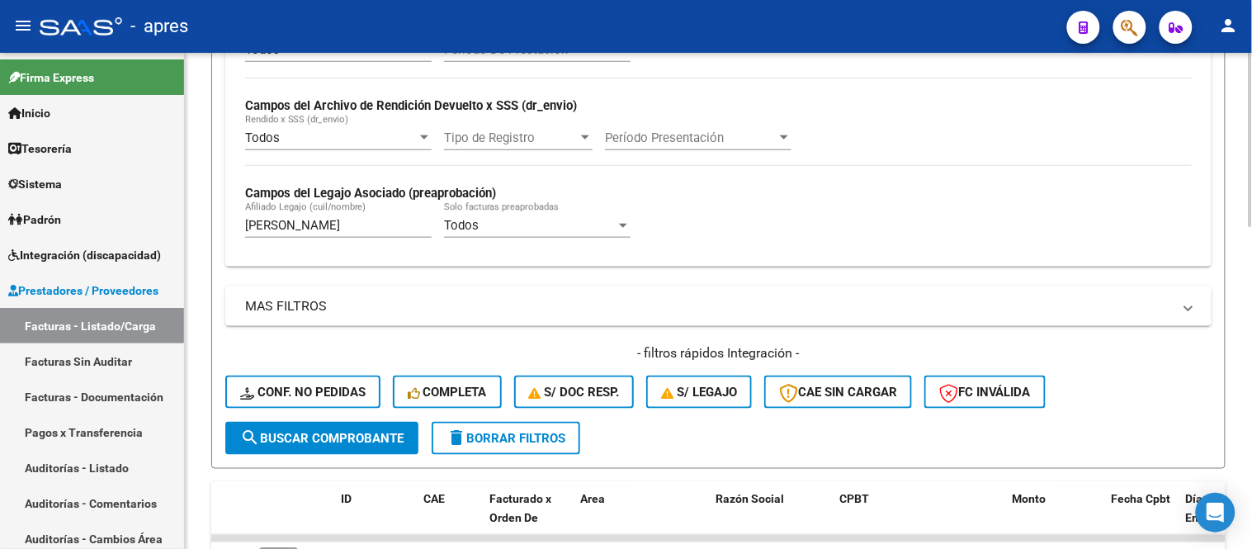
scroll to position [376, 0]
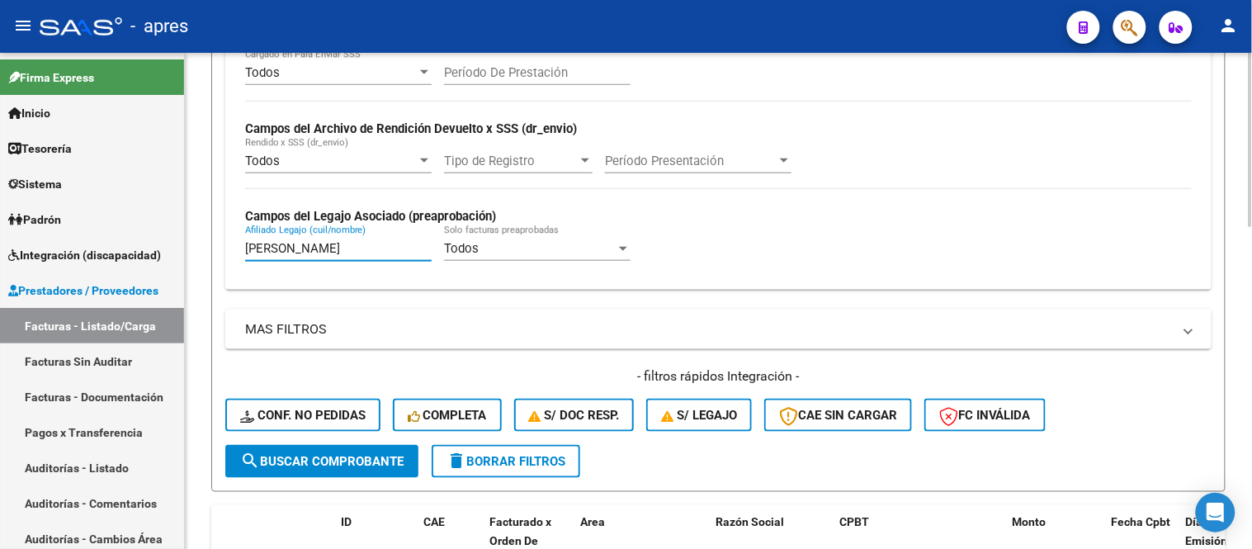
drag, startPoint x: 294, startPoint y: 245, endPoint x: 196, endPoint y: 272, distance: 101.1
click at [196, 272] on div "Video tutorial PRESTADORES -> Listado de CPBTs Emitidos por Prestadores / Prove…" at bounding box center [718, 377] width 1067 height 1402
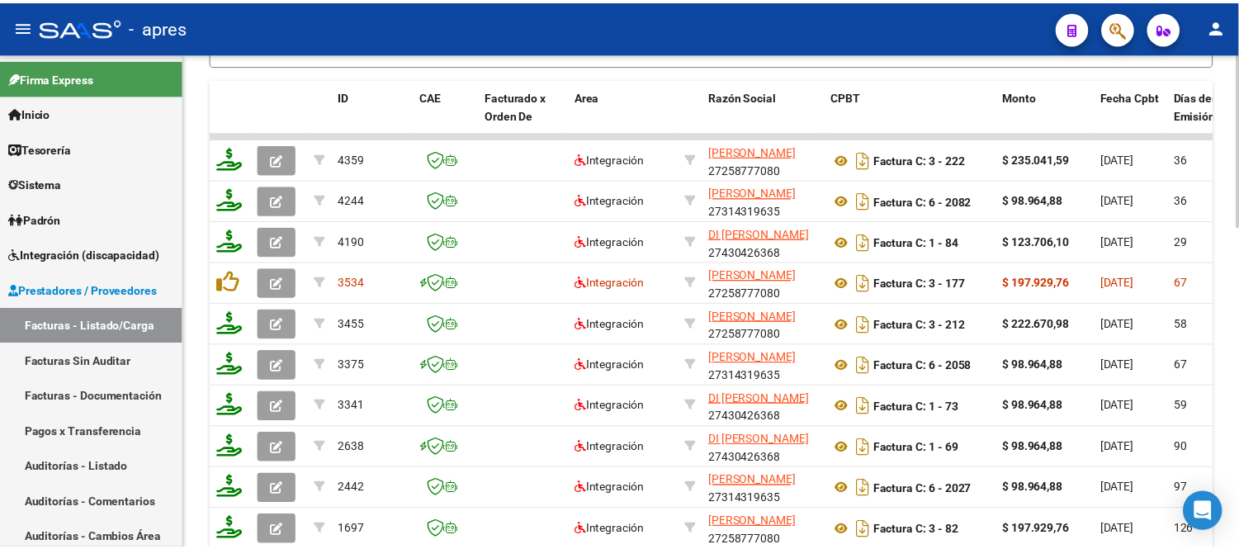
scroll to position [835, 0]
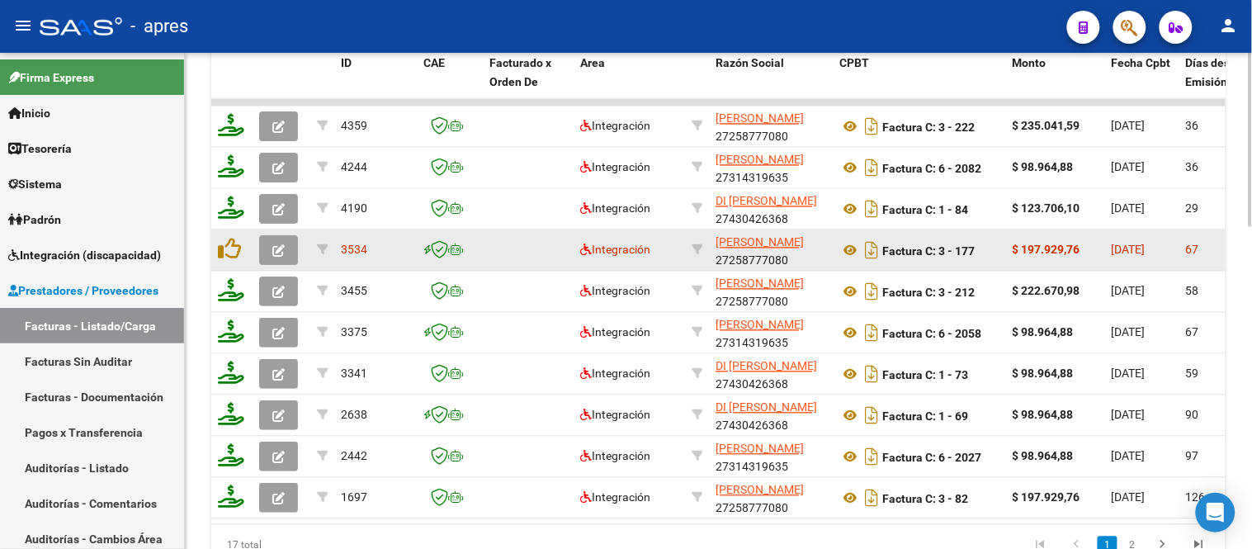
type input "casco"
click at [283, 251] on icon "button" at bounding box center [278, 251] width 12 height 12
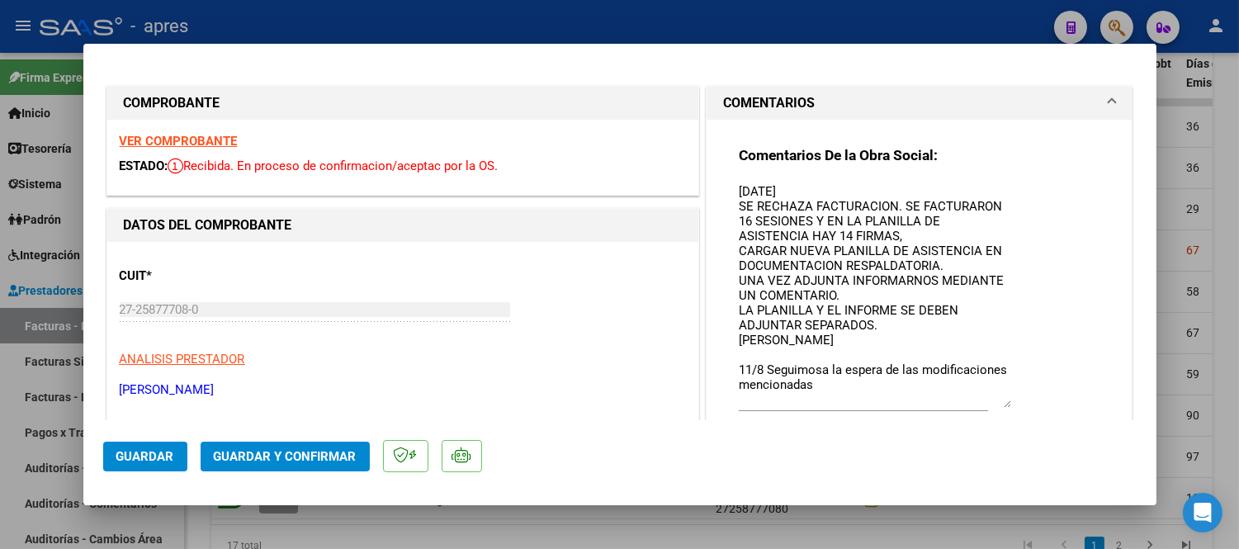
drag, startPoint x: 999, startPoint y: 207, endPoint x: 1014, endPoint y: 399, distance: 192.9
click at [1014, 399] on div "Comentarios De la Obra Social: 17/07/2025 SE RECHAZA FACTURACION. SE FACTURARON…" at bounding box center [920, 295] width 362 height 299
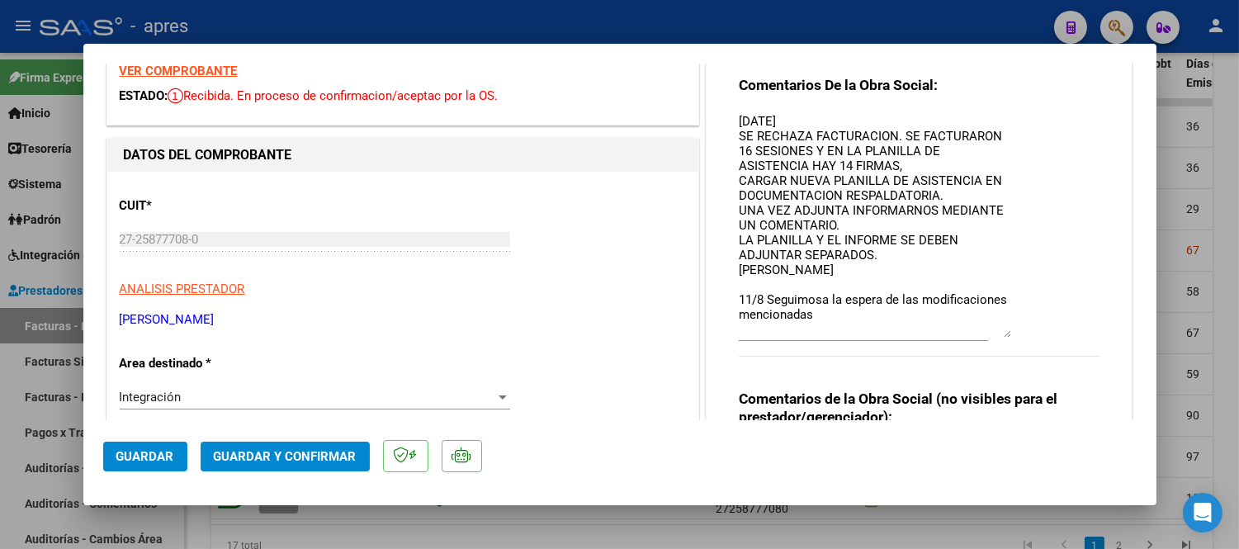
scroll to position [0, 0]
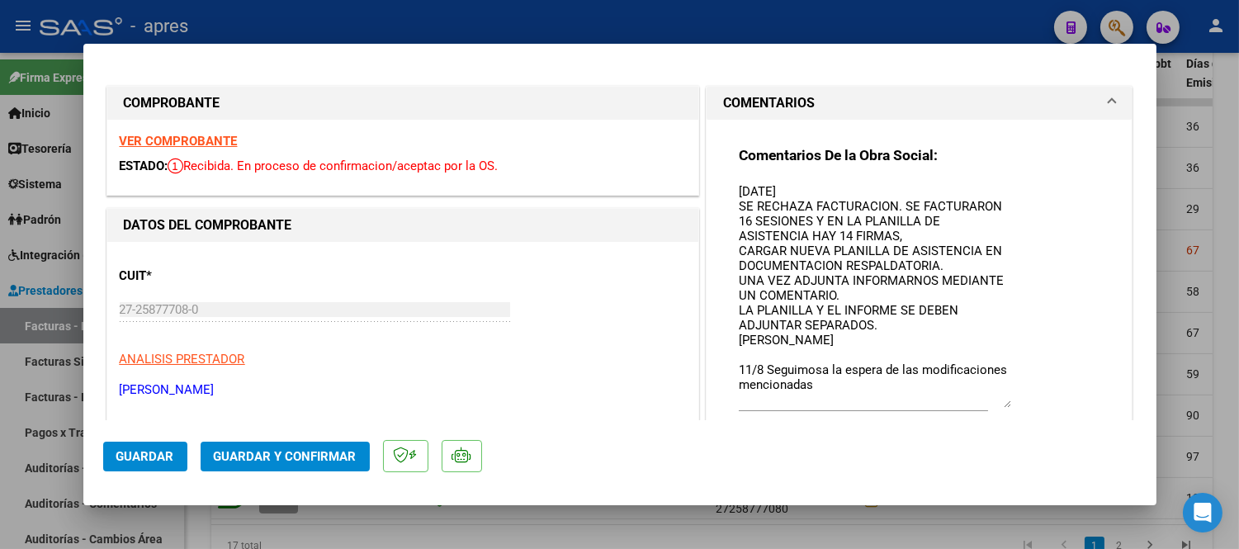
click at [174, 141] on strong "VER COMPROBANTE" at bounding box center [179, 141] width 118 height 15
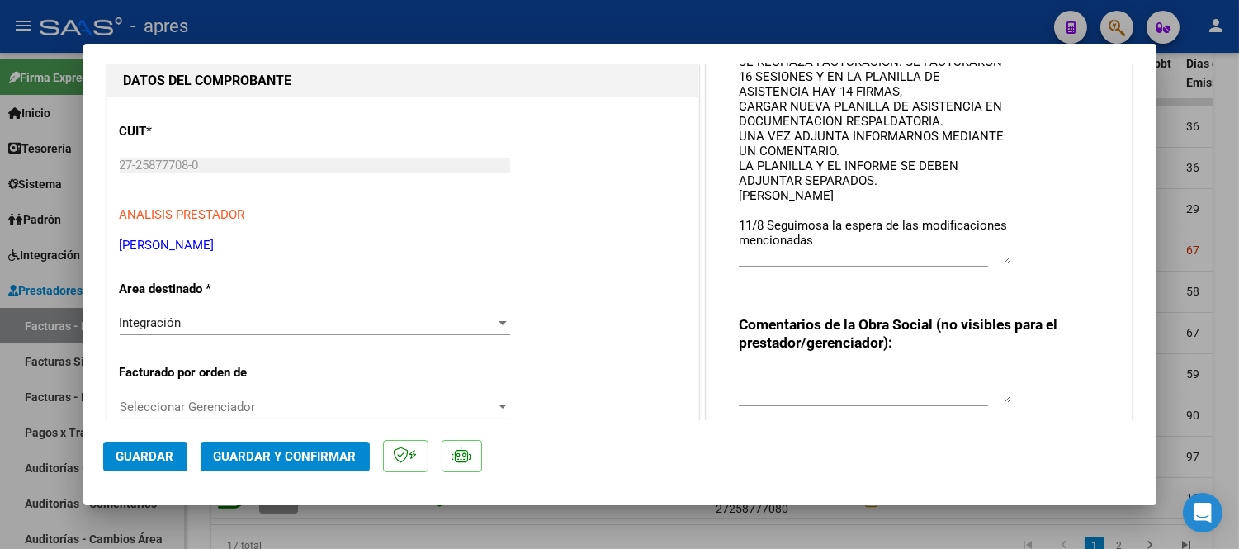
scroll to position [183, 0]
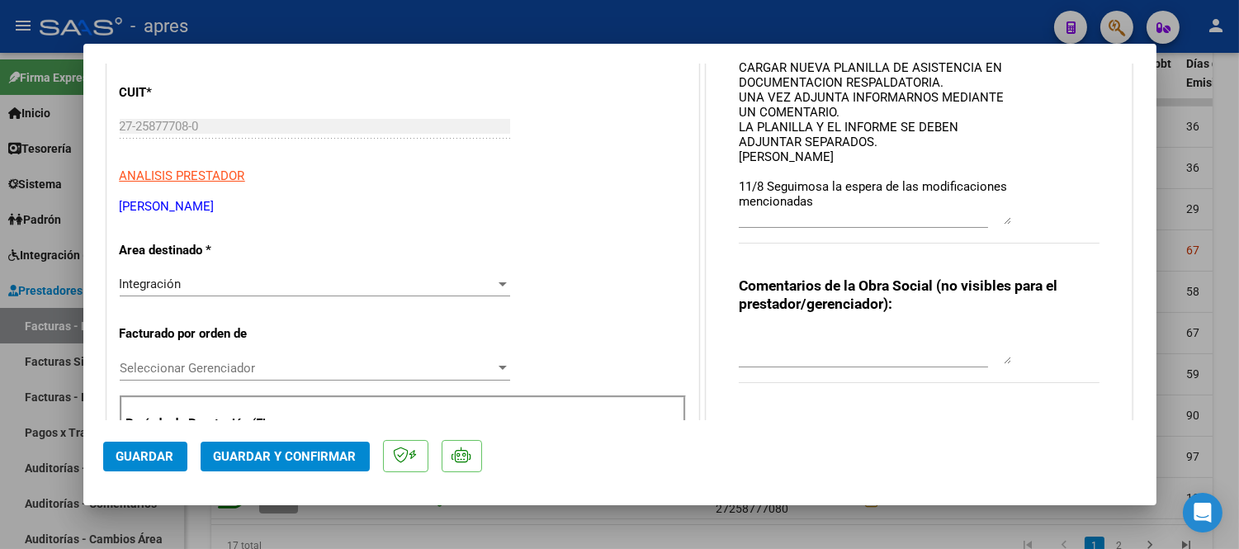
click at [669, 522] on div at bounding box center [619, 274] width 1239 height 549
type input "$ 0,00"
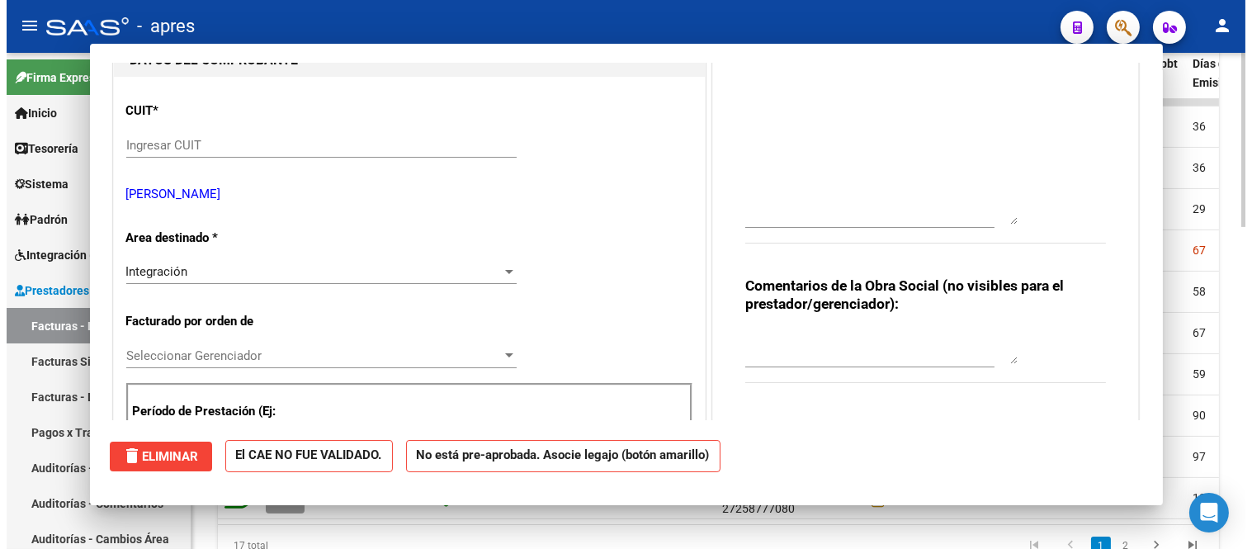
scroll to position [0, 0]
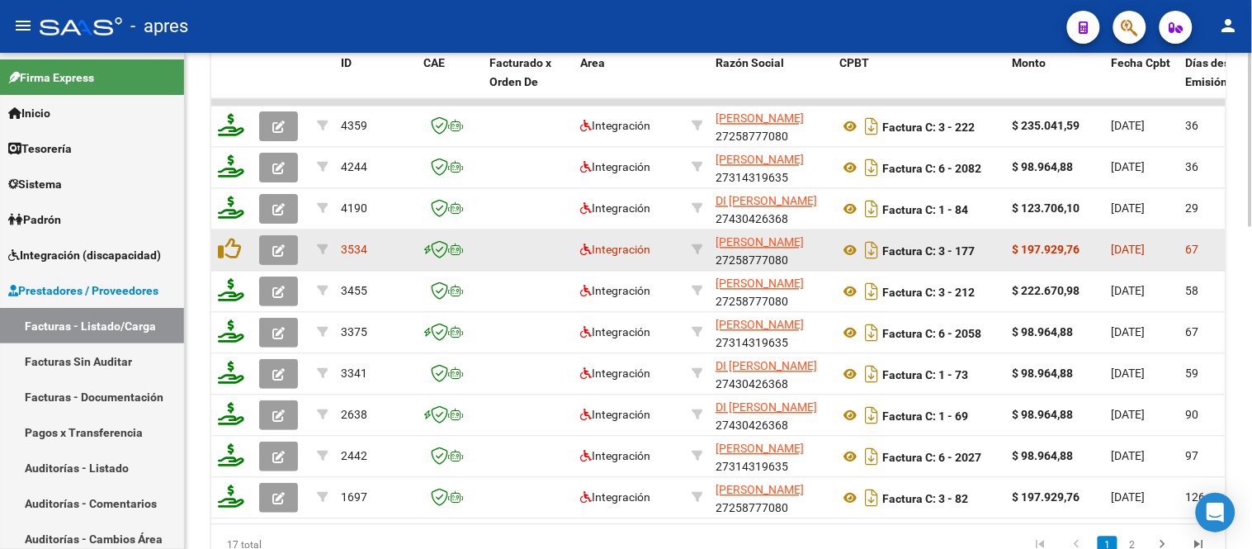
click at [294, 252] on button "button" at bounding box center [278, 251] width 39 height 30
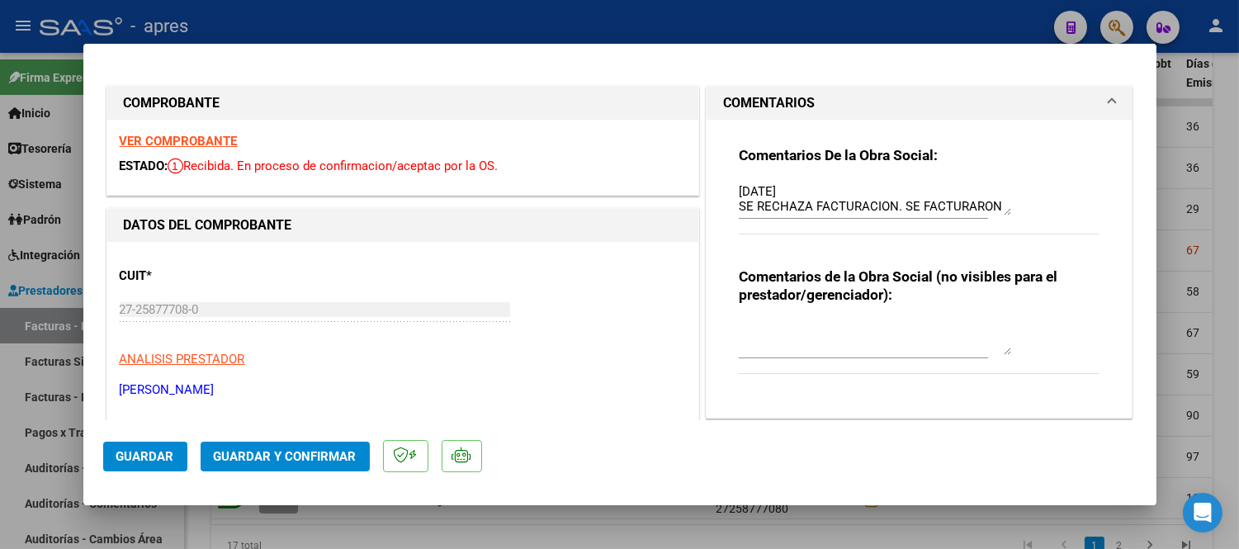
click at [182, 147] on strong "VER COMPROBANTE" at bounding box center [179, 141] width 118 height 15
click at [160, 454] on span "Guardar" at bounding box center [145, 456] width 58 height 15
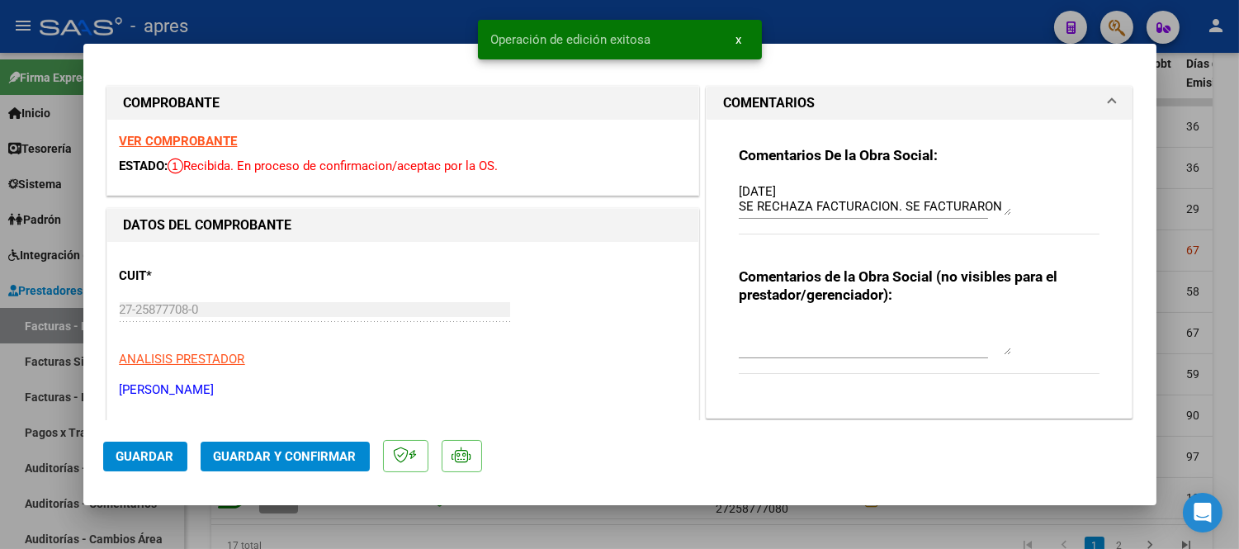
click at [200, 518] on div at bounding box center [619, 274] width 1239 height 549
type input "$ 0,00"
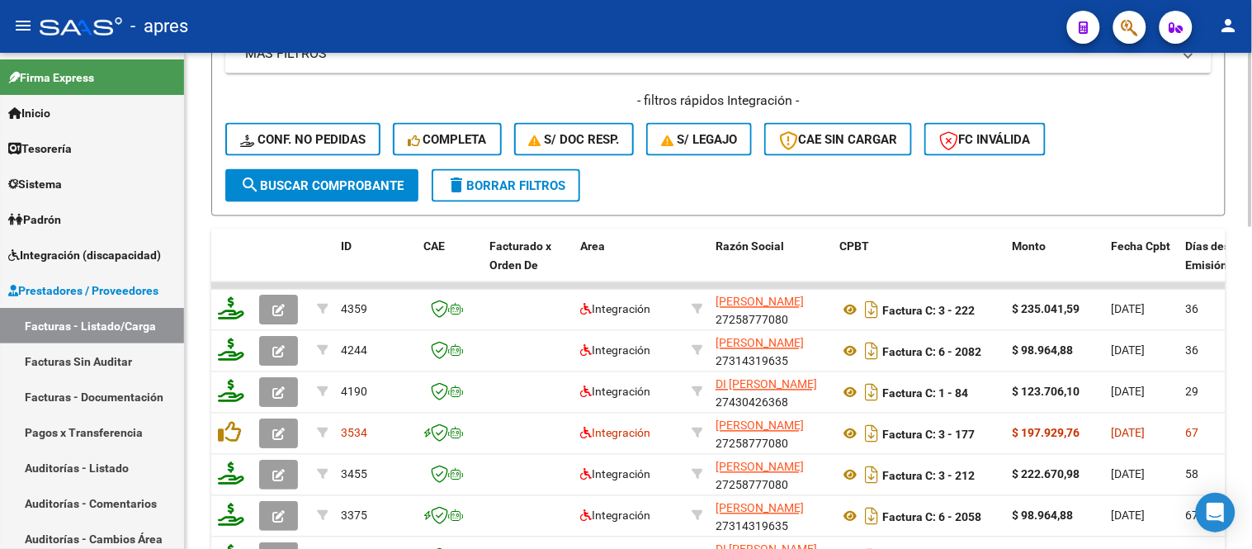
scroll to position [468, 0]
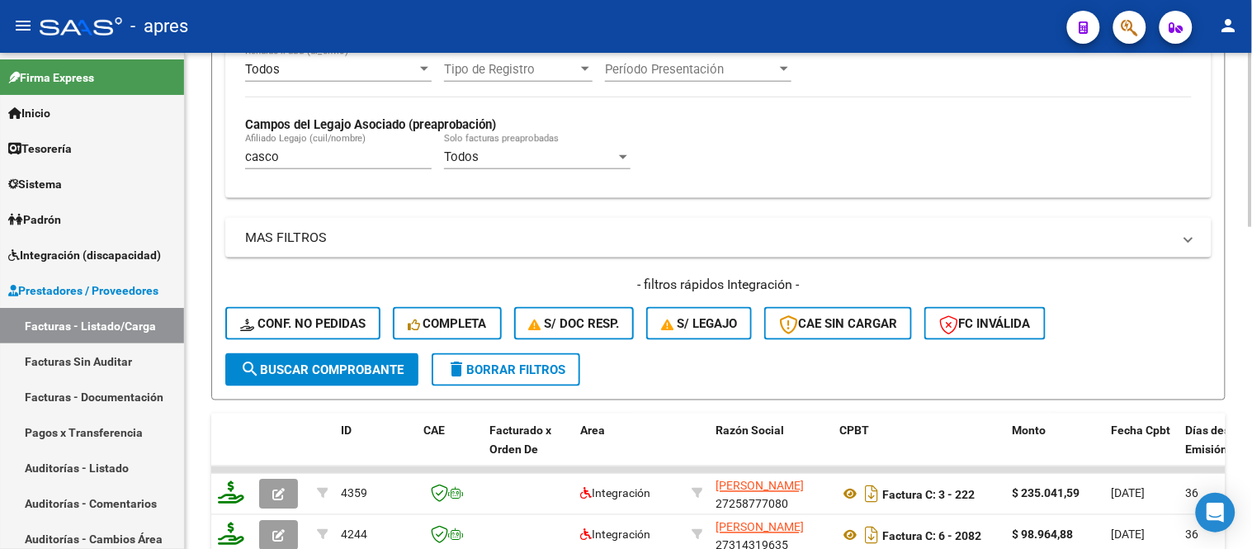
click at [305, 135] on div "casco Afiliado Legajo (cuil/nombre)" at bounding box center [338, 151] width 187 height 35
drag, startPoint x: 311, startPoint y: 155, endPoint x: 234, endPoint y: 154, distance: 77.6
click at [310, 155] on input "casco" at bounding box center [338, 156] width 187 height 15
drag, startPoint x: 258, startPoint y: 150, endPoint x: 241, endPoint y: 154, distance: 17.6
click at [241, 149] on div "Todos Cargado en Para Enviar SSS Período De Prestación Campos del Archivo de Re…" at bounding box center [718, 78] width 986 height 240
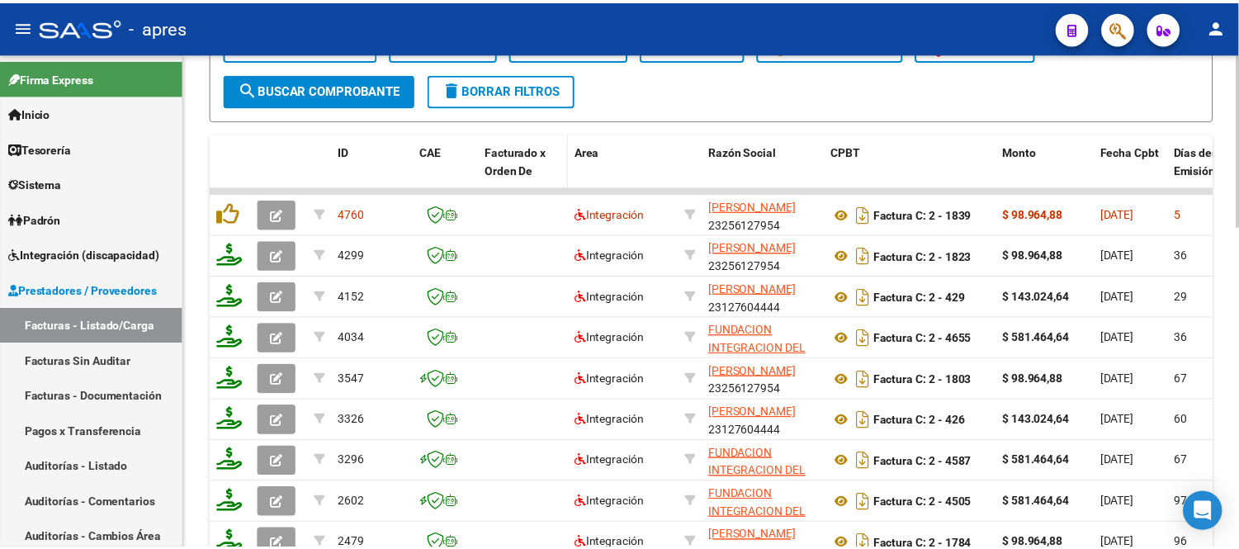
scroll to position [835, 0]
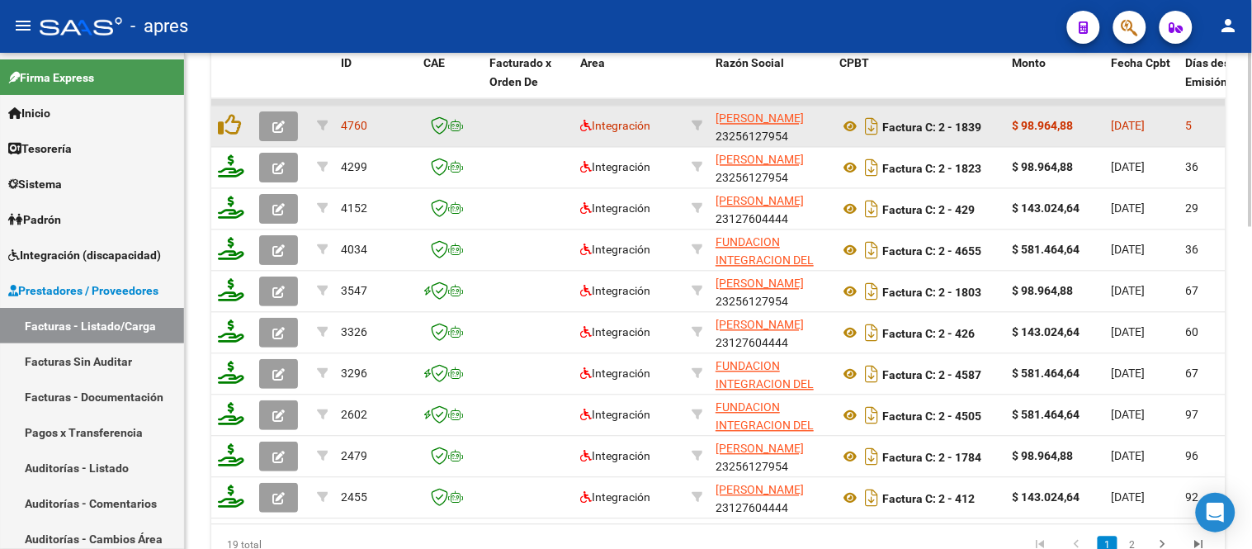
type input "castilla"
click at [272, 122] on icon "button" at bounding box center [278, 127] width 12 height 12
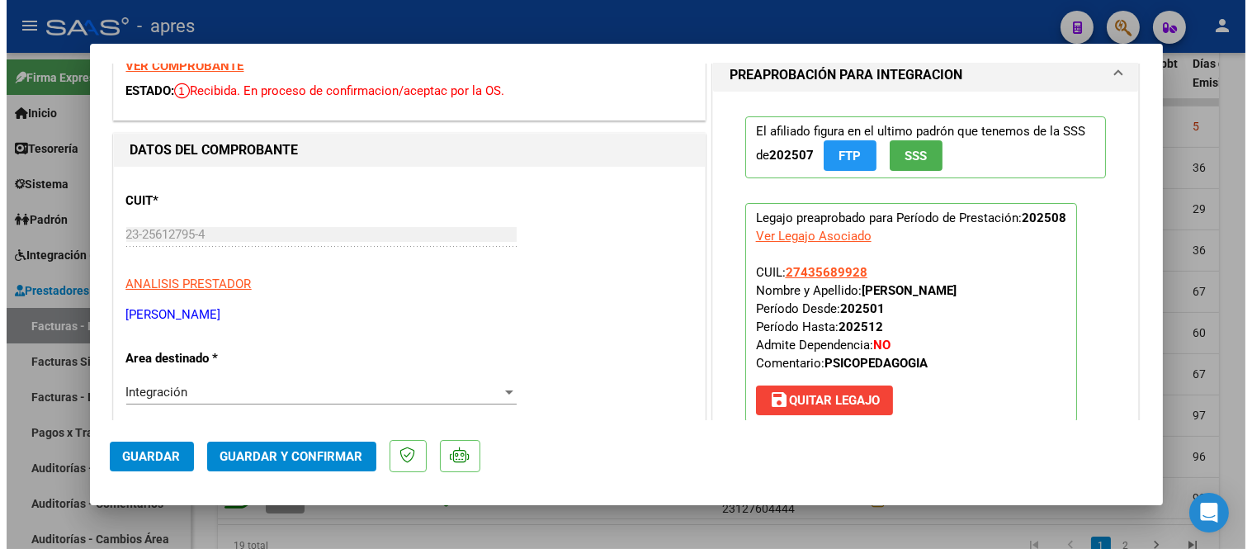
scroll to position [0, 0]
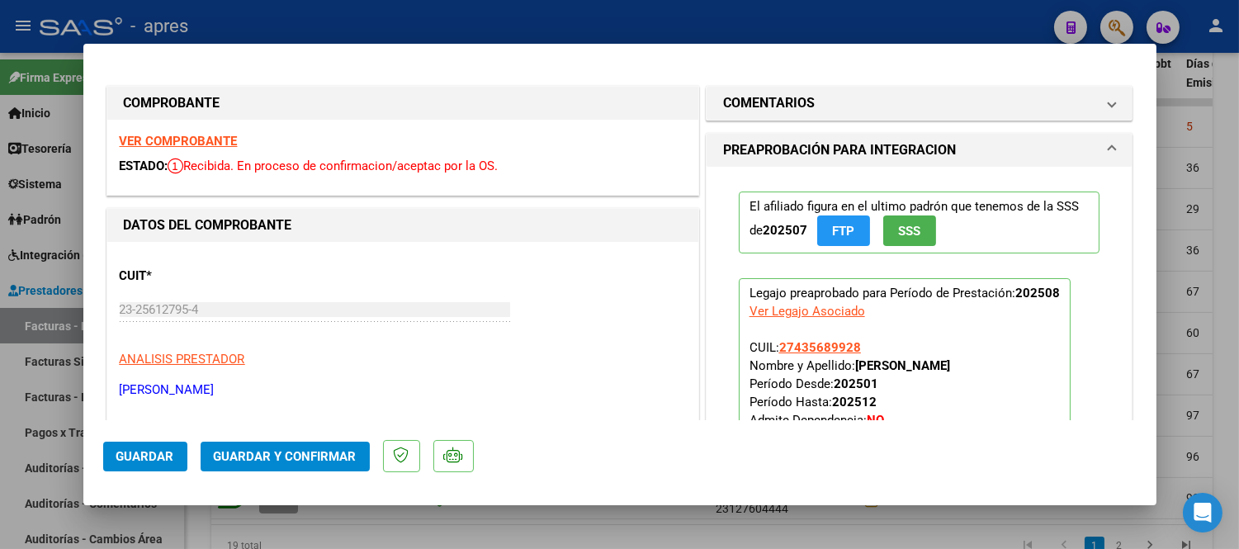
click at [180, 132] on div "VER COMPROBANTE ESTADO: Recibida. En proceso de confirmacion/aceptac por la OS." at bounding box center [402, 157] width 591 height 75
click at [188, 137] on strong "VER COMPROBANTE" at bounding box center [179, 141] width 118 height 15
click at [444, 515] on div at bounding box center [619, 274] width 1239 height 549
type input "$ 0,00"
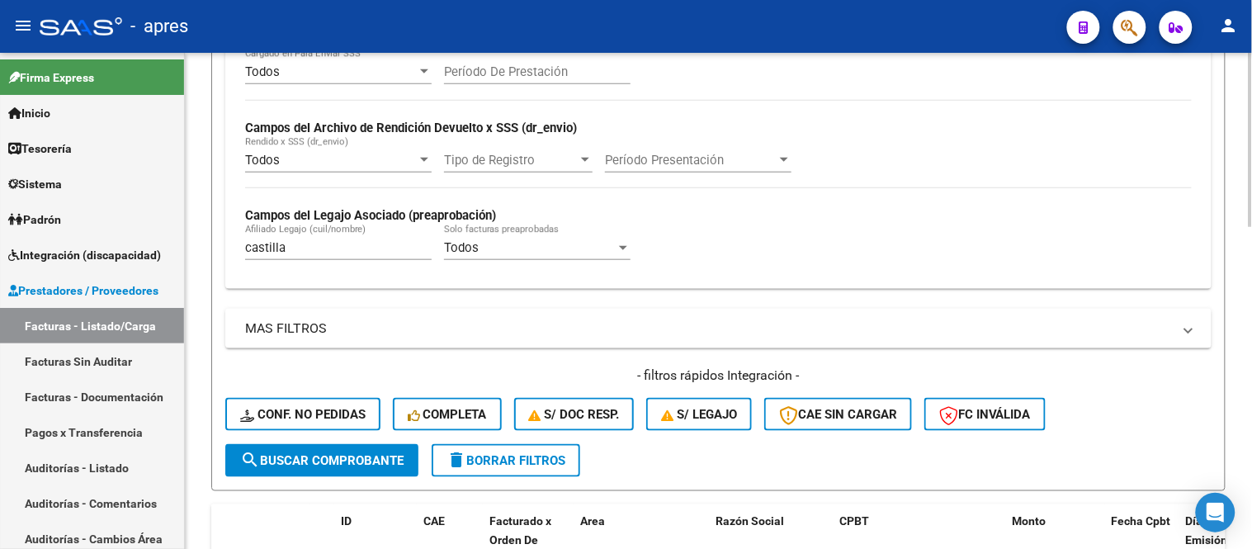
scroll to position [376, 0]
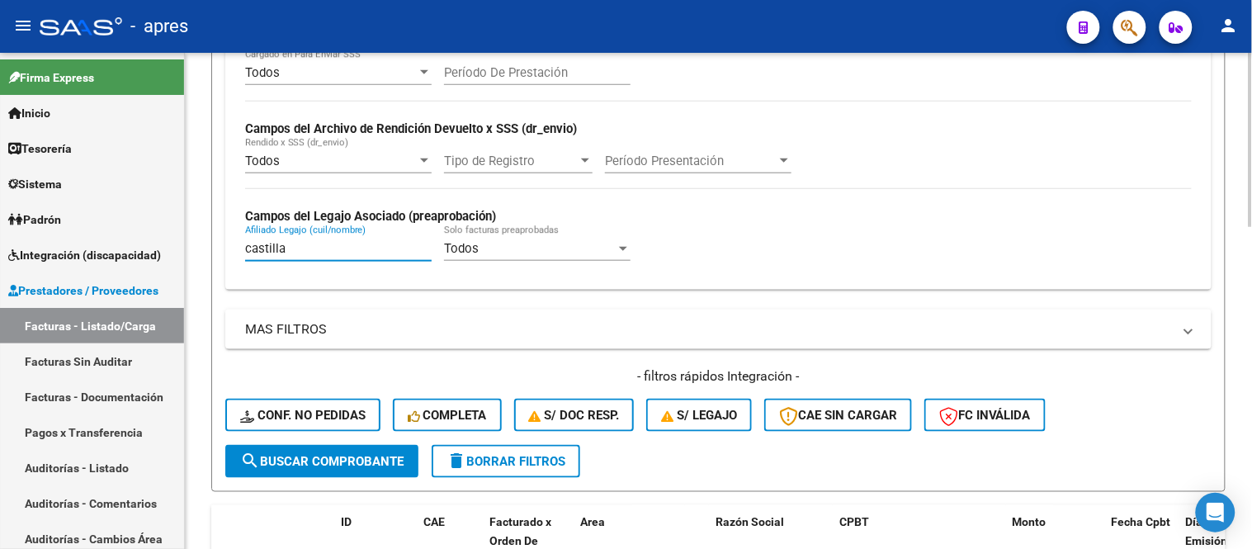
drag, startPoint x: 306, startPoint y: 248, endPoint x: 243, endPoint y: 248, distance: 62.7
click at [243, 248] on div "Todos Cargado en Para Enviar SSS Período De Prestación Campos del Archivo de Re…" at bounding box center [718, 170] width 986 height 240
click at [258, 248] on input "castilla" at bounding box center [338, 248] width 187 height 15
drag, startPoint x: 252, startPoint y: 244, endPoint x: 290, endPoint y: 251, distance: 38.5
click at [290, 251] on input "castilla" at bounding box center [338, 248] width 187 height 15
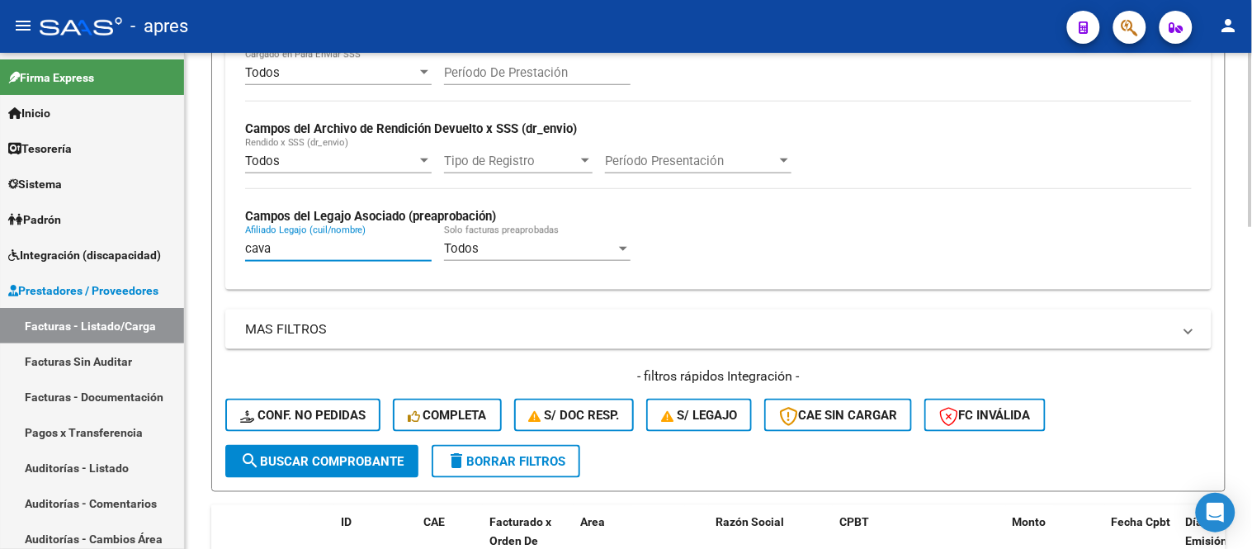
type input "cava"
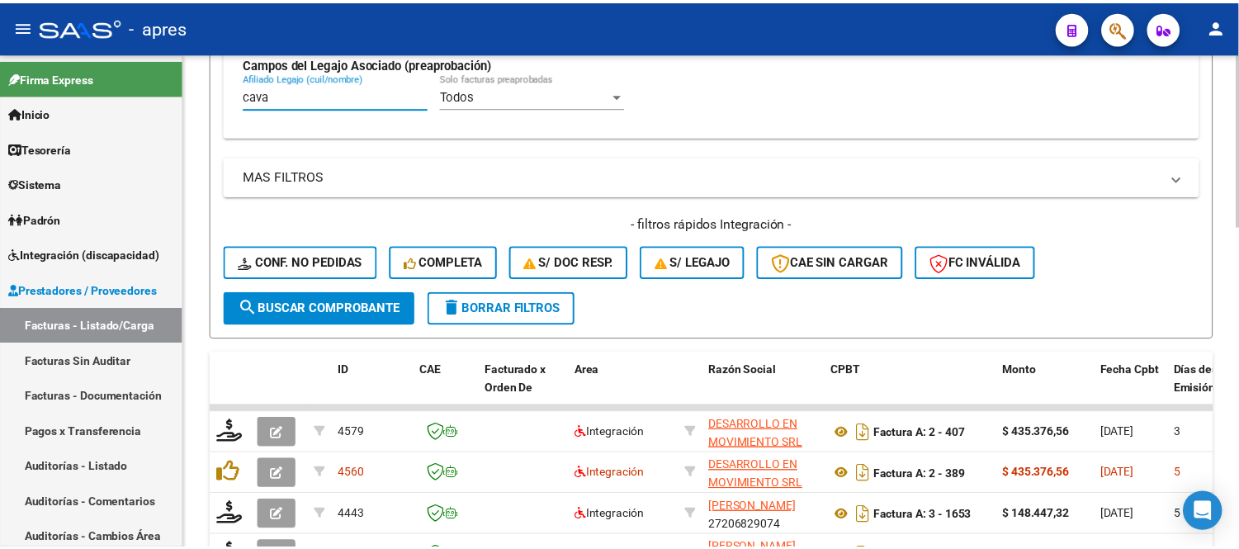
scroll to position [744, 0]
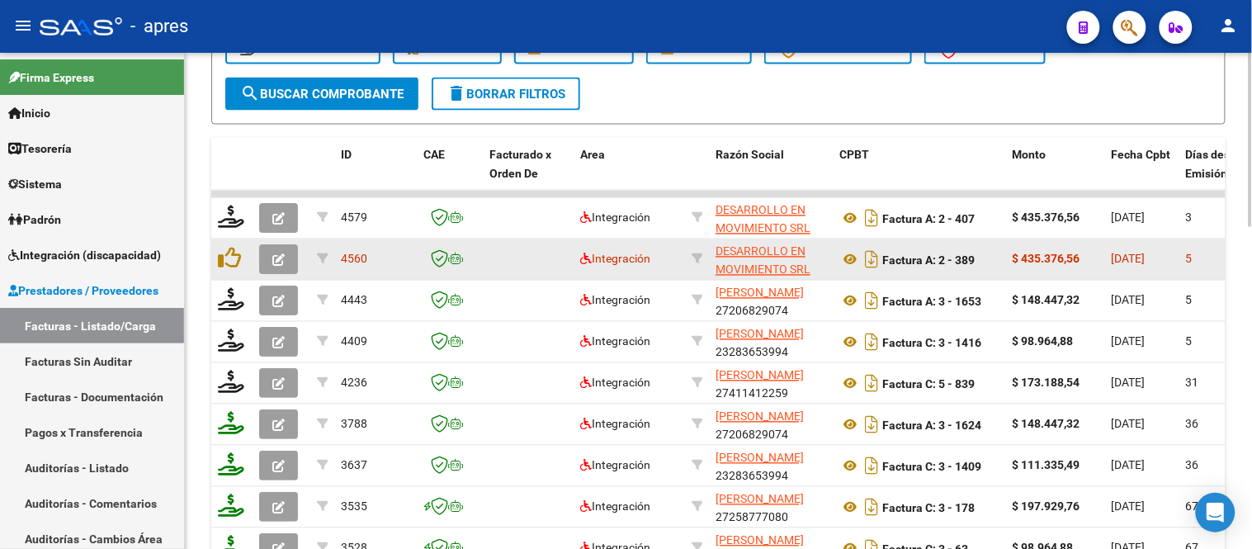
click at [282, 264] on icon "button" at bounding box center [278, 260] width 12 height 12
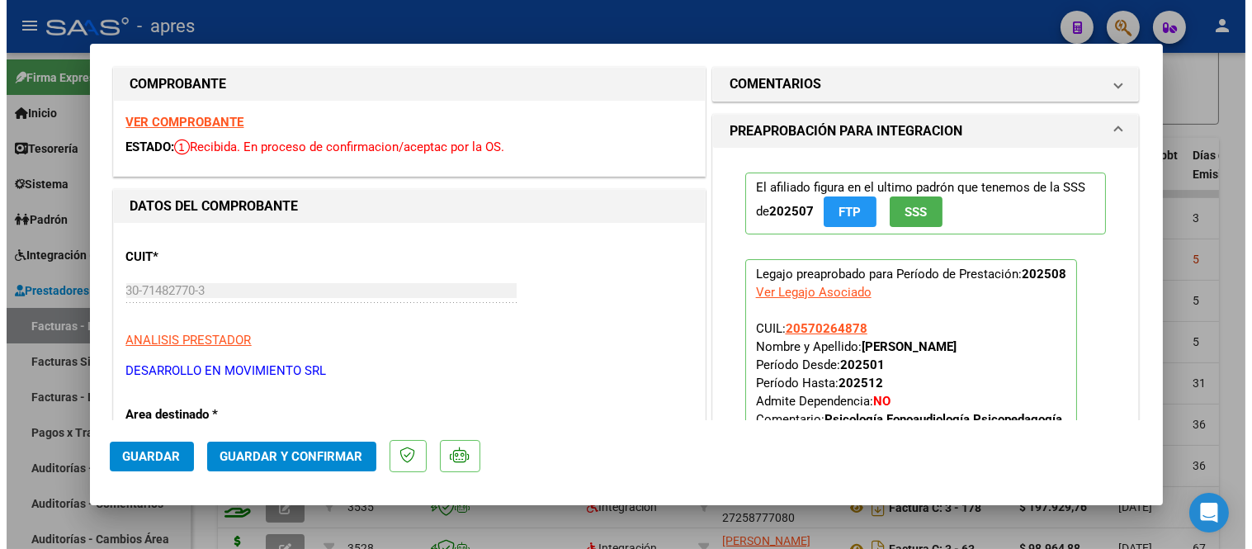
scroll to position [0, 0]
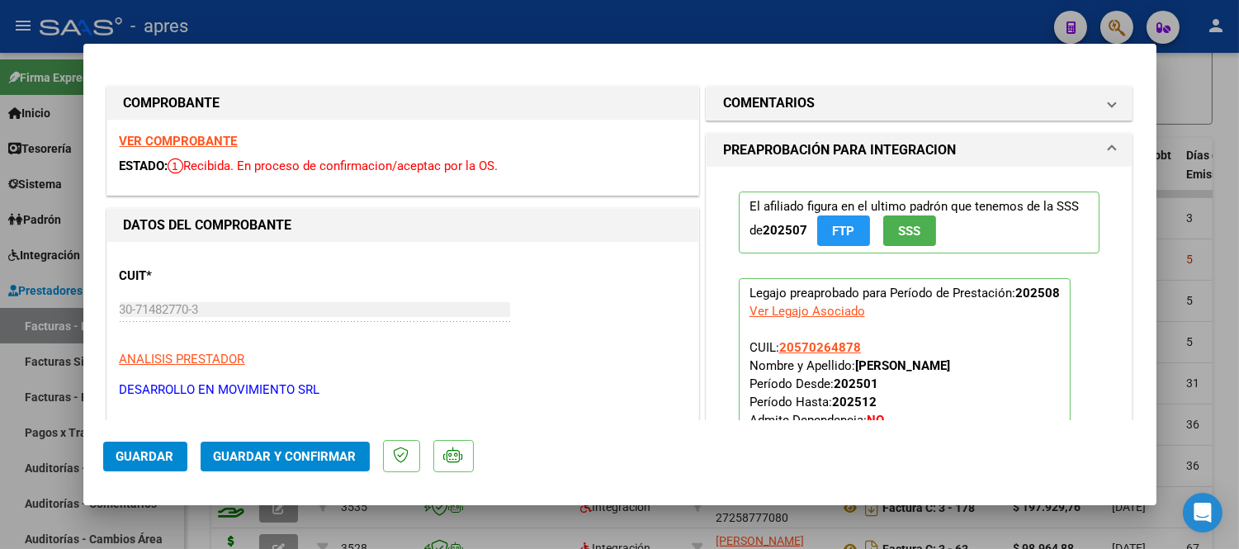
click at [192, 143] on strong "VER COMPROBANTE" at bounding box center [179, 141] width 118 height 15
click at [447, 529] on div at bounding box center [619, 274] width 1239 height 549
type input "$ 0,00"
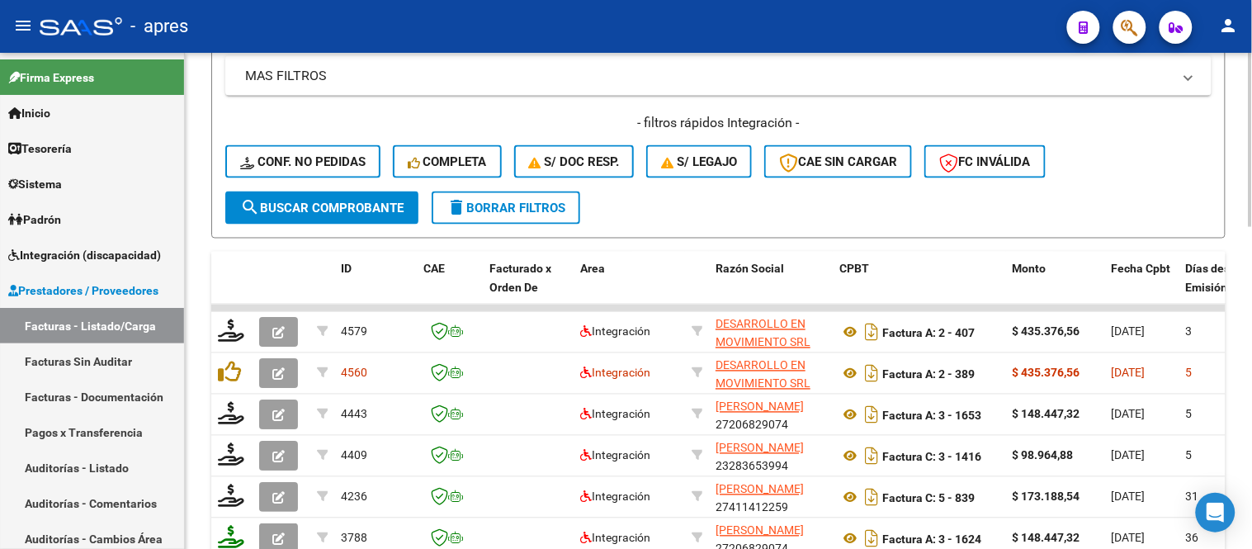
scroll to position [376, 0]
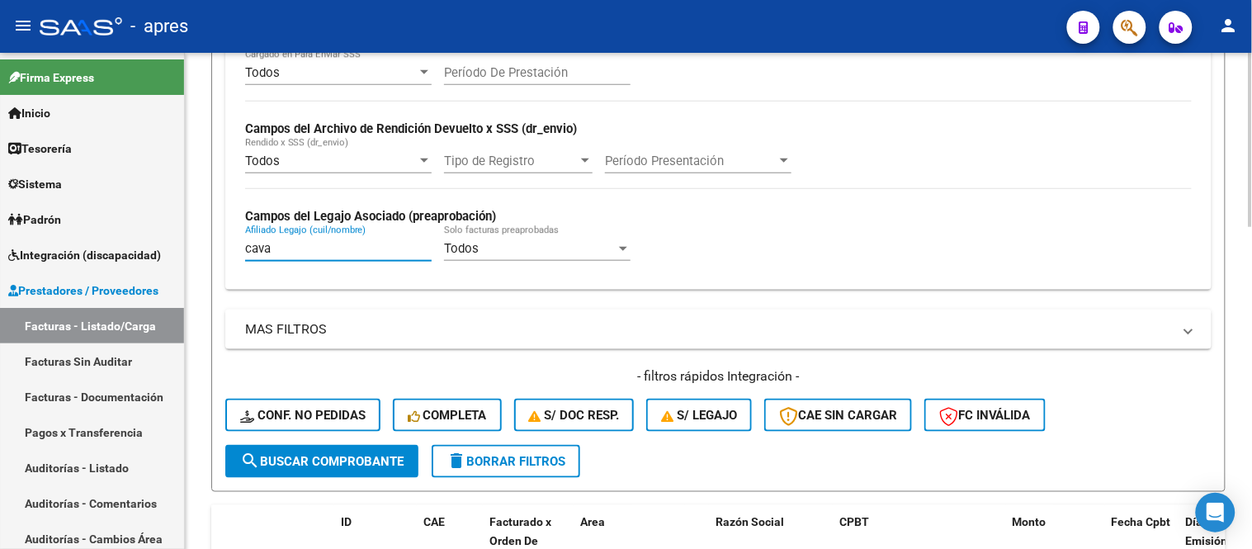
drag, startPoint x: 310, startPoint y: 243, endPoint x: 277, endPoint y: 242, distance: 33.0
click at [277, 242] on input "cava" at bounding box center [338, 248] width 187 height 15
drag, startPoint x: 258, startPoint y: 242, endPoint x: 238, endPoint y: 246, distance: 21.0
click at [240, 246] on div "Todos Cargado en Para Enviar SSS Período De Prestación Campos del Archivo de Re…" at bounding box center [718, 170] width 986 height 240
type input "chamorro"
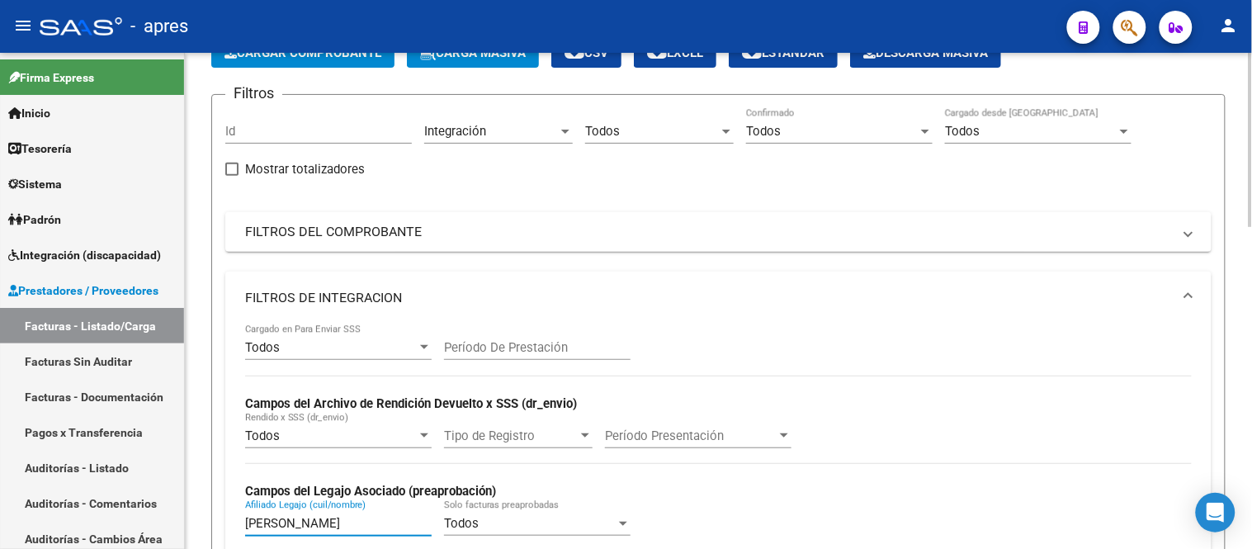
scroll to position [285, 0]
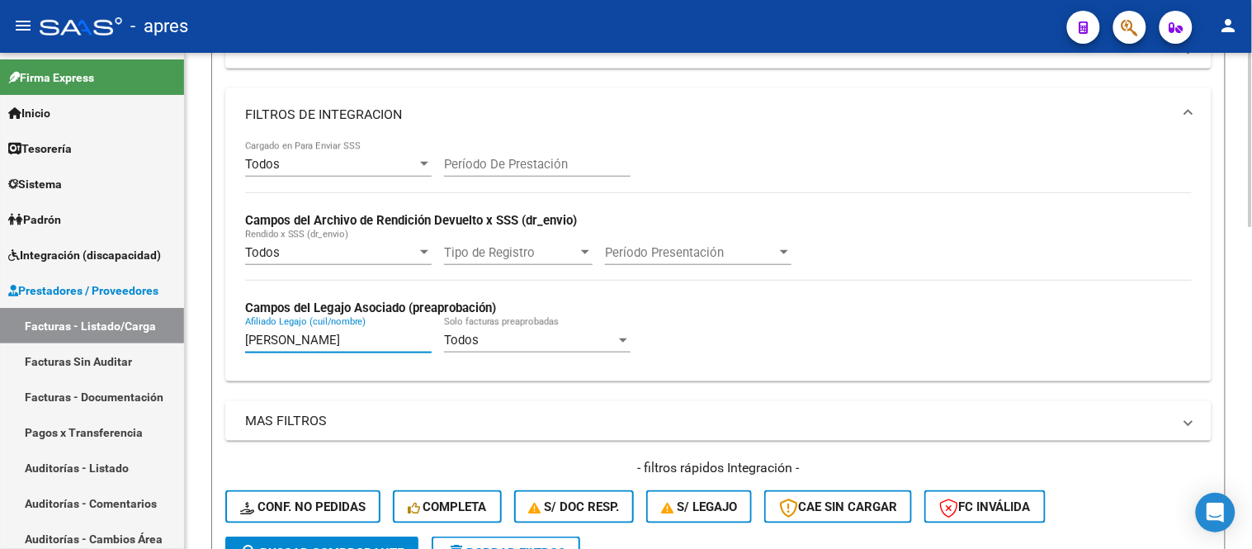
click at [219, 336] on form "Filtros Id Integración Area Todos Seleccionar Gerenciador Todos Confirmado Todo…" at bounding box center [718, 247] width 1014 height 673
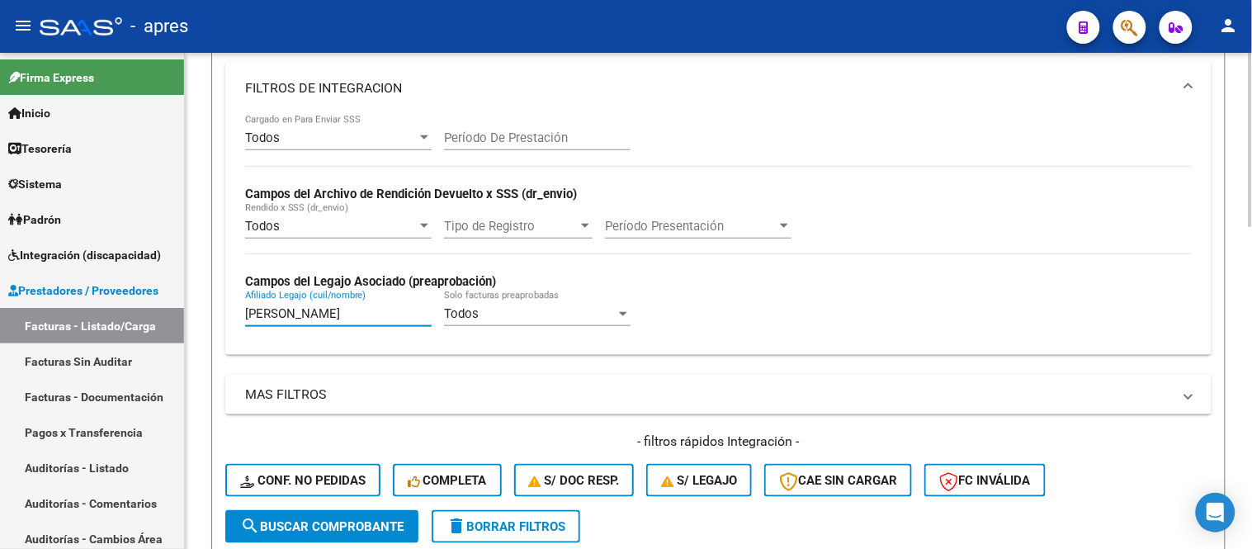
scroll to position [366, 0]
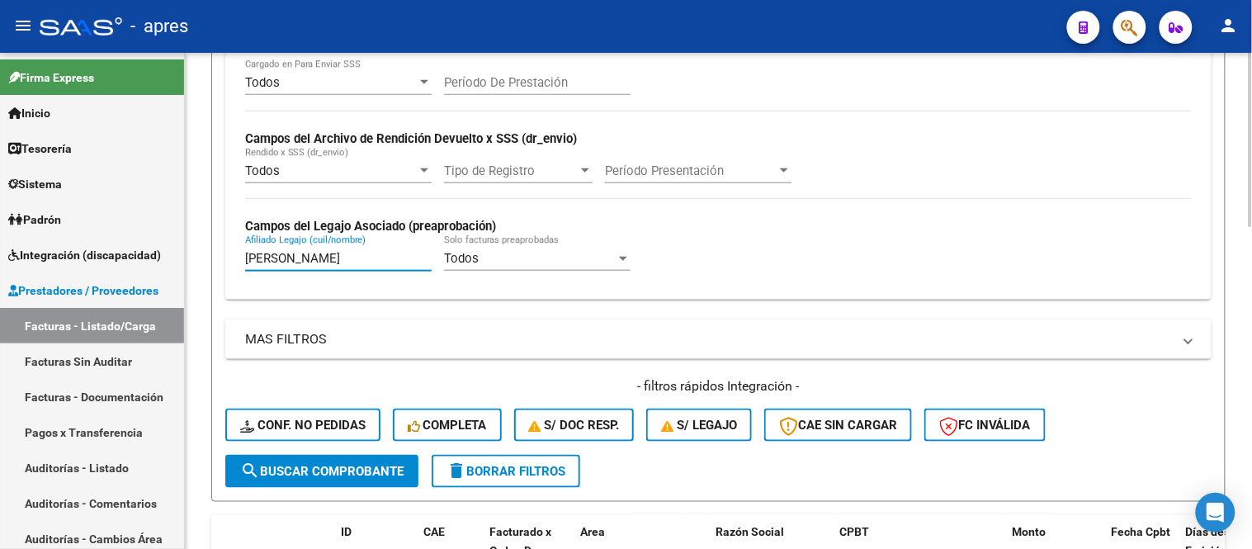
type input "chaves ayala"
drag, startPoint x: 301, startPoint y: 256, endPoint x: 127, endPoint y: 262, distance: 174.3
click at [129, 258] on mat-sidenav-container "Firma Express Inicio Instructivos Contacto OS Tesorería Extractos Procesados (c…" at bounding box center [626, 301] width 1252 height 496
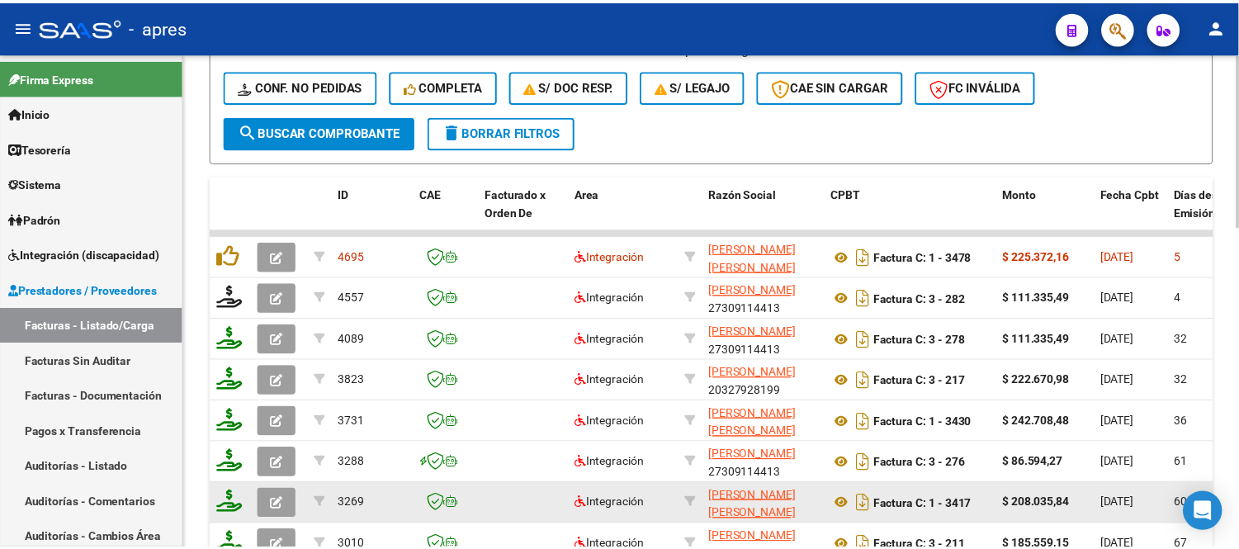
scroll to position [825, 0]
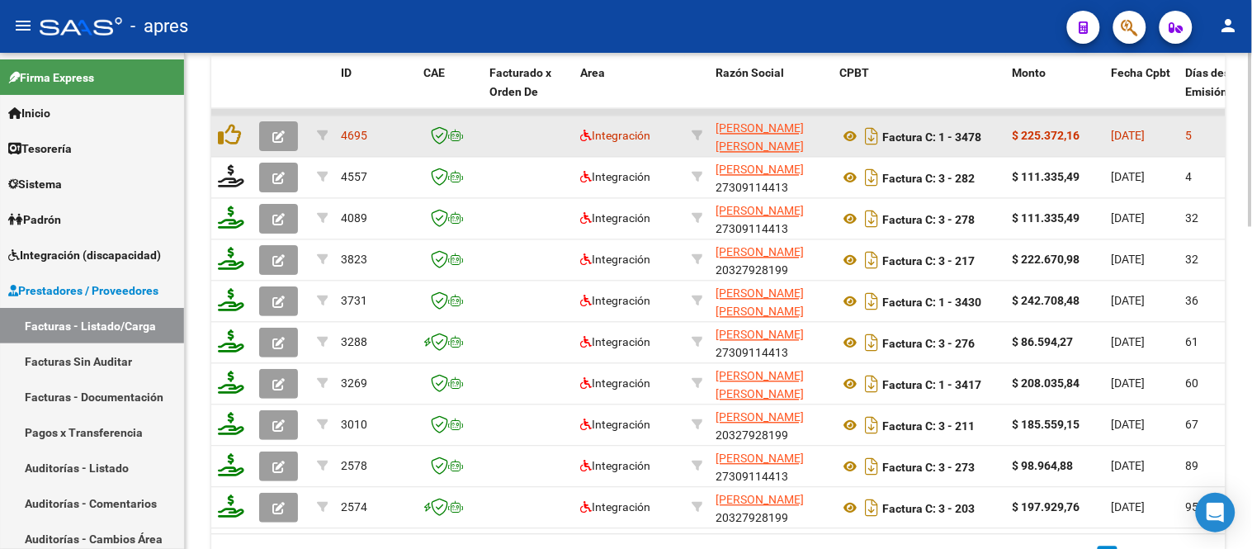
type input "chirra"
click at [283, 135] on icon "button" at bounding box center [278, 137] width 12 height 12
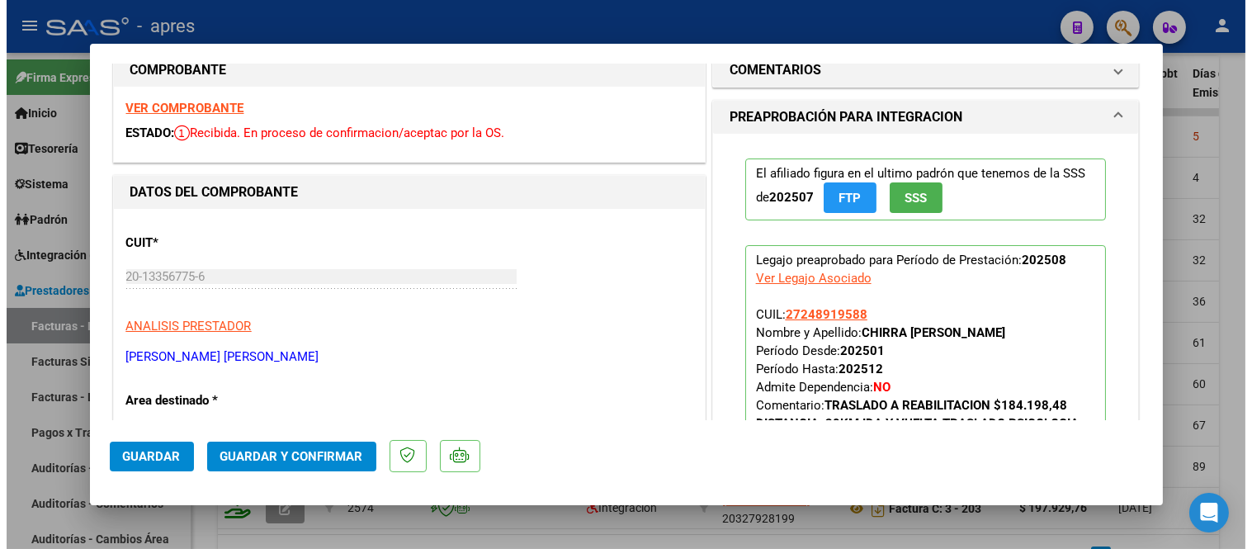
scroll to position [0, 0]
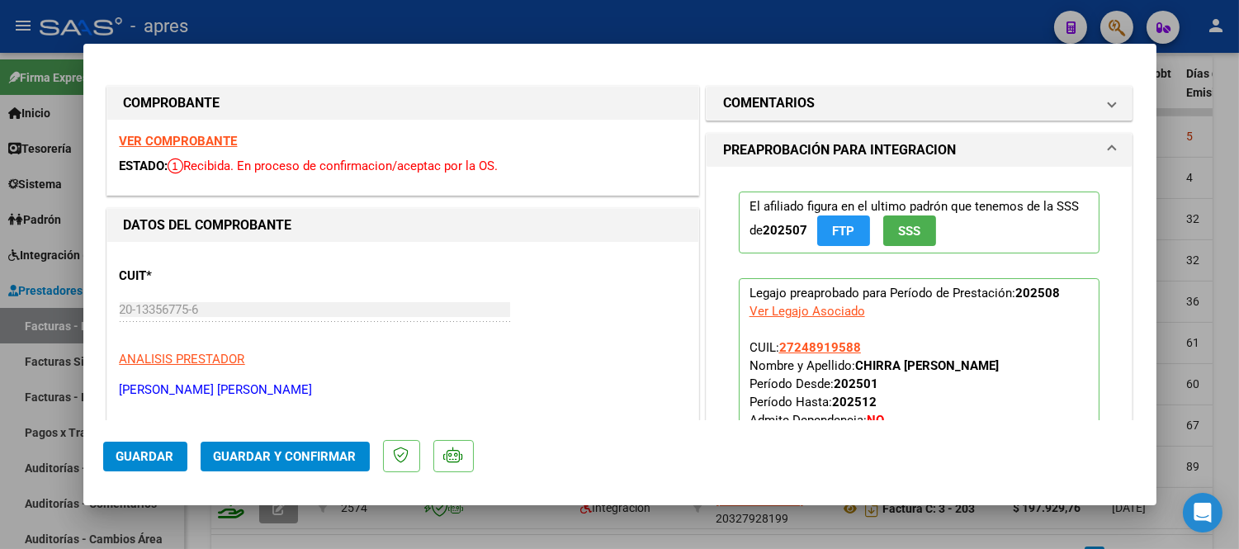
click at [225, 135] on strong "VER COMPROBANTE" at bounding box center [179, 141] width 118 height 15
click at [314, 537] on div at bounding box center [619, 274] width 1239 height 549
type input "$ 0,00"
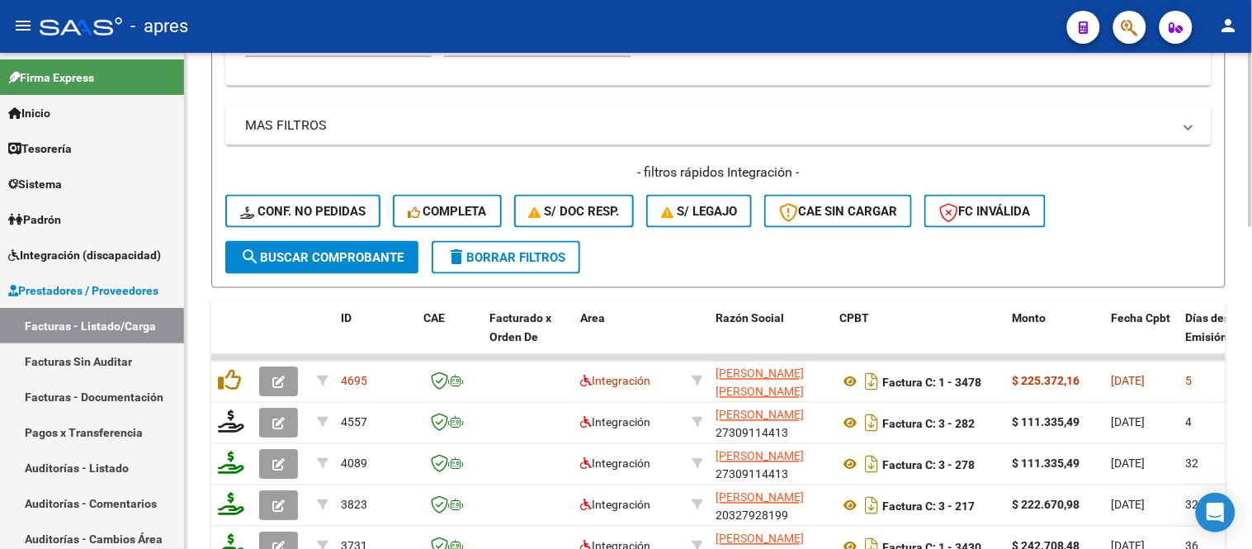
scroll to position [458, 0]
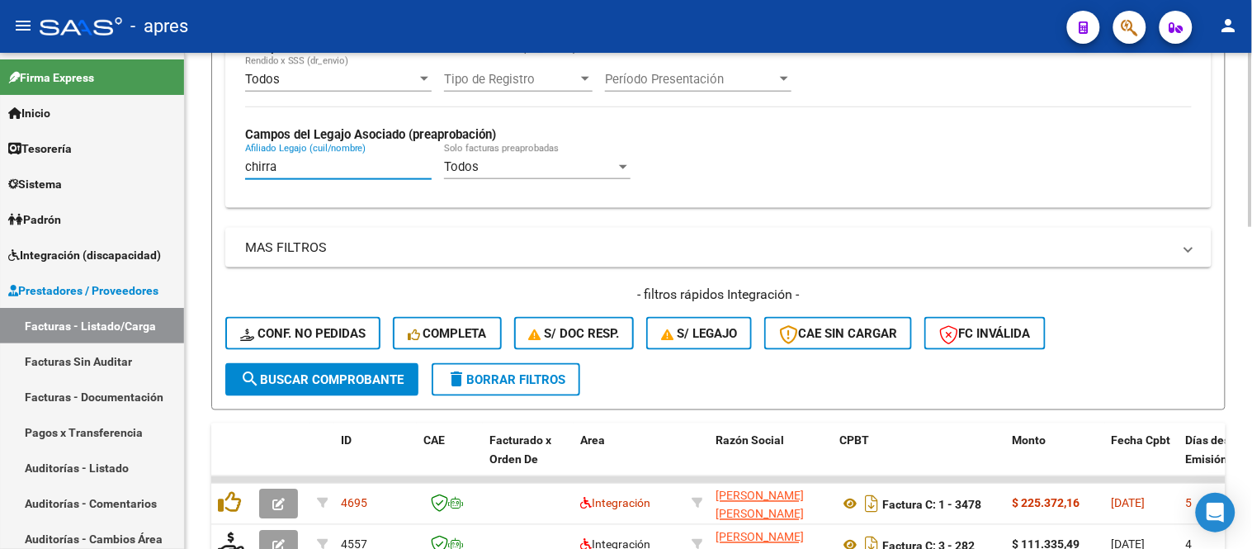
drag, startPoint x: 306, startPoint y: 163, endPoint x: 234, endPoint y: 163, distance: 71.8
click at [234, 163] on div "Todos Cargado en Para Enviar SSS Período De Prestación Campos del Archivo de Re…" at bounding box center [718, 88] width 986 height 240
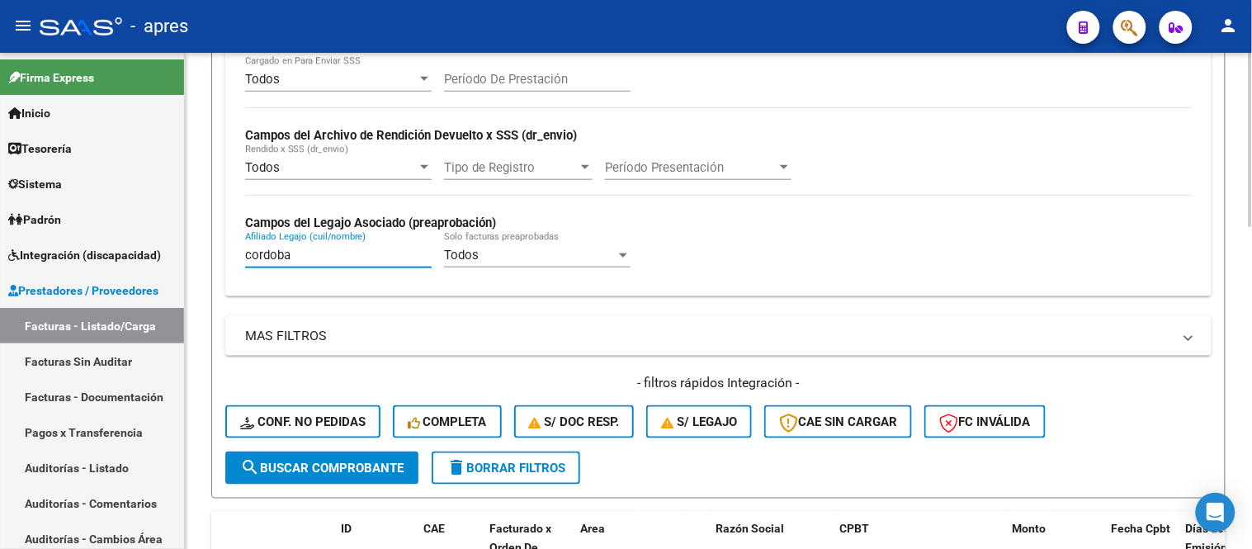
scroll to position [366, 0]
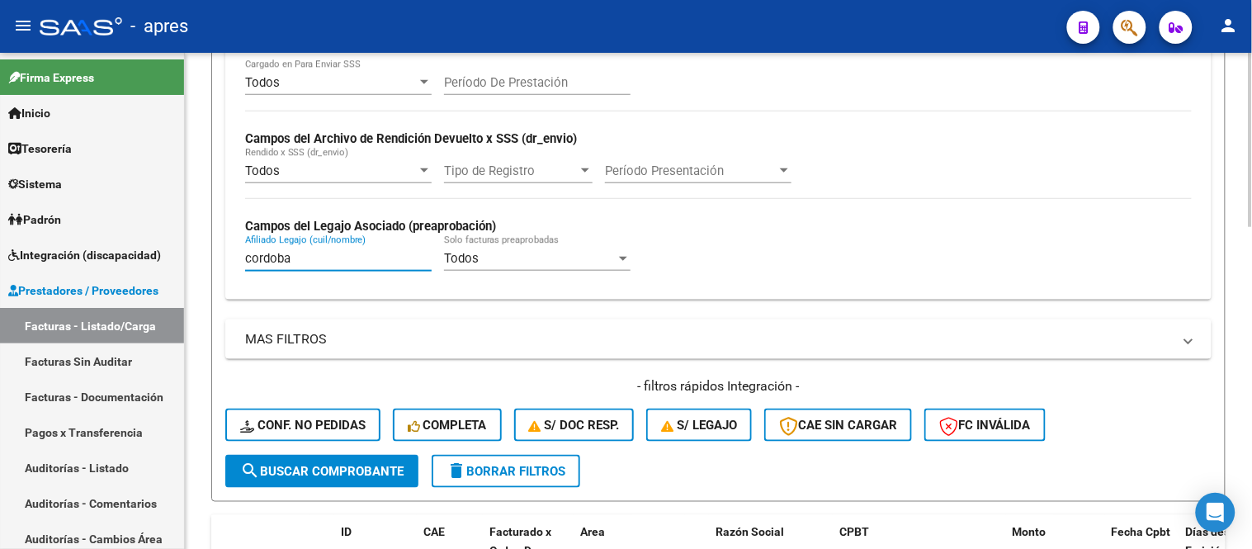
drag, startPoint x: 300, startPoint y: 260, endPoint x: 256, endPoint y: 253, distance: 45.1
click at [256, 253] on input "cordoba" at bounding box center [338, 258] width 187 height 15
type input "c"
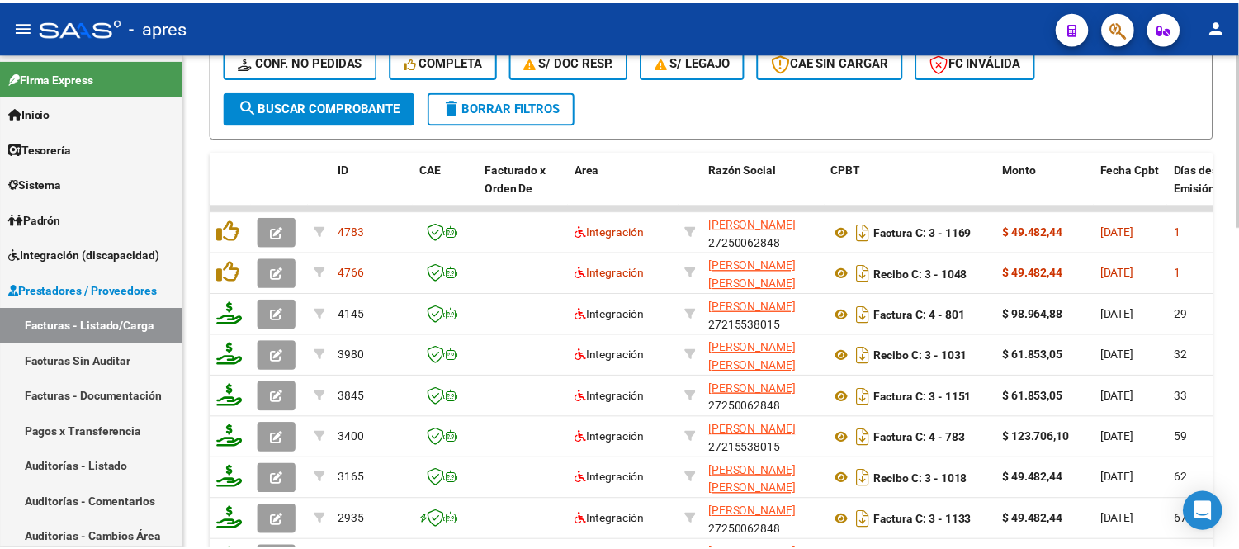
scroll to position [733, 0]
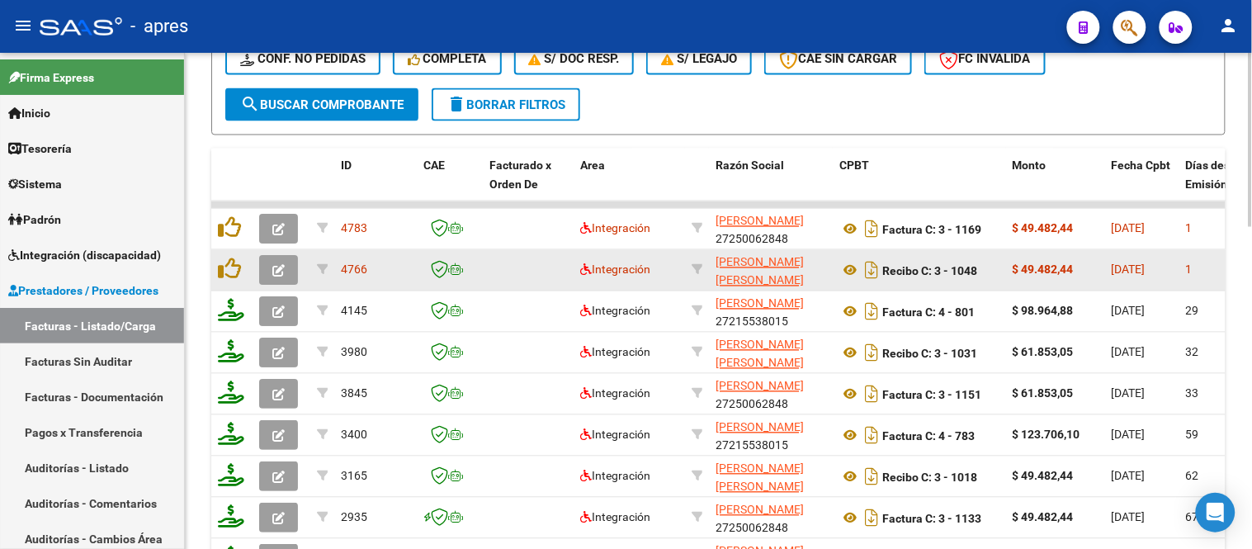
type input "crapelli"
click at [290, 252] on datatable-body-cell at bounding box center [282, 270] width 58 height 40
click at [290, 261] on button "button" at bounding box center [278, 271] width 39 height 30
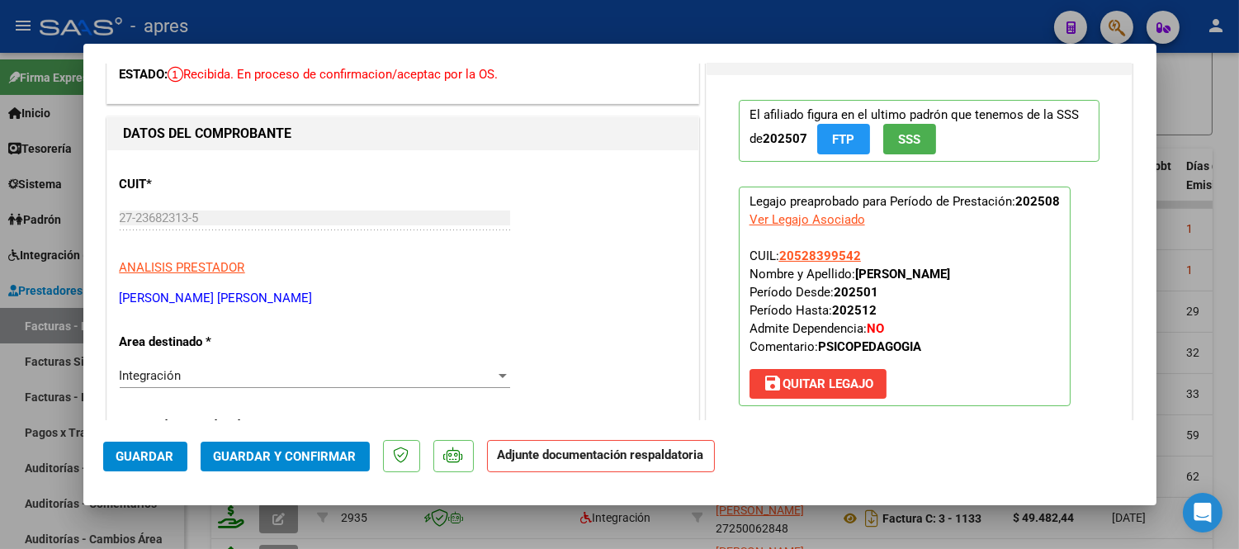
scroll to position [0, 0]
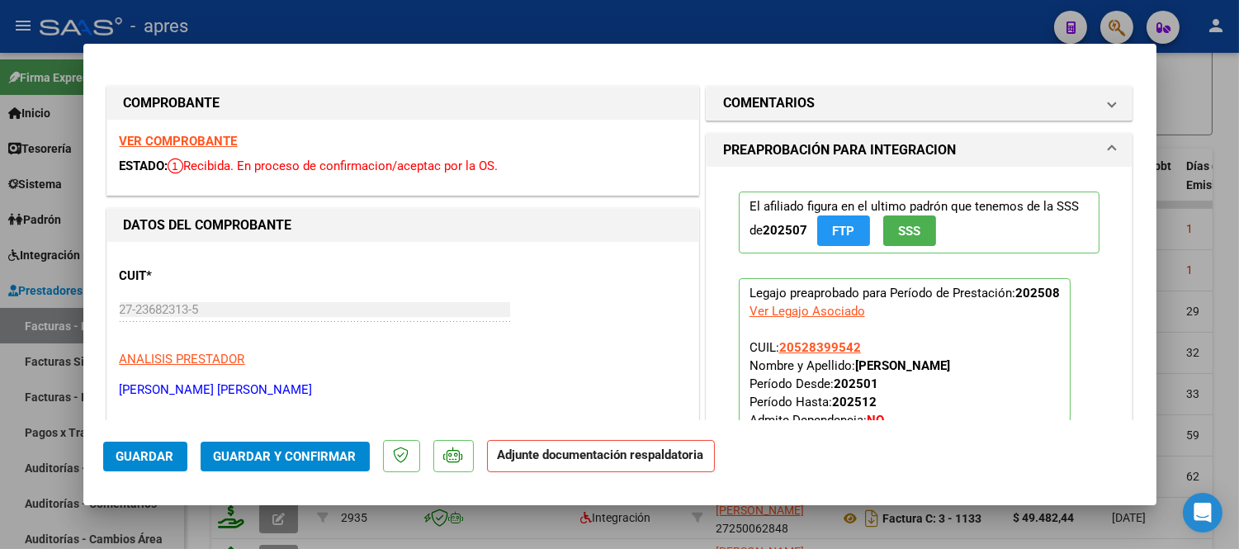
click at [132, 143] on strong "VER COMPROBANTE" at bounding box center [179, 141] width 118 height 15
click at [505, 526] on div at bounding box center [619, 274] width 1239 height 549
type input "$ 0,00"
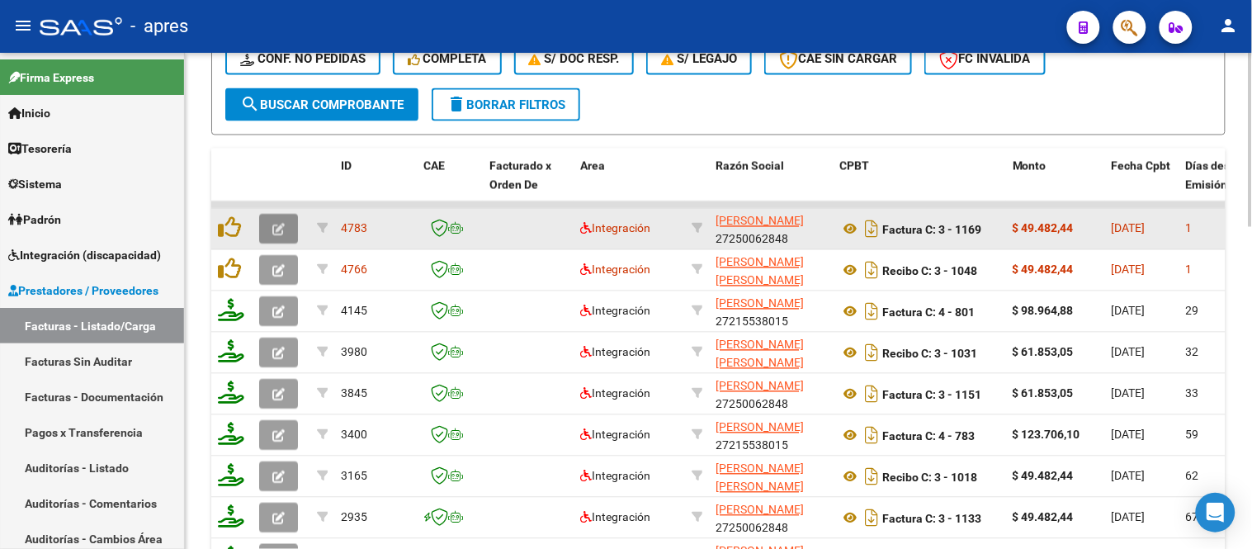
click at [270, 225] on button "button" at bounding box center [278, 230] width 39 height 30
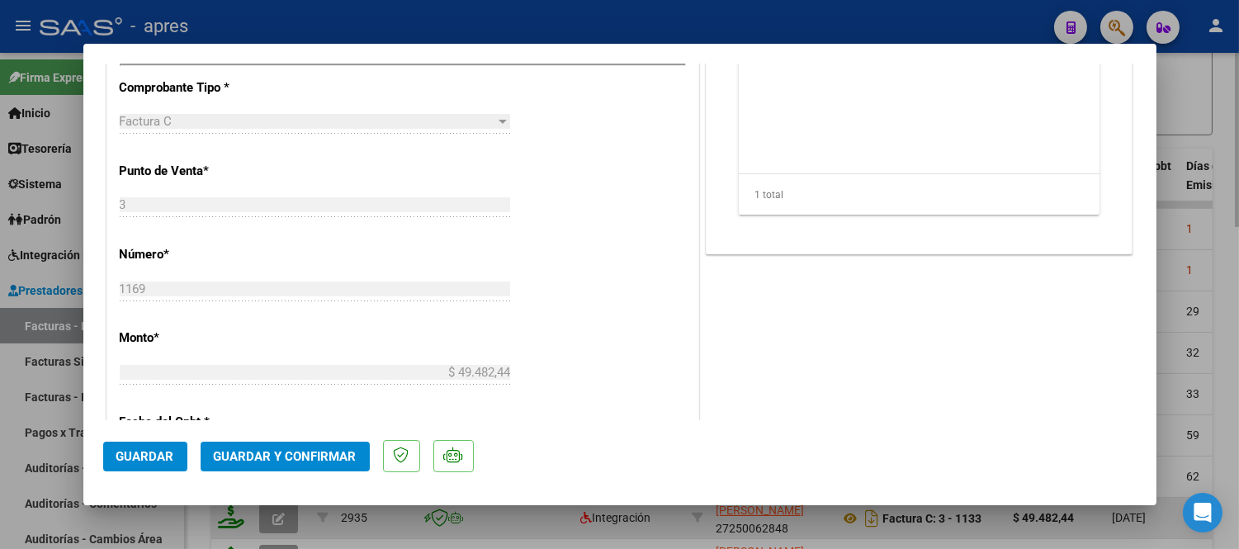
click at [521, 522] on div at bounding box center [619, 274] width 1239 height 549
type input "$ 0,00"
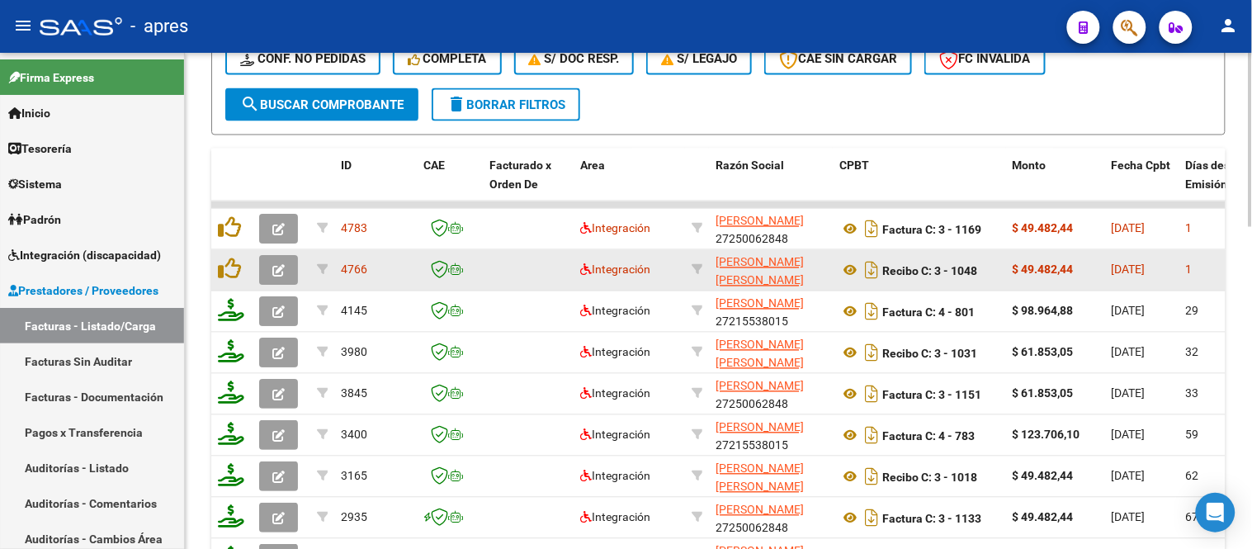
click at [268, 271] on button "button" at bounding box center [278, 271] width 39 height 30
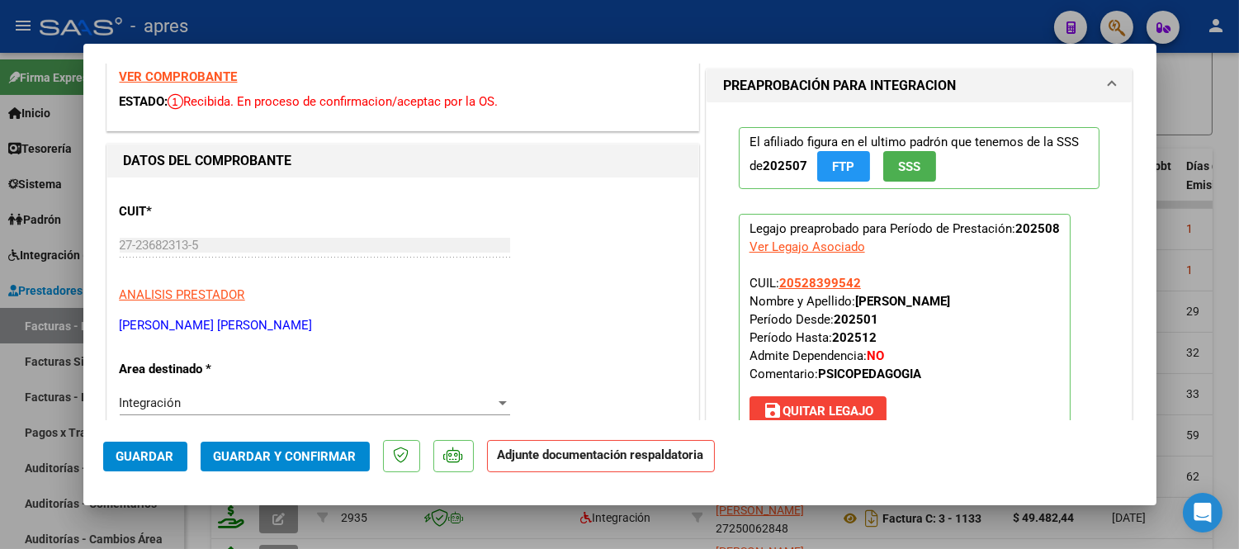
scroll to position [0, 0]
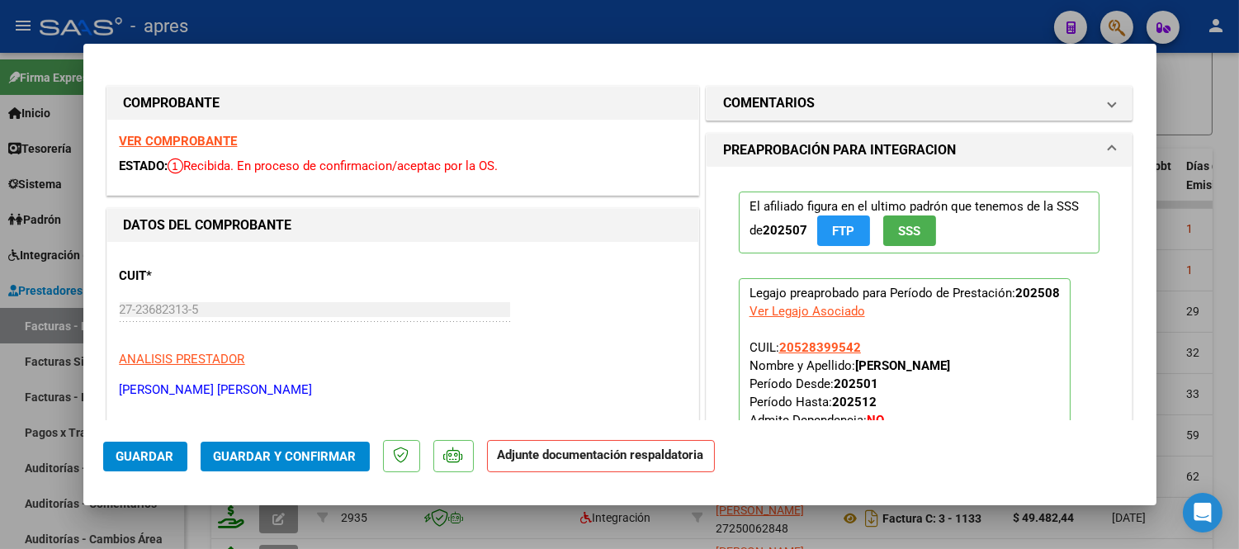
click at [462, 518] on div at bounding box center [619, 274] width 1239 height 549
type input "$ 0,00"
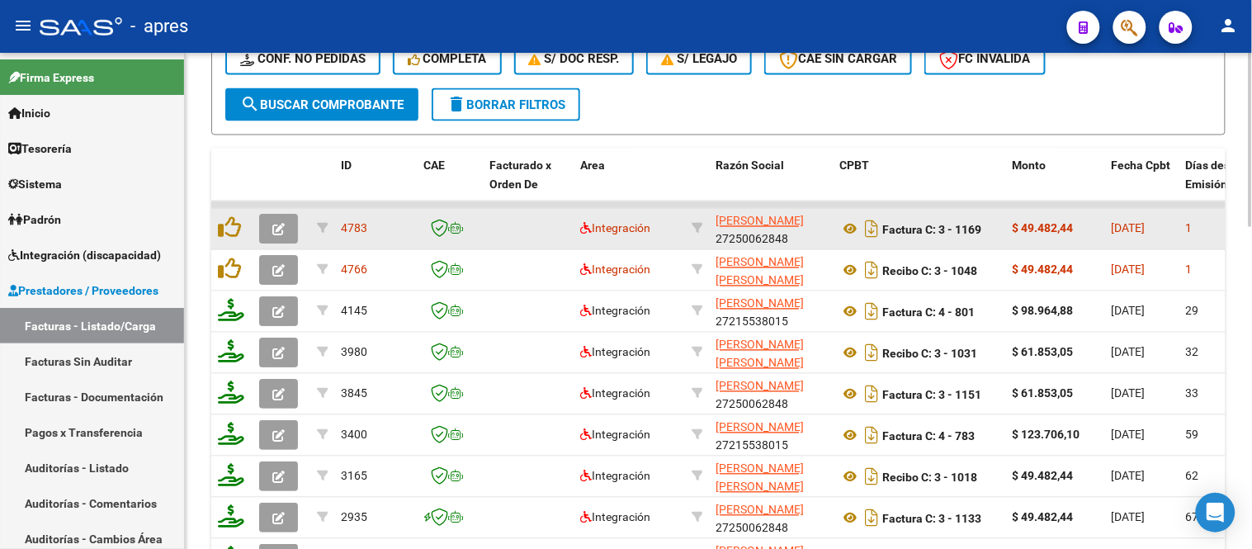
click at [287, 220] on button "button" at bounding box center [278, 230] width 39 height 30
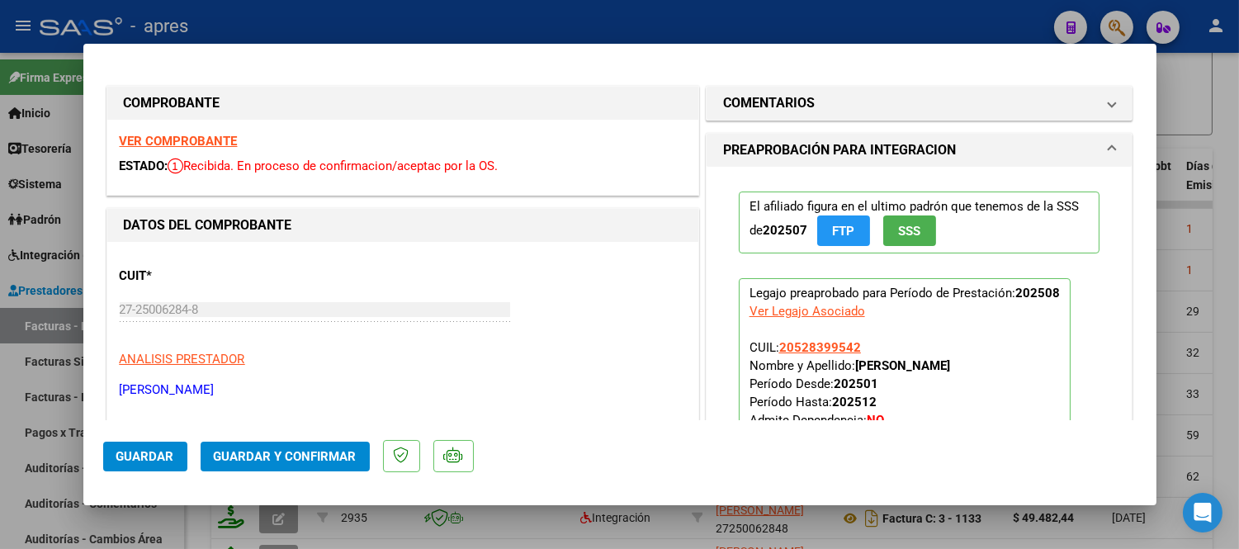
click at [229, 134] on strong "VER COMPROBANTE" at bounding box center [179, 141] width 118 height 15
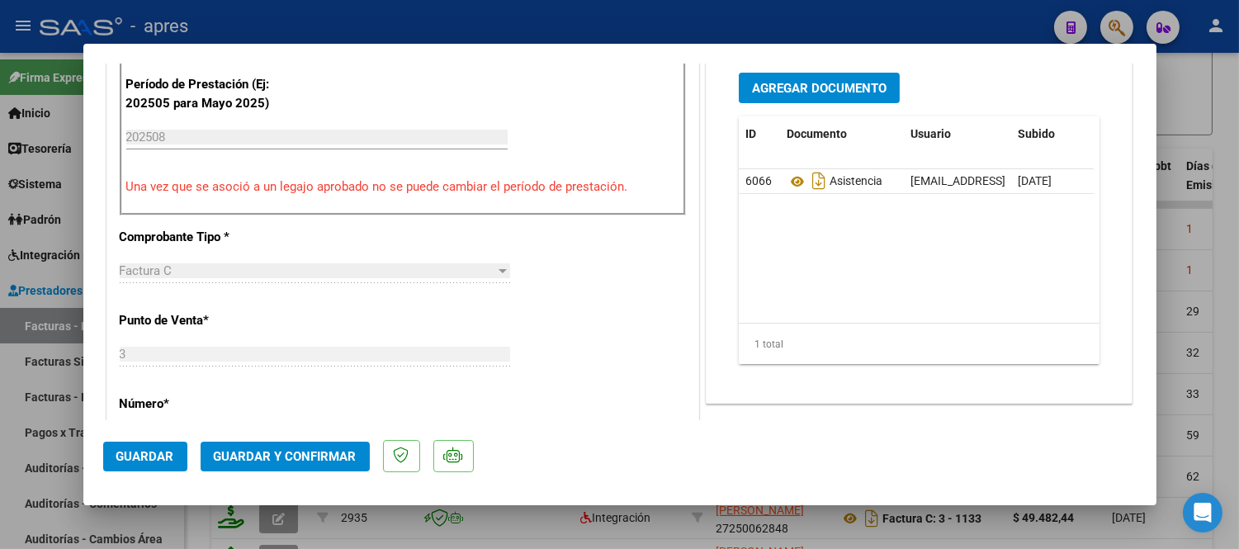
scroll to position [550, 0]
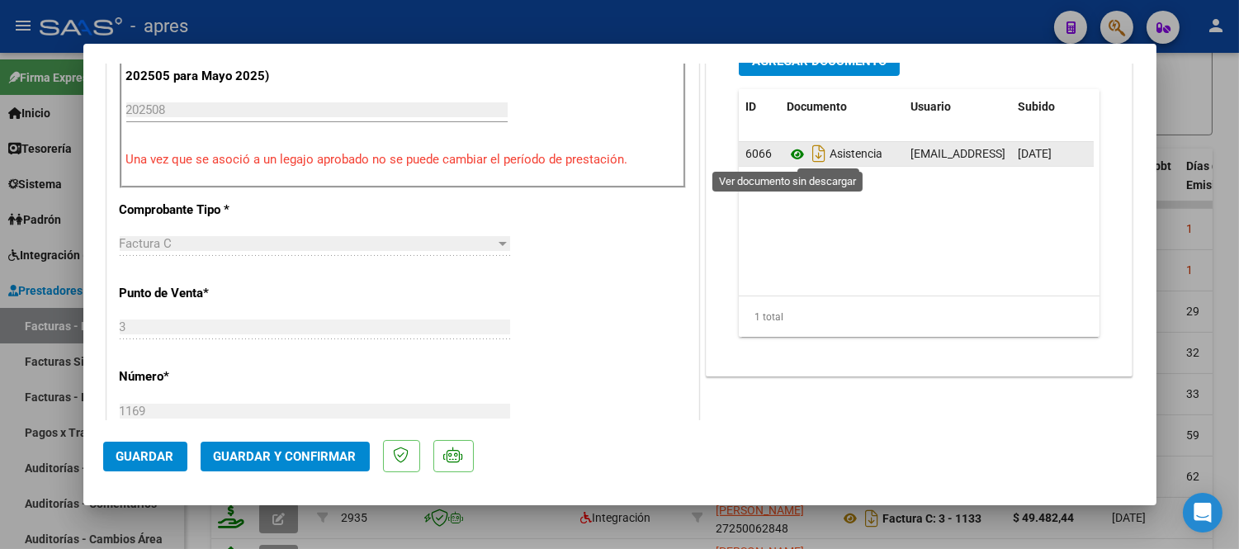
click at [795, 157] on icon at bounding box center [797, 154] width 21 height 20
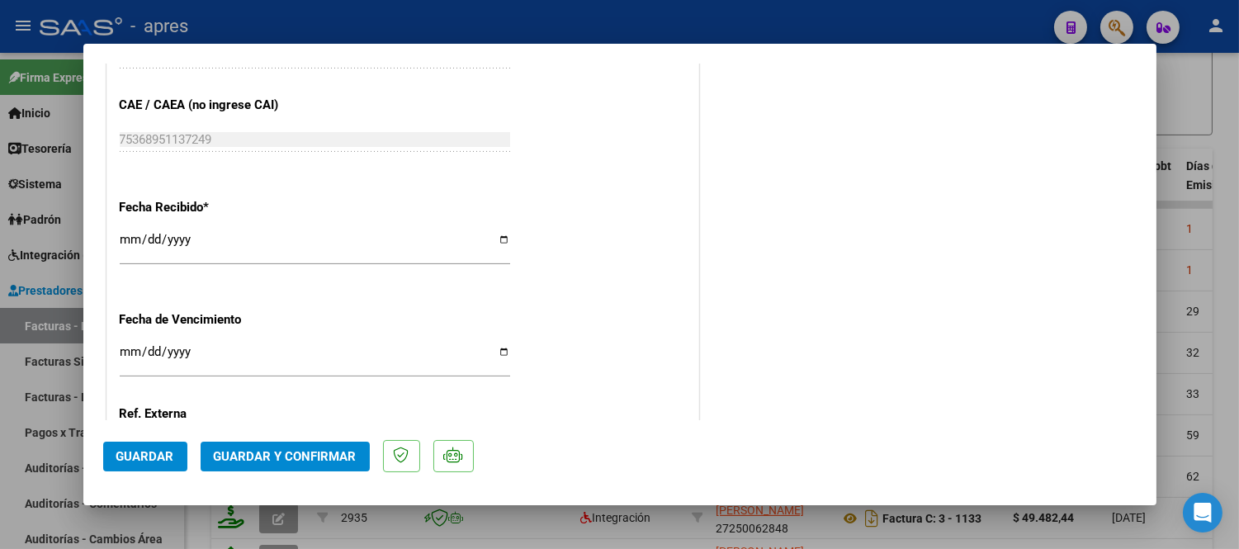
scroll to position [1100, 0]
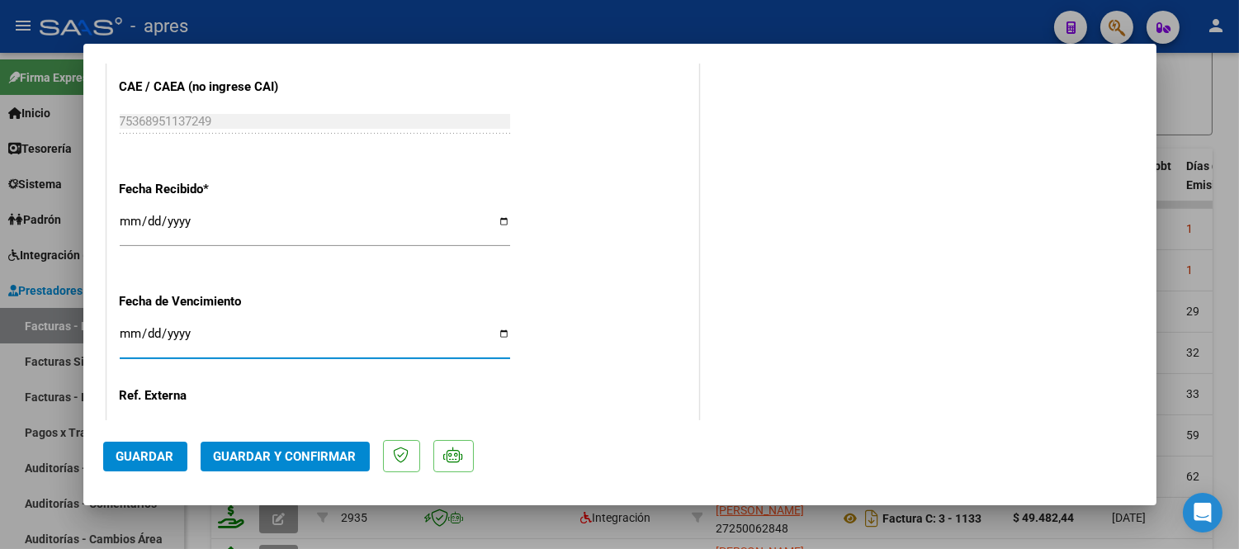
click at [133, 337] on input "Ingresar la fecha" at bounding box center [315, 340] width 390 height 26
type input "2025-09-15"
click at [443, 195] on div "Fecha Recibido * 2025-09-06 Ingresar la fecha" at bounding box center [403, 215] width 566 height 94
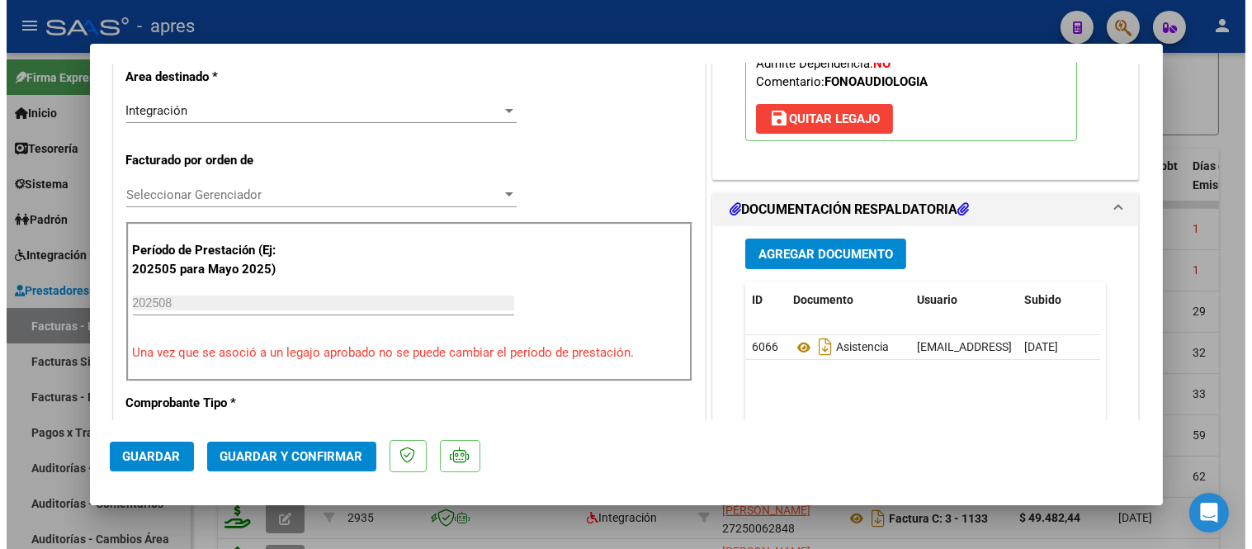
scroll to position [183, 0]
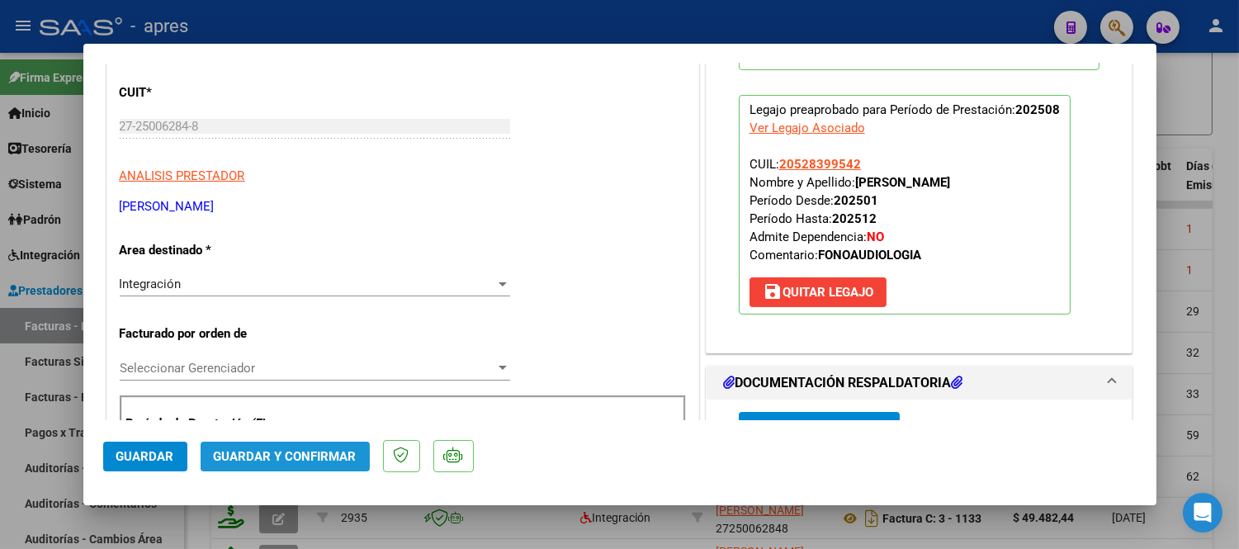
click at [307, 449] on span "Guardar y Confirmar" at bounding box center [285, 456] width 143 height 15
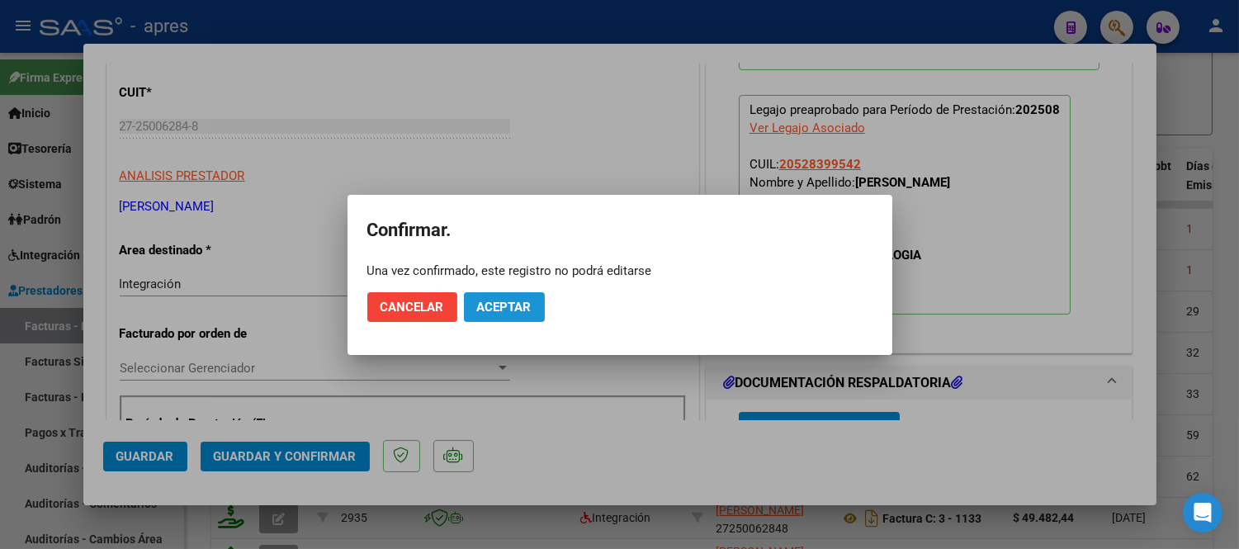
click at [525, 295] on button "Aceptar" at bounding box center [504, 307] width 81 height 30
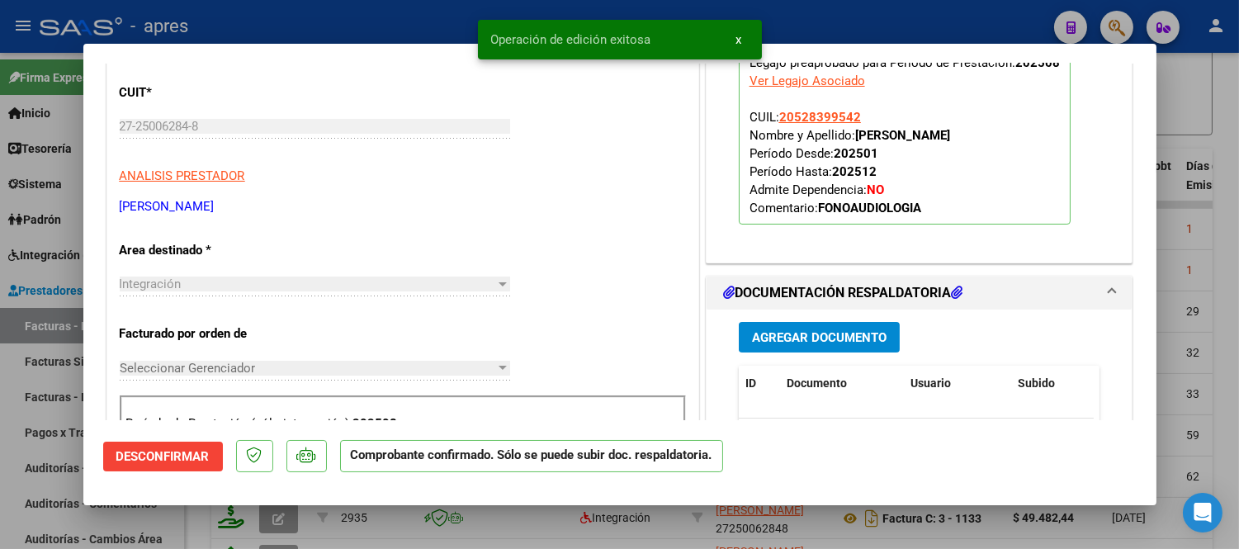
click at [397, 548] on div at bounding box center [619, 274] width 1239 height 549
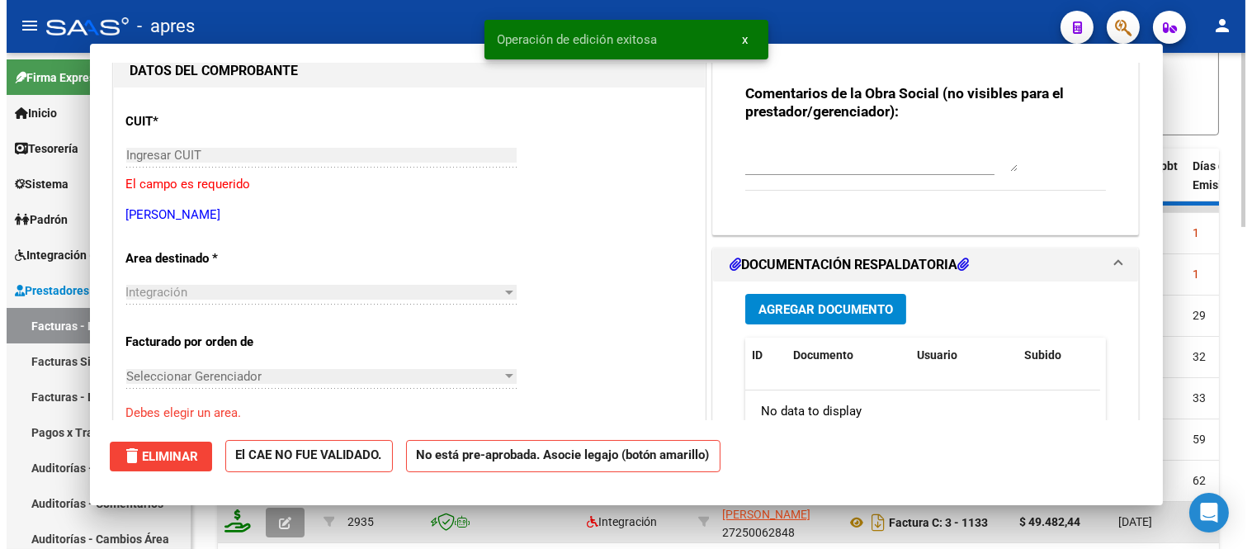
scroll to position [0, 0]
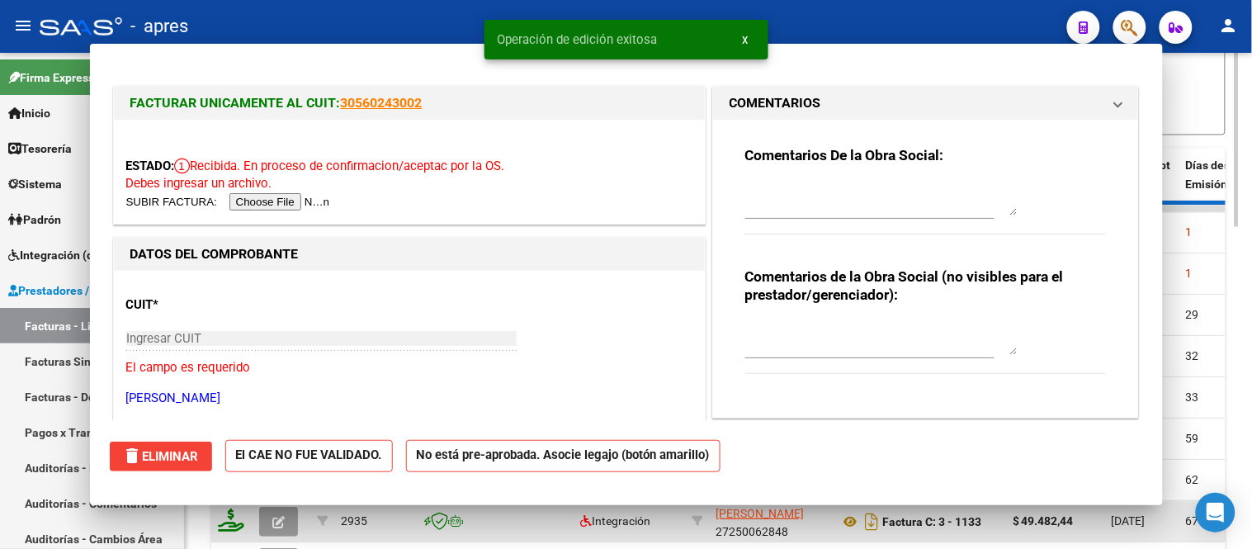
click at [397, 528] on div "2935" at bounding box center [375, 522] width 69 height 19
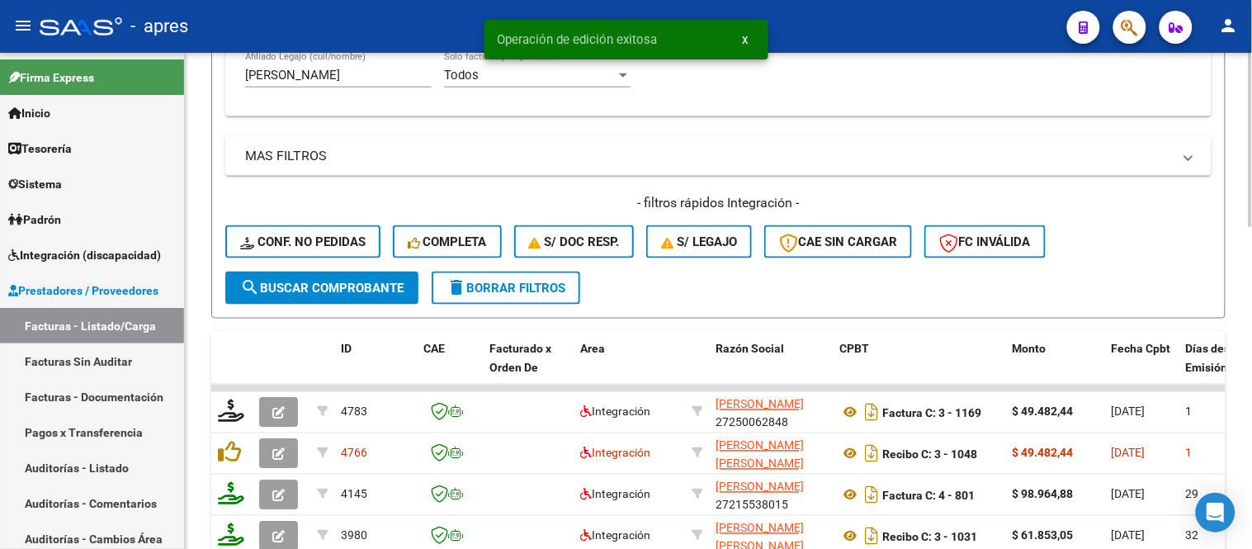
scroll to position [366, 0]
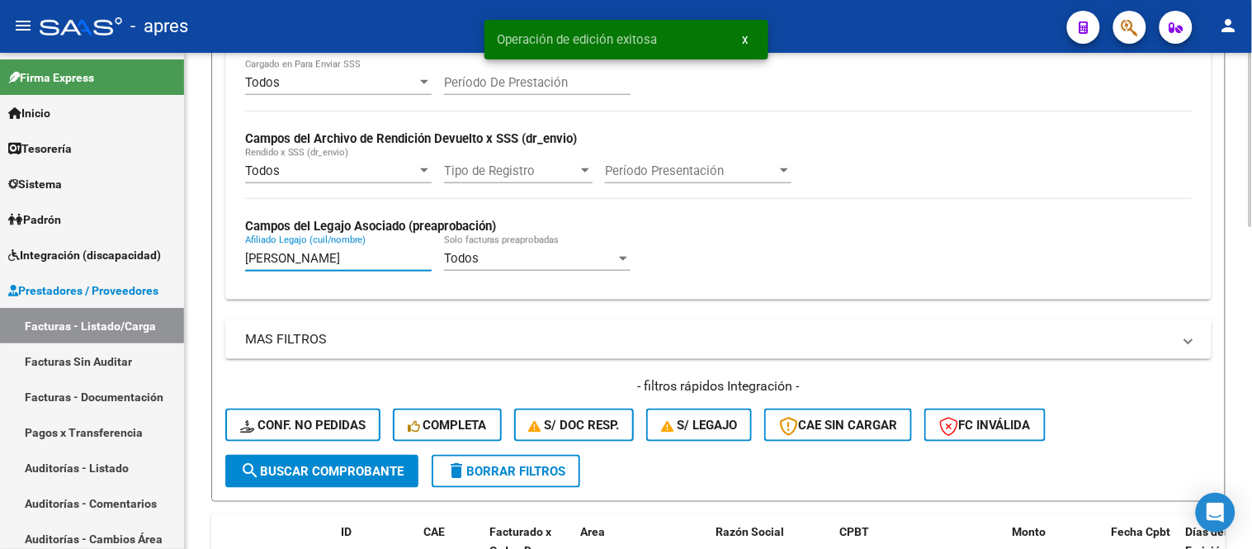
drag, startPoint x: 294, startPoint y: 262, endPoint x: 224, endPoint y: 257, distance: 70.3
click at [224, 257] on form "Filtros Id Integración Area Todos Seleccionar Gerenciador Todos Confirmado Todo…" at bounding box center [718, 165] width 1014 height 673
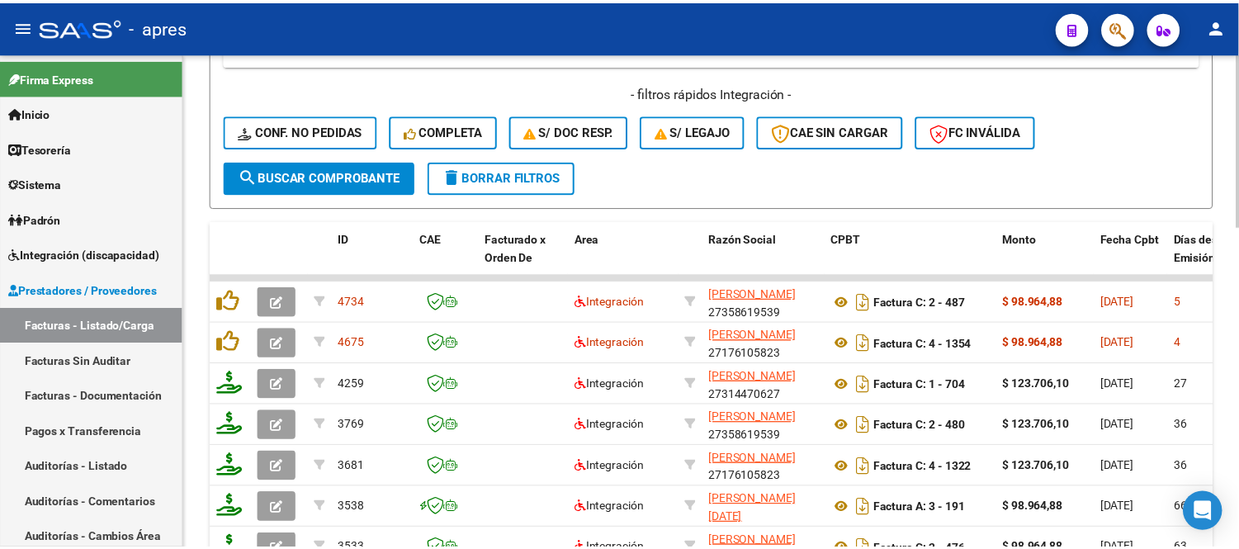
scroll to position [733, 0]
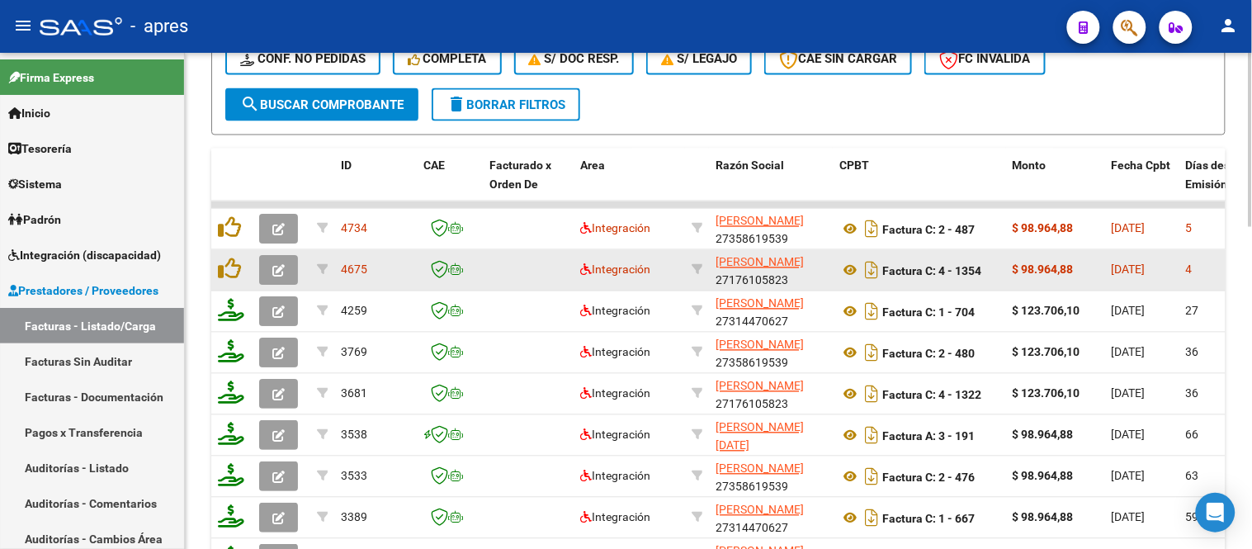
type input "cristofoli"
click at [292, 264] on button "button" at bounding box center [278, 271] width 39 height 30
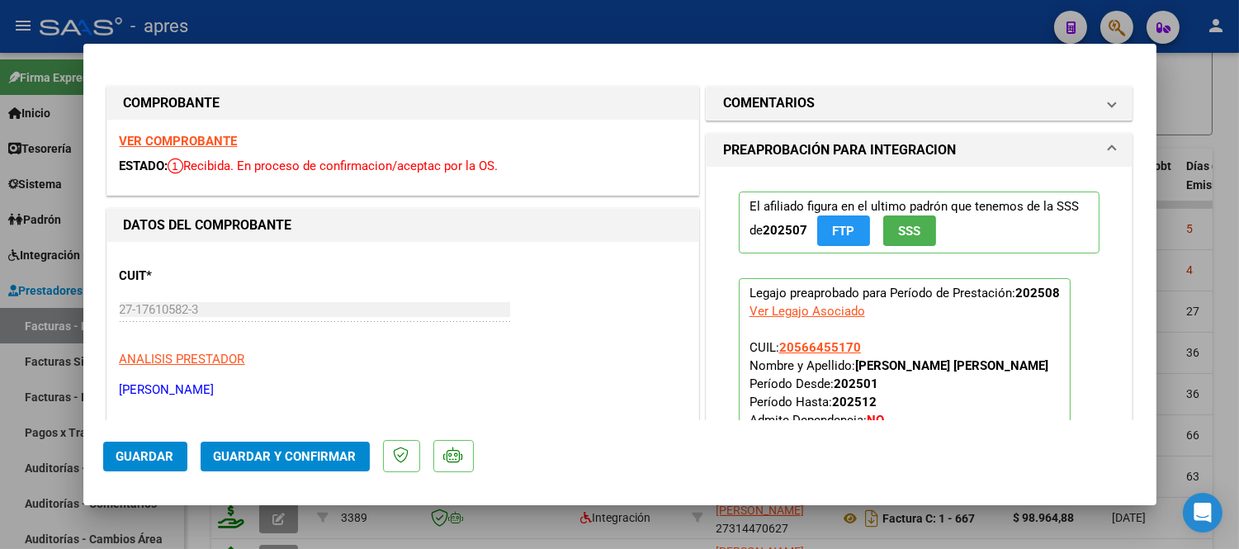
click at [212, 144] on strong "VER COMPROBANTE" at bounding box center [179, 141] width 118 height 15
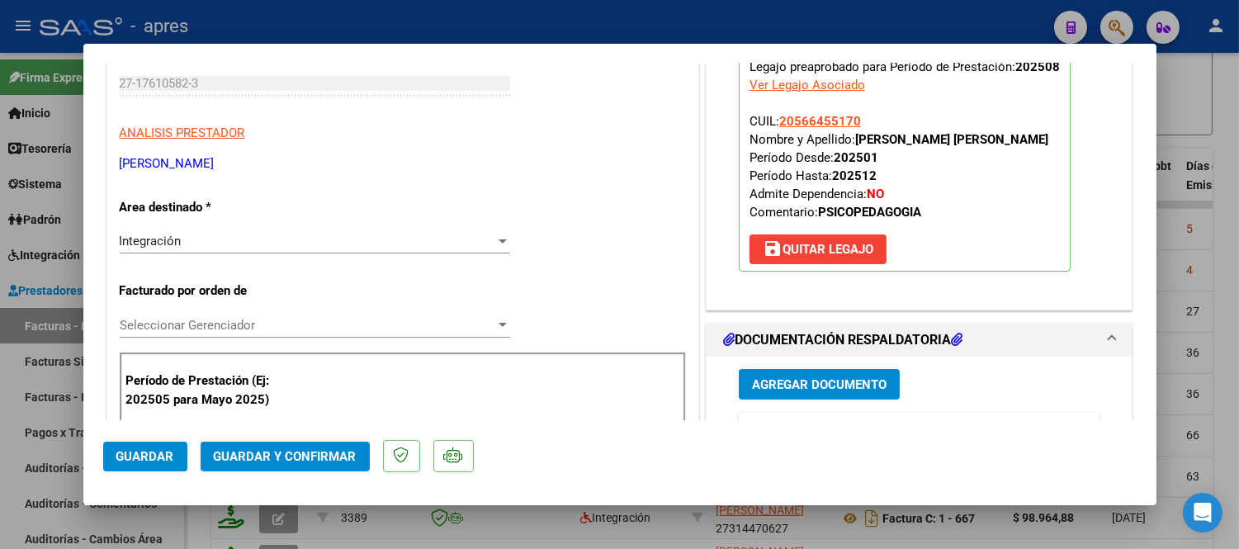
scroll to position [366, 0]
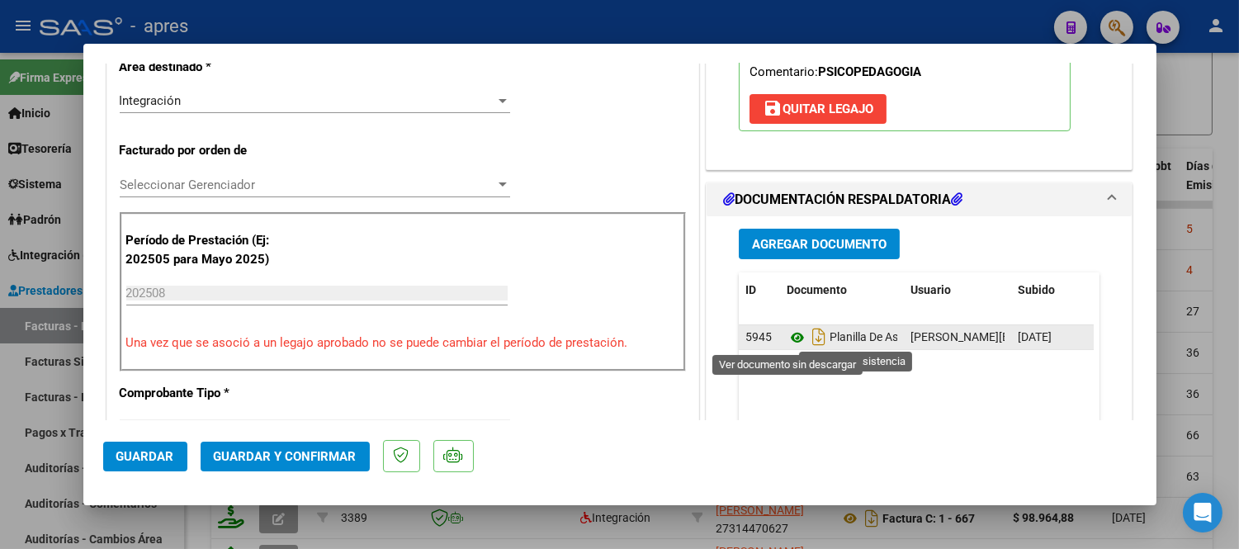
click at [794, 341] on icon at bounding box center [797, 338] width 21 height 20
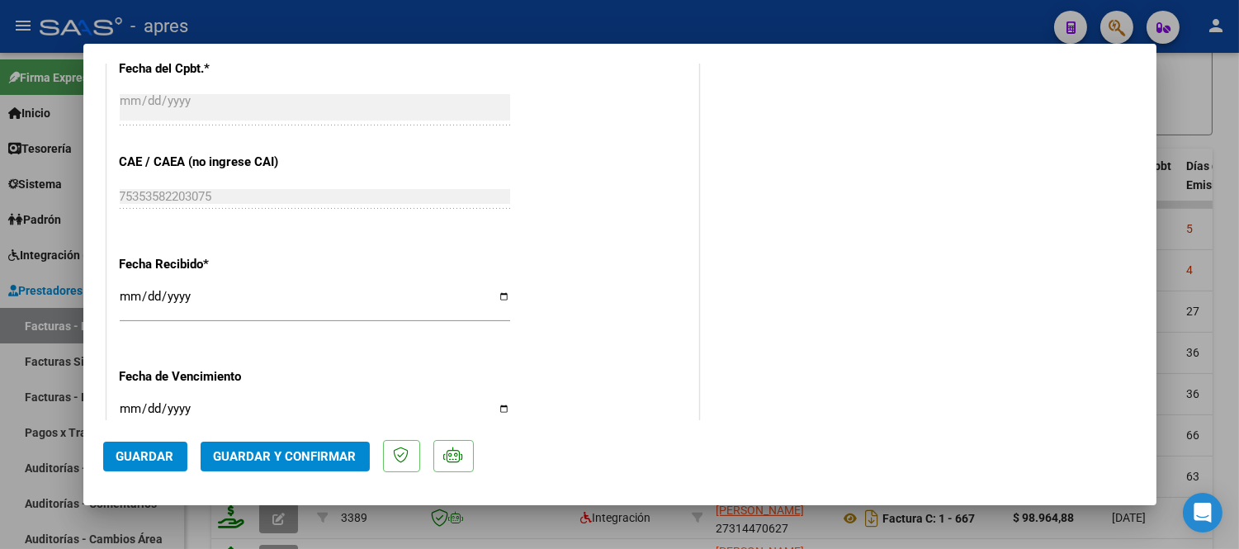
scroll to position [1053, 0]
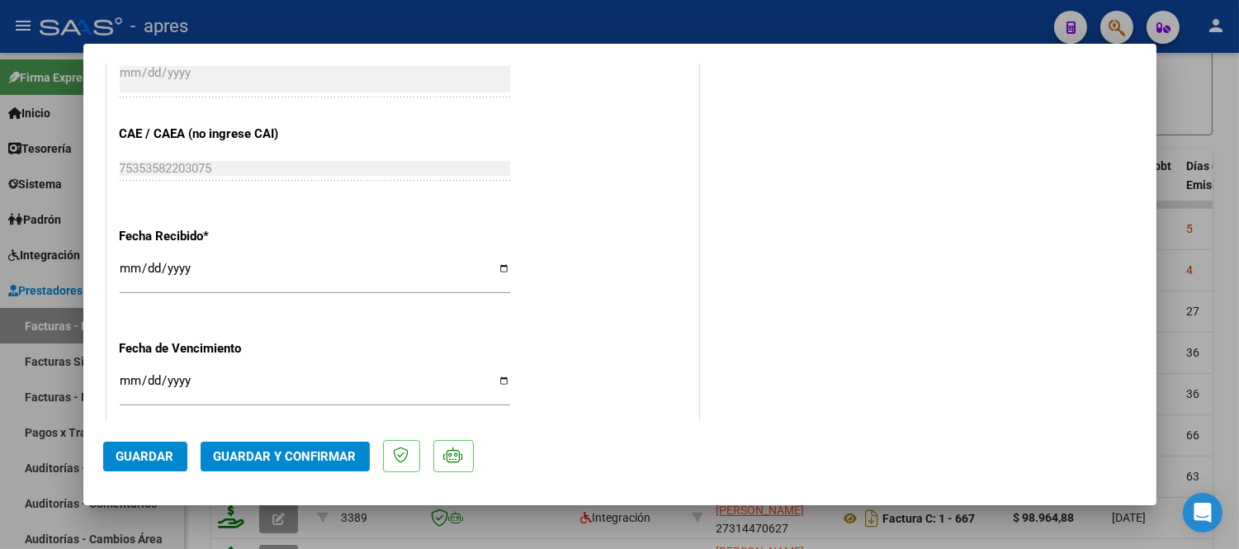
click at [275, 460] on span "Guardar y Confirmar" at bounding box center [285, 456] width 143 height 15
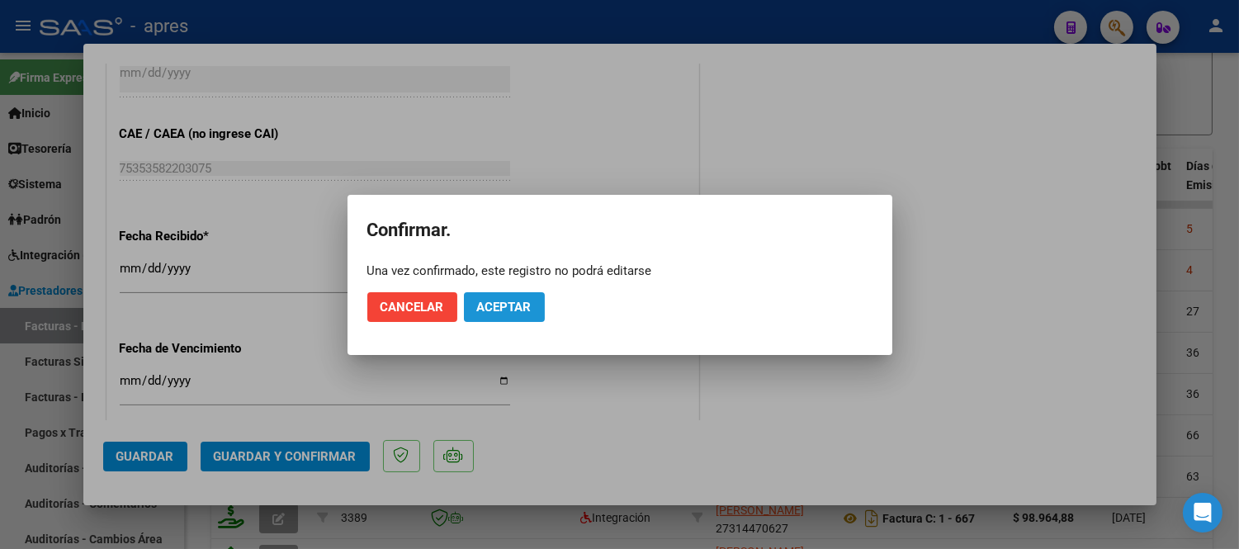
click at [520, 300] on span "Aceptar" at bounding box center [504, 307] width 54 height 15
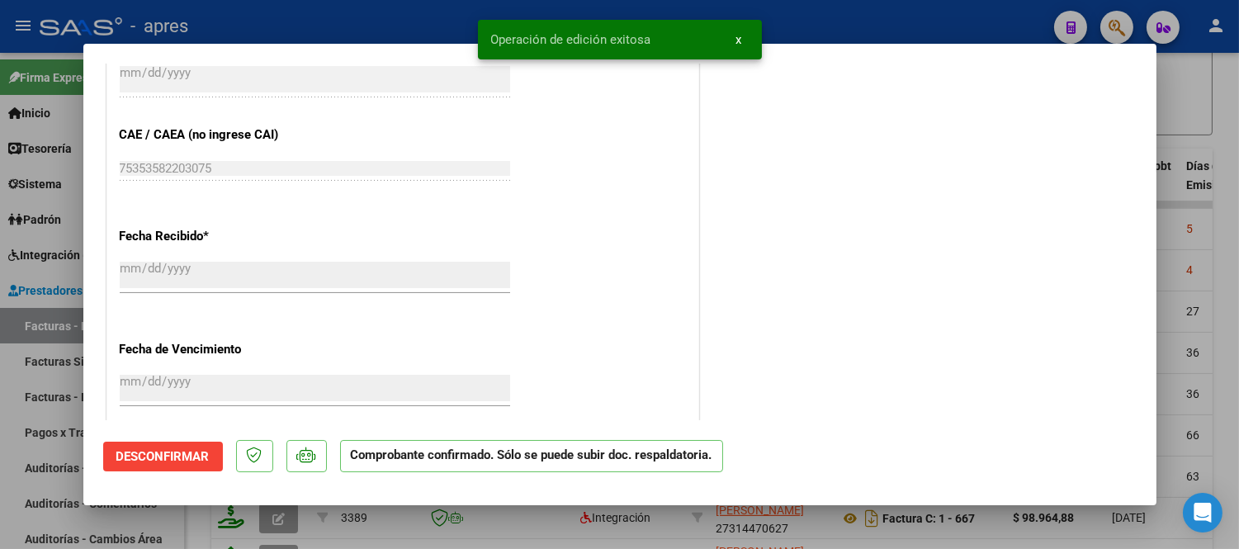
click at [182, 527] on div at bounding box center [619, 274] width 1239 height 549
type input "$ 0,00"
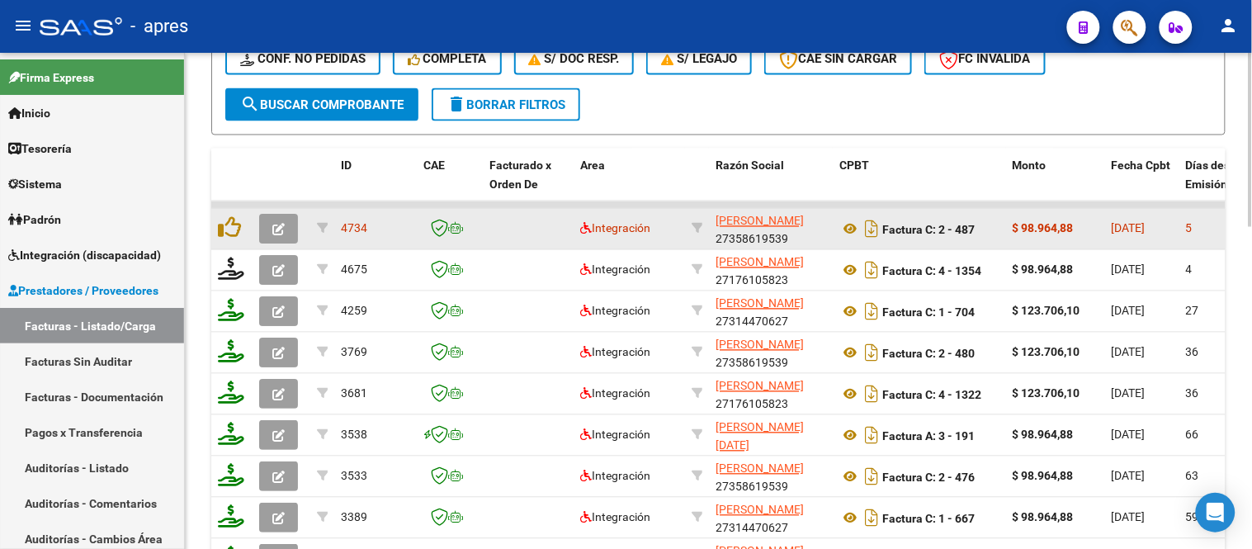
click at [275, 215] on button "button" at bounding box center [278, 230] width 39 height 30
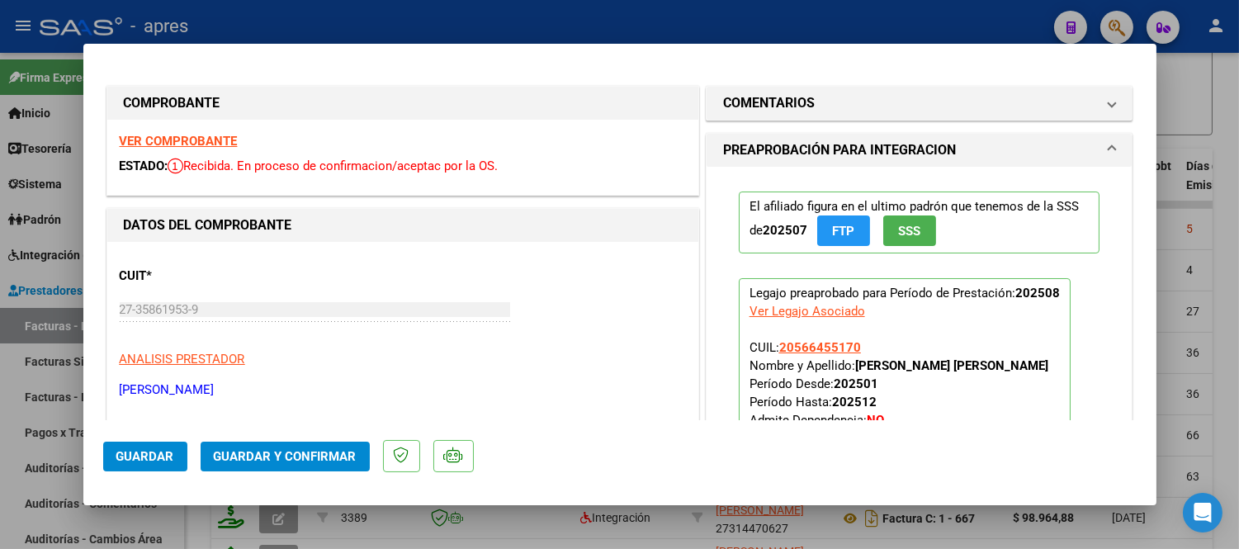
click at [199, 137] on strong "VER COMPROBANTE" at bounding box center [179, 141] width 118 height 15
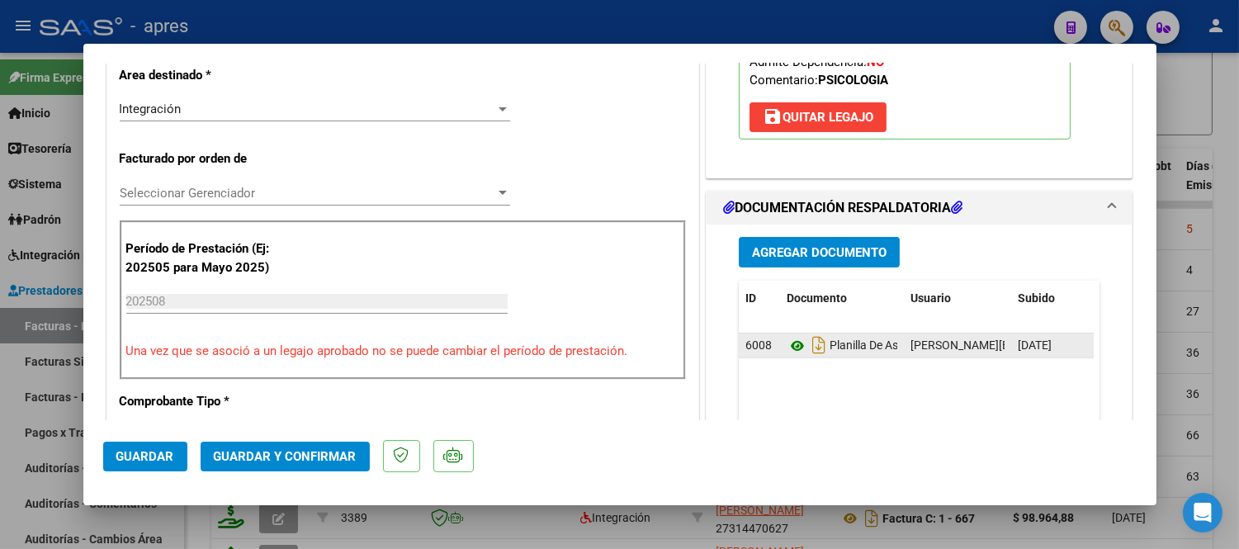
scroll to position [366, 0]
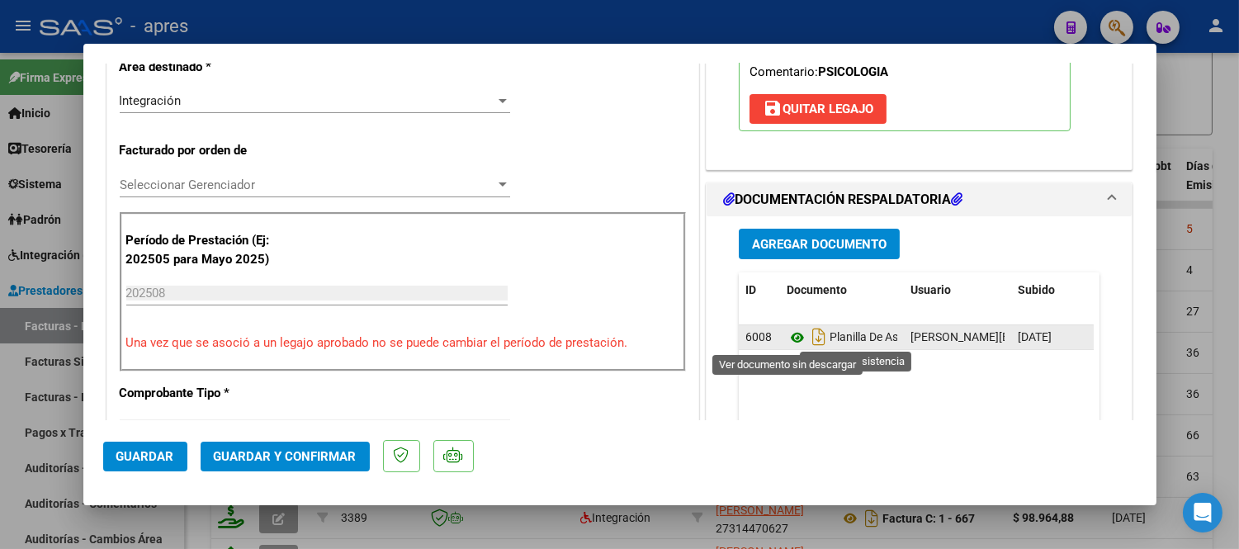
click at [789, 334] on icon at bounding box center [797, 338] width 21 height 20
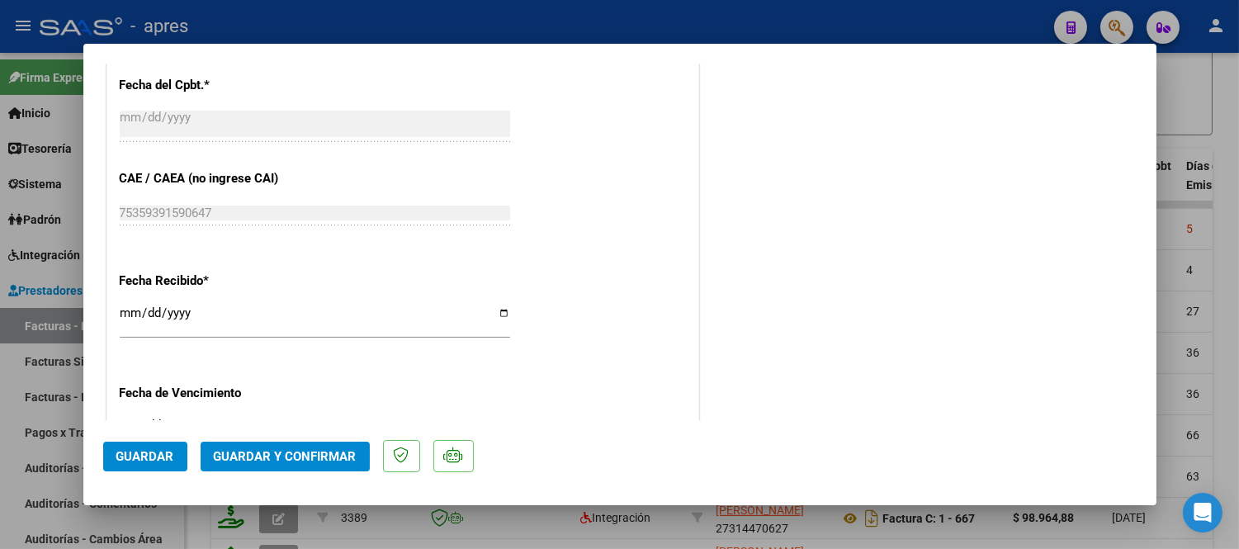
scroll to position [1100, 0]
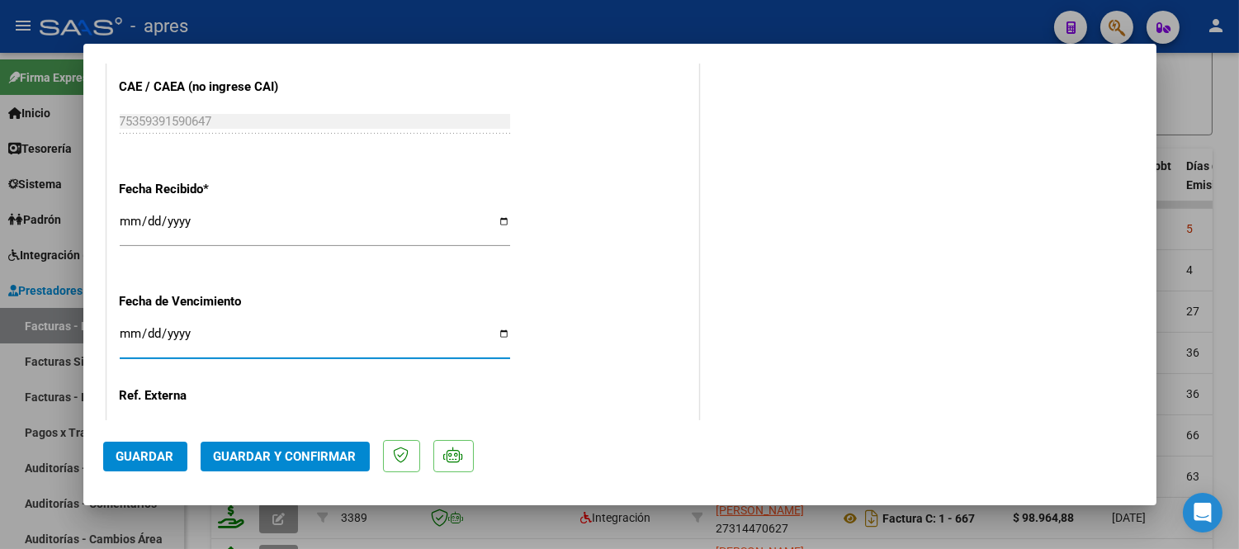
click at [127, 329] on input "2025-11-18" at bounding box center [315, 340] width 390 height 26
type input "2025-11-11"
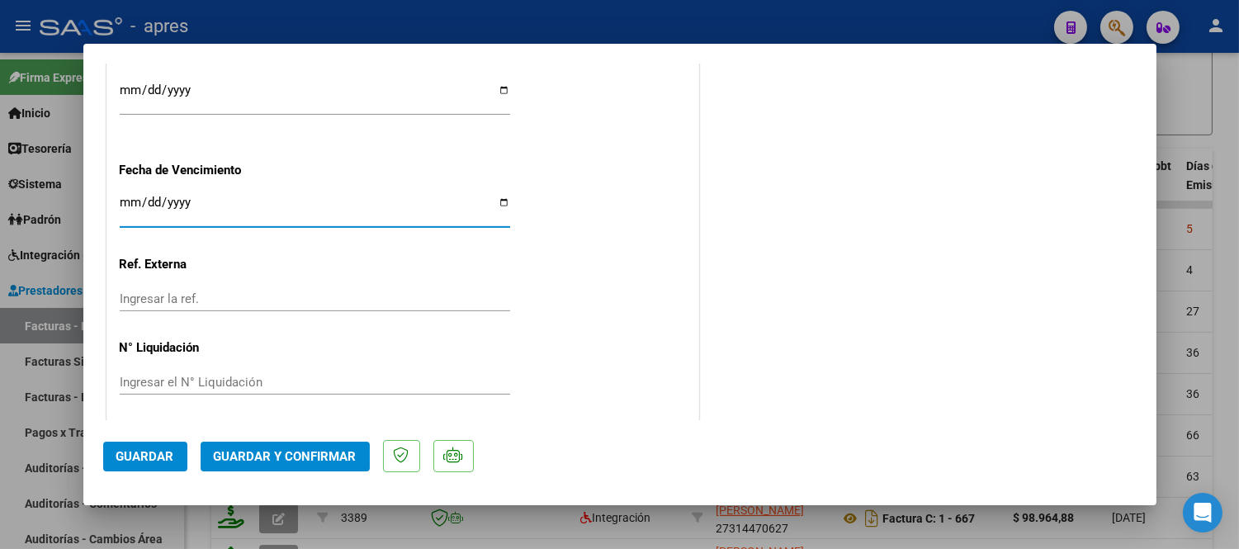
scroll to position [1236, 0]
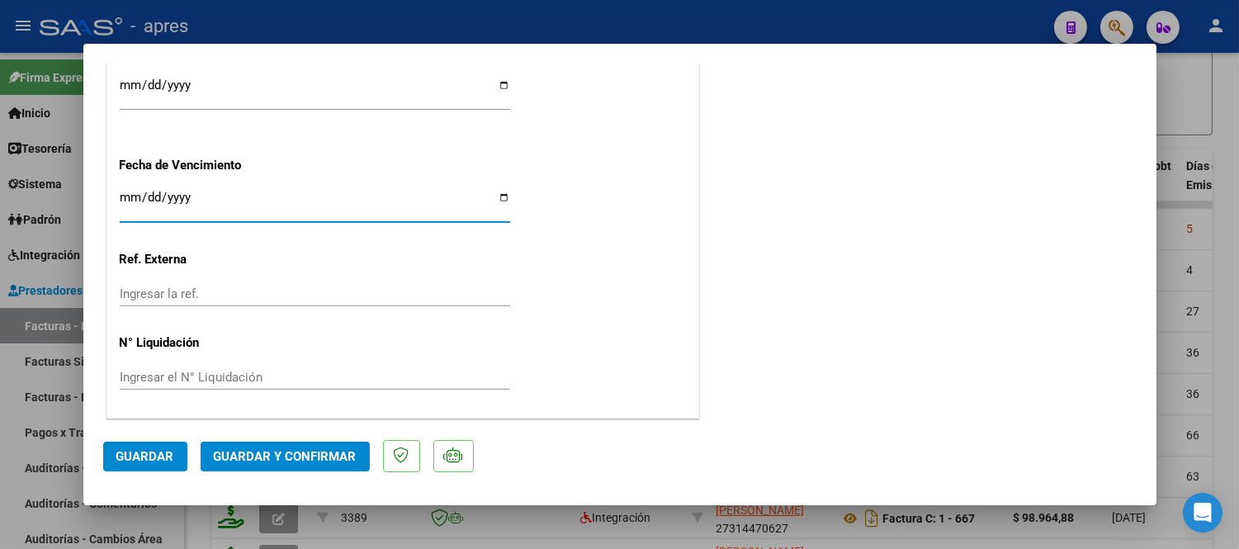
type input "2025-09-11"
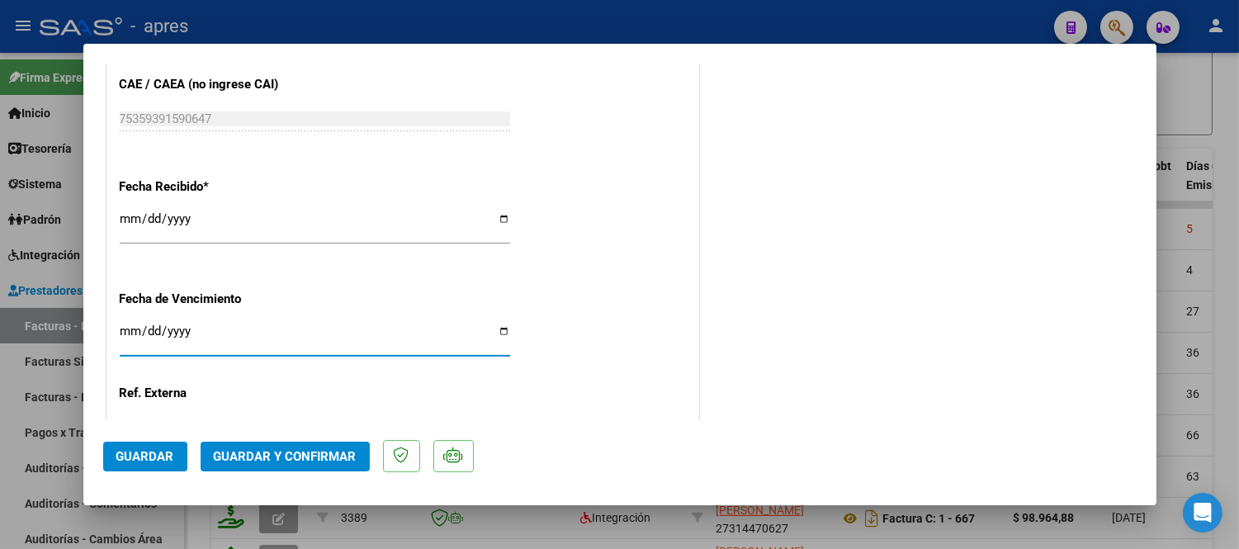
scroll to position [1053, 0]
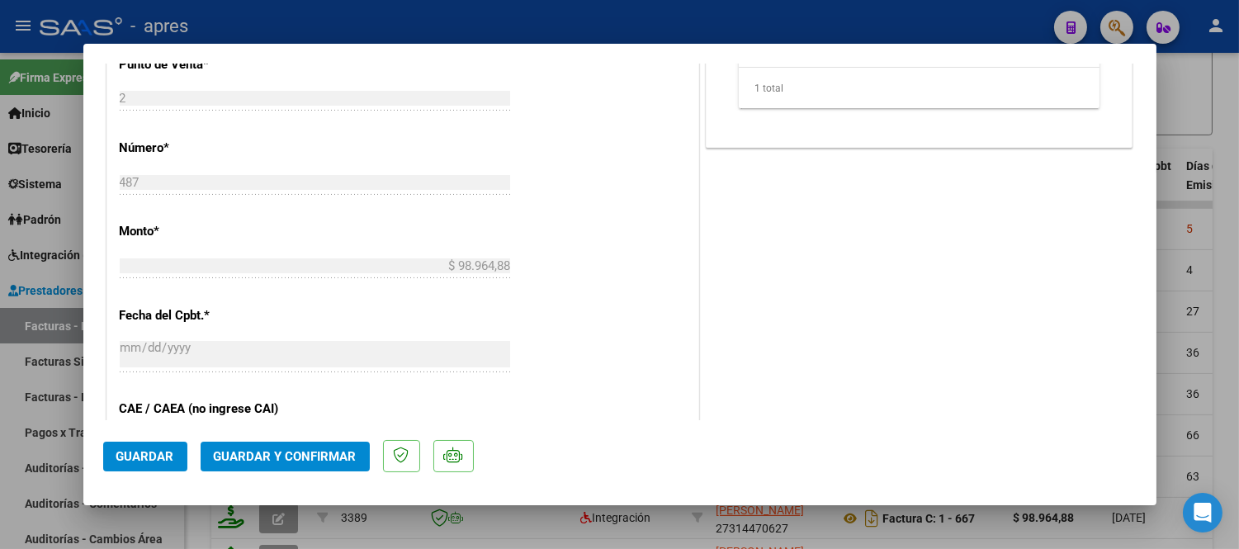
scroll to position [595, 0]
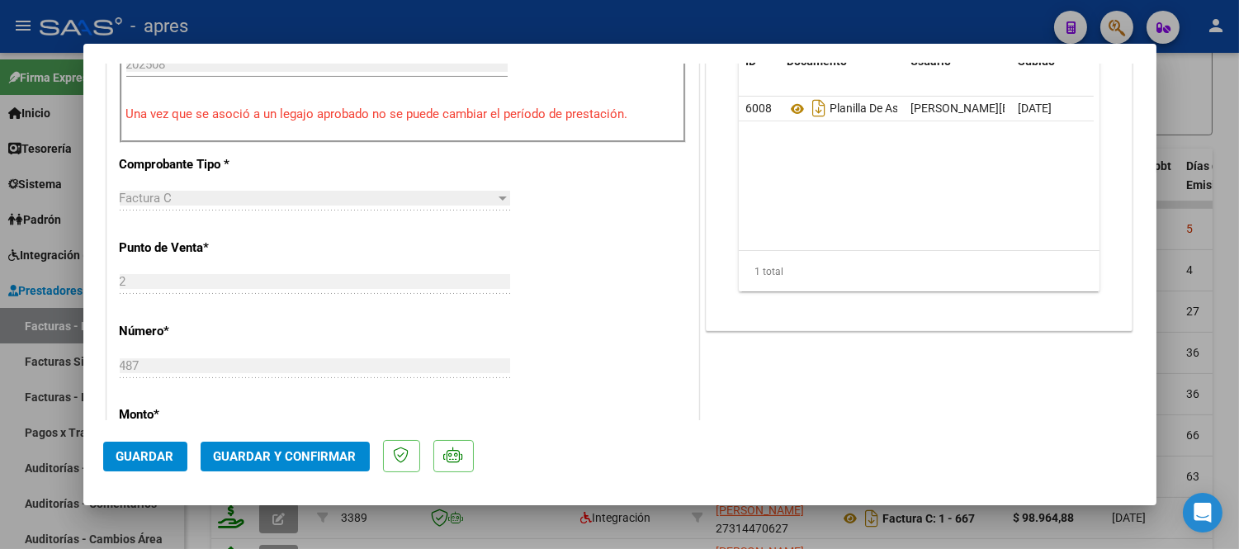
click at [561, 239] on div "CUIT * 27-35861953-9 Ingresar CUIT ANALISIS PRESTADOR ARRUABARRENA LUCILA NOELI…" at bounding box center [402, 353] width 591 height 1412
click at [306, 475] on mat-dialog-actions "Guardar Guardar y Confirmar" at bounding box center [619, 452] width 1033 height 65
click at [309, 455] on span "Guardar y Confirmar" at bounding box center [285, 456] width 143 height 15
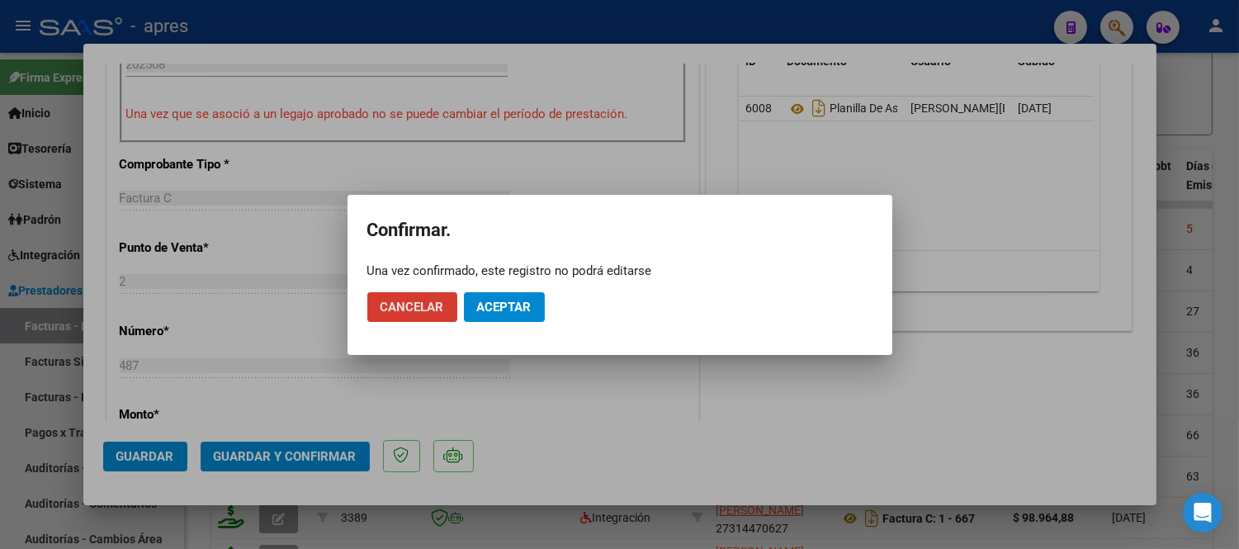
click at [520, 312] on span "Aceptar" at bounding box center [504, 307] width 54 height 15
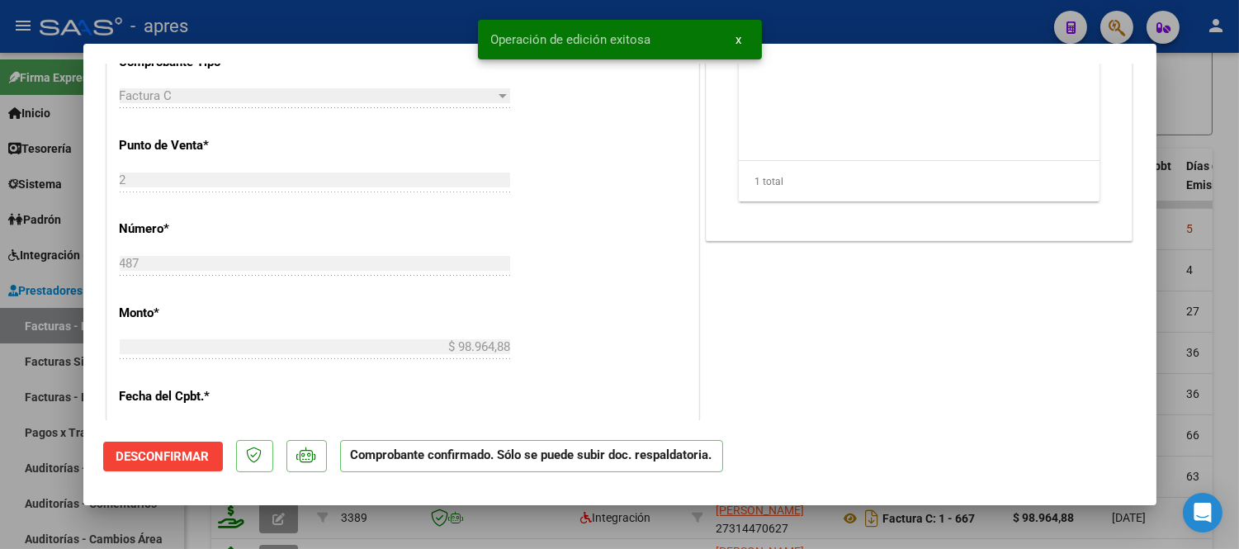
click at [665, 508] on div at bounding box center [619, 274] width 1239 height 549
type input "$ 0,00"
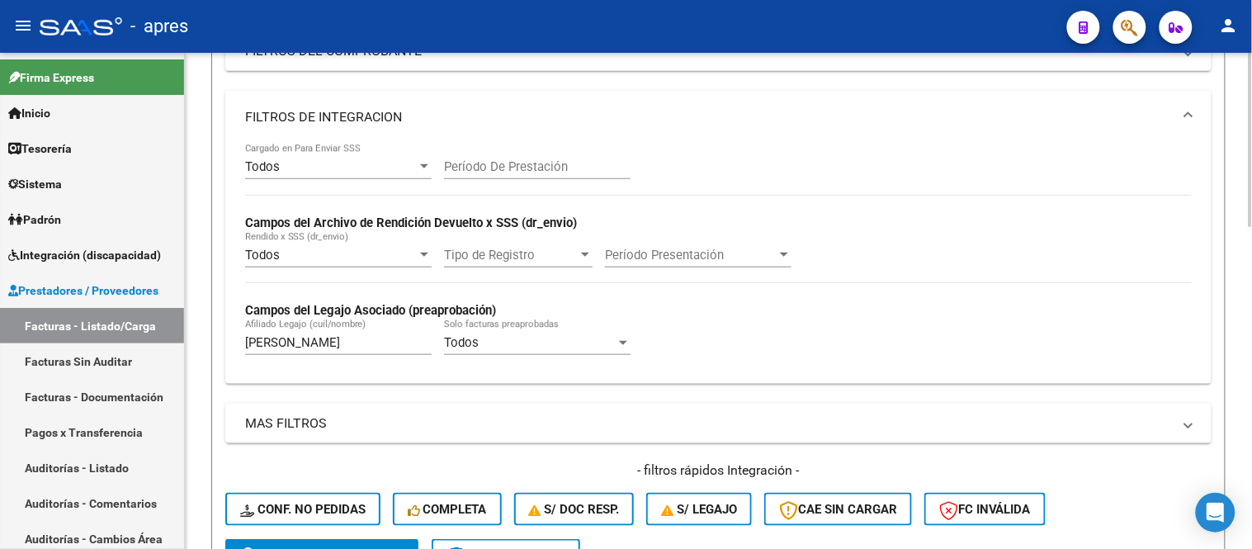
scroll to position [275, 0]
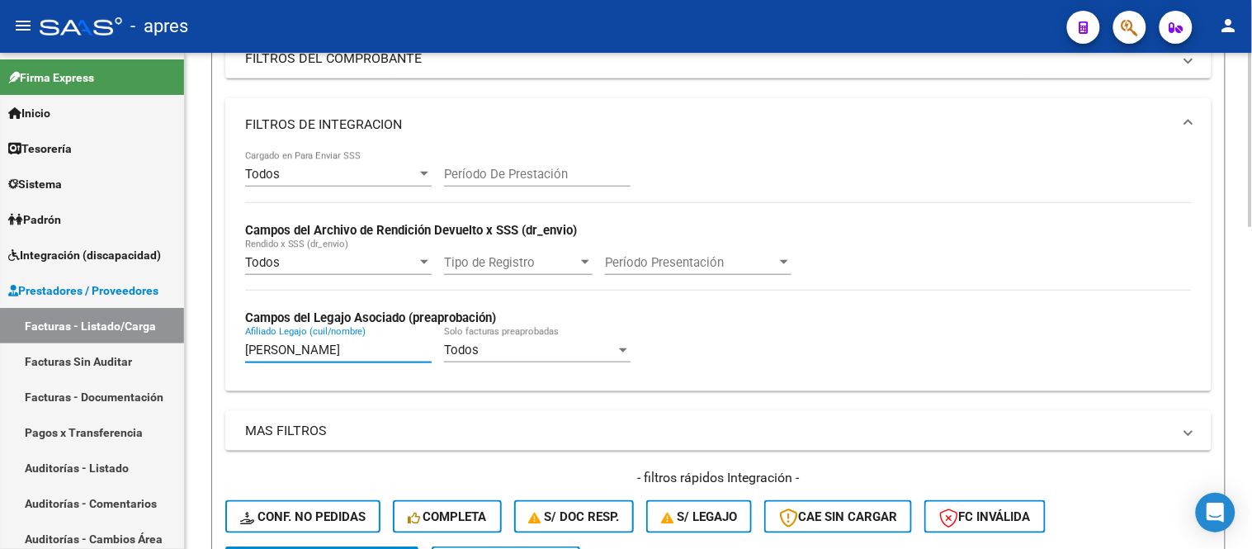
drag, startPoint x: 277, startPoint y: 352, endPoint x: 253, endPoint y: 342, distance: 25.9
click at [256, 348] on input "cristofoli" at bounding box center [338, 350] width 187 height 15
type input "c"
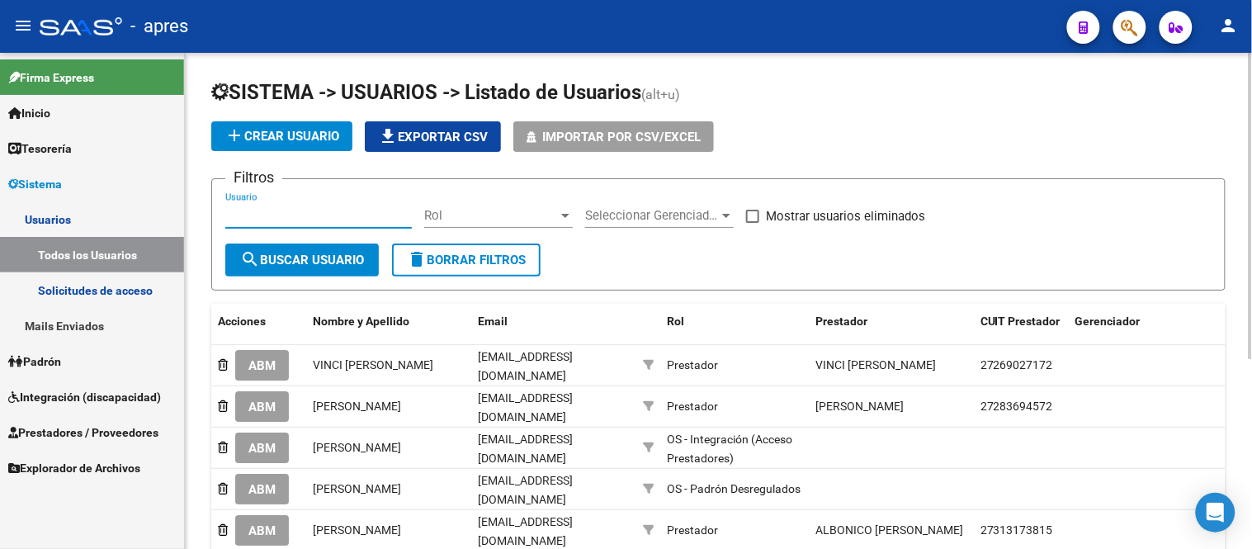
click at [319, 212] on input "Usuario" at bounding box center [318, 215] width 187 height 15
type input "[PERSON_NAME]"
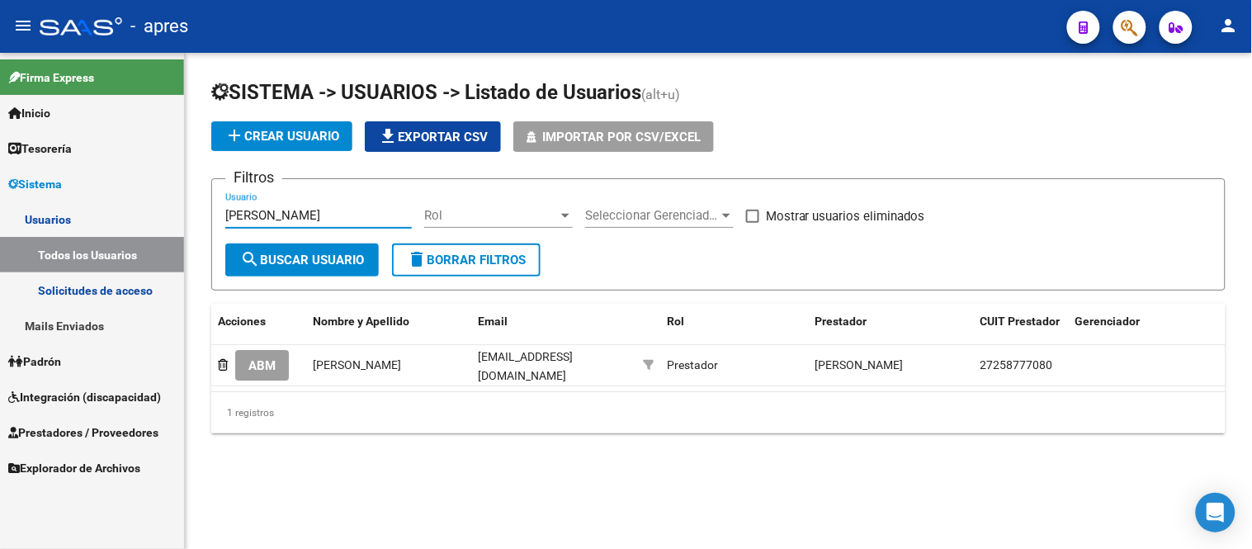
click at [239, 376] on button "ABM" at bounding box center [262, 365] width 54 height 31
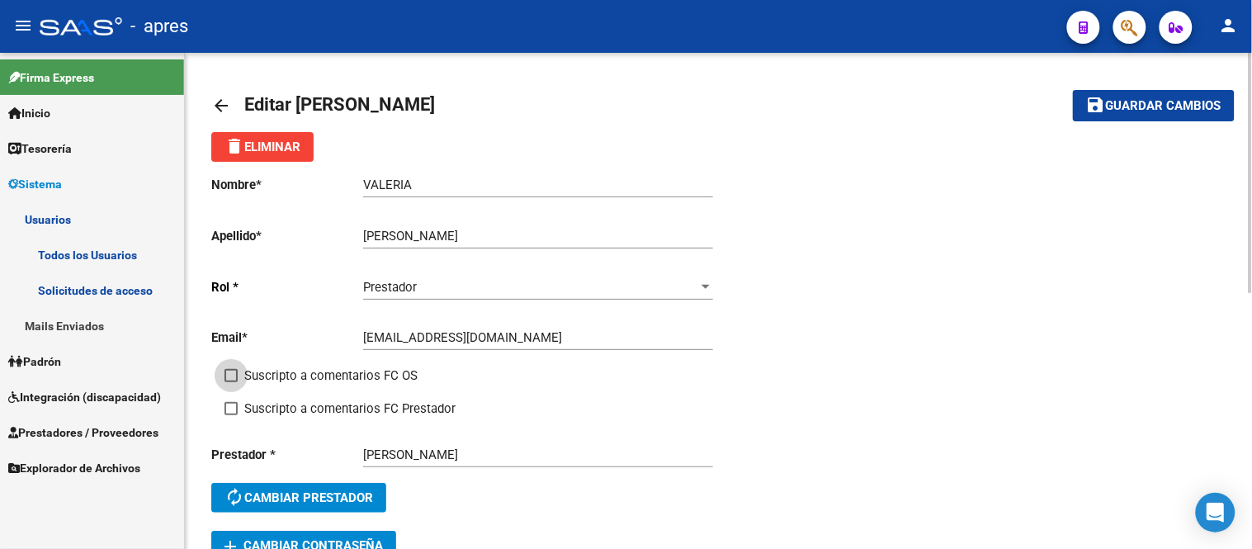
click at [232, 376] on span at bounding box center [231, 375] width 13 height 13
click at [231, 382] on input "Suscripto a comentarios FC OS" at bounding box center [230, 382] width 1 height 1
checkbox input "true"
click at [232, 408] on span at bounding box center [231, 408] width 13 height 13
click at [231, 415] on input "Suscripto a comentarios FC Prestador" at bounding box center [230, 415] width 1 height 1
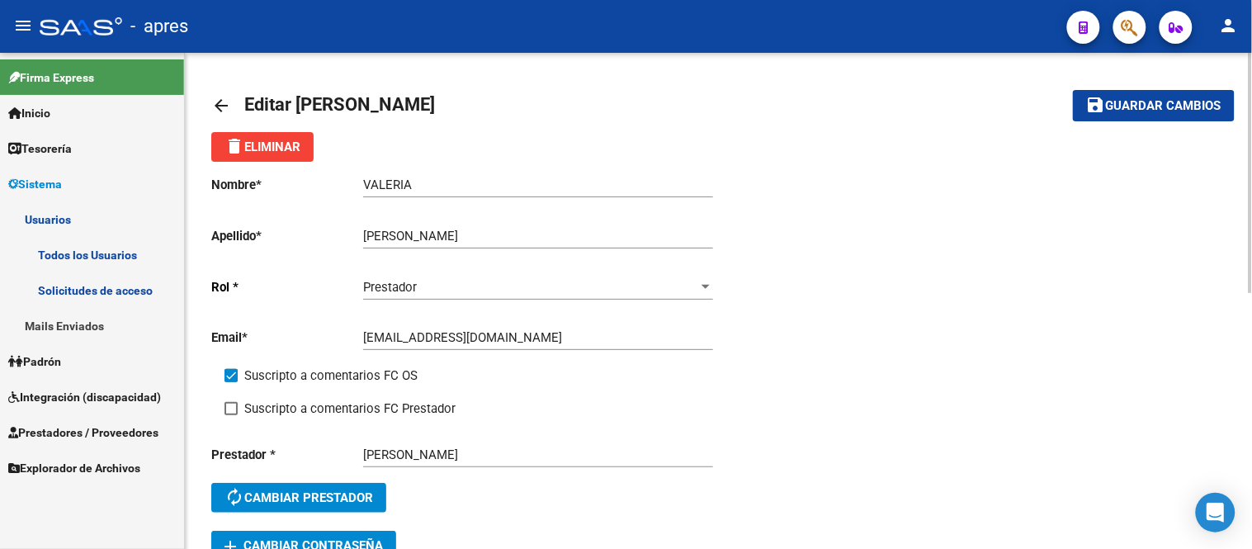
checkbox input "true"
click at [1158, 102] on span "Guardar cambios" at bounding box center [1164, 106] width 116 height 15
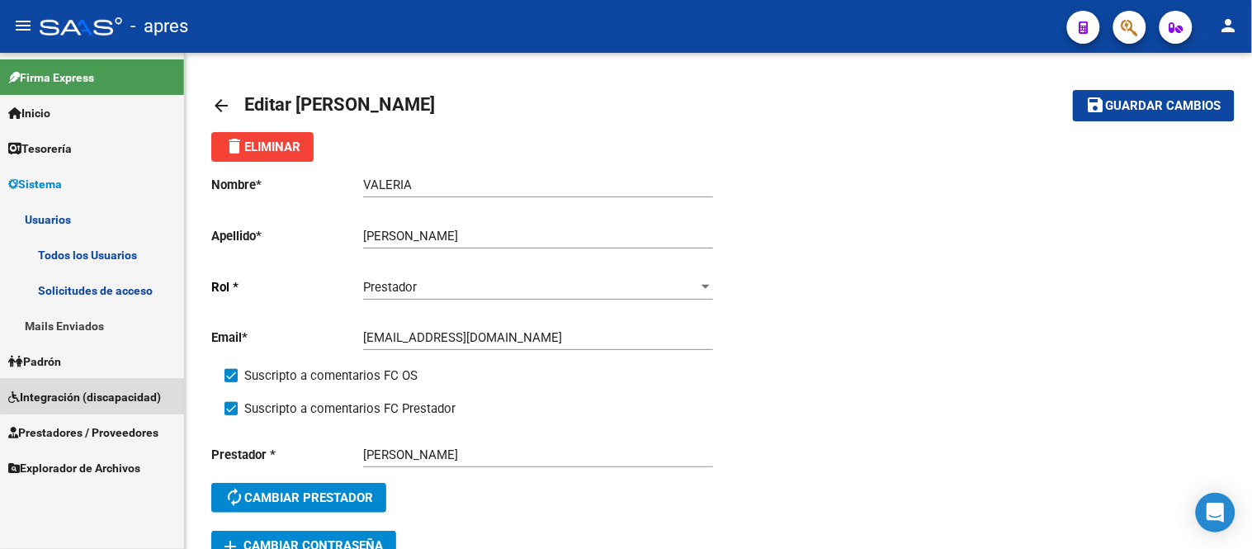
click at [149, 394] on span "Integración (discapacidad)" at bounding box center [84, 397] width 153 height 18
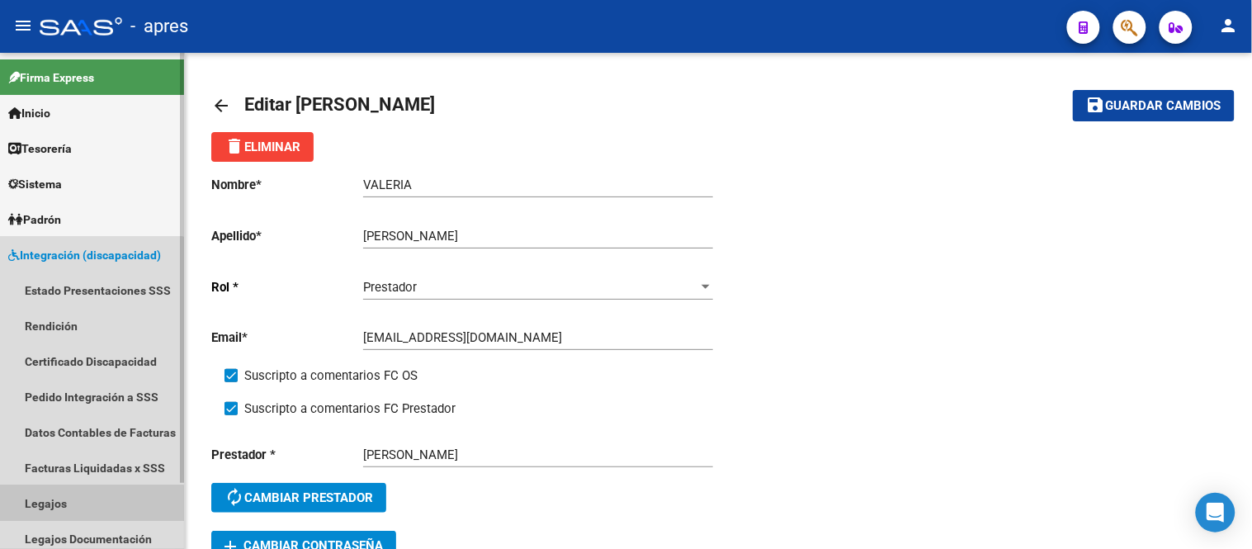
click at [59, 513] on link "Legajos" at bounding box center [92, 502] width 184 height 35
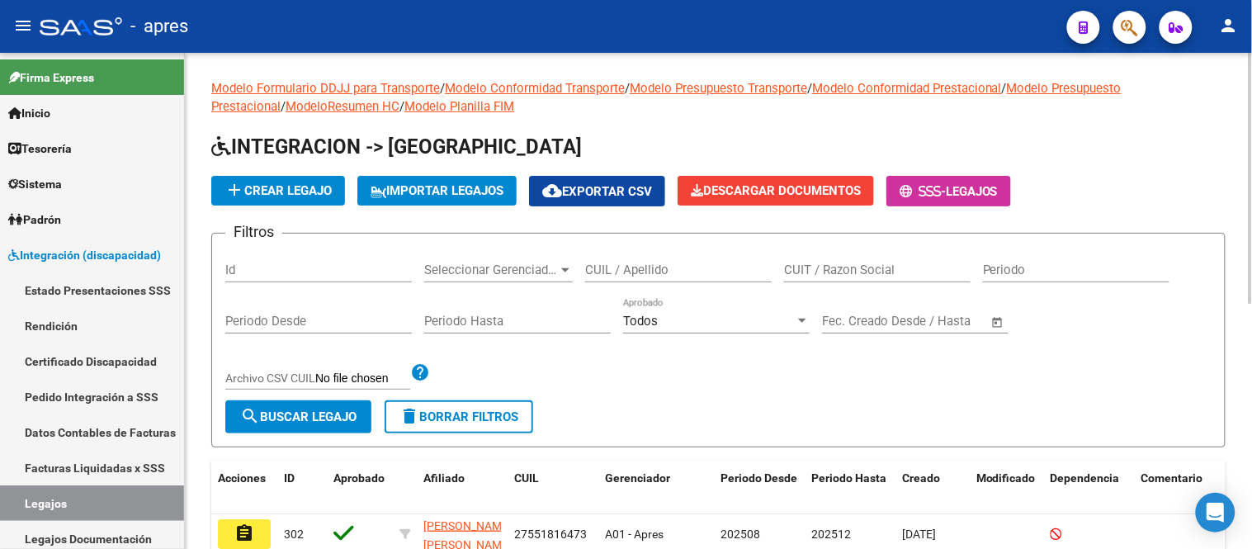
click at [669, 267] on input "CUIL / Apellido" at bounding box center [678, 269] width 187 height 15
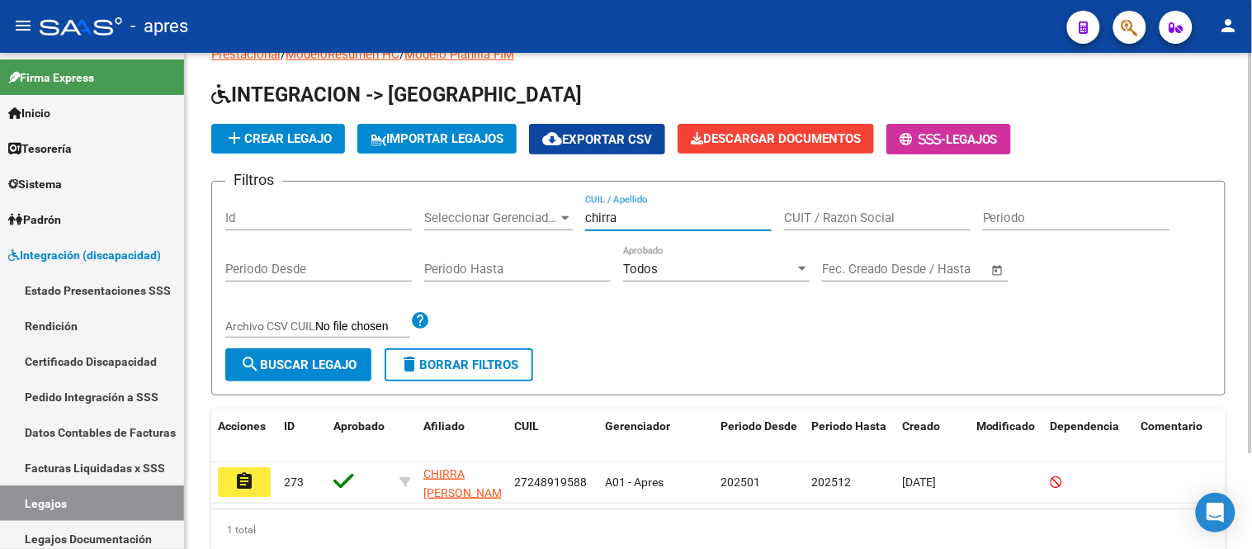
scroll to position [120, 0]
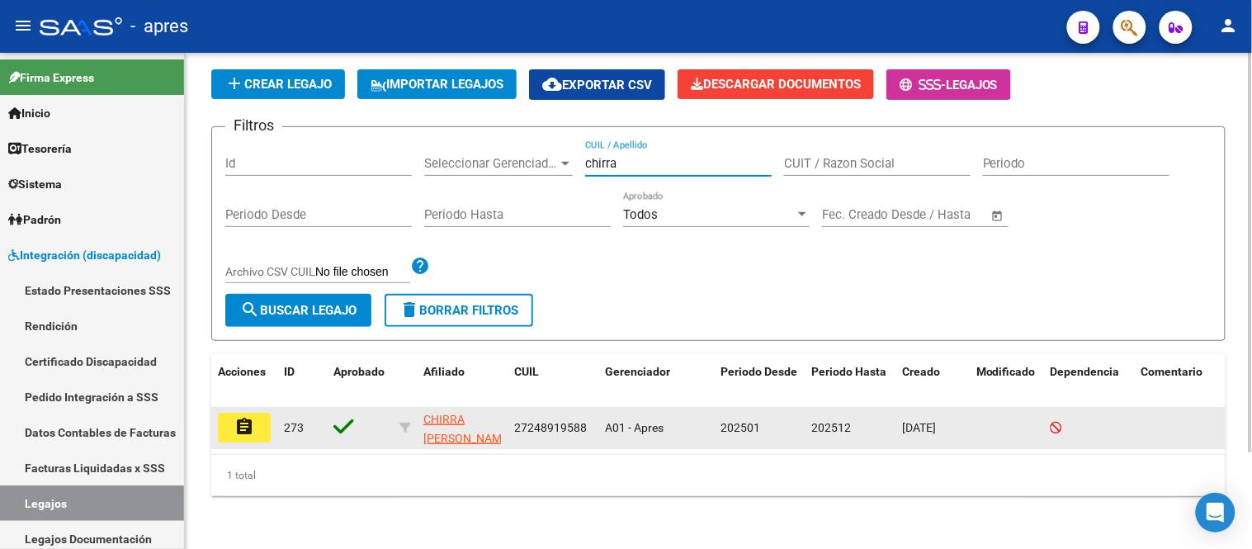
type input "chirra"
click at [239, 421] on mat-icon "assignment" at bounding box center [244, 427] width 20 height 20
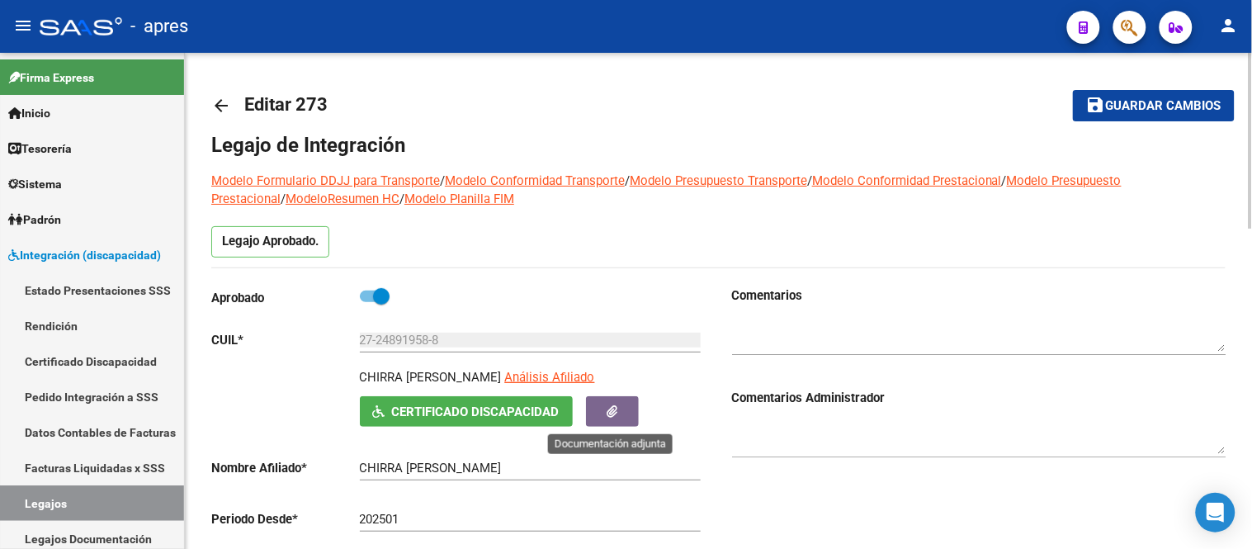
click at [622, 408] on button "button" at bounding box center [612, 411] width 53 height 31
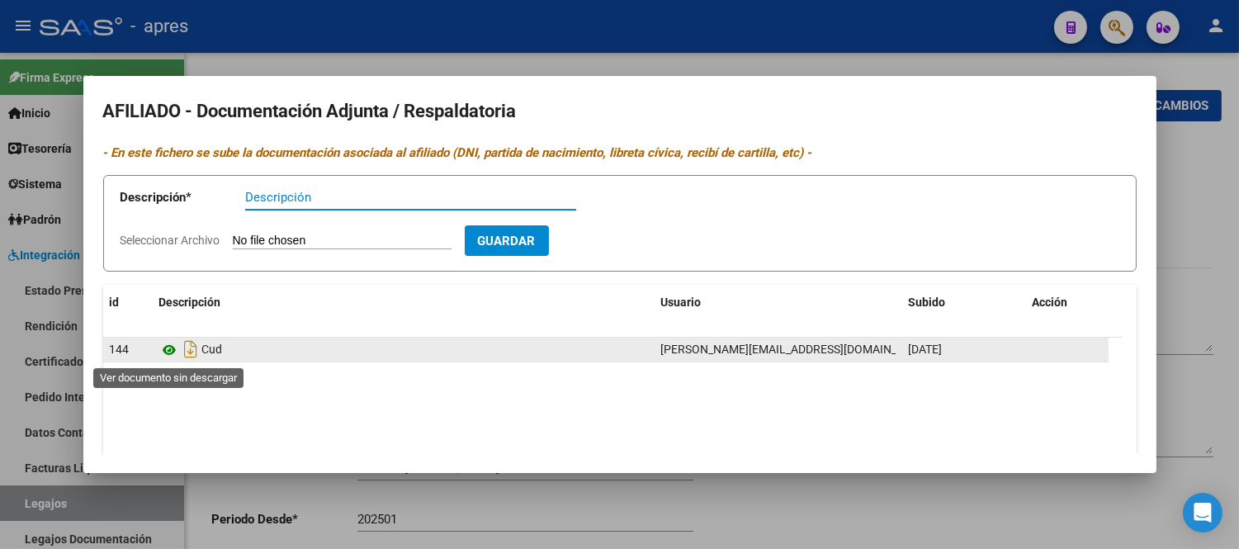
click at [167, 357] on icon at bounding box center [169, 350] width 21 height 20
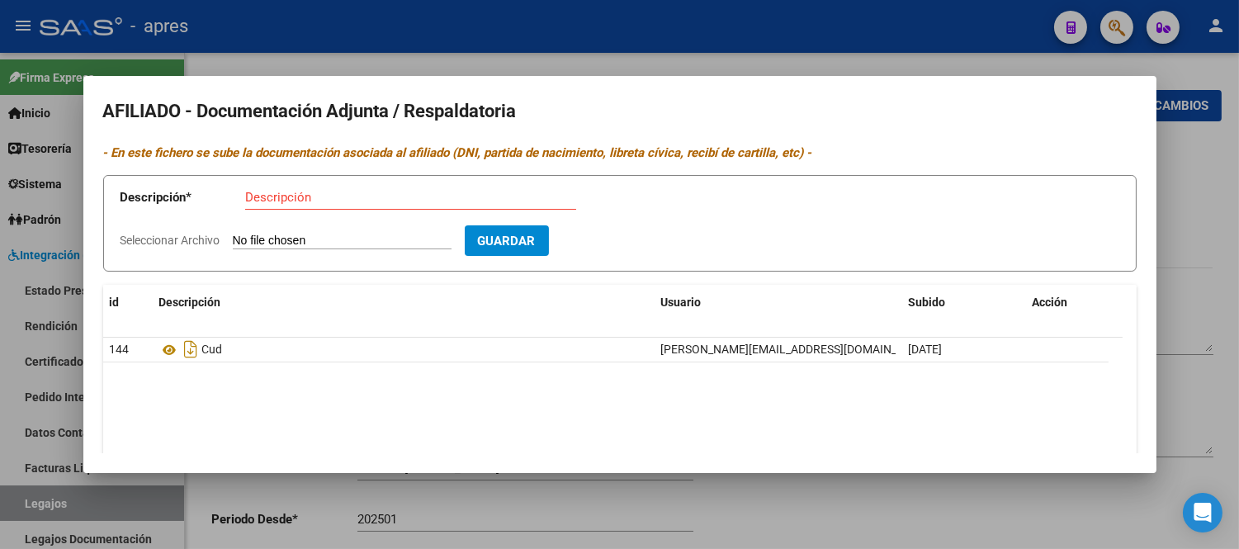
drag, startPoint x: 855, startPoint y: 525, endPoint x: 829, endPoint y: 489, distance: 44.9
click at [854, 525] on div at bounding box center [619, 274] width 1239 height 549
